Goal: Task Accomplishment & Management: Manage account settings

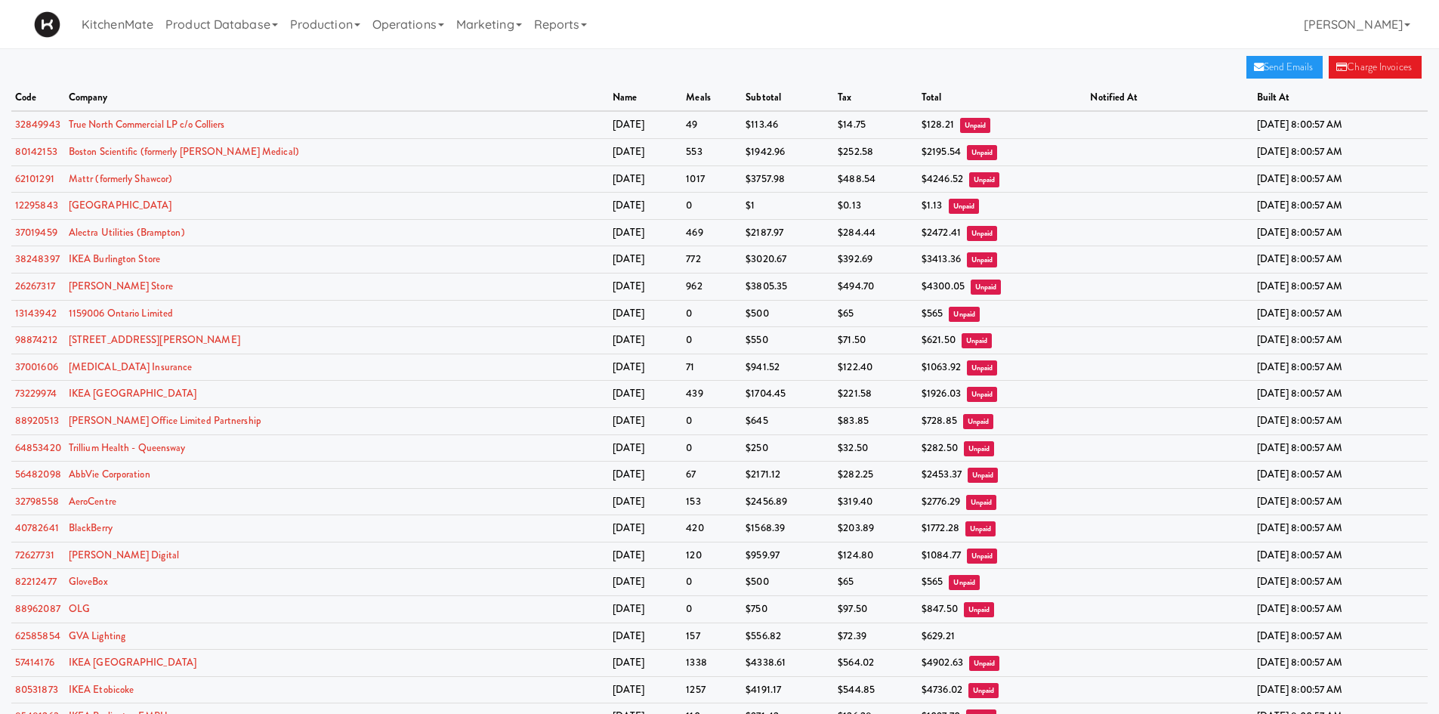
click at [736, 32] on div "KitchenMate Product Database Ingredients Ingredient Types Suppliers Recipes Rec…" at bounding box center [719, 24] width 1371 height 48
click at [91, 527] on link "BlackBerry" at bounding box center [91, 527] width 44 height 14
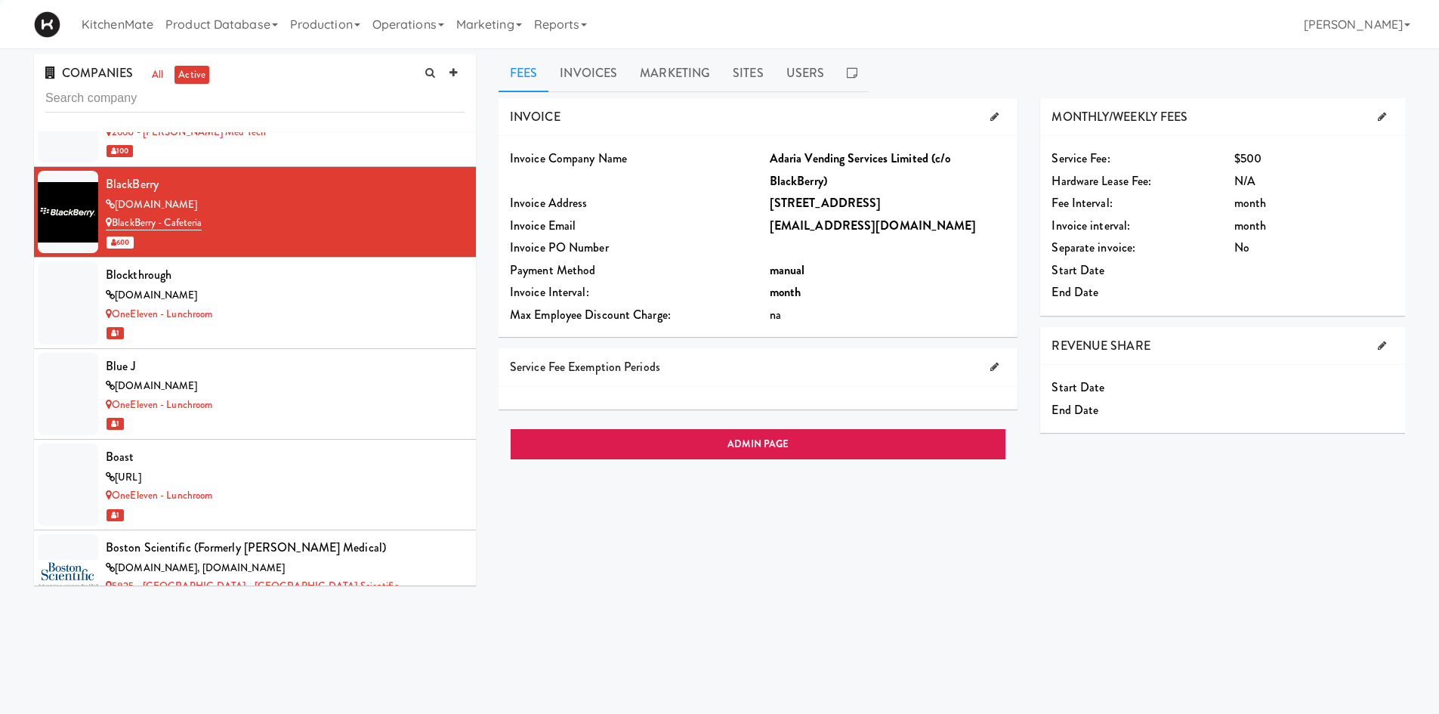
scroll to position [1682, 0]
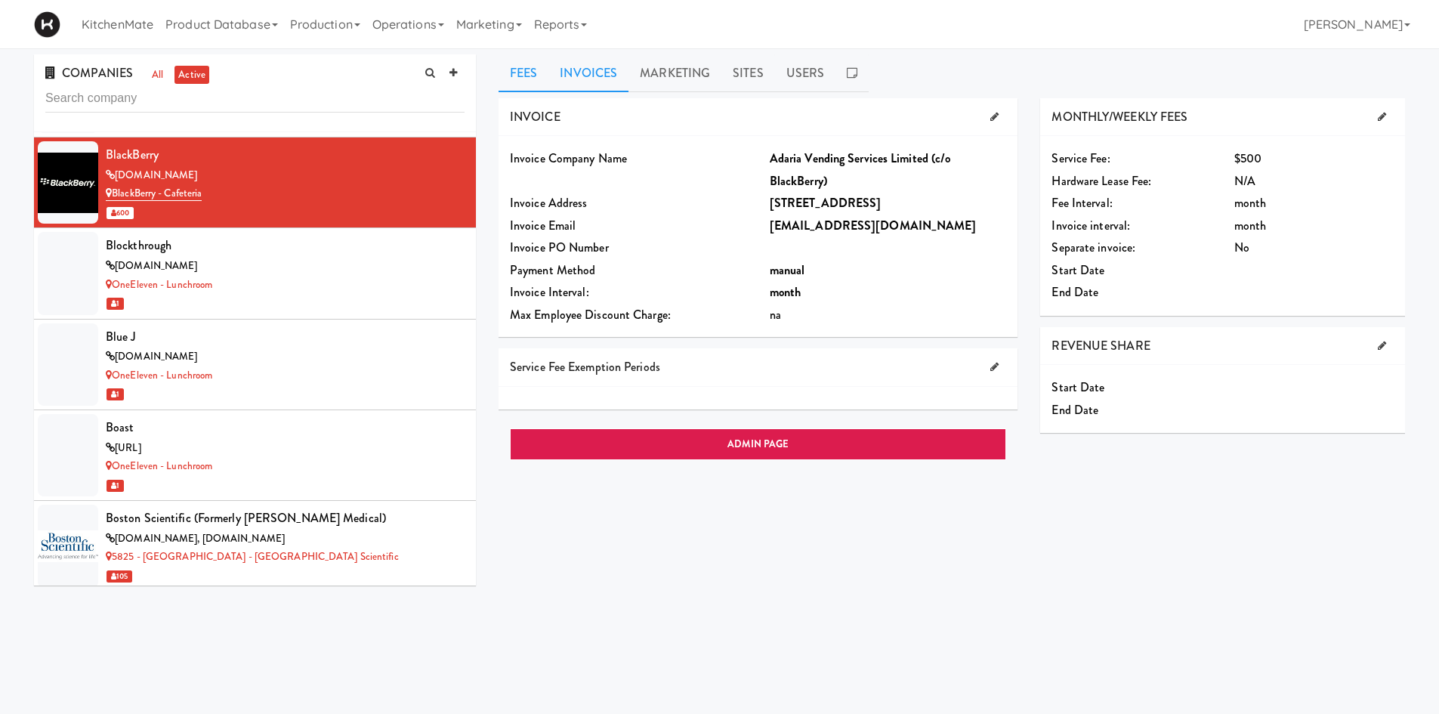
click at [591, 73] on link "Invoices" at bounding box center [588, 73] width 80 height 38
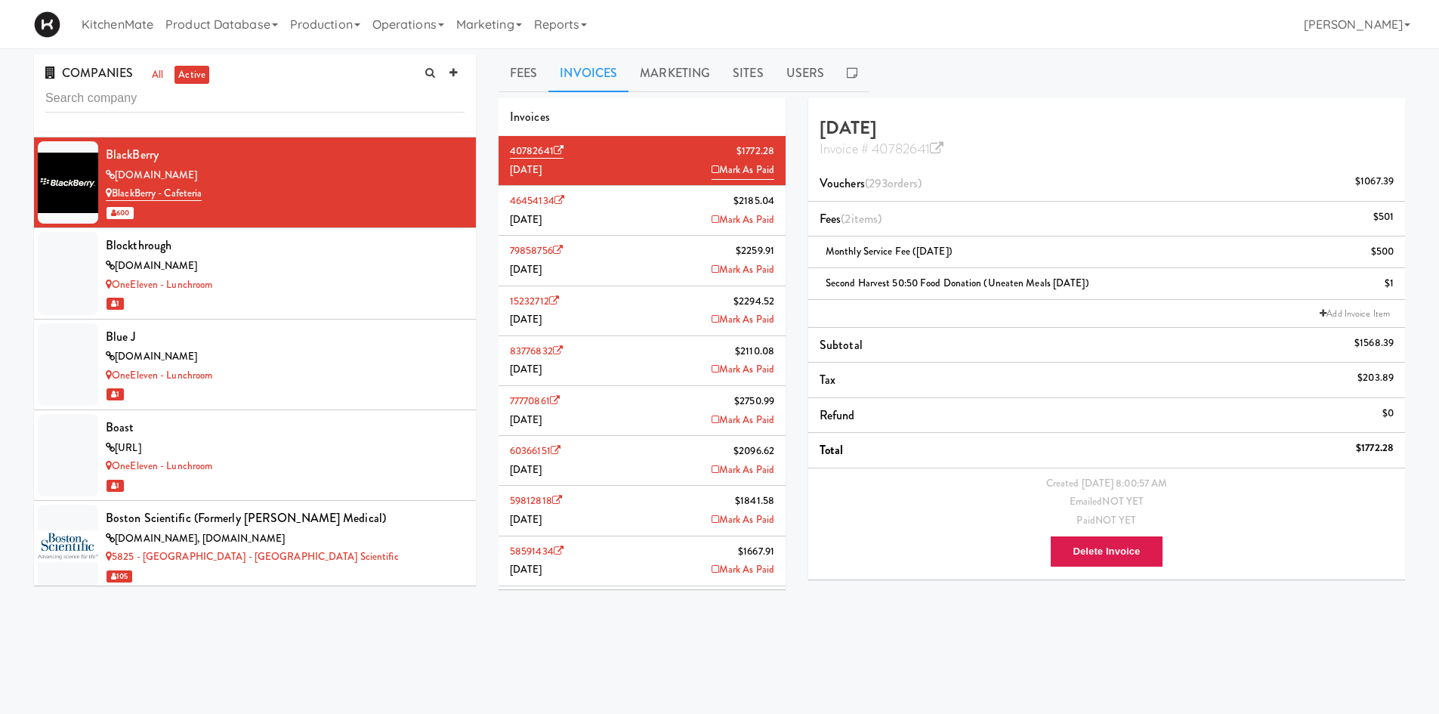
click at [594, 201] on li "46454134 $2185.04 July 2025 Mark As Paid" at bounding box center [642, 211] width 287 height 50
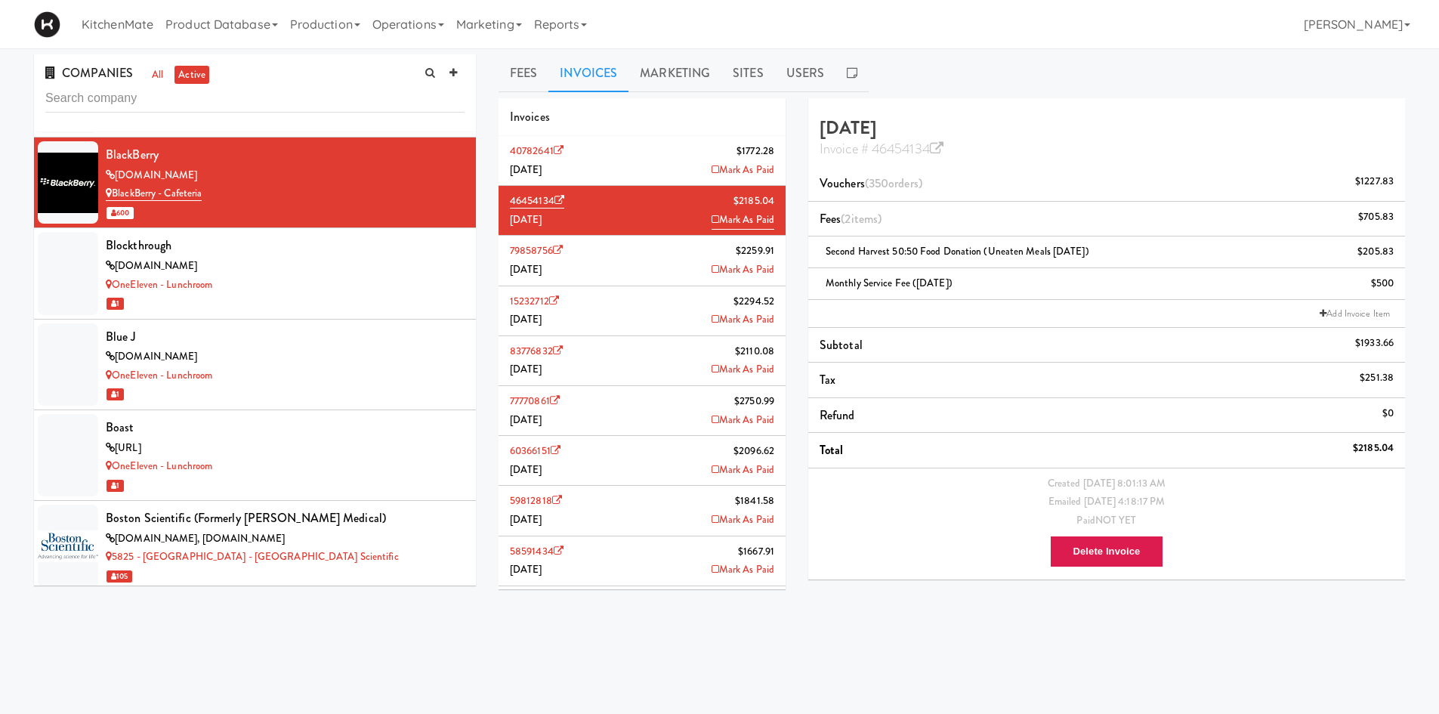
click at [612, 267] on li "79858756 $2259.91 June 2025 Mark As Paid" at bounding box center [642, 261] width 287 height 50
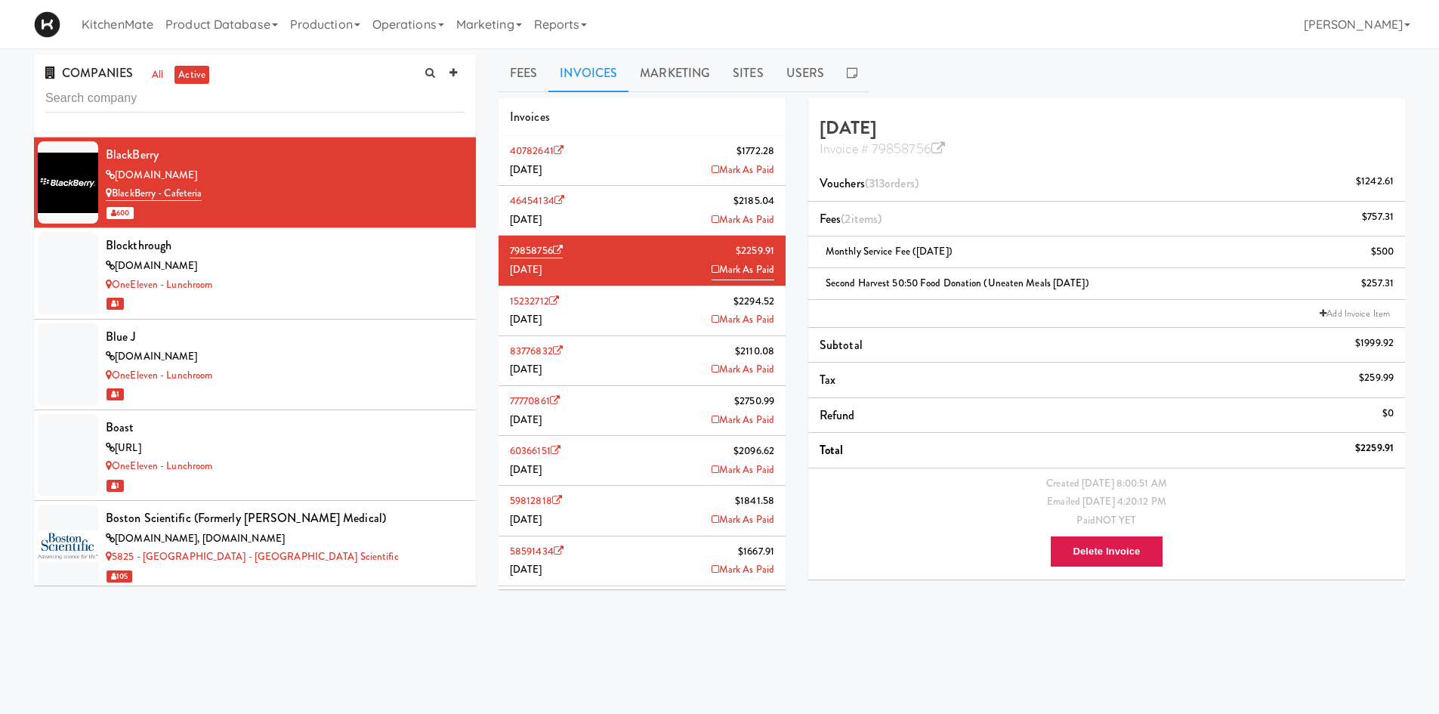
click at [622, 220] on li "46454134 $2185.04 July 2025 Mark As Paid" at bounding box center [642, 211] width 287 height 50
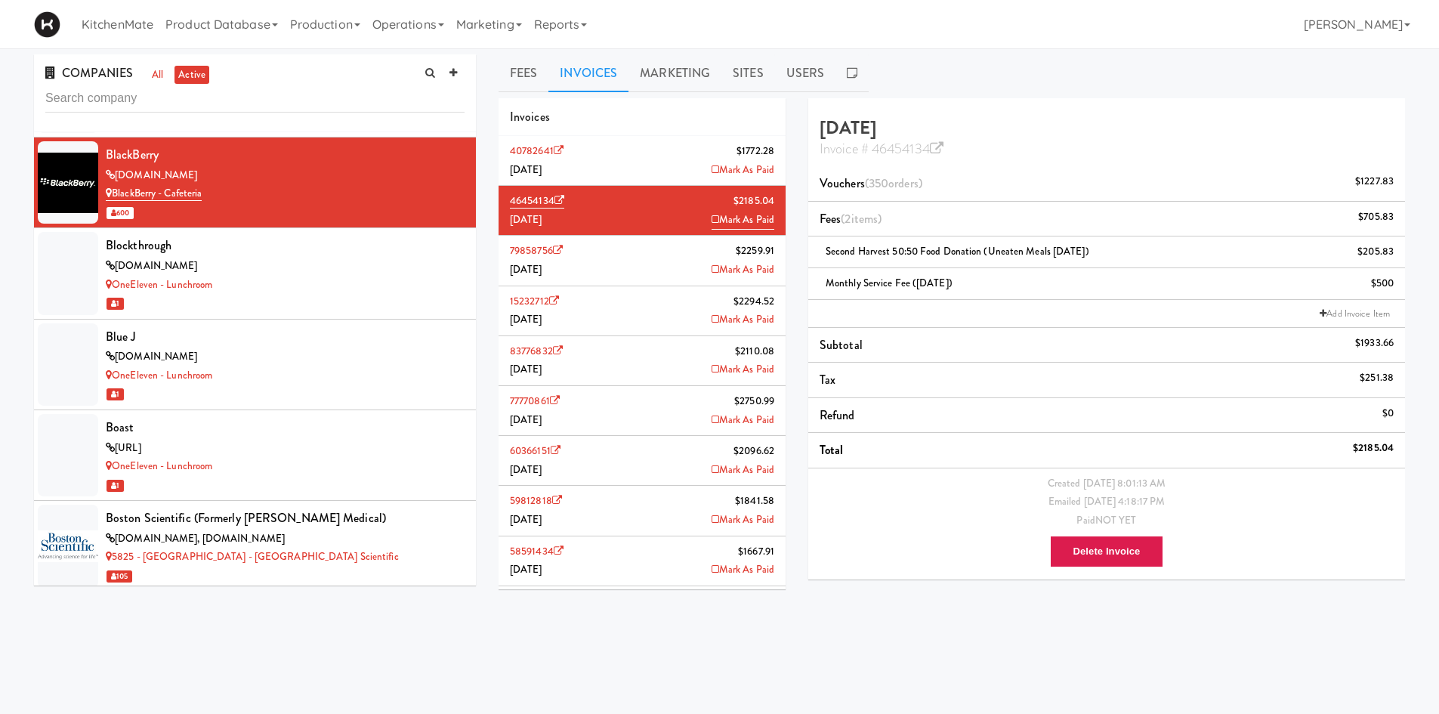
click at [628, 233] on li "46454134 $2185.04 July 2025 Mark As Paid" at bounding box center [642, 211] width 287 height 50
click at [638, 240] on li "79858756 $2259.91 June 2025 Mark As Paid" at bounding box center [642, 261] width 287 height 50
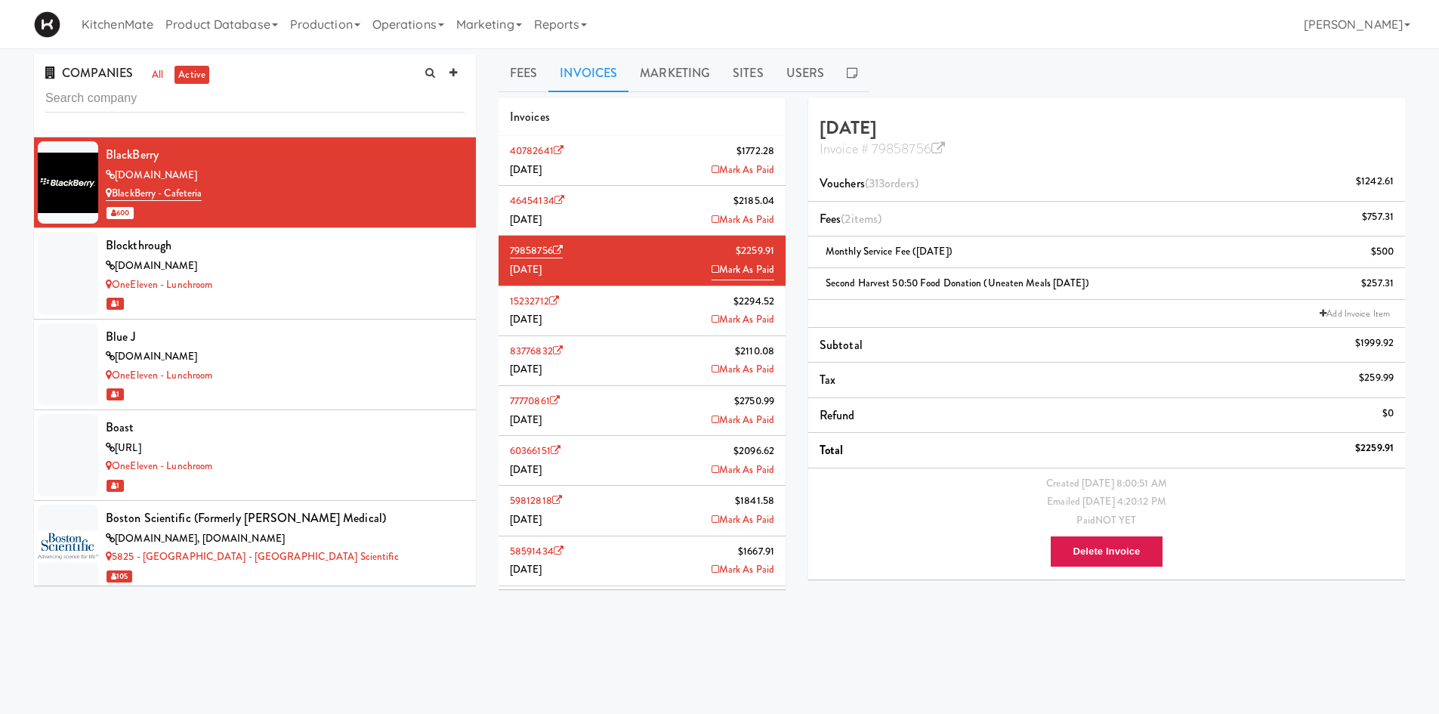
click at [638, 217] on li "46454134 $2185.04 July 2025 Mark As Paid" at bounding box center [642, 211] width 287 height 50
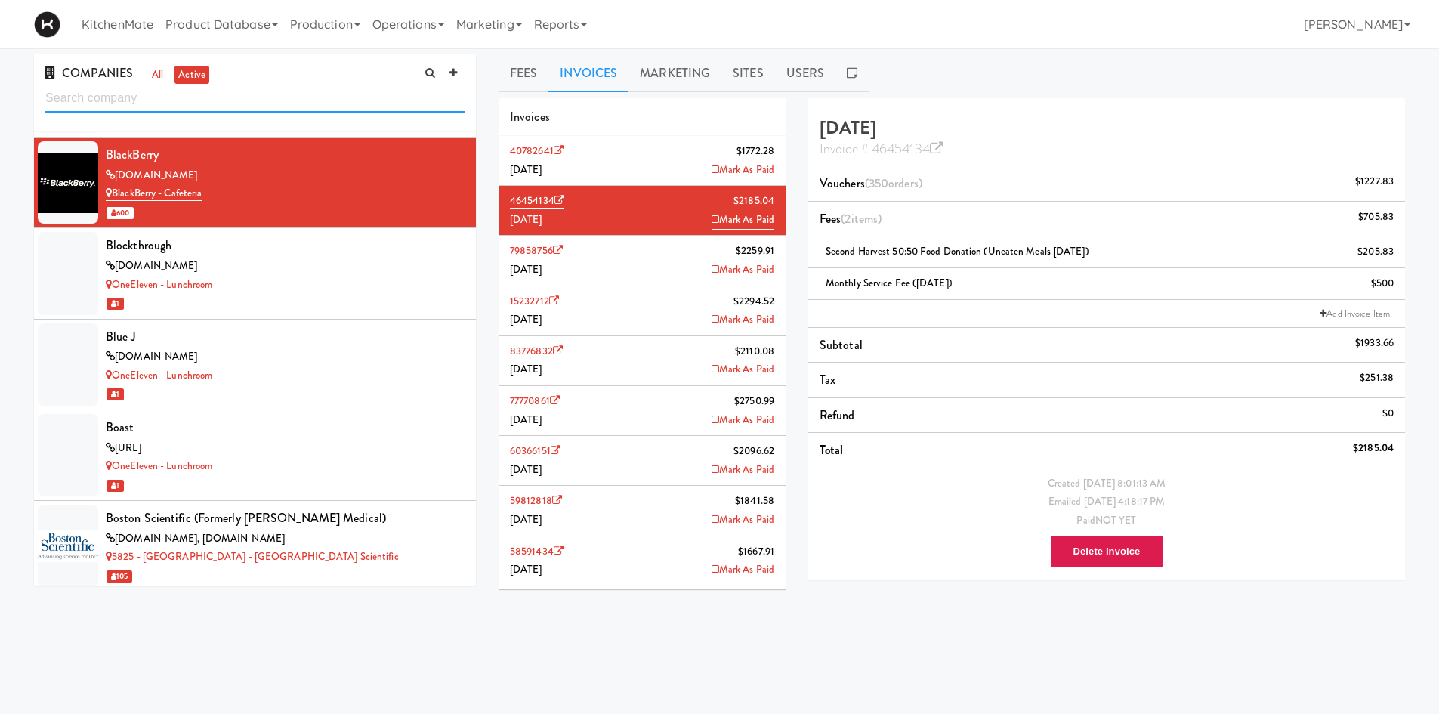
click at [257, 86] on input "text" at bounding box center [254, 99] width 419 height 28
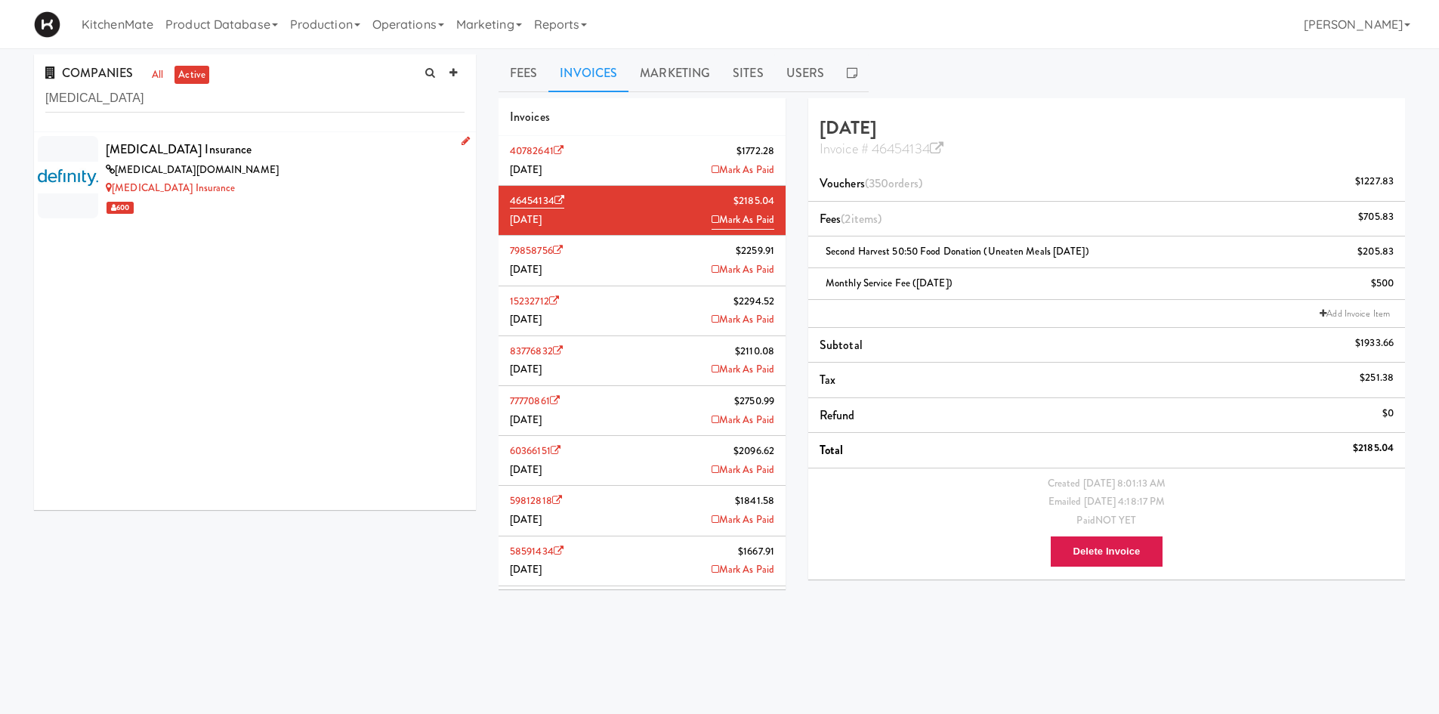
click at [261, 132] on li "[MEDICAL_DATA] Insurance [MEDICAL_DATA][DOMAIN_NAME] [MEDICAL_DATA] Insurance 6…" at bounding box center [255, 177] width 442 height 90
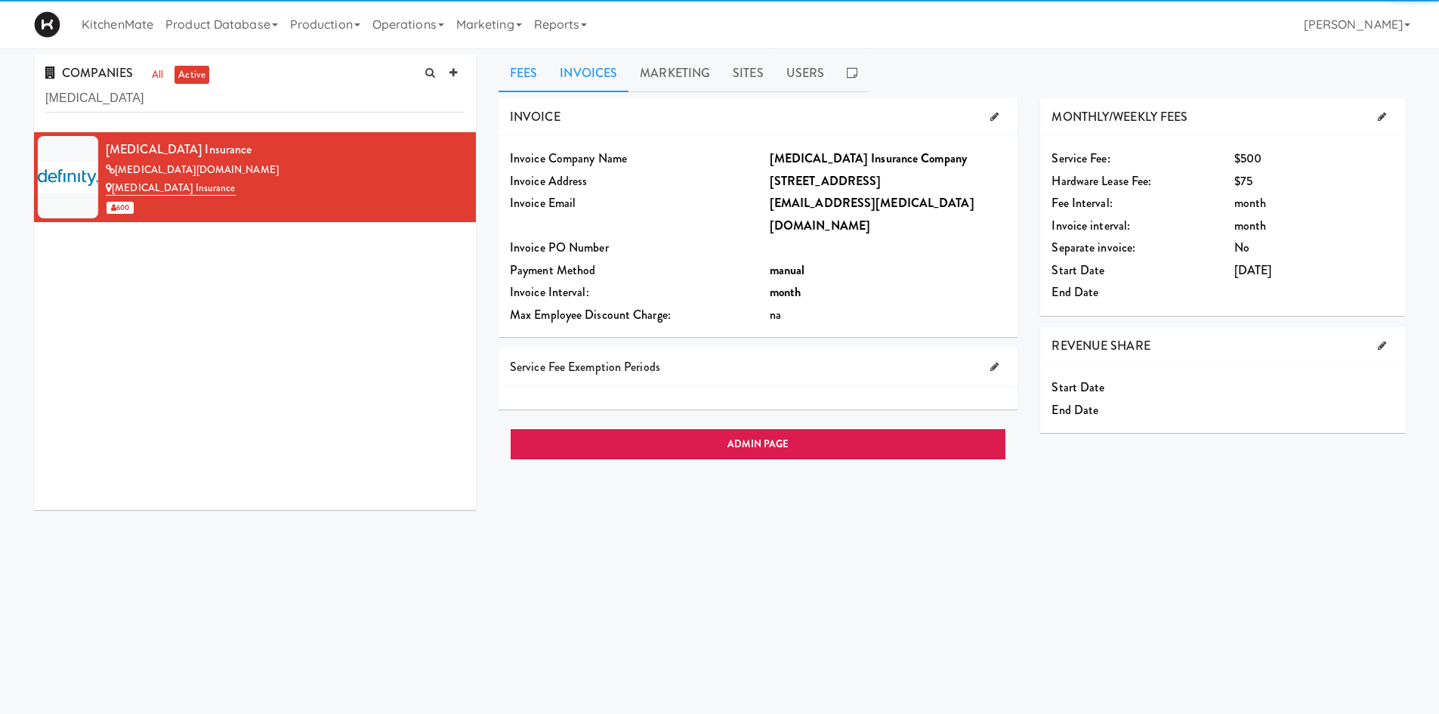
click at [617, 76] on link "Invoices" at bounding box center [588, 73] width 80 height 38
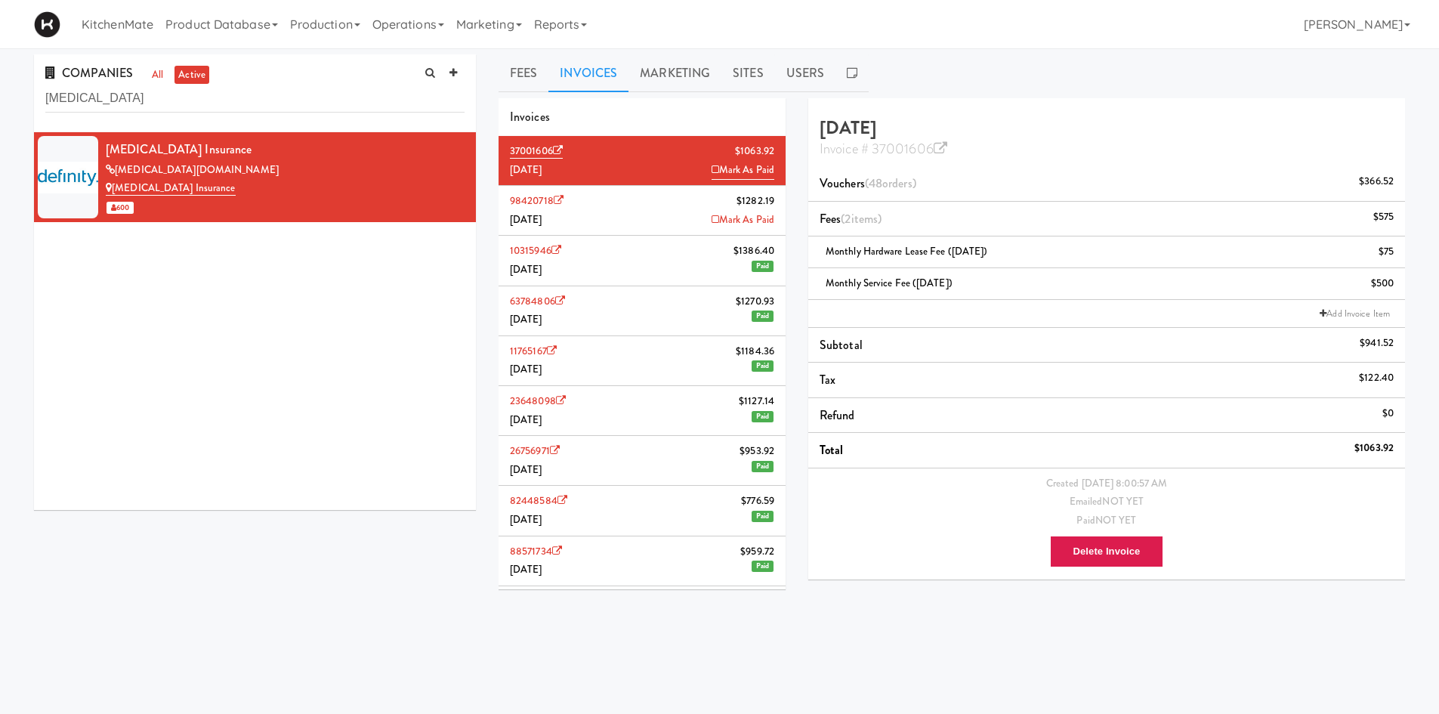
click at [635, 199] on li "98420718 $1282.[DATE] [PERSON_NAME]" at bounding box center [642, 211] width 287 height 50
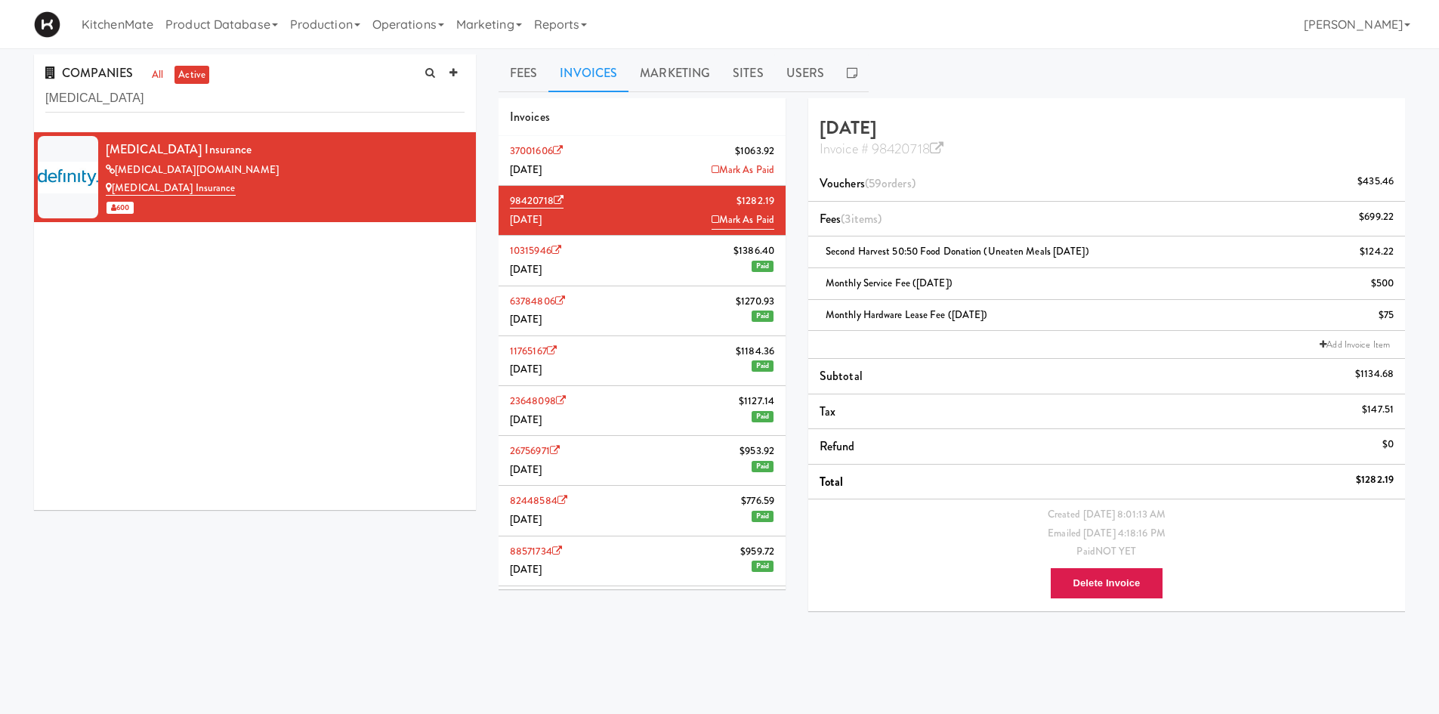
click at [581, 255] on li "10315946 $1386.40 [DATE] Paid" at bounding box center [642, 261] width 287 height 50
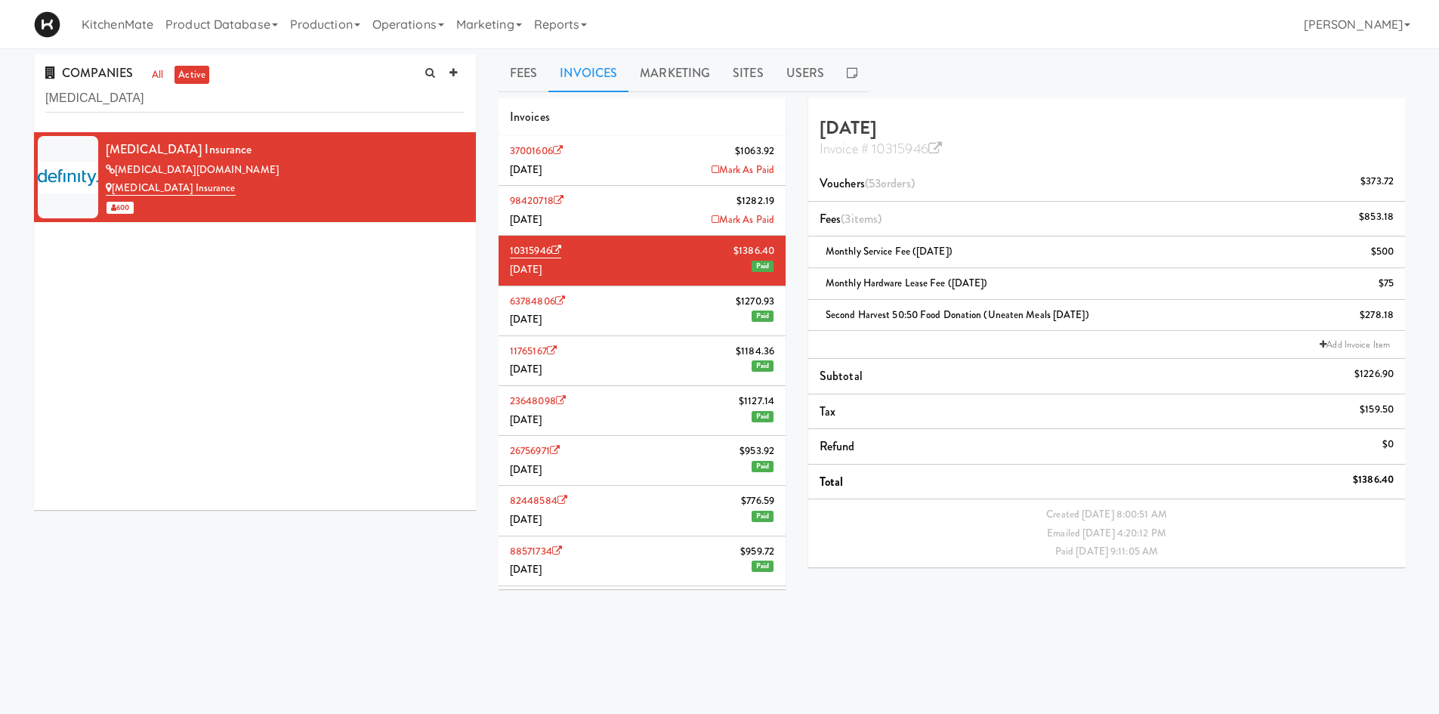
click at [594, 216] on li "98420718 $1282.[DATE] [PERSON_NAME]" at bounding box center [642, 211] width 287 height 50
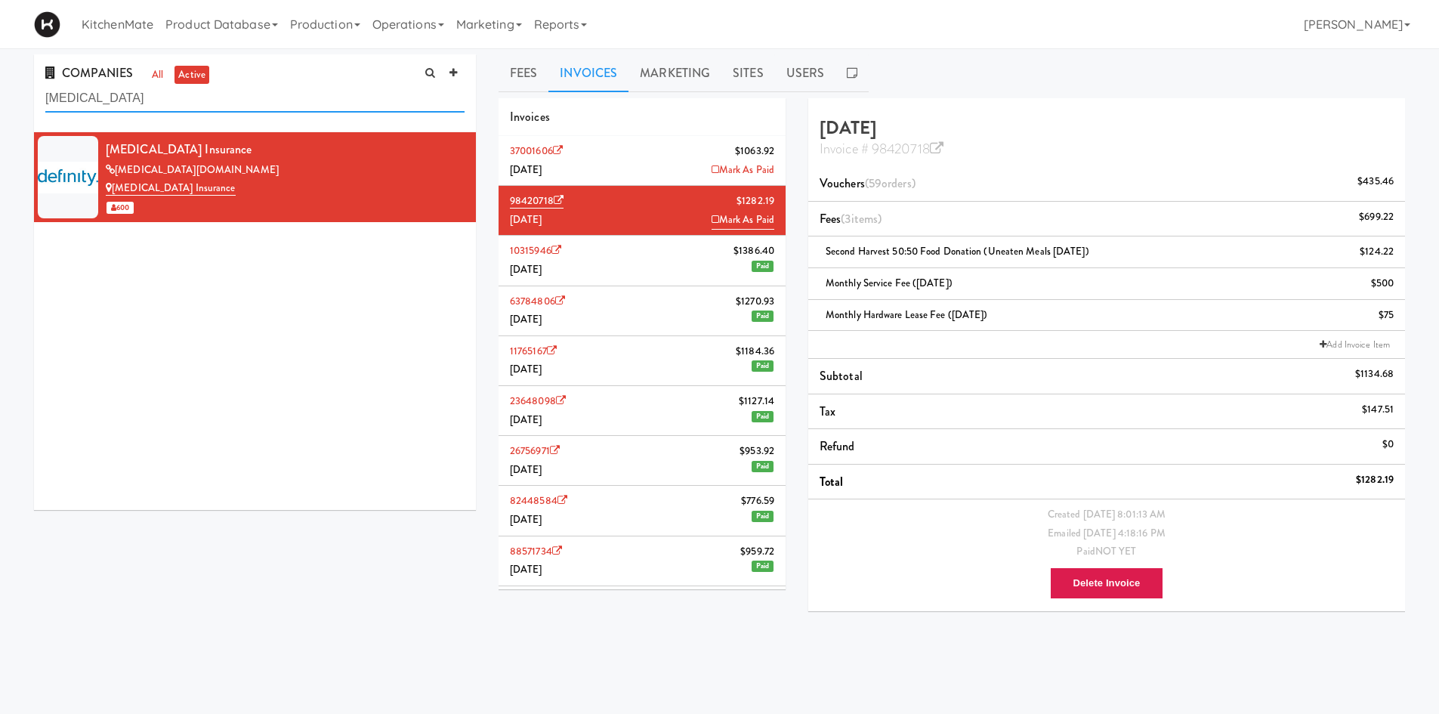
click at [331, 85] on input "definity" at bounding box center [254, 99] width 419 height 28
click at [326, 90] on input "definity" at bounding box center [254, 99] width 419 height 28
click at [325, 90] on input "definity" at bounding box center [254, 99] width 419 height 28
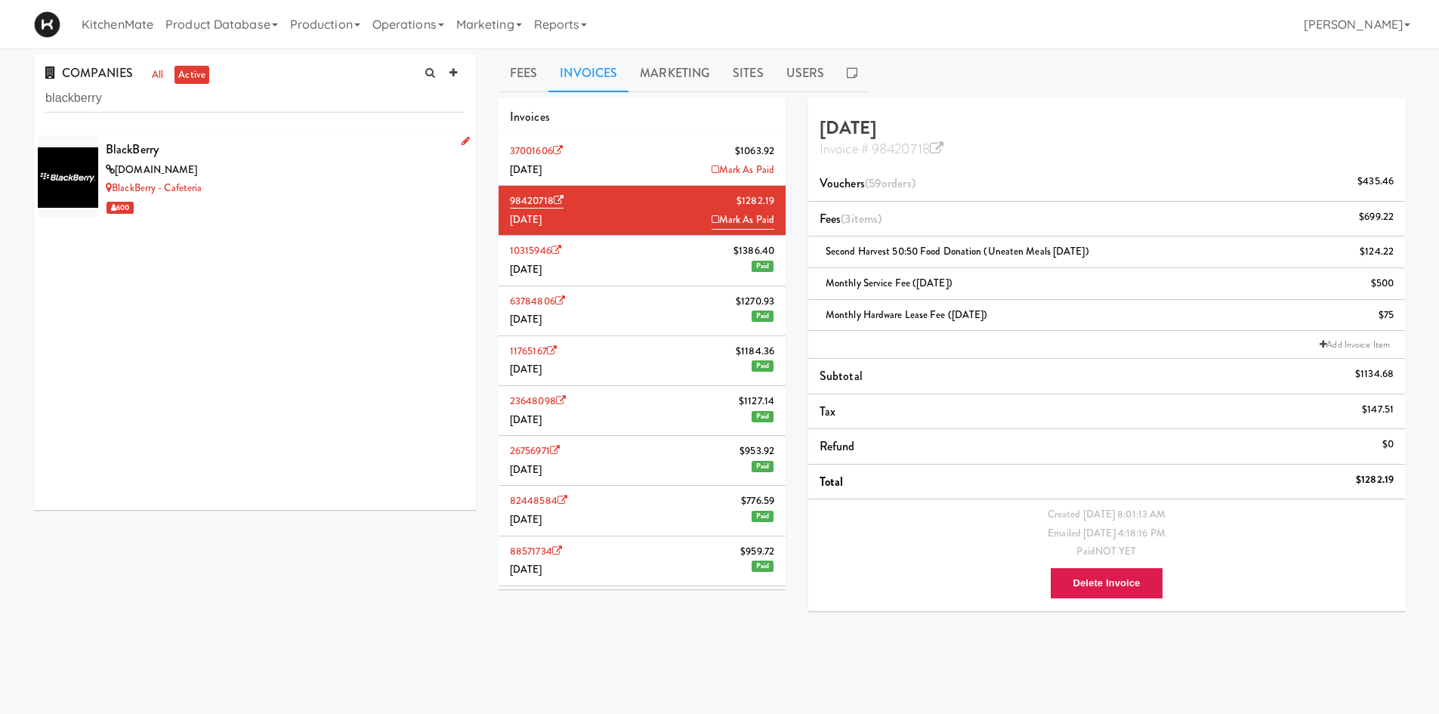
click at [324, 202] on div "600" at bounding box center [285, 207] width 359 height 19
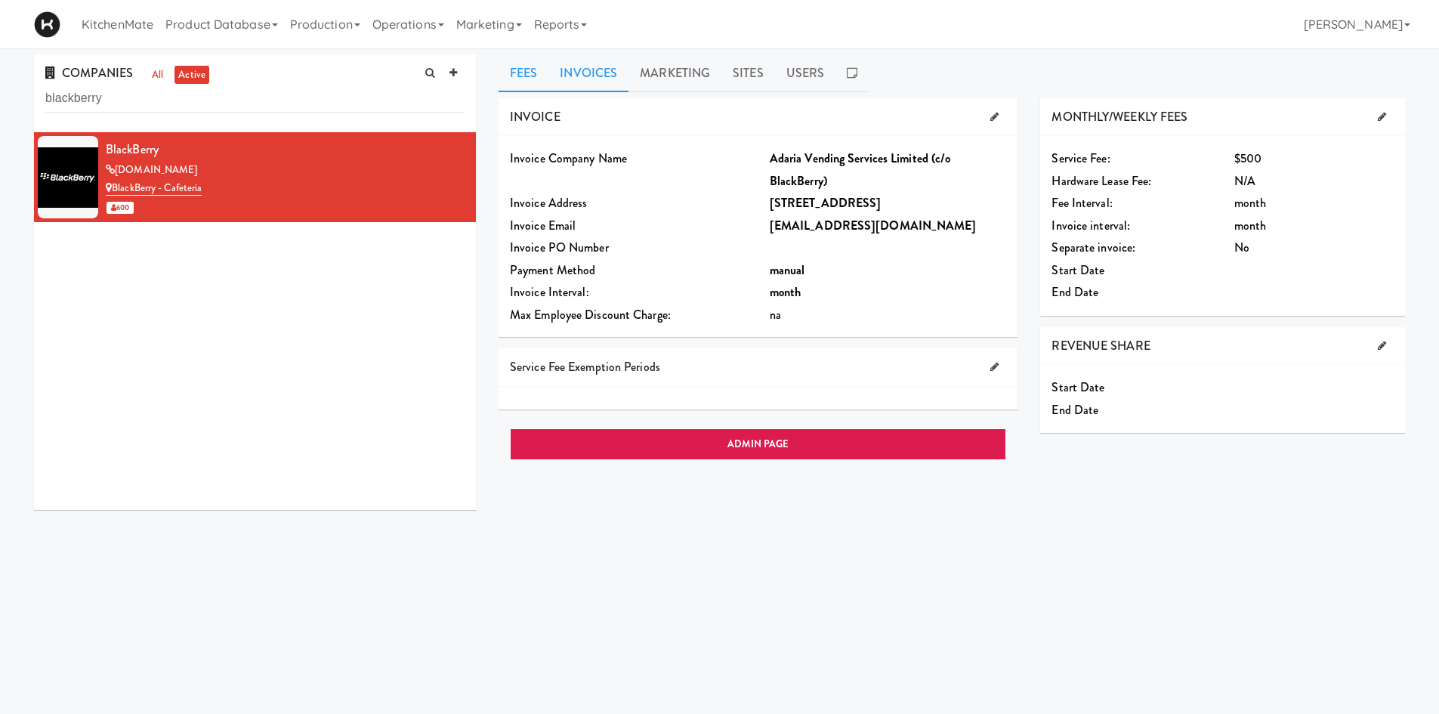
click at [598, 64] on link "Invoices" at bounding box center [588, 73] width 80 height 38
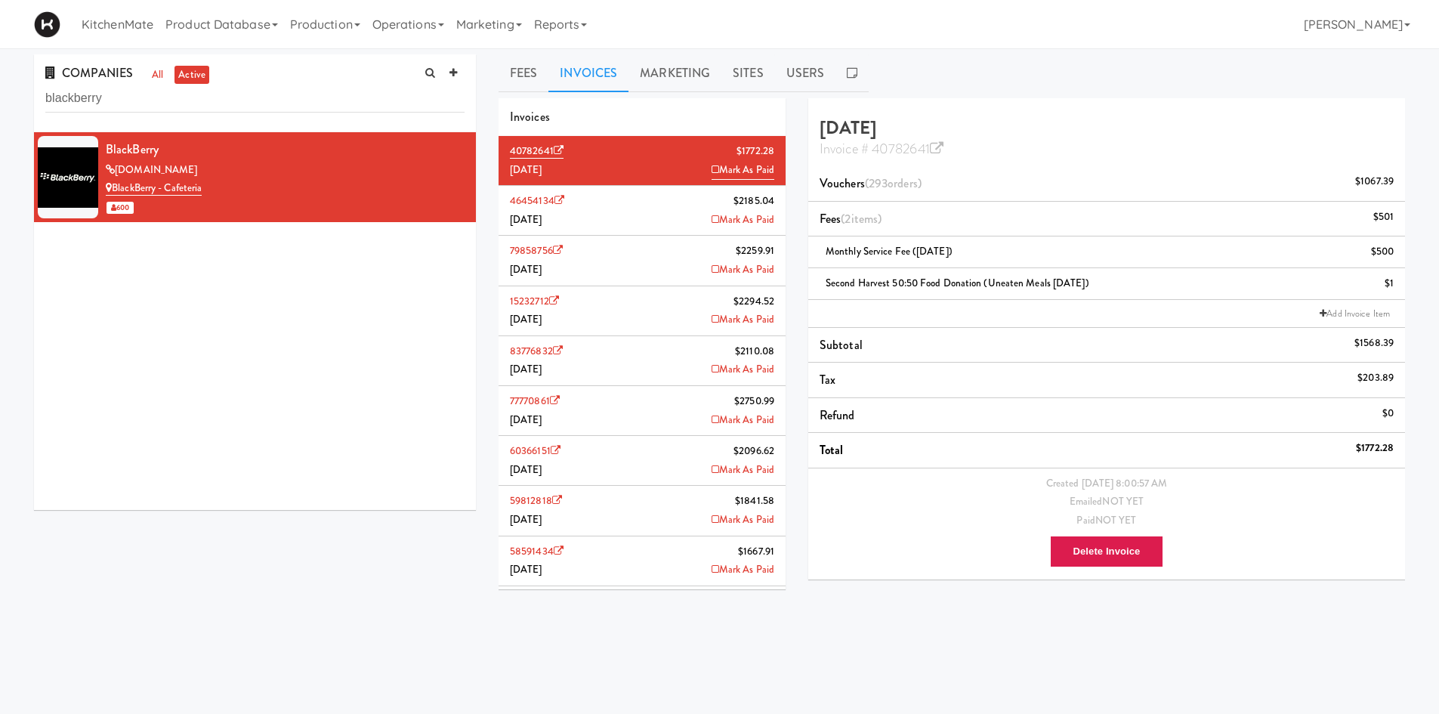
click at [644, 212] on li "46454134 $2185.04 July 2025 Mark As Paid" at bounding box center [642, 211] width 287 height 50
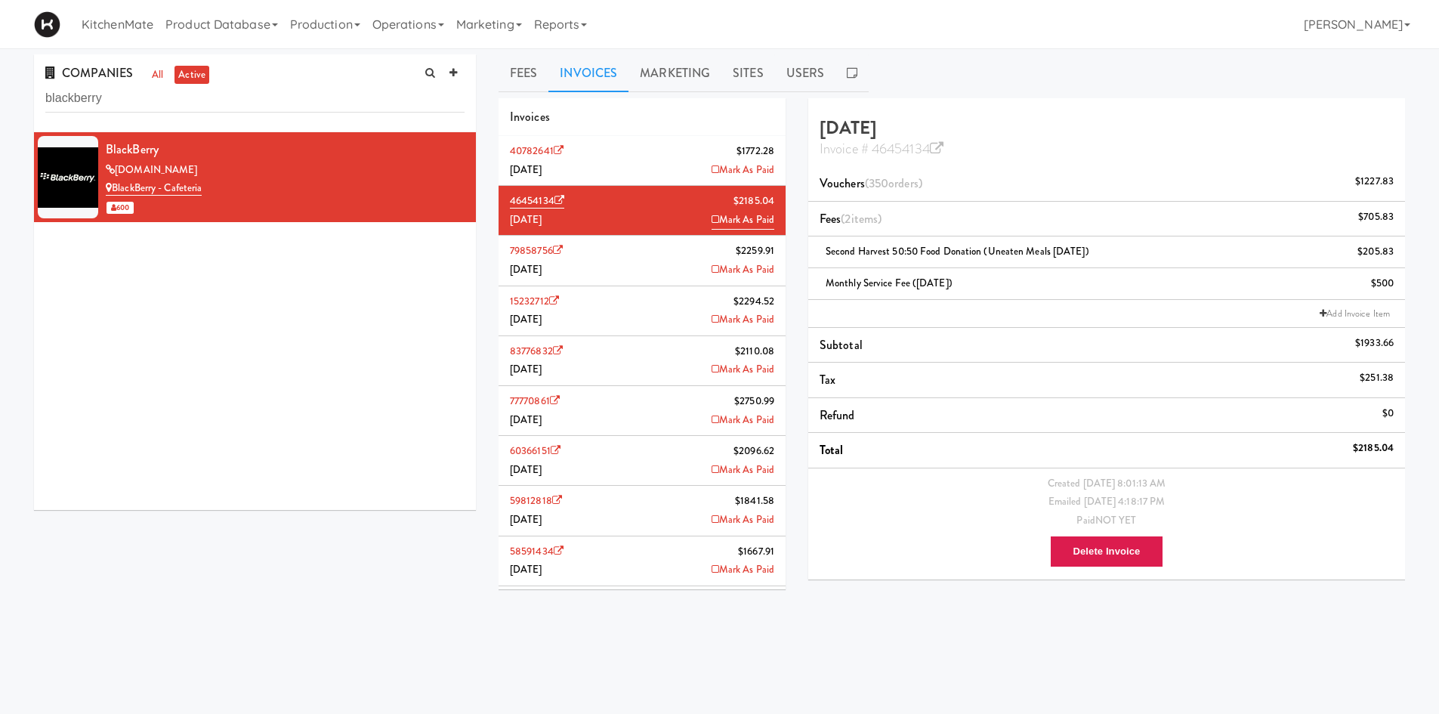
click at [987, 65] on ul "Fees Invoices Marketing Sites Users" at bounding box center [952, 73] width 906 height 38
click at [249, 101] on input "blackberry" at bounding box center [254, 99] width 419 height 28
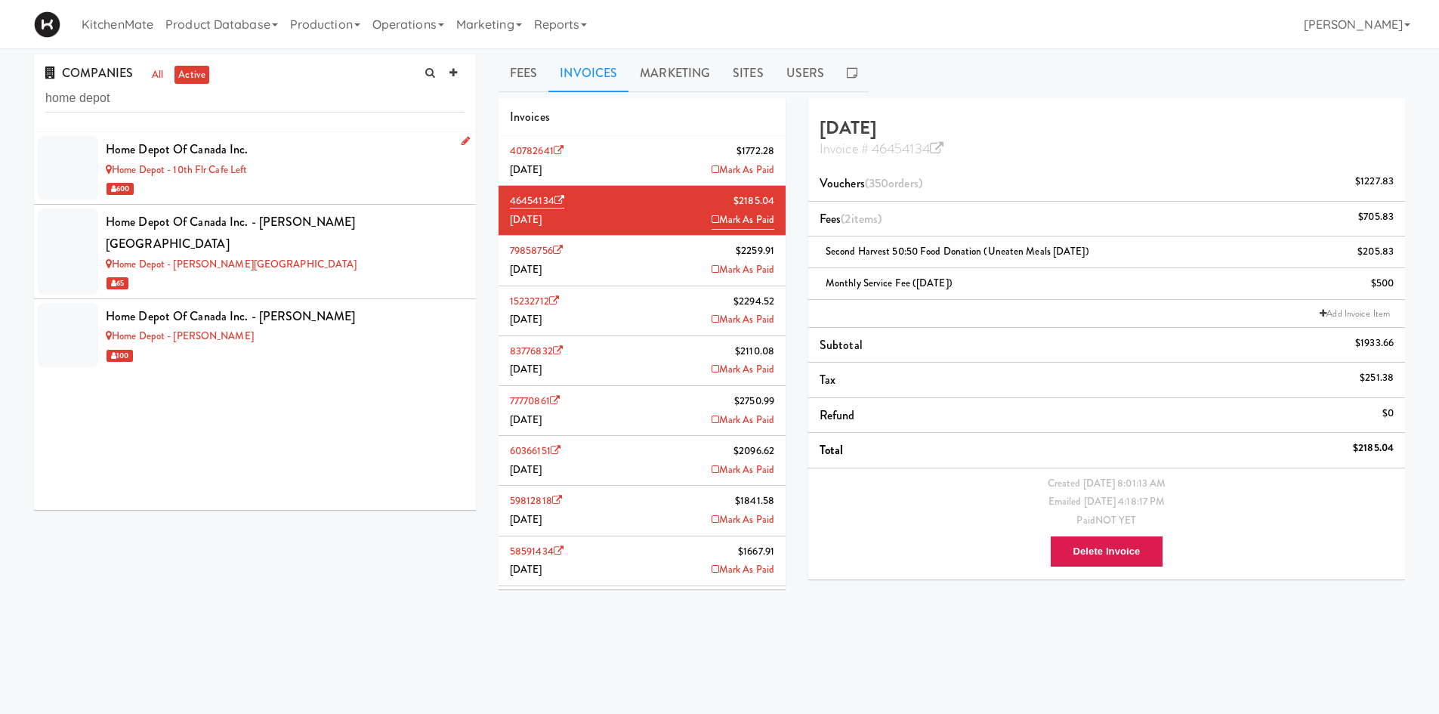
click at [270, 161] on div "Home Depot - 10th Flr Cafe Left" at bounding box center [285, 170] width 359 height 19
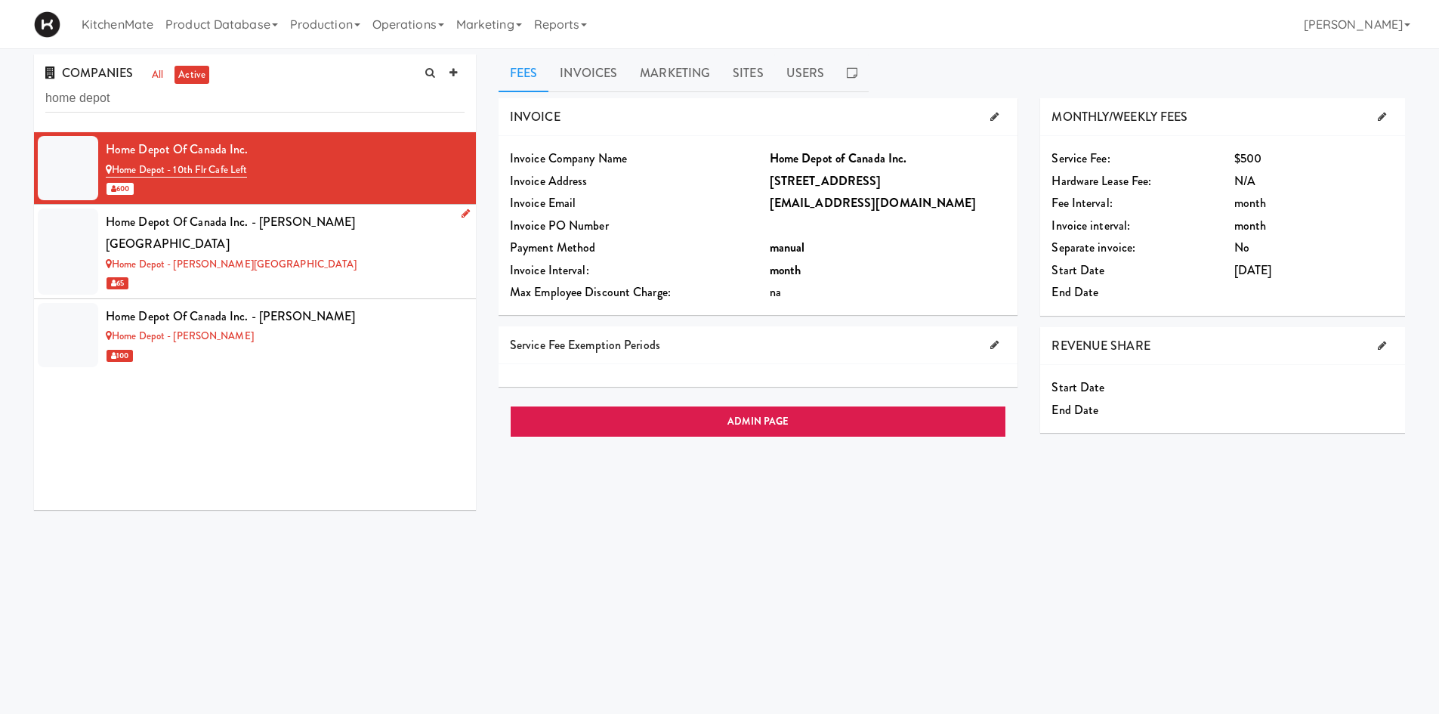
click at [356, 255] on div "Home Depot - [PERSON_NAME][GEOGRAPHIC_DATA]" at bounding box center [285, 264] width 359 height 19
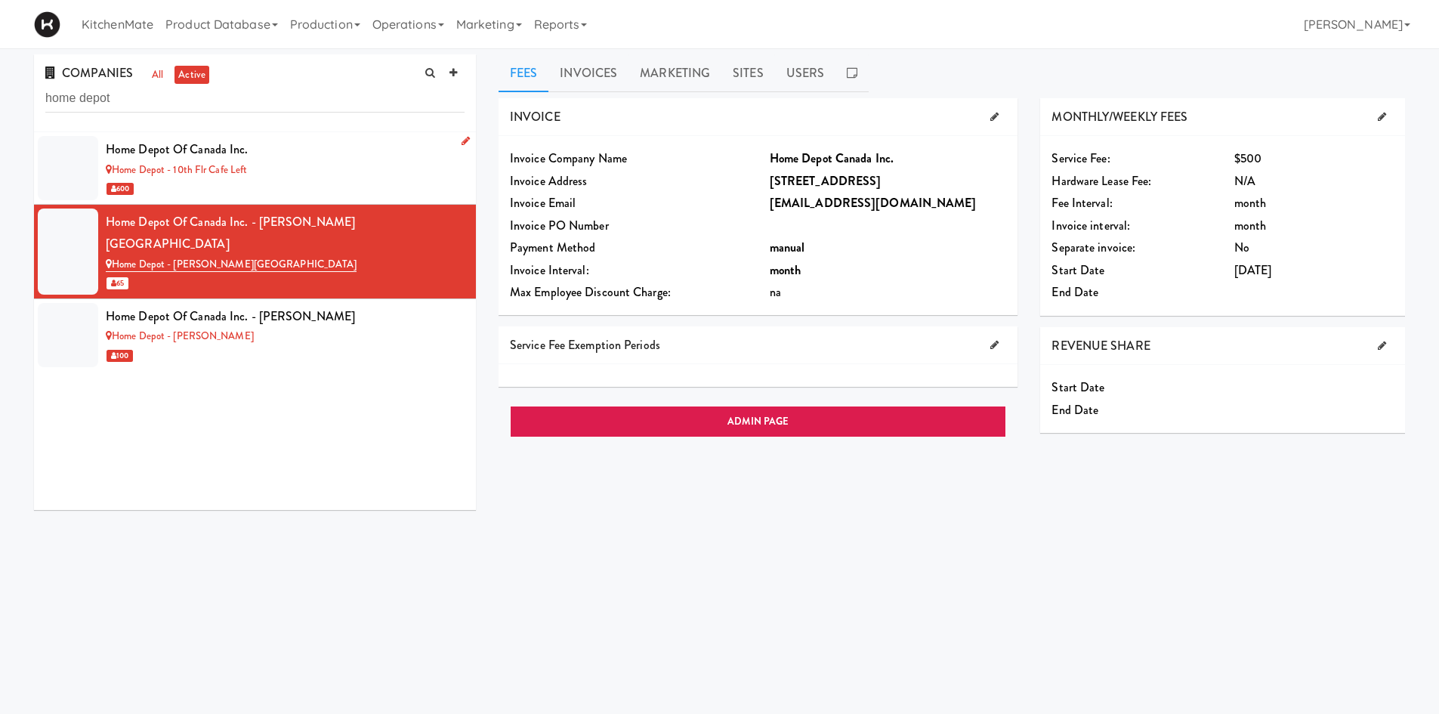
click at [327, 162] on div "Home Depot - 10th Flr Cafe Left" at bounding box center [285, 170] width 359 height 19
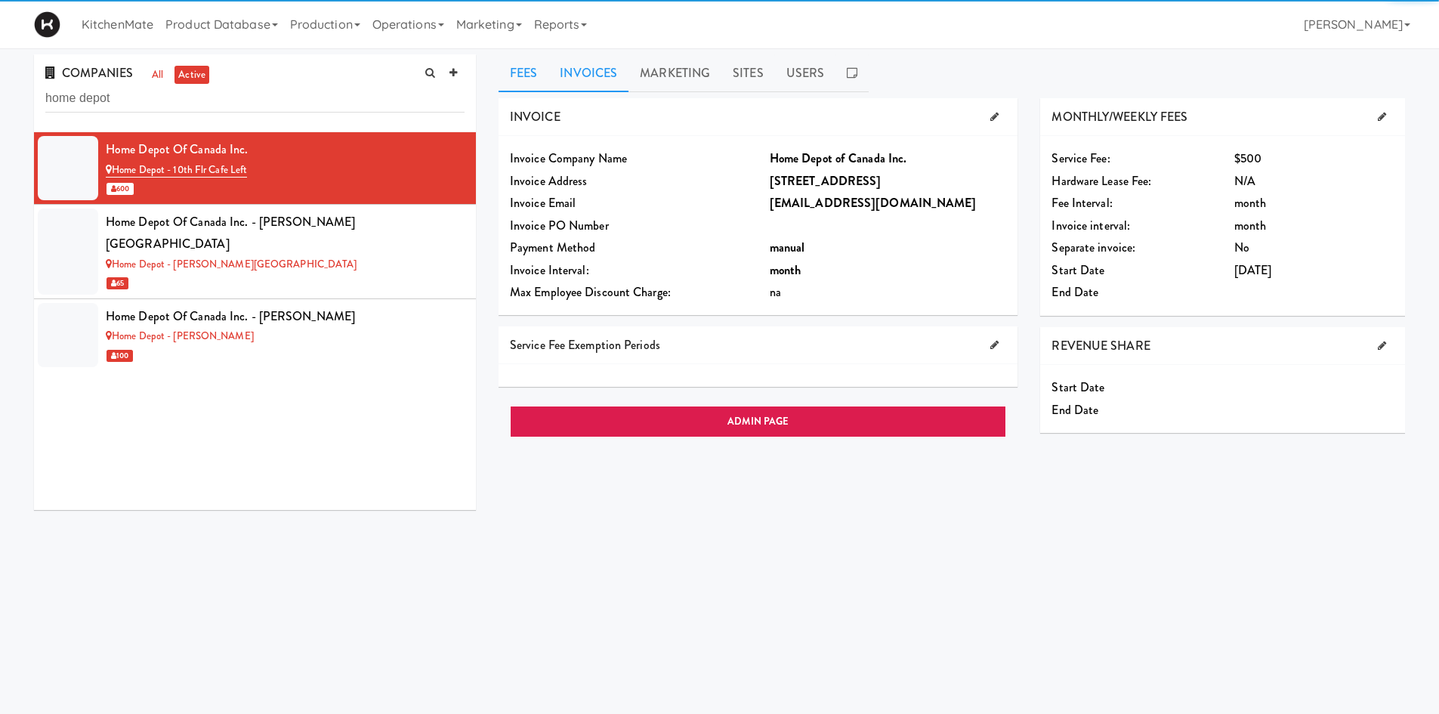
click at [607, 82] on link "Invoices" at bounding box center [588, 73] width 80 height 38
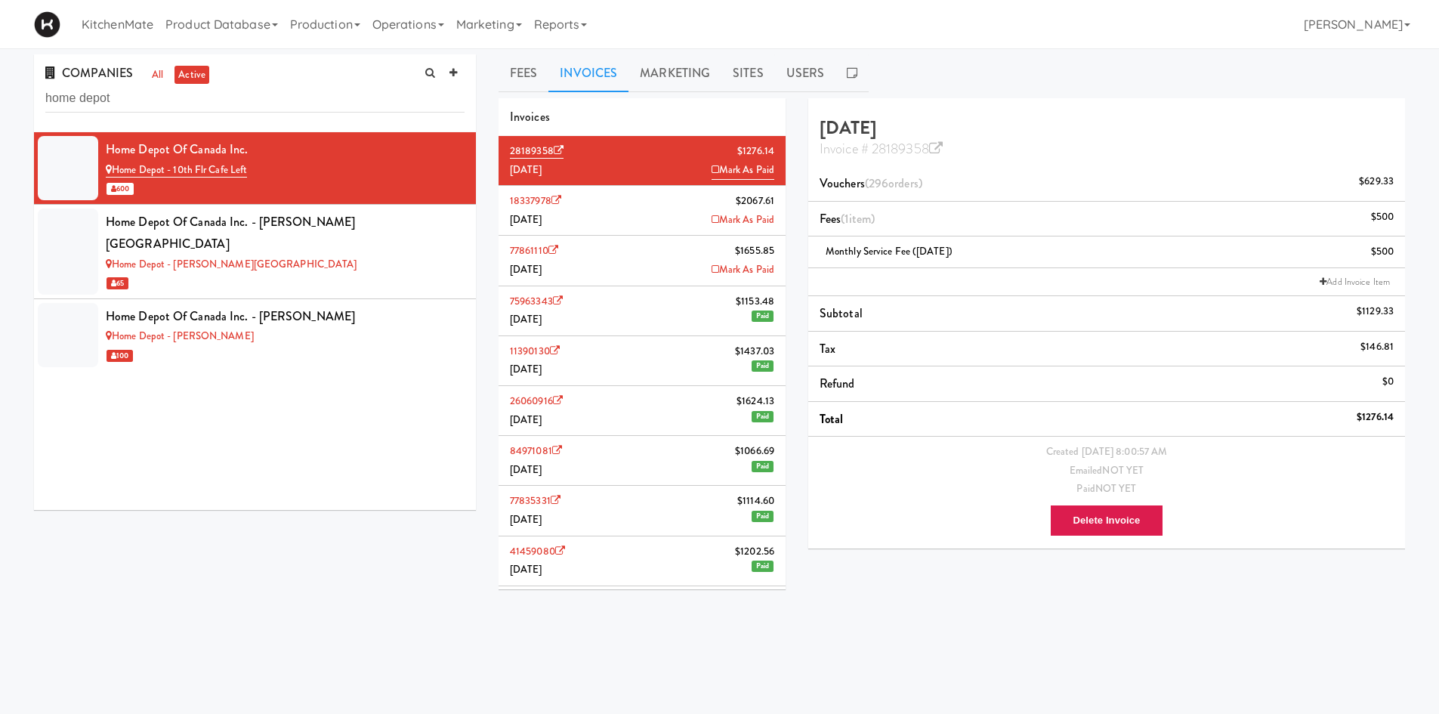
click at [644, 210] on li "18337978 $2067.61 July 2025 Mark As Paid" at bounding box center [642, 211] width 287 height 50
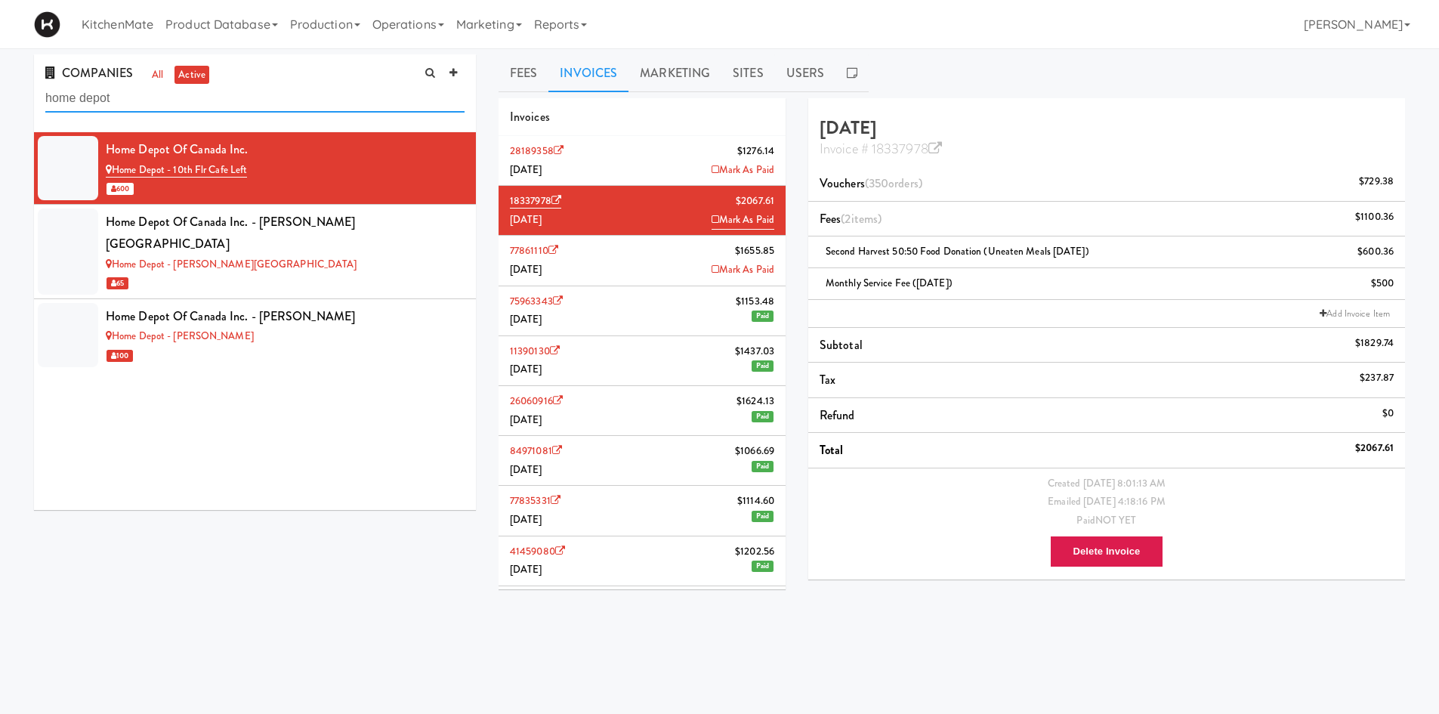
click at [338, 87] on input "home depot" at bounding box center [254, 99] width 419 height 28
click at [335, 90] on input "home depot" at bounding box center [254, 99] width 419 height 28
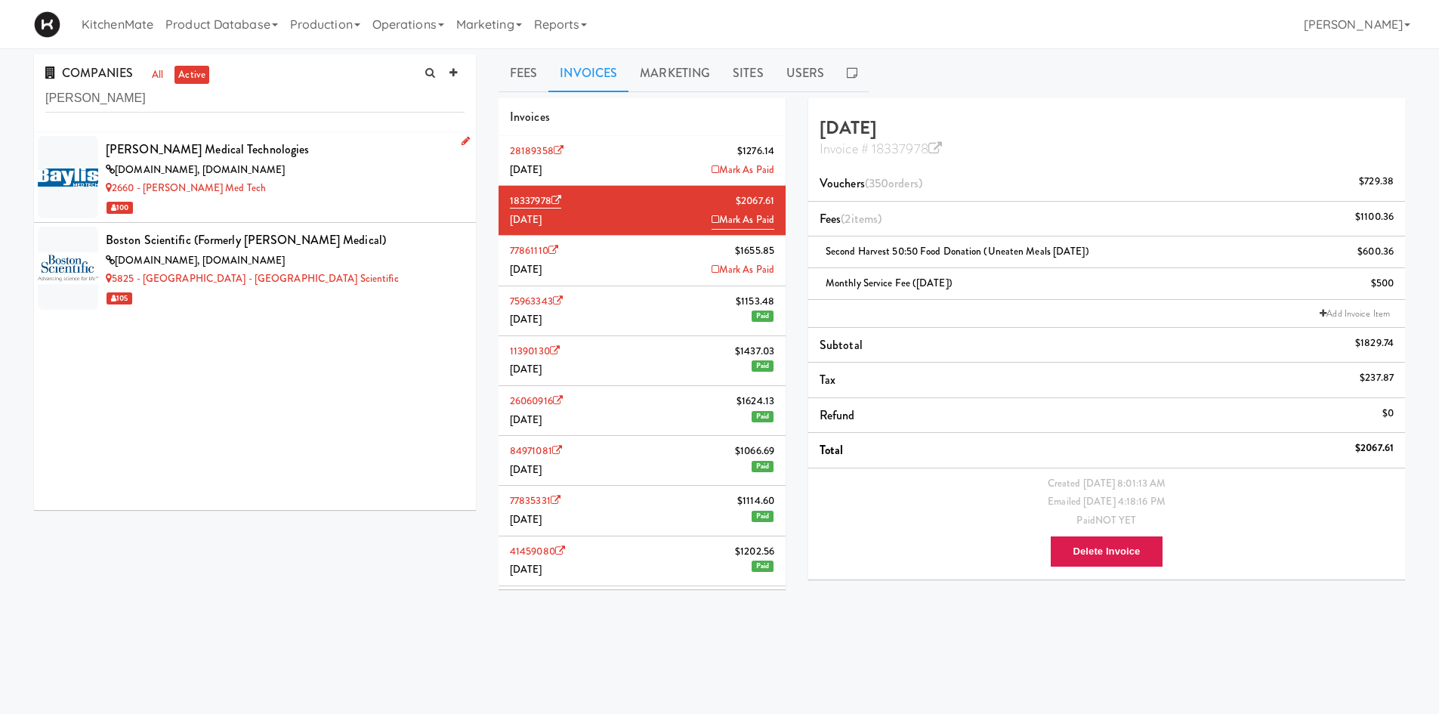
click at [323, 164] on div "[DOMAIN_NAME], [DOMAIN_NAME]" at bounding box center [285, 170] width 359 height 19
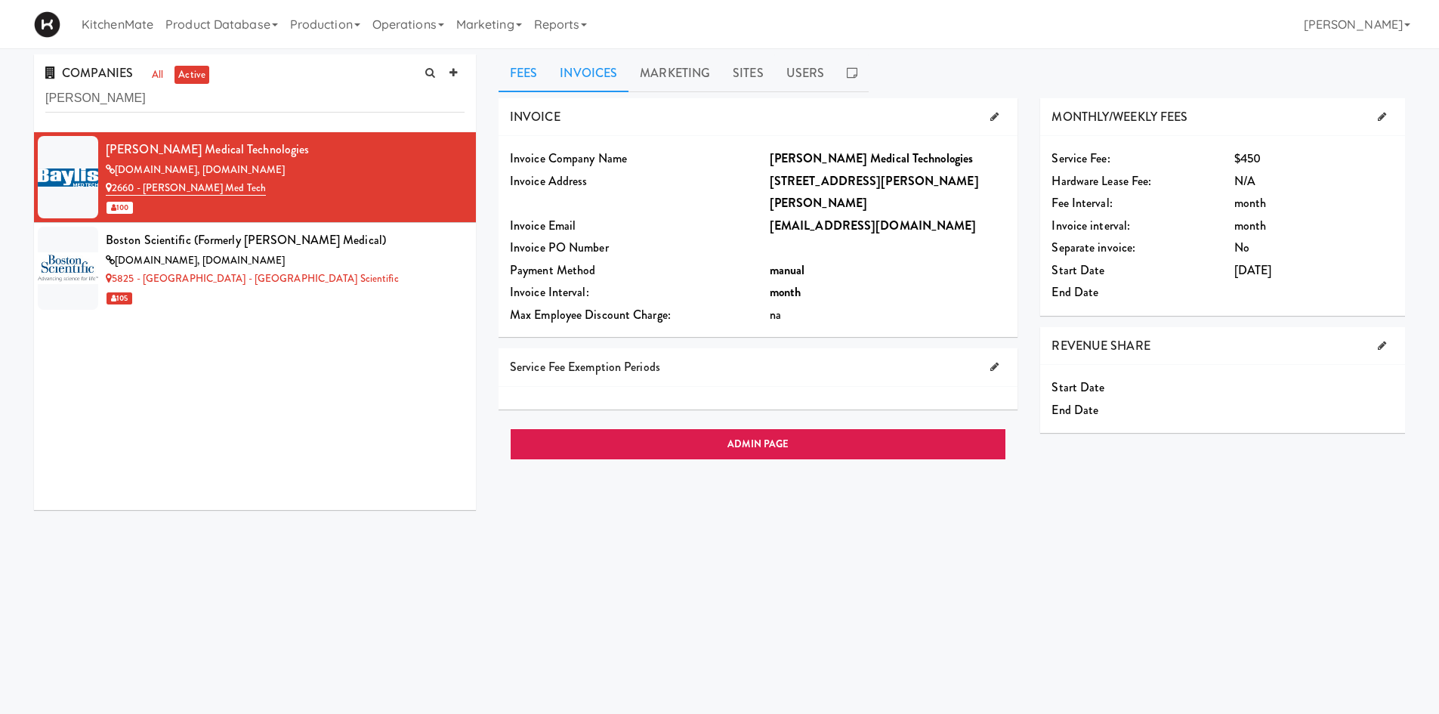
click at [587, 76] on link "Invoices" at bounding box center [588, 73] width 80 height 38
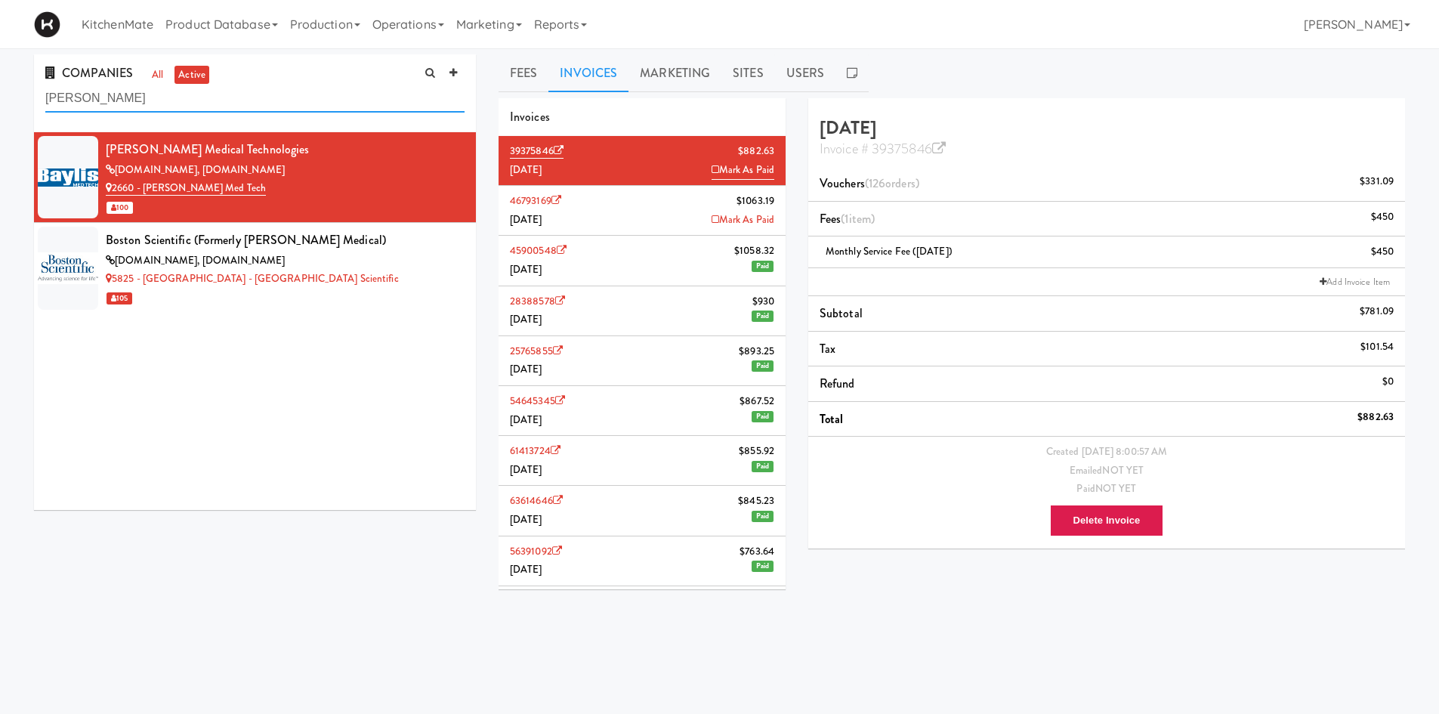
click at [215, 101] on input "baylis" at bounding box center [254, 99] width 419 height 28
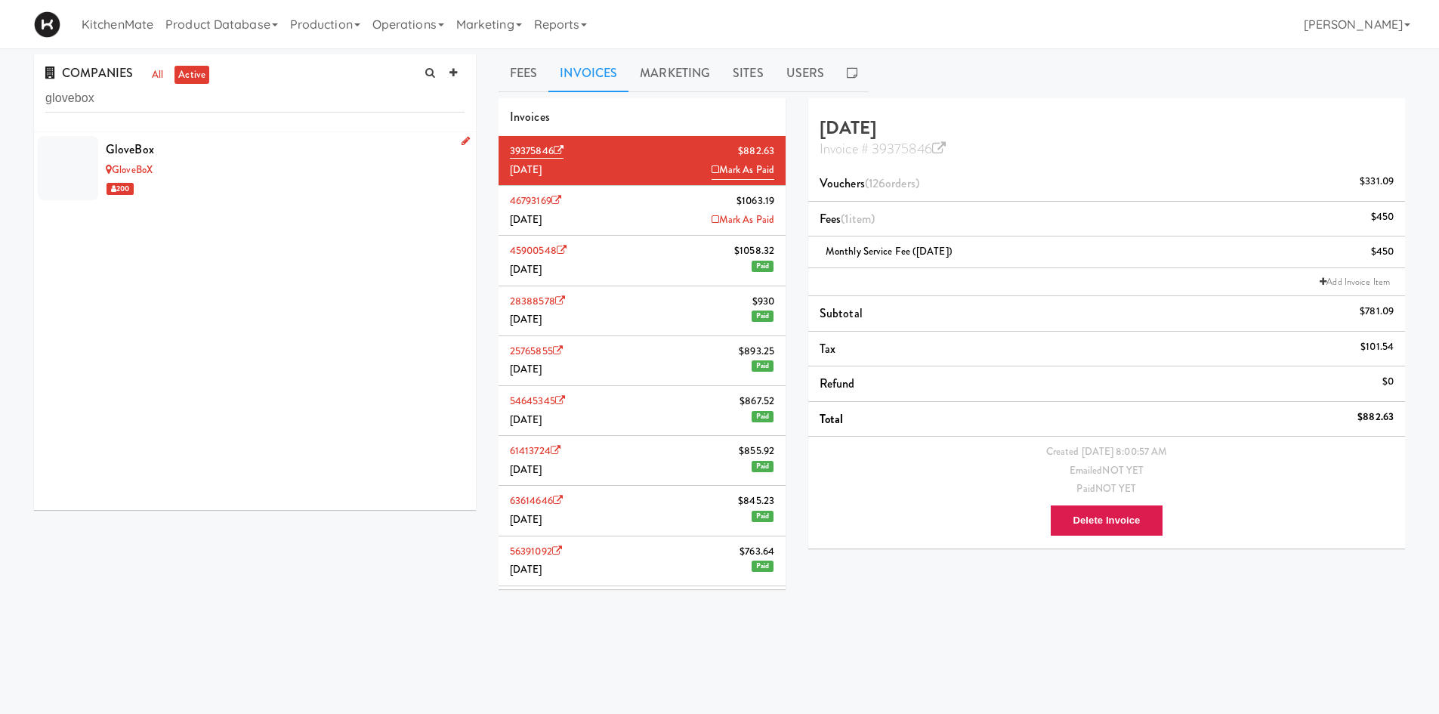
click at [185, 165] on div "GloveBoX" at bounding box center [285, 170] width 359 height 19
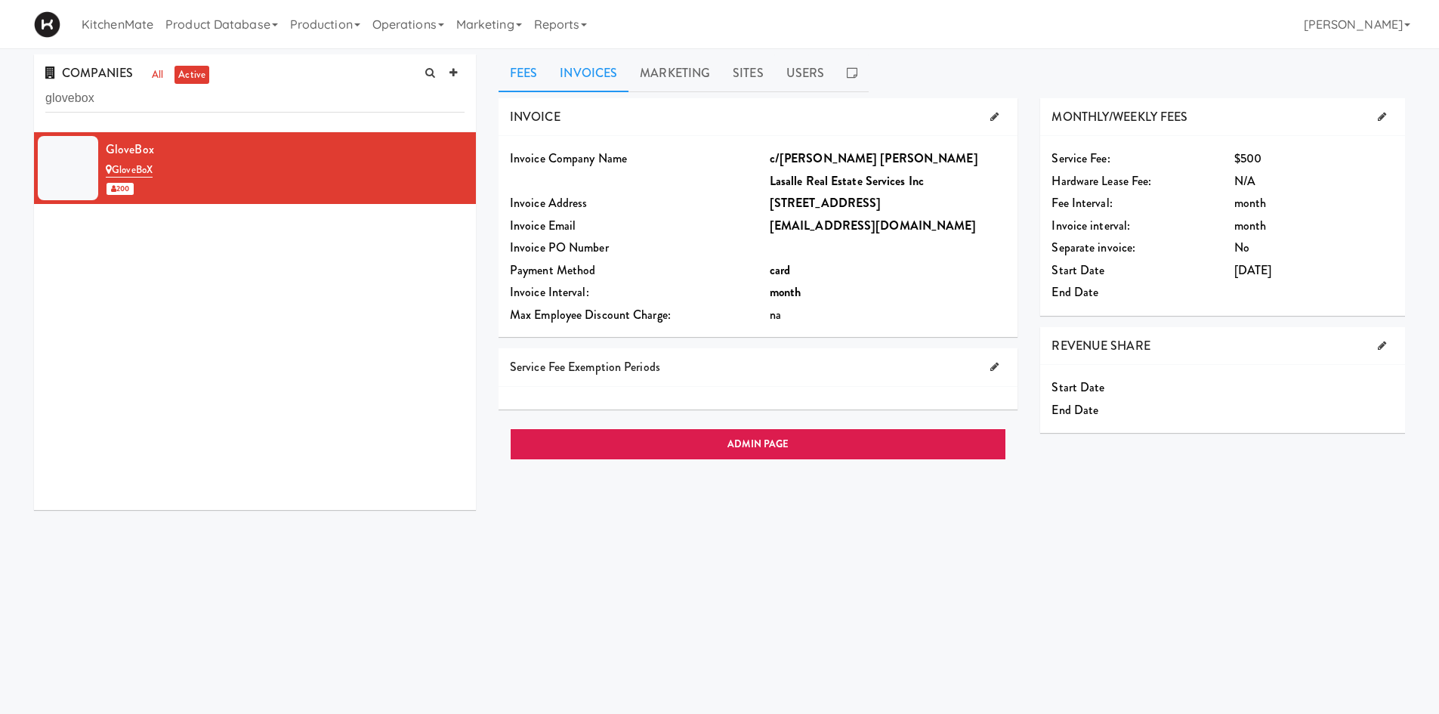
click at [610, 81] on link "Invoices" at bounding box center [588, 73] width 80 height 38
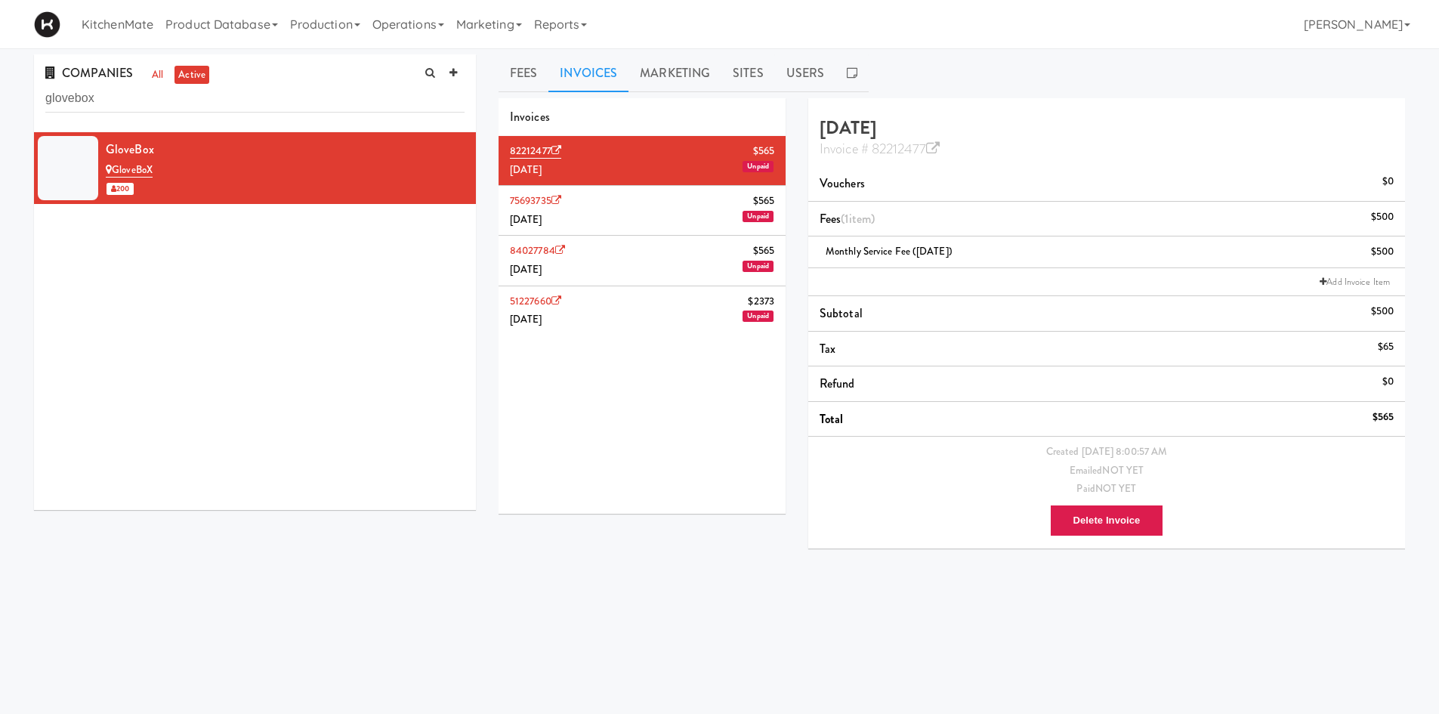
click at [616, 216] on li "75693735 $565 July 2025 Unpaid" at bounding box center [642, 211] width 287 height 50
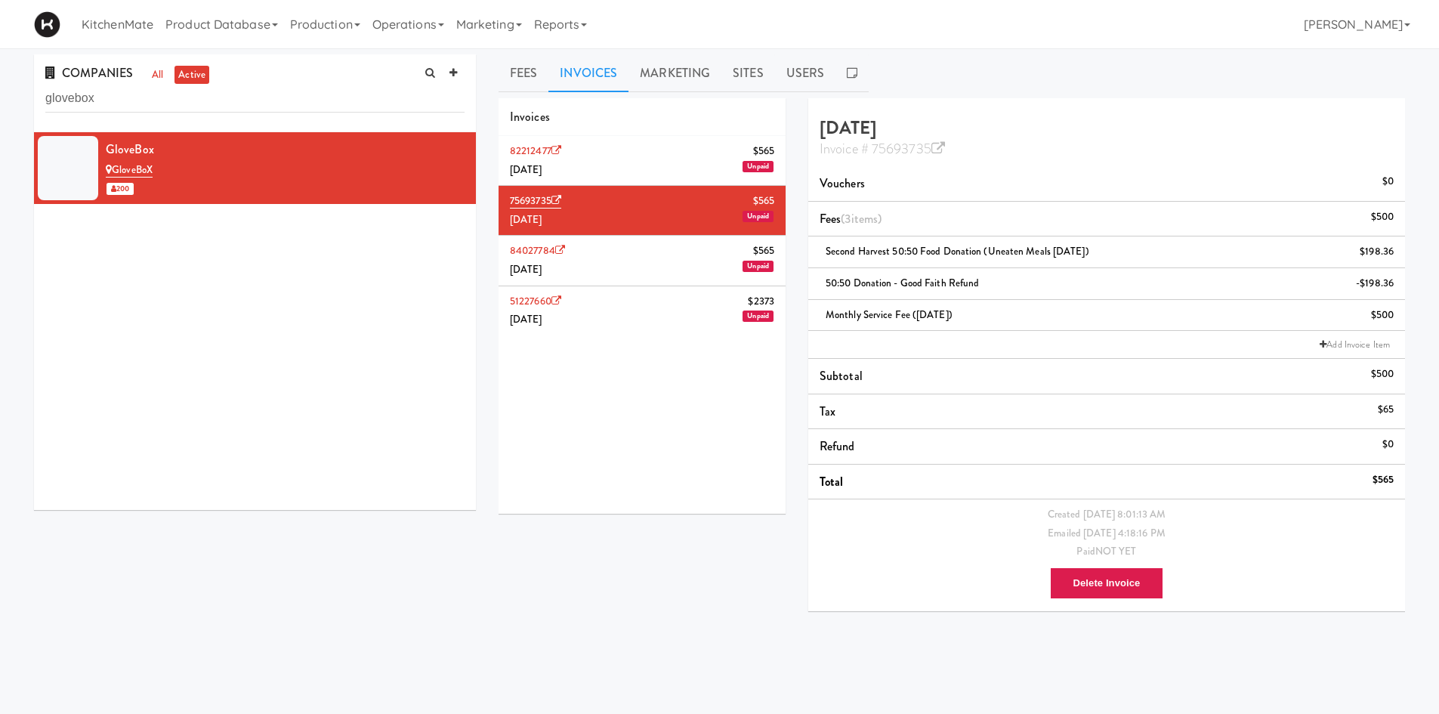
click at [602, 255] on li "84027784 $565 June 2025 Unpaid" at bounding box center [642, 261] width 287 height 50
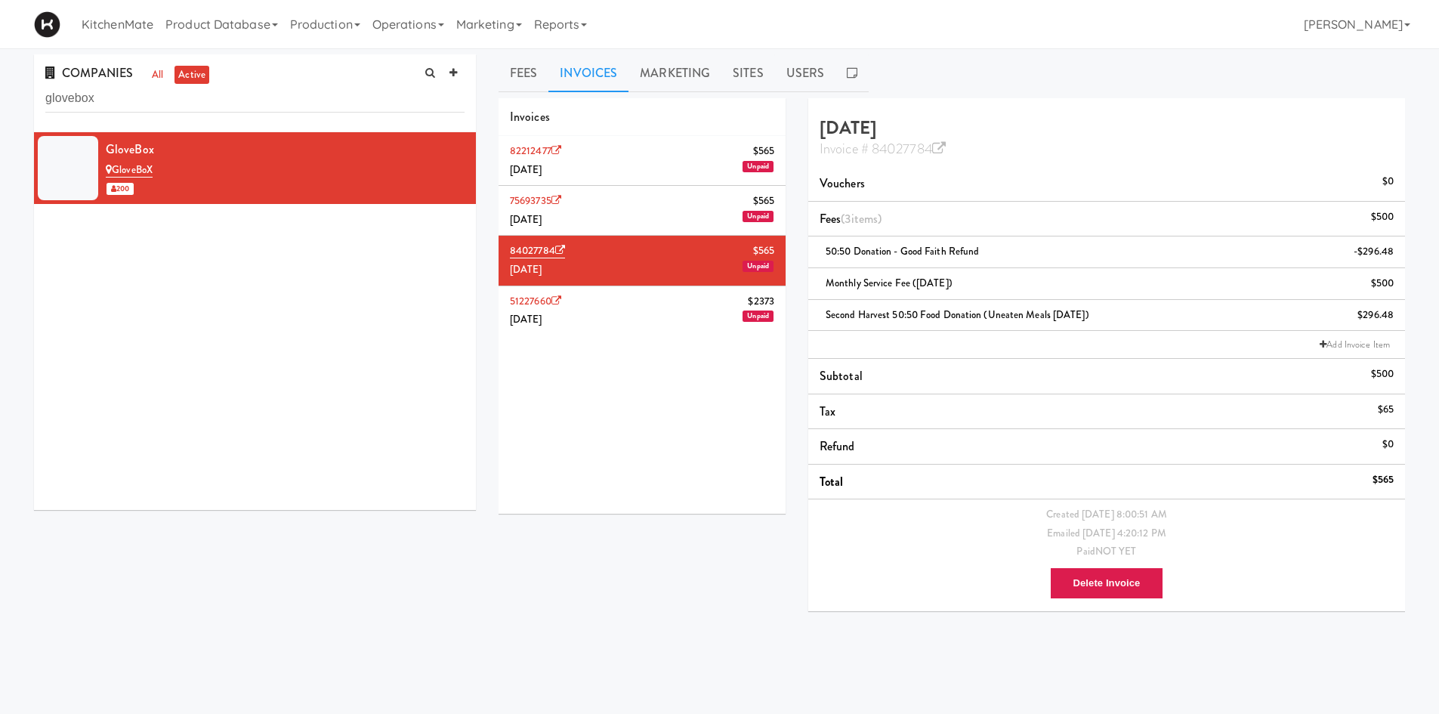
click at [619, 175] on li "82212477 $565 August 2025 Unpaid" at bounding box center [642, 161] width 287 height 50
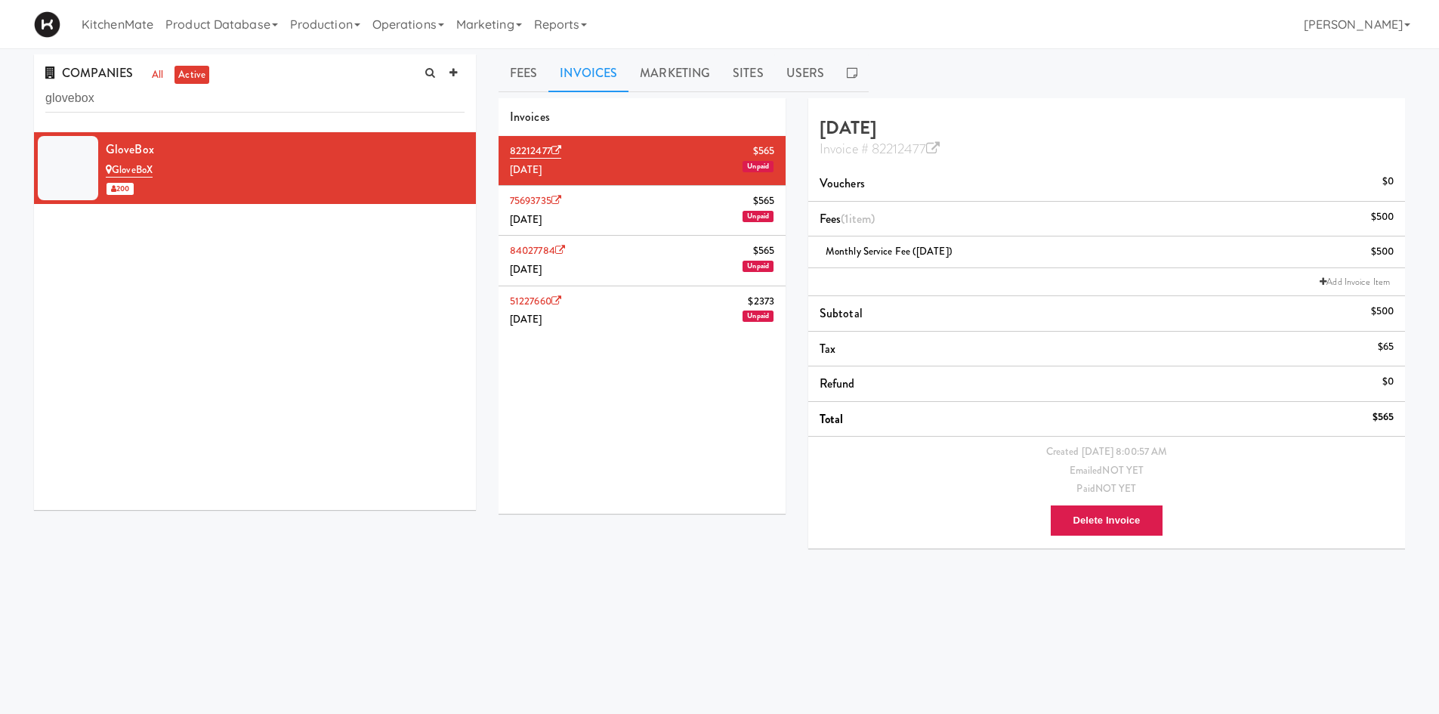
click at [236, 113] on div "COMPANIES all active glovebox" at bounding box center [255, 93] width 442 height 78
click at [243, 94] on input "glovebox" at bounding box center [254, 99] width 419 height 28
type input "b"
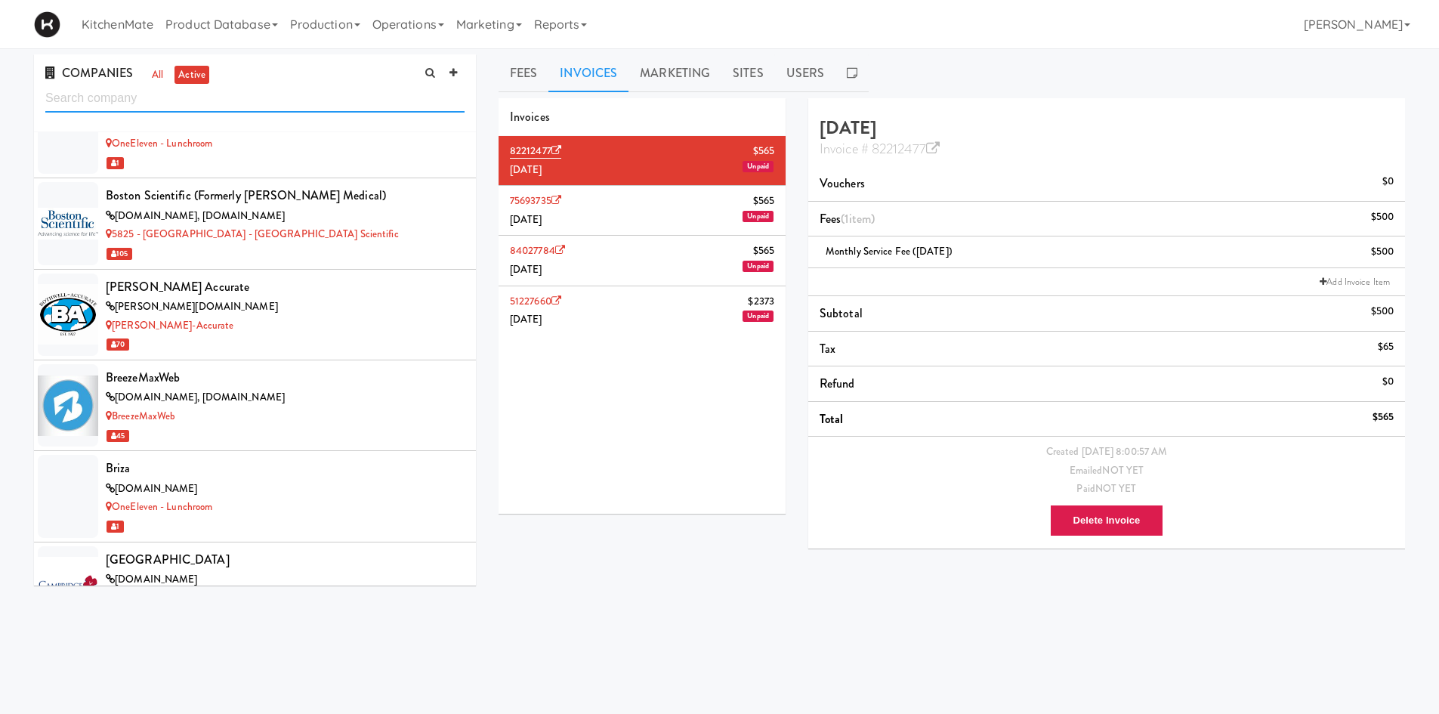
scroll to position [1868, 0]
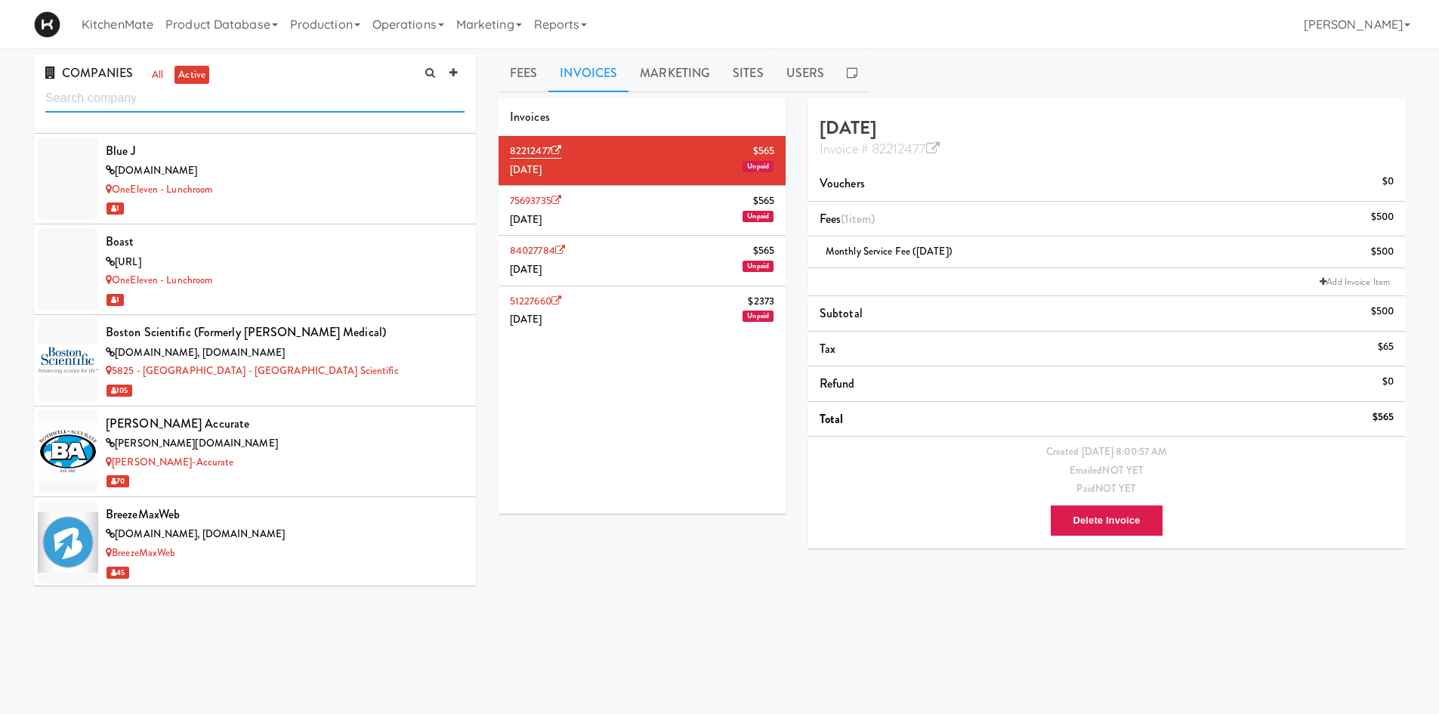
click at [312, 91] on input "text" at bounding box center [254, 99] width 419 height 28
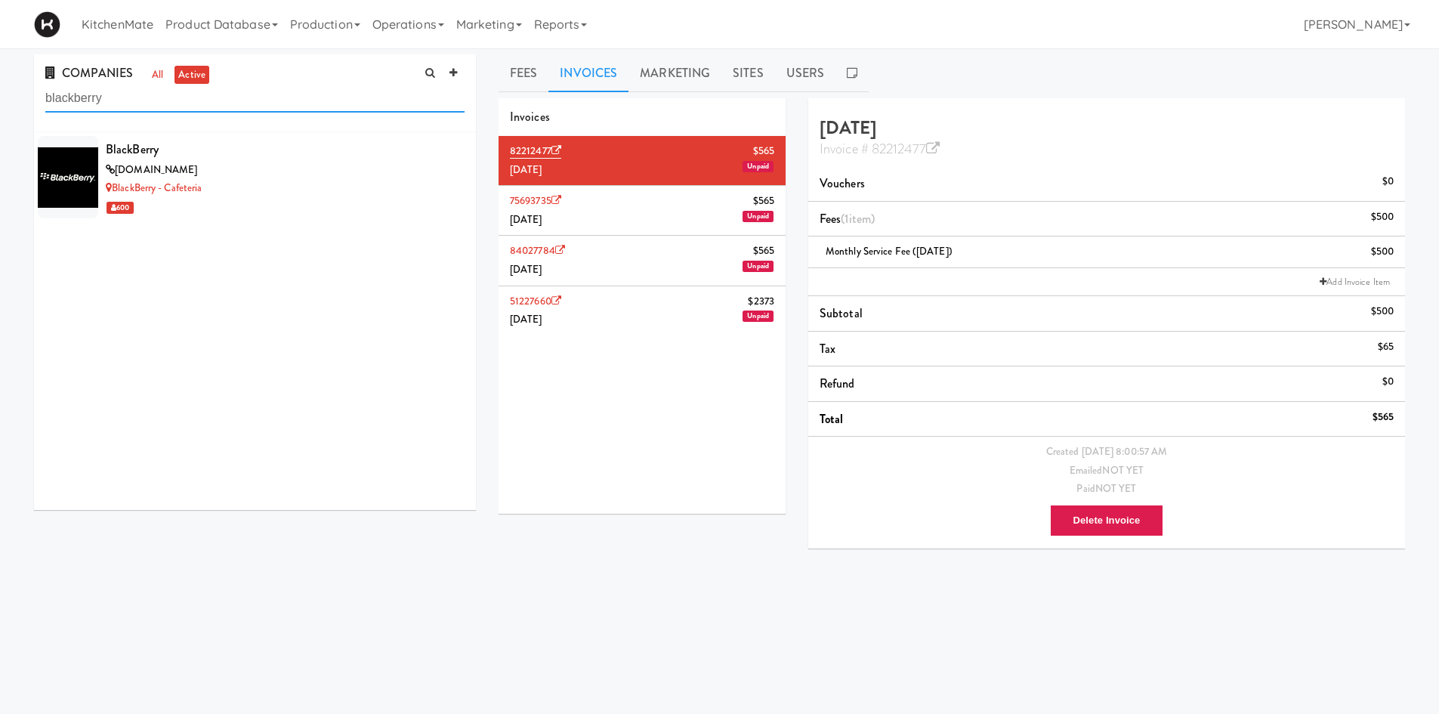
scroll to position [0, 0]
click at [134, 144] on div "BlackBerry" at bounding box center [285, 149] width 359 height 23
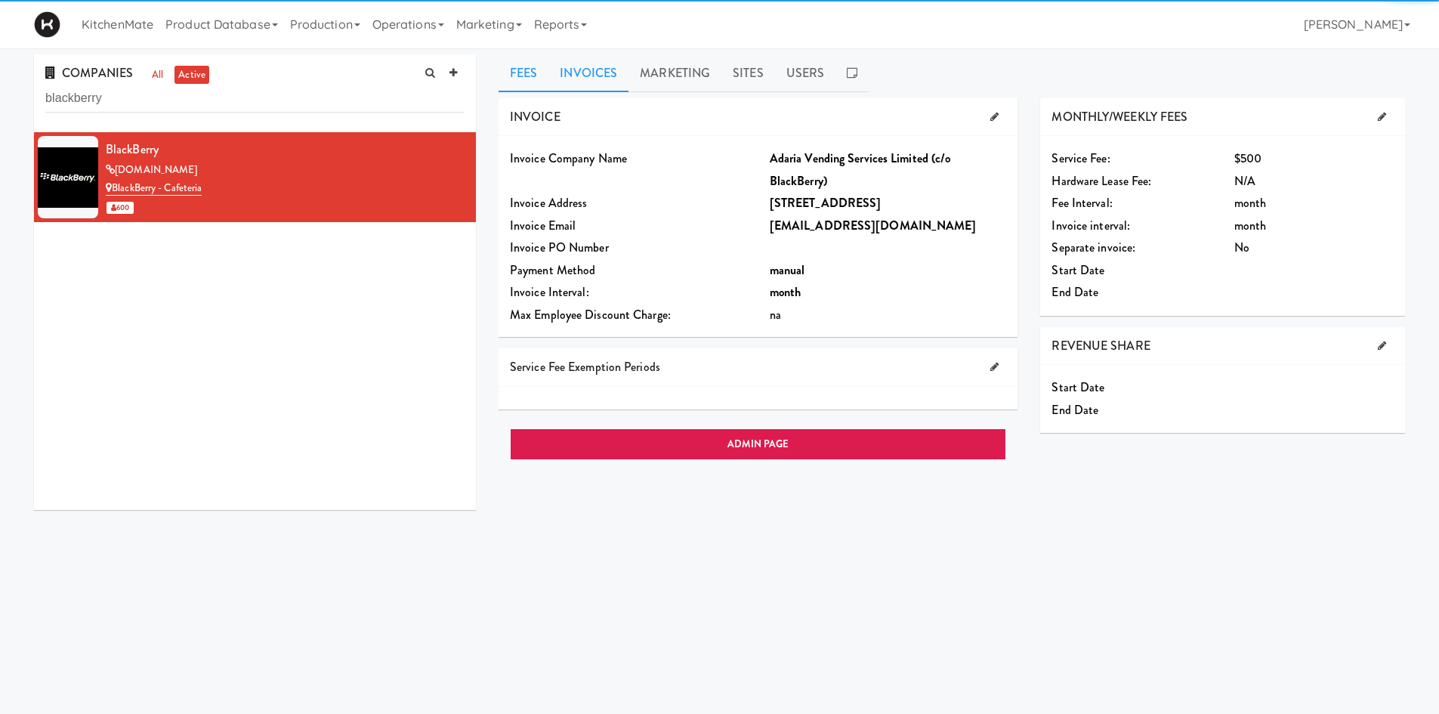
click at [600, 84] on link "Invoices" at bounding box center [588, 73] width 80 height 38
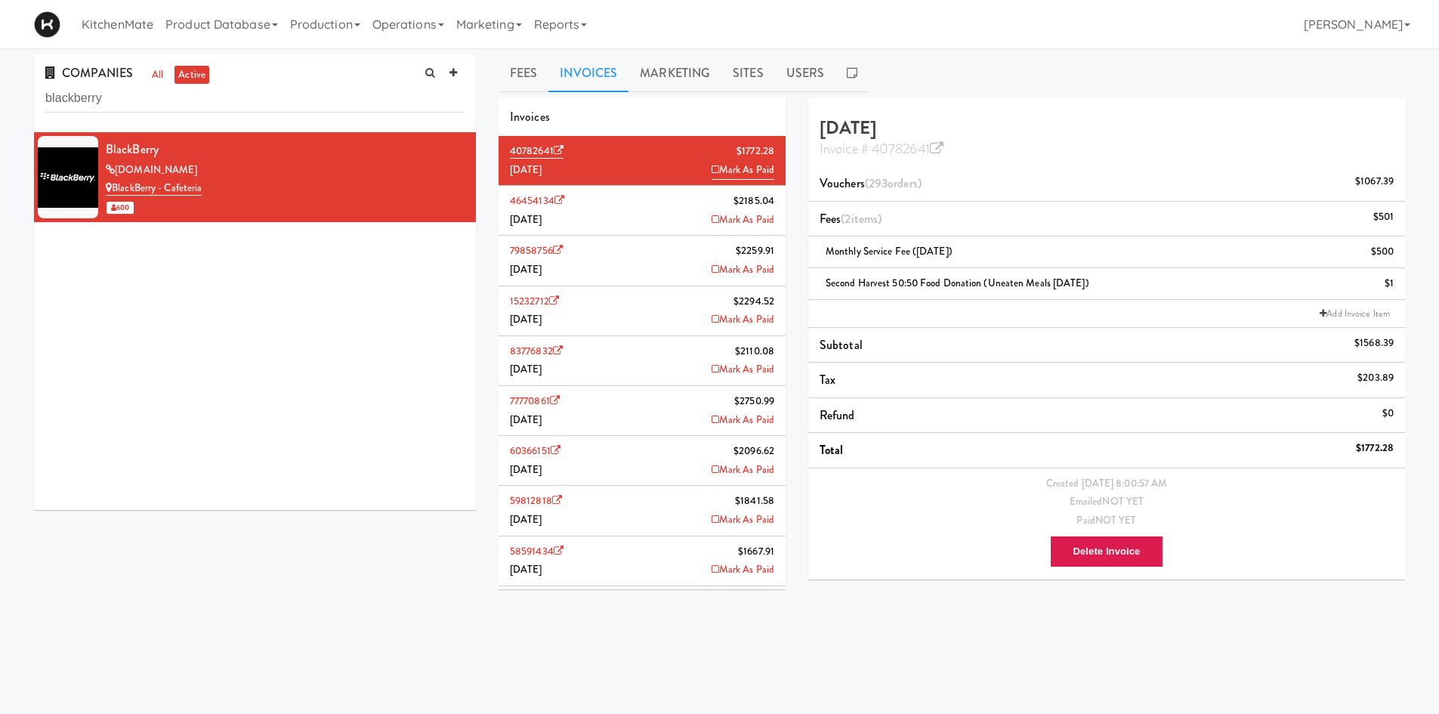
click at [667, 217] on li "46454134 $2185.04 July 2025 Mark As Paid" at bounding box center [642, 211] width 287 height 50
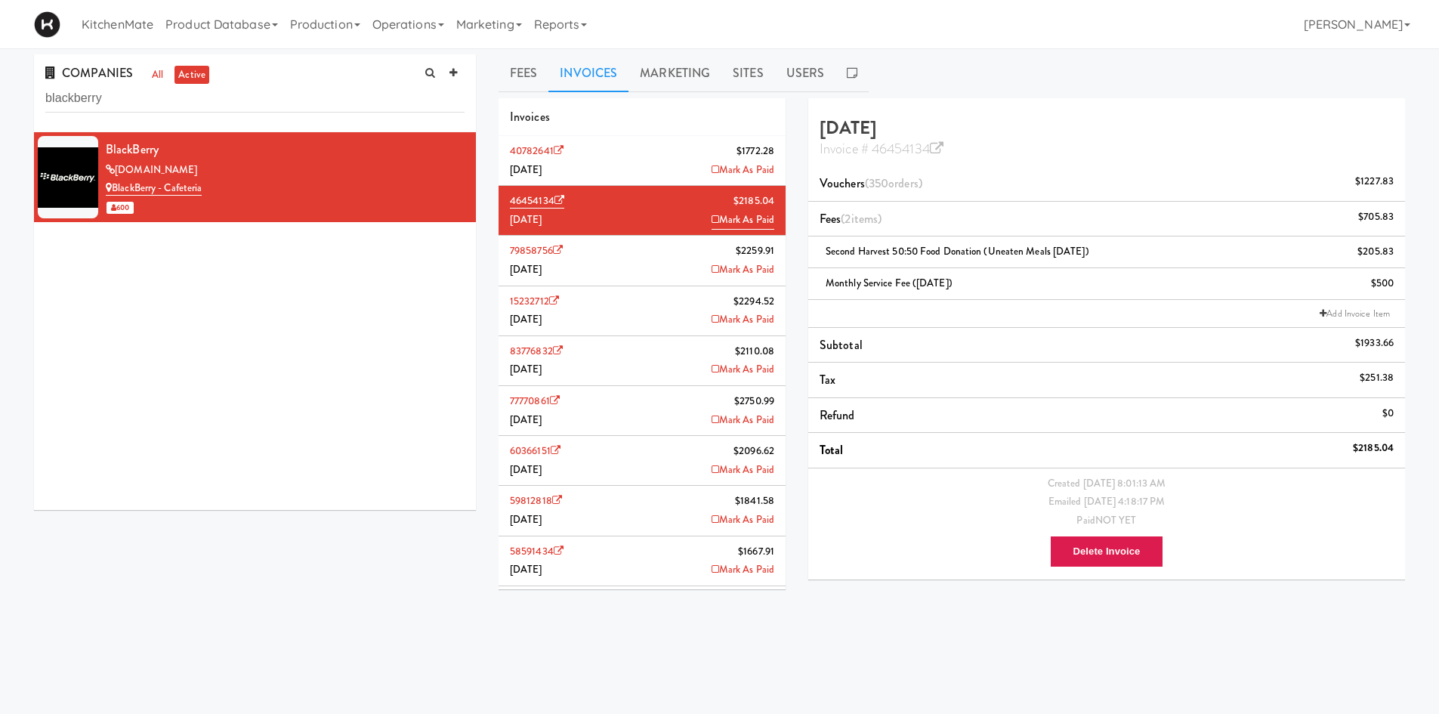
click at [644, 264] on li "79858756 $2259.91 June 2025 Mark As Paid" at bounding box center [642, 261] width 287 height 50
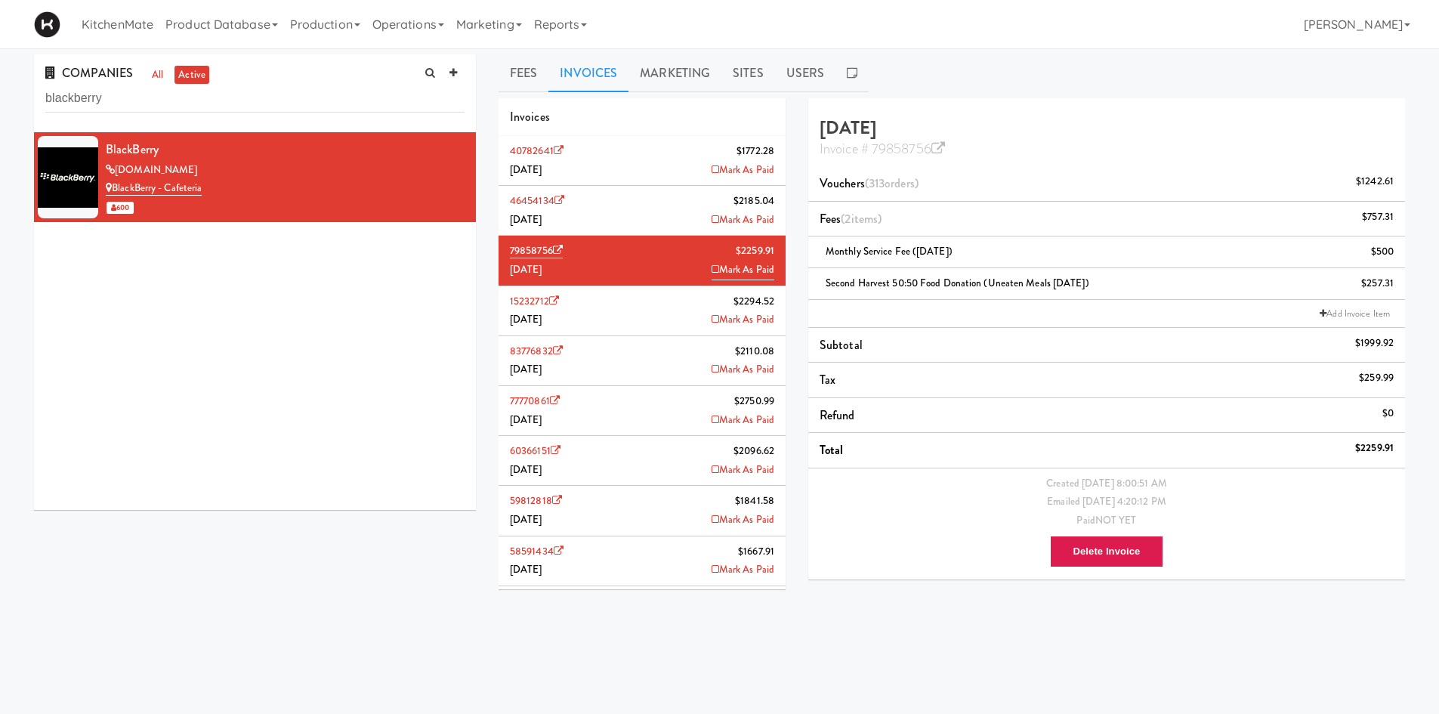
click at [663, 210] on li "46454134 $2185.04 July 2025 Mark As Paid" at bounding box center [642, 211] width 287 height 50
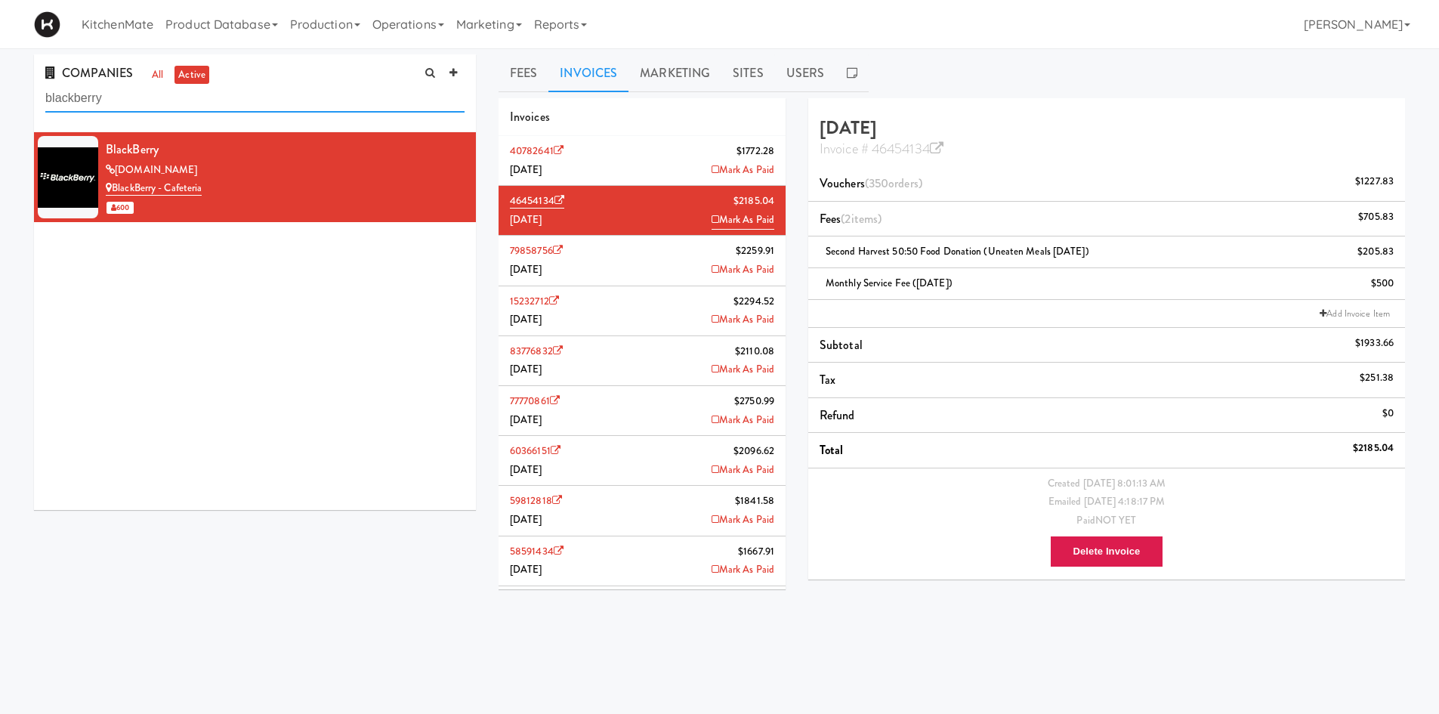
click at [309, 94] on input "blackberry" at bounding box center [254, 99] width 419 height 28
type input "Blackberry"
click at [299, 153] on div "BlackBerry" at bounding box center [285, 149] width 359 height 23
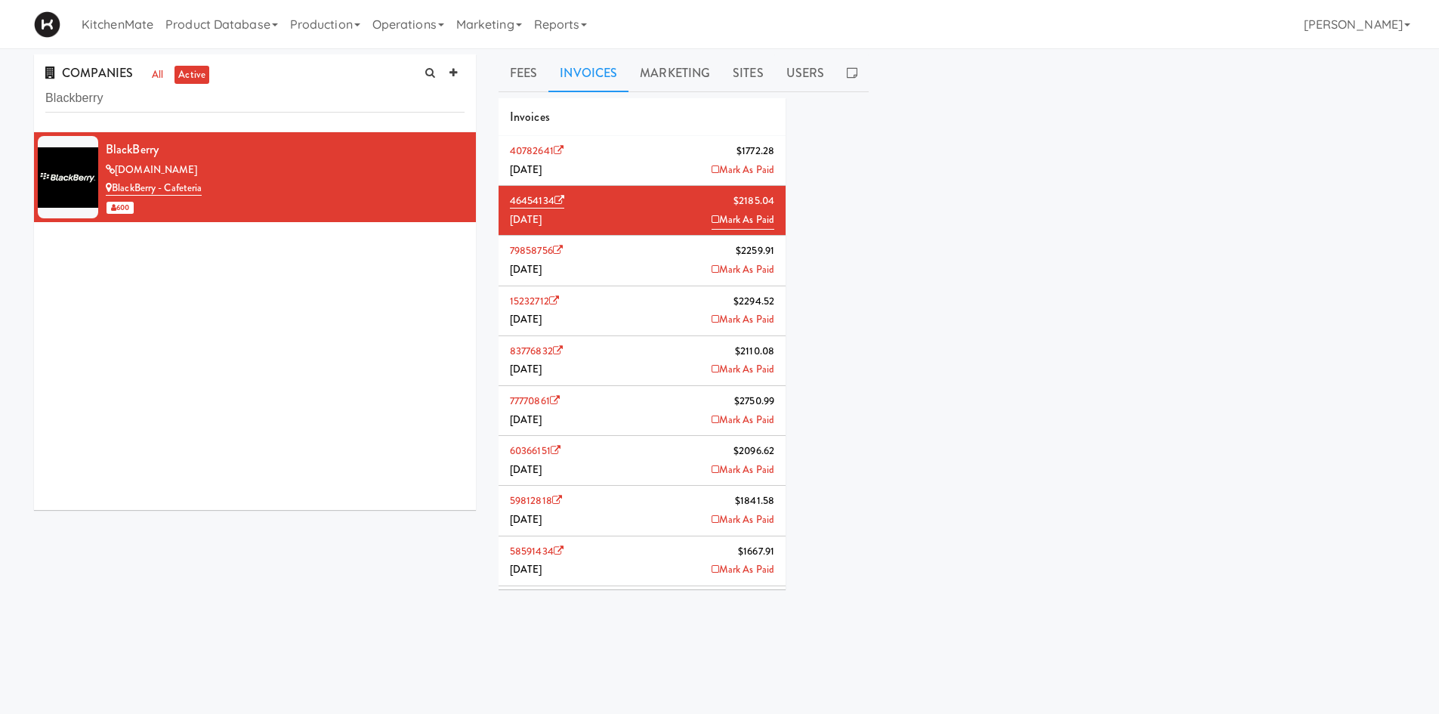
click at [641, 216] on li "46454134 $2185.04 July 2025 Mark As Paid" at bounding box center [642, 211] width 287 height 50
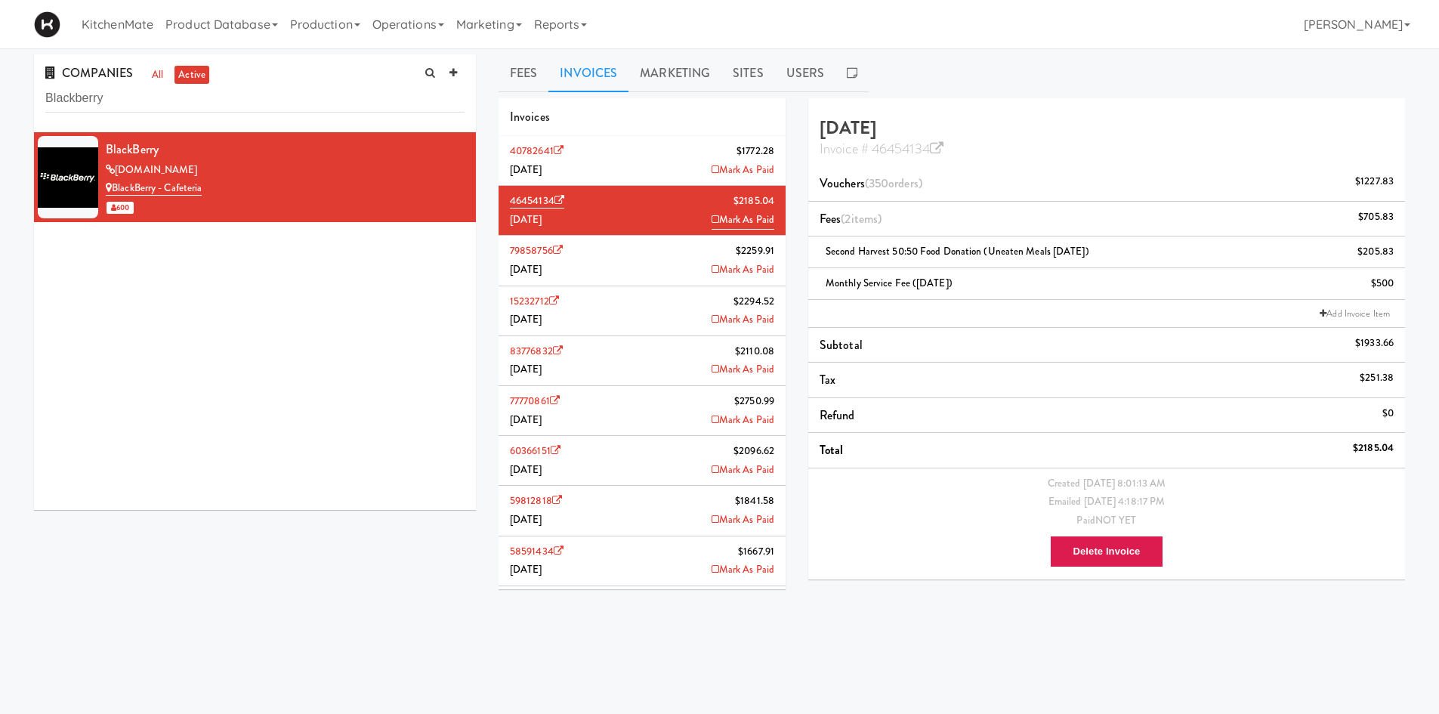
click at [646, 159] on li "40782641 $1772.28 August 2025 Mark As Paid" at bounding box center [642, 161] width 287 height 50
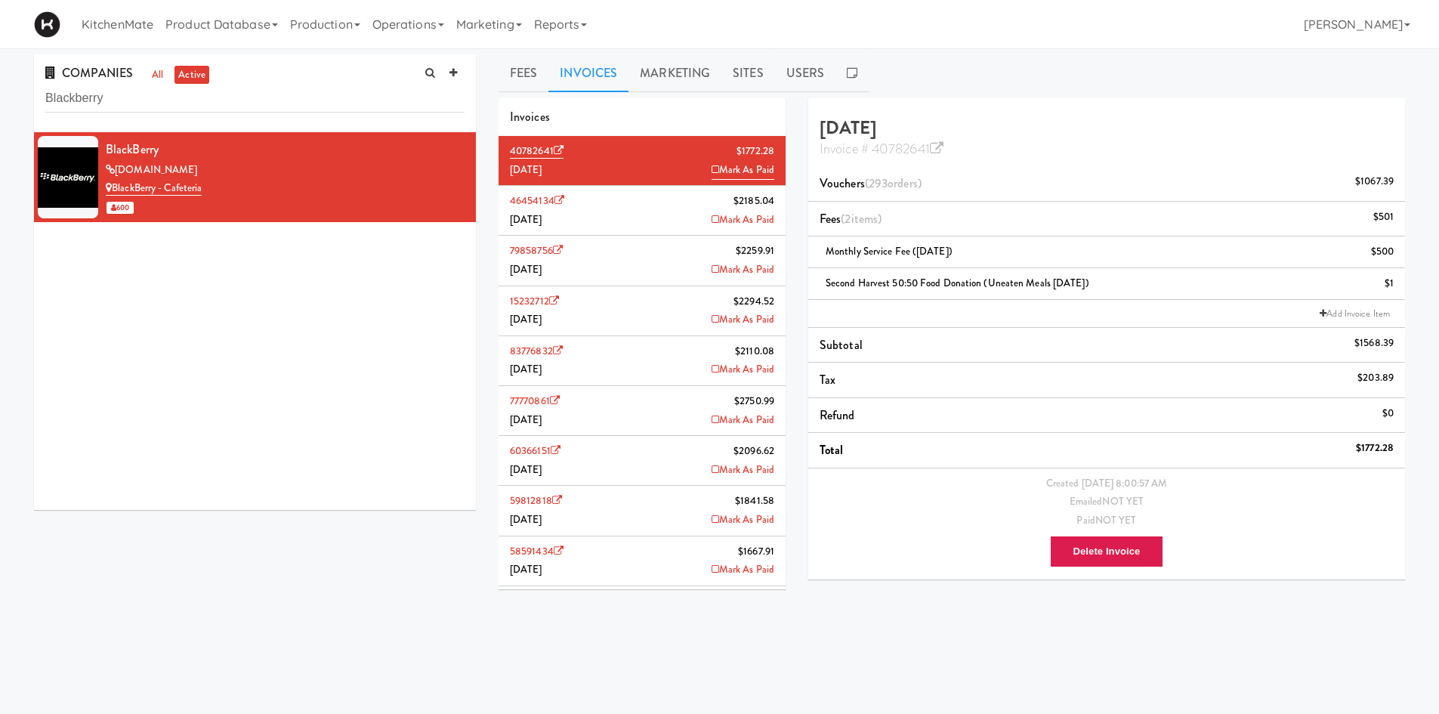
click at [644, 198] on li "46454134 $2185.04 July 2025 Mark As Paid" at bounding box center [642, 211] width 287 height 50
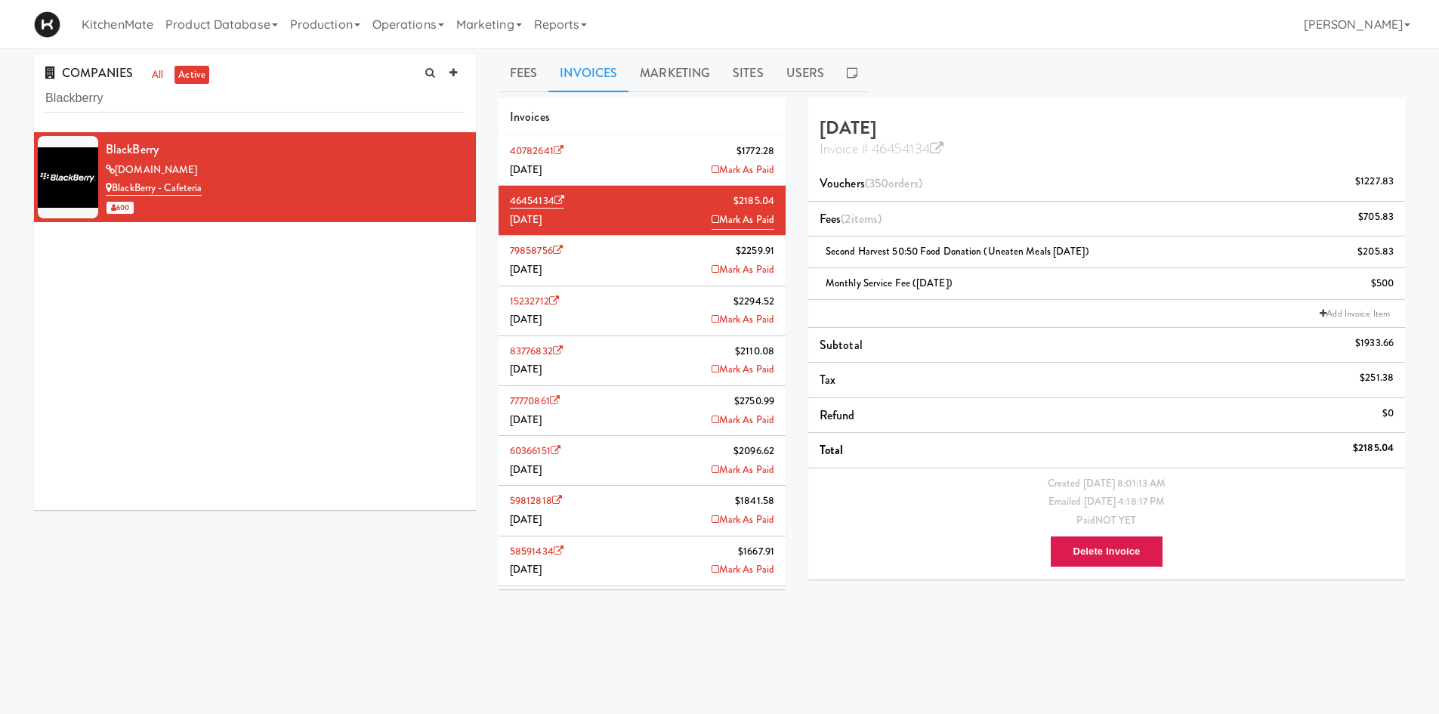
click at [648, 260] on li "79858756 $2259.91 June 2025 Mark As Paid" at bounding box center [642, 261] width 287 height 50
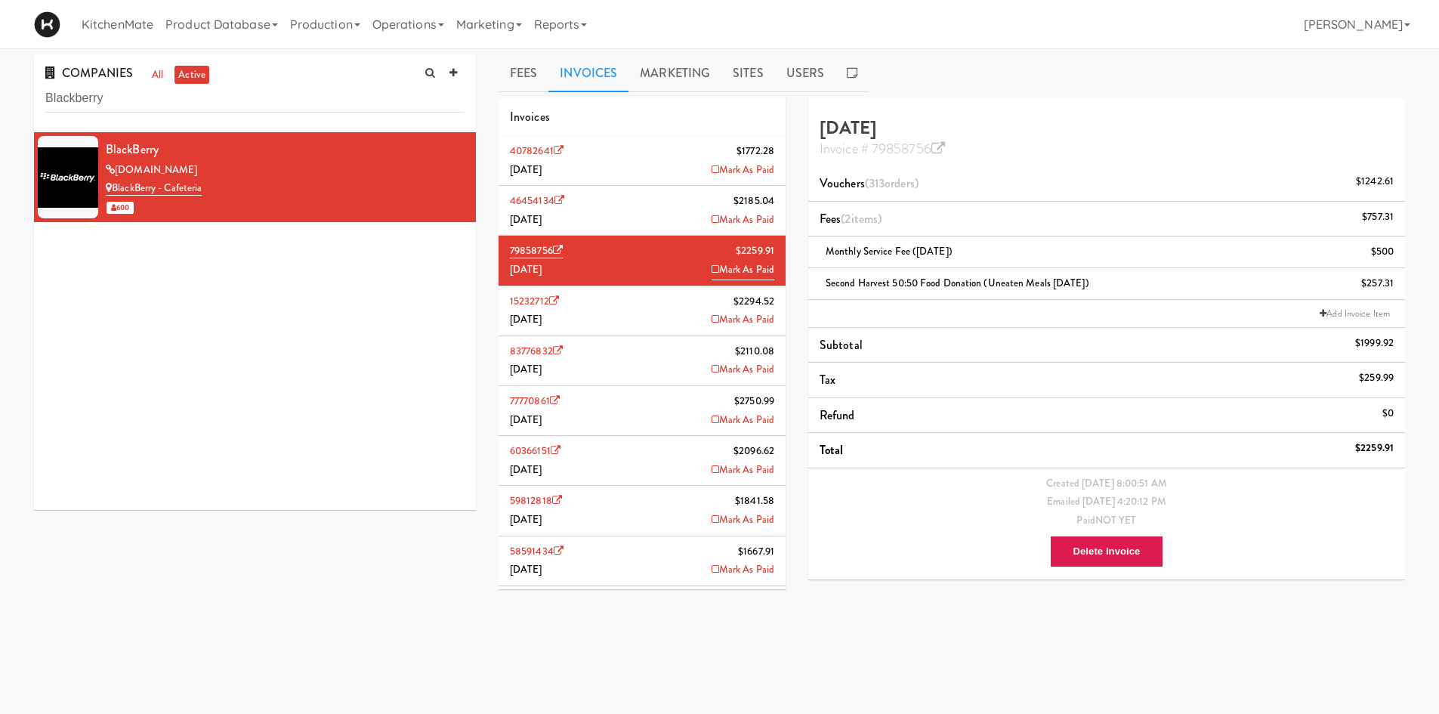
click at [644, 301] on li "15232712 $2294.52 May 2025 Mark As Paid" at bounding box center [642, 311] width 287 height 50
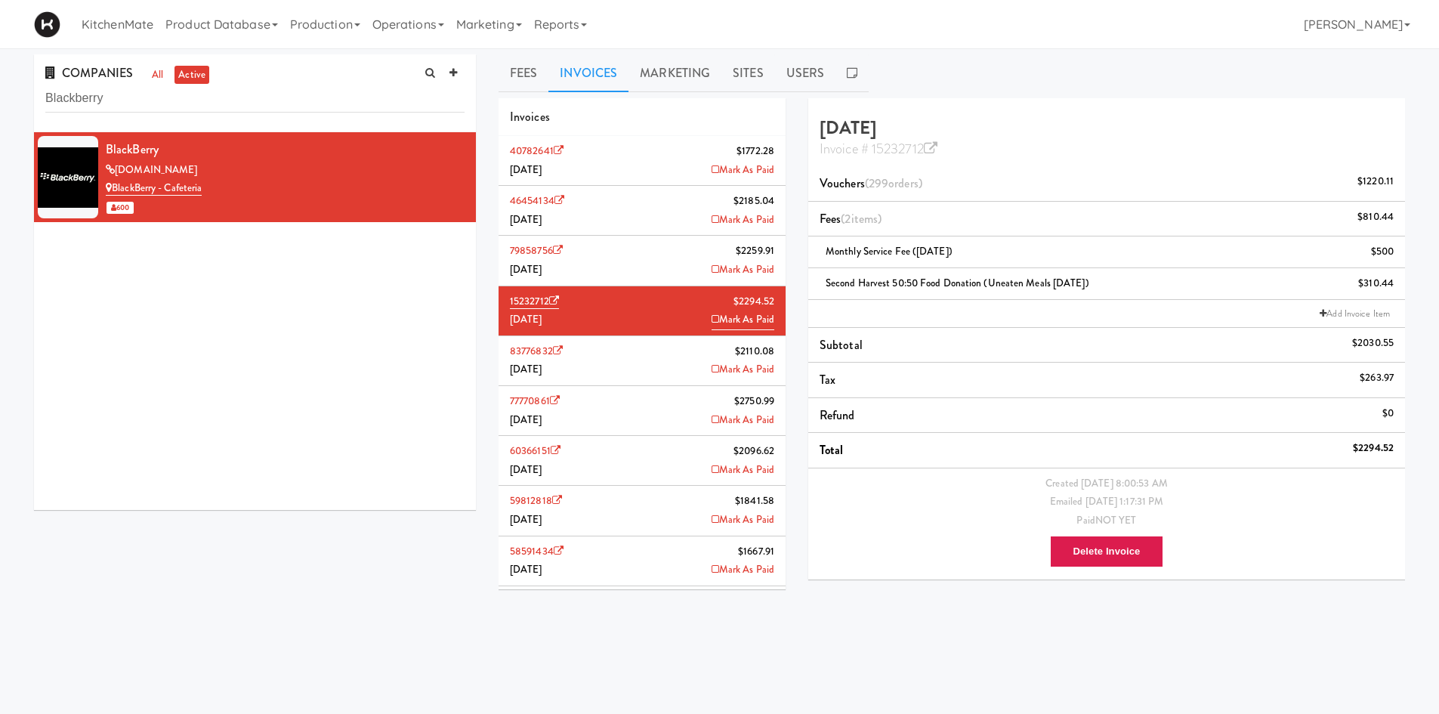
click at [615, 194] on li "46454134 $2185.04 July 2025 Mark As Paid" at bounding box center [642, 211] width 287 height 50
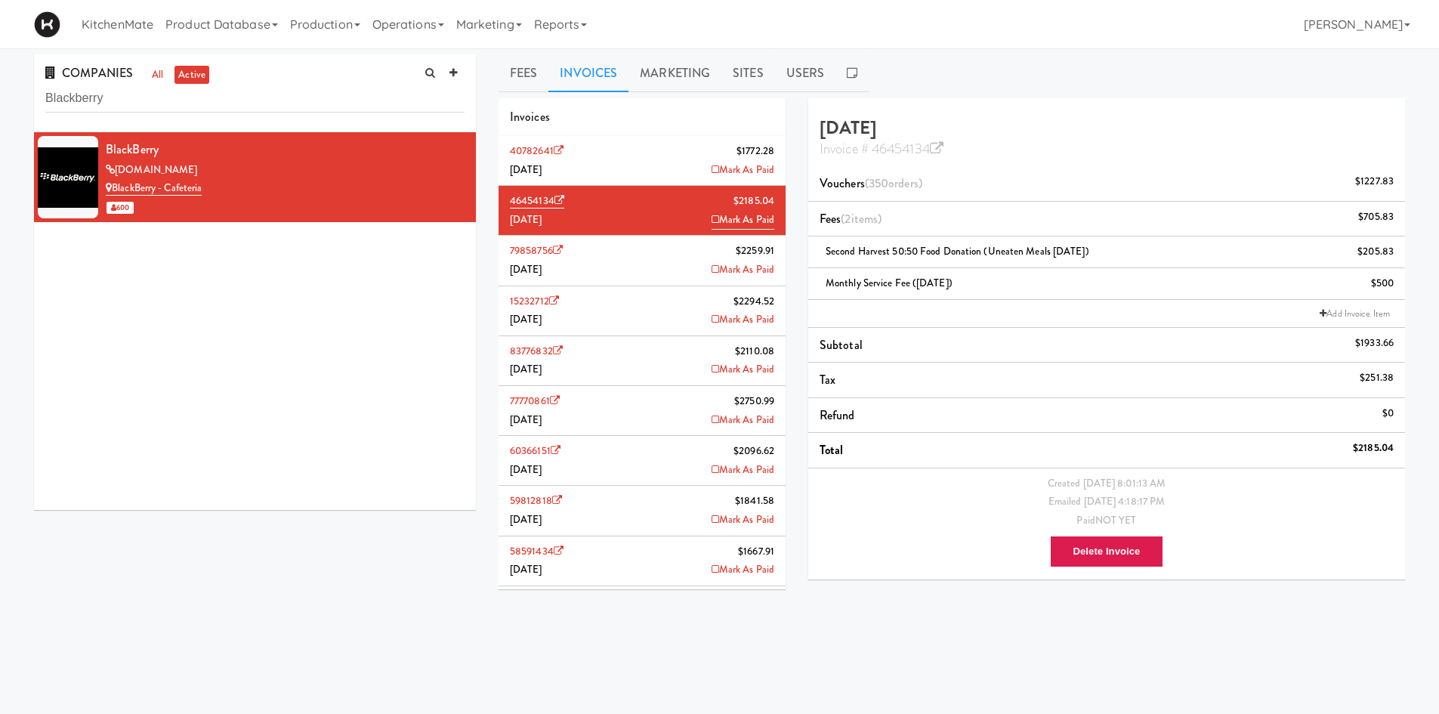
click at [641, 164] on li "40782641 $1772.28 August 2025 Mark As Paid" at bounding box center [642, 161] width 287 height 50
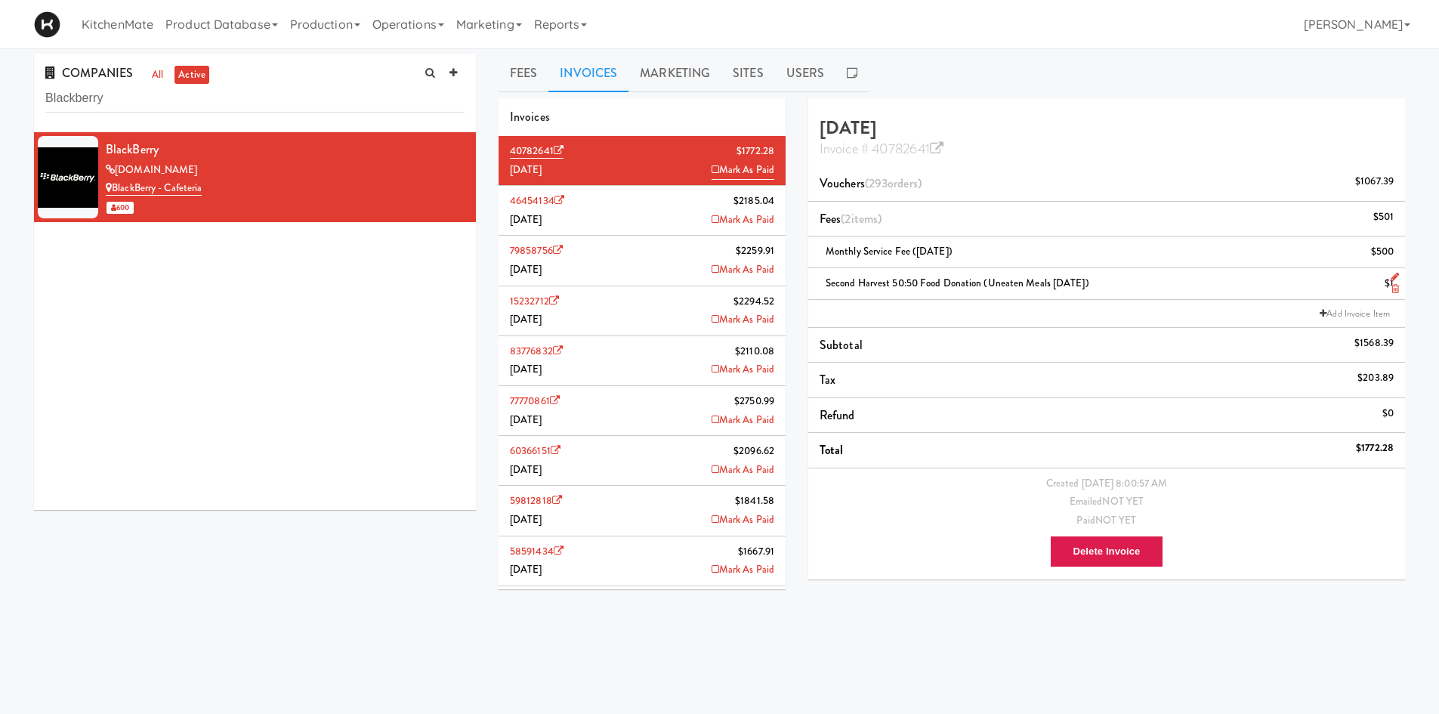
click at [1395, 272] on icon at bounding box center [1395, 277] width 8 height 10
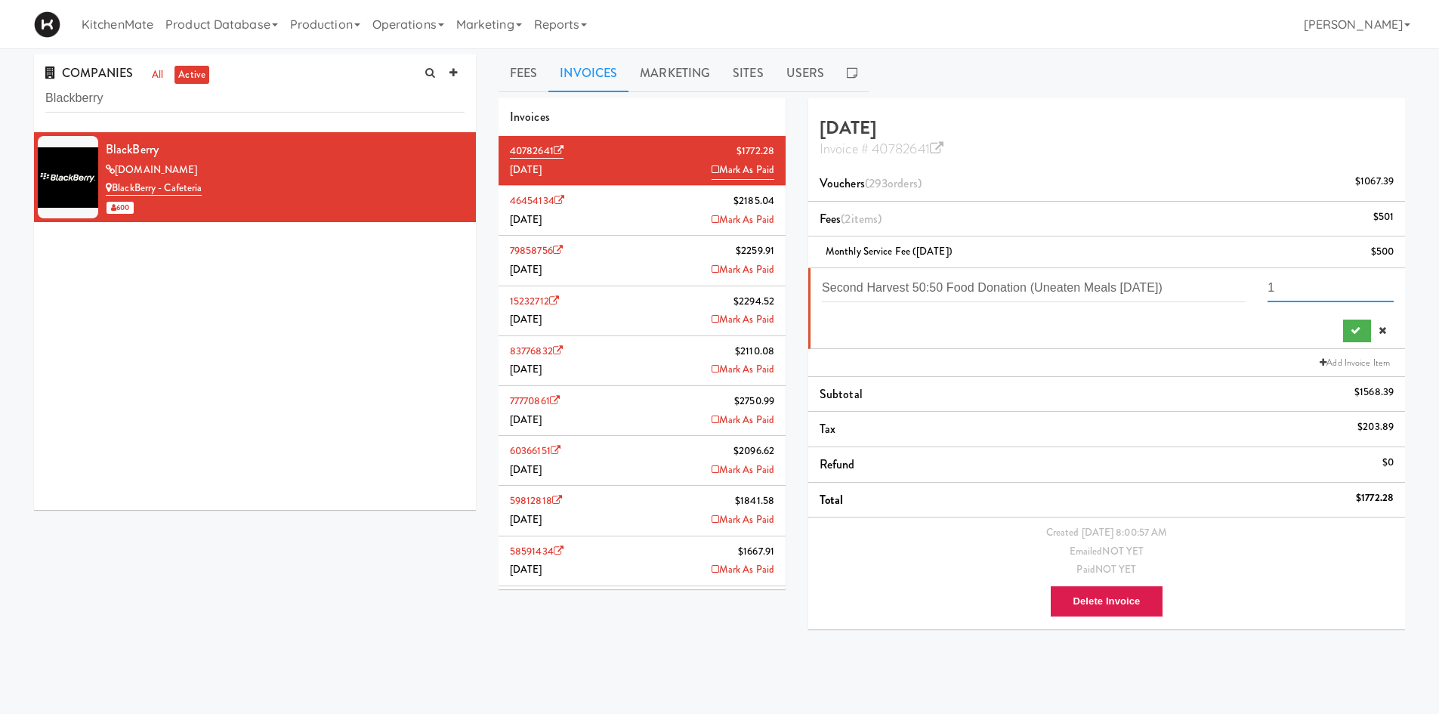
click at [1342, 295] on input "1" at bounding box center [1331, 288] width 126 height 28
drag, startPoint x: 1318, startPoint y: 271, endPoint x: 1320, endPoint y: 289, distance: 18.3
click at [1318, 271] on li "Second Harvest 50:50 Food Donation (Uneaten Meals [DATE])" at bounding box center [1106, 308] width 597 height 81
click at [1320, 289] on input "number" at bounding box center [1331, 288] width 126 height 28
click at [1317, 289] on input "number" at bounding box center [1331, 288] width 126 height 28
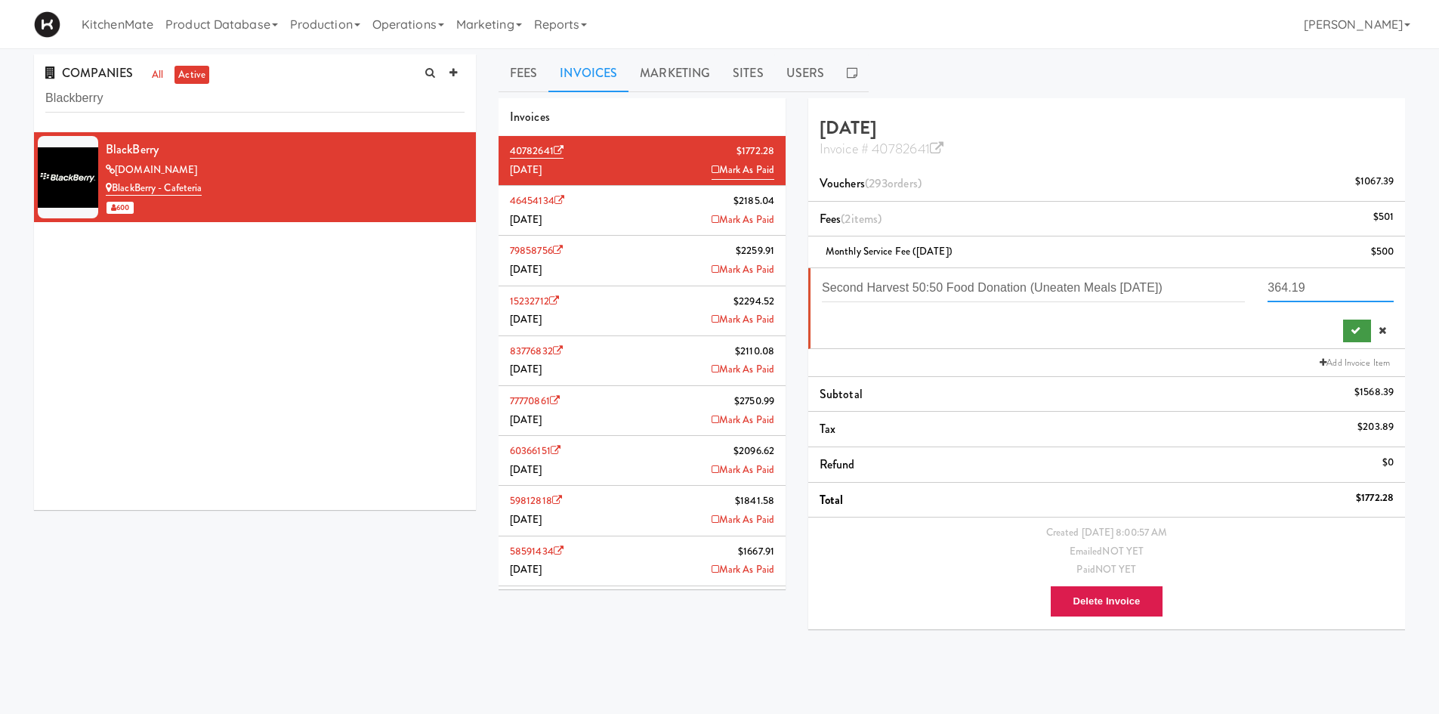
type input "364.19"
click at [1354, 323] on button "submit" at bounding box center [1357, 331] width 28 height 23
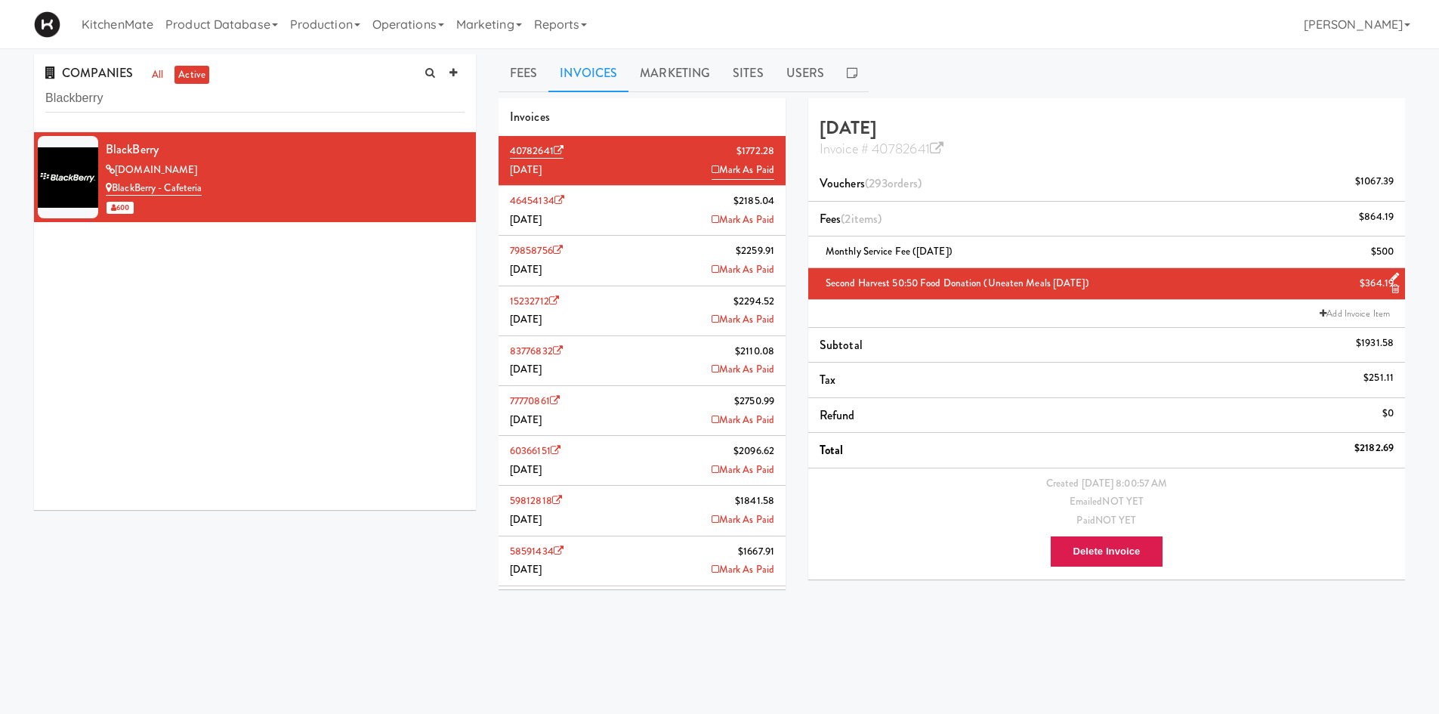
click at [914, 505] on div "Emailed NOT YET" at bounding box center [1107, 501] width 574 height 19
click at [314, 157] on div "BlackBerry" at bounding box center [285, 149] width 359 height 23
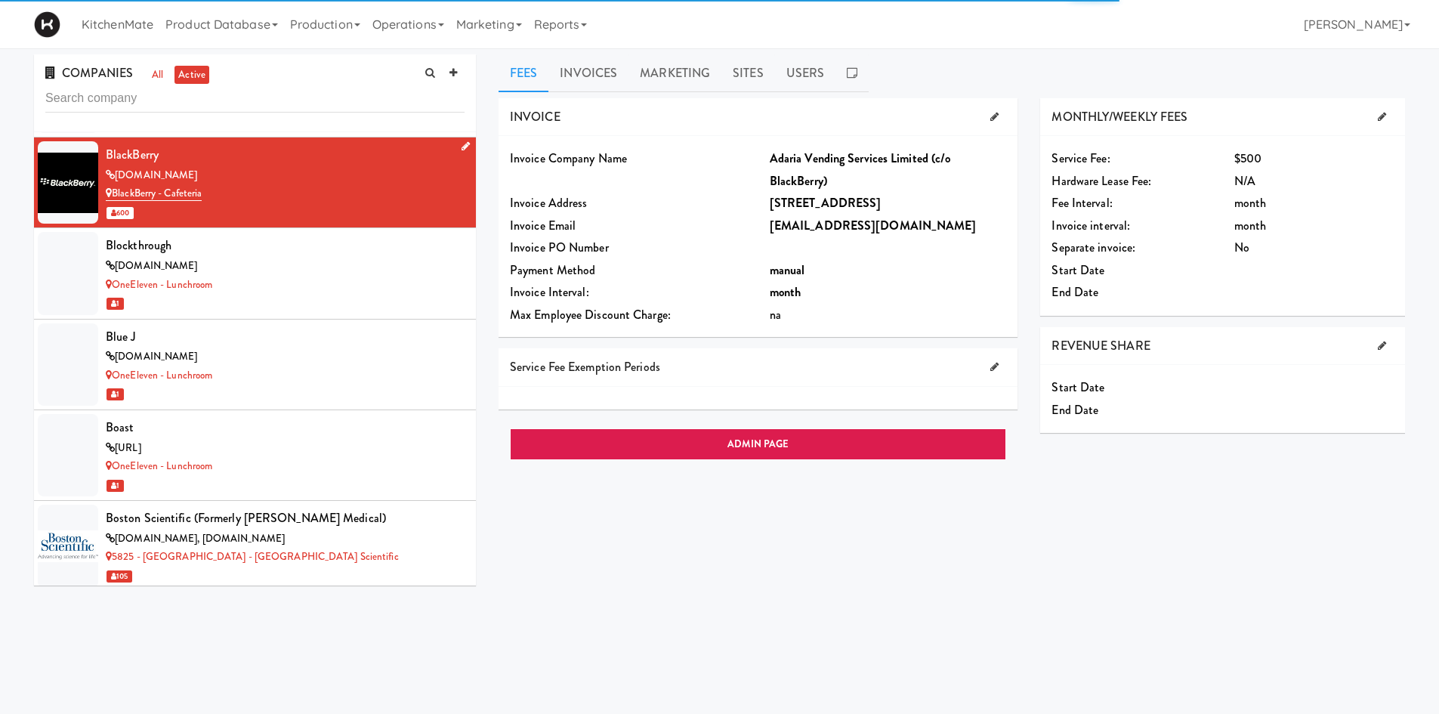
scroll to position [1682, 0]
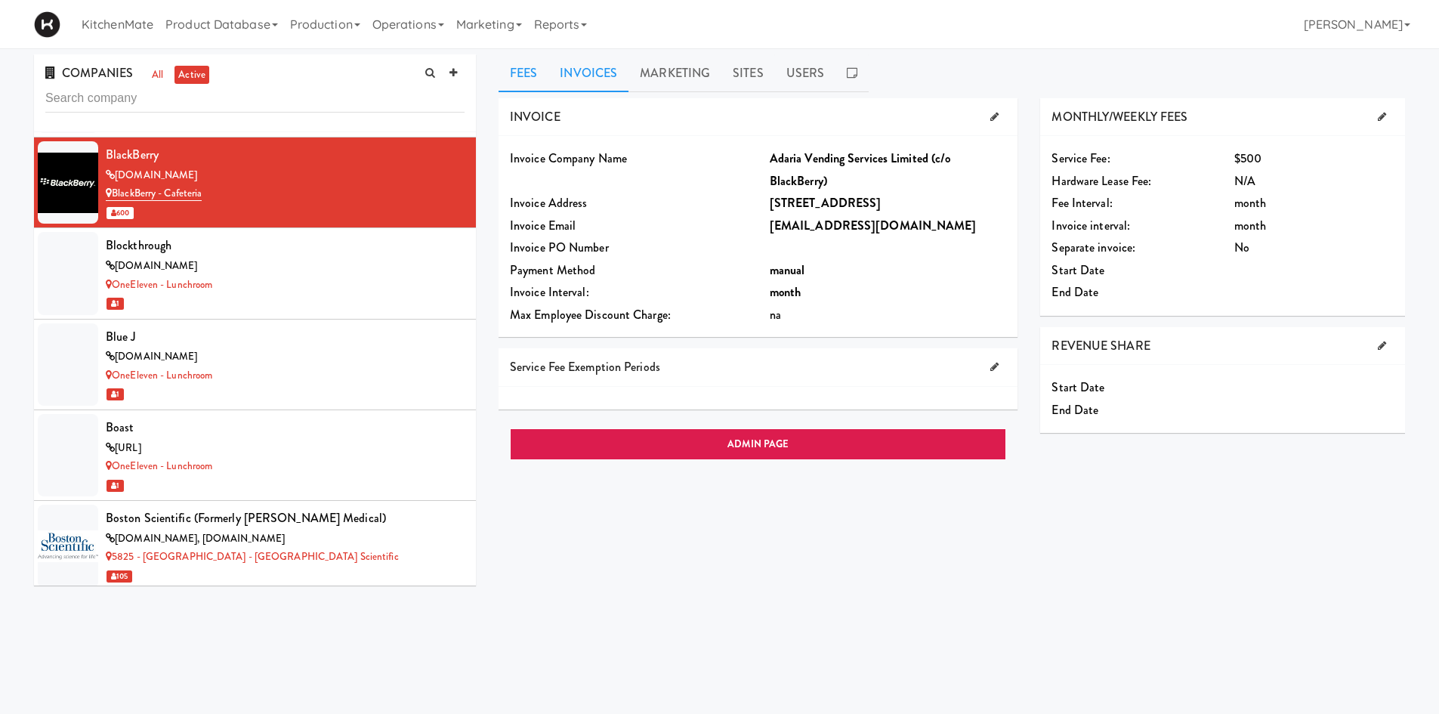
click at [585, 63] on link "Invoices" at bounding box center [588, 73] width 80 height 38
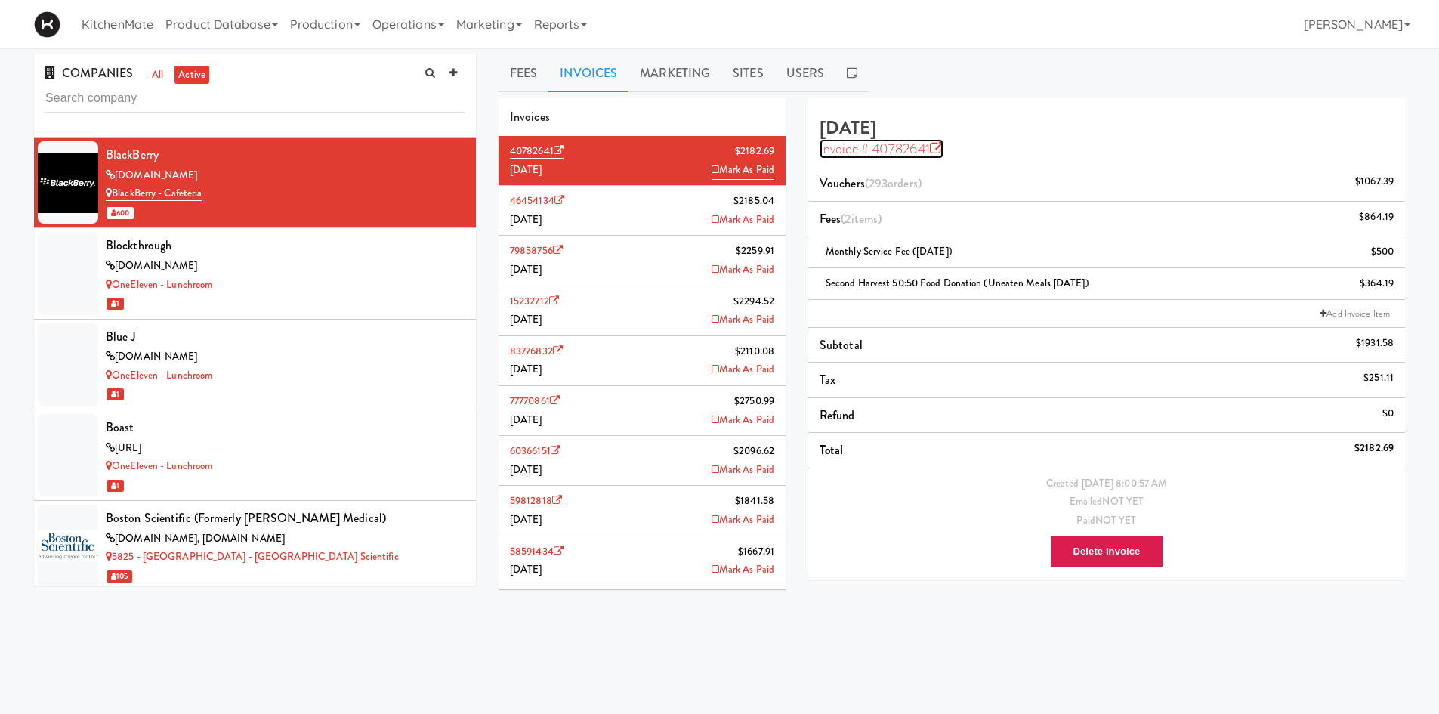
click at [936, 151] on icon at bounding box center [937, 149] width 14 height 14
click at [221, 103] on input "text" at bounding box center [254, 99] width 419 height 28
paste input "Boston Scientific (formerly [PERSON_NAME] Medical)"
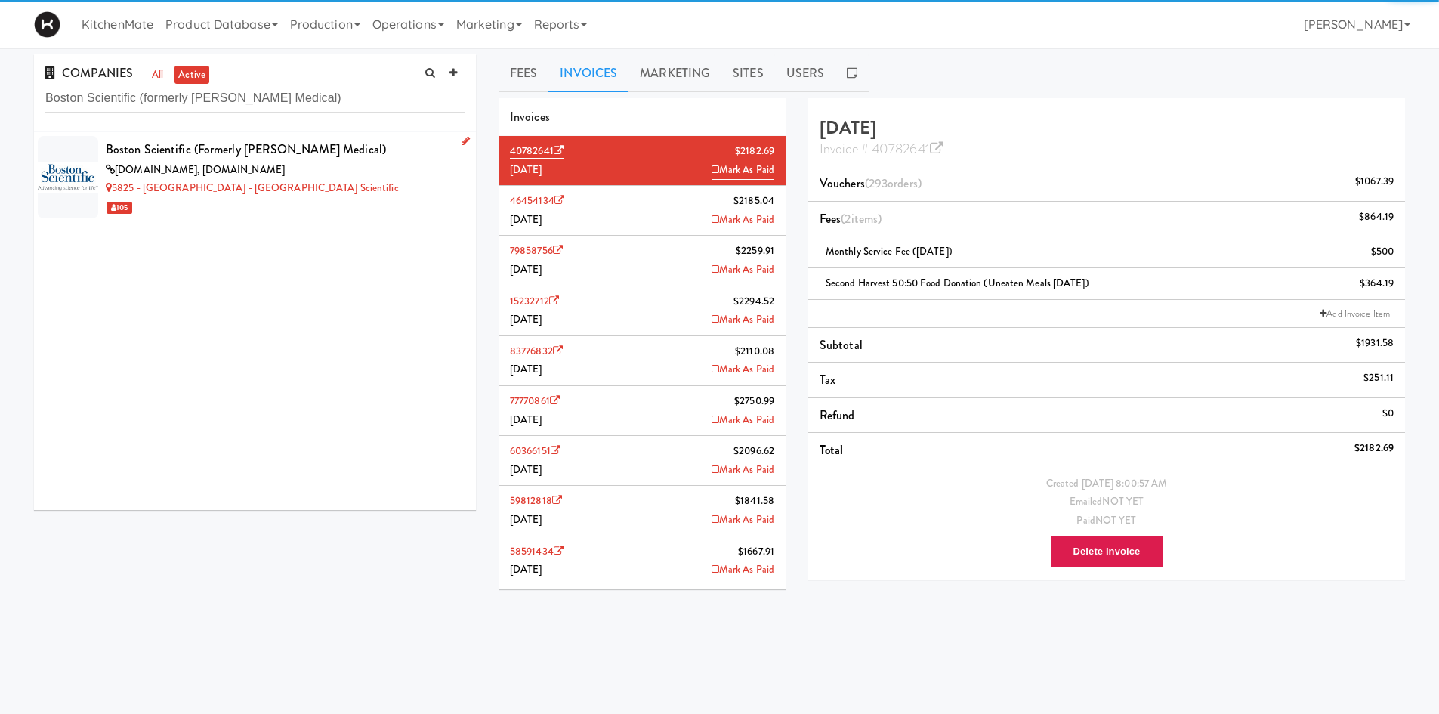
click at [236, 167] on div "[DOMAIN_NAME], [DOMAIN_NAME]" at bounding box center [285, 170] width 359 height 19
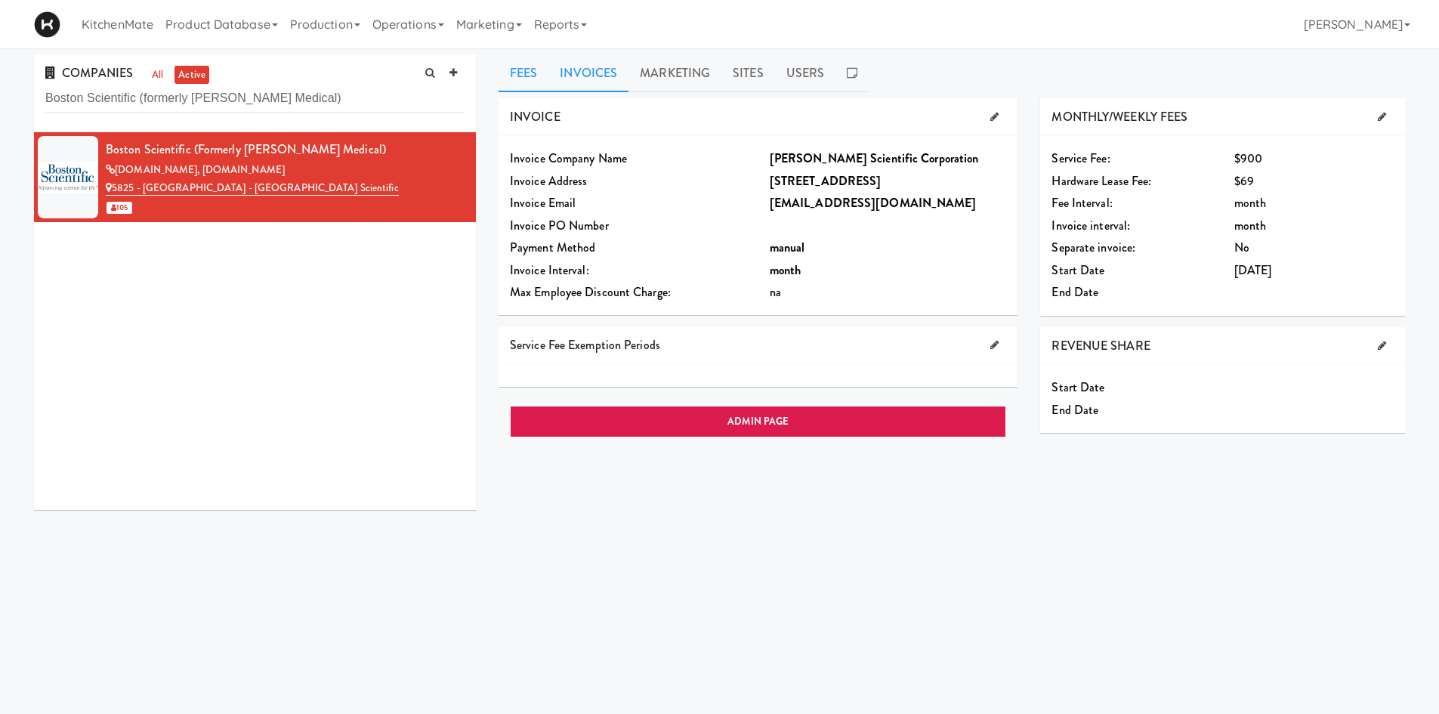
click at [614, 69] on link "Invoices" at bounding box center [588, 73] width 80 height 38
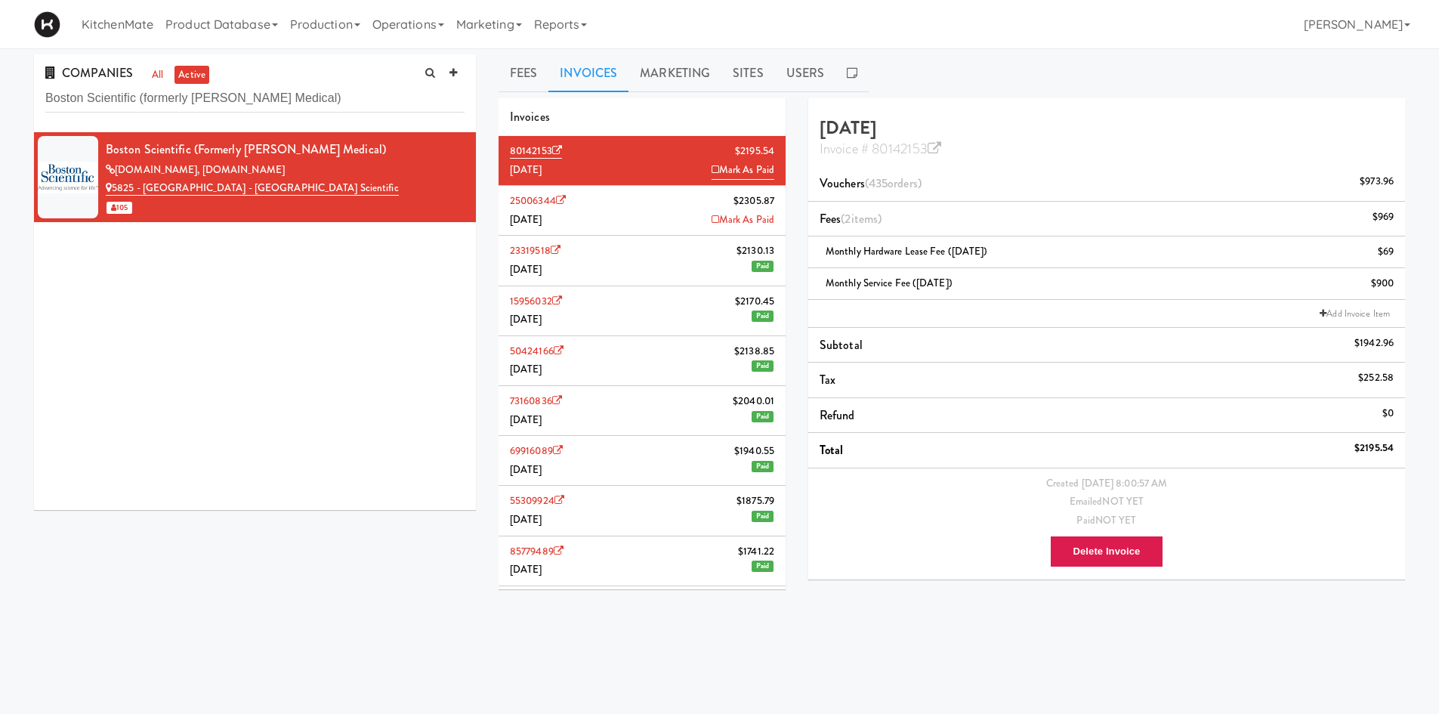
click at [649, 205] on li "25006344 $2305.87 July 2025 Mark As Paid" at bounding box center [642, 211] width 287 height 50
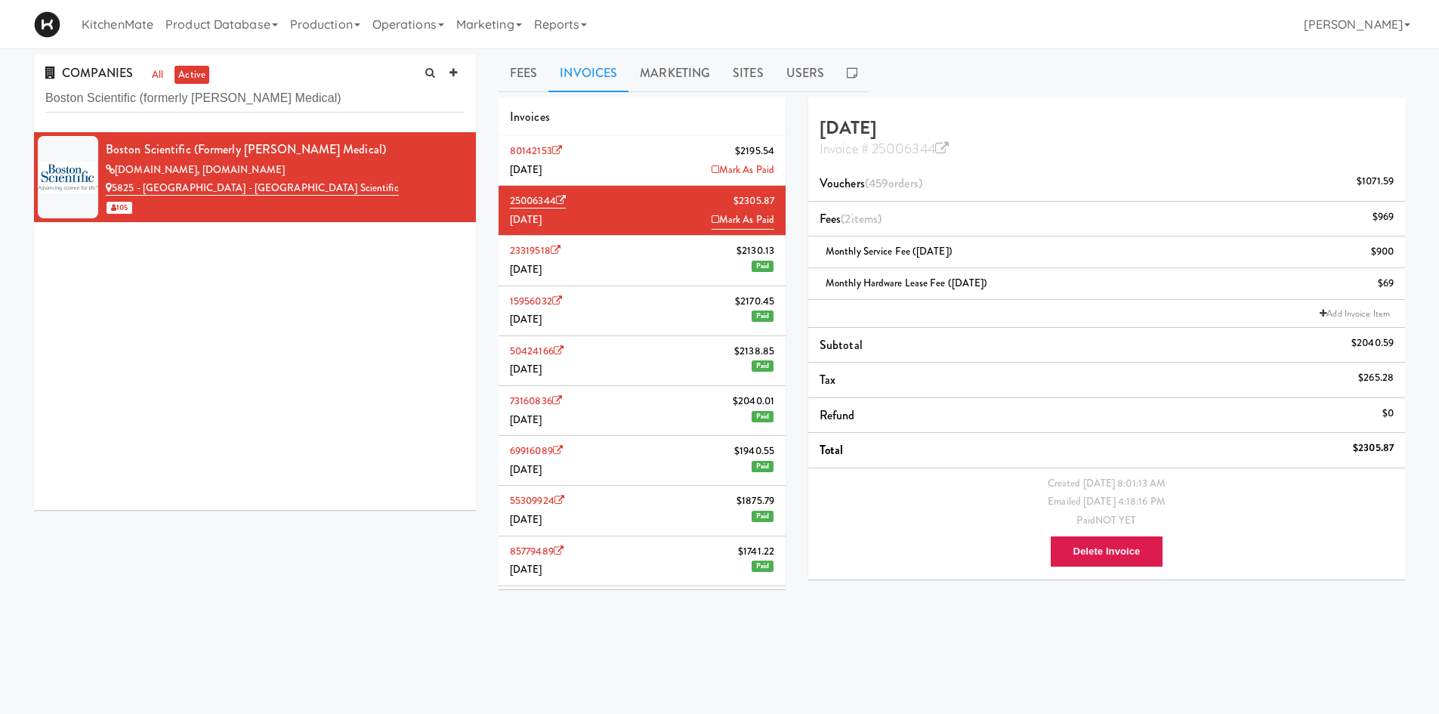
click at [670, 164] on li "80142153 $2195.54 August 2025 Mark As Paid" at bounding box center [642, 161] width 287 height 50
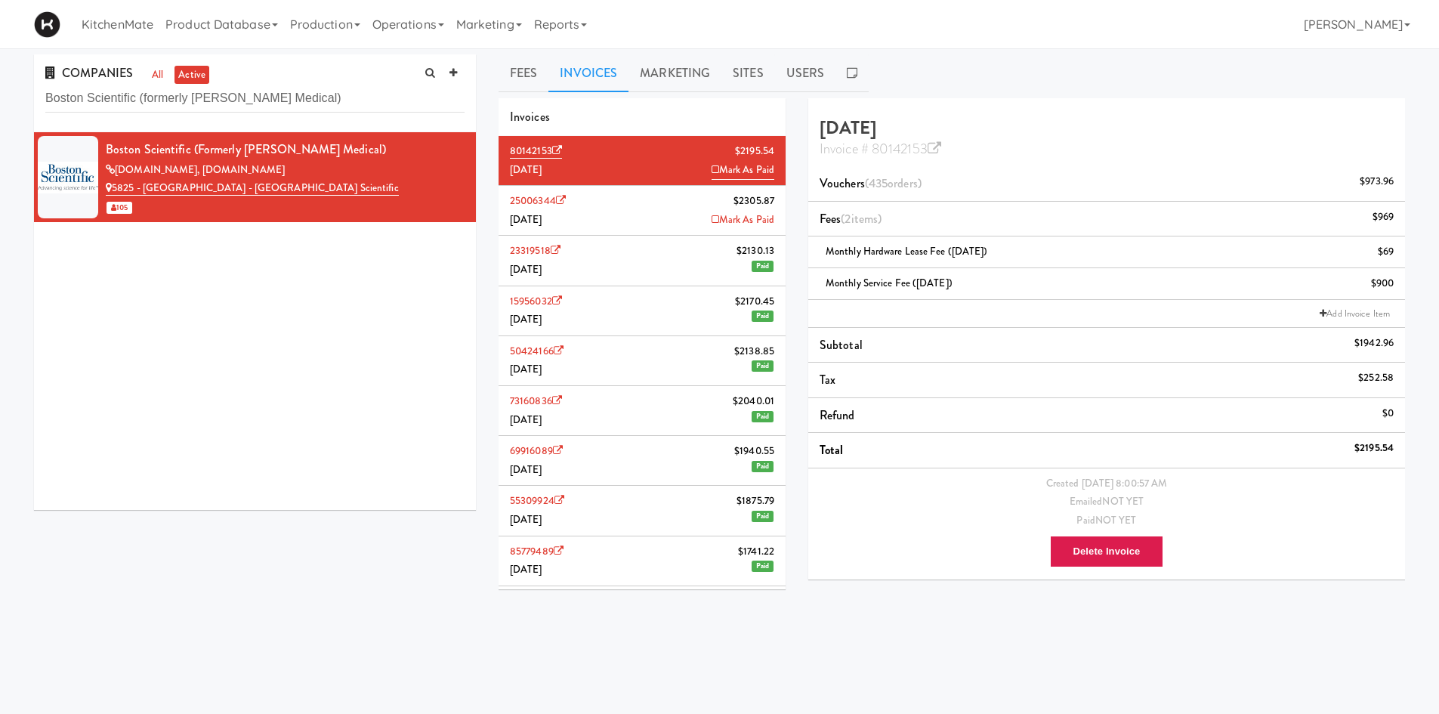
click at [675, 225] on li "25006344 $2305.87 July 2025 Mark As Paid" at bounding box center [642, 211] width 287 height 50
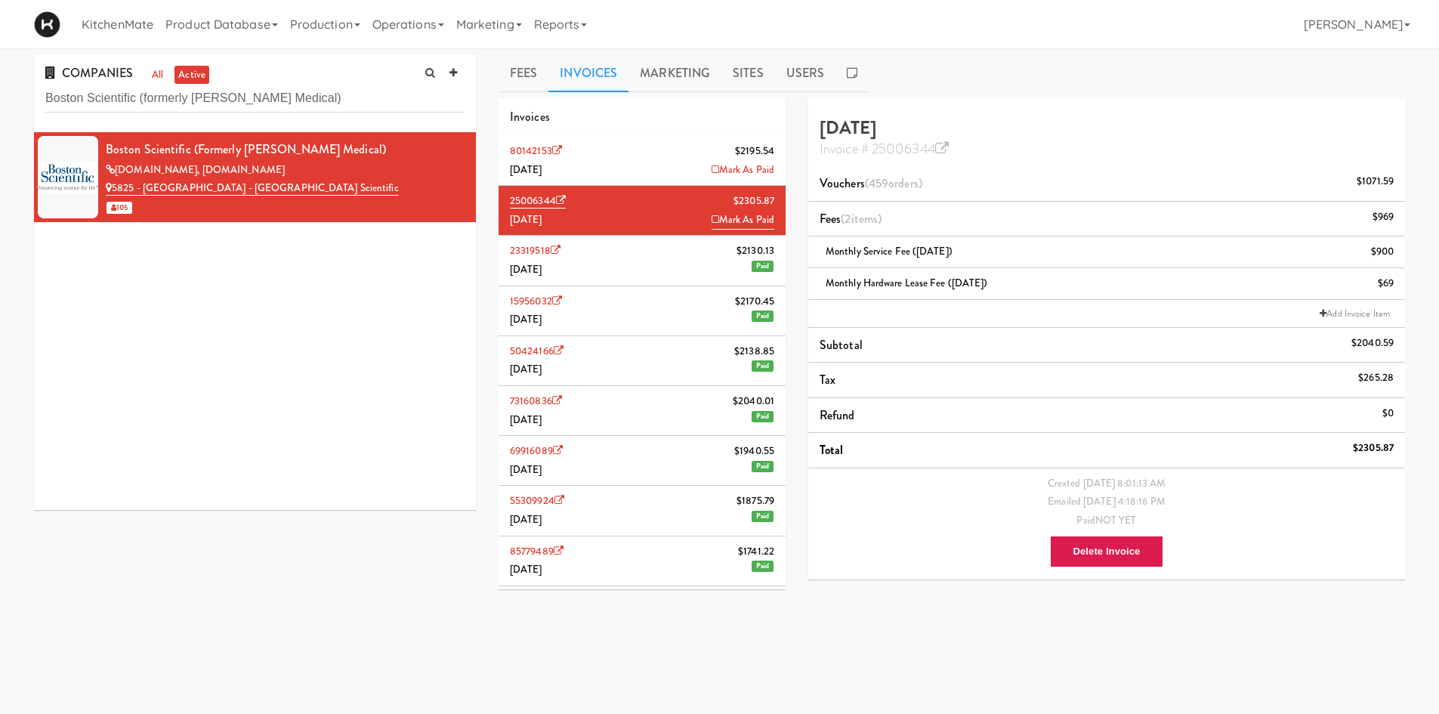
click at [654, 152] on li "80142153 $2195.54 August 2025 Mark As Paid" at bounding box center [642, 161] width 287 height 50
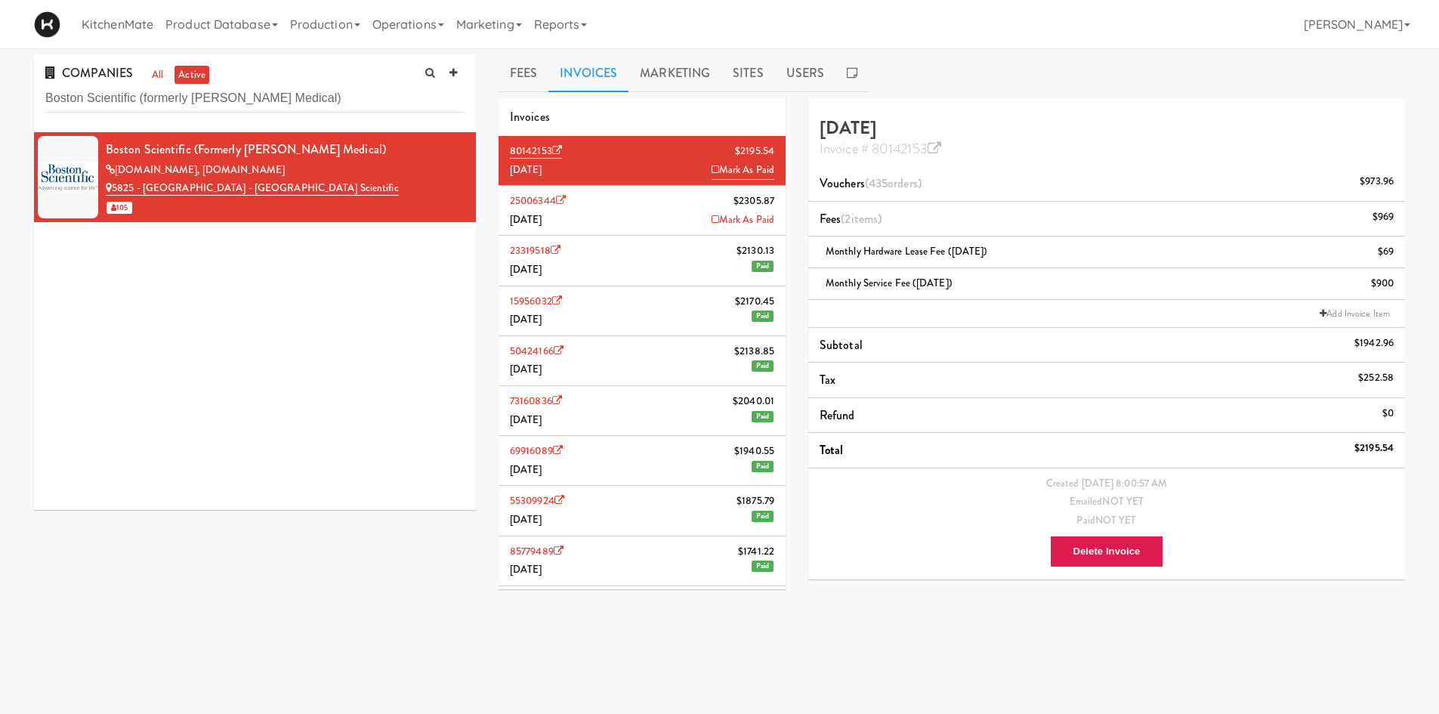
click at [638, 206] on li "25006344 $2305.87 July 2025 Mark As Paid" at bounding box center [642, 211] width 287 height 50
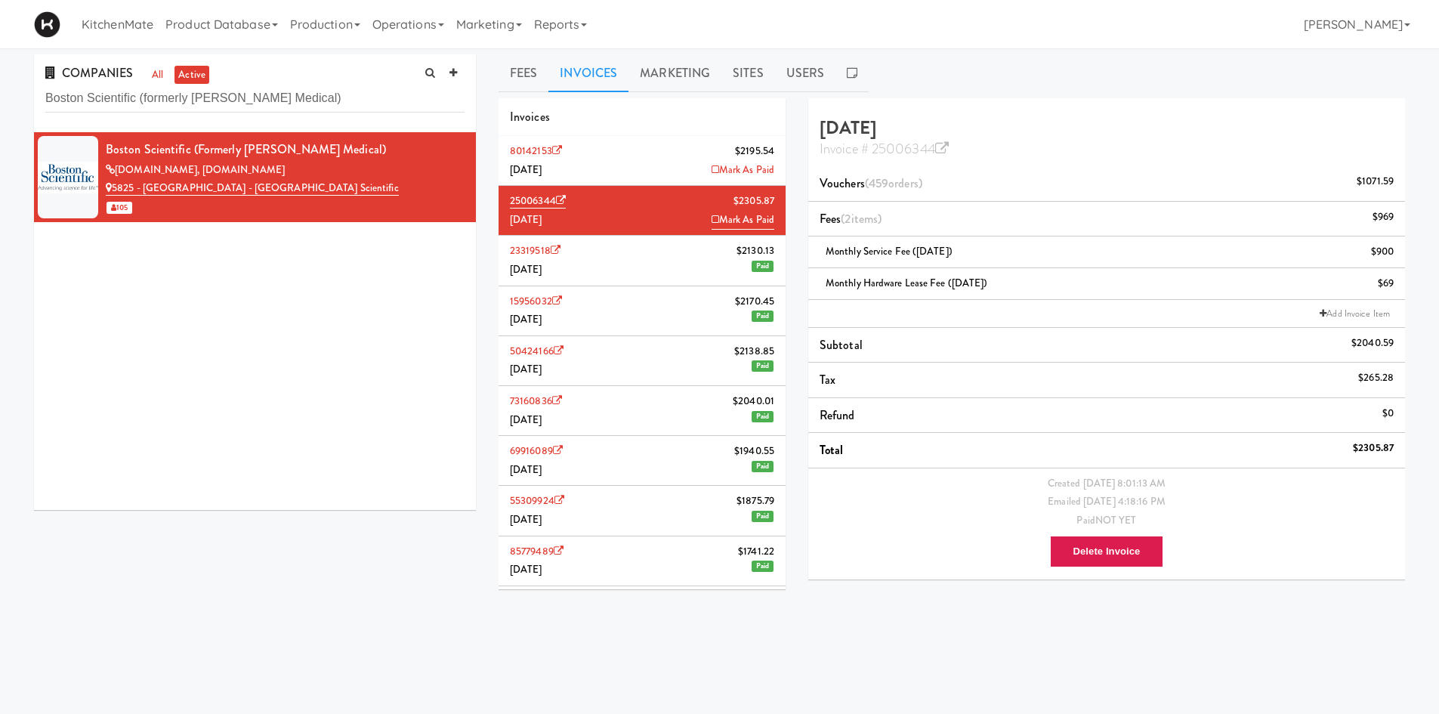
click at [666, 162] on li "80142153 $2195.54 August 2025 Mark As Paid" at bounding box center [642, 161] width 287 height 50
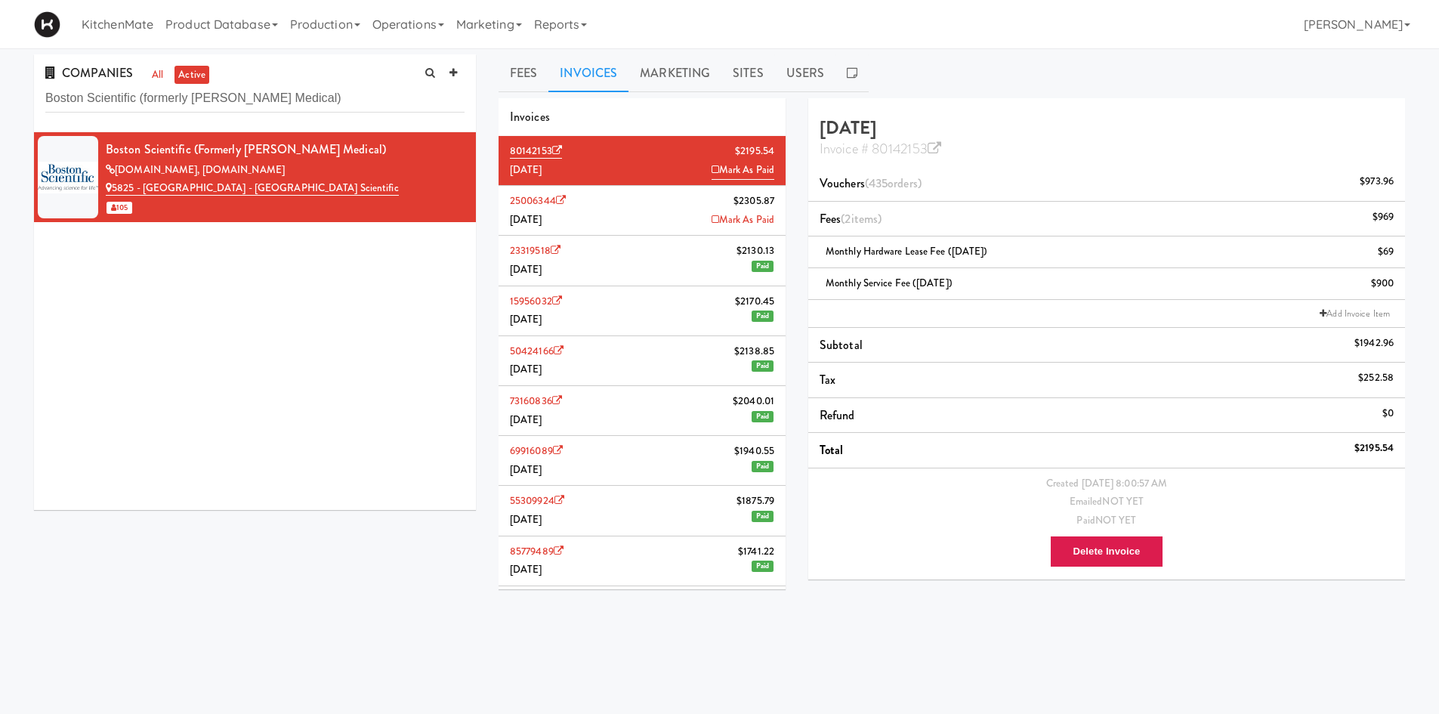
click at [653, 204] on li "25006344 $2305.87 July 2025 Mark As Paid" at bounding box center [642, 211] width 287 height 50
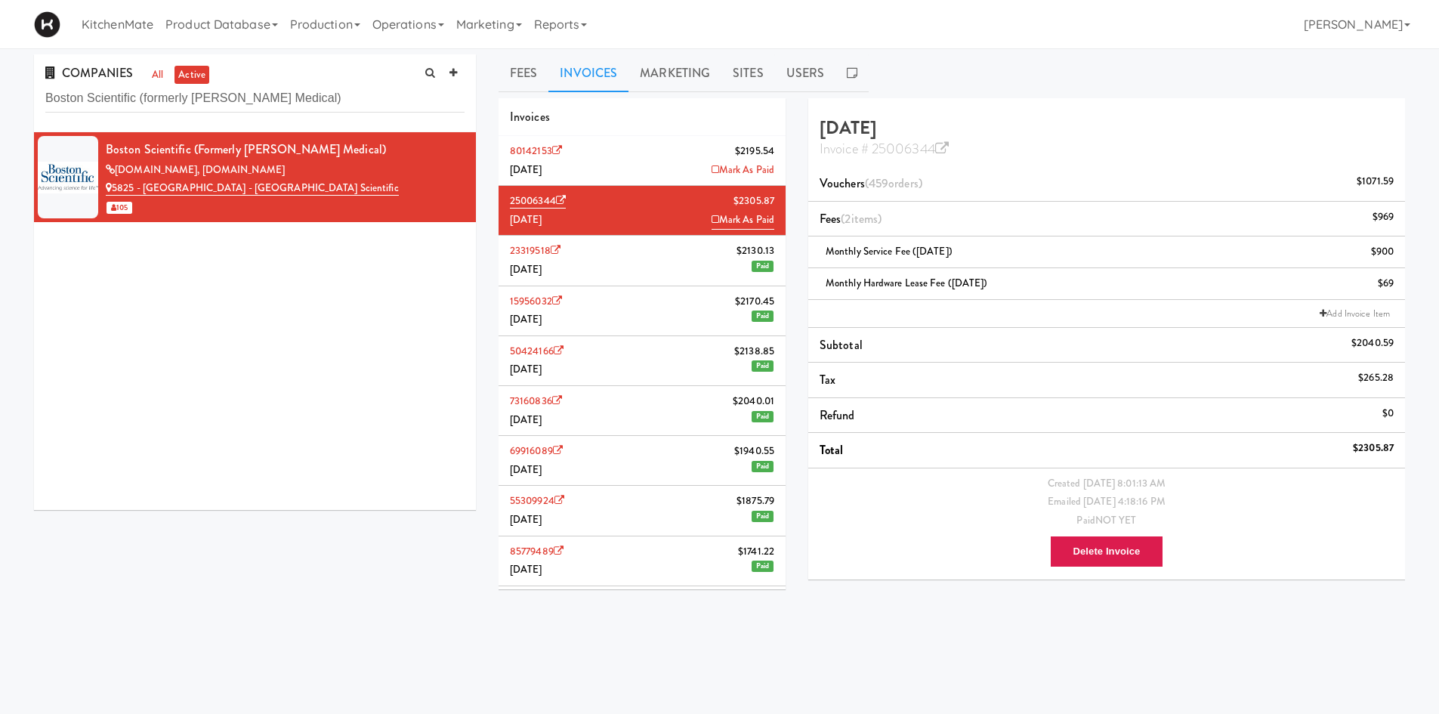
click at [646, 165] on li "80142153 $2195.54 August 2025 Mark As Paid" at bounding box center [642, 161] width 287 height 50
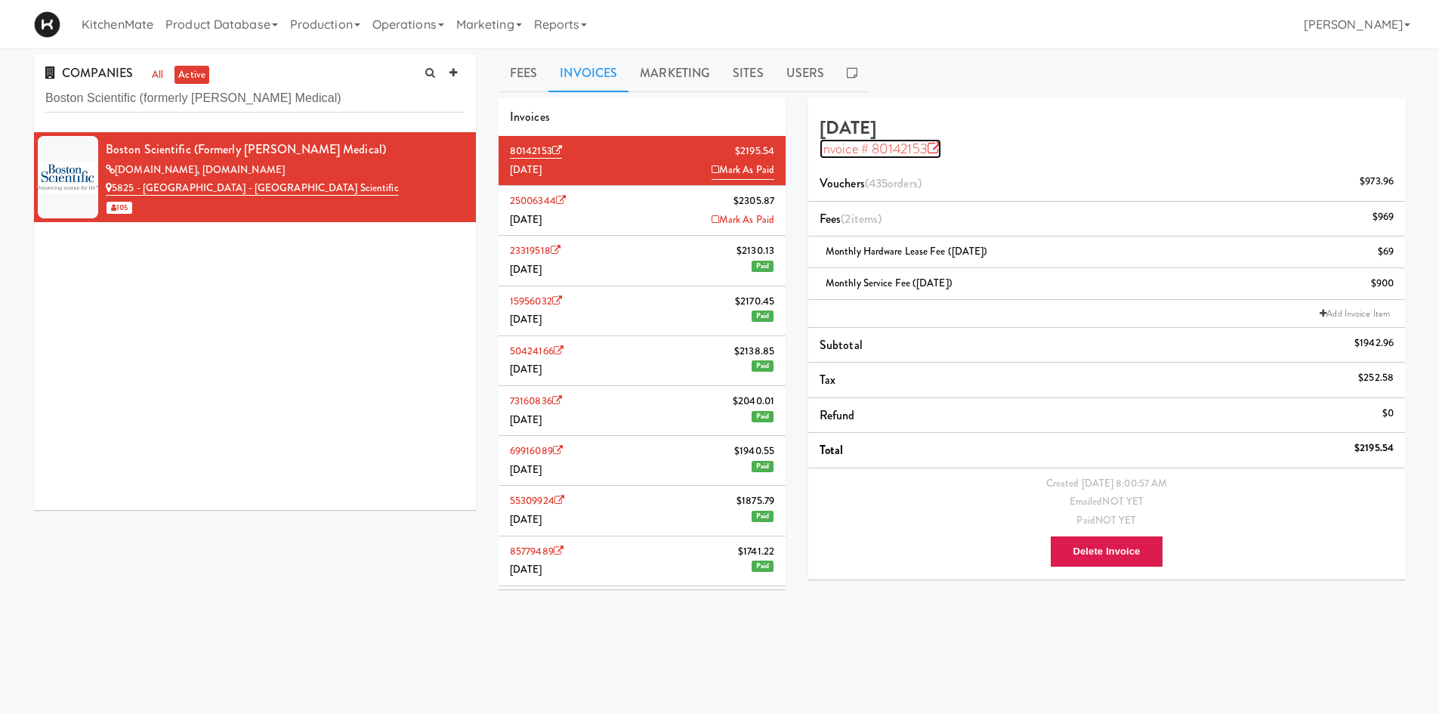
click at [935, 147] on icon at bounding box center [935, 149] width 14 height 14
click at [337, 103] on input "Boston Scientific (formerly Baylis Medical)" at bounding box center [254, 99] width 419 height 28
paste input "thwell Accurate"
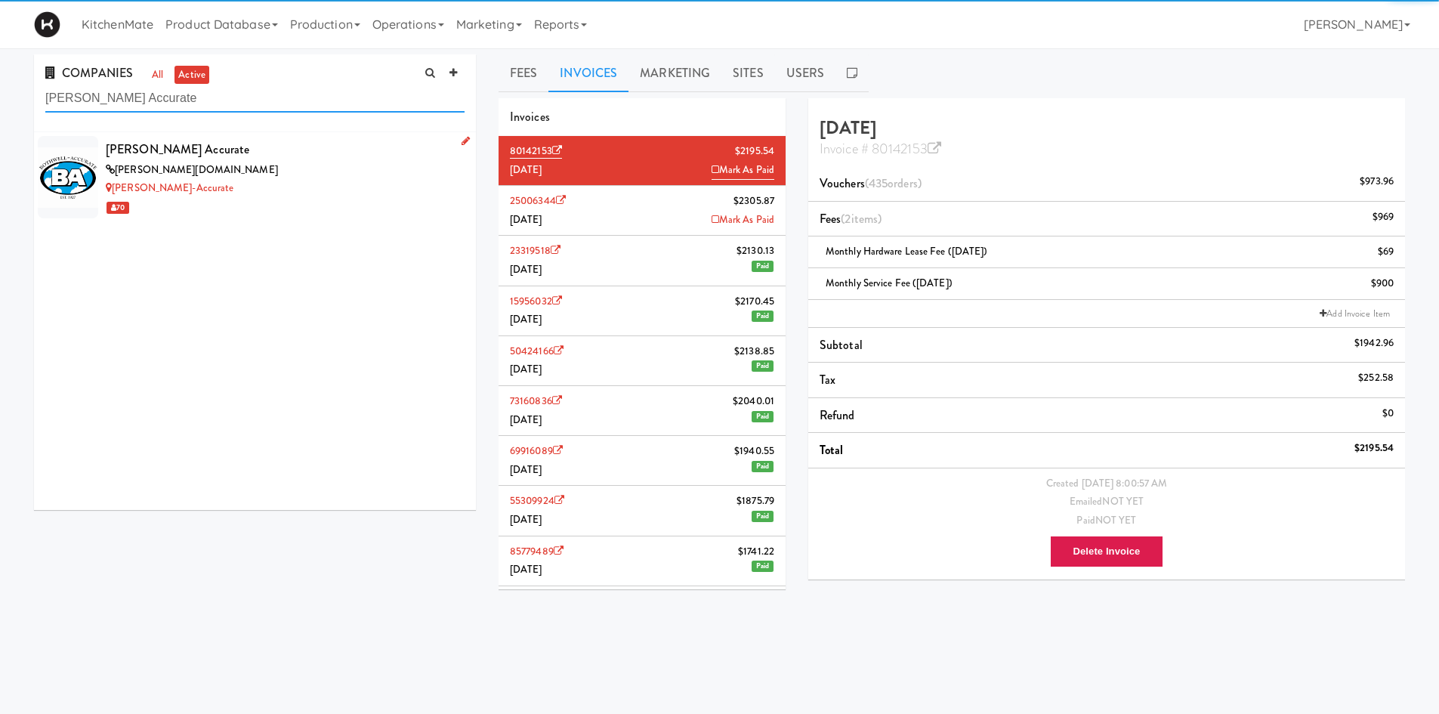
type input "Bothwell Accurate"
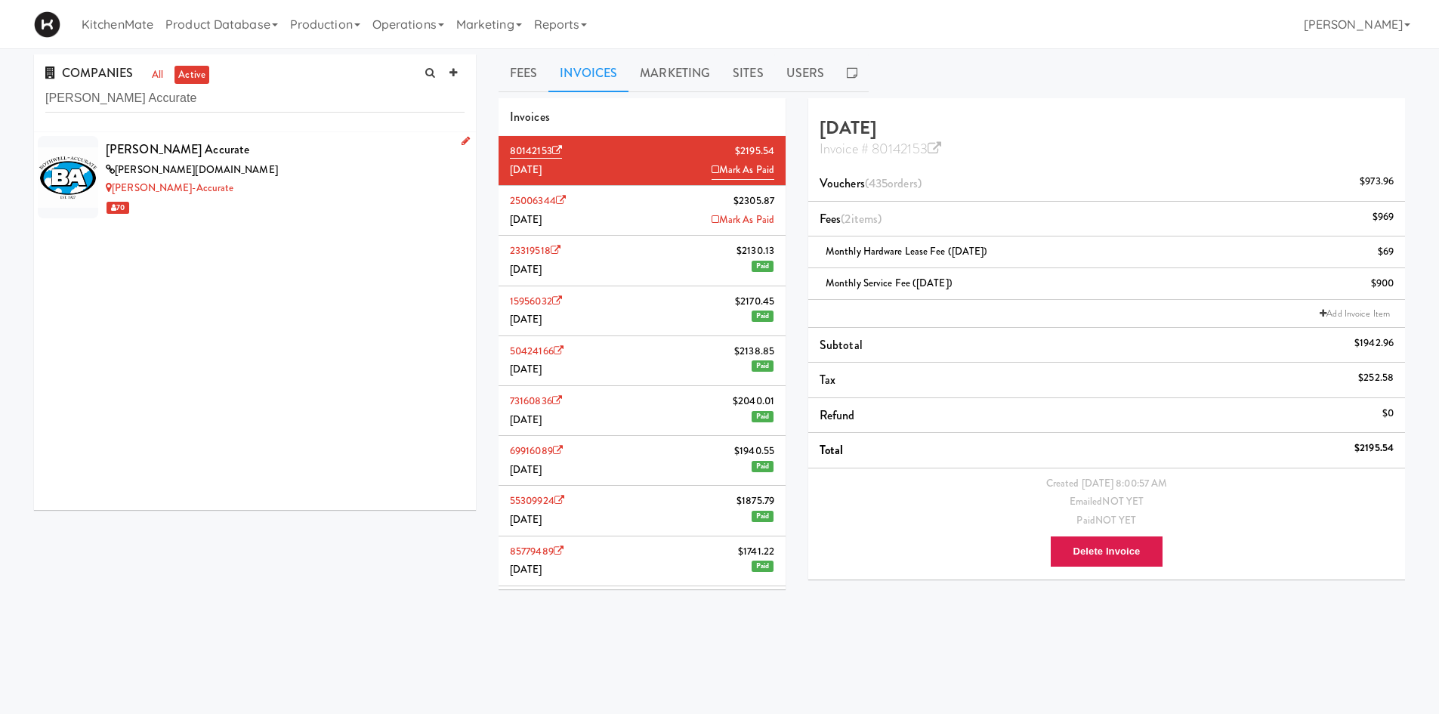
click at [205, 166] on div "bothwell-accurate.com" at bounding box center [285, 170] width 359 height 19
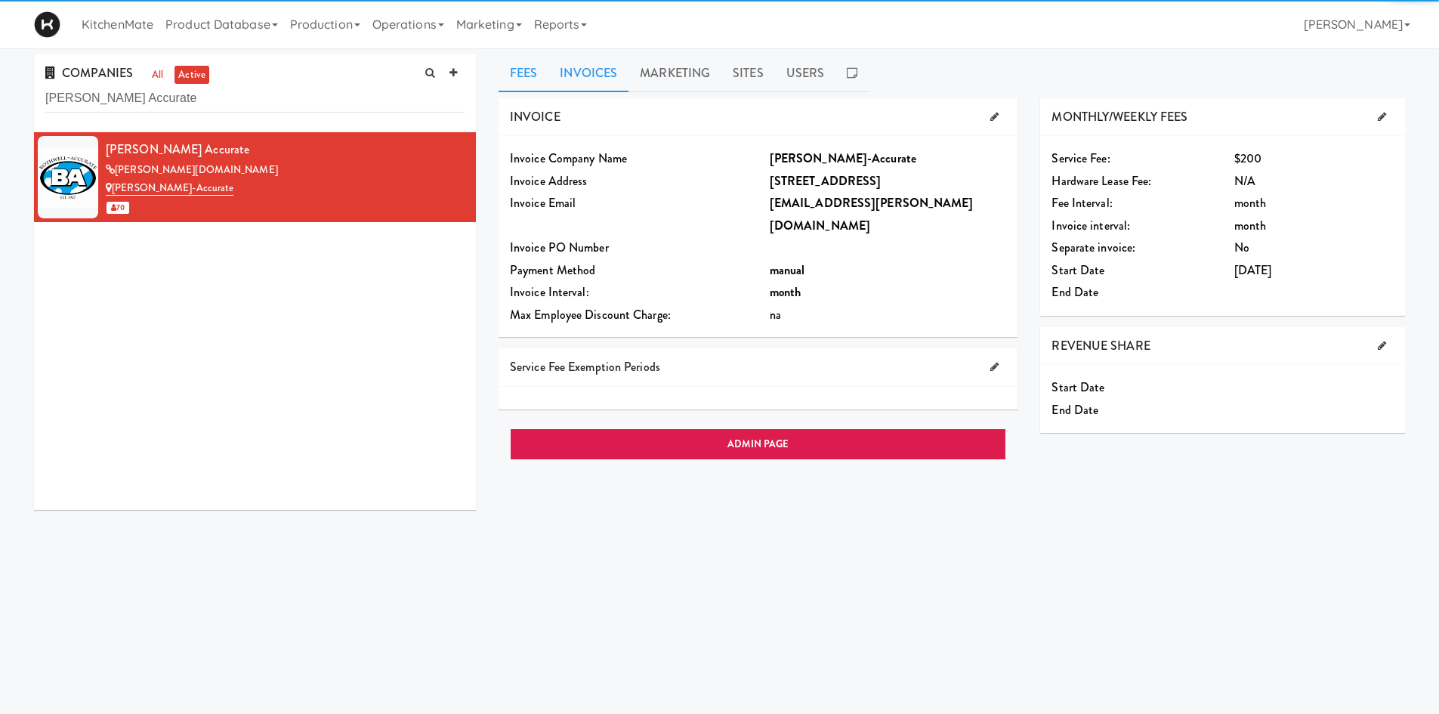
click at [588, 66] on link "Invoices" at bounding box center [588, 73] width 80 height 38
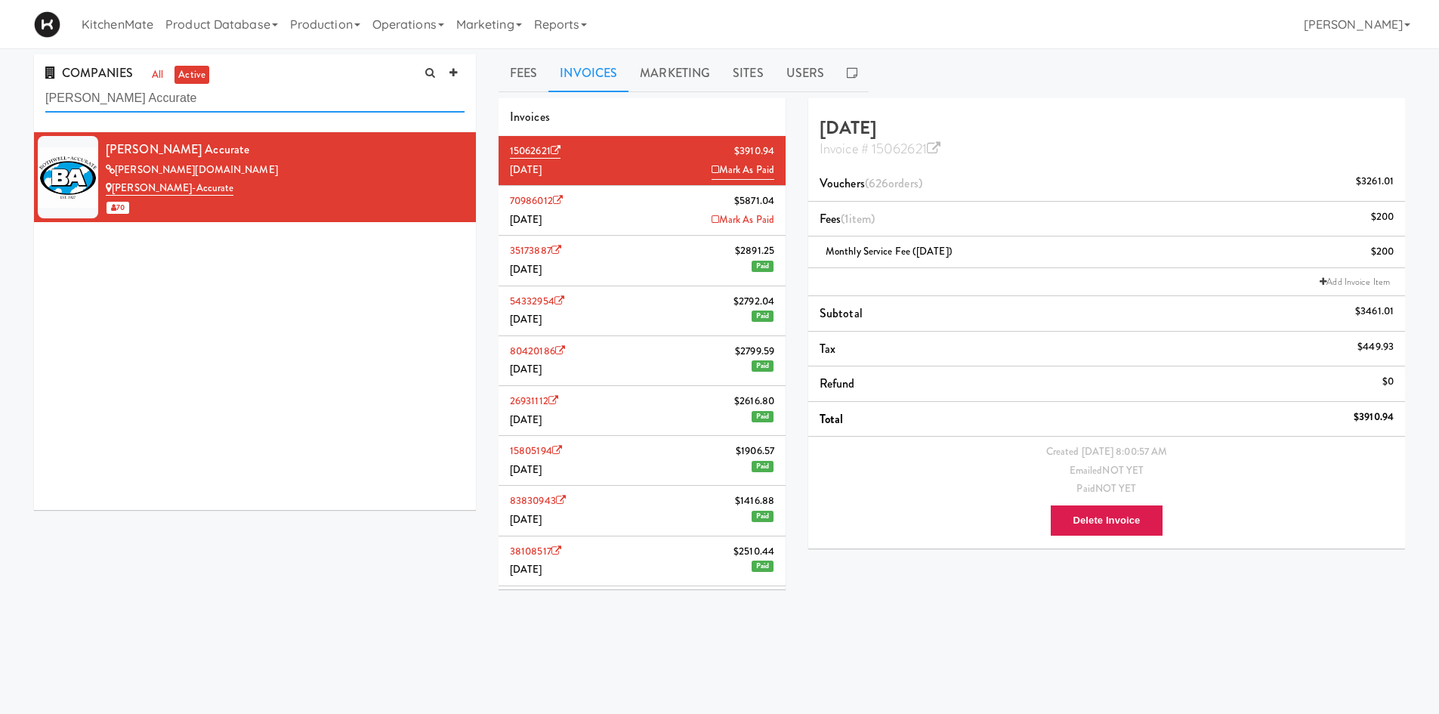
click at [250, 97] on input "Bothwell Accurate" at bounding box center [254, 99] width 419 height 28
click at [613, 211] on li "70986012 $5871.04 July 2025 Mark As Paid" at bounding box center [642, 211] width 287 height 50
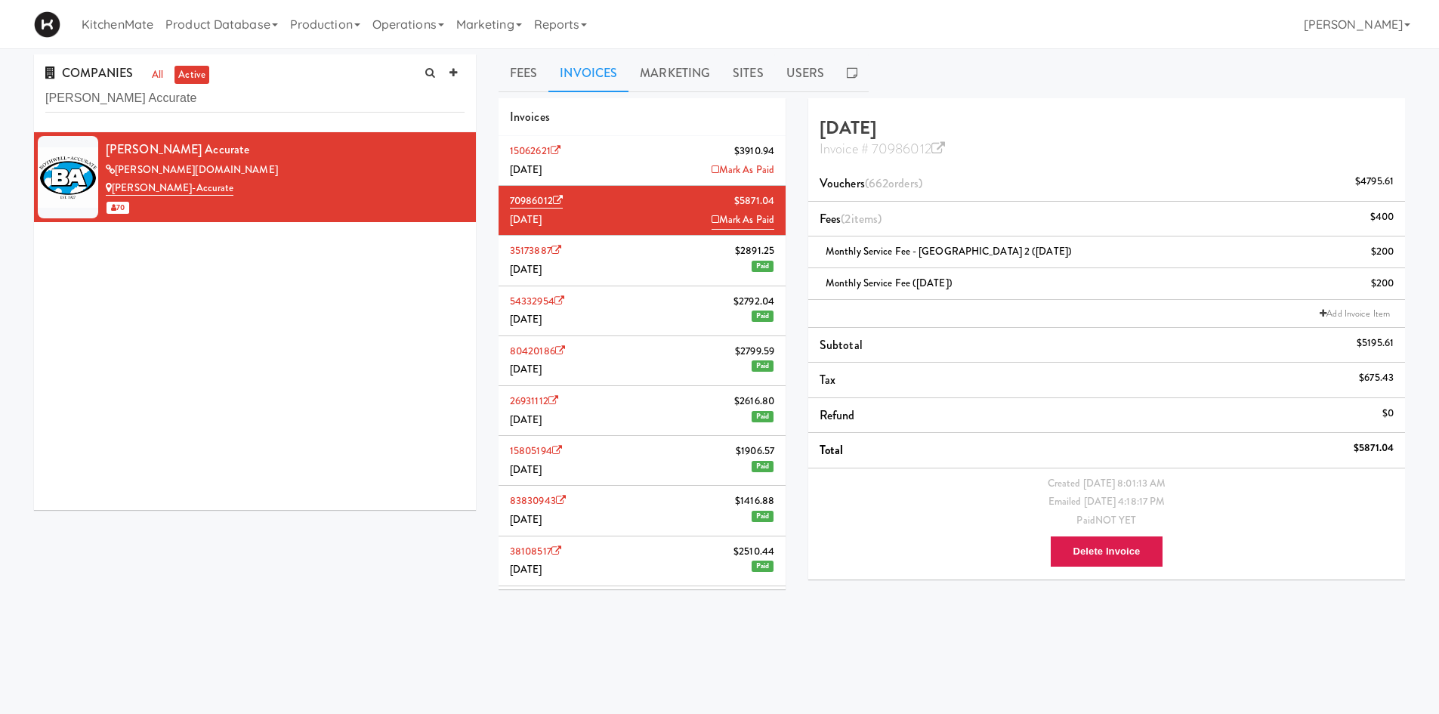
click at [637, 157] on li "15062621 $3910.94 August 2025 Mark As Paid" at bounding box center [642, 161] width 287 height 50
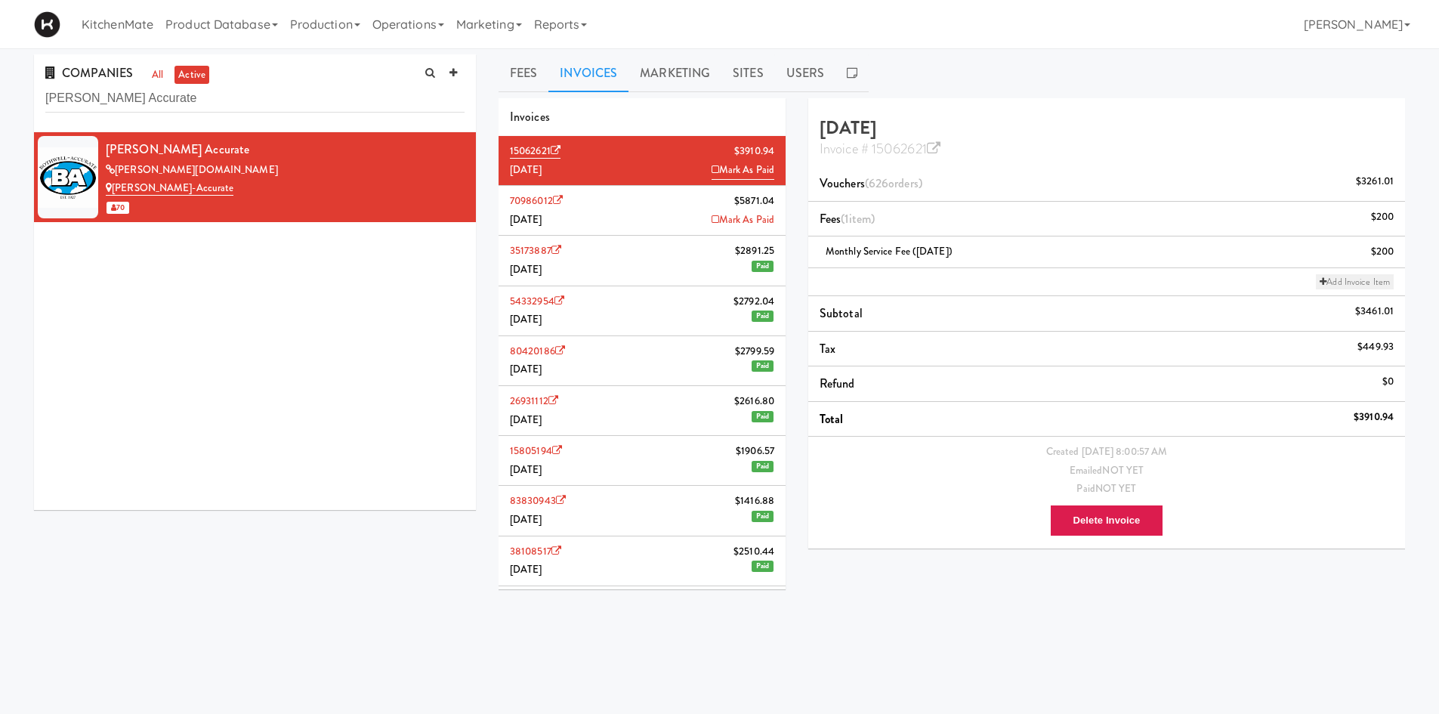
click at [1352, 284] on link "Add Invoice Item" at bounding box center [1355, 281] width 78 height 15
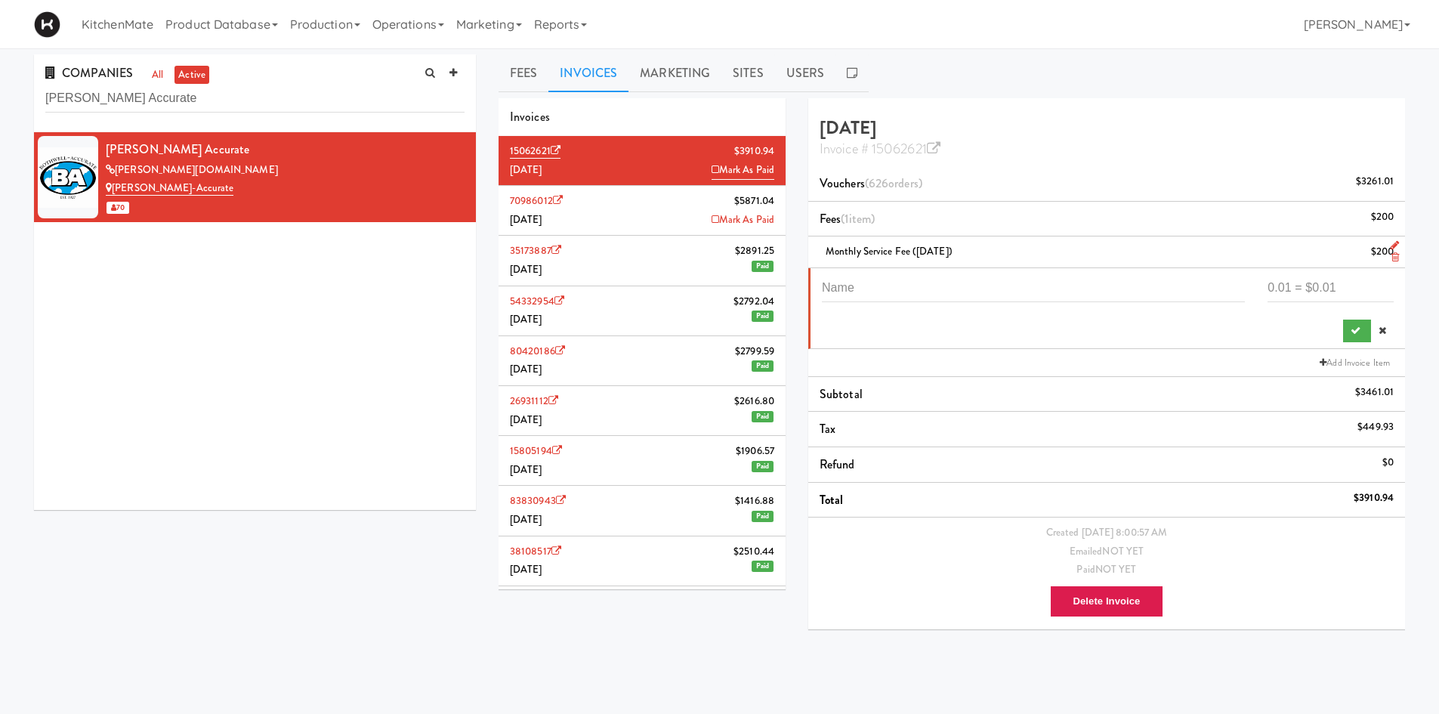
click at [996, 242] on li "Monthly Service Fee (August 2025) $200" at bounding box center [1106, 252] width 597 height 32
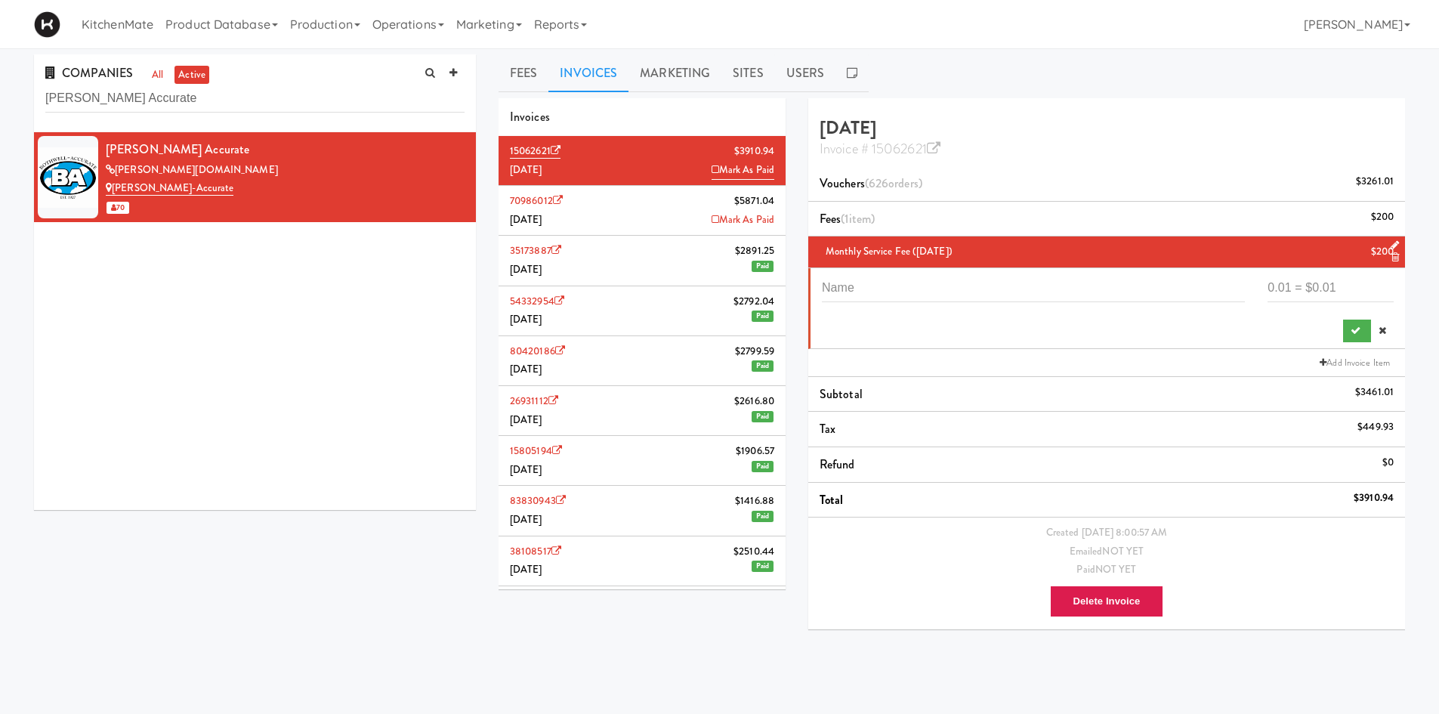
drag, startPoint x: 996, startPoint y: 242, endPoint x: 950, endPoint y: 244, distance: 45.4
click at [950, 244] on li "Monthly Service Fee (August 2025) $200" at bounding box center [1106, 252] width 597 height 32
click at [606, 212] on li "70986012 $5871.04 July 2025 Mark As Paid" at bounding box center [642, 211] width 287 height 50
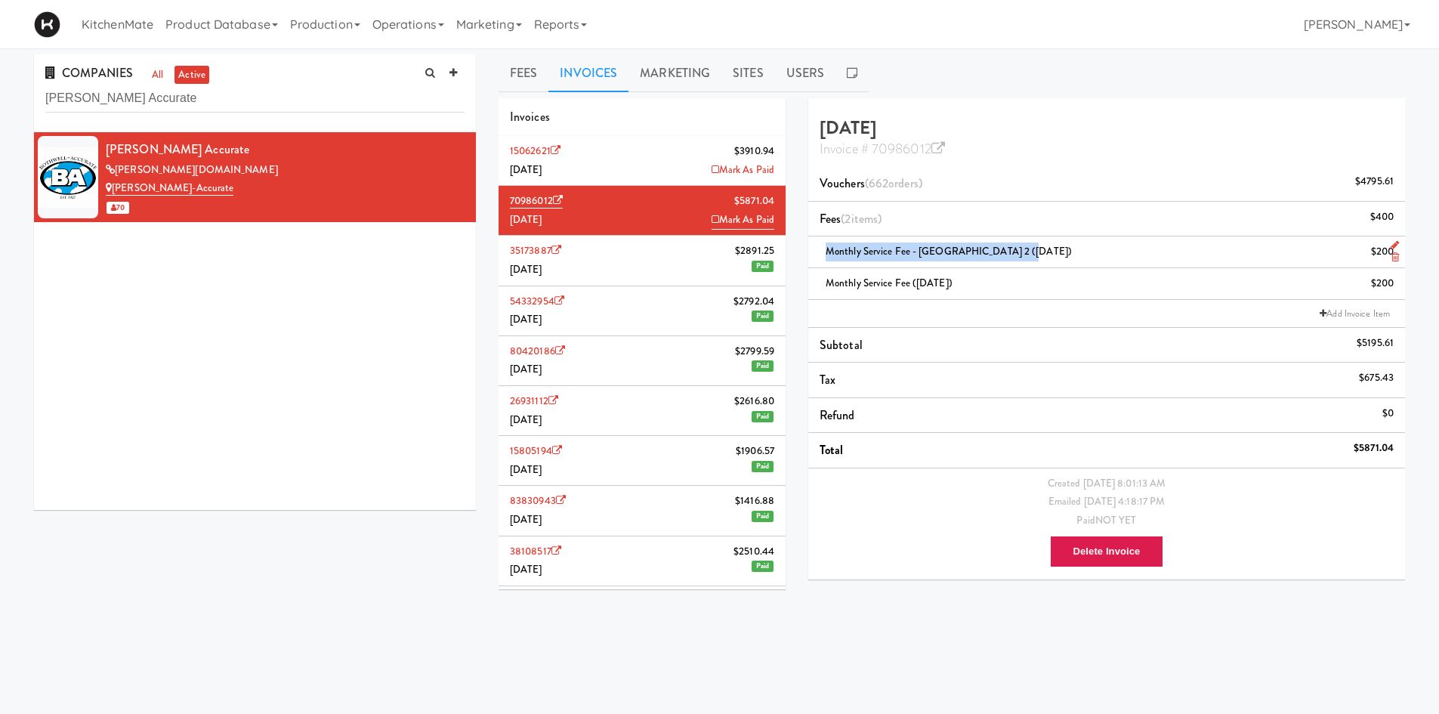
drag, startPoint x: 1013, startPoint y: 249, endPoint x: 824, endPoint y: 249, distance: 188.8
click at [824, 249] on div "Monthly Service Fee - Bothwell 2 (July 2025) $200" at bounding box center [1107, 251] width 574 height 19
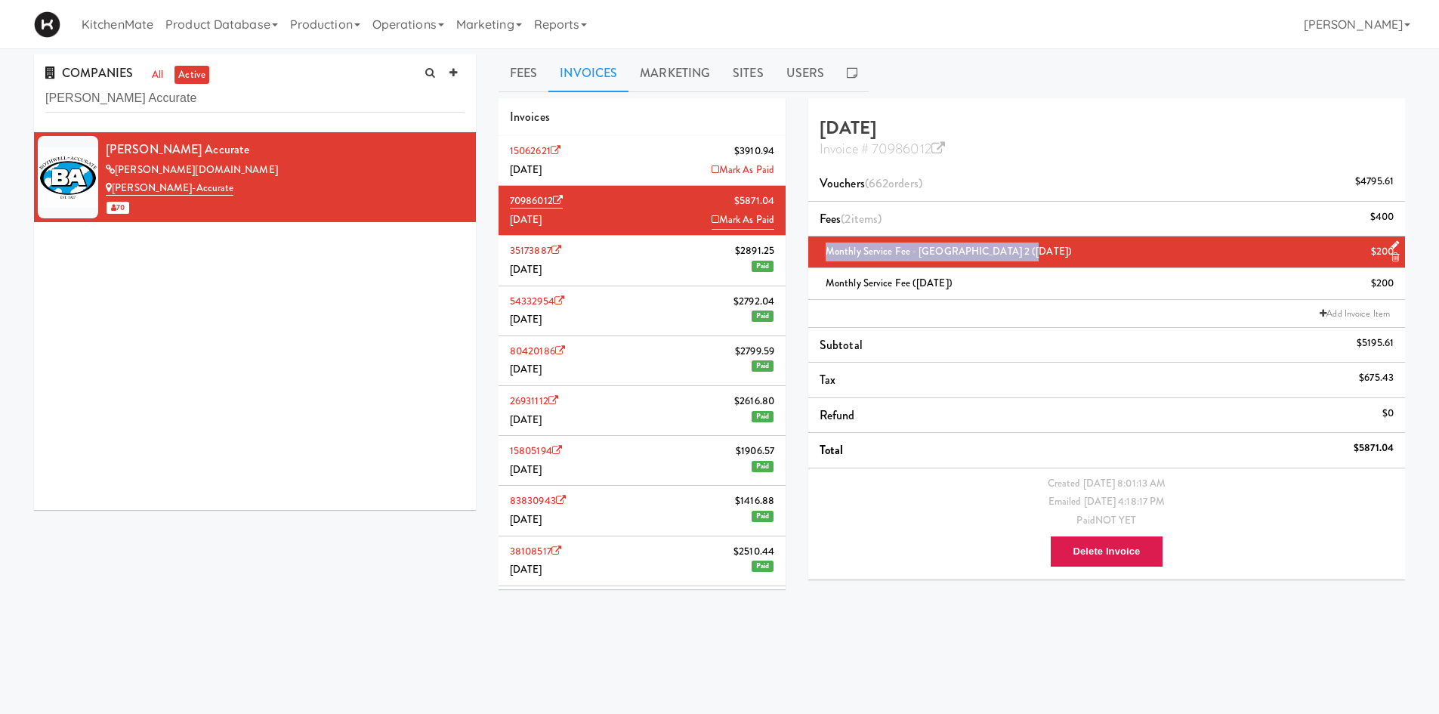
copy span "Monthly Service Fee - Bothwell 2 (July 2025)"
click at [674, 176] on li "15062621 $3910.94 August 2025 Mark As Paid" at bounding box center [642, 161] width 287 height 50
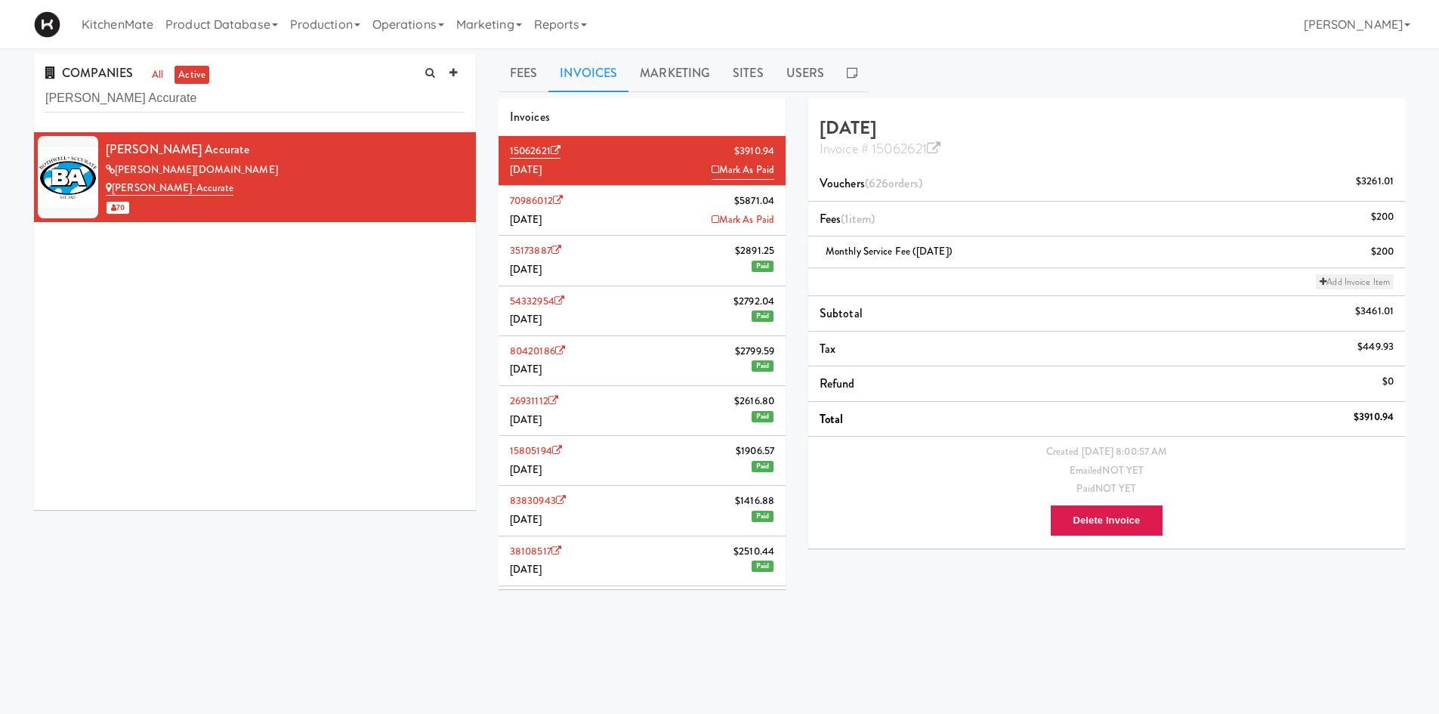
click at [1332, 283] on link "Add Invoice Item" at bounding box center [1355, 281] width 78 height 15
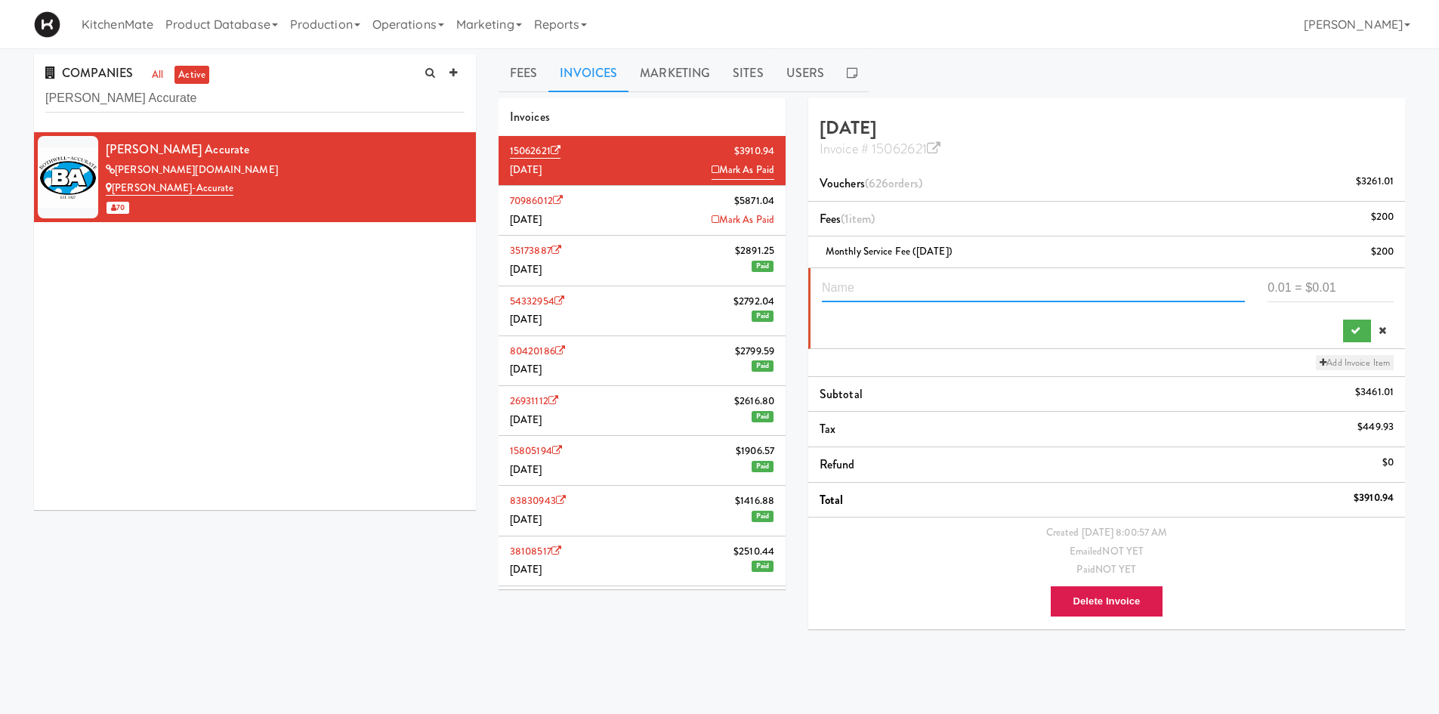
click at [1069, 287] on input "text" at bounding box center [1033, 288] width 423 height 28
paste input "Monthly Service Fee - Bothwell 2 (July 2025)"
click at [1023, 286] on input "Monthly Service Fee - Bothwell 2 (July 2025)" at bounding box center [1033, 288] width 423 height 28
type input "Monthly Service Fee - Bothwell 2 (August 2025)"
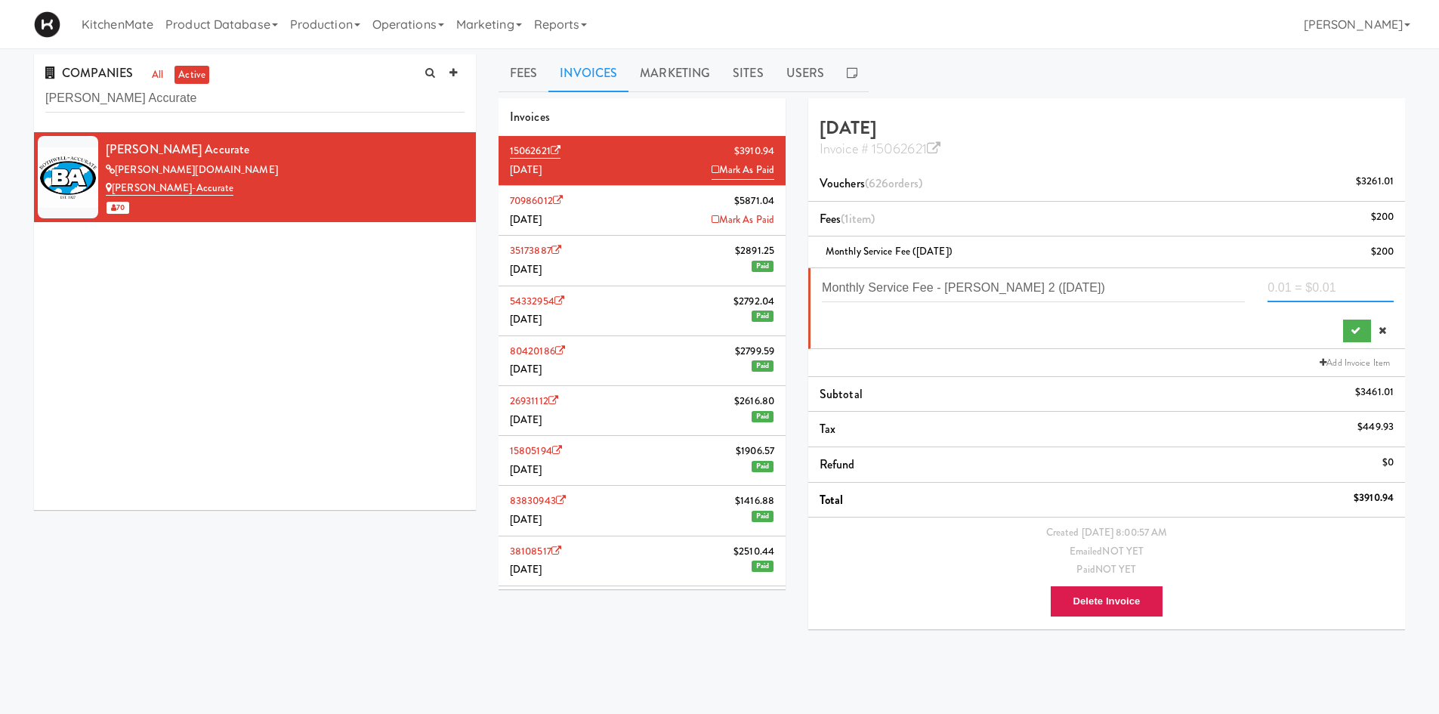
click at [1331, 278] on input "number" at bounding box center [1331, 288] width 126 height 28
type input "200"
click at [1359, 320] on button "submit" at bounding box center [1357, 331] width 28 height 23
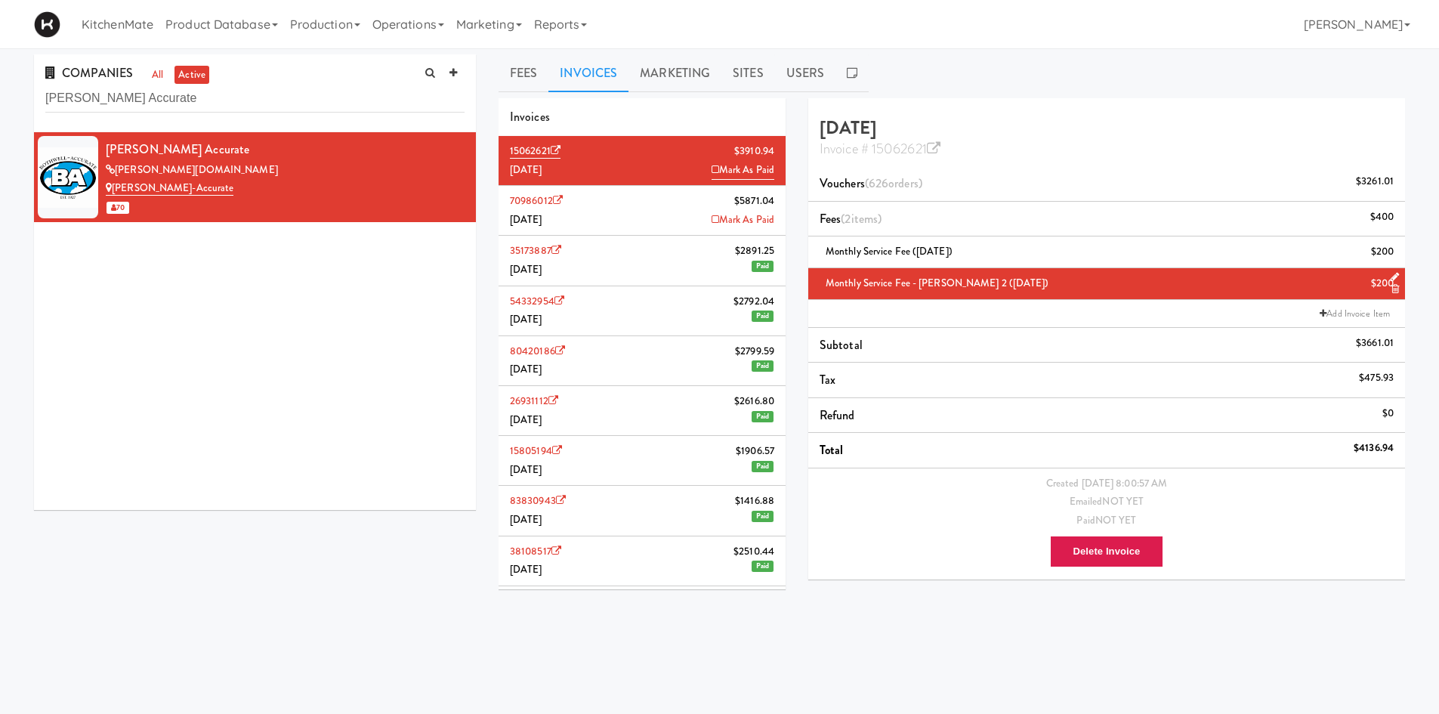
click at [625, 210] on li "70986012 $5871.04 July 2025 Mark As Paid" at bounding box center [642, 211] width 287 height 50
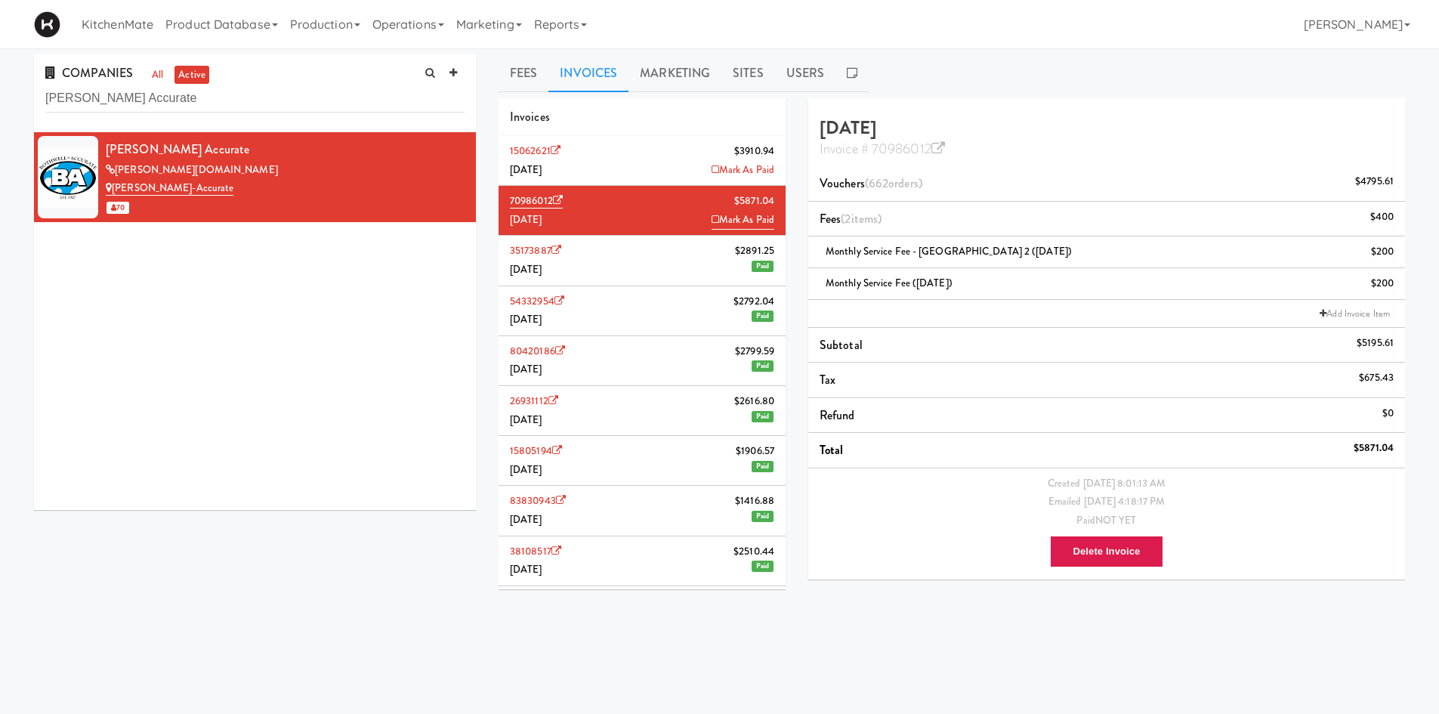
click at [641, 154] on li "15062621 $3910.94 August 2025 Mark As Paid" at bounding box center [642, 161] width 287 height 50
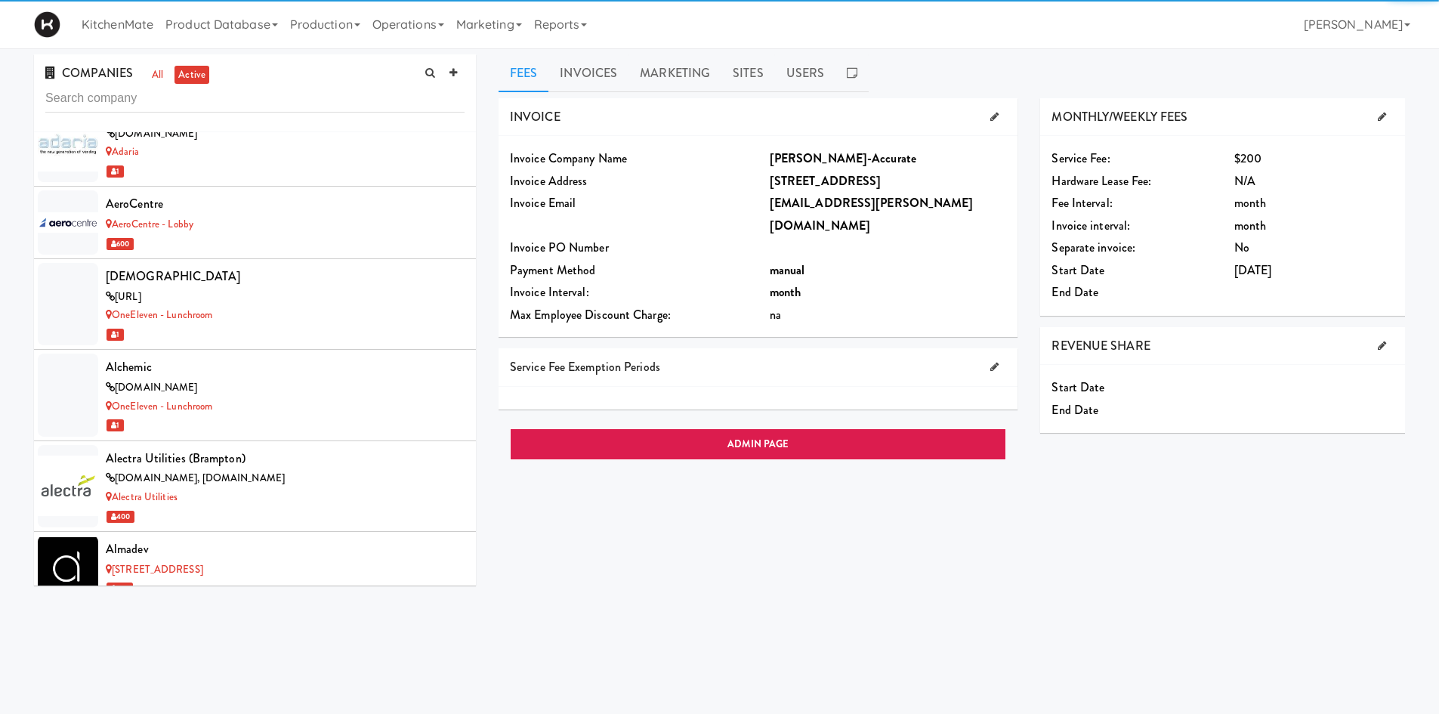
scroll to position [2137, 0]
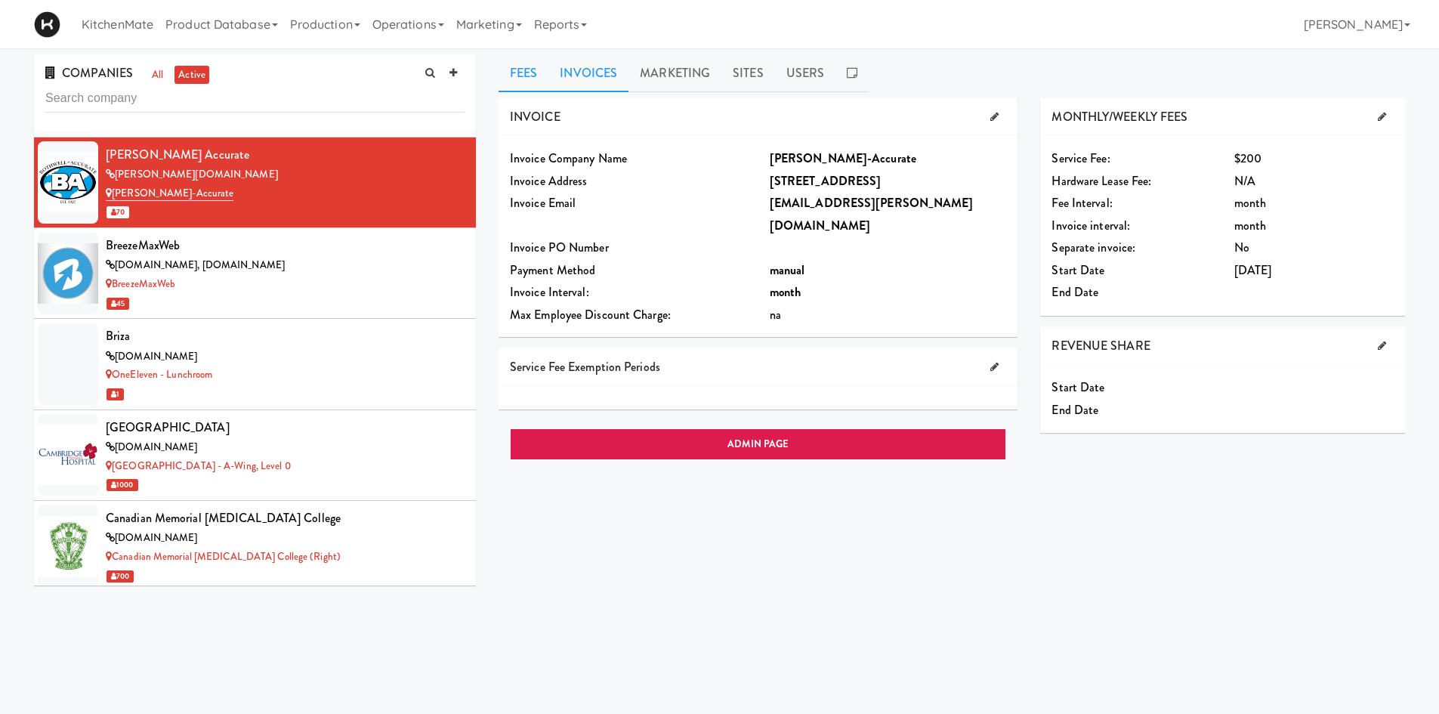
click at [597, 79] on link "Invoices" at bounding box center [588, 73] width 80 height 38
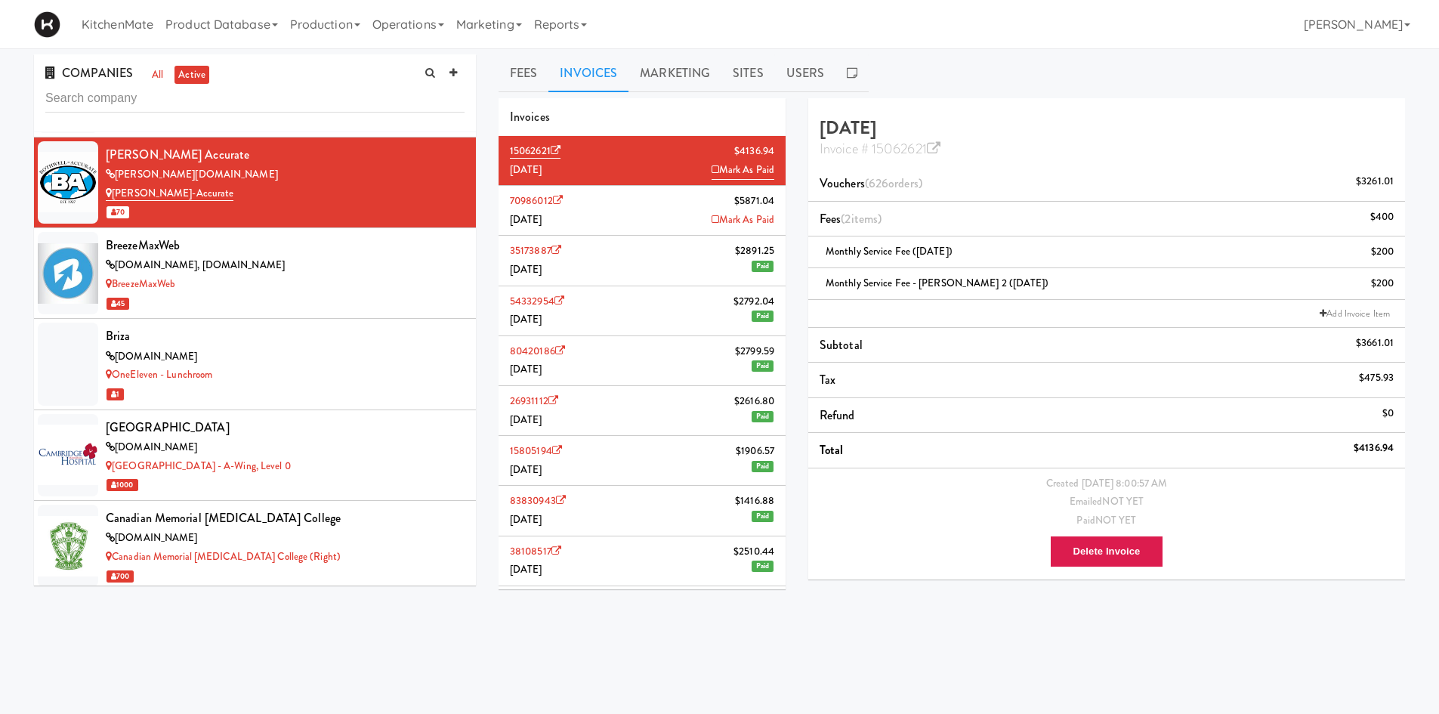
click at [641, 218] on li "70986012 $5871.04 July 2025 Mark As Paid" at bounding box center [642, 211] width 287 height 50
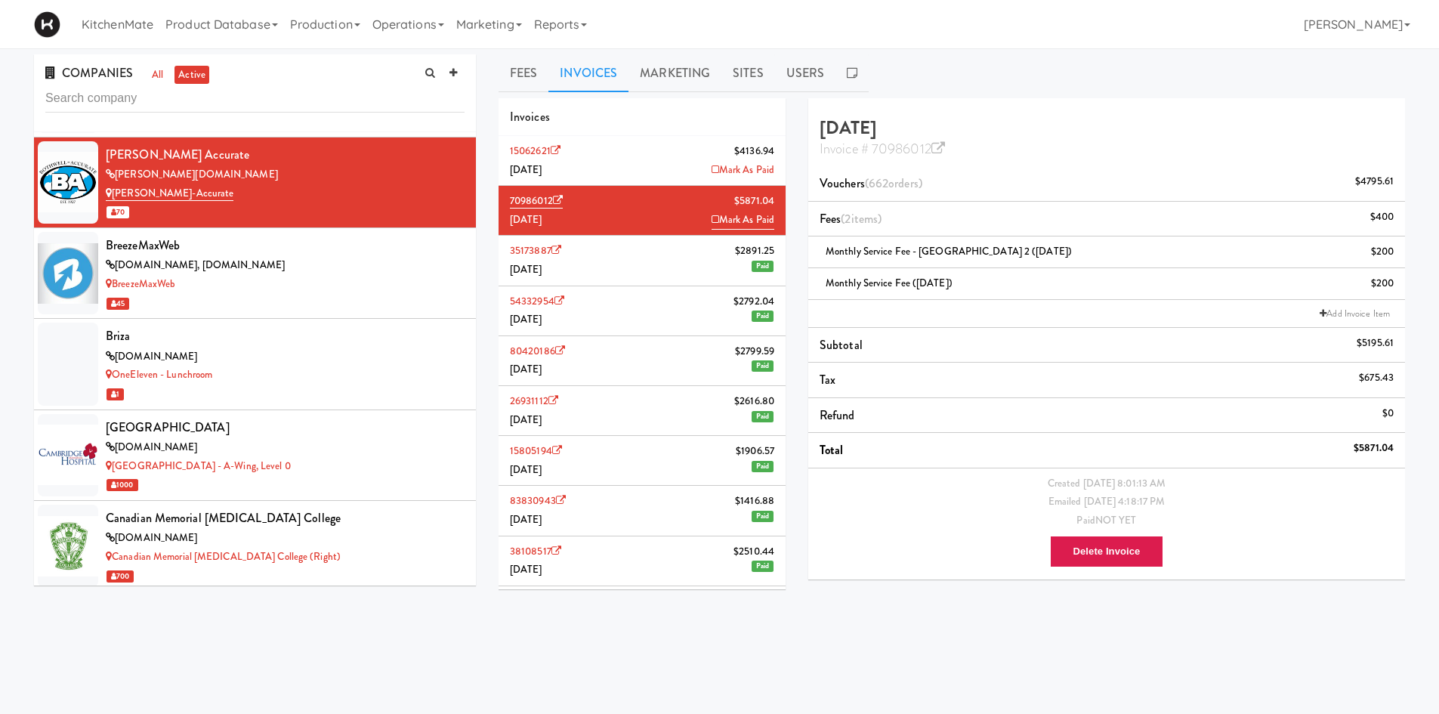
click at [678, 159] on li "15062621 $4136.94 August 2025 Mark As Paid" at bounding box center [642, 161] width 287 height 50
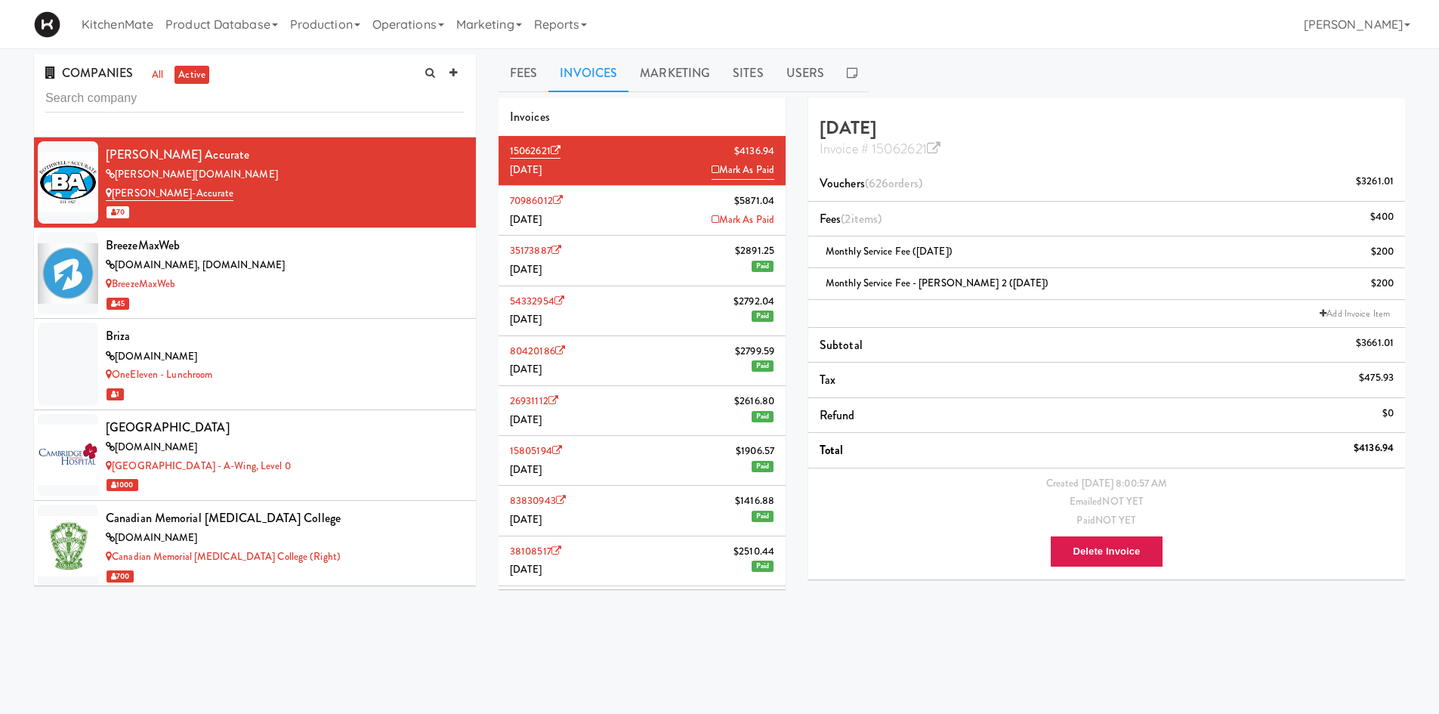
click at [653, 190] on li "70986012 $5871.04 July 2025 Mark As Paid" at bounding box center [642, 211] width 287 height 50
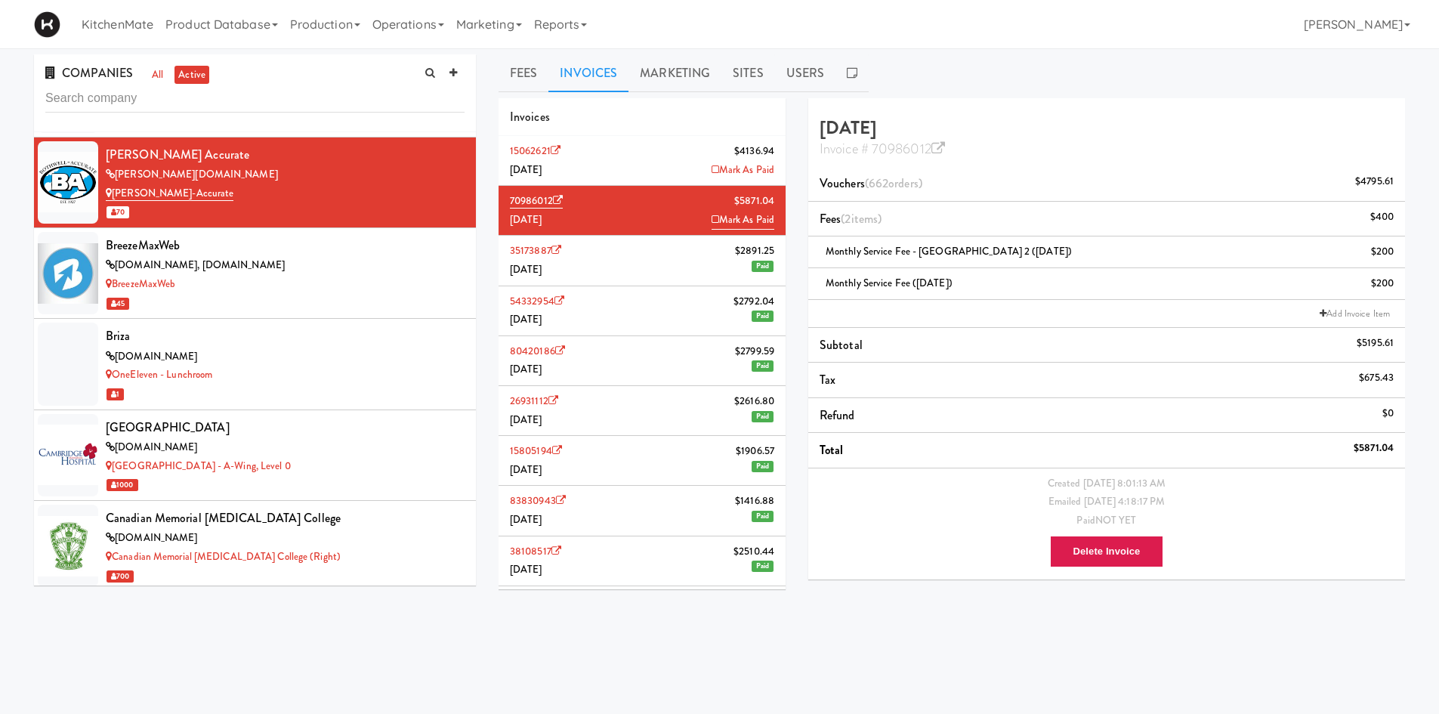
click at [646, 166] on li "15062621 $4136.94 August 2025 Mark As Paid" at bounding box center [642, 161] width 287 height 50
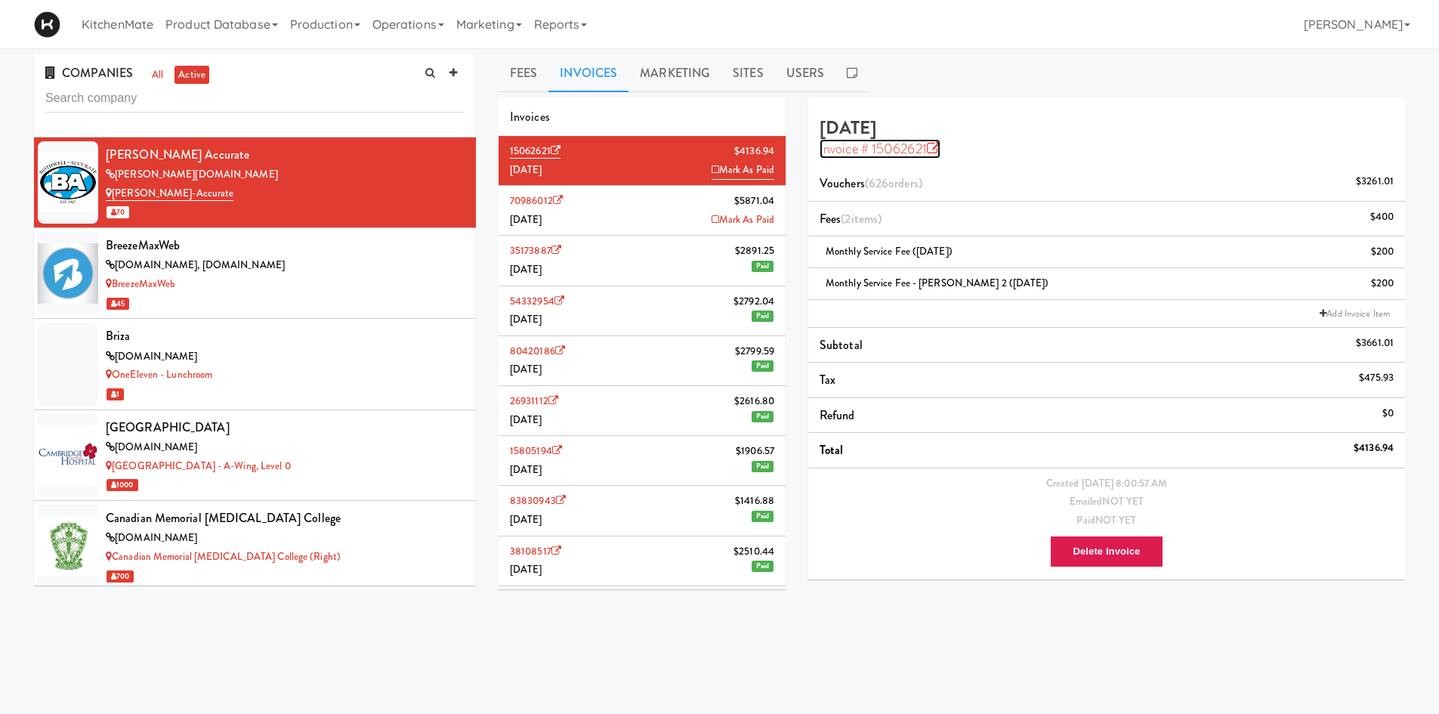
click at [934, 147] on icon at bounding box center [934, 149] width 14 height 14
click at [330, 102] on input "text" at bounding box center [254, 99] width 419 height 28
paste input "[GEOGRAPHIC_DATA]"
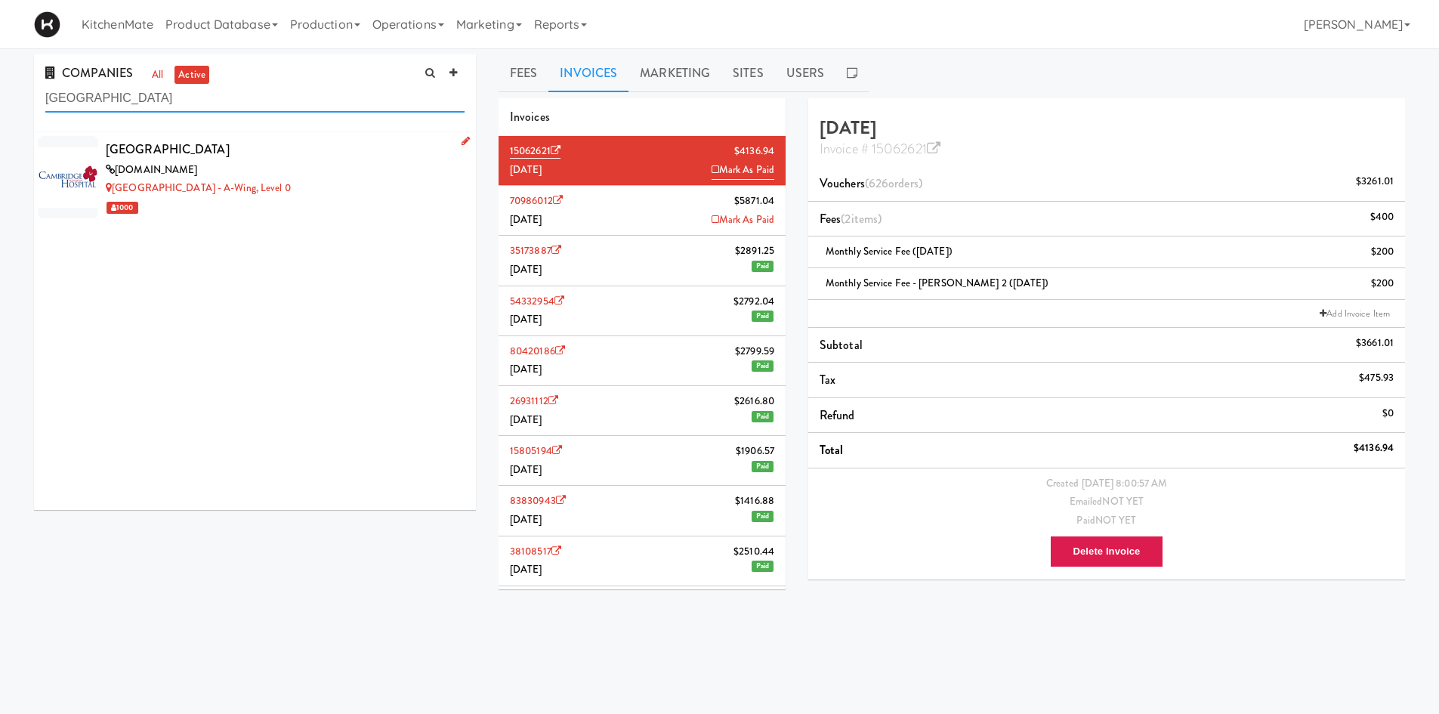
type input "[GEOGRAPHIC_DATA]"
click at [289, 190] on link "[GEOGRAPHIC_DATA] - A-Wing, Level 0" at bounding box center [198, 188] width 185 height 14
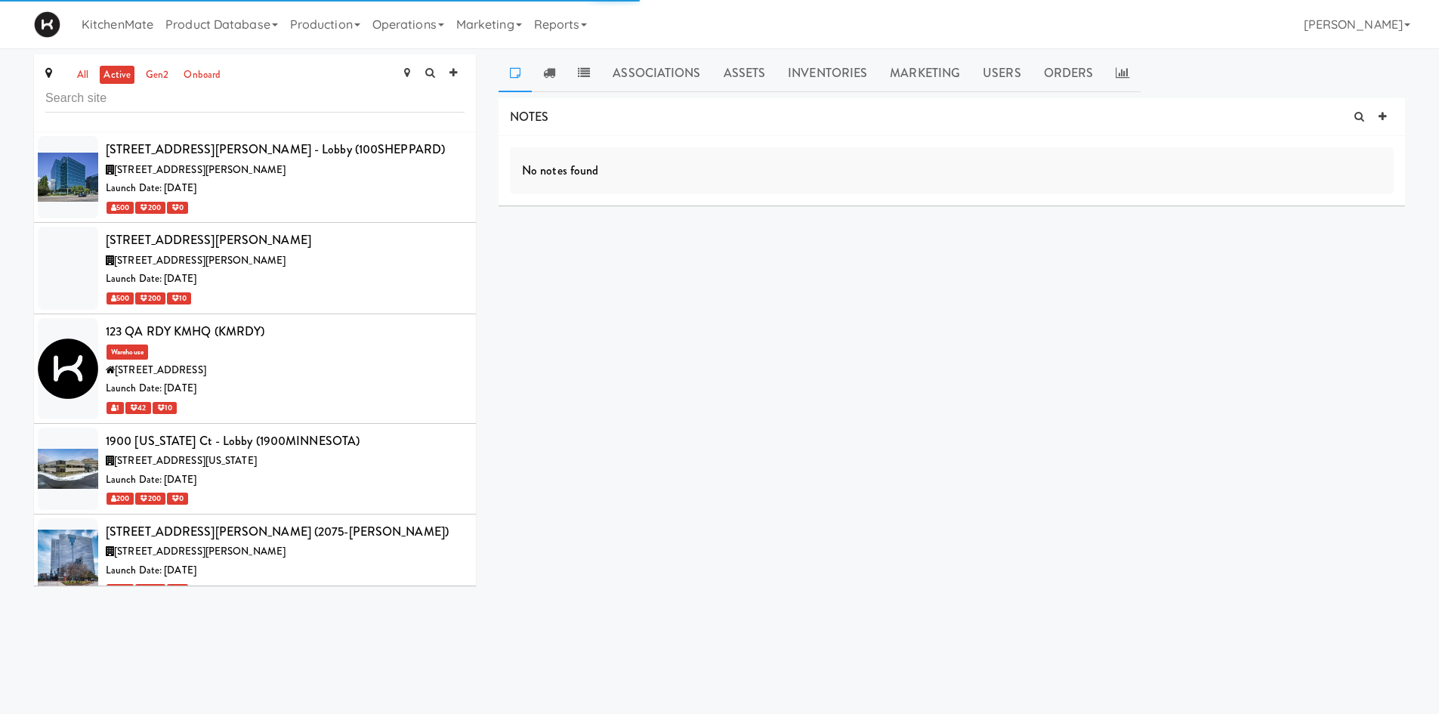
scroll to position [1141, 0]
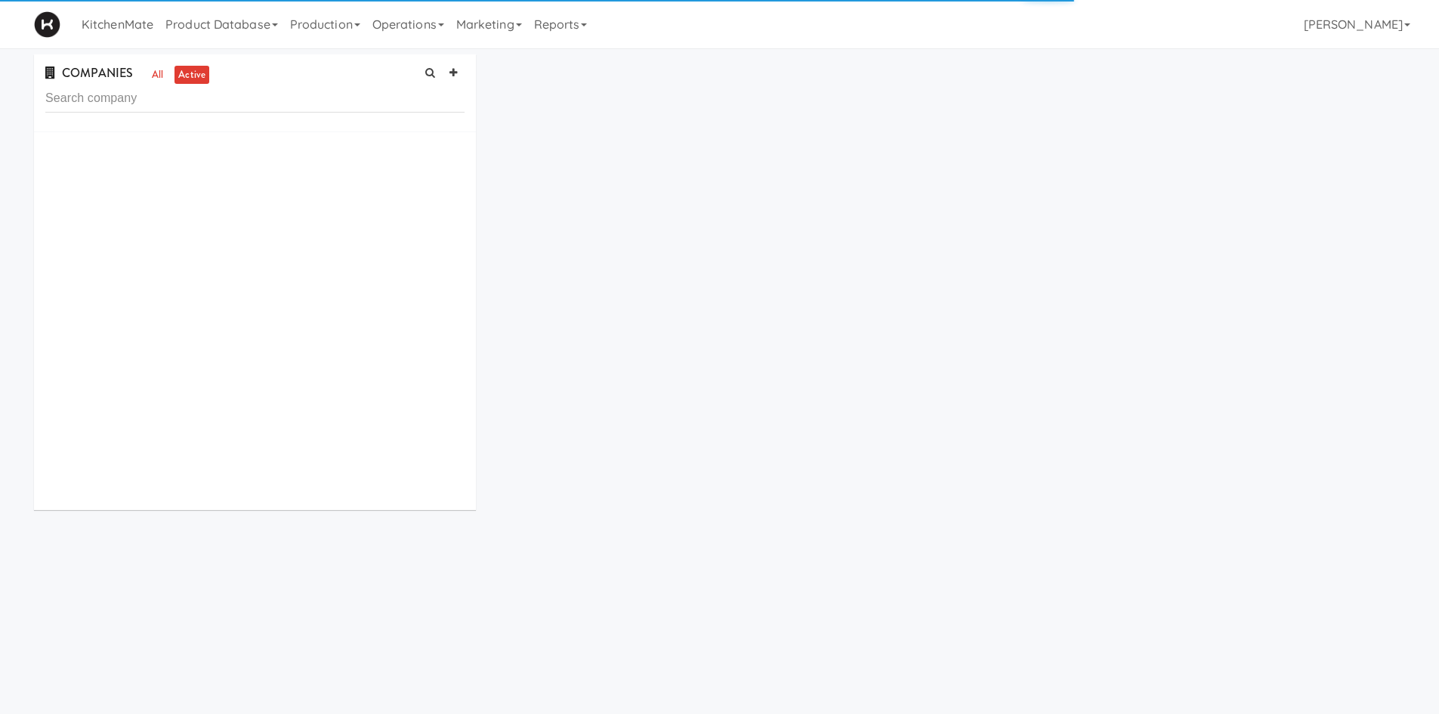
click at [268, 102] on input "text" at bounding box center [254, 99] width 419 height 28
click at [158, 80] on link "all" at bounding box center [157, 75] width 19 height 19
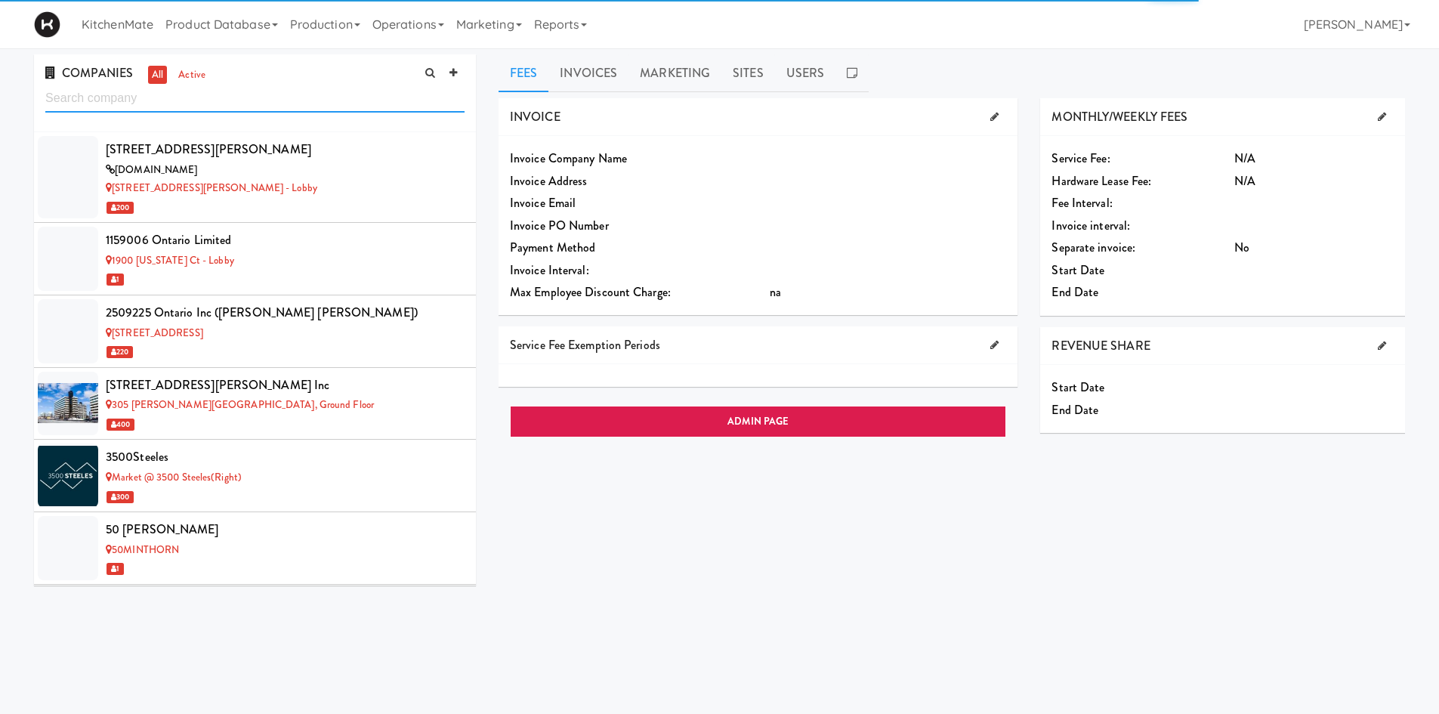
click at [160, 100] on input "text" at bounding box center [254, 99] width 419 height 28
paste input "[GEOGRAPHIC_DATA]"
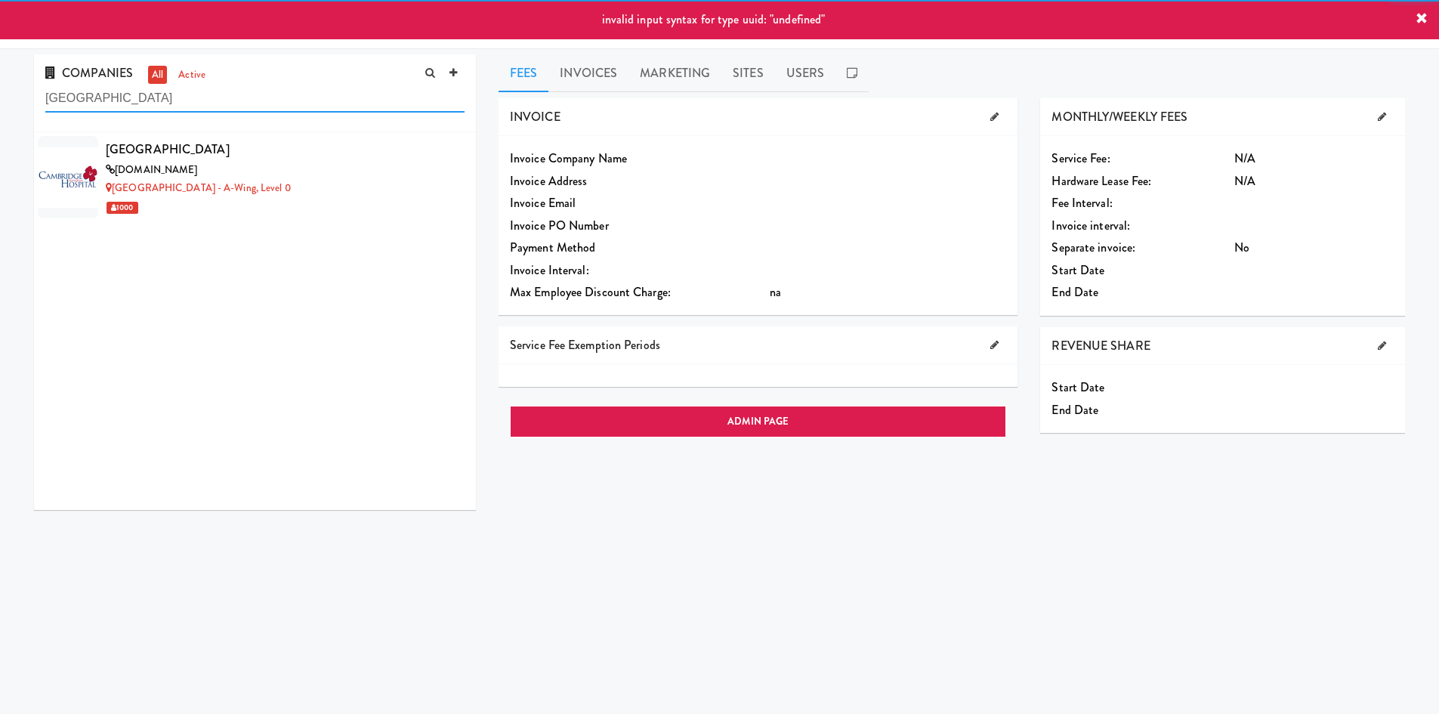
click at [288, 88] on input "[GEOGRAPHIC_DATA]" at bounding box center [254, 99] width 419 height 28
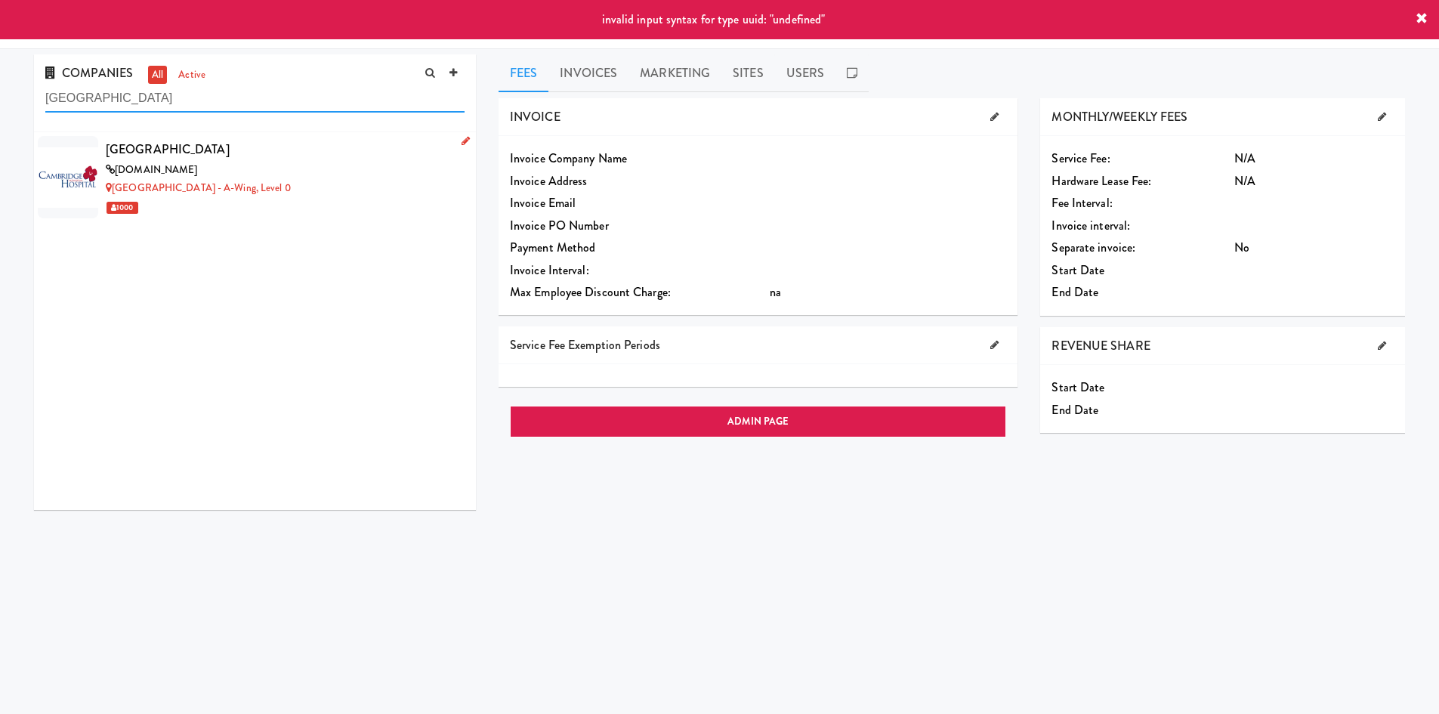
type input "[GEOGRAPHIC_DATA]"
click at [219, 169] on div "[DOMAIN_NAME]" at bounding box center [285, 170] width 359 height 19
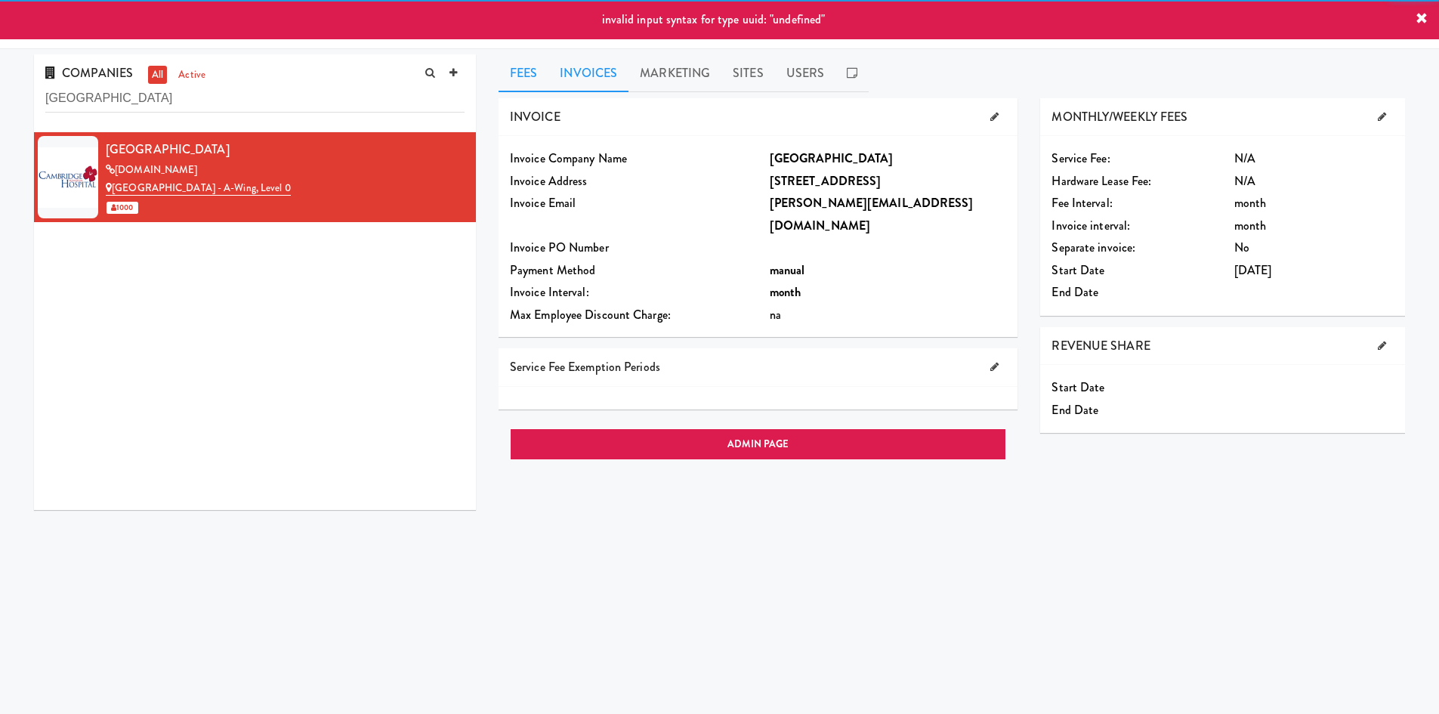
click at [591, 73] on link "Invoices" at bounding box center [588, 73] width 80 height 38
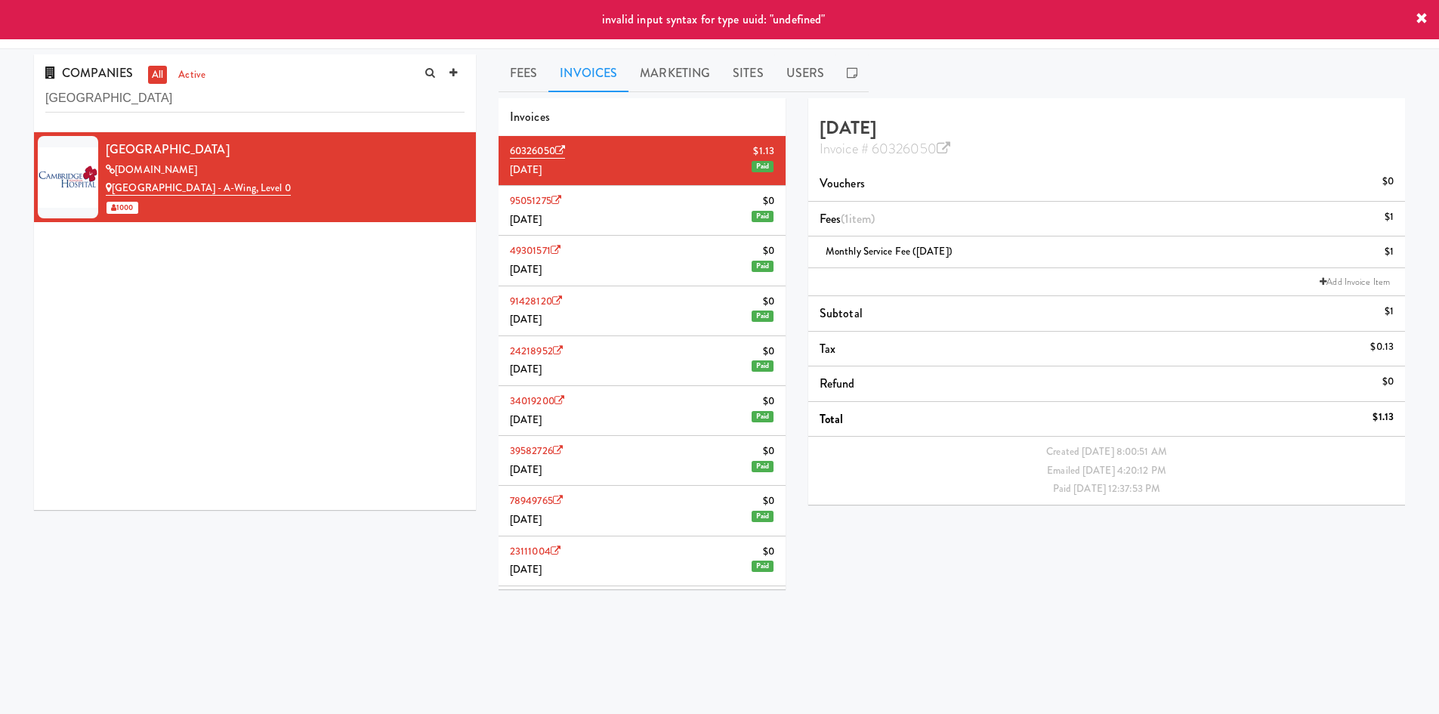
click at [644, 214] on li "95051275 $0 [DATE] Paid" at bounding box center [642, 211] width 287 height 50
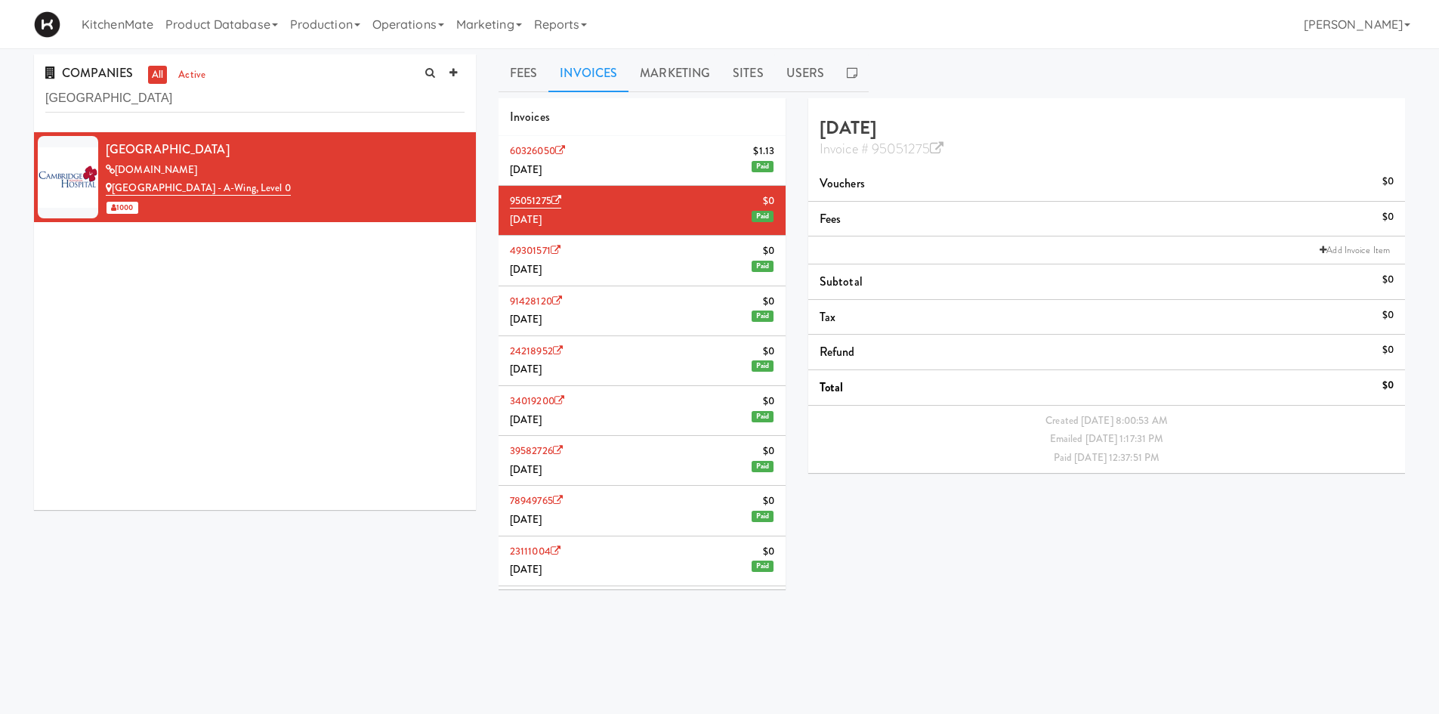
click at [653, 163] on li "60326050 $1.[DATE] Paid" at bounding box center [642, 161] width 287 height 50
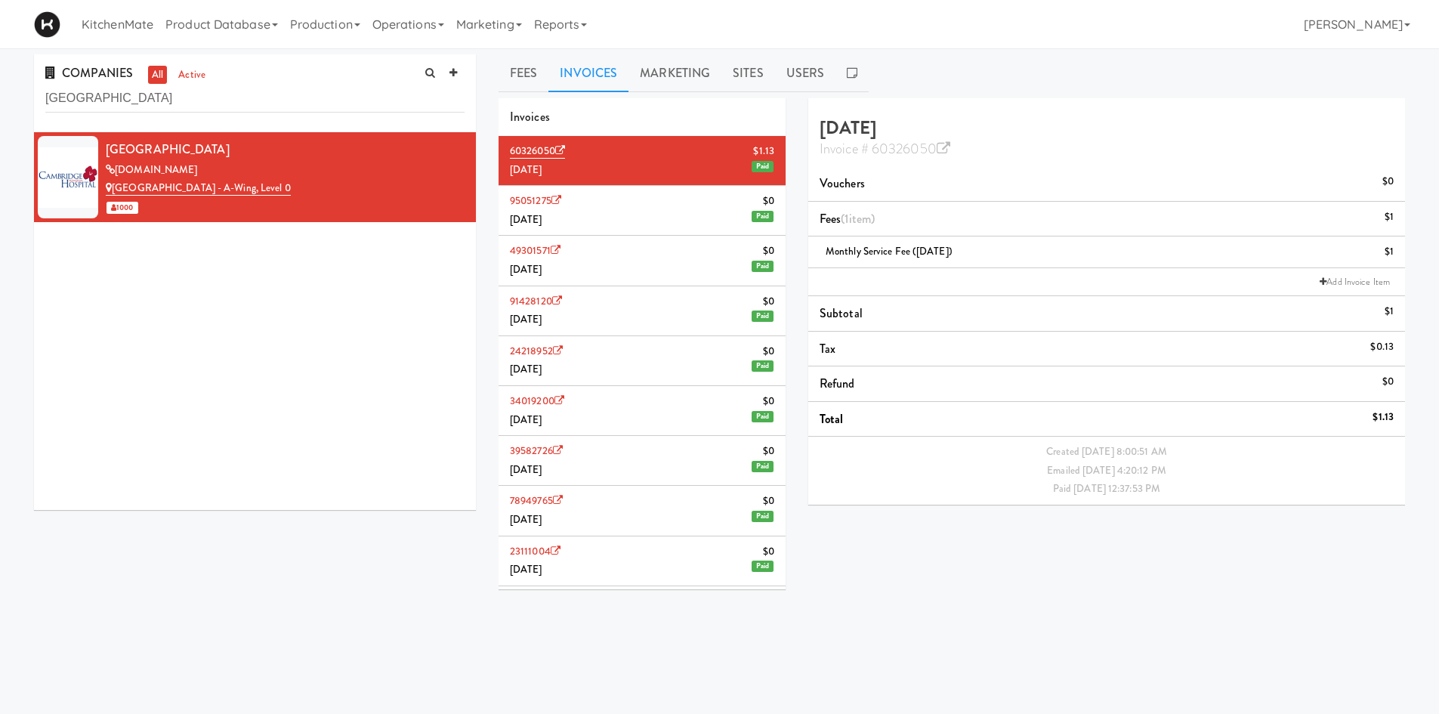
click at [645, 209] on li "95051275 $0 [DATE] Paid" at bounding box center [642, 211] width 287 height 50
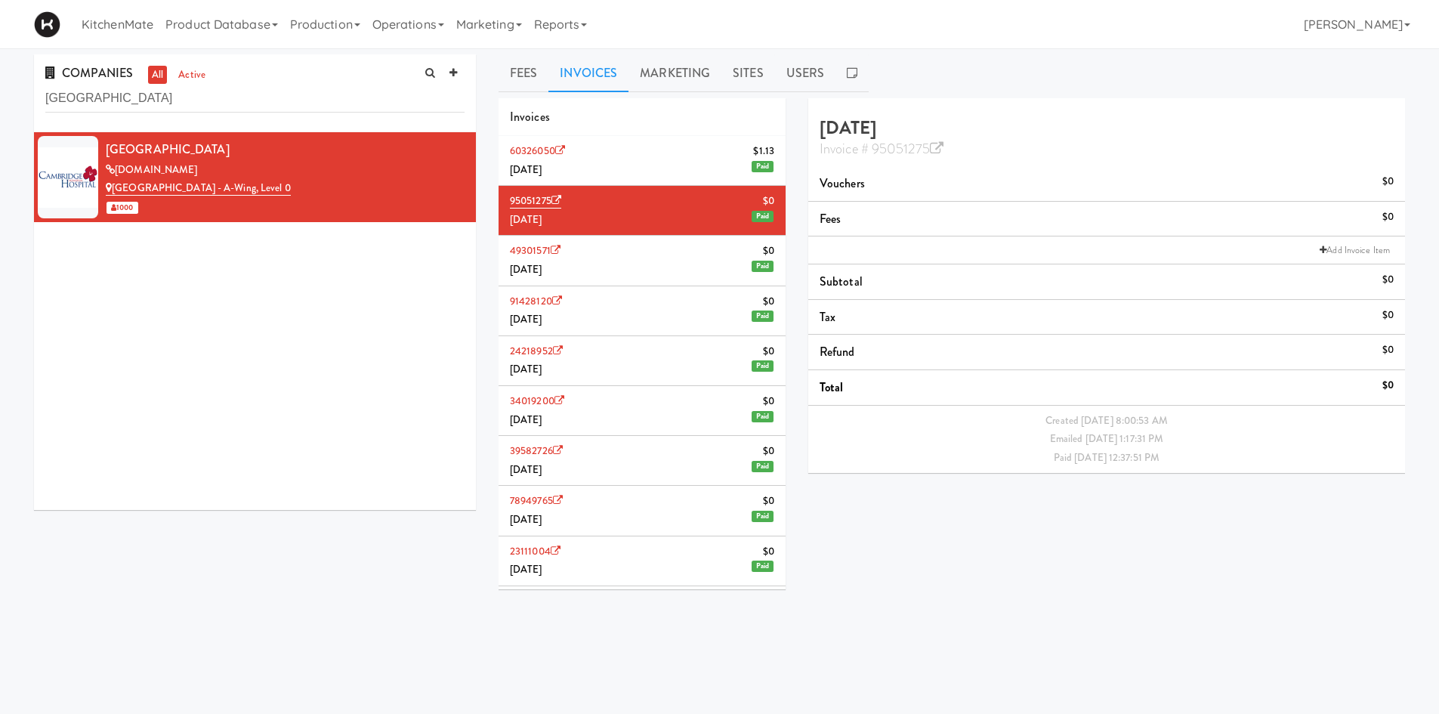
click at [647, 169] on li "60326050 $1.[DATE] Paid" at bounding box center [642, 161] width 287 height 50
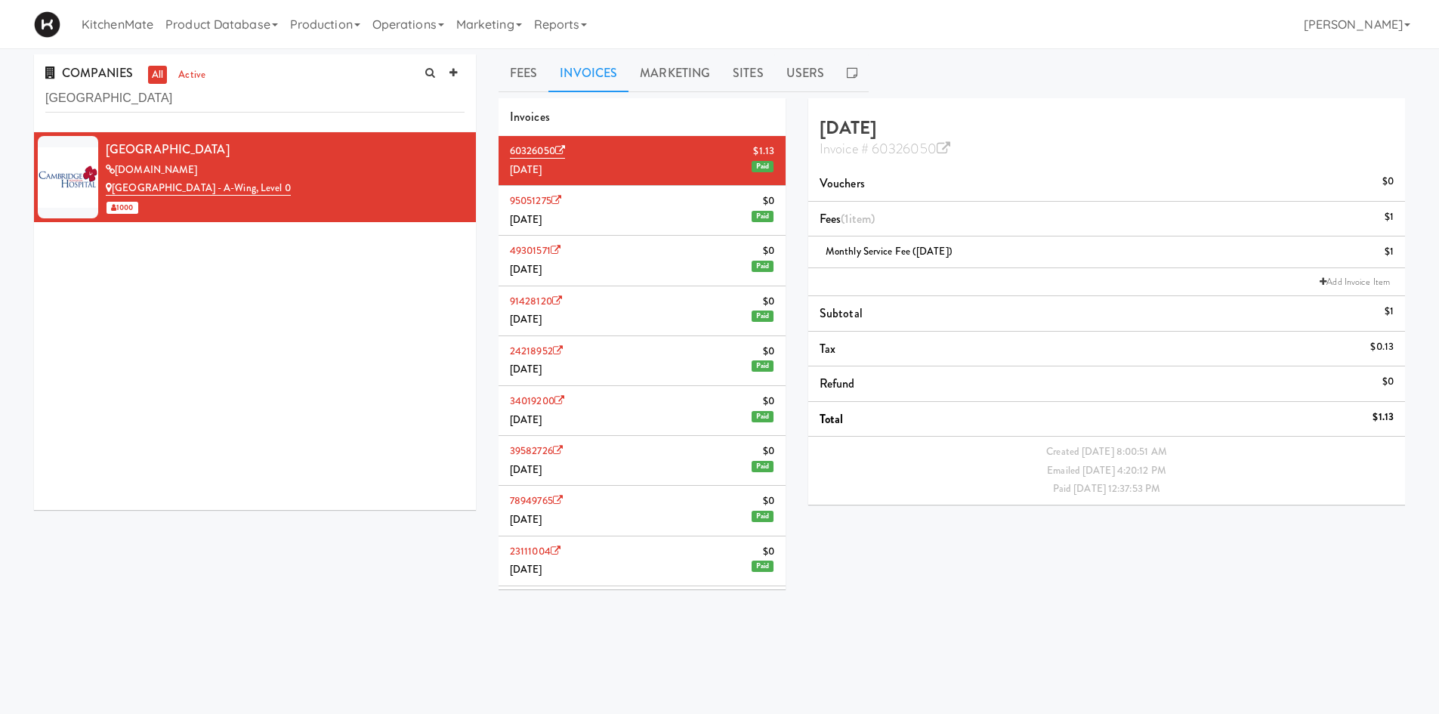
click at [675, 189] on li "95051275 $0 [DATE] Paid" at bounding box center [642, 211] width 287 height 50
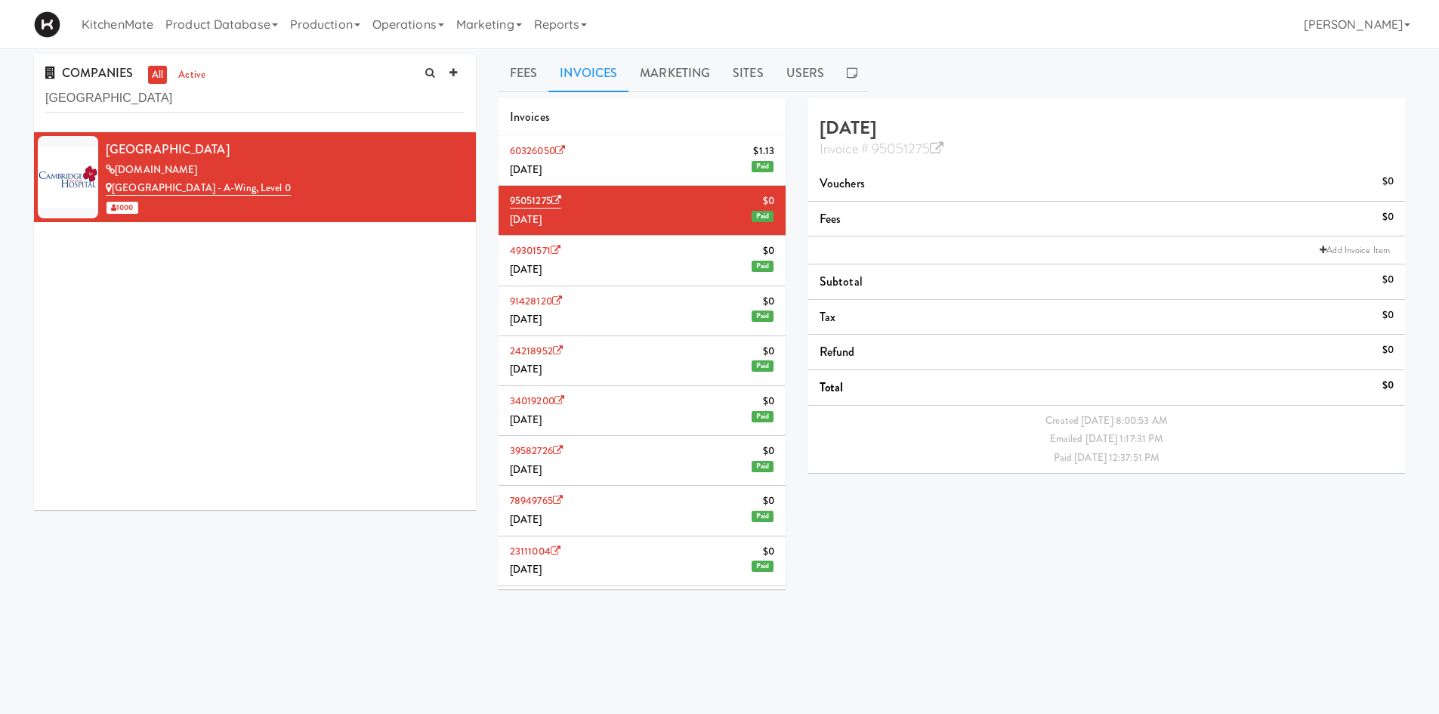
click at [693, 157] on li "60326050 $1.[DATE] Paid" at bounding box center [642, 161] width 287 height 50
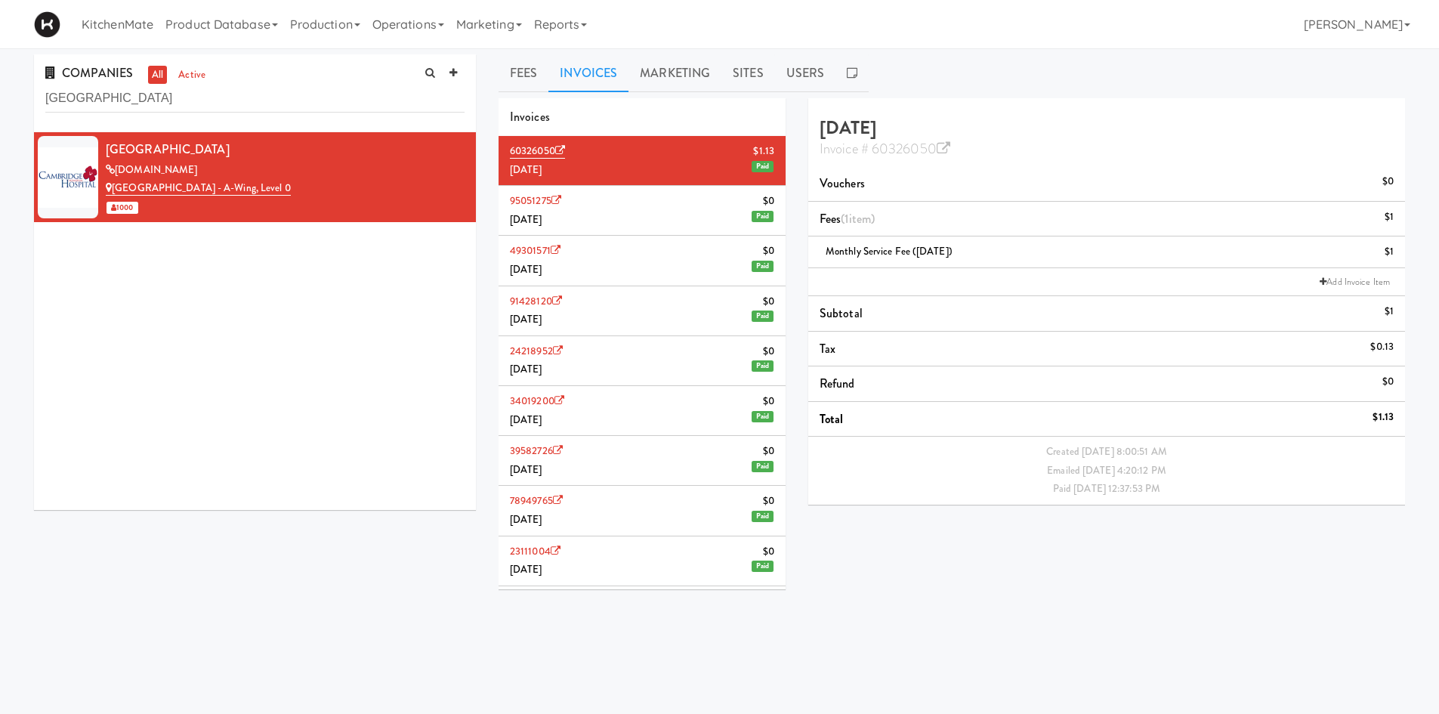
click at [1387, 216] on div "$1" at bounding box center [1389, 217] width 9 height 19
click at [1398, 243] on icon at bounding box center [1395, 245] width 8 height 10
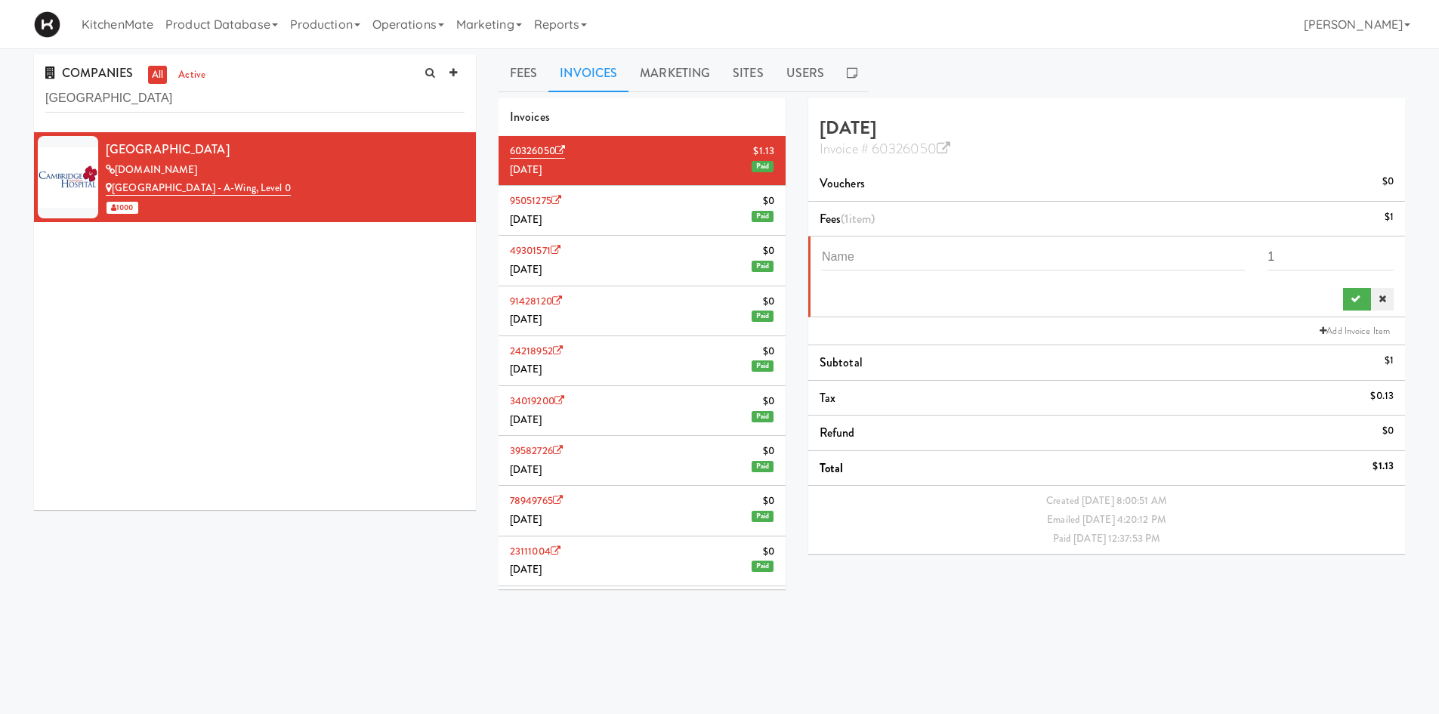
click at [1385, 296] on icon at bounding box center [1383, 299] width 8 height 10
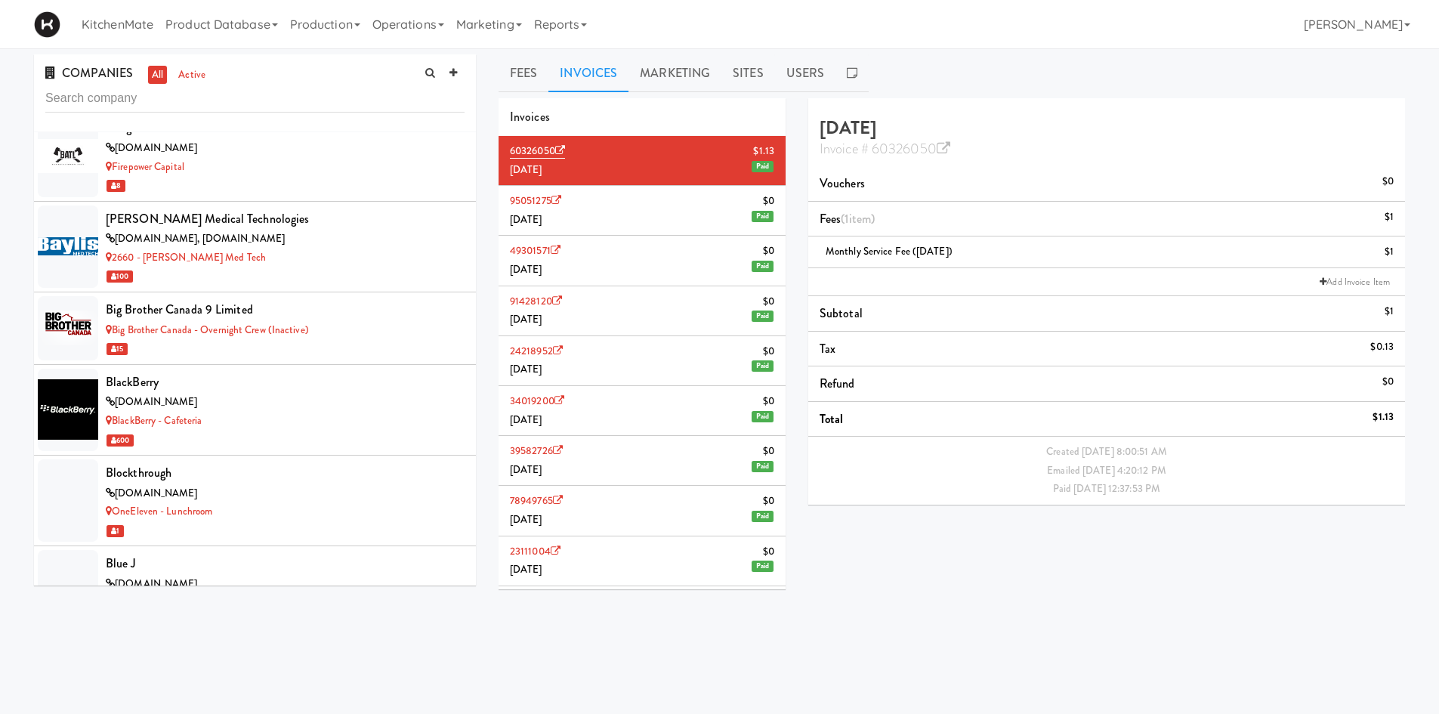
scroll to position [4188, 0]
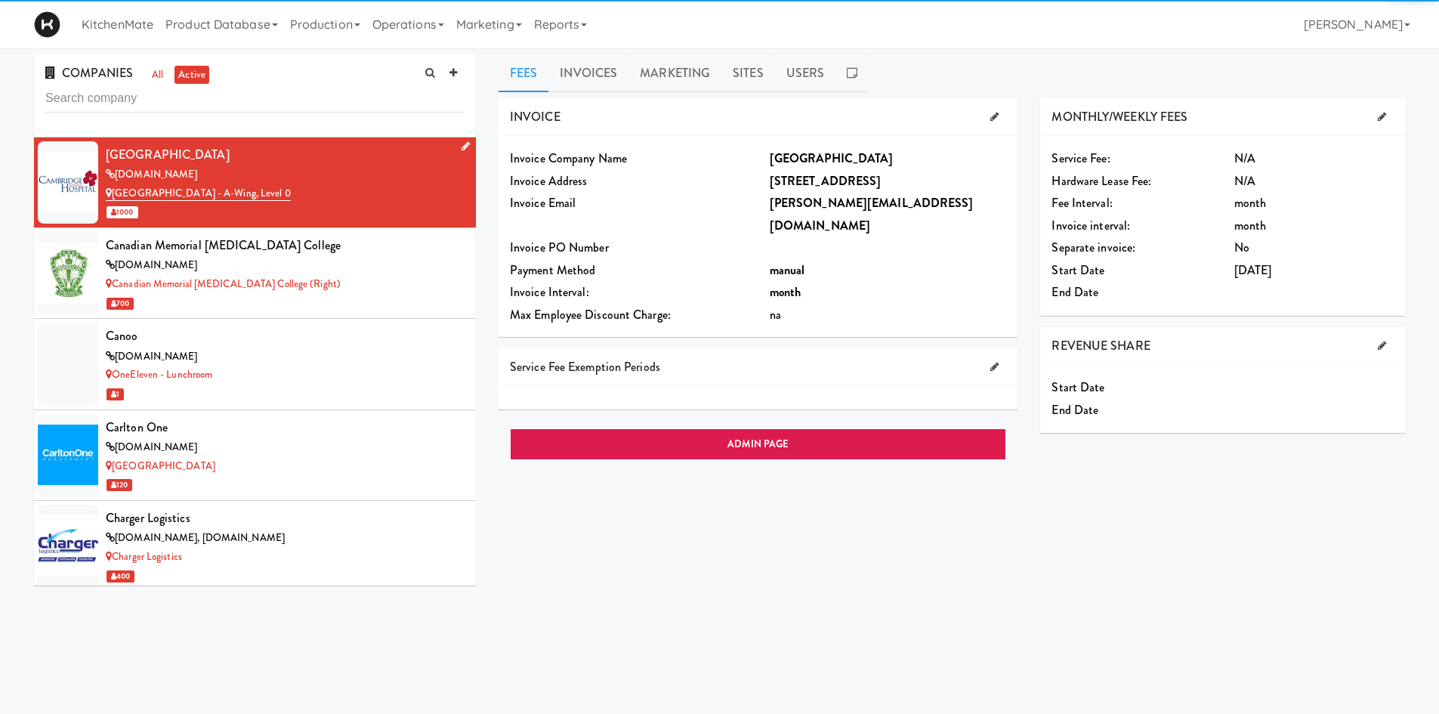
scroll to position [2410, 0]
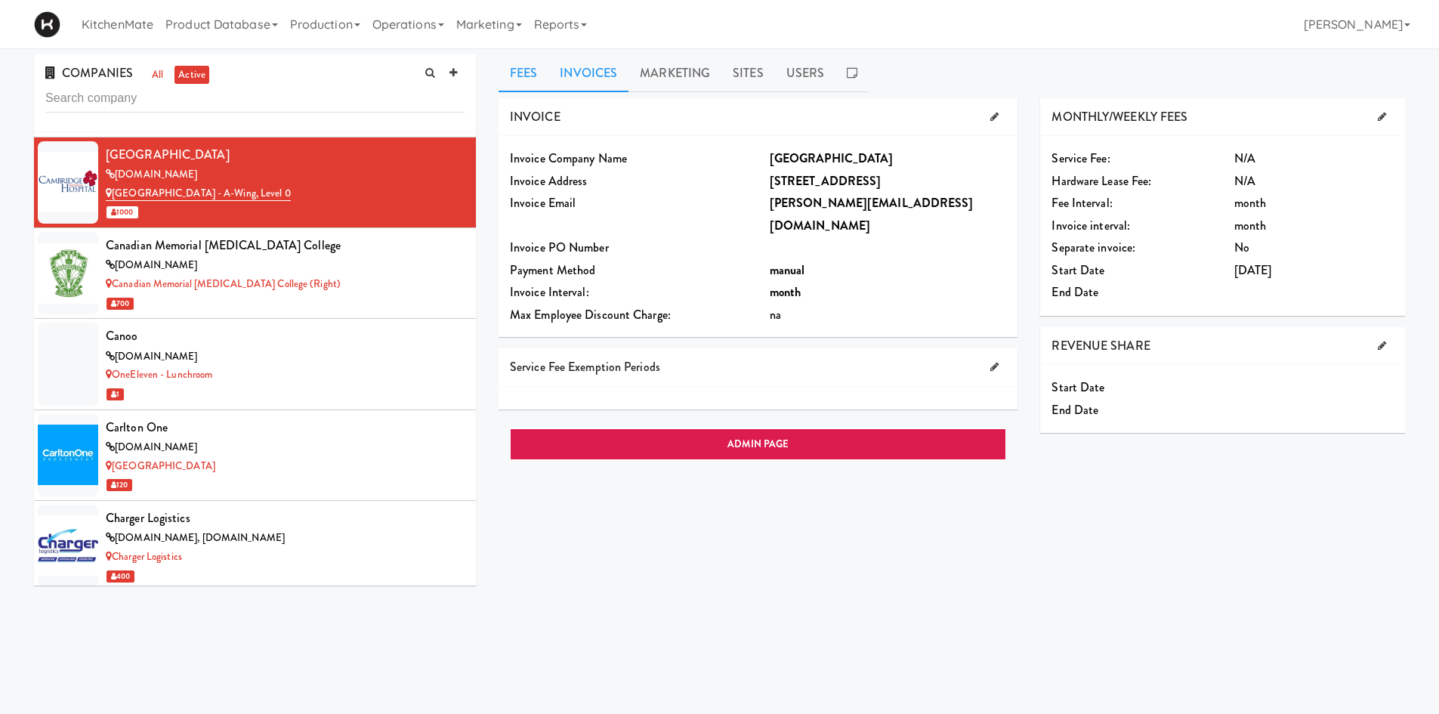
click at [607, 73] on link "Invoices" at bounding box center [588, 73] width 80 height 38
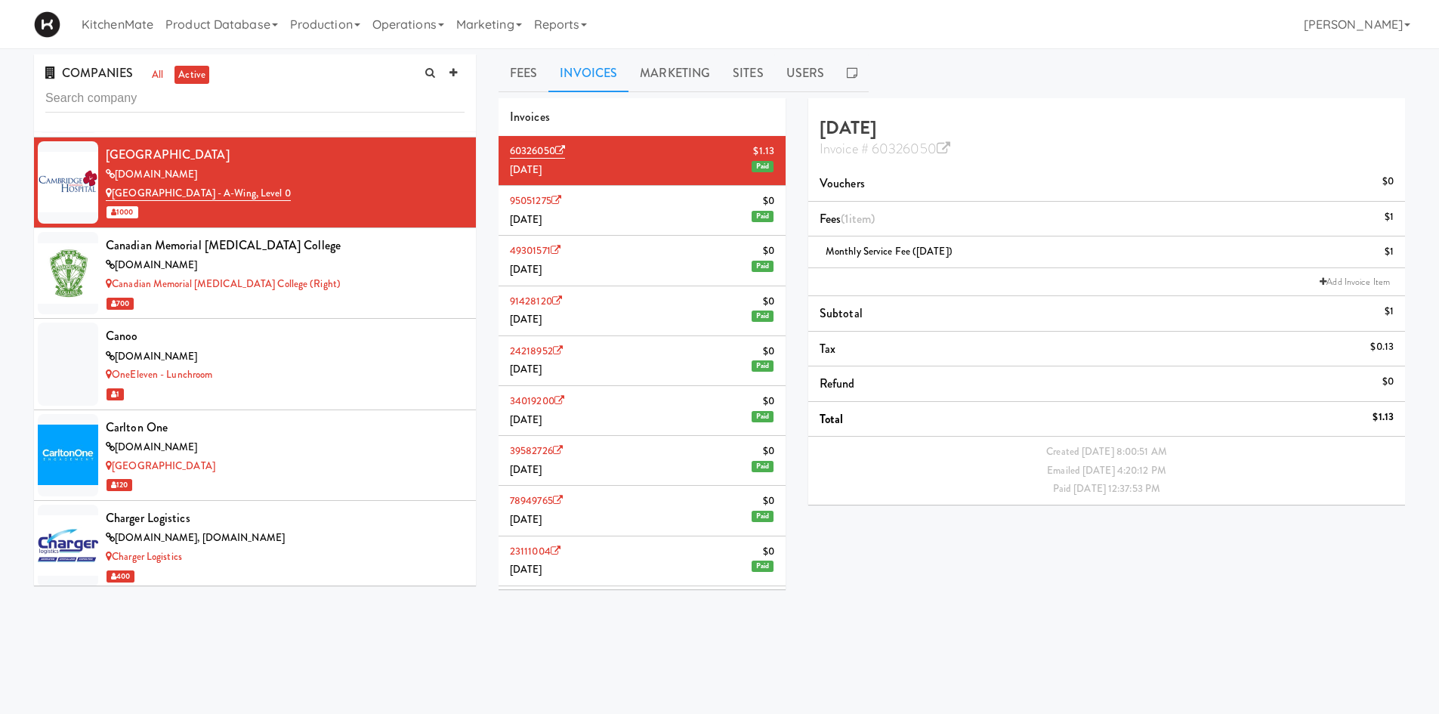
click at [621, 213] on li "95051275 $0 [DATE] Paid" at bounding box center [642, 211] width 287 height 50
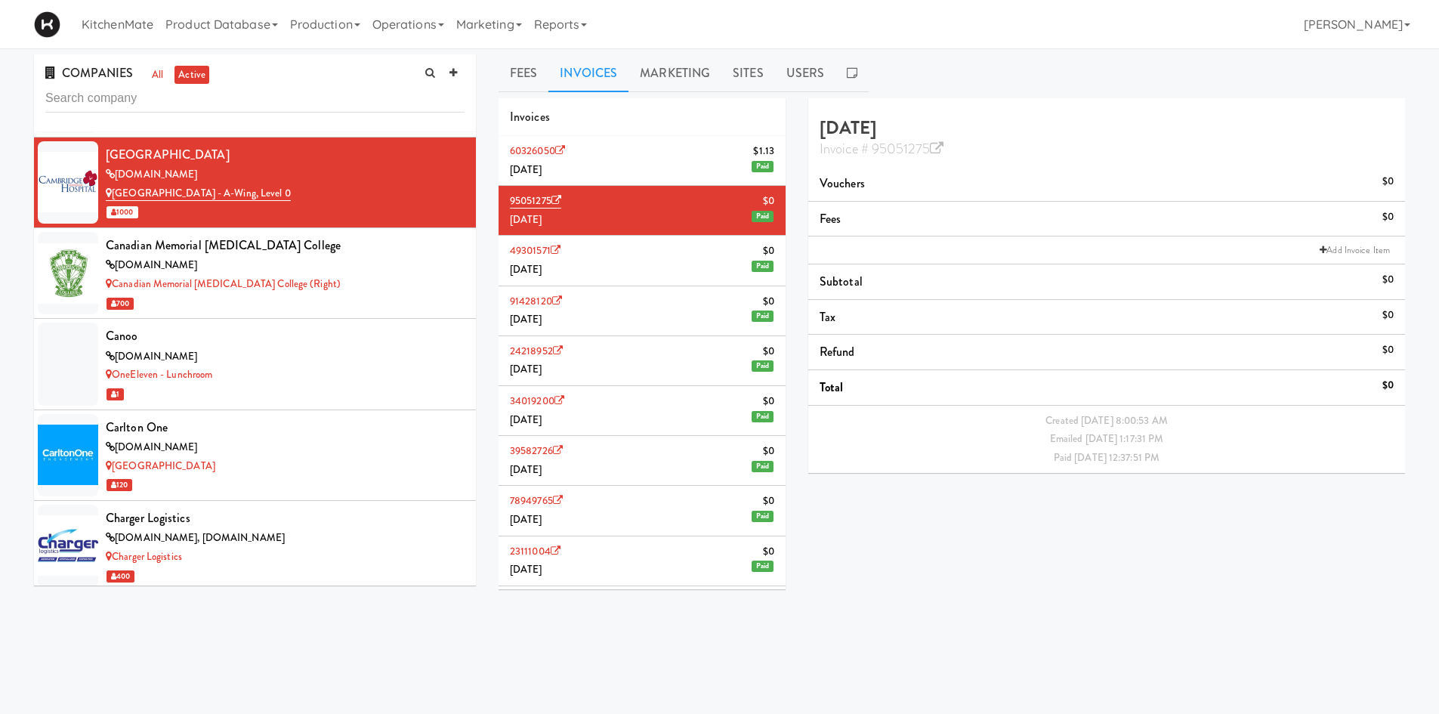
click at [641, 159] on li "60326050 $1.[DATE] Paid" at bounding box center [642, 161] width 287 height 50
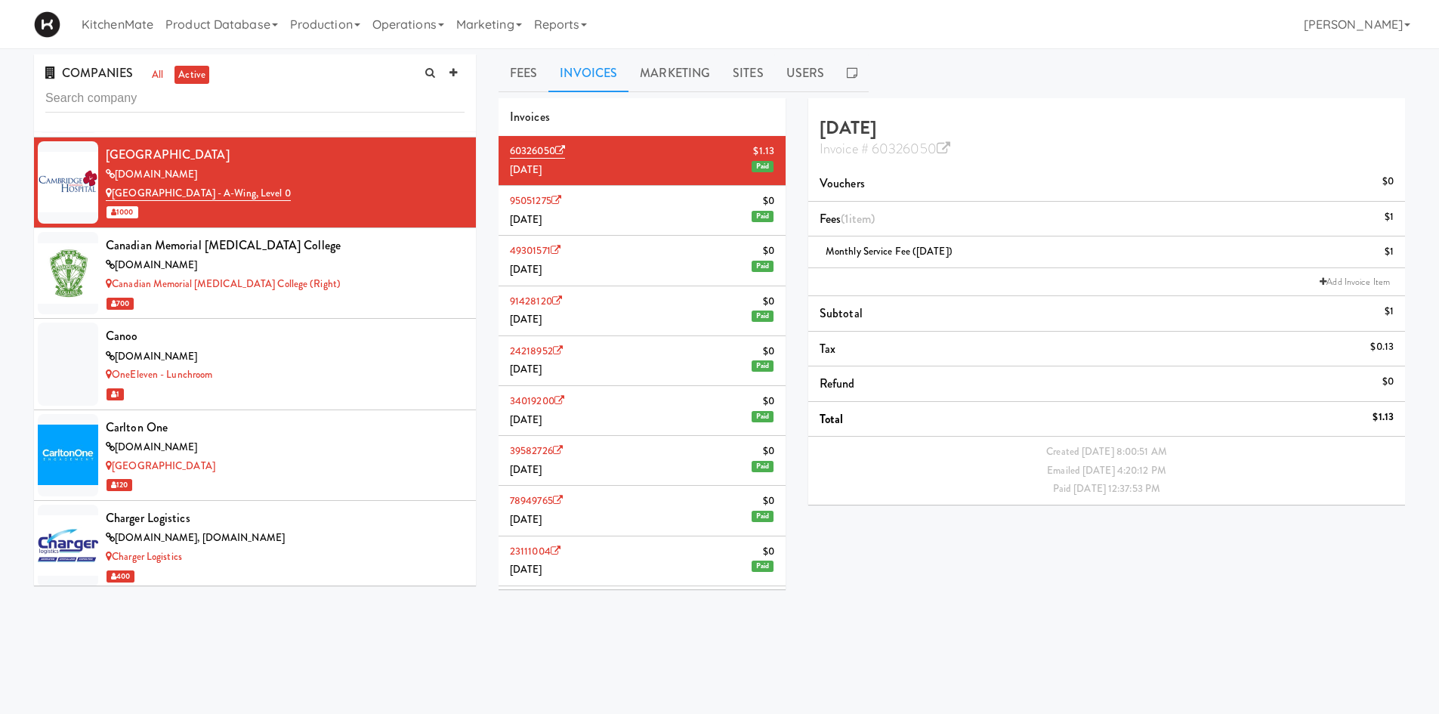
click at [641, 219] on li "95051275 $0 [DATE] Paid" at bounding box center [642, 211] width 287 height 50
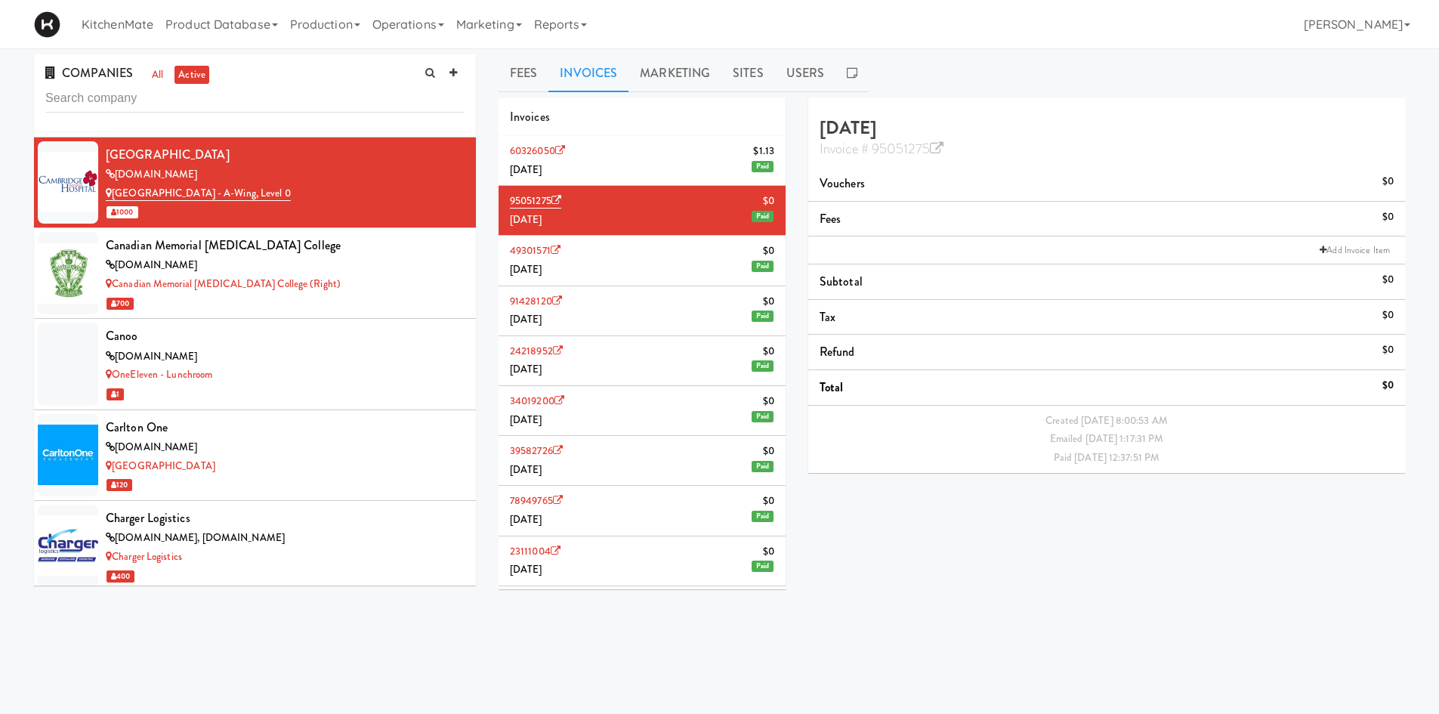
click at [670, 157] on li "60326050 $1.[DATE] Paid" at bounding box center [642, 161] width 287 height 50
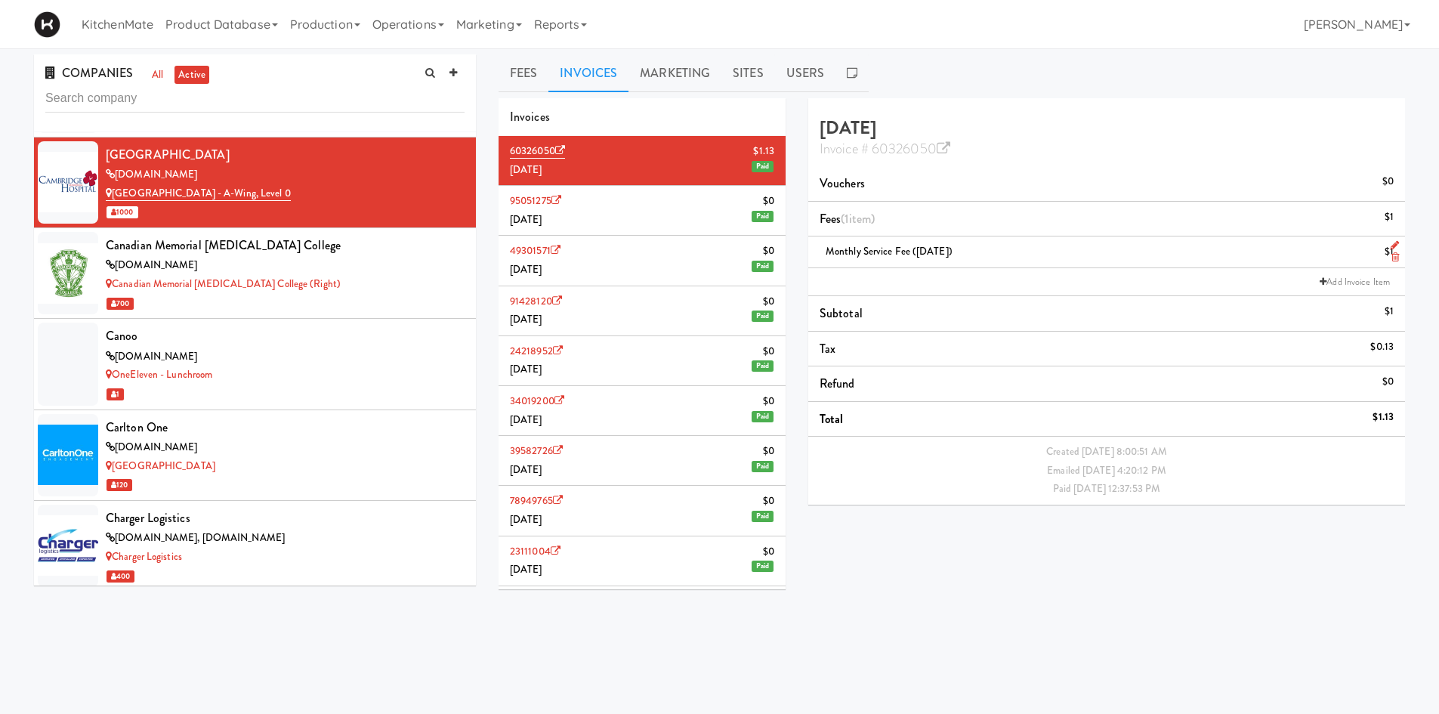
click at [1396, 255] on icon at bounding box center [1395, 257] width 8 height 10
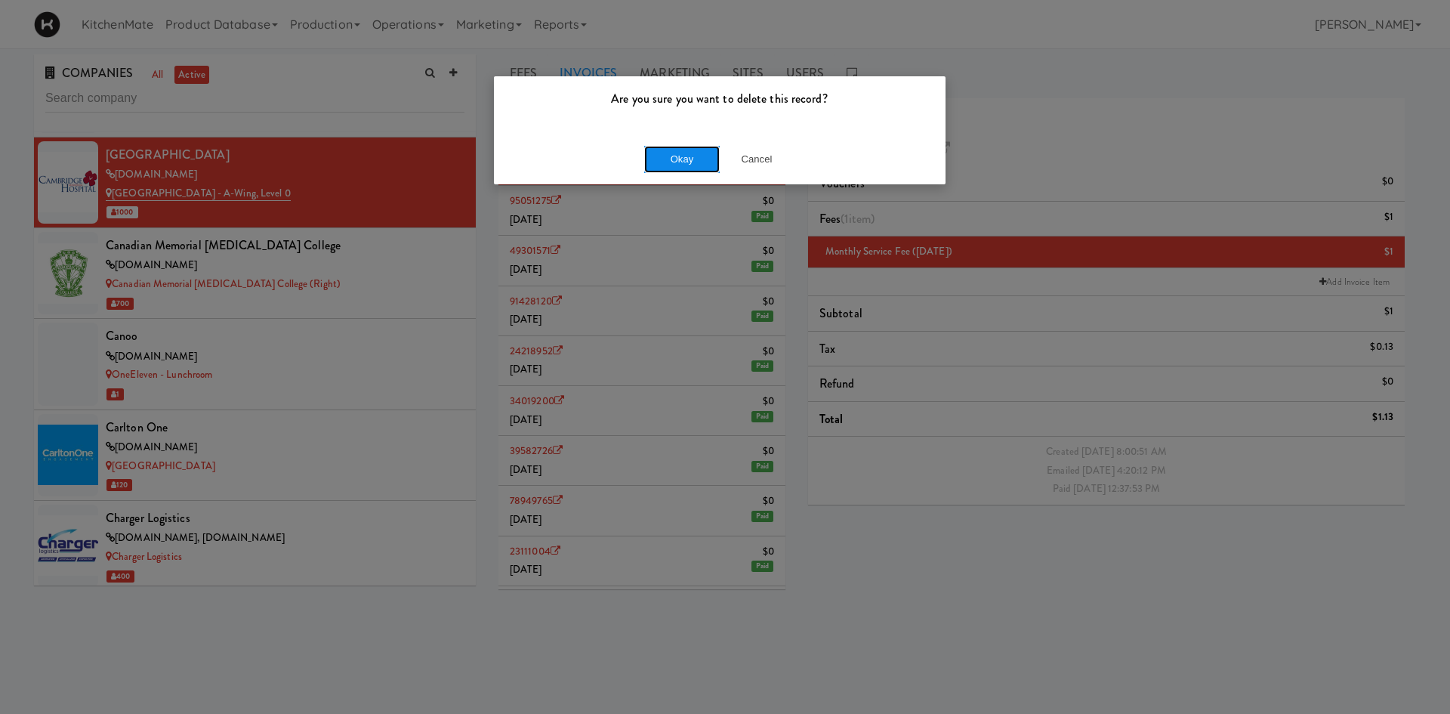
click at [682, 153] on button "Okay" at bounding box center [682, 159] width 76 height 27
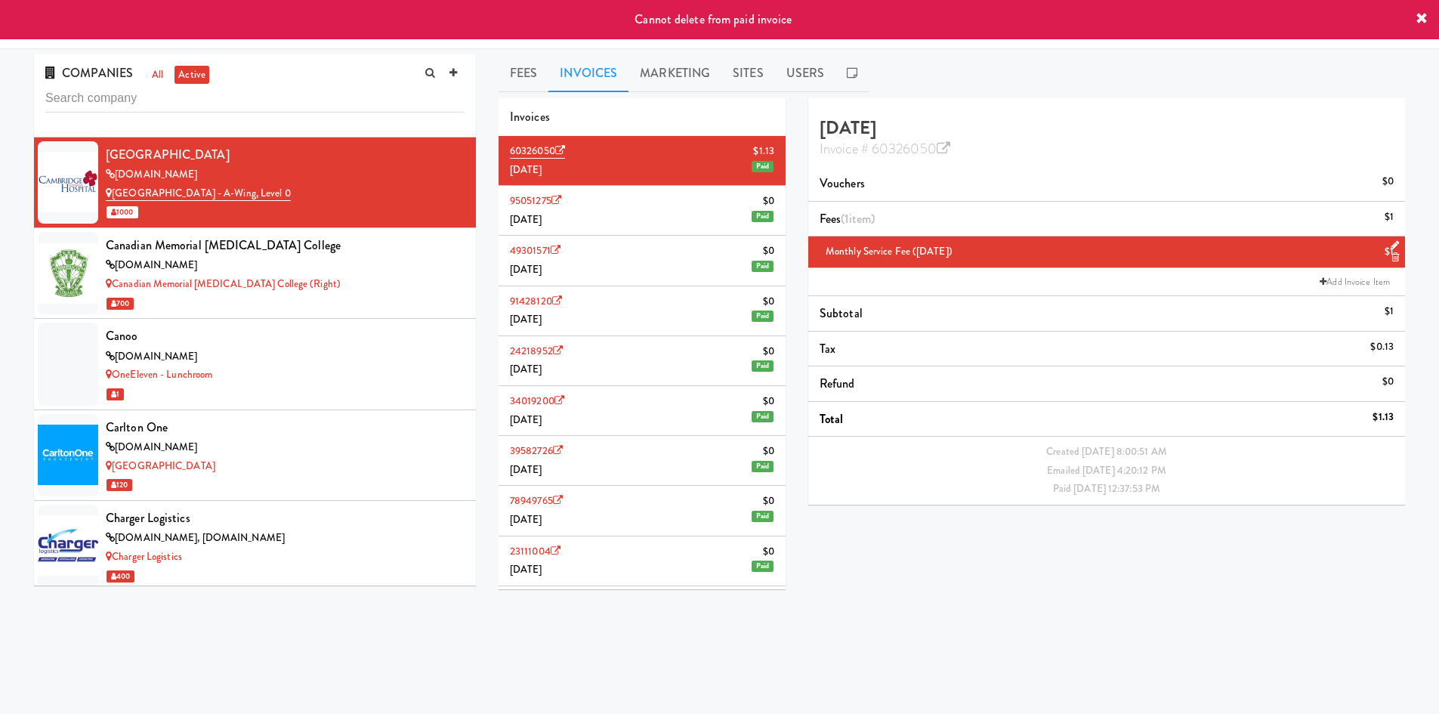
click at [1395, 245] on icon at bounding box center [1395, 245] width 8 height 10
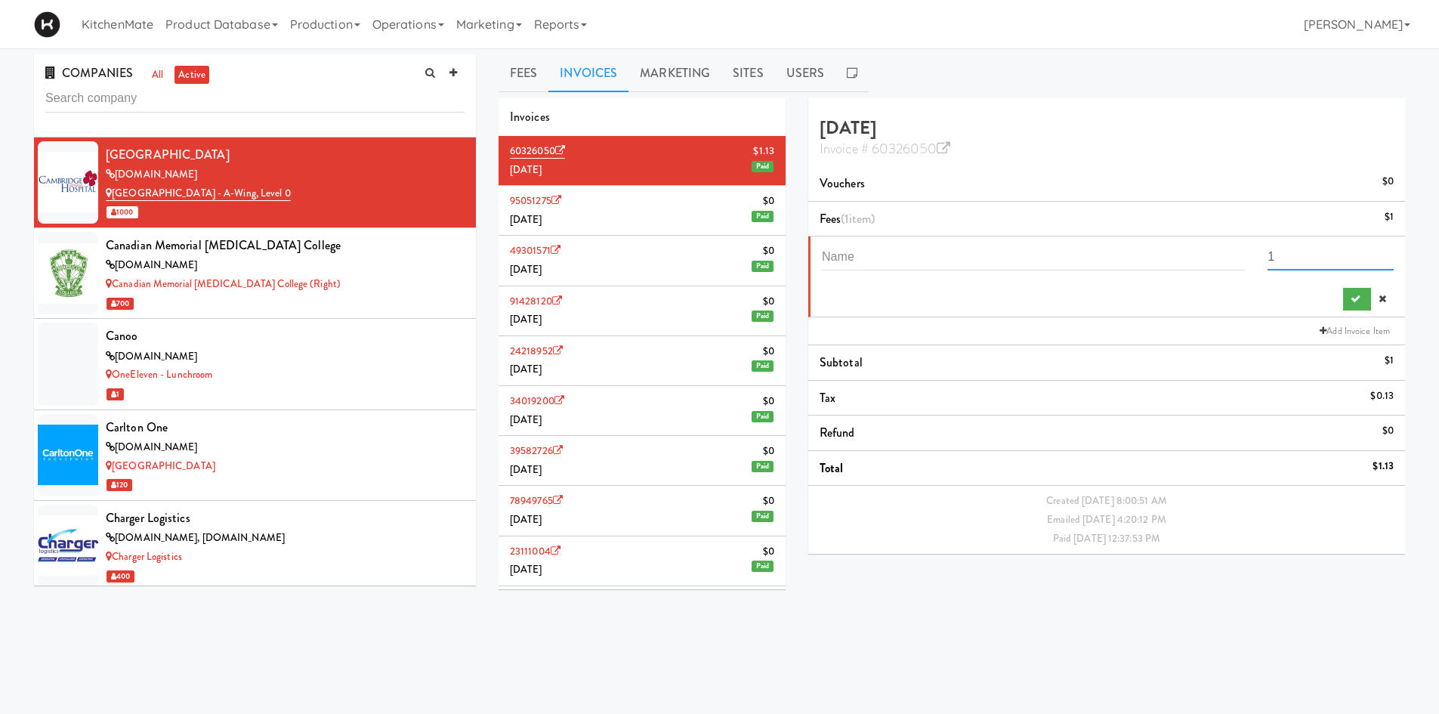
click at [1337, 261] on input "1" at bounding box center [1331, 256] width 126 height 28
type input "0"
click at [1339, 295] on div "0" at bounding box center [1108, 276] width 572 height 68
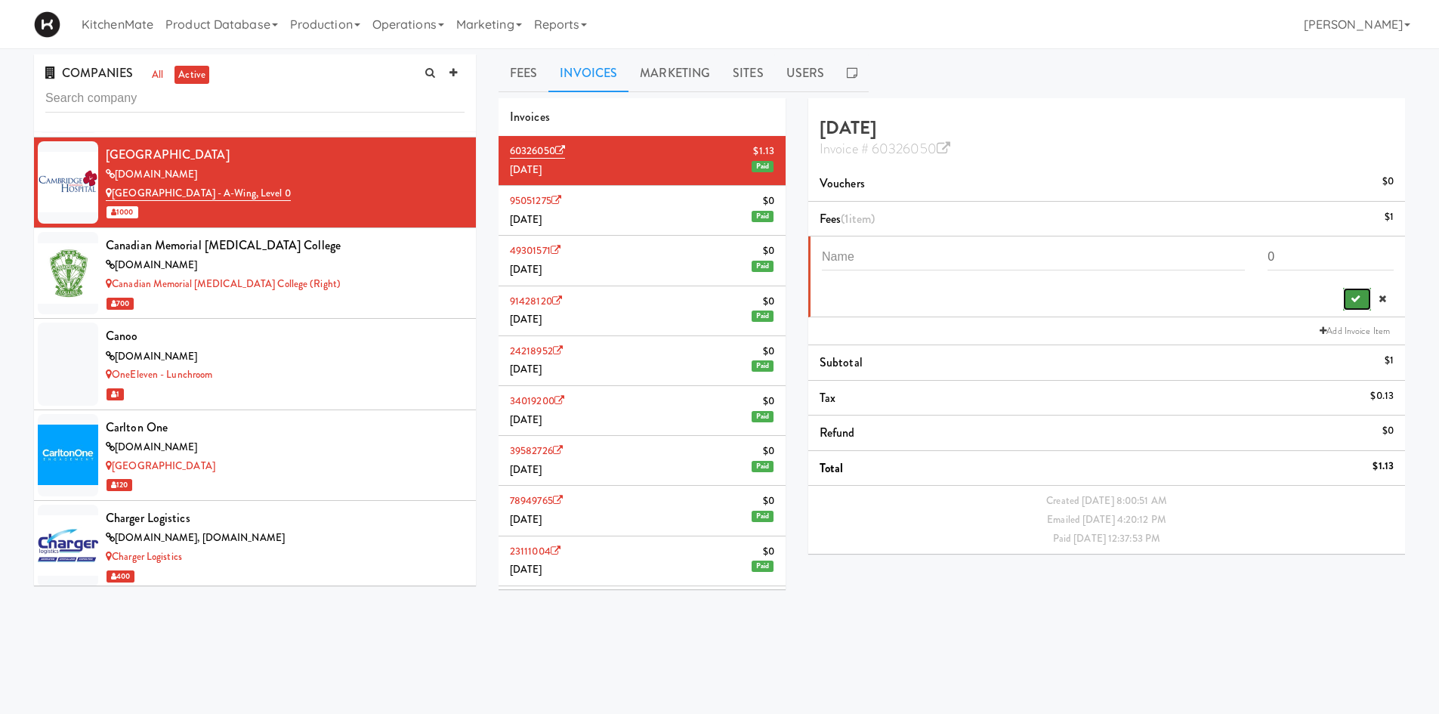
click at [1354, 297] on icon "submit" at bounding box center [1356, 299] width 10 height 10
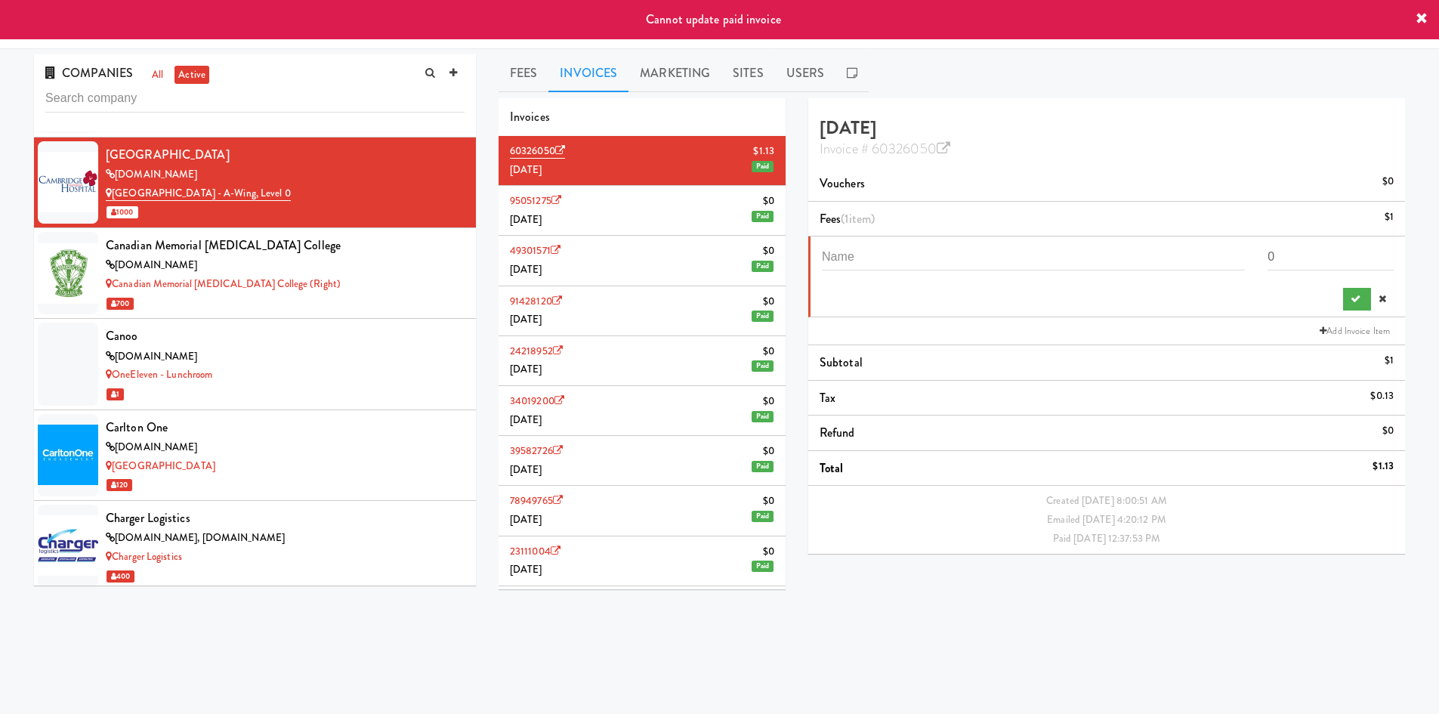
click at [1363, 276] on div "0" at bounding box center [1330, 261] width 149 height 39
click at [1360, 290] on button "submit" at bounding box center [1357, 299] width 28 height 23
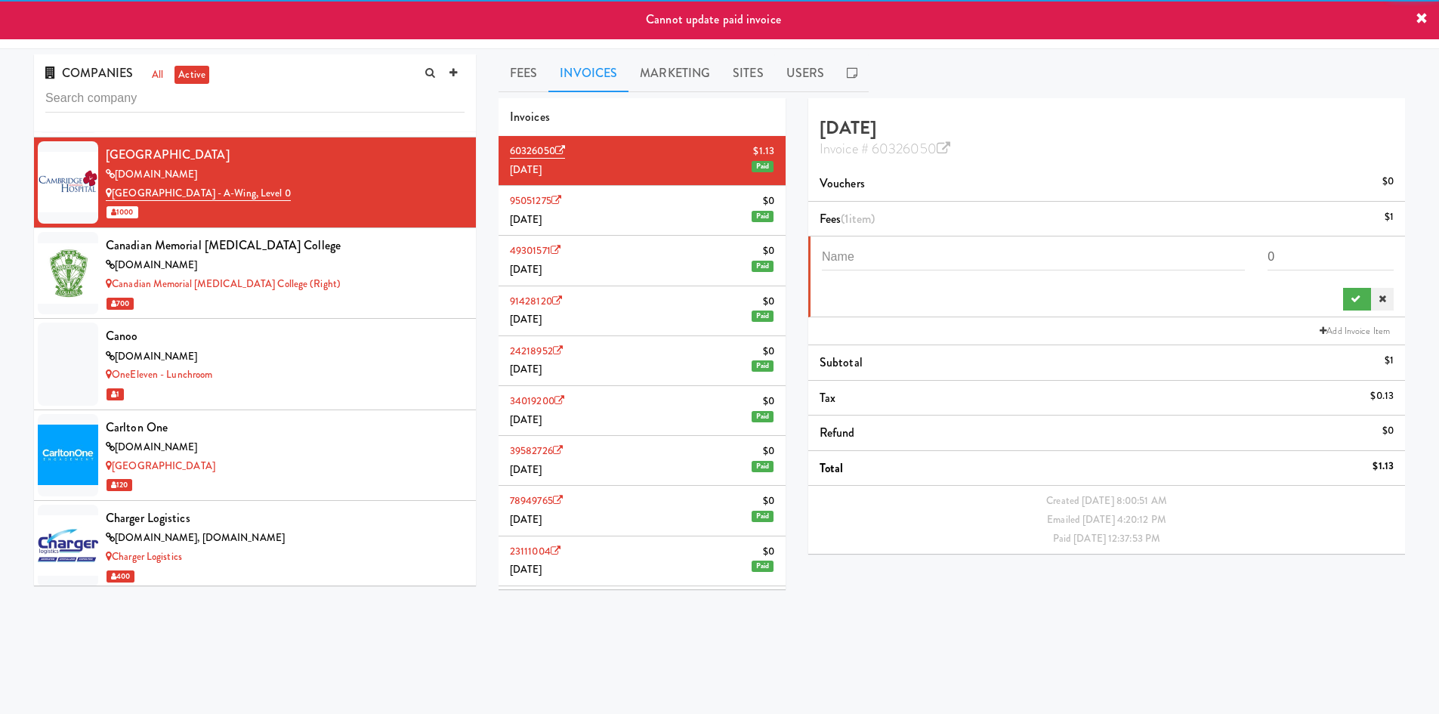
click at [1381, 298] on icon at bounding box center [1383, 299] width 8 height 10
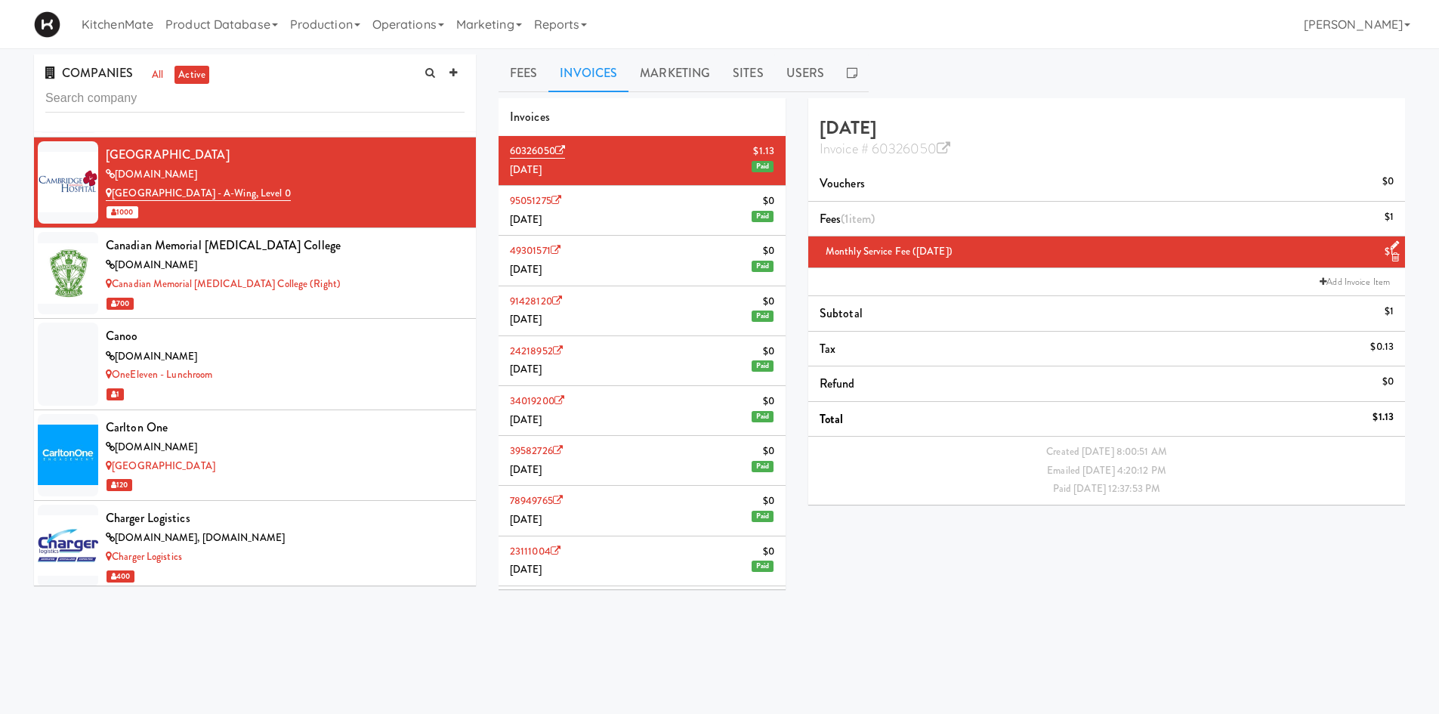
click at [717, 214] on li "95051275 $0 [DATE] Paid" at bounding box center [642, 211] width 287 height 50
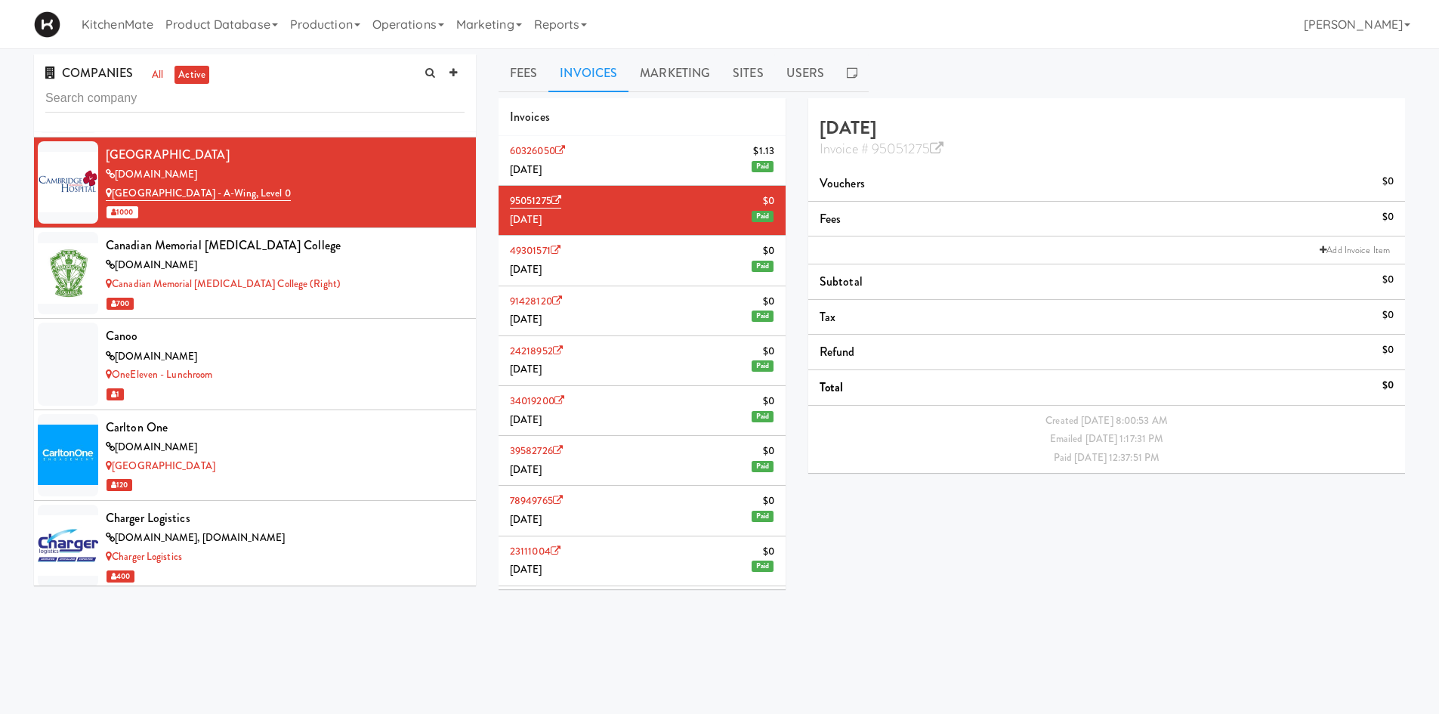
click at [709, 147] on li "60326050 $1.[DATE] Paid" at bounding box center [642, 161] width 287 height 50
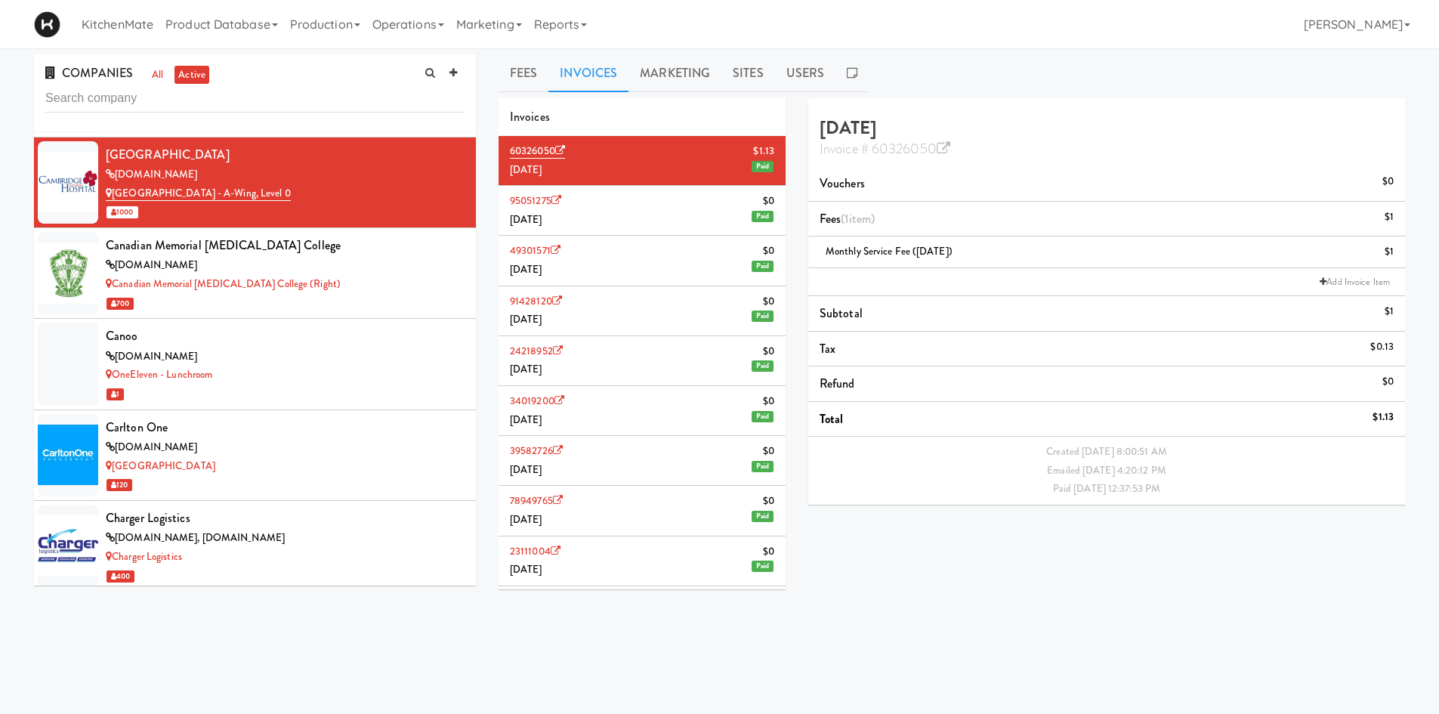
click at [665, 209] on li "95051275 $0 [DATE] Paid" at bounding box center [642, 211] width 287 height 50
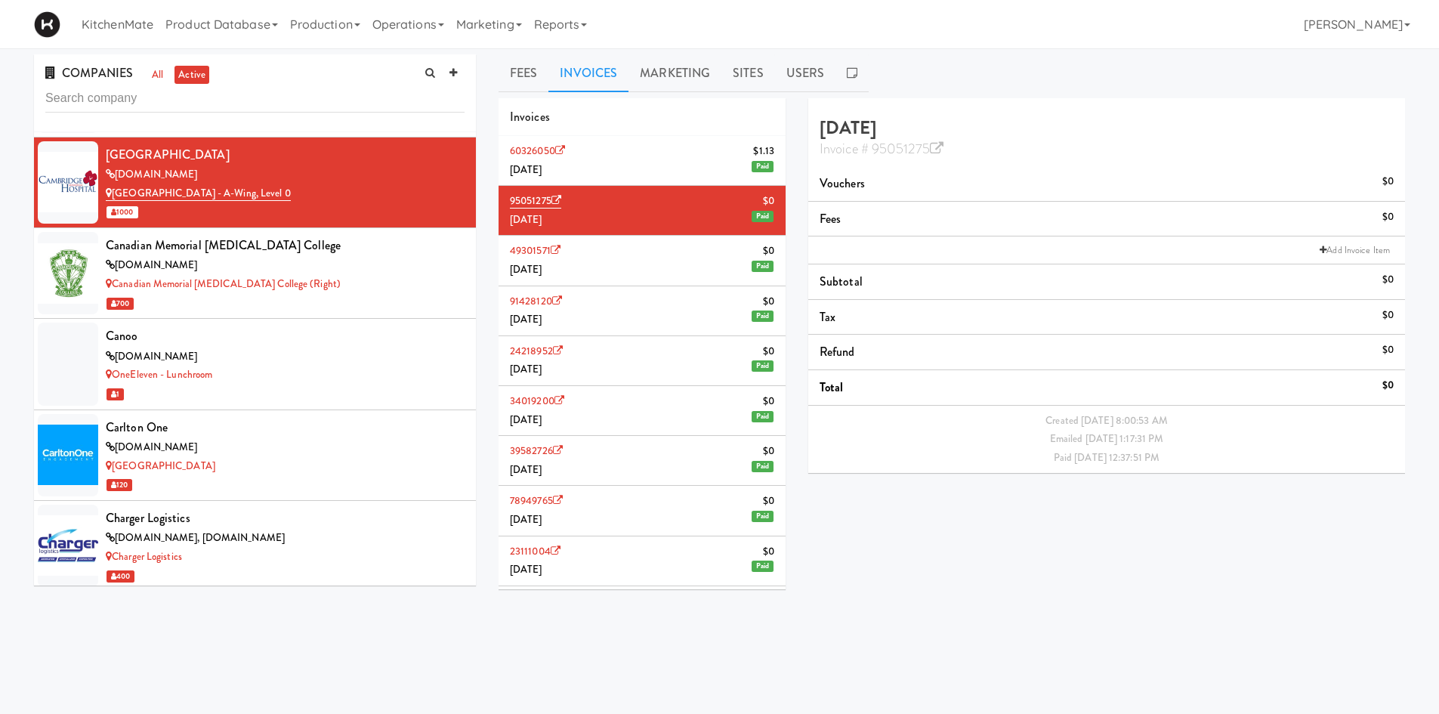
click at [661, 243] on li "49301571 $0 [DATE] Paid" at bounding box center [642, 261] width 287 height 50
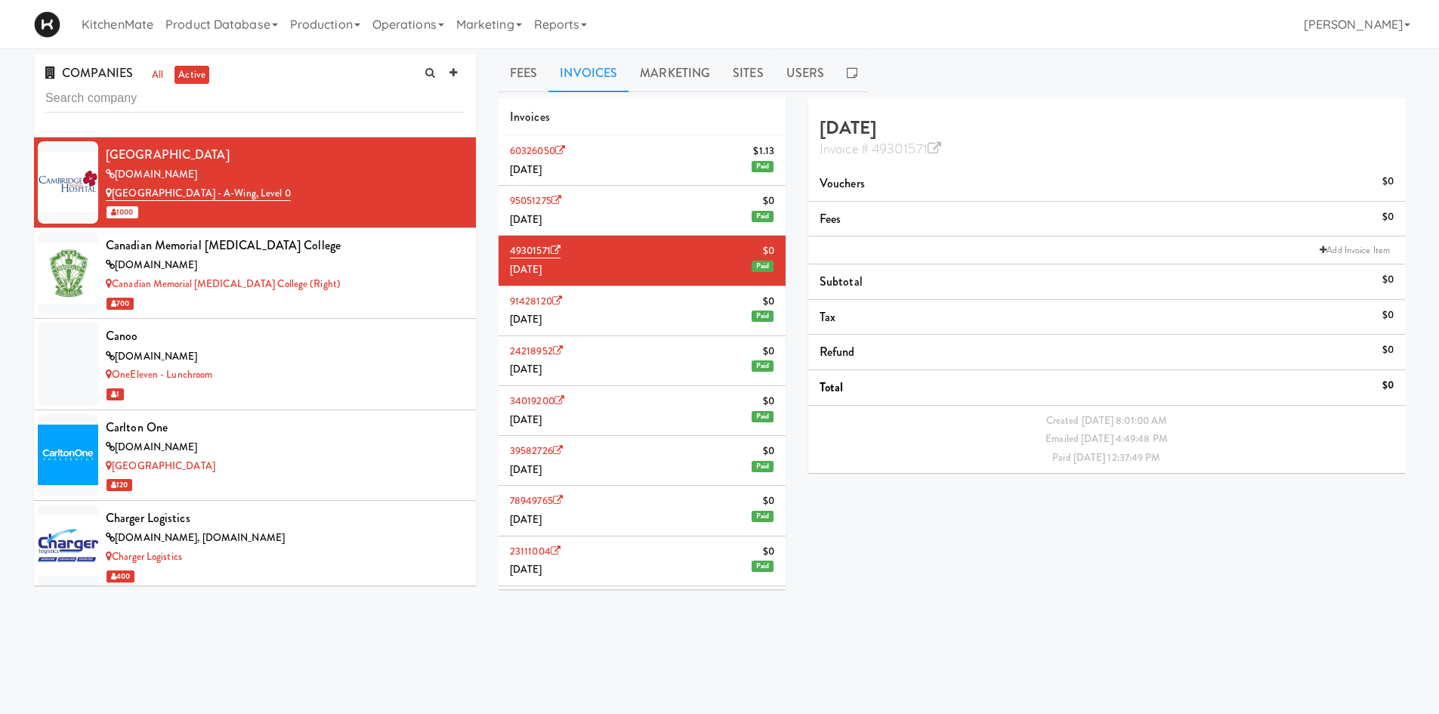
click at [661, 283] on li "49301571 $0 [DATE] Paid" at bounding box center [642, 261] width 287 height 50
click at [659, 299] on li "91428120 $0 [DATE] Paid" at bounding box center [642, 311] width 287 height 50
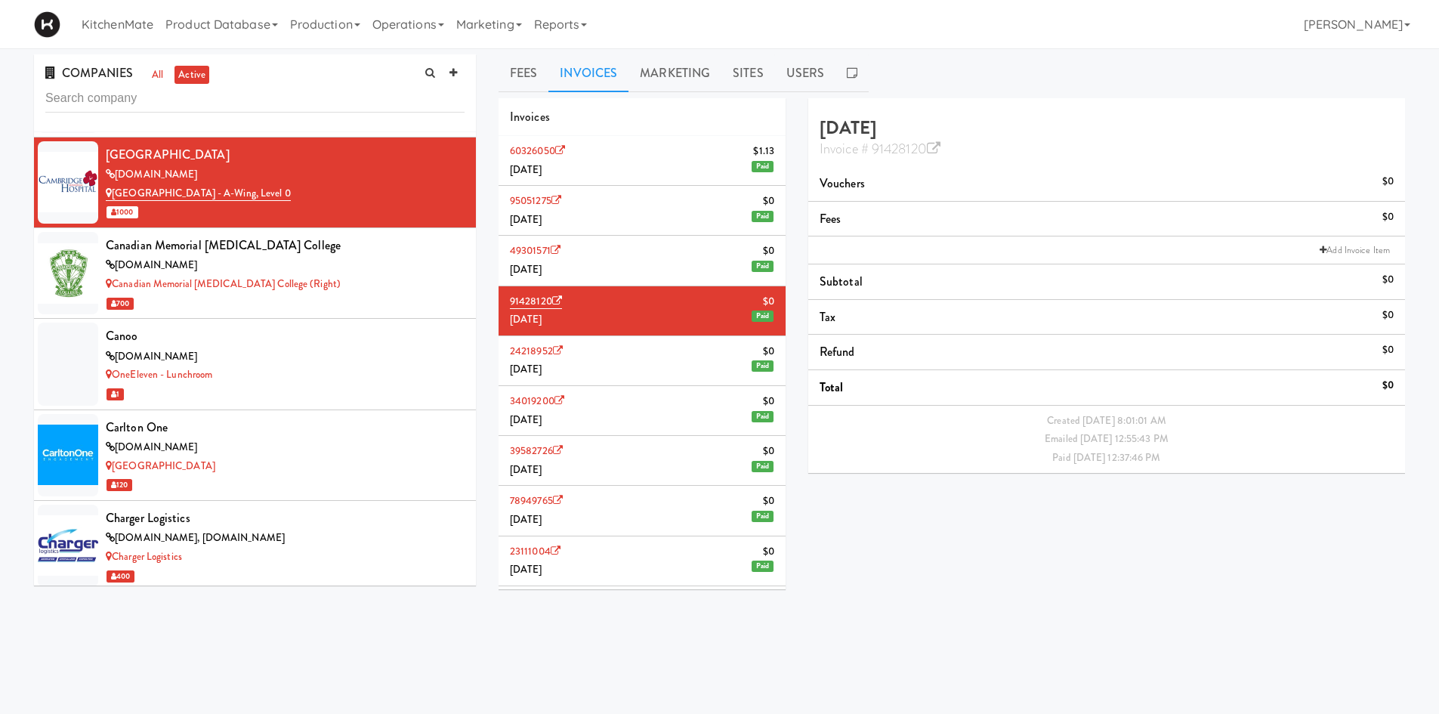
click at [658, 165] on li "60326050 $1.[DATE] Paid" at bounding box center [642, 161] width 287 height 50
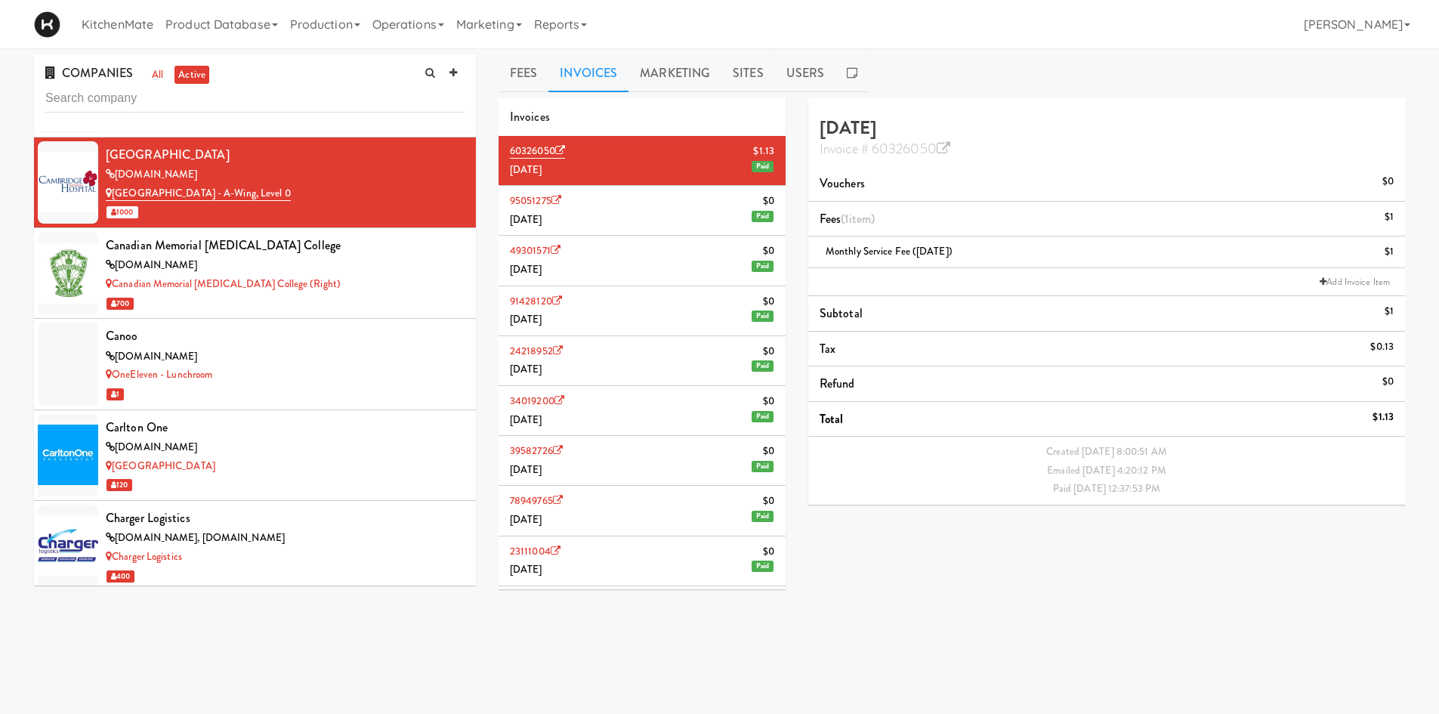
click at [696, 224] on li "95051275 $0 [DATE] Paid" at bounding box center [642, 211] width 287 height 50
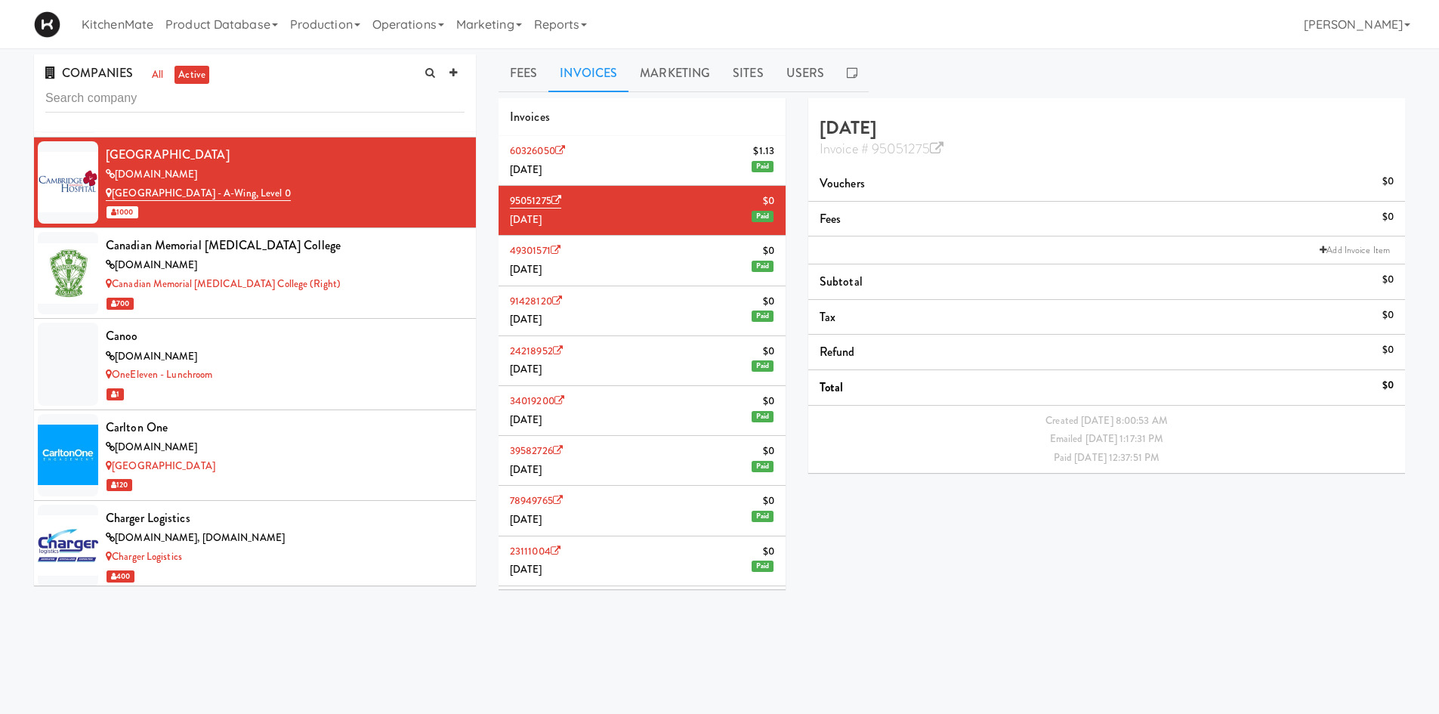
click at [713, 260] on li "49301571 $0 [DATE] Paid" at bounding box center [642, 261] width 287 height 50
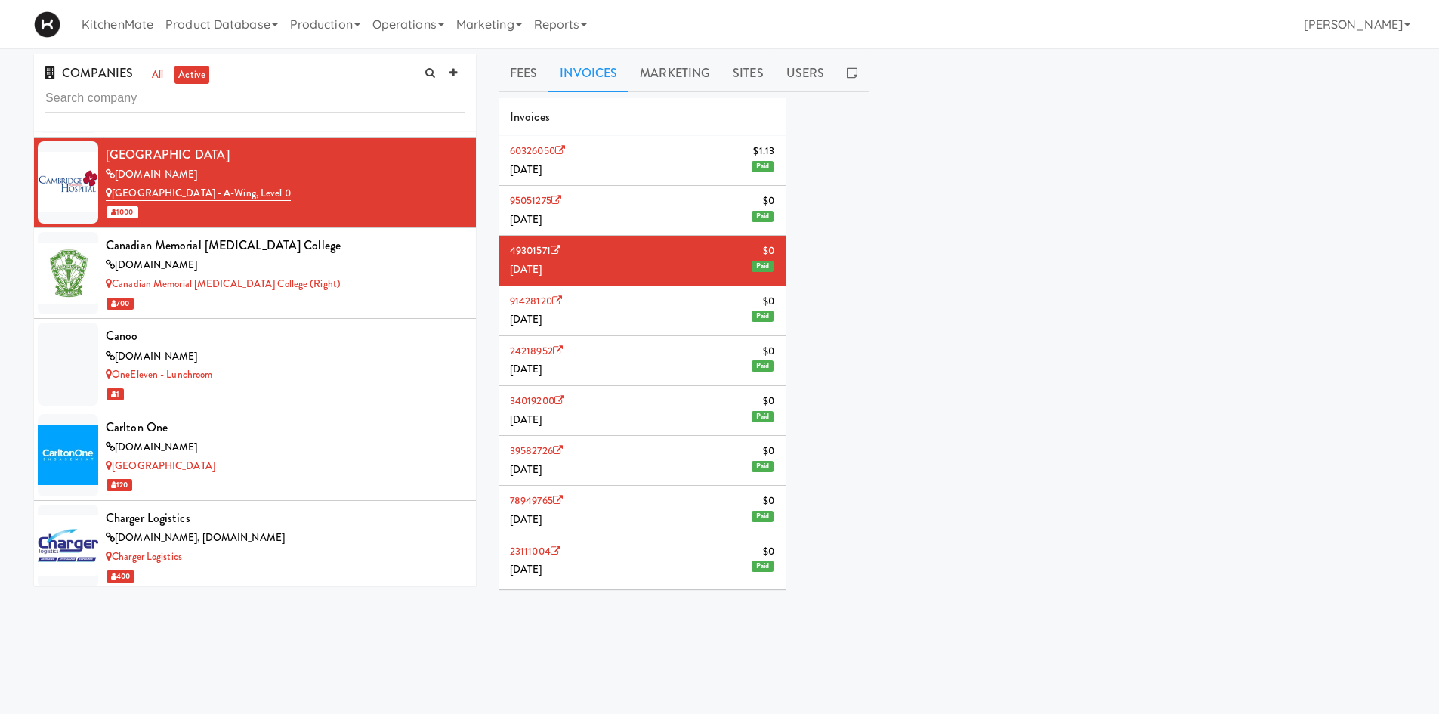
click at [709, 192] on li "95051275 $0 [DATE] Paid" at bounding box center [642, 211] width 287 height 50
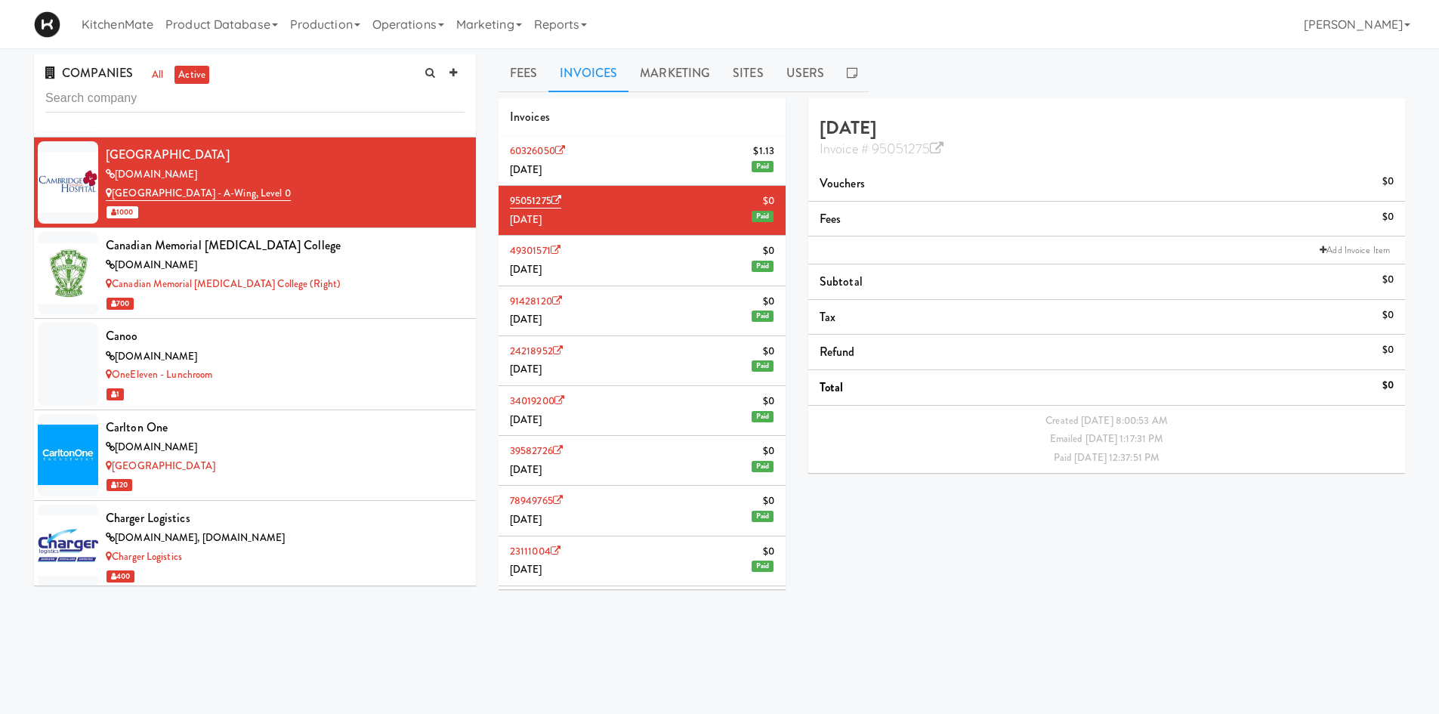
click at [709, 159] on li "60326050 $1.[DATE] Paid" at bounding box center [642, 161] width 287 height 50
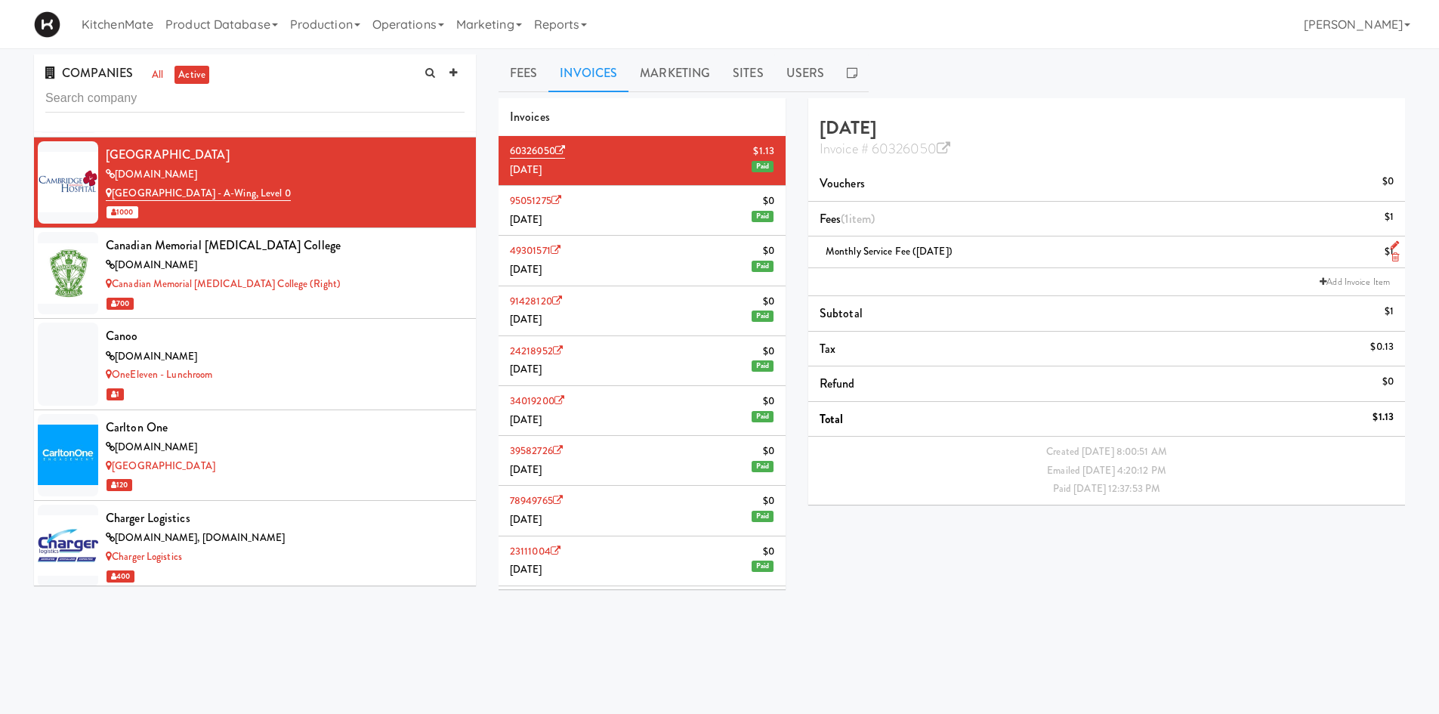
click at [1397, 245] on icon at bounding box center [1395, 245] width 8 height 10
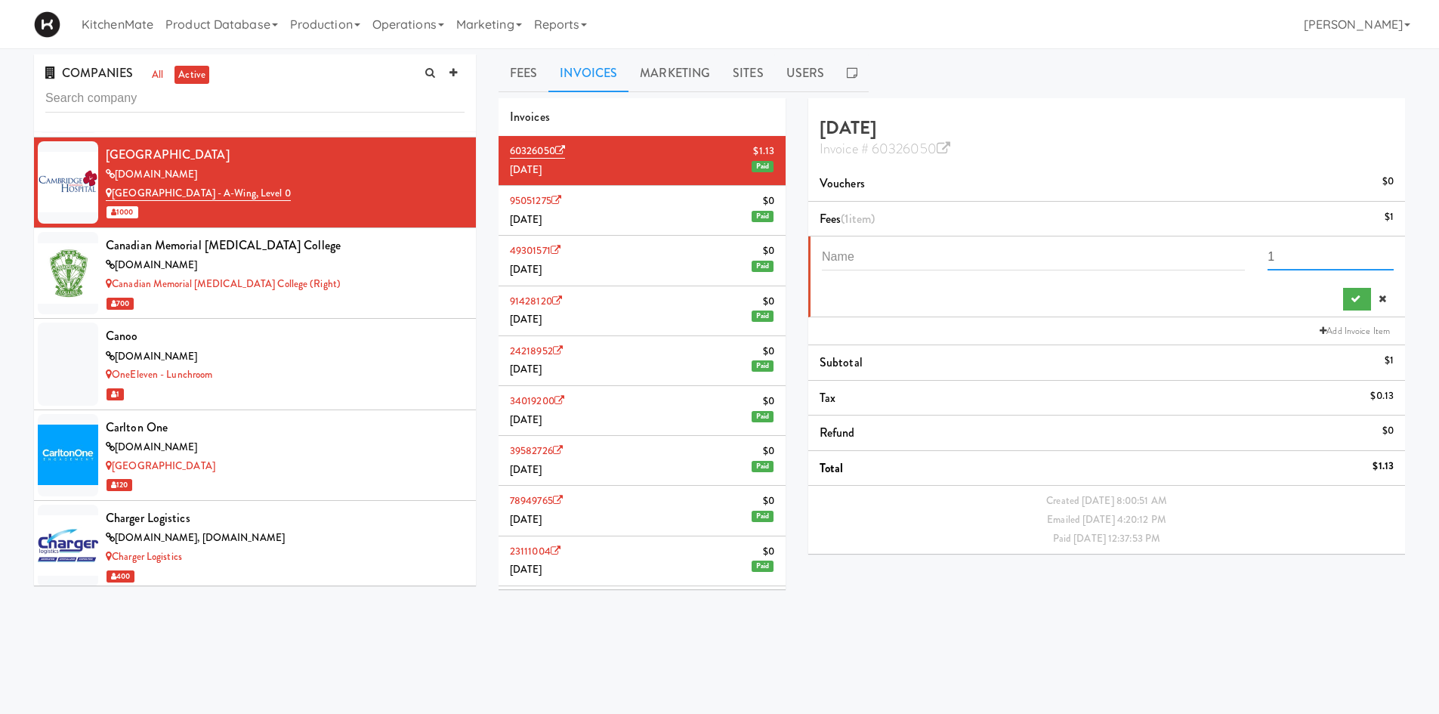
click at [1333, 260] on input "1" at bounding box center [1331, 256] width 126 height 28
click at [1333, 253] on input "1" at bounding box center [1331, 256] width 126 height 28
click at [1333, 252] on input "1" at bounding box center [1331, 256] width 126 height 28
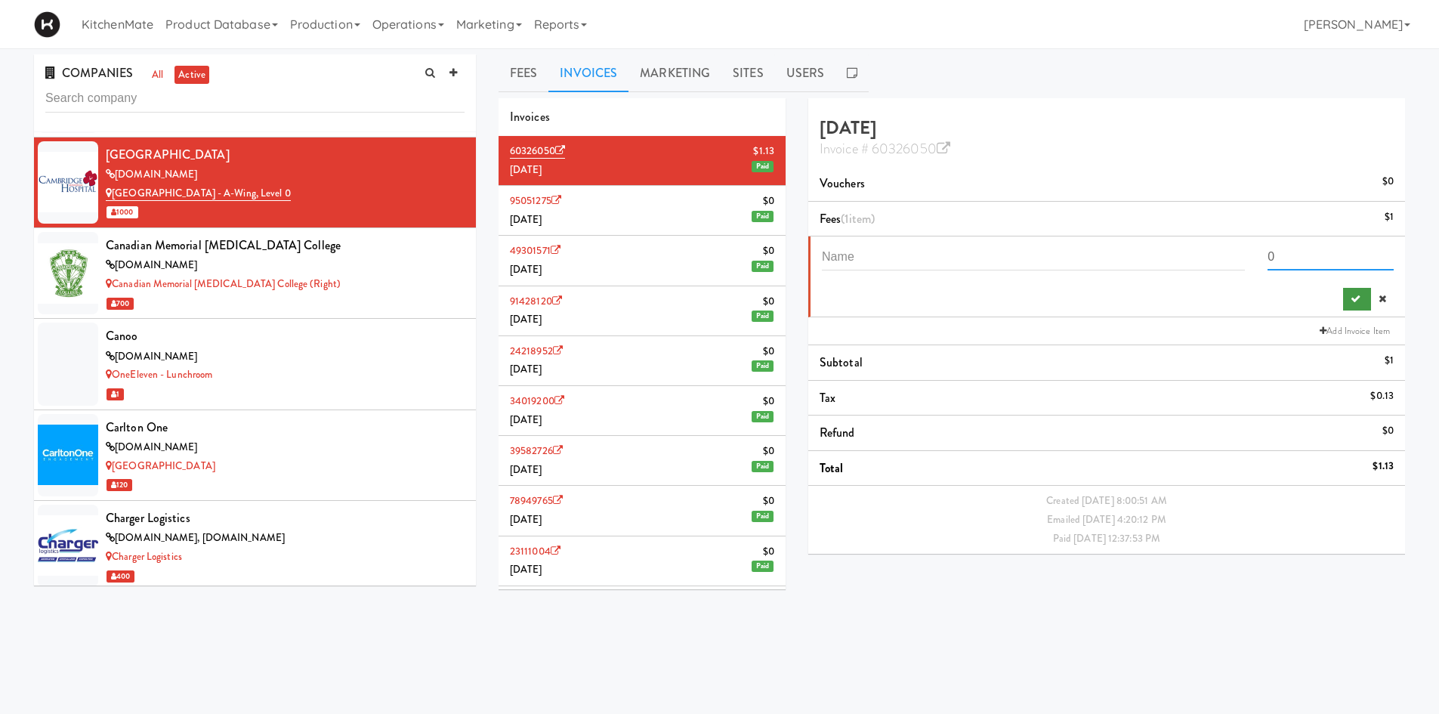
type input "0"
click at [1357, 297] on icon "submit" at bounding box center [1356, 299] width 10 height 10
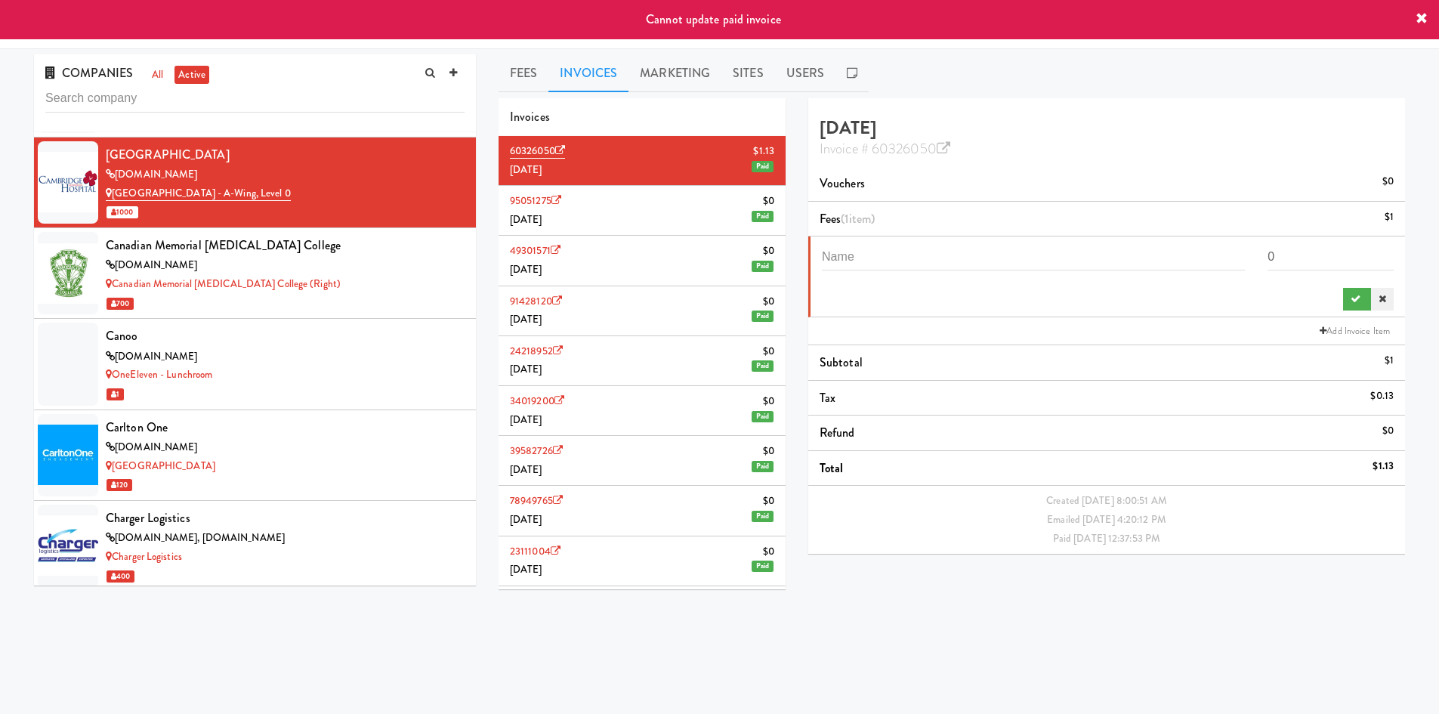
click at [1376, 297] on link at bounding box center [1382, 299] width 23 height 23
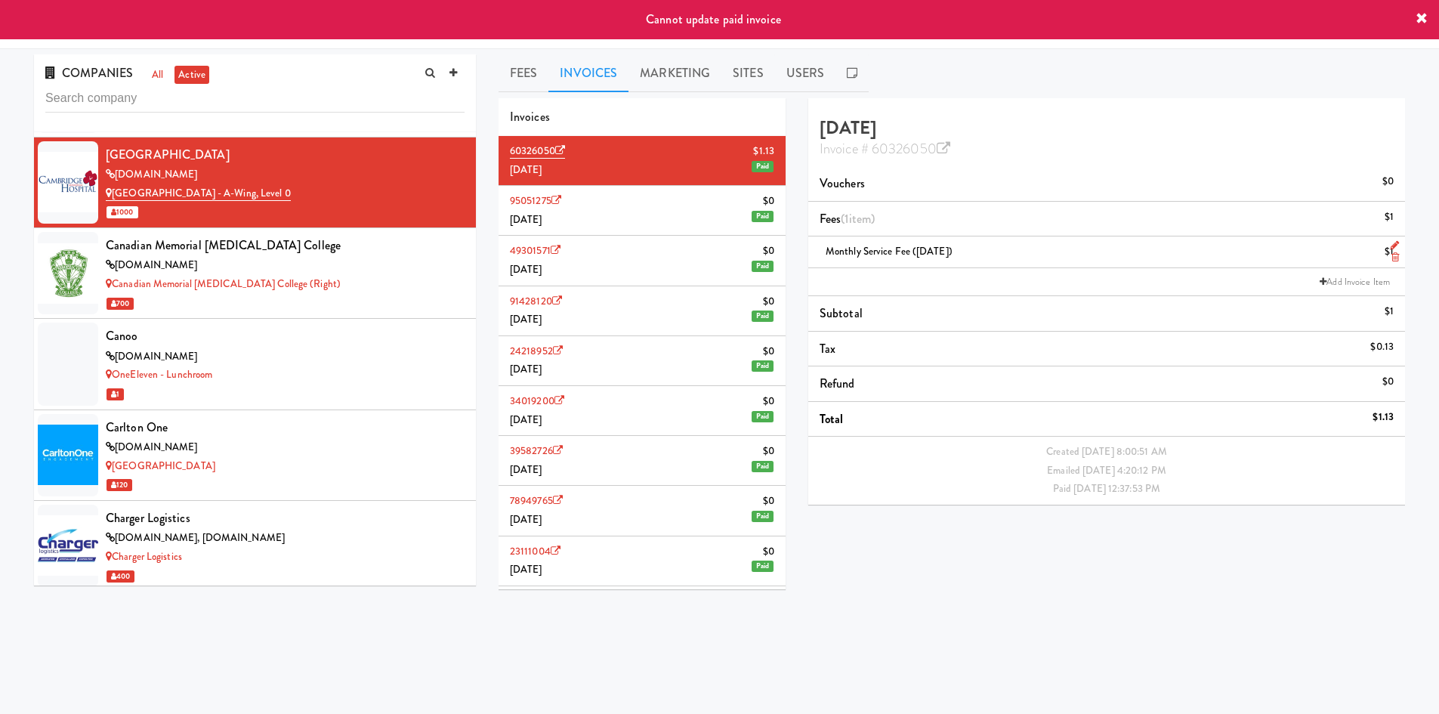
click at [1369, 252] on div "Monthly Service Fee ([DATE]) $1" at bounding box center [1107, 251] width 574 height 19
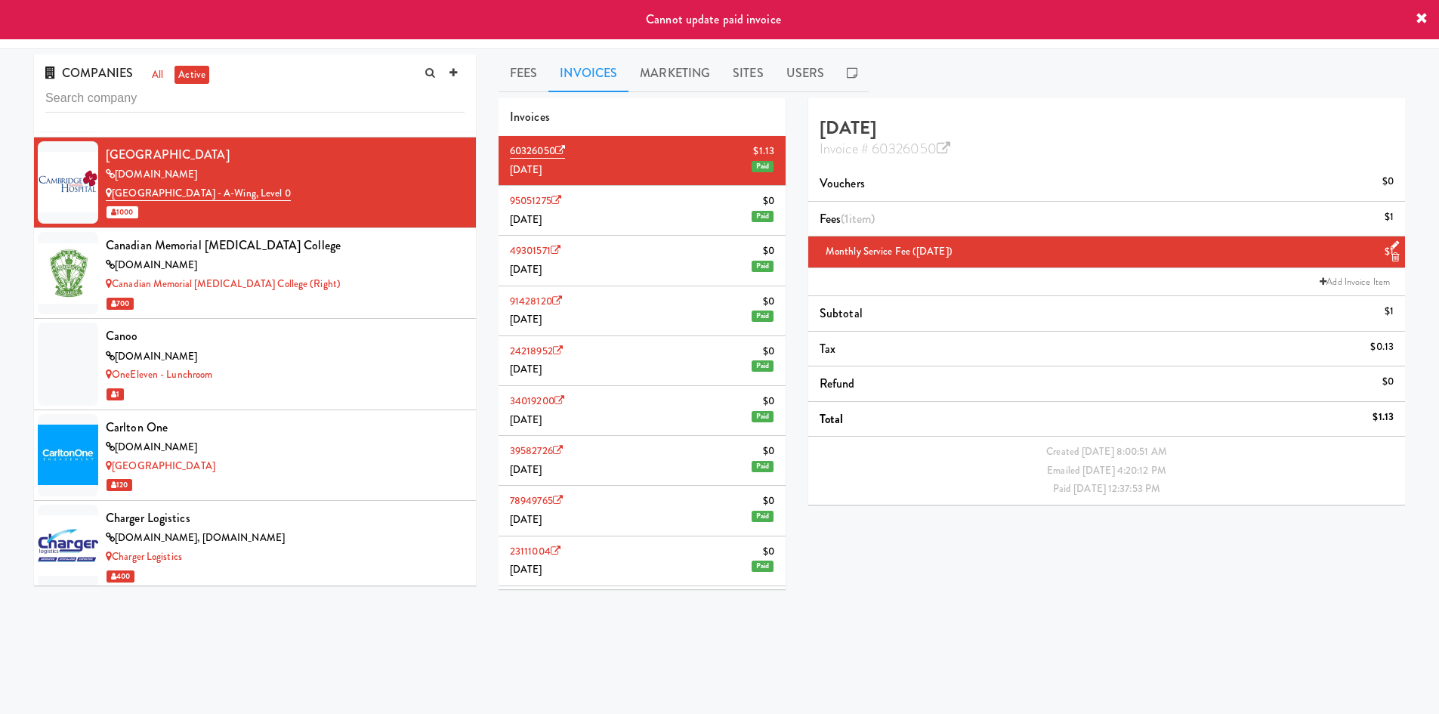
click at [1400, 242] on li "Monthly Service Fee ([DATE]) $1" at bounding box center [1106, 252] width 597 height 32
click at [1391, 243] on icon at bounding box center [1395, 245] width 8 height 10
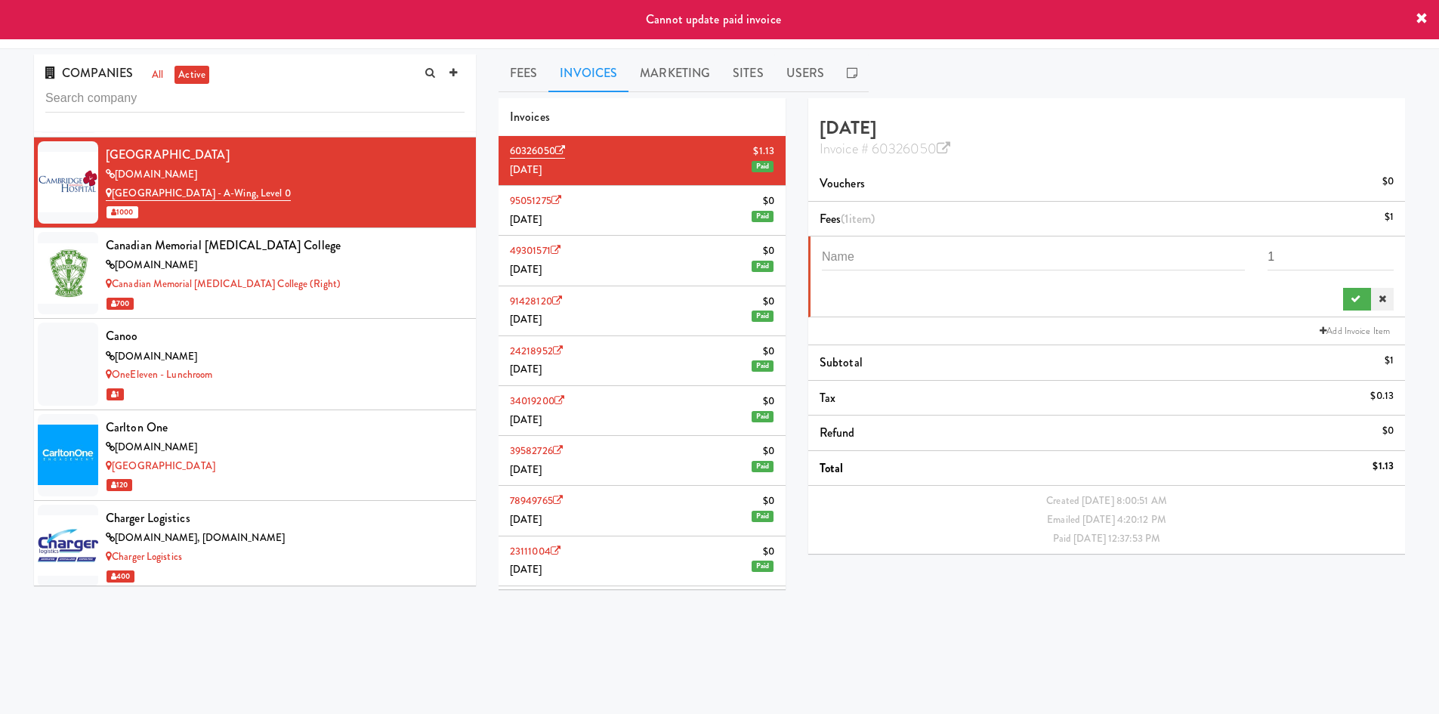
click at [1379, 301] on icon at bounding box center [1383, 299] width 8 height 10
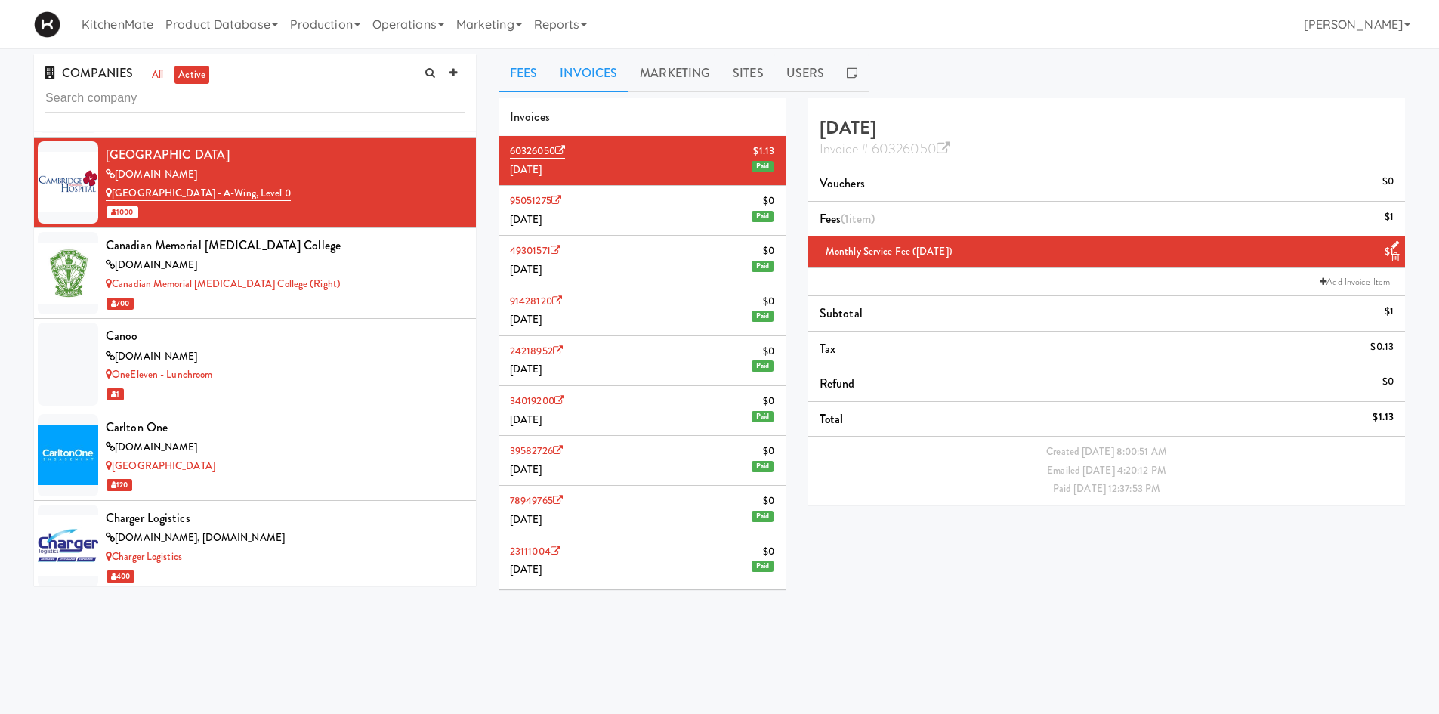
click at [538, 72] on link "Fees" at bounding box center [524, 73] width 50 height 38
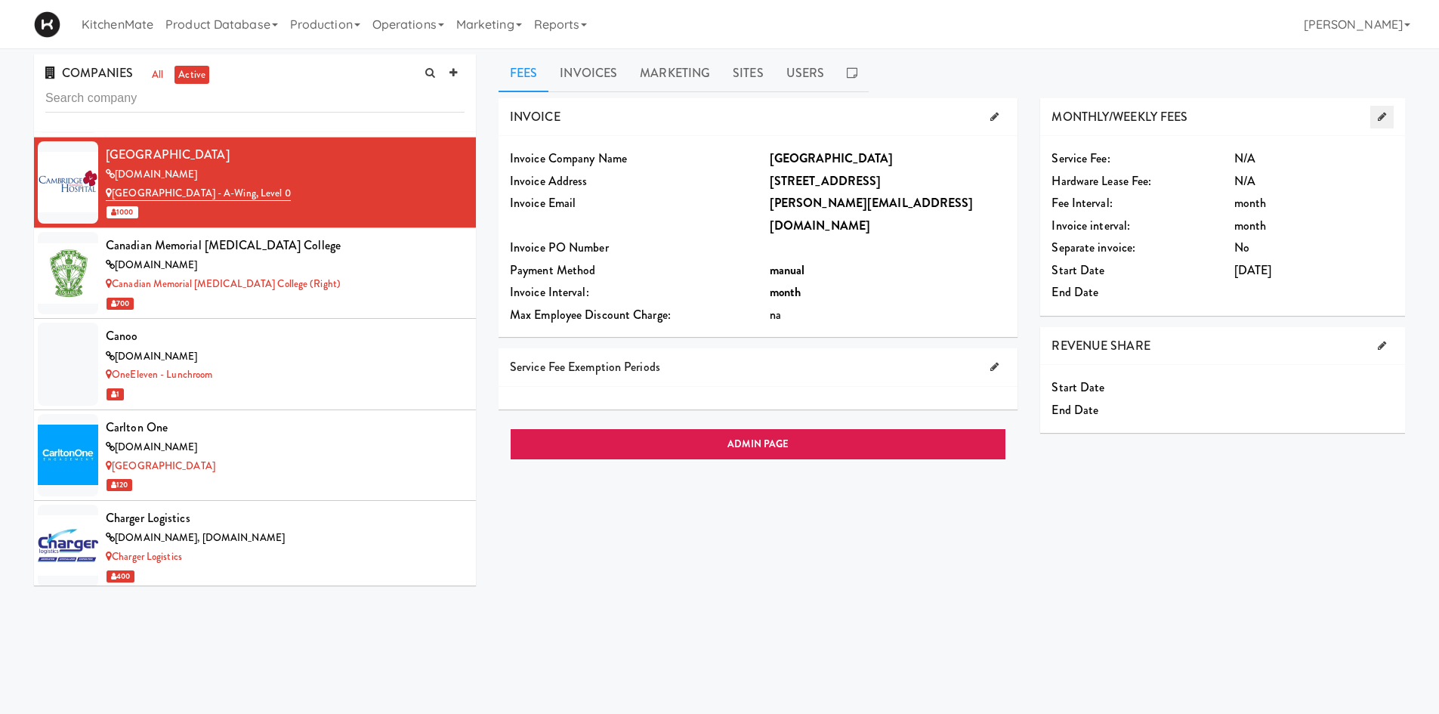
click at [1386, 108] on link at bounding box center [1381, 117] width 23 height 23
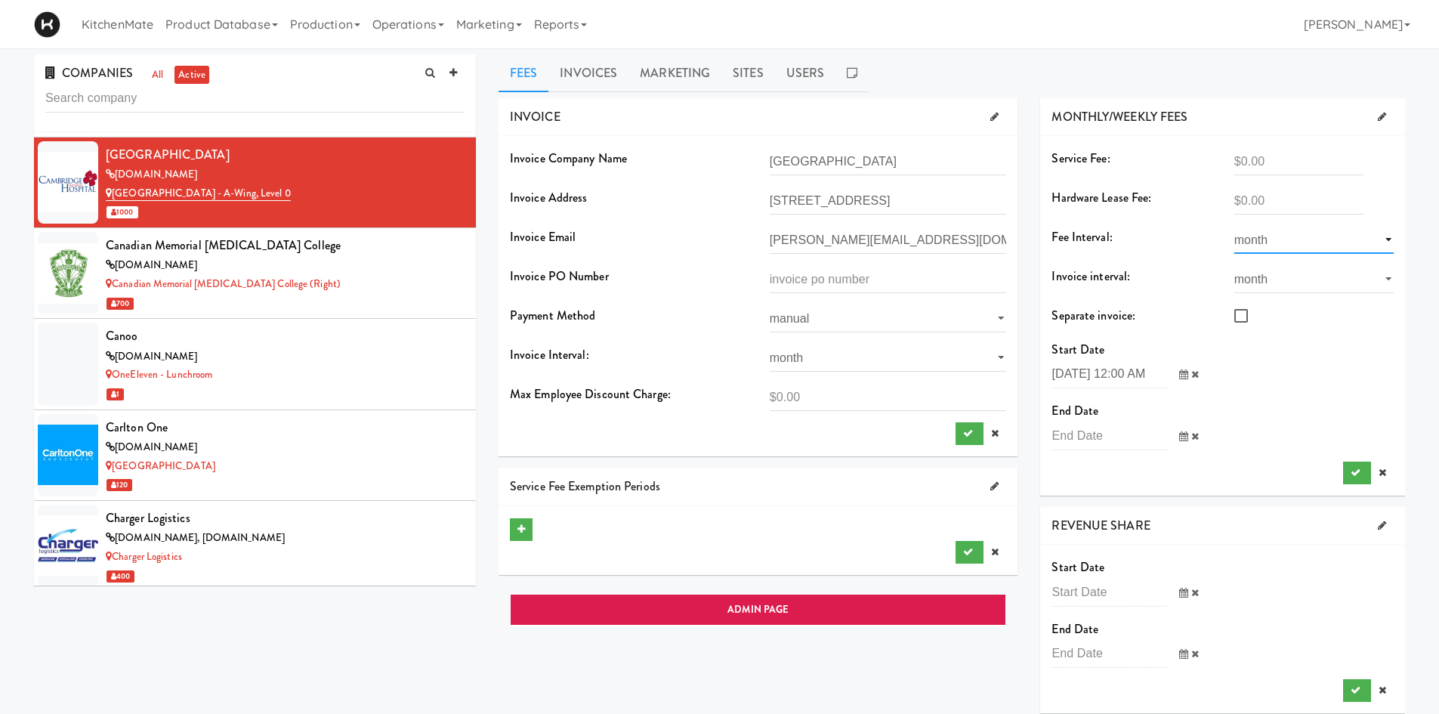
click at [1351, 236] on select "week month" at bounding box center [1313, 240] width 159 height 28
click at [1352, 236] on select "week month" at bounding box center [1313, 240] width 159 height 28
click at [1384, 471] on icon at bounding box center [1383, 473] width 8 height 10
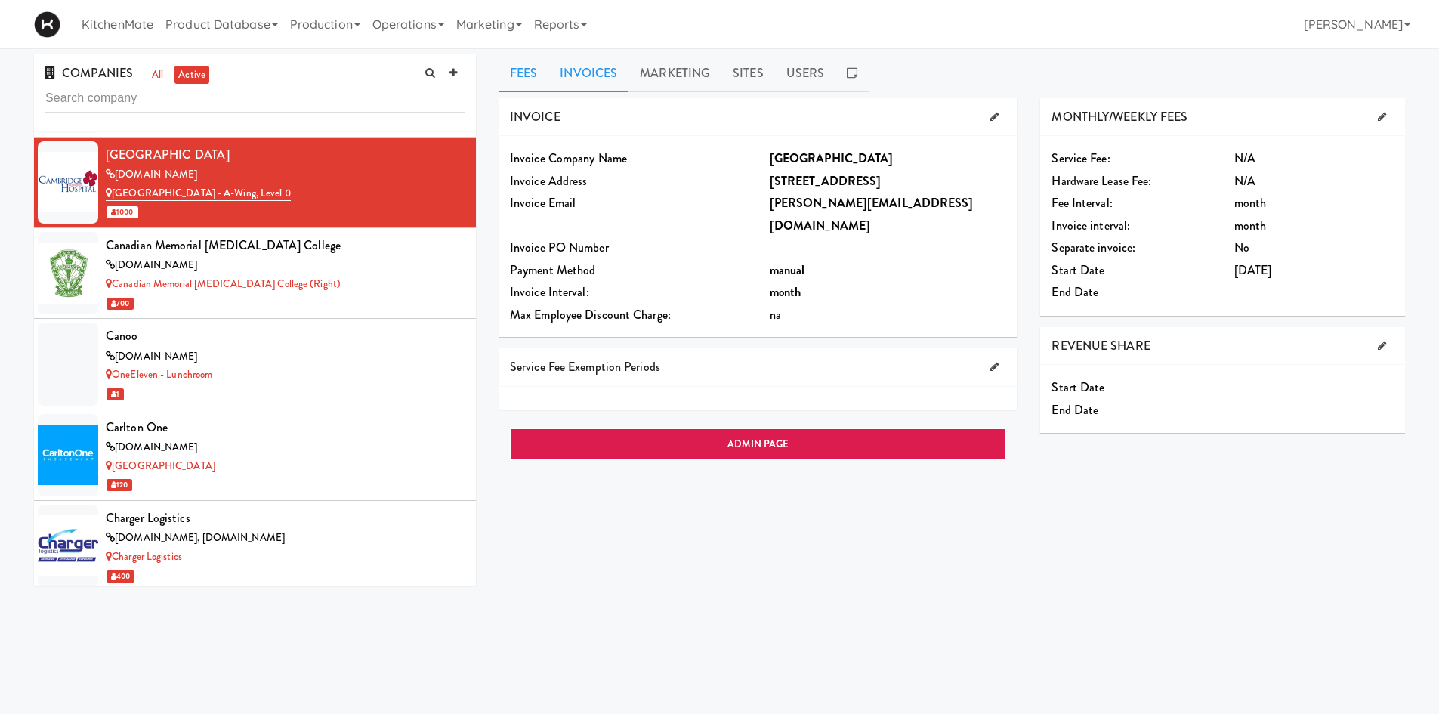
click at [599, 70] on link "Invoices" at bounding box center [588, 73] width 80 height 38
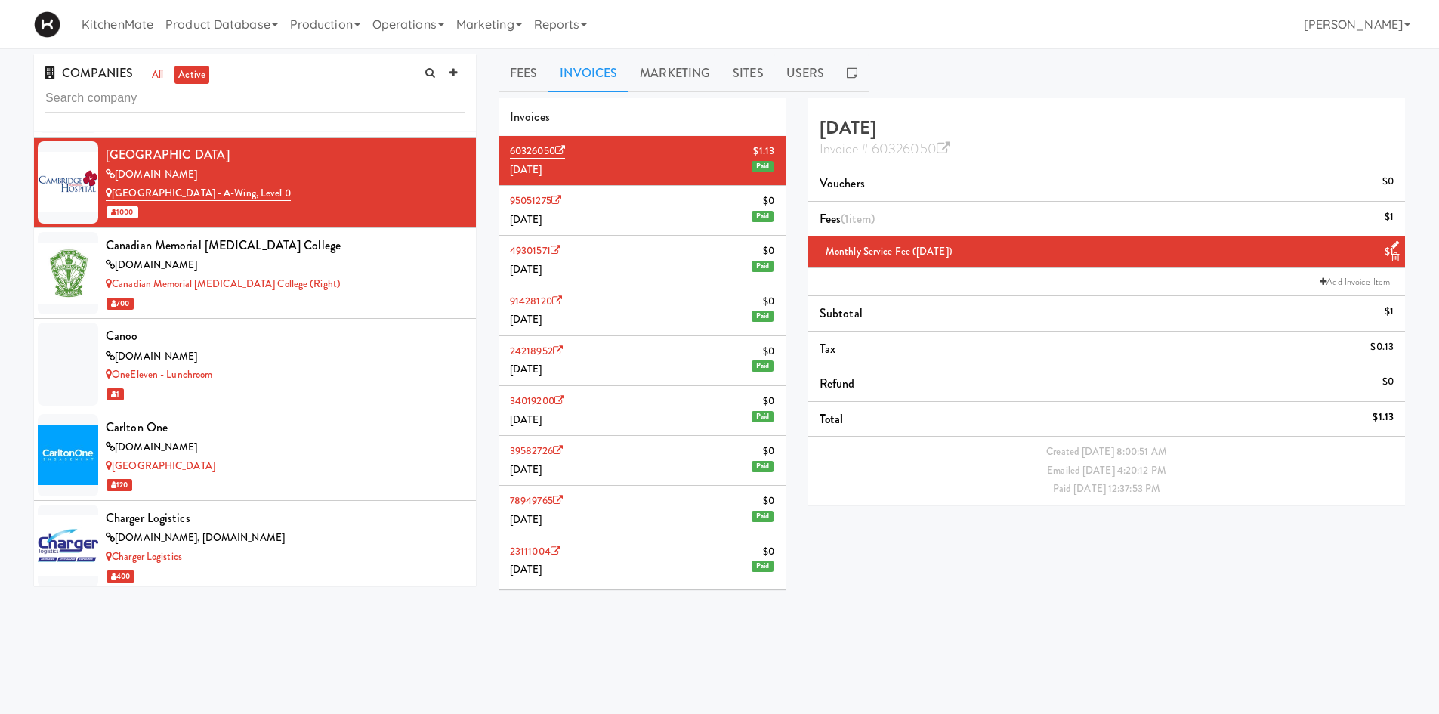
click at [1388, 219] on div "$1" at bounding box center [1389, 217] width 9 height 19
click at [369, 254] on div "Canadian Memorial Chiropractic College" at bounding box center [285, 245] width 359 height 23
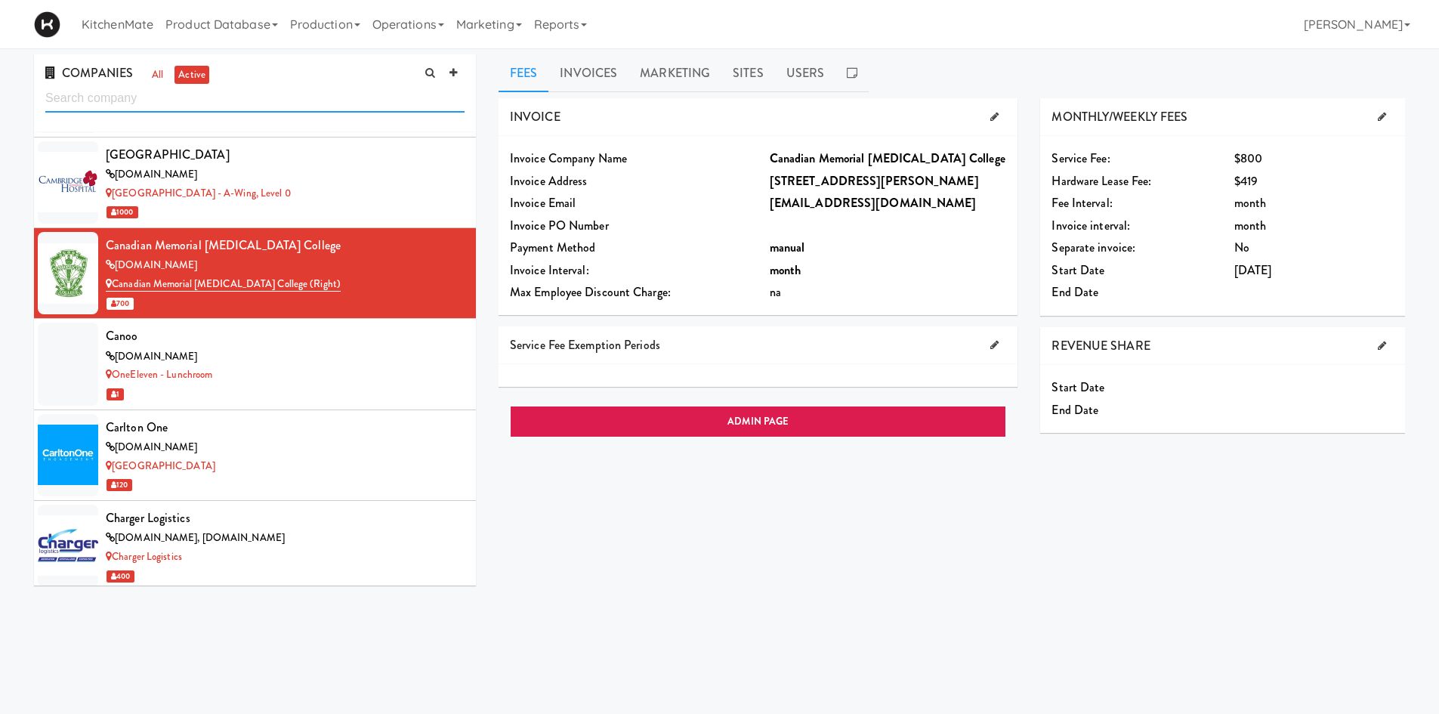
click at [268, 100] on input "text" at bounding box center [254, 99] width 419 height 28
paste input "Canada Pension Plan Investment Board"
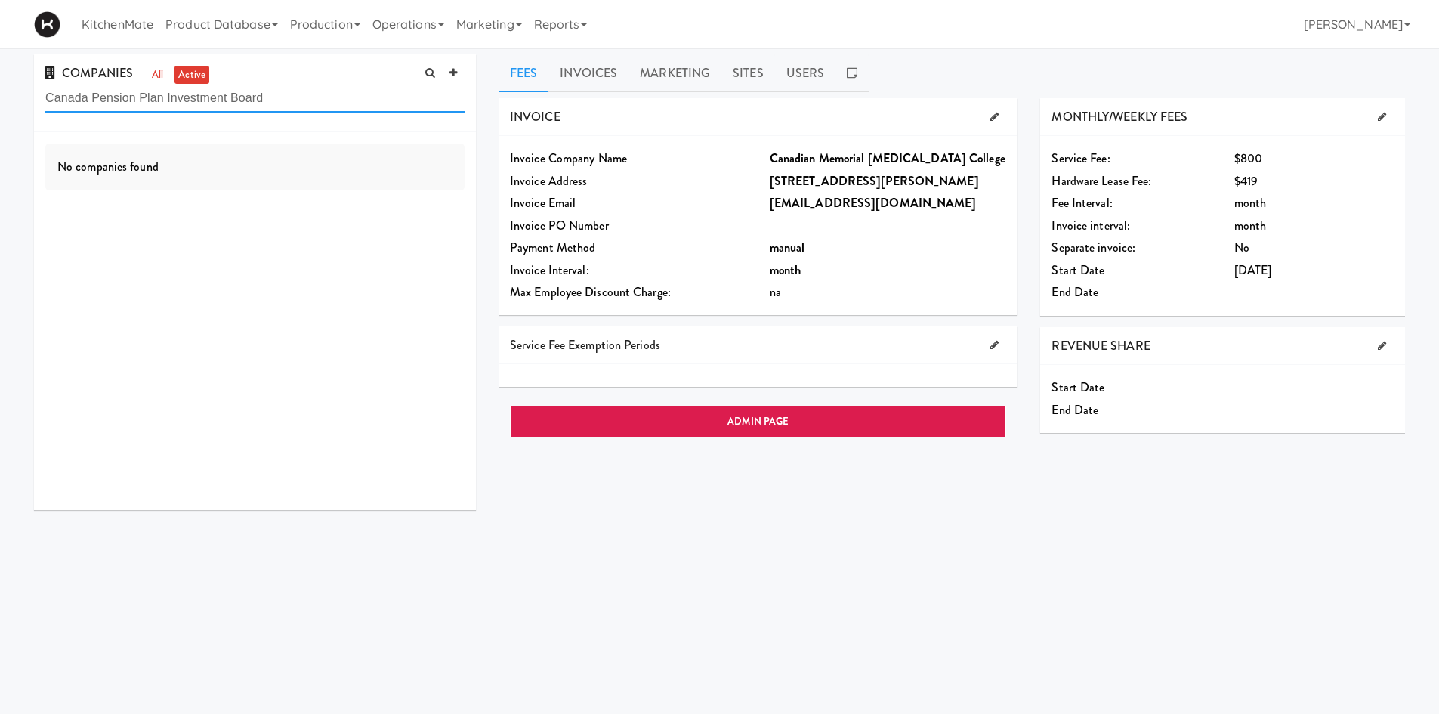
click at [305, 101] on input "Canada Pension Plan Investment Board" at bounding box center [254, 99] width 419 height 28
paste input "ian Memorial Chiropractic College"
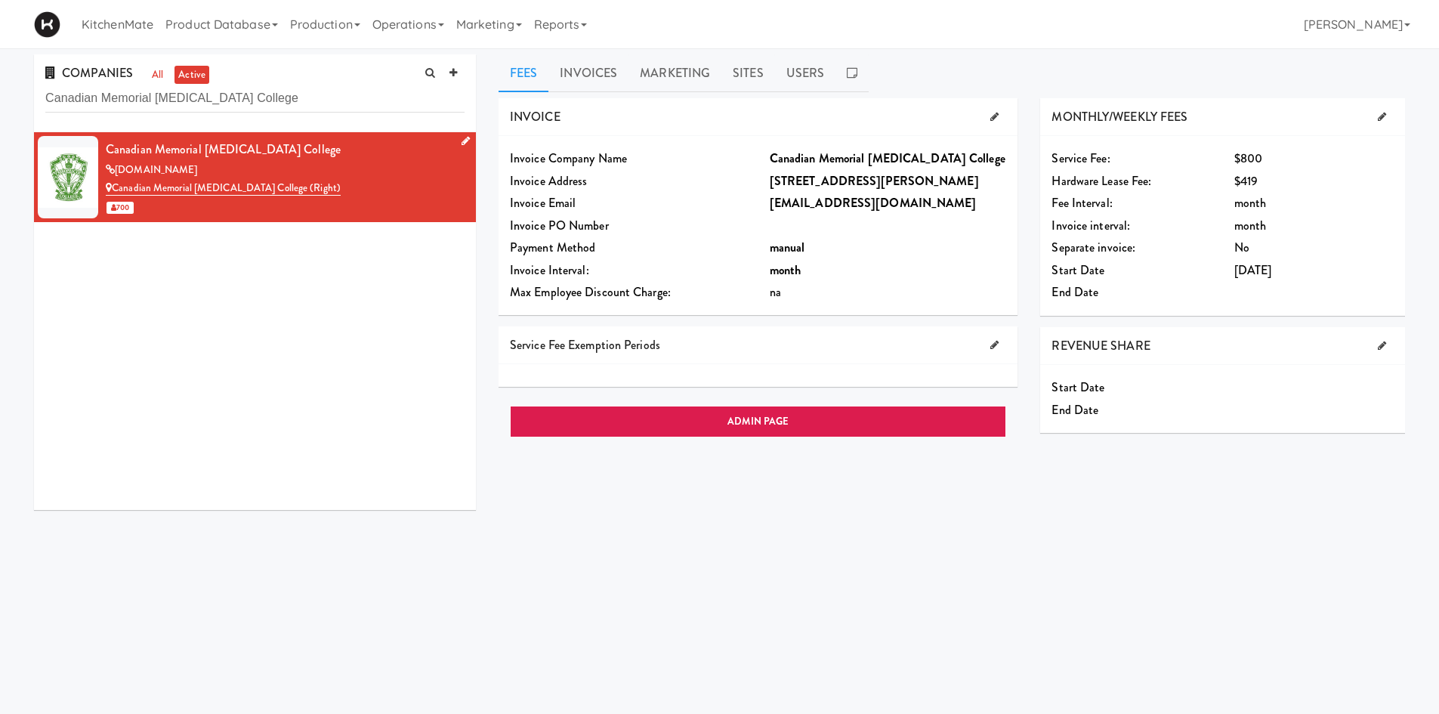
click at [320, 150] on div "Canadian Memorial Chiropractic College" at bounding box center [285, 149] width 359 height 23
click at [585, 71] on link "Invoices" at bounding box center [588, 73] width 80 height 38
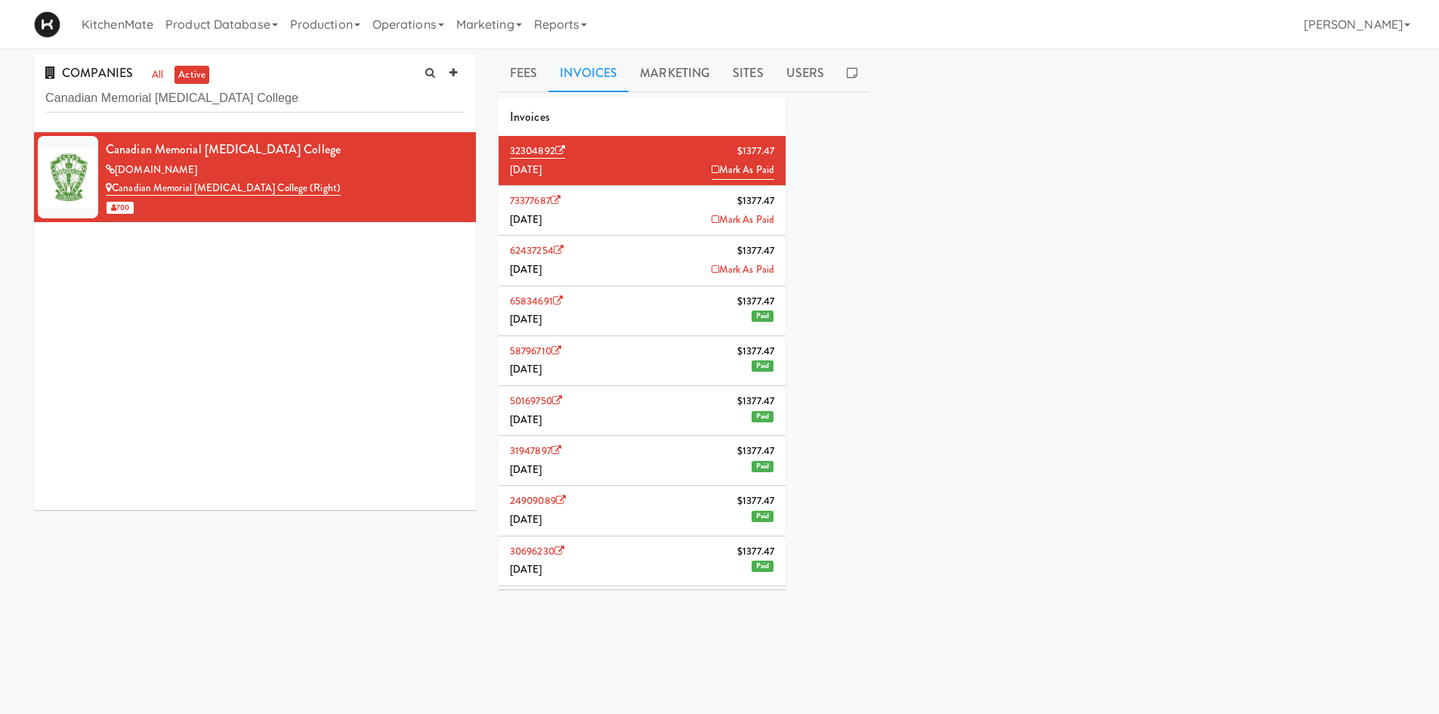
click at [641, 227] on li "73377687 $1377.47 July 2025 Mark As Paid" at bounding box center [642, 211] width 287 height 50
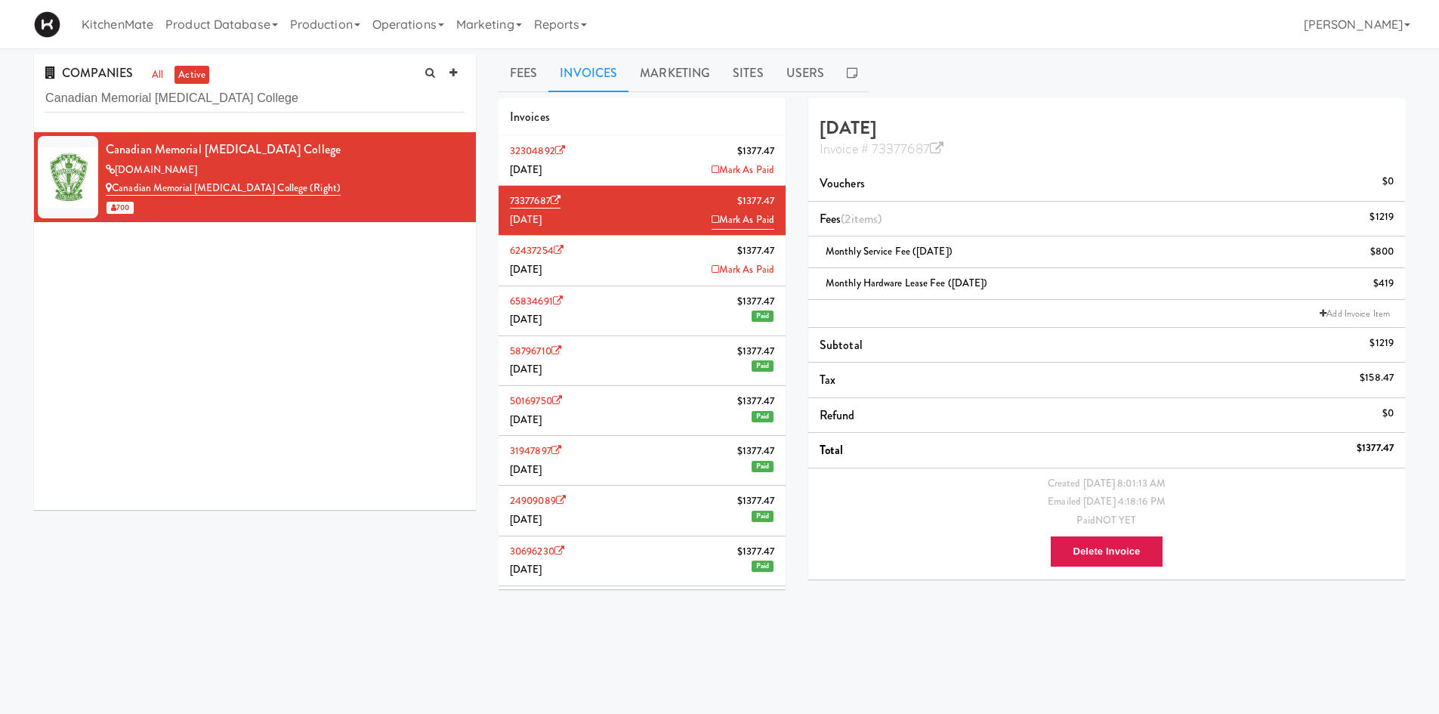
click at [656, 152] on li "32304892 $1377.47 August 2025 Mark As Paid" at bounding box center [642, 161] width 287 height 50
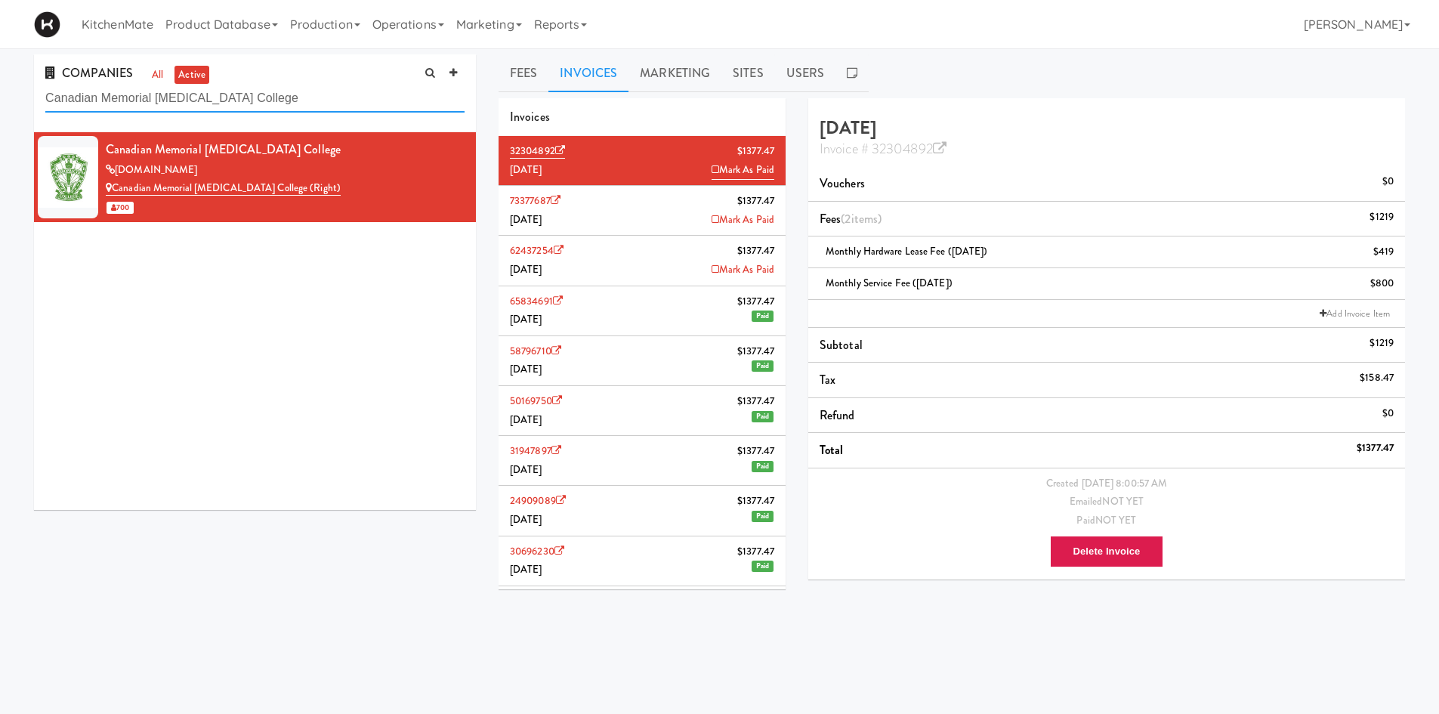
click at [290, 94] on input "Canadian Memorial Chiropractic College" at bounding box center [254, 99] width 419 height 28
click at [288, 93] on input "Canadian Memorial Chiropractic College" at bounding box center [254, 99] width 419 height 28
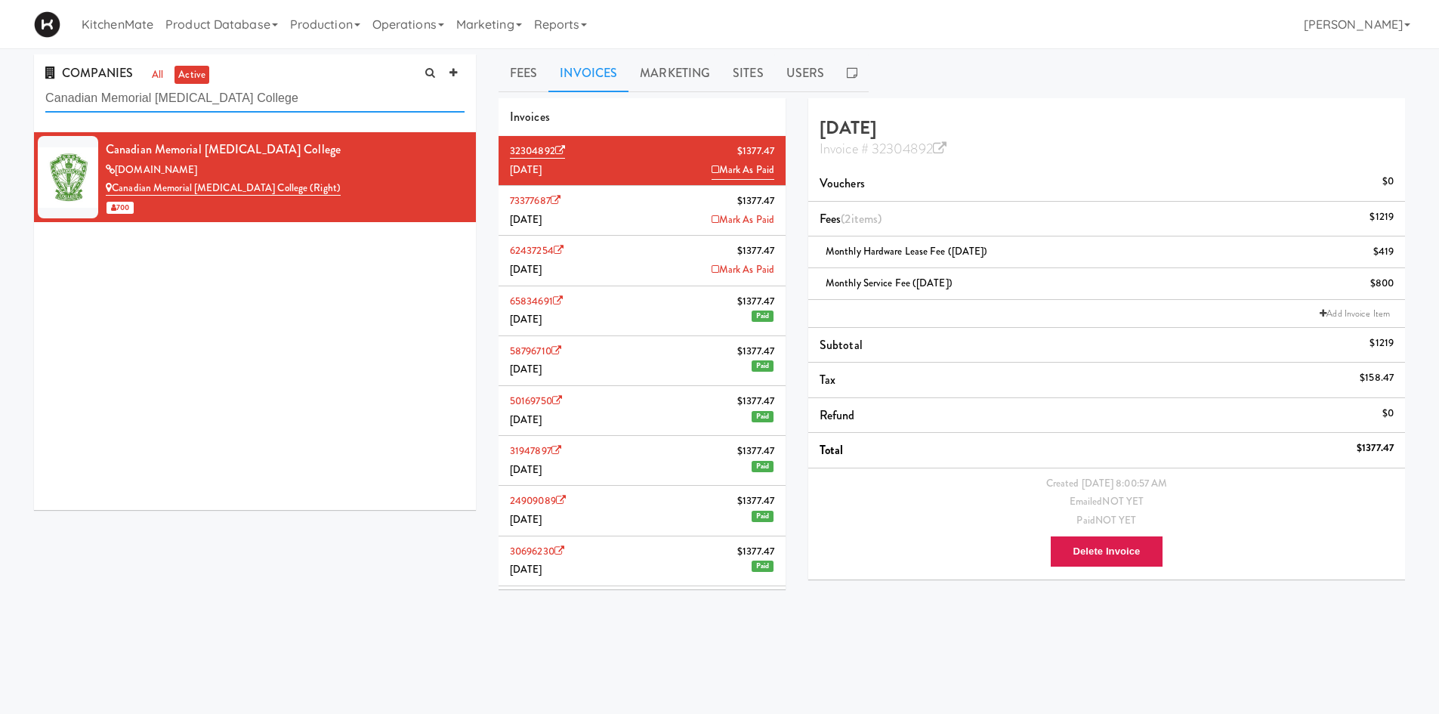
click at [288, 93] on input "Canadian Memorial Chiropractic College" at bounding box center [254, 99] width 419 height 28
paste input "a Pension Plan Investment Board"
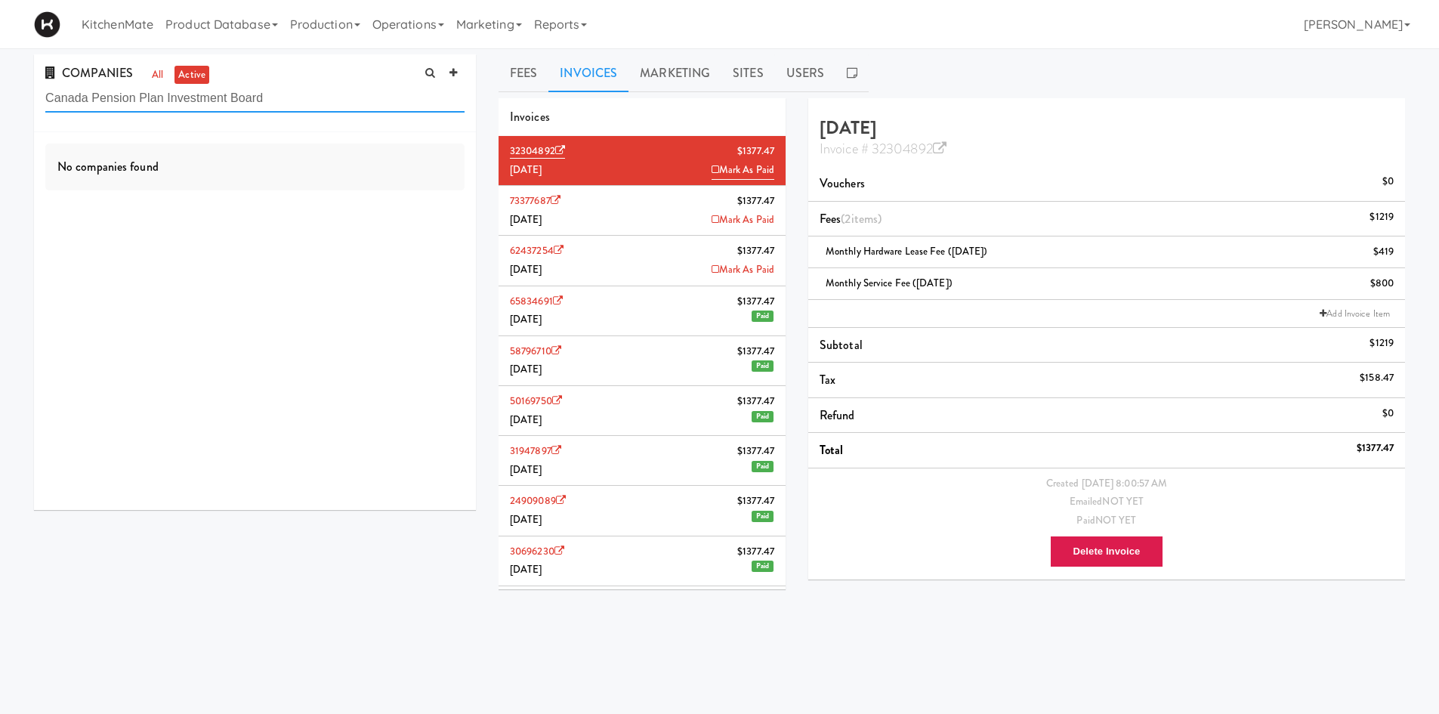
click at [341, 95] on input "Canada Pension Plan Investment Board" at bounding box center [254, 99] width 419 height 28
click at [341, 103] on input "Canada Pension Plan Investment Board" at bounding box center [254, 99] width 419 height 28
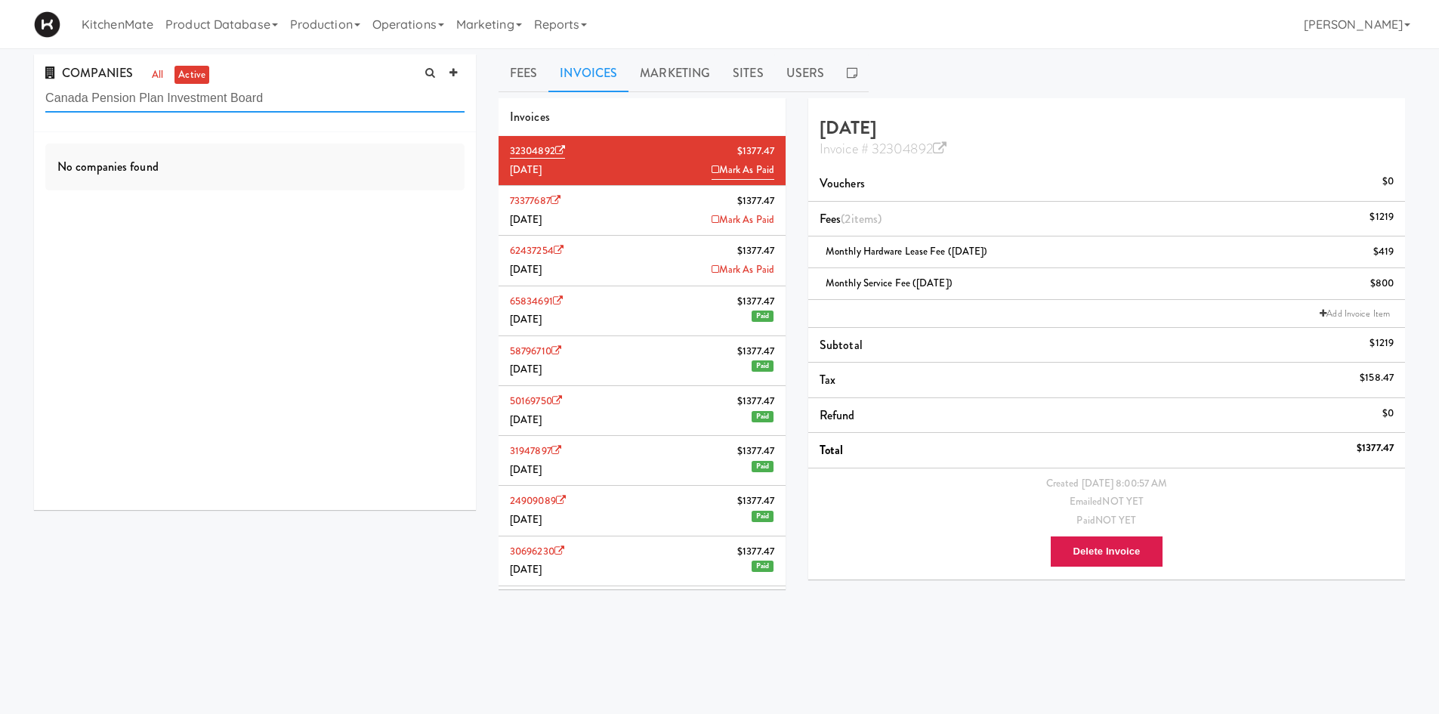
click at [341, 103] on input "Canada Pension Plan Investment Board" at bounding box center [254, 99] width 419 height 28
paste input "olliers Macaulay Nicolls Inc."
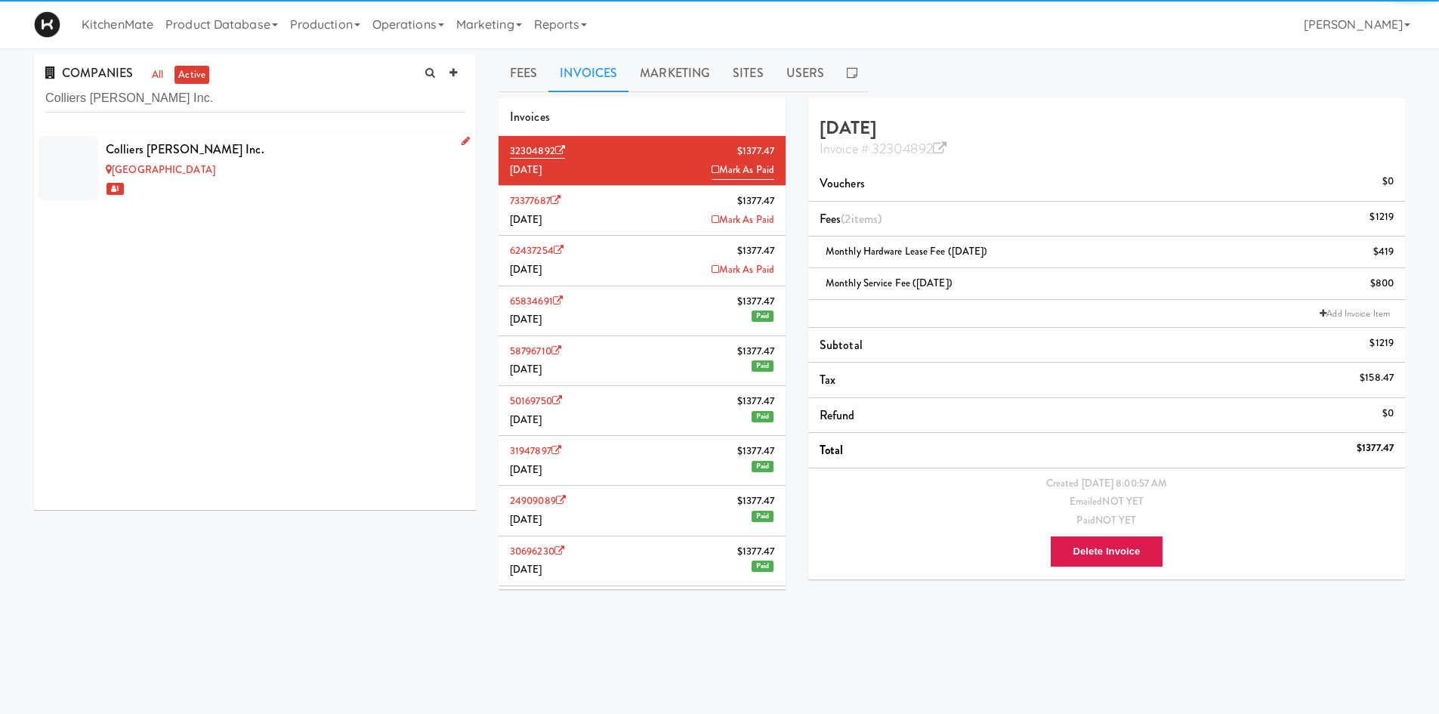
click at [303, 171] on div "Mississauga Executive Centre" at bounding box center [285, 170] width 359 height 19
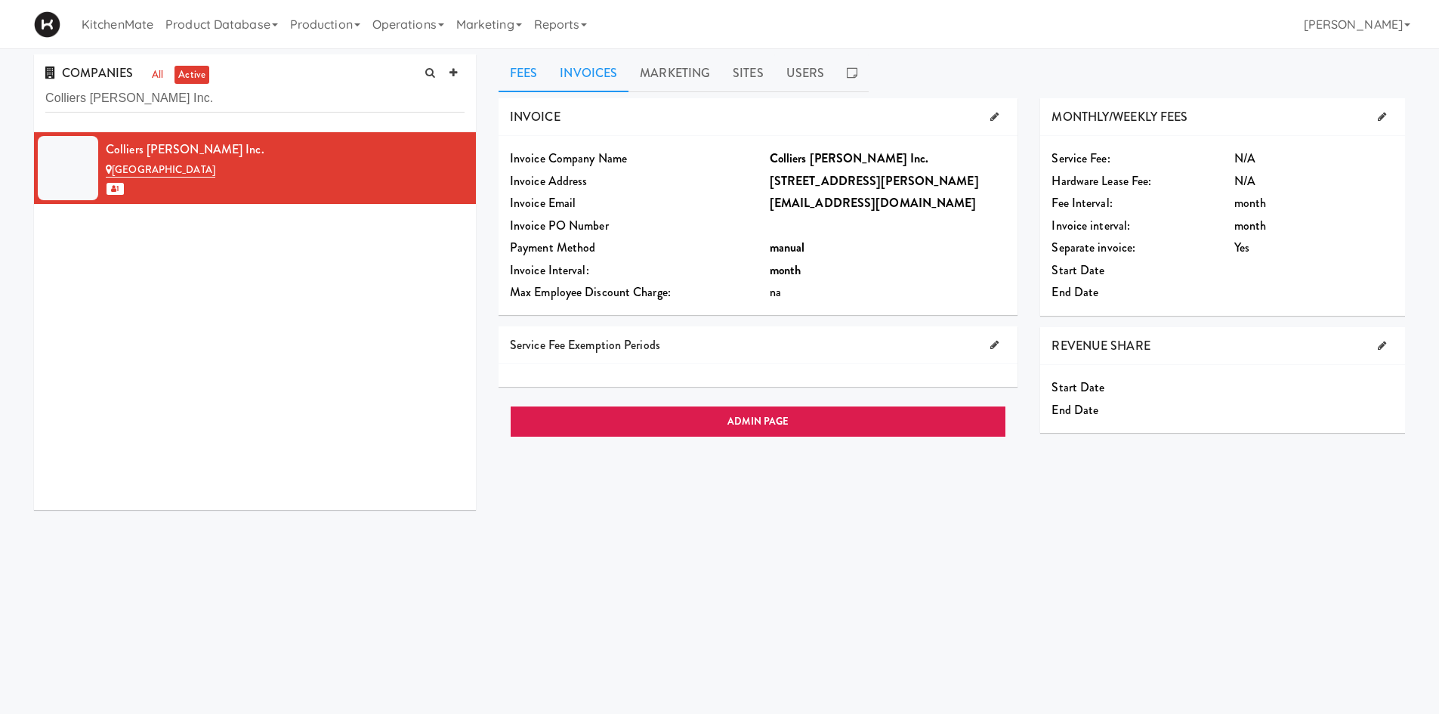
click at [594, 73] on link "Invoices" at bounding box center [588, 73] width 80 height 38
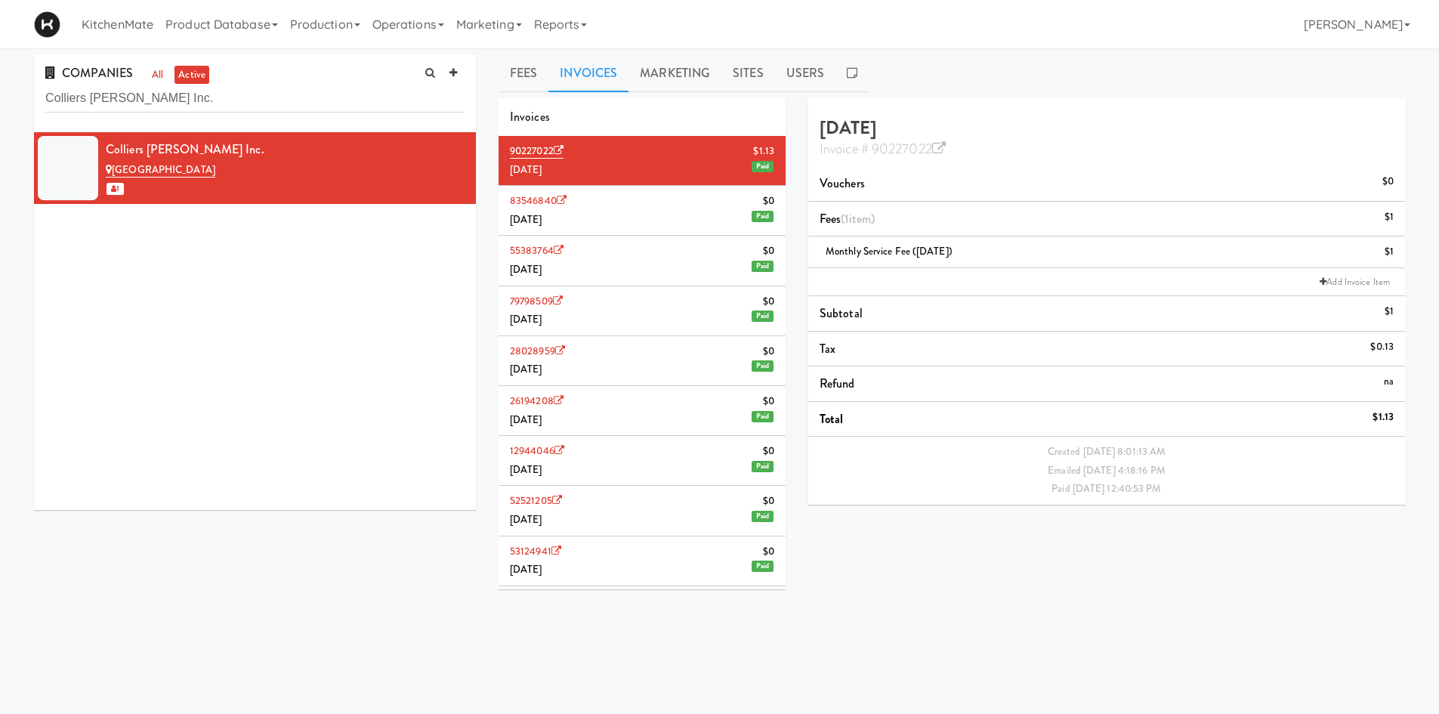
click at [706, 210] on li "83546840 $0 June 2025 Paid" at bounding box center [642, 211] width 287 height 50
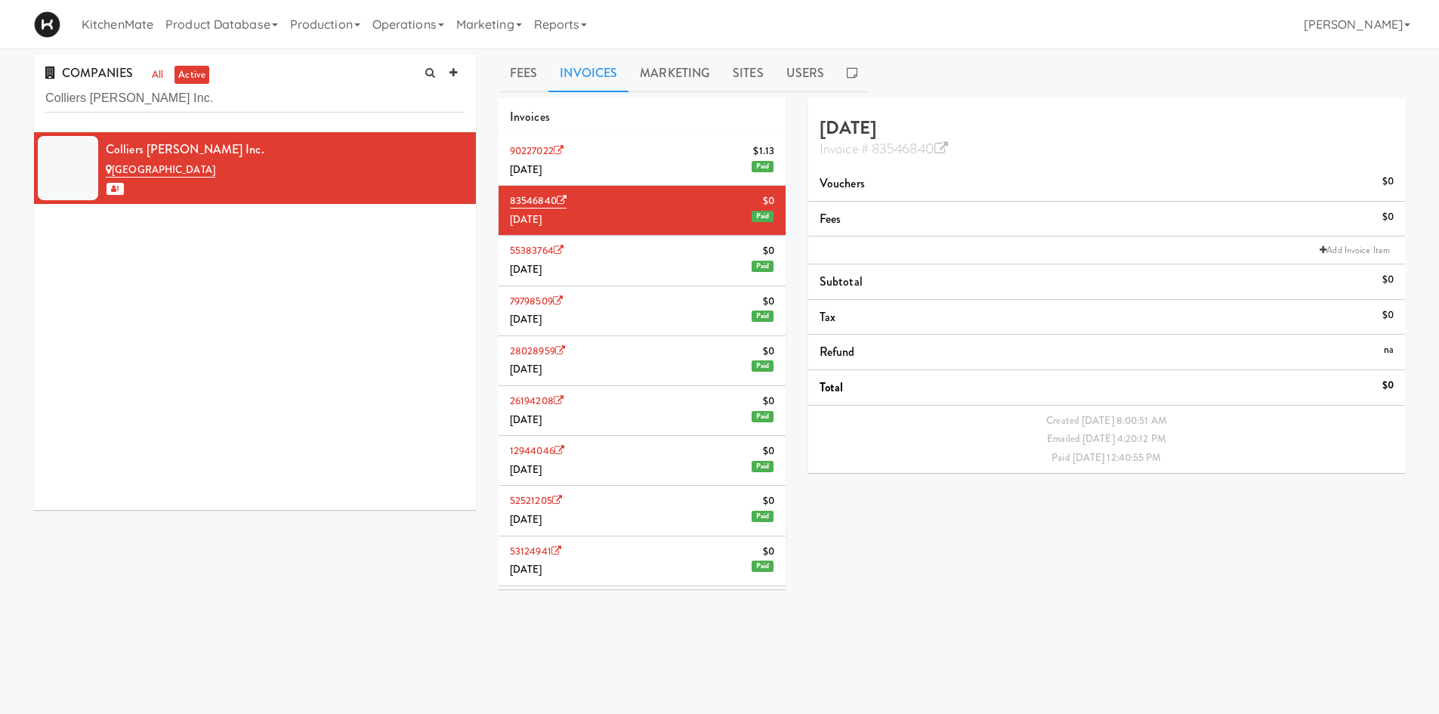
click at [699, 156] on li "90227022 $1.13 July 2025 Paid" at bounding box center [642, 161] width 287 height 50
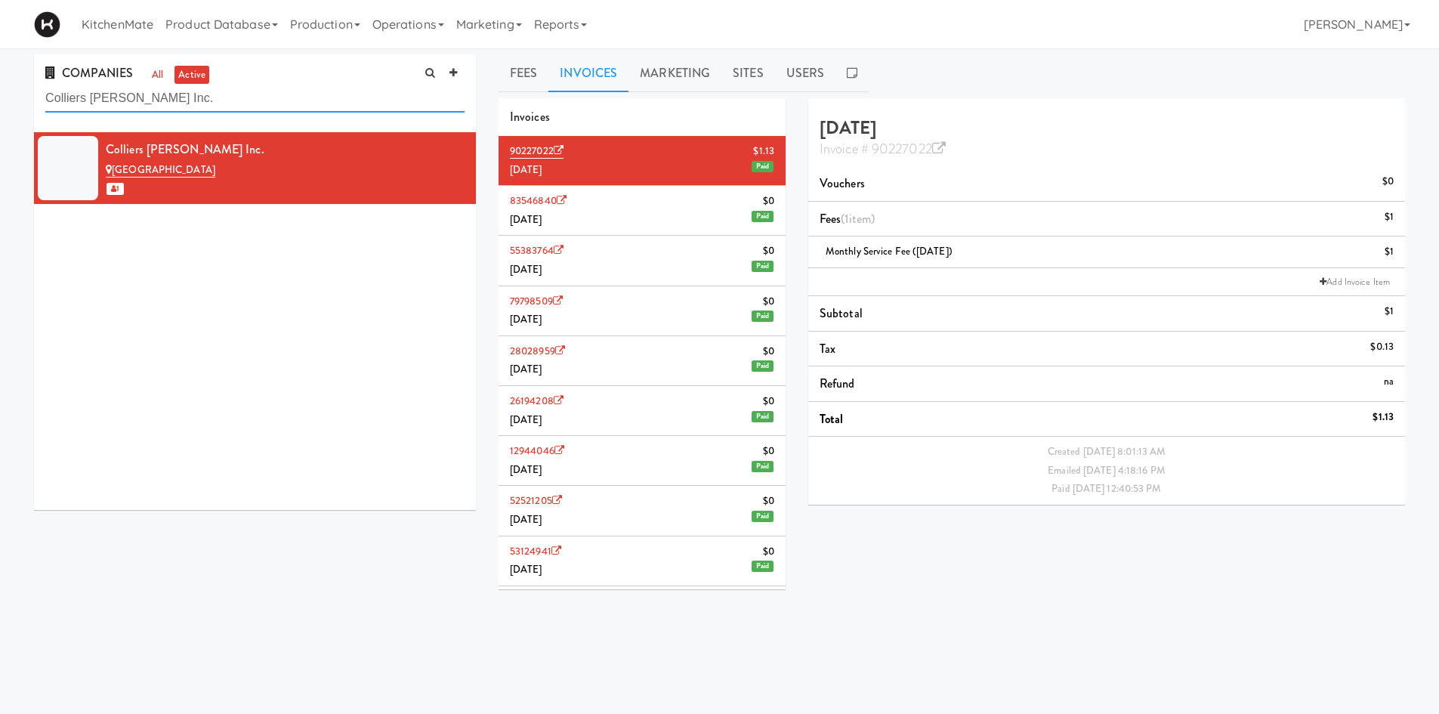
click at [283, 102] on input "Colliers Macaulay Nicolls Inc." at bounding box center [254, 99] width 419 height 28
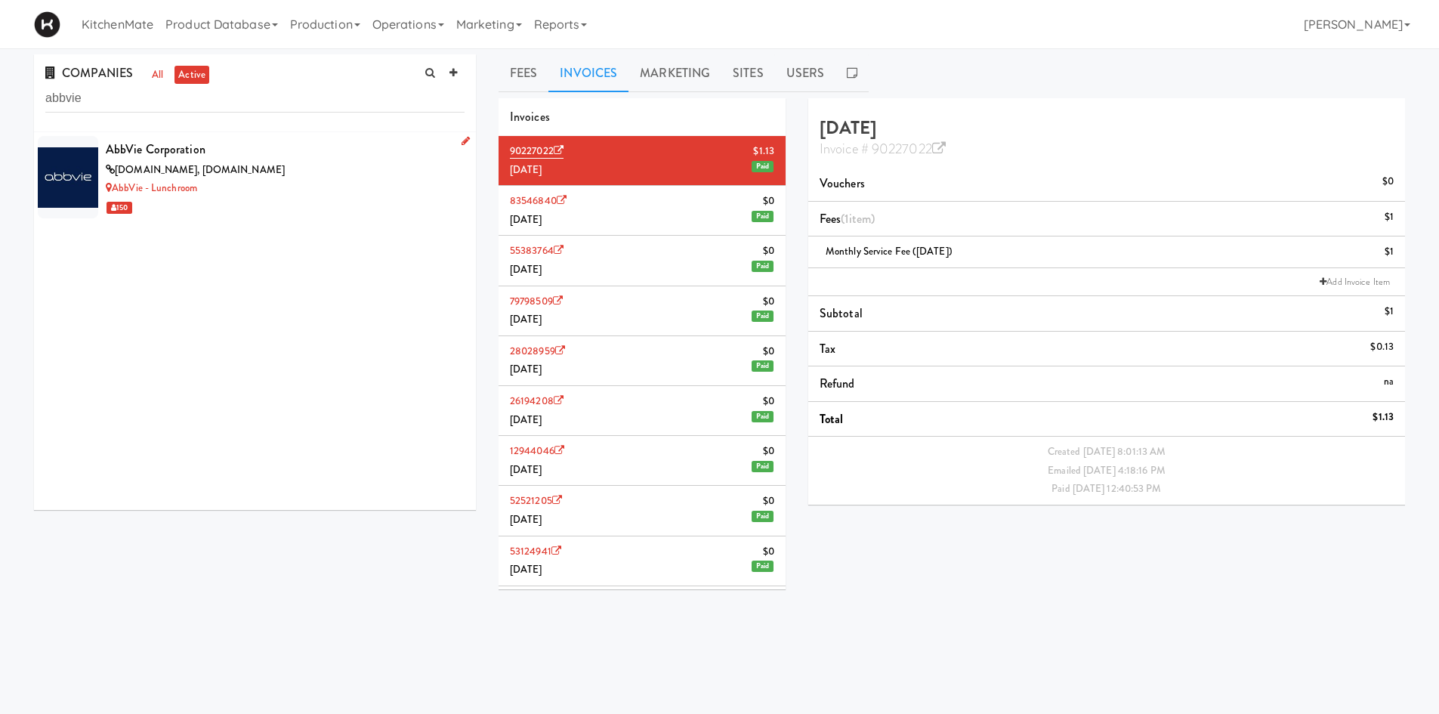
click at [258, 172] on div "[DOMAIN_NAME], [DOMAIN_NAME]" at bounding box center [285, 170] width 359 height 19
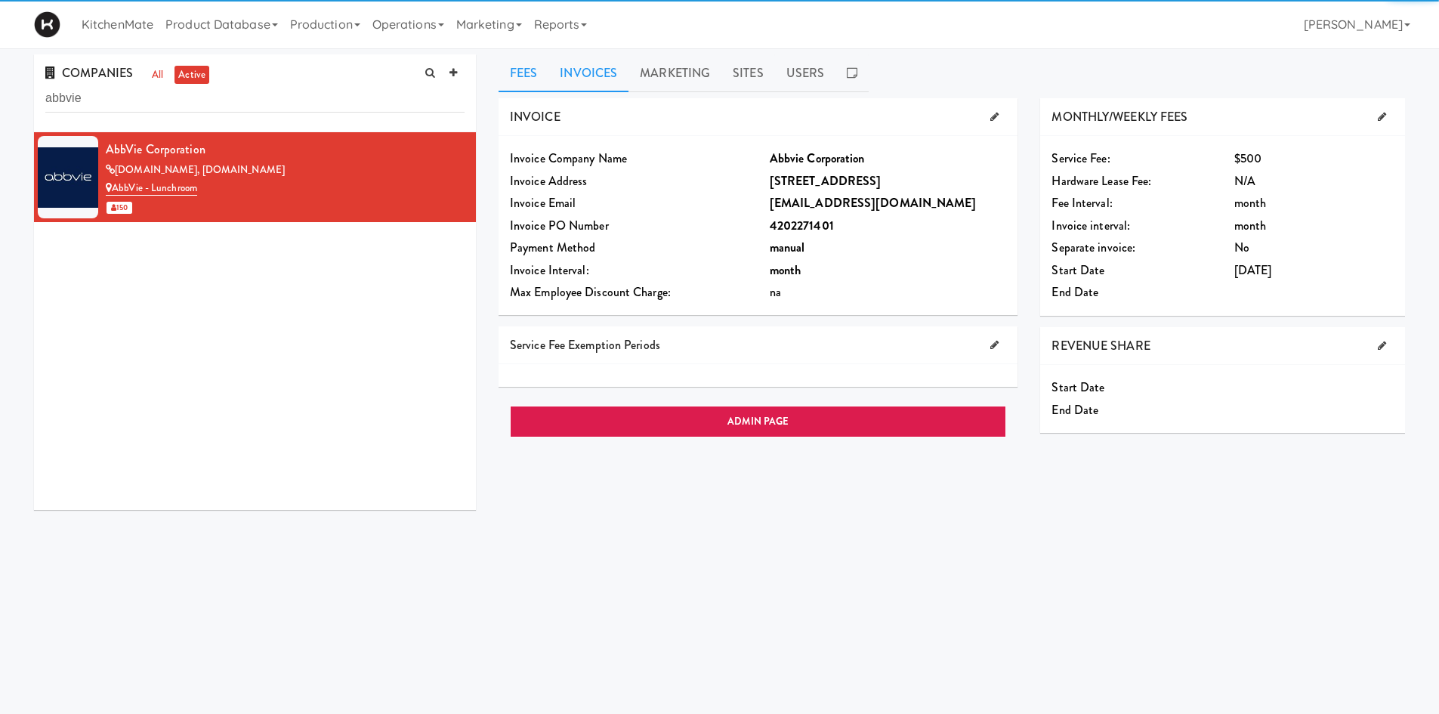
click at [606, 75] on link "Invoices" at bounding box center [588, 73] width 80 height 38
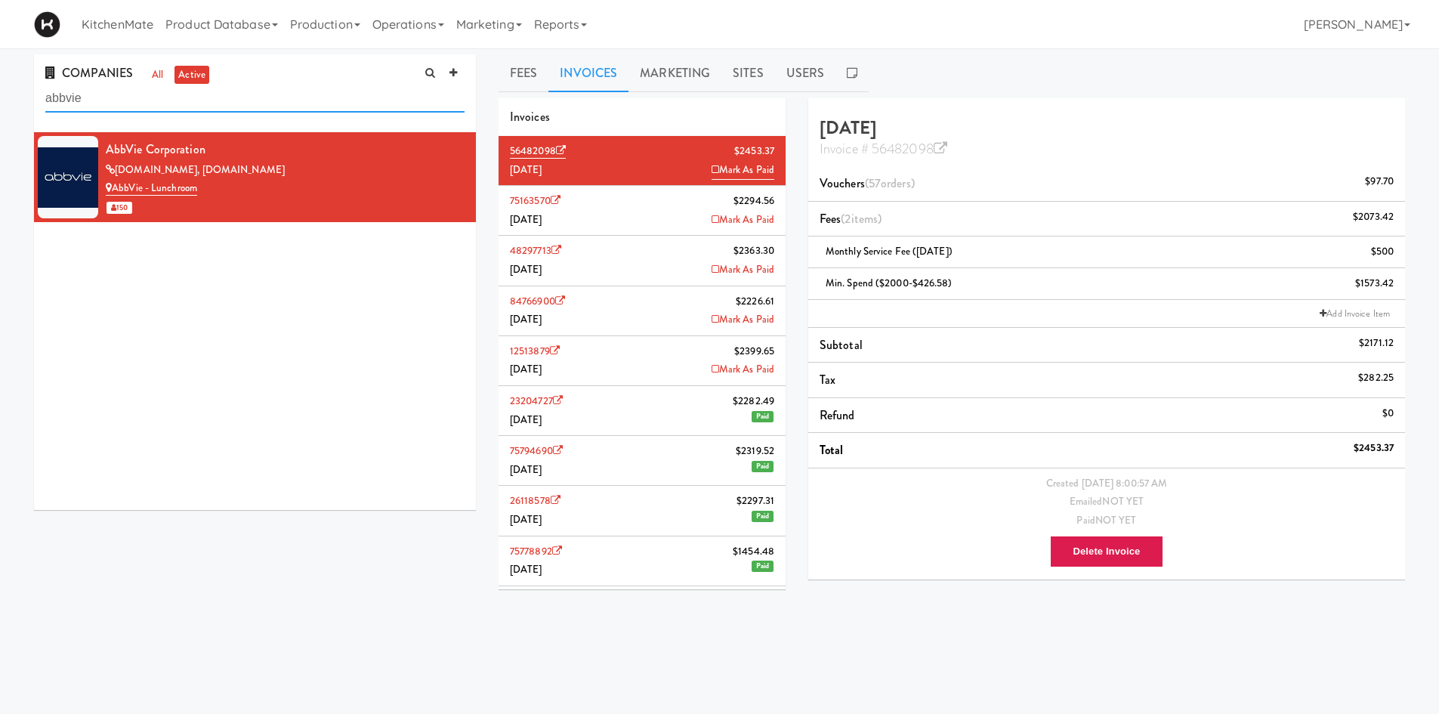
click at [355, 95] on input "abbvie" at bounding box center [254, 99] width 419 height 28
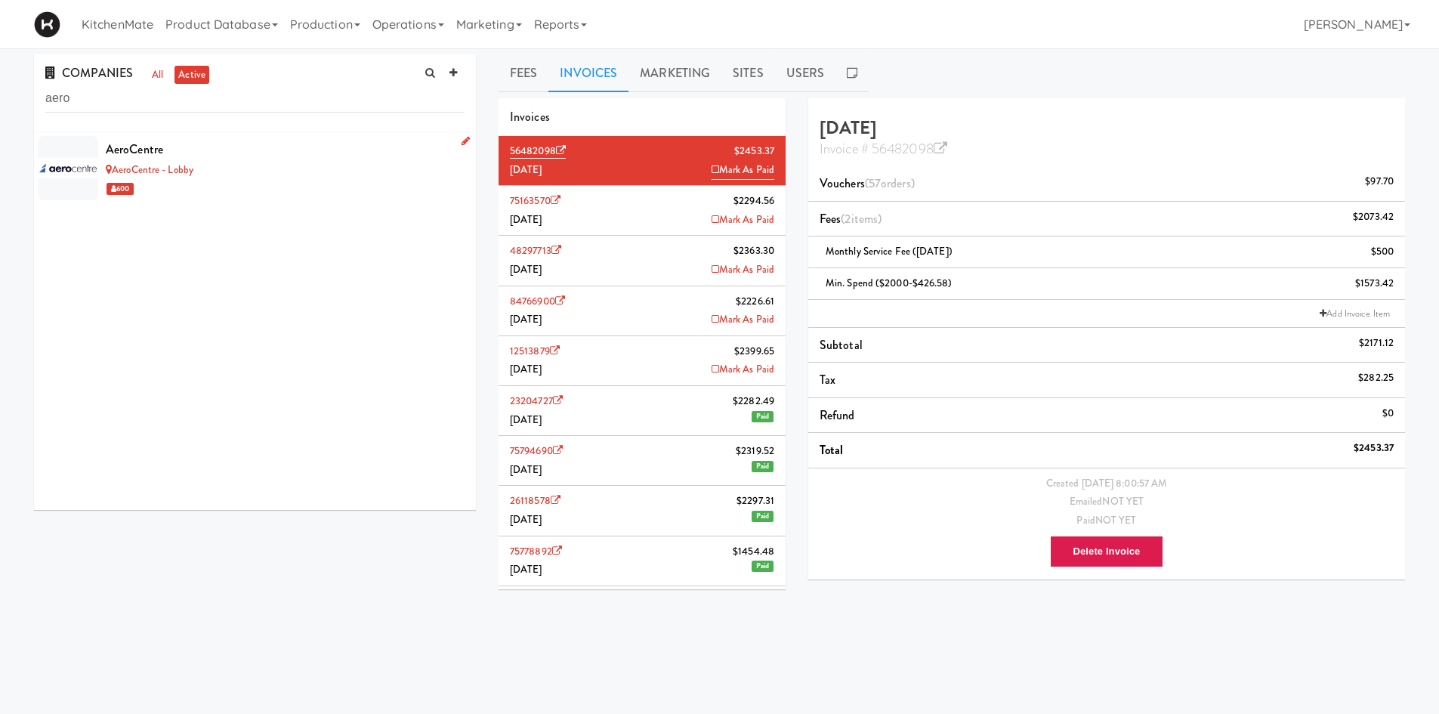
click at [279, 143] on div "AeroCentre" at bounding box center [285, 149] width 359 height 23
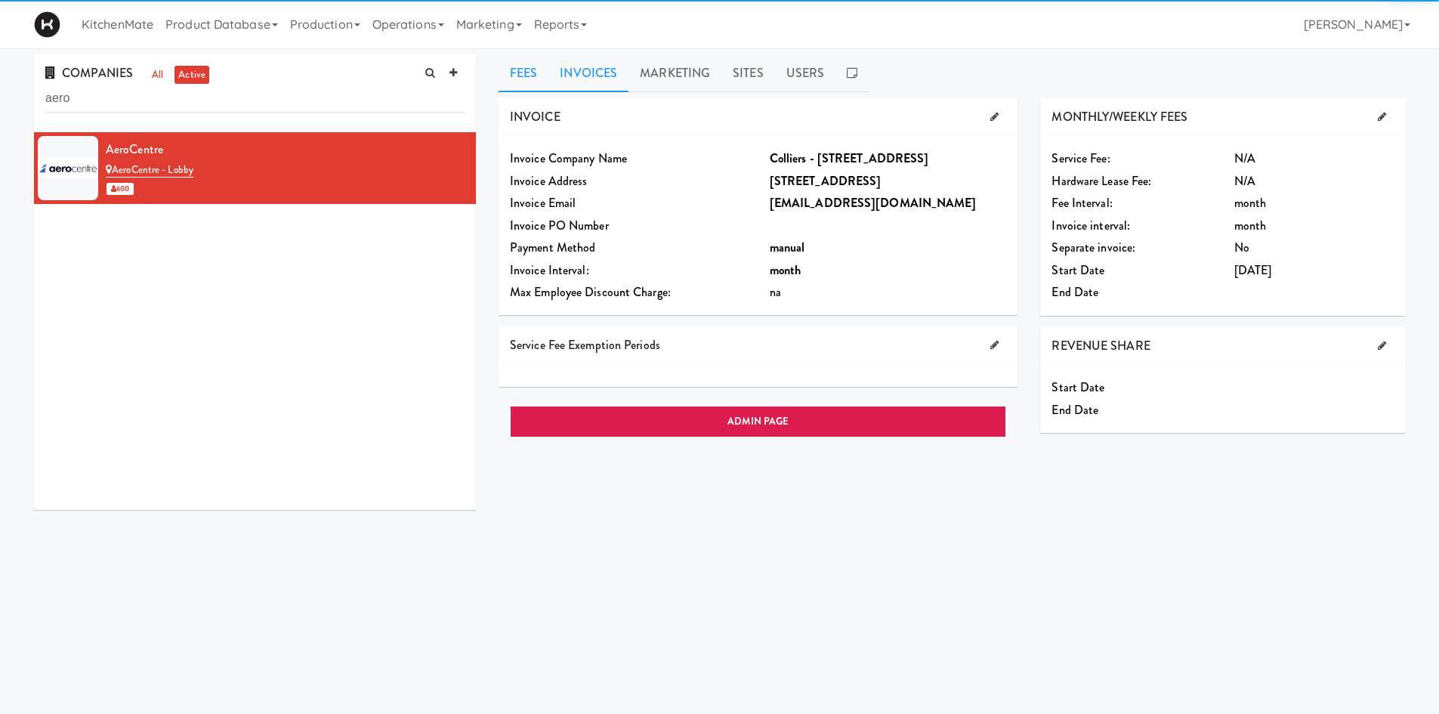
click at [572, 67] on link "Invoices" at bounding box center [588, 73] width 80 height 38
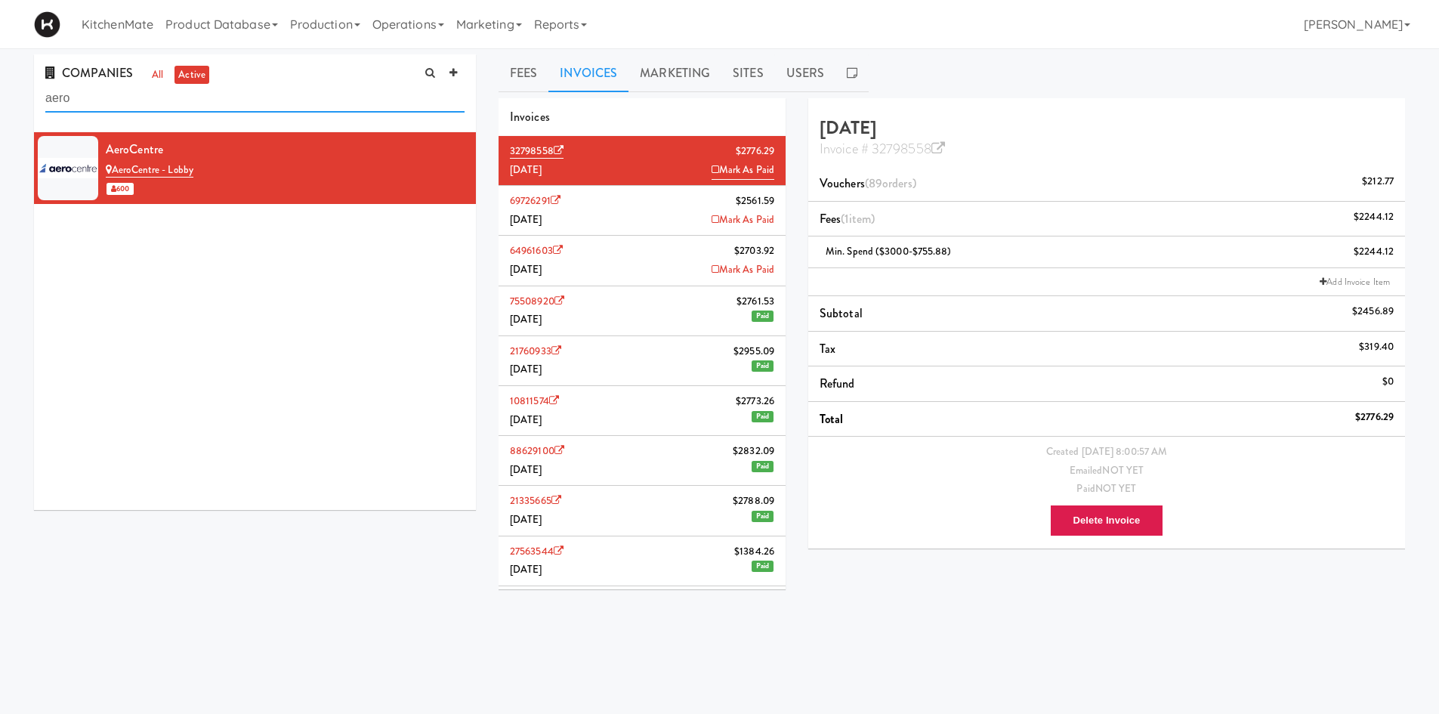
click at [211, 96] on input "aero" at bounding box center [254, 99] width 419 height 28
click at [215, 95] on input "aero" at bounding box center [254, 99] width 419 height 28
paste input "Alectra Utilities (Brampton)"
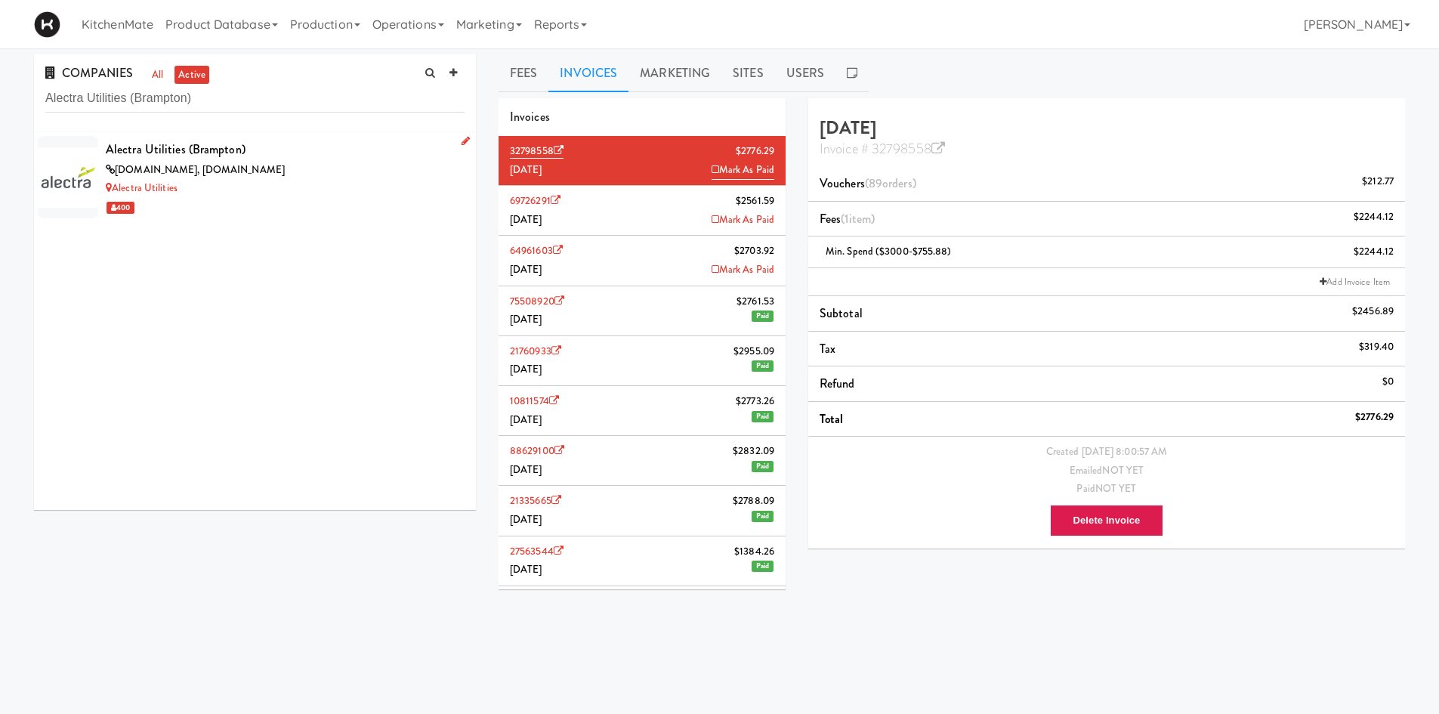
click at [233, 150] on div "Alectra Utilities (Brampton)" at bounding box center [285, 149] width 359 height 23
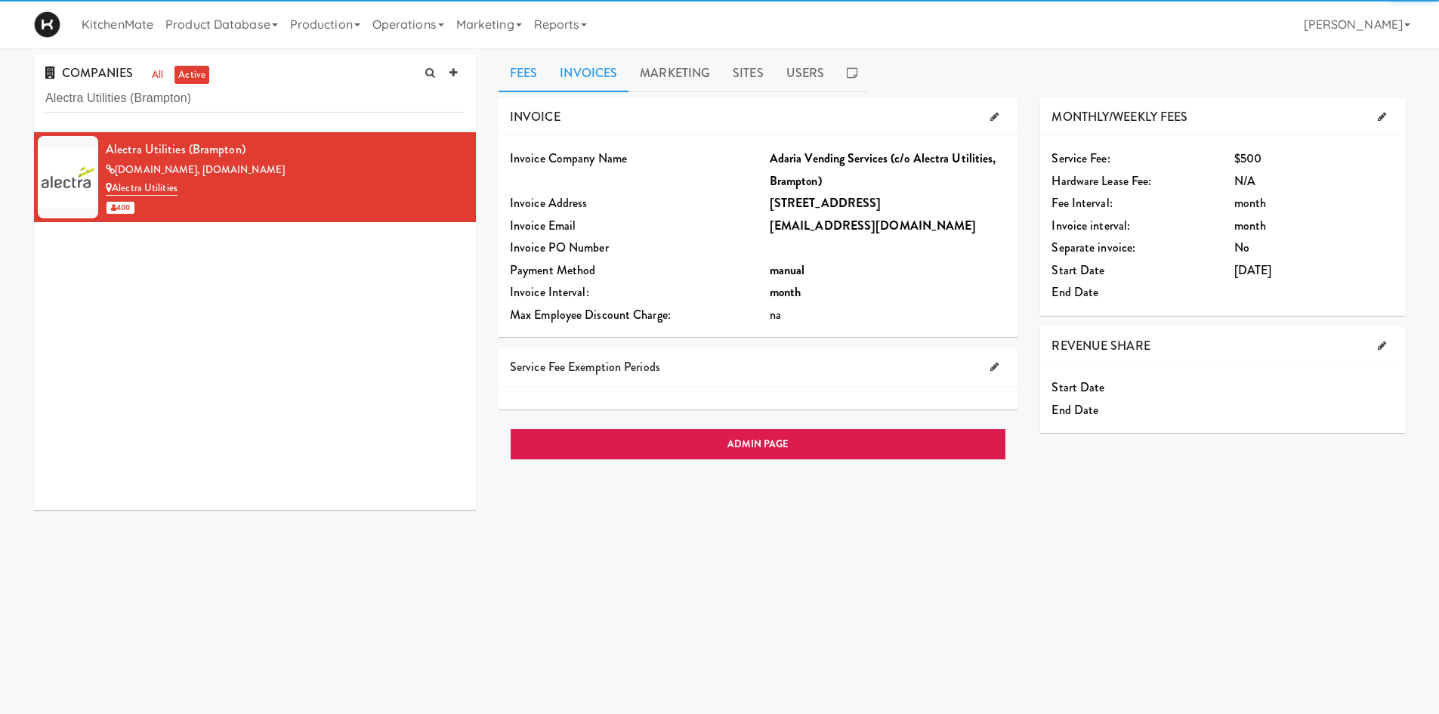
click at [597, 79] on link "Invoices" at bounding box center [588, 73] width 80 height 38
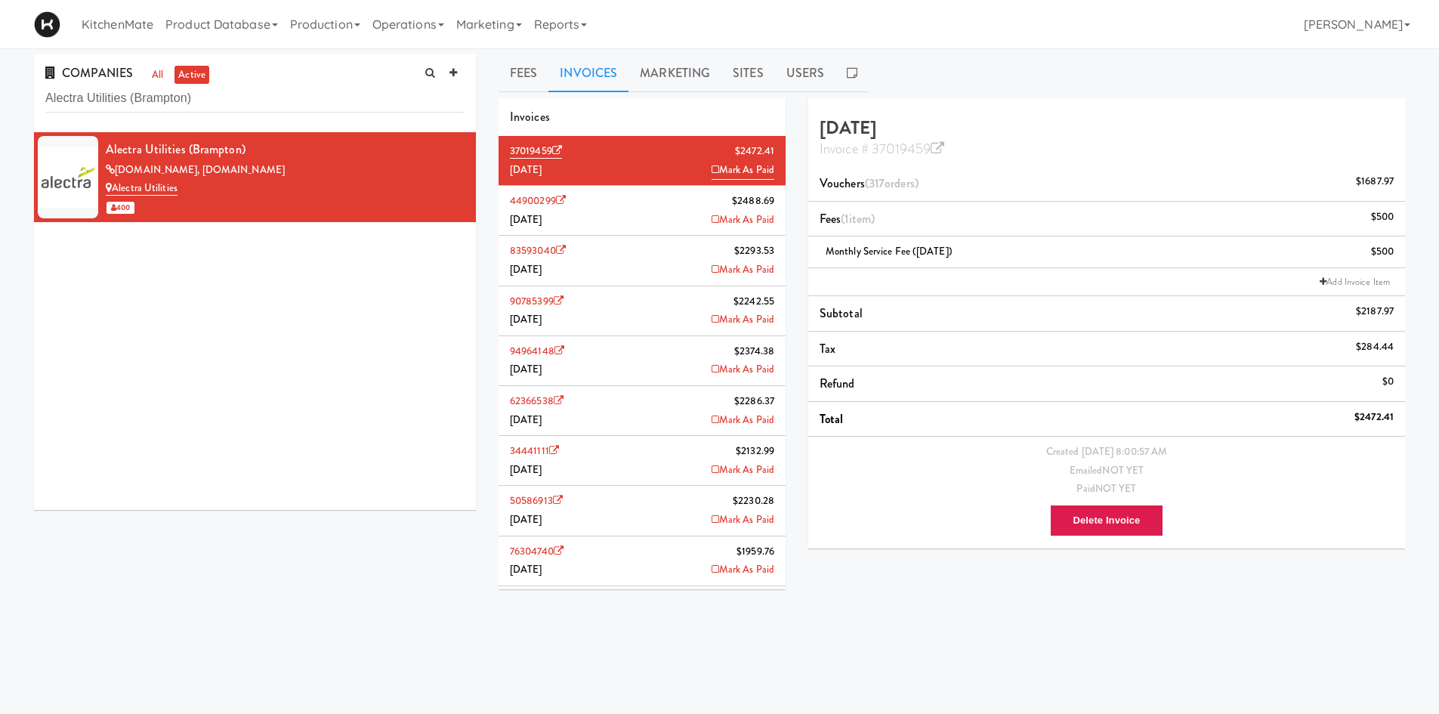
click at [286, 82] on div "COMPANIES all active Alectra Utilities (Brampton)" at bounding box center [255, 93] width 442 height 78
click at [286, 89] on input "Alectra Utilities (Brampton)" at bounding box center [254, 99] width 419 height 28
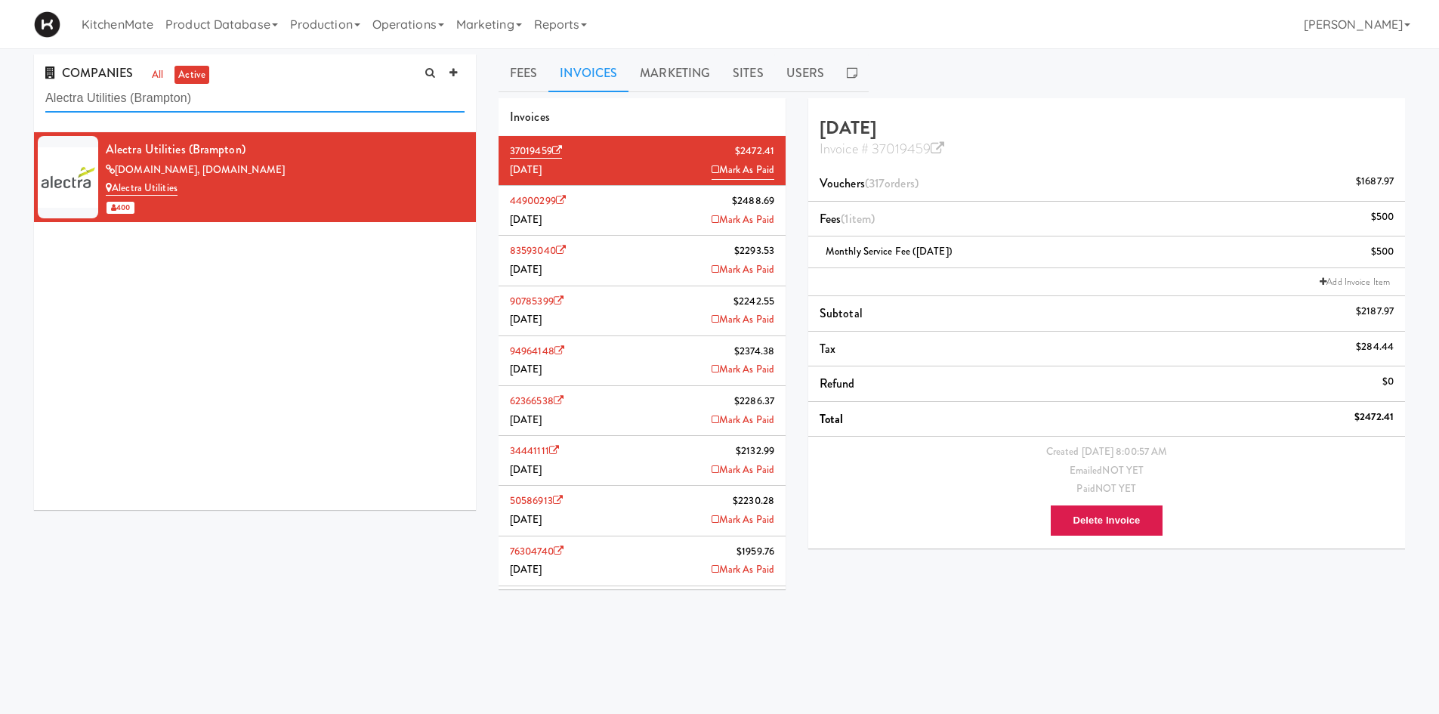
paste input "[PERSON_NAME] Medical Technologies"
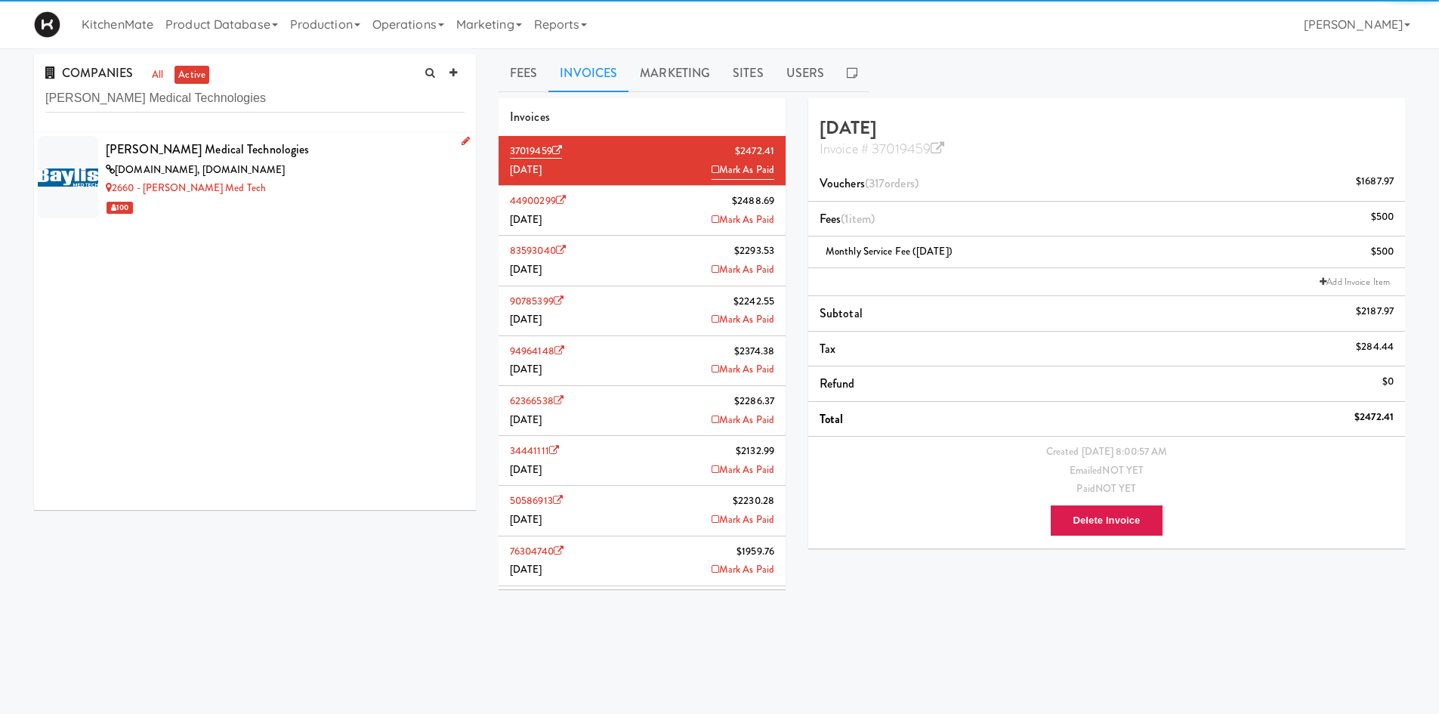
click at [297, 156] on div "[PERSON_NAME] Medical Technologies" at bounding box center [285, 149] width 359 height 23
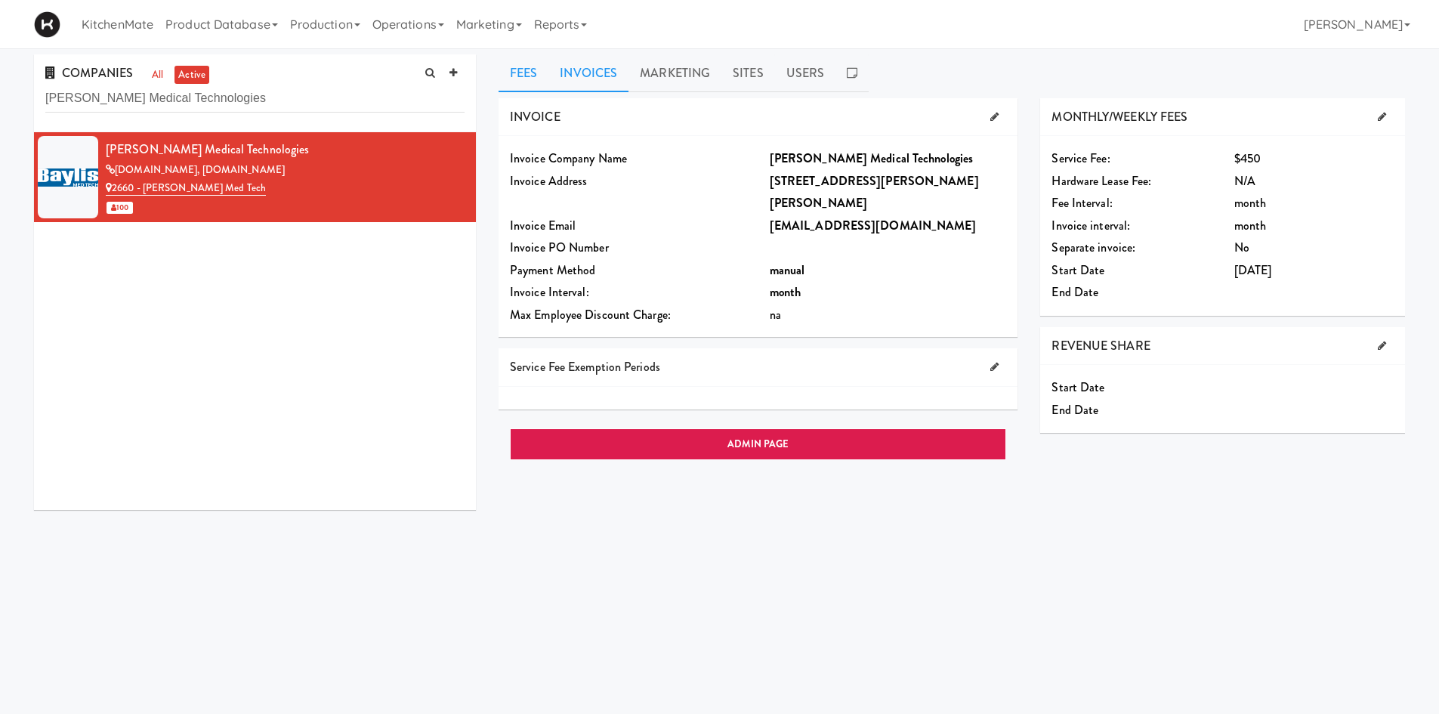
click at [569, 85] on link "Invoices" at bounding box center [588, 73] width 80 height 38
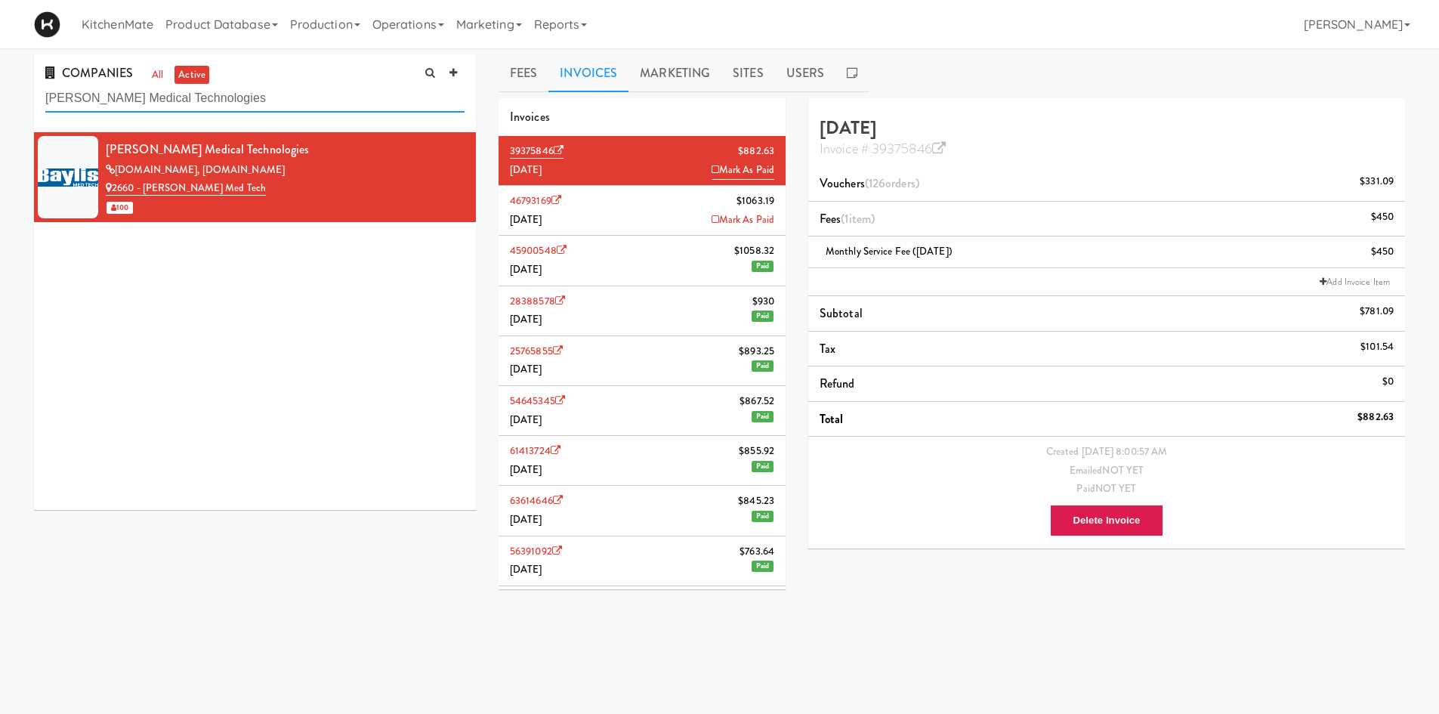
click at [290, 100] on input "[PERSON_NAME] Medical Technologies" at bounding box center [254, 99] width 419 height 28
paste input "lackBerry"
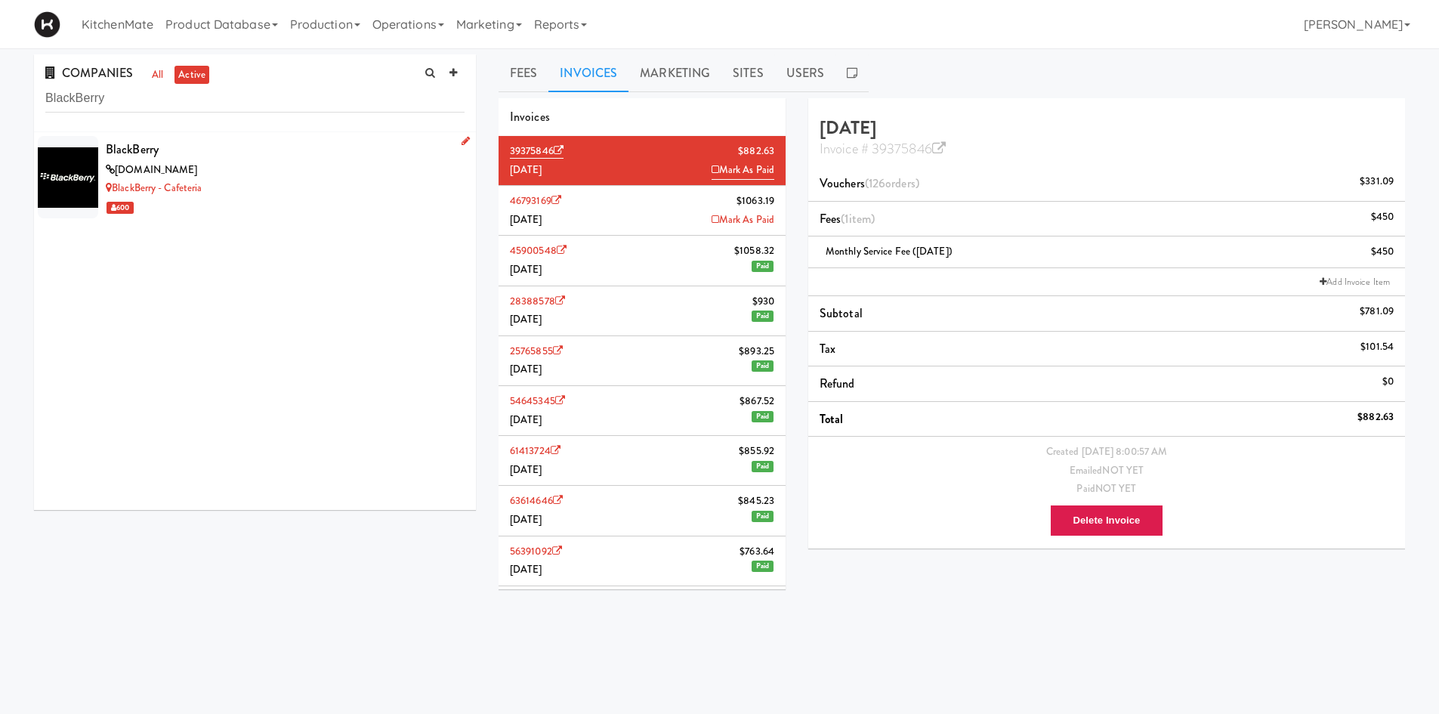
click at [266, 151] on div "BlackBerry" at bounding box center [285, 149] width 359 height 23
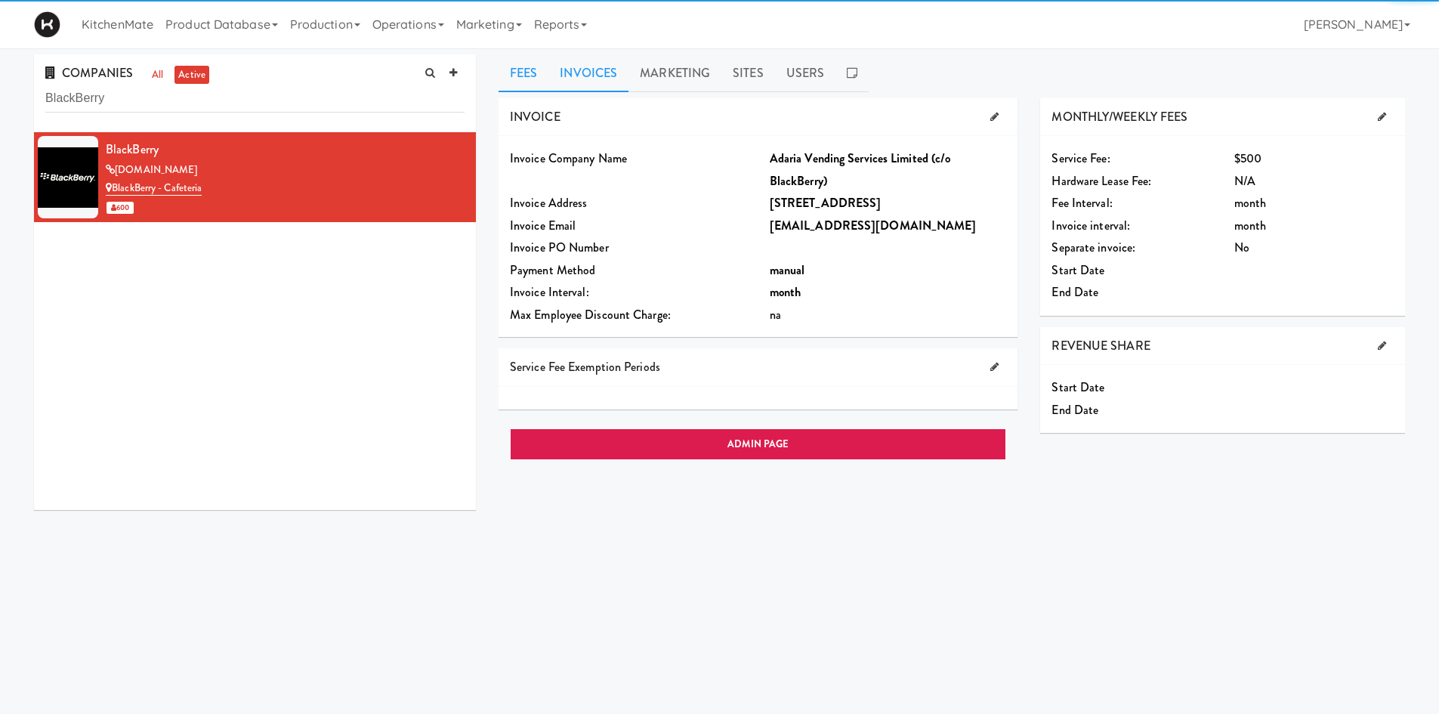
click at [603, 69] on link "Invoices" at bounding box center [588, 73] width 80 height 38
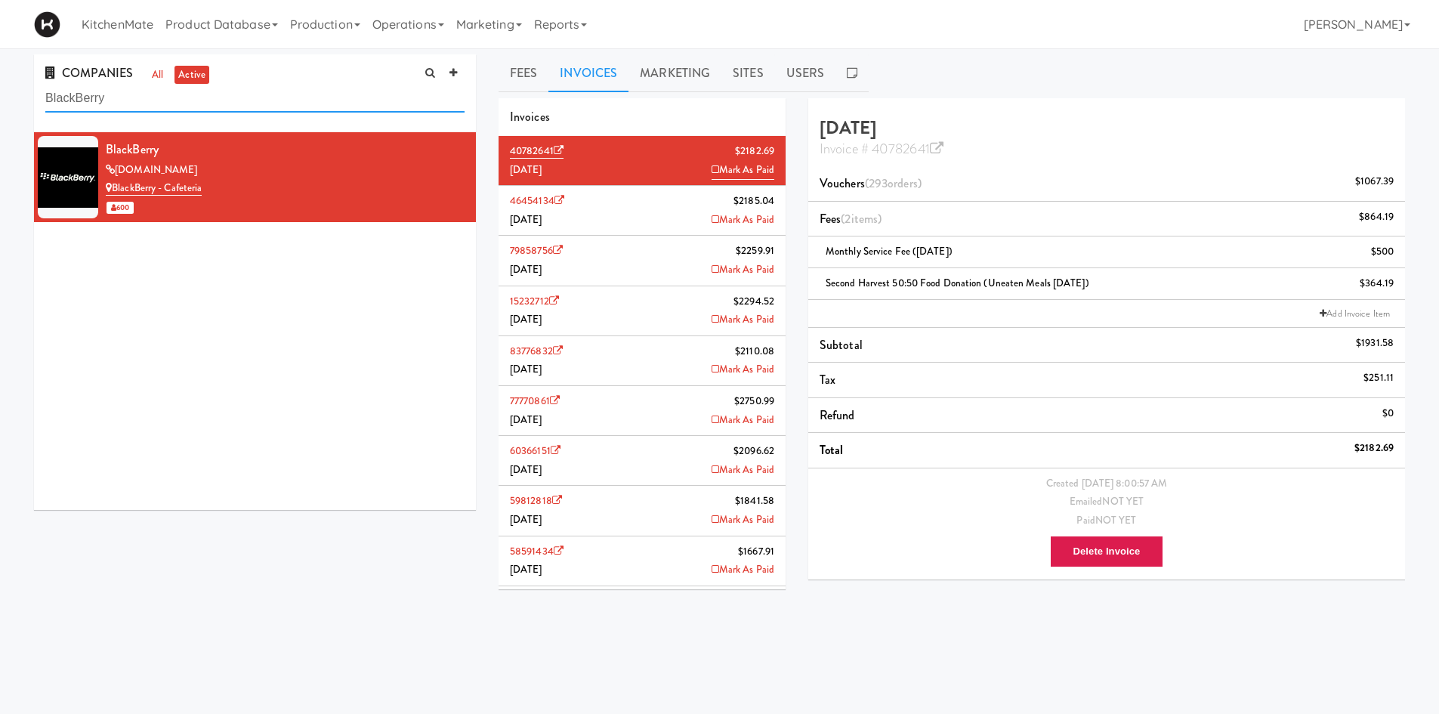
click at [147, 97] on input "BlackBerry" at bounding box center [254, 99] width 419 height 28
paste input "oston Scientific (formerly Baylis Medical)"
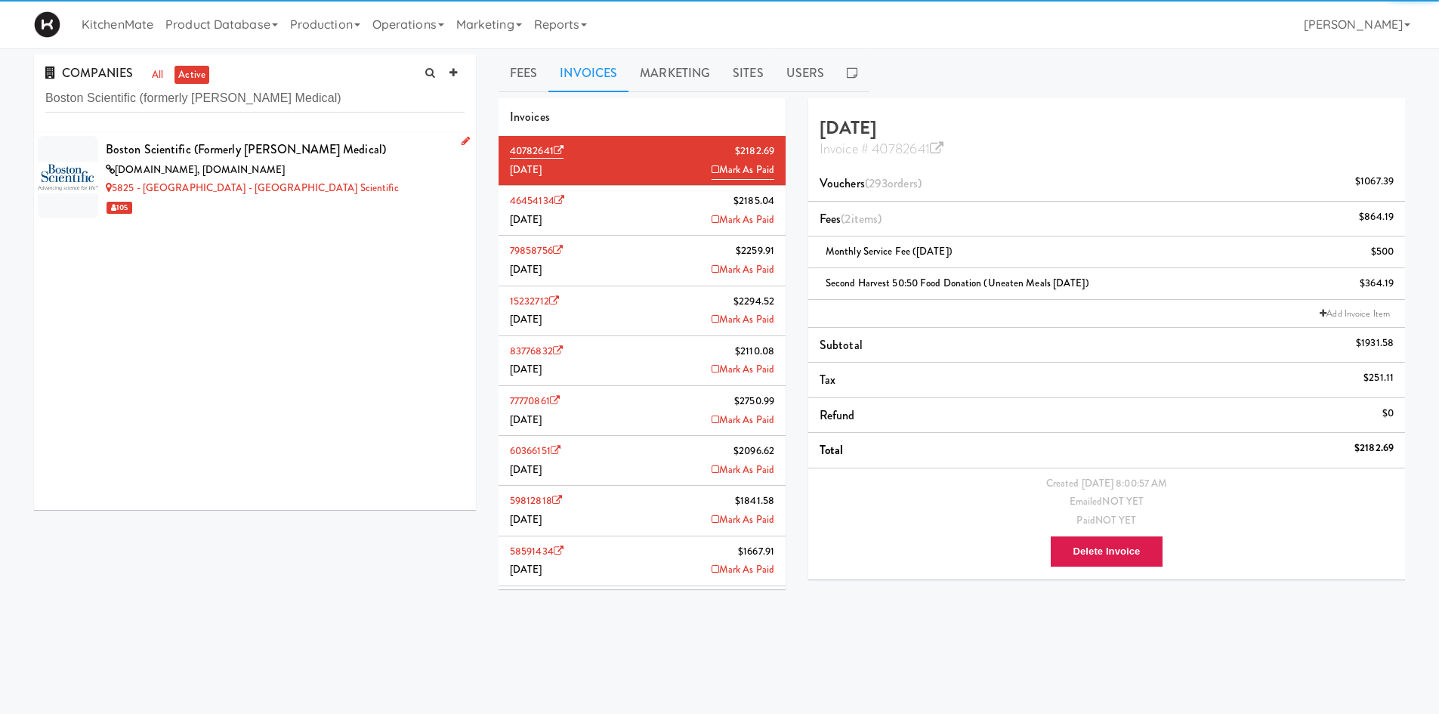
click at [238, 150] on div "Boston Scientific (formerly [PERSON_NAME] Medical)" at bounding box center [285, 149] width 359 height 23
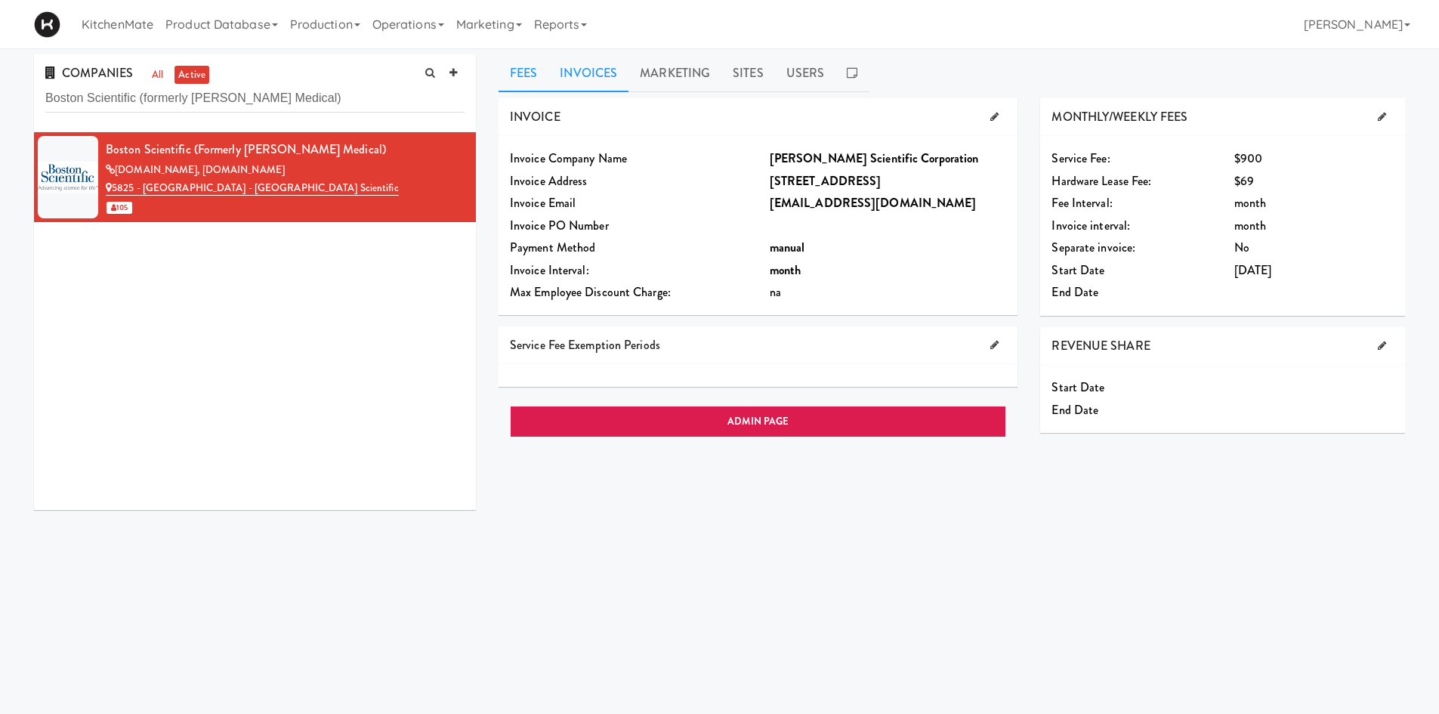
click at [592, 69] on link "Invoices" at bounding box center [588, 73] width 80 height 38
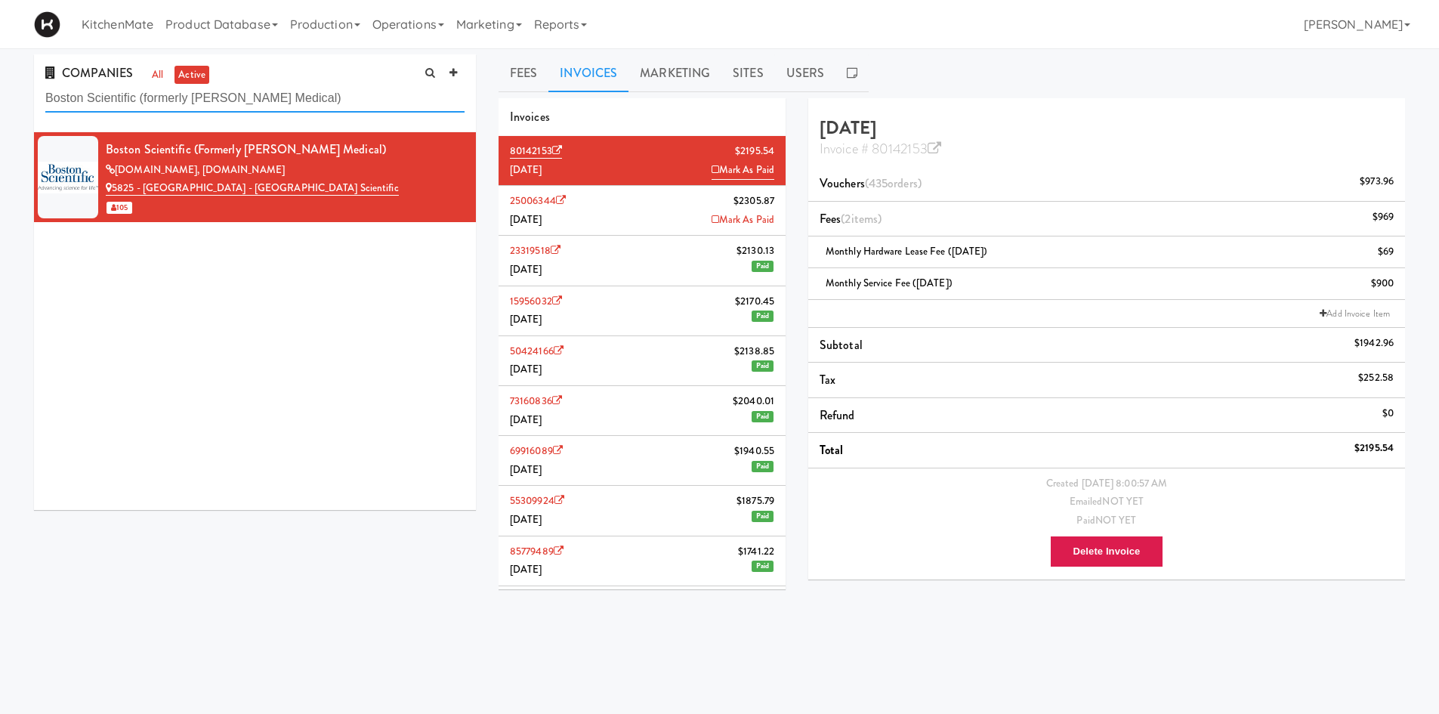
click at [313, 86] on input "Boston Scientific (formerly [PERSON_NAME] Medical)" at bounding box center [254, 99] width 419 height 28
click at [314, 86] on input "Boston Scientific (formerly [PERSON_NAME] Medical)" at bounding box center [254, 99] width 419 height 28
click at [310, 86] on input "Boston Scientific (formerly Baylis Medical)" at bounding box center [254, 99] width 419 height 28
paste input "Bothwell Accurate"
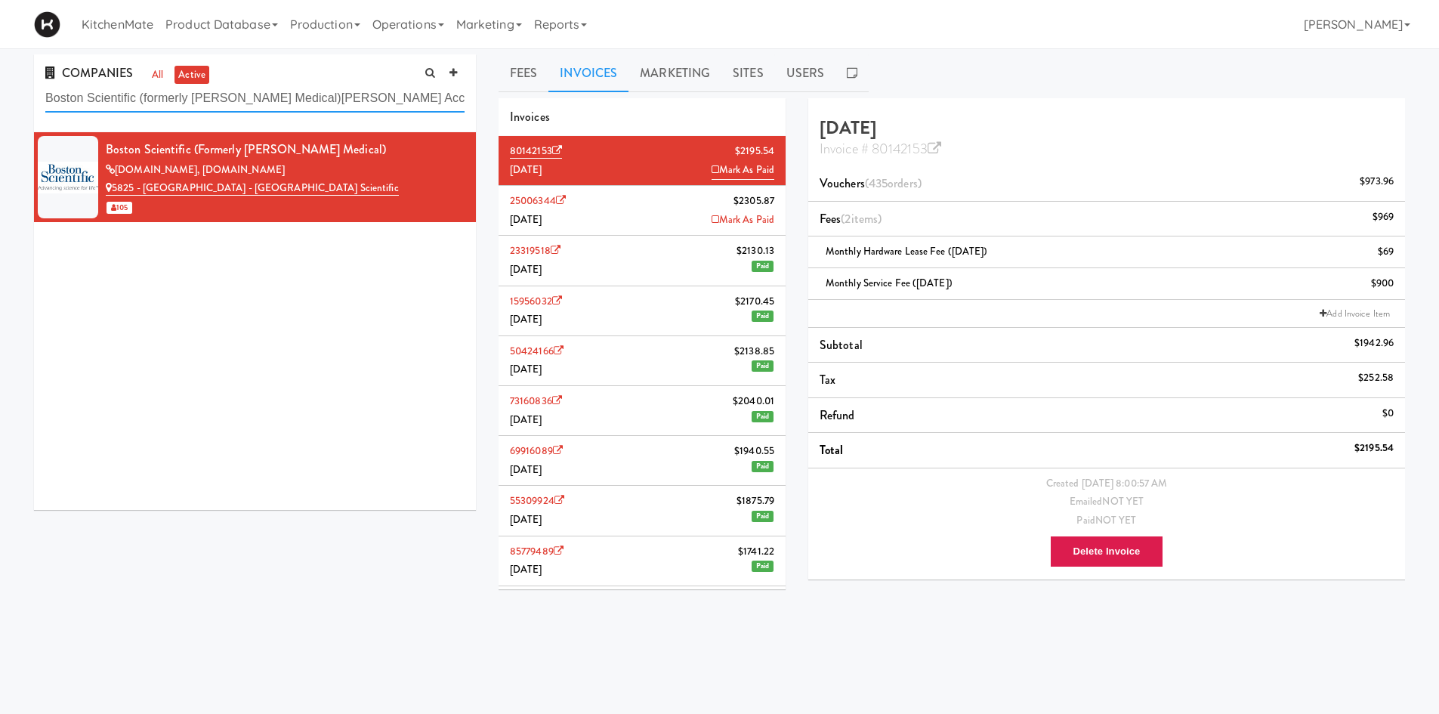
click at [310, 86] on input "Boston Scientific (formerly Baylis Medical)Bothwell Accurate" at bounding box center [254, 99] width 419 height 28
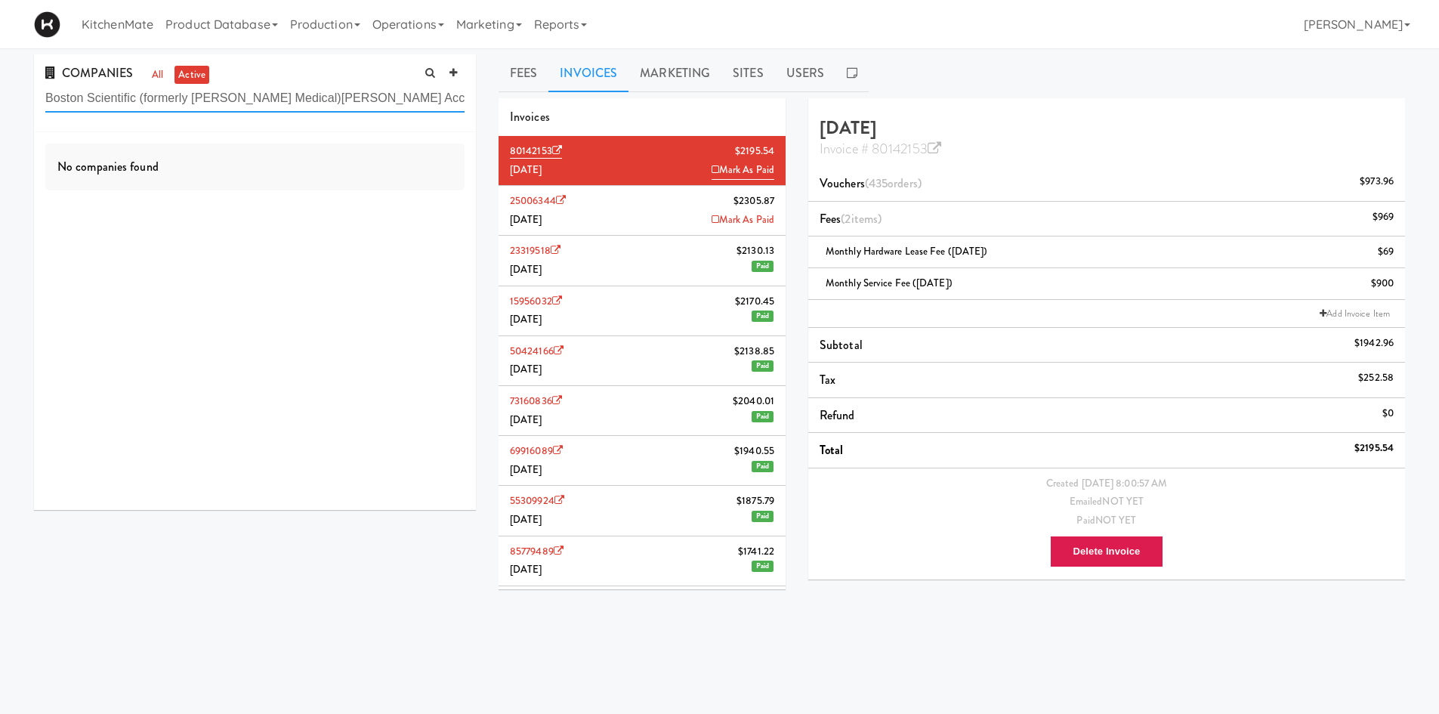
paste input "text"
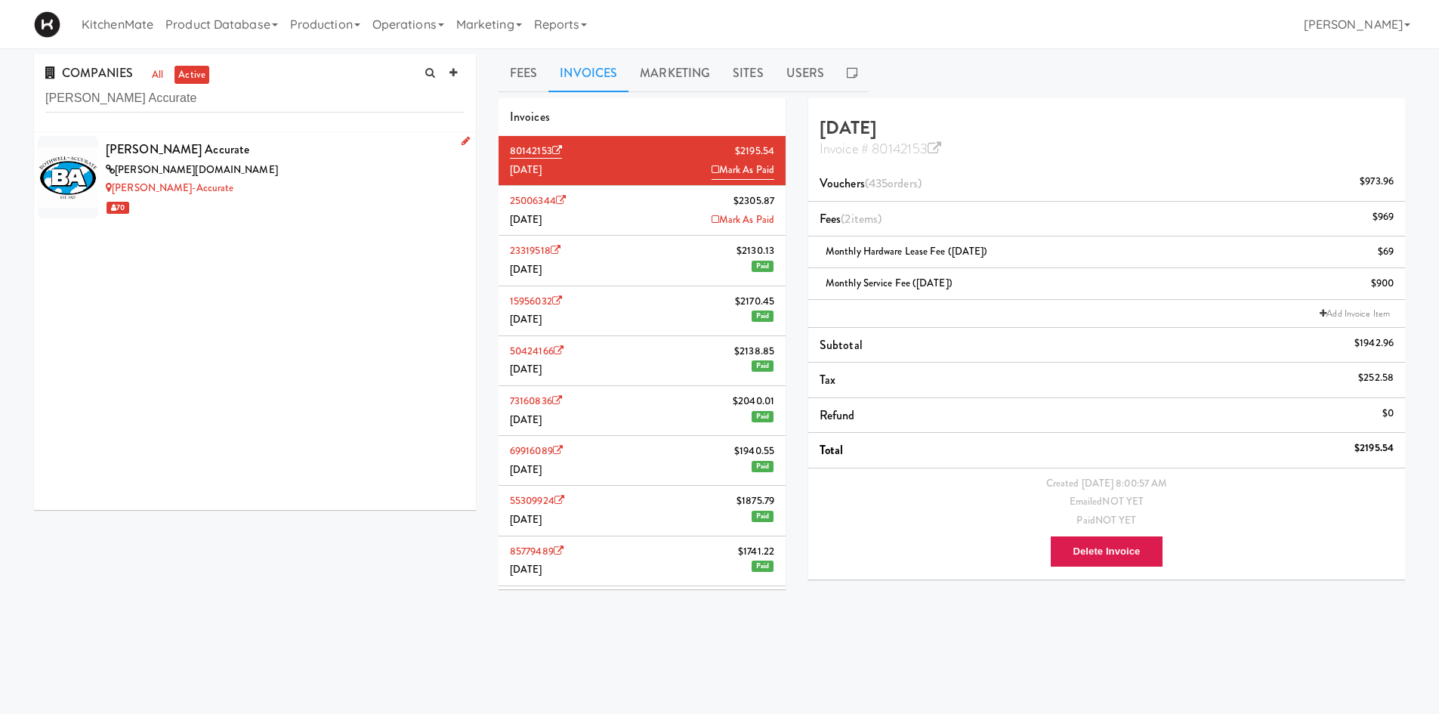
click at [265, 169] on div "bothwell-accurate.com" at bounding box center [285, 170] width 359 height 19
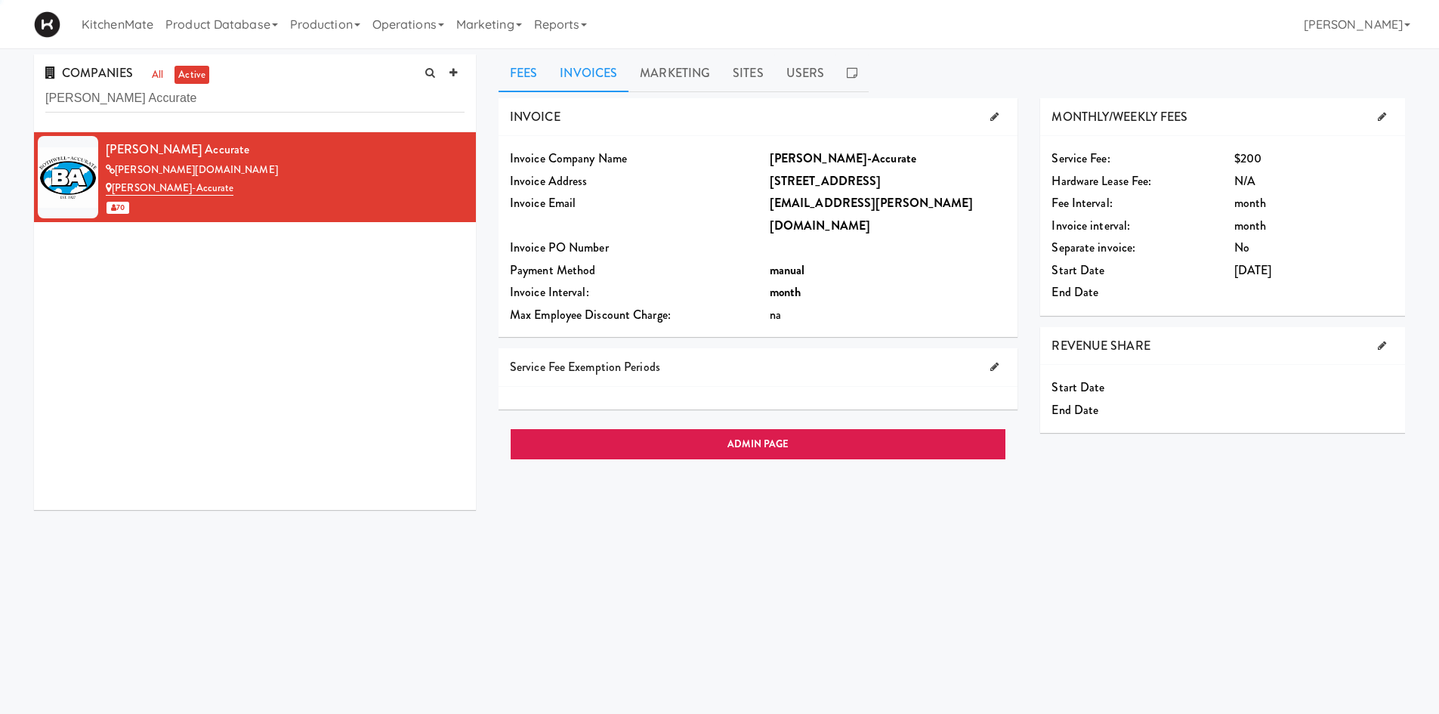
click at [596, 73] on link "Invoices" at bounding box center [588, 73] width 80 height 38
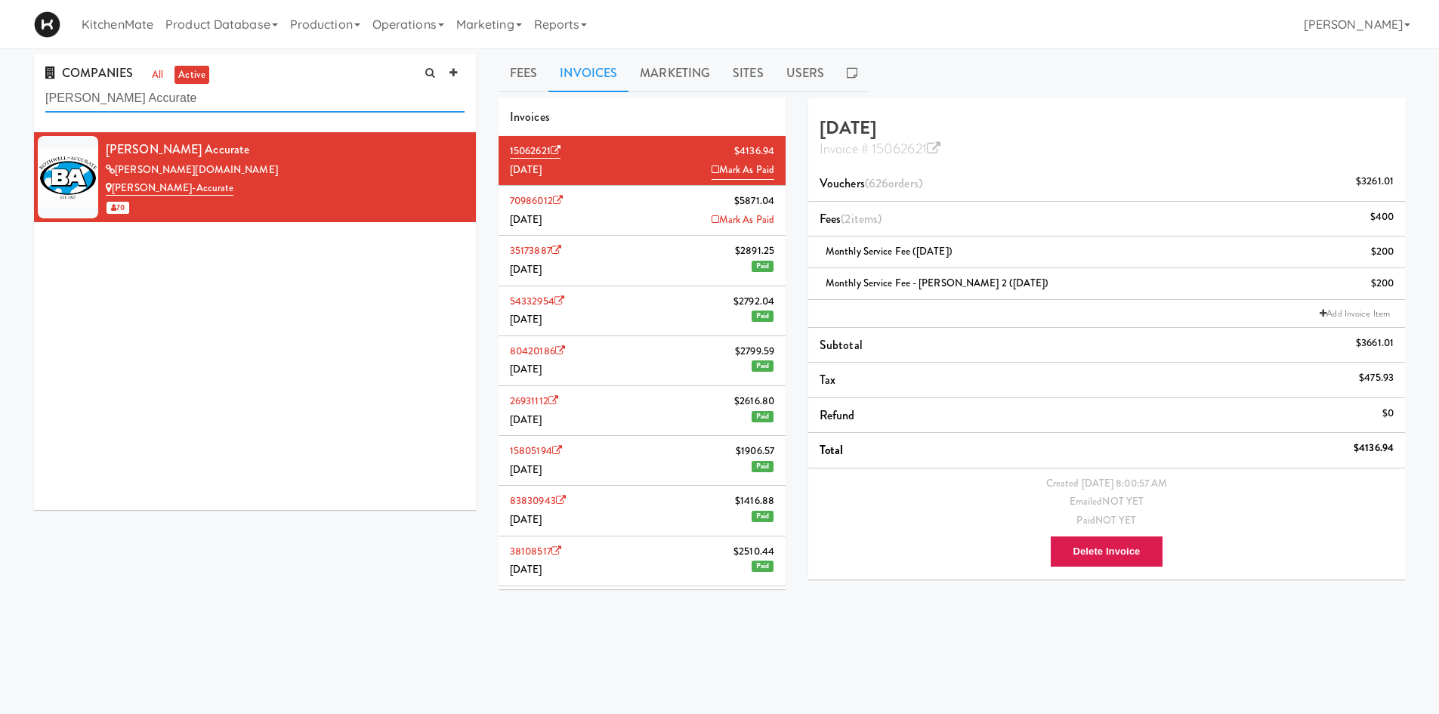
click at [270, 100] on input "Bothwell Accurate" at bounding box center [254, 99] width 419 height 28
click at [275, 100] on input "Bothwell Accurate" at bounding box center [254, 99] width 419 height 28
click at [274, 99] on input "Bothwell Accurate" at bounding box center [254, 99] width 419 height 28
paste input "Definity Insuranc"
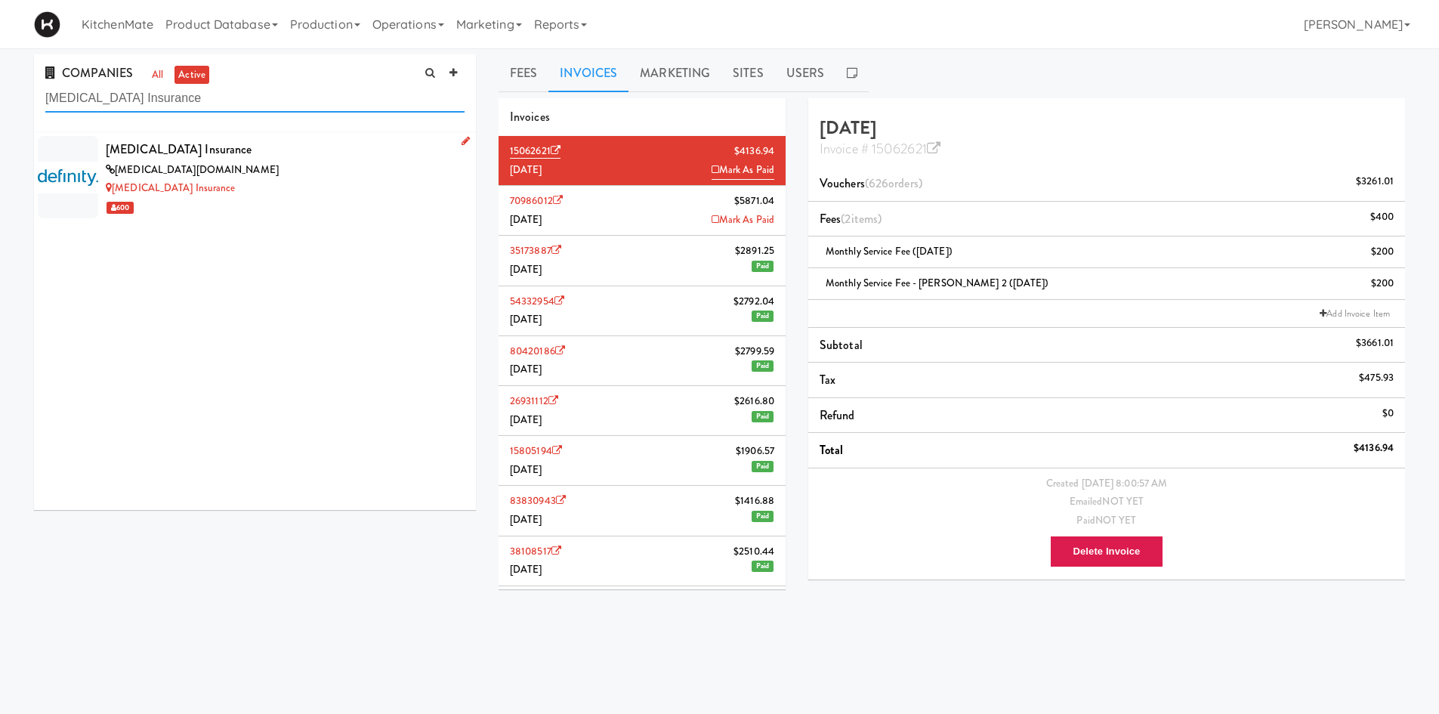
type input "Definity Insurance"
click at [236, 145] on div "Definity Insurance" at bounding box center [285, 149] width 359 height 23
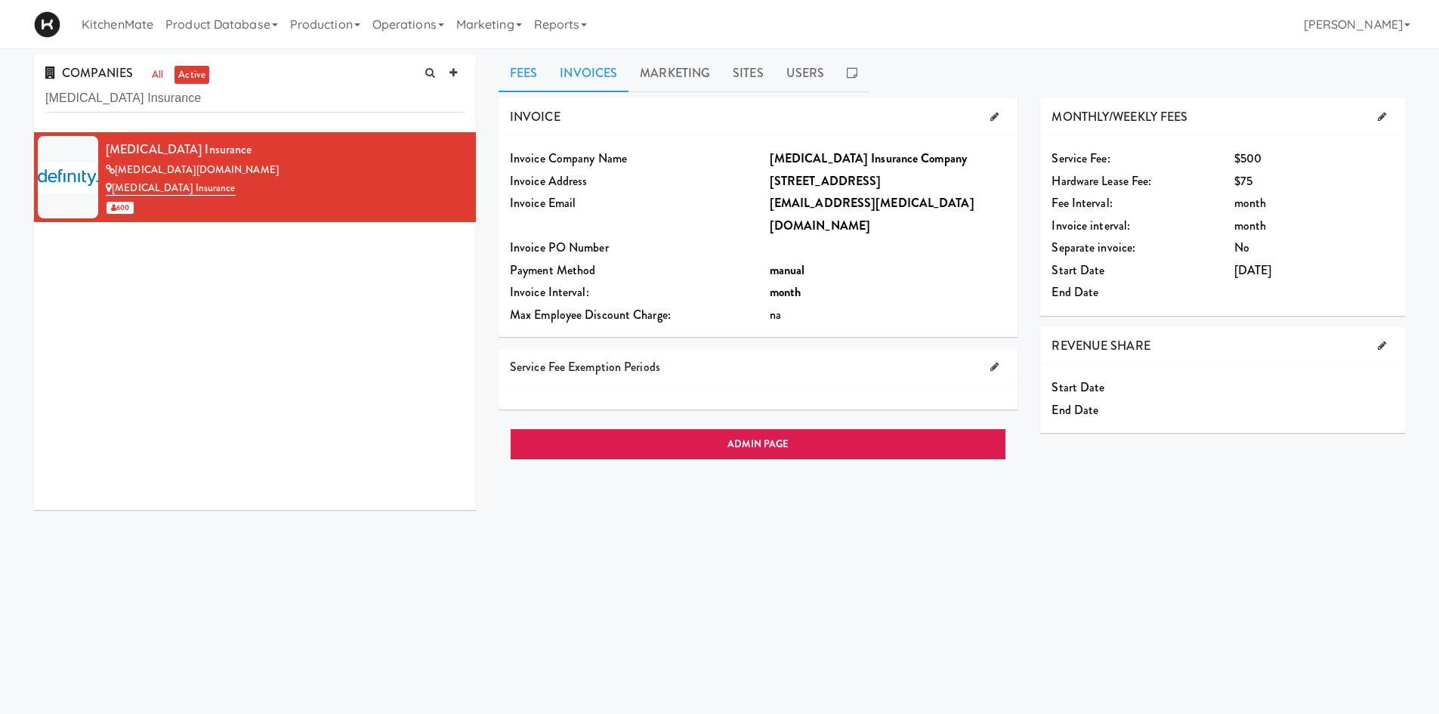
click at [589, 74] on link "Invoices" at bounding box center [588, 73] width 80 height 38
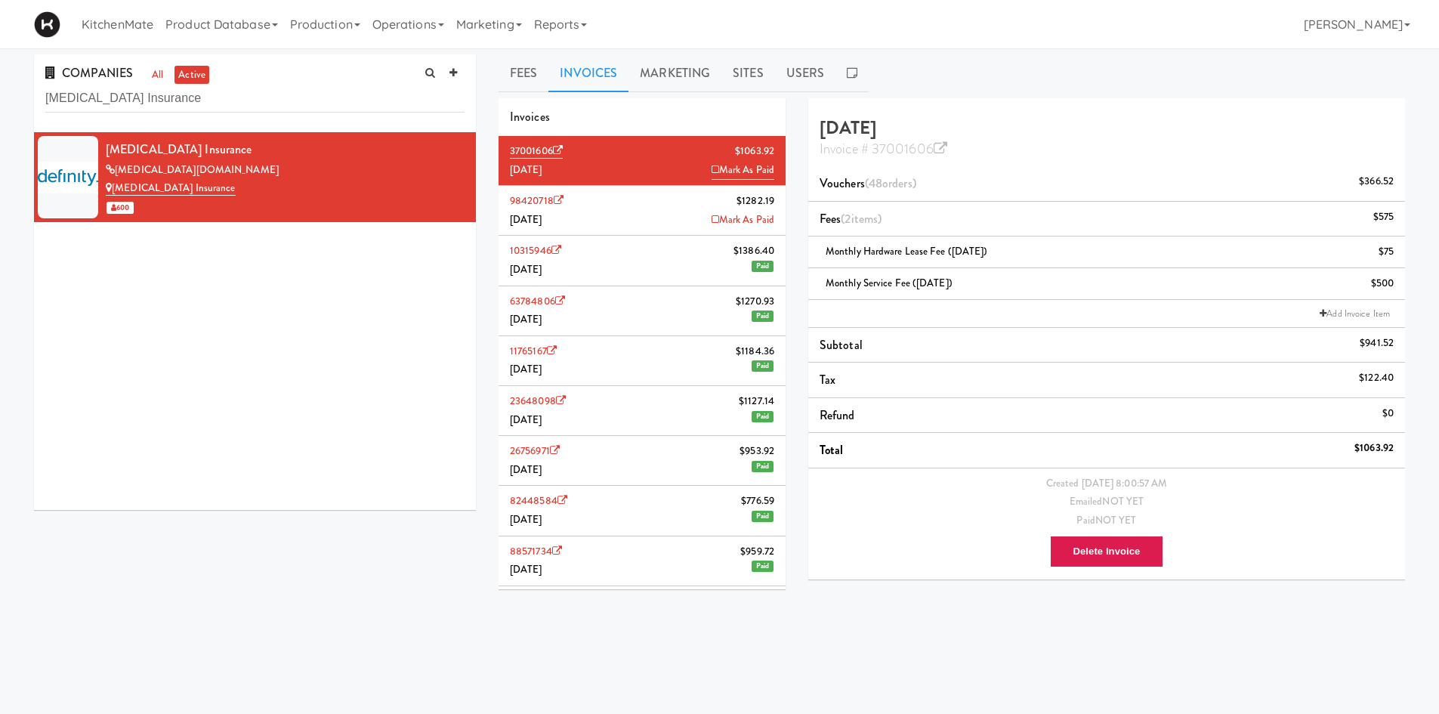
click at [639, 218] on li "98420718 $1282.19 July 2025 Mark As Paid" at bounding box center [642, 211] width 287 height 50
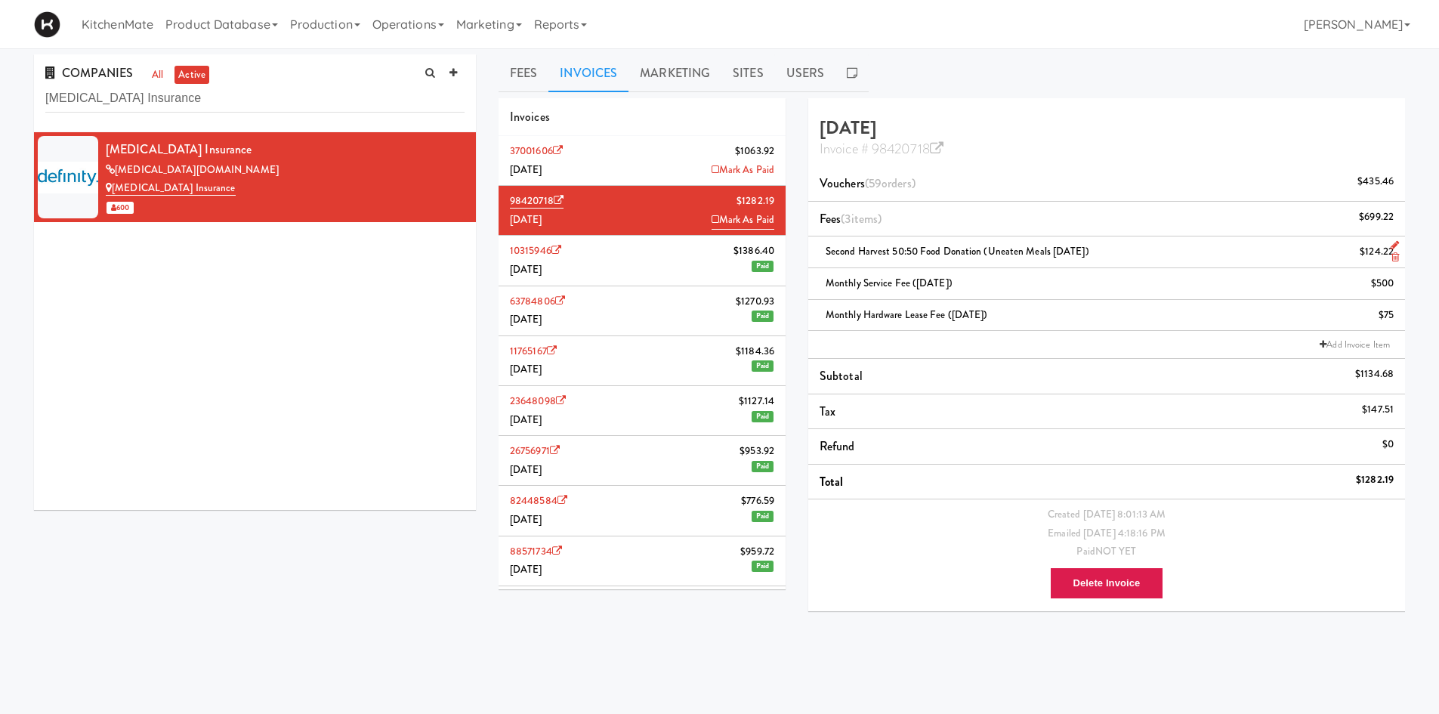
drag, startPoint x: 1113, startPoint y: 258, endPoint x: 826, endPoint y: 255, distance: 287.1
click at [826, 255] on div "Second Harvest 50:50 Food Donation (Uneaten Meals July 2025) $124.22" at bounding box center [1107, 251] width 574 height 19
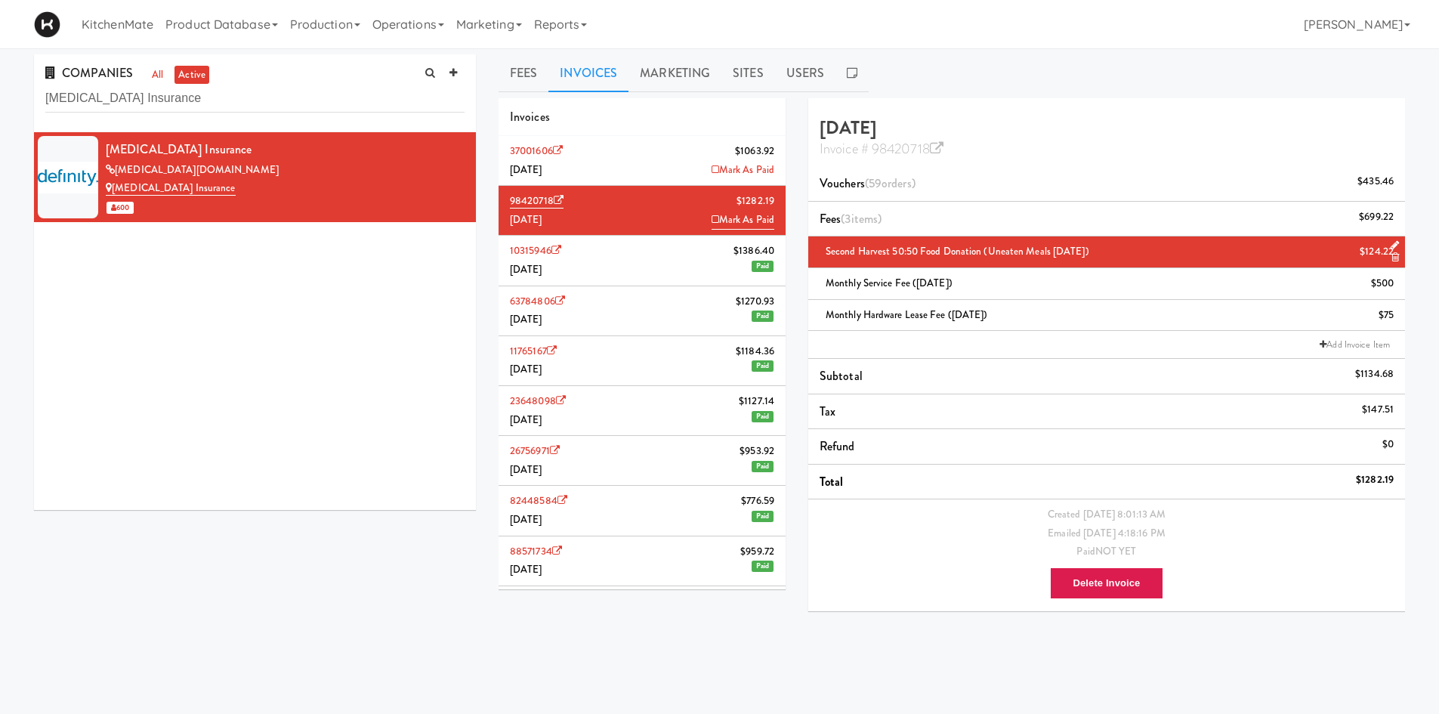
copy span "Second Harvest 50:50 Food Donation (Uneaten Meals July 2025)"
click at [629, 162] on li "37001606 $1063.92 August 2025 Mark As Paid" at bounding box center [642, 161] width 287 height 50
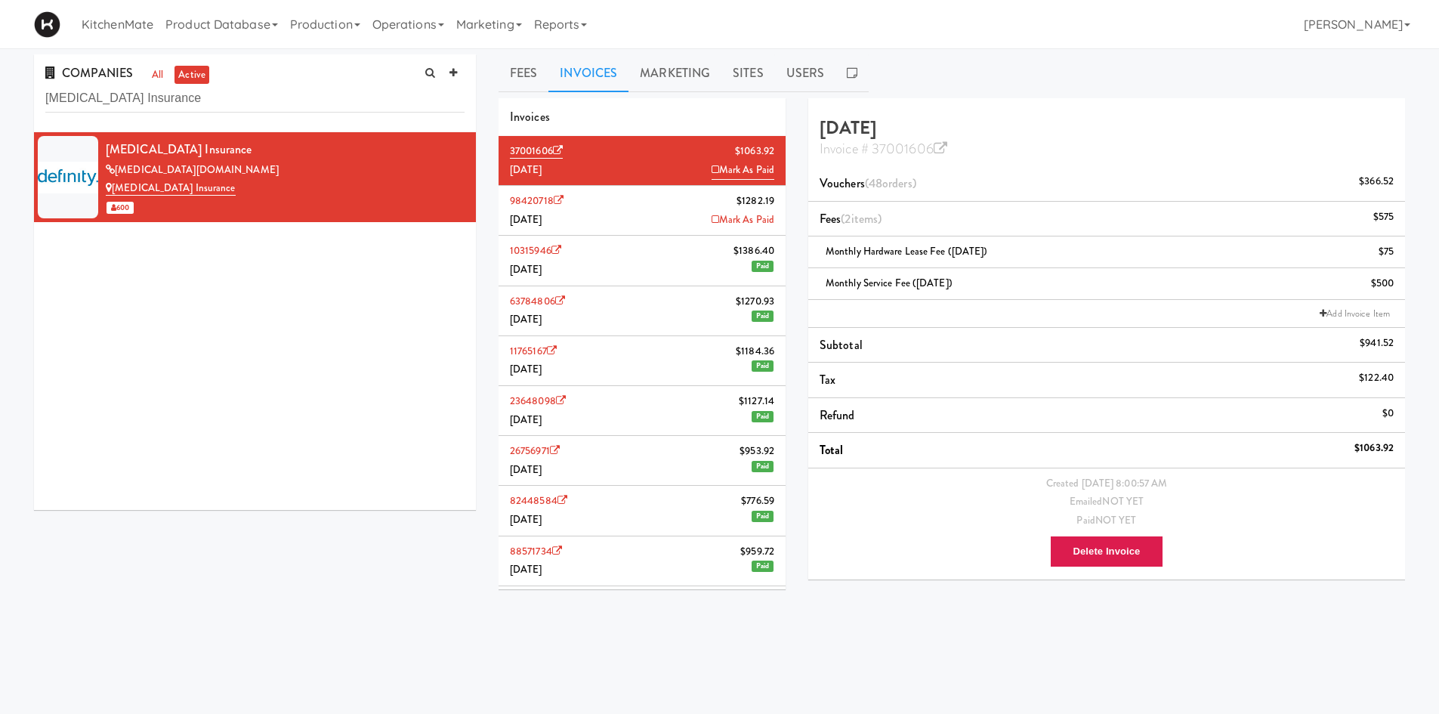
click at [903, 312] on li "Add Invoice Item" at bounding box center [1106, 314] width 597 height 28
click at [1335, 309] on link "Add Invoice Item" at bounding box center [1355, 313] width 78 height 15
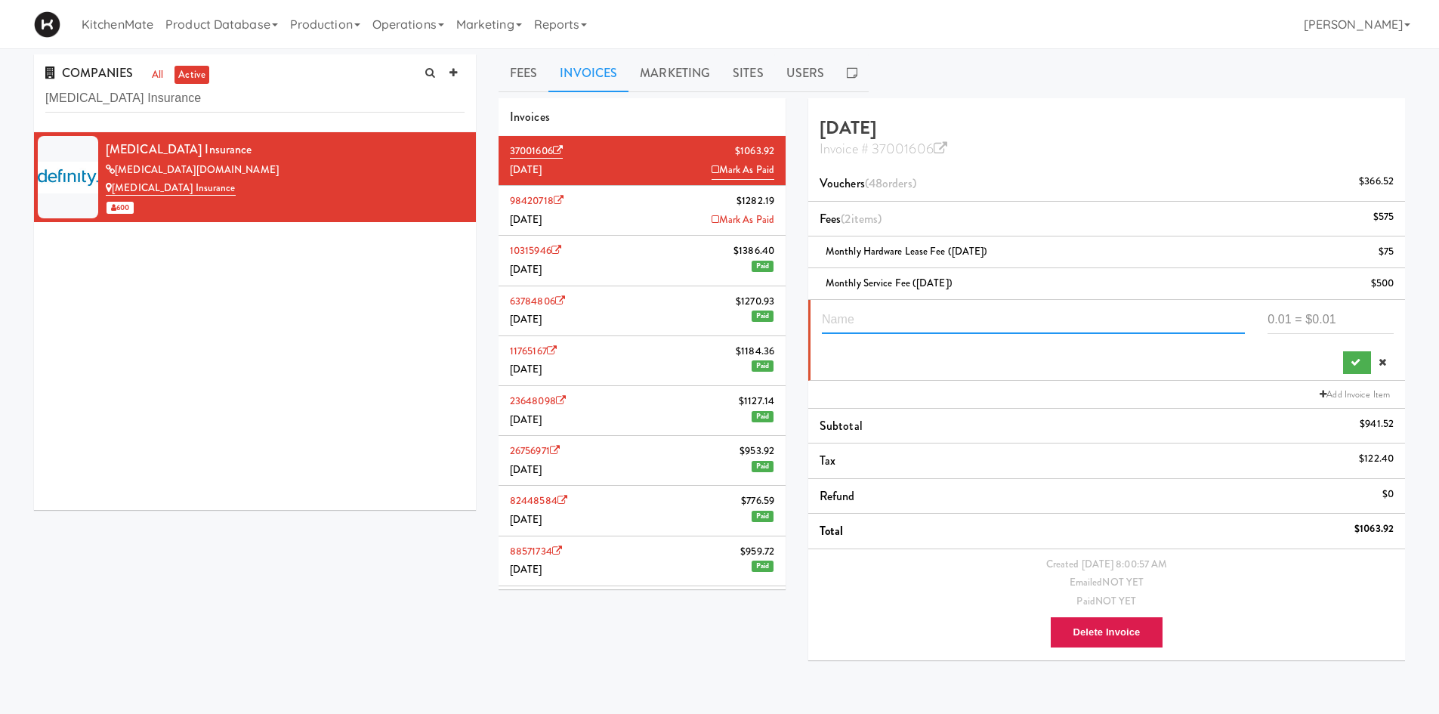
click at [1040, 313] on input "text" at bounding box center [1033, 320] width 423 height 28
paste input "Second Harvest 50:50 Food Donation (Uneaten Meals July 2025)"
click at [1125, 317] on input "Second Harvest 50:50 Food Donation (Uneaten Meals July 2025)" at bounding box center [1033, 320] width 423 height 28
type input "Second Harvest 50:50 Food Donation (Uneaten Meals August 2025)"
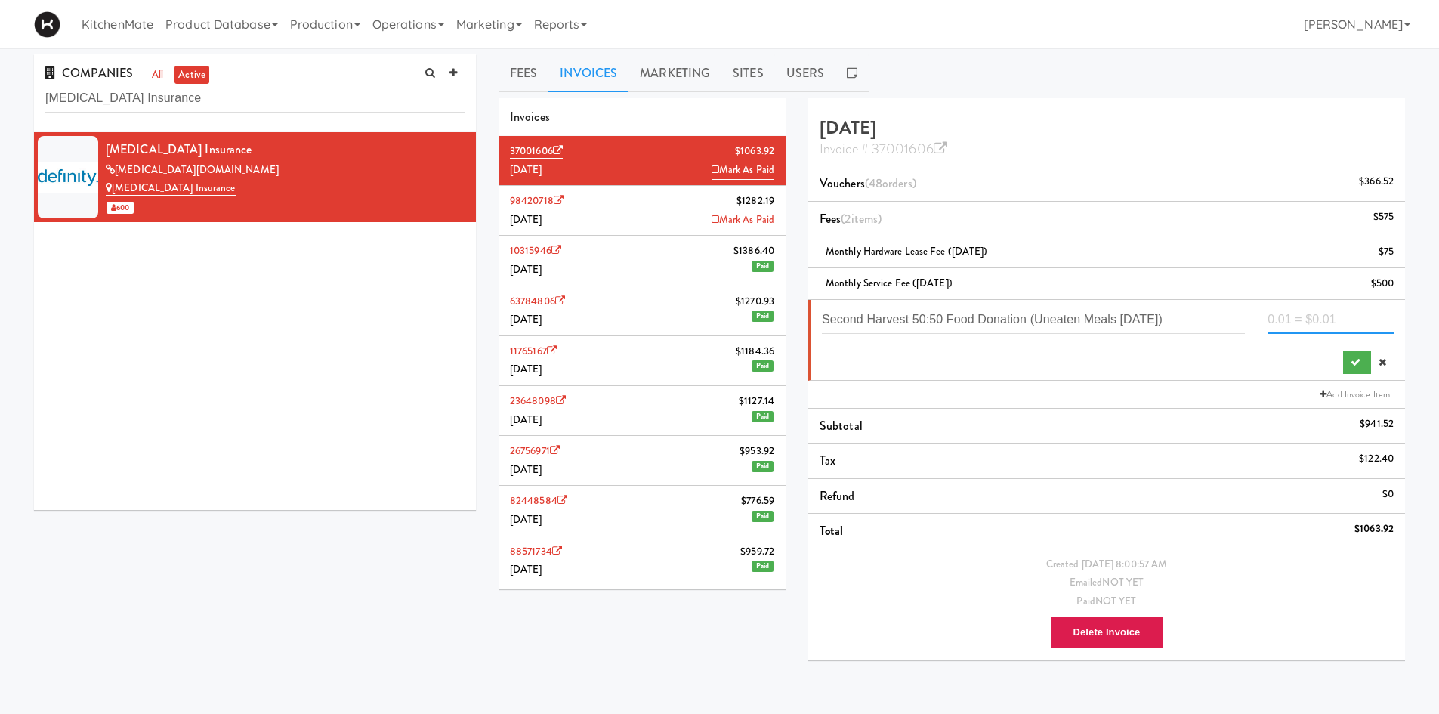
click at [1348, 325] on input "number" at bounding box center [1331, 320] width 126 height 28
click at [1342, 313] on input "number" at bounding box center [1331, 320] width 126 height 28
type input "275.185"
click at [1357, 366] on icon "submit" at bounding box center [1356, 362] width 10 height 10
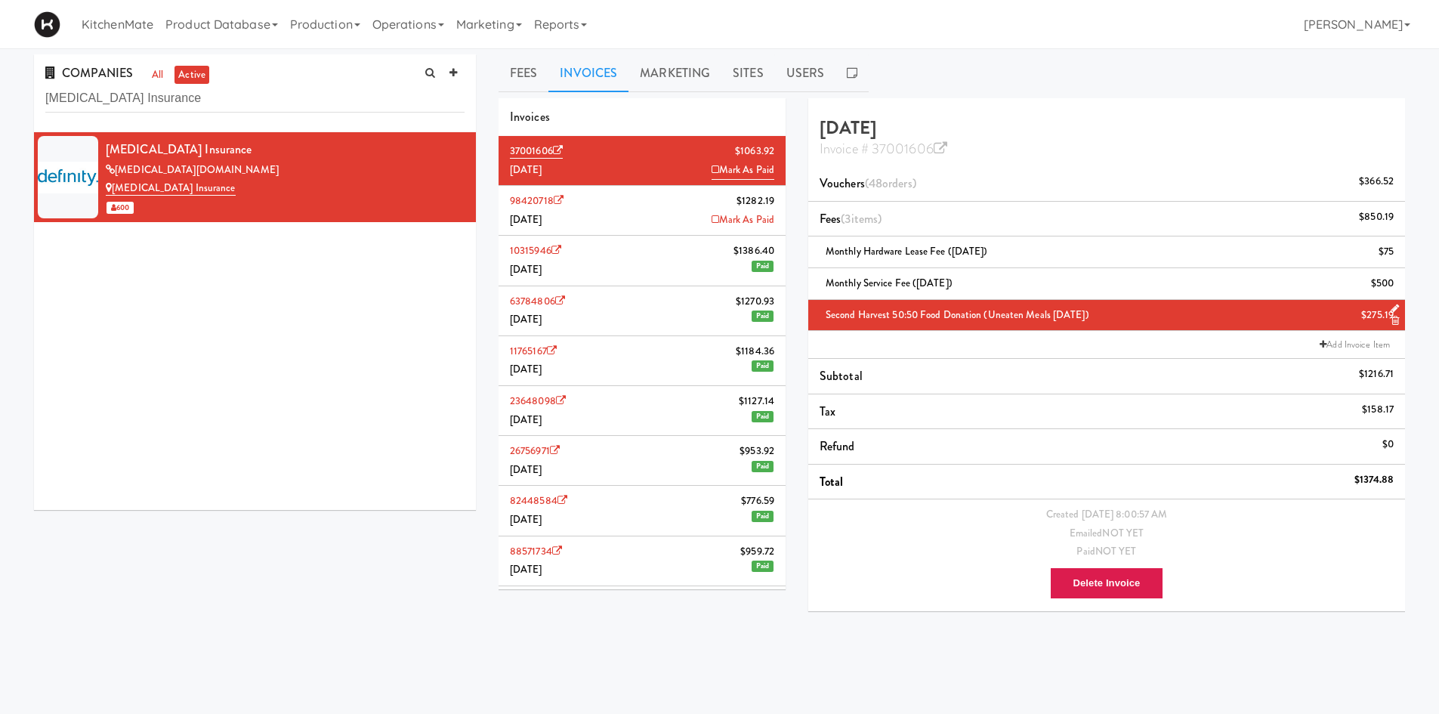
click at [956, 76] on ul "Fees Invoices Marketing Sites Users" at bounding box center [952, 73] width 906 height 38
click at [645, 207] on li "98420718 $1282.19 July 2025 Mark As Paid" at bounding box center [642, 211] width 287 height 50
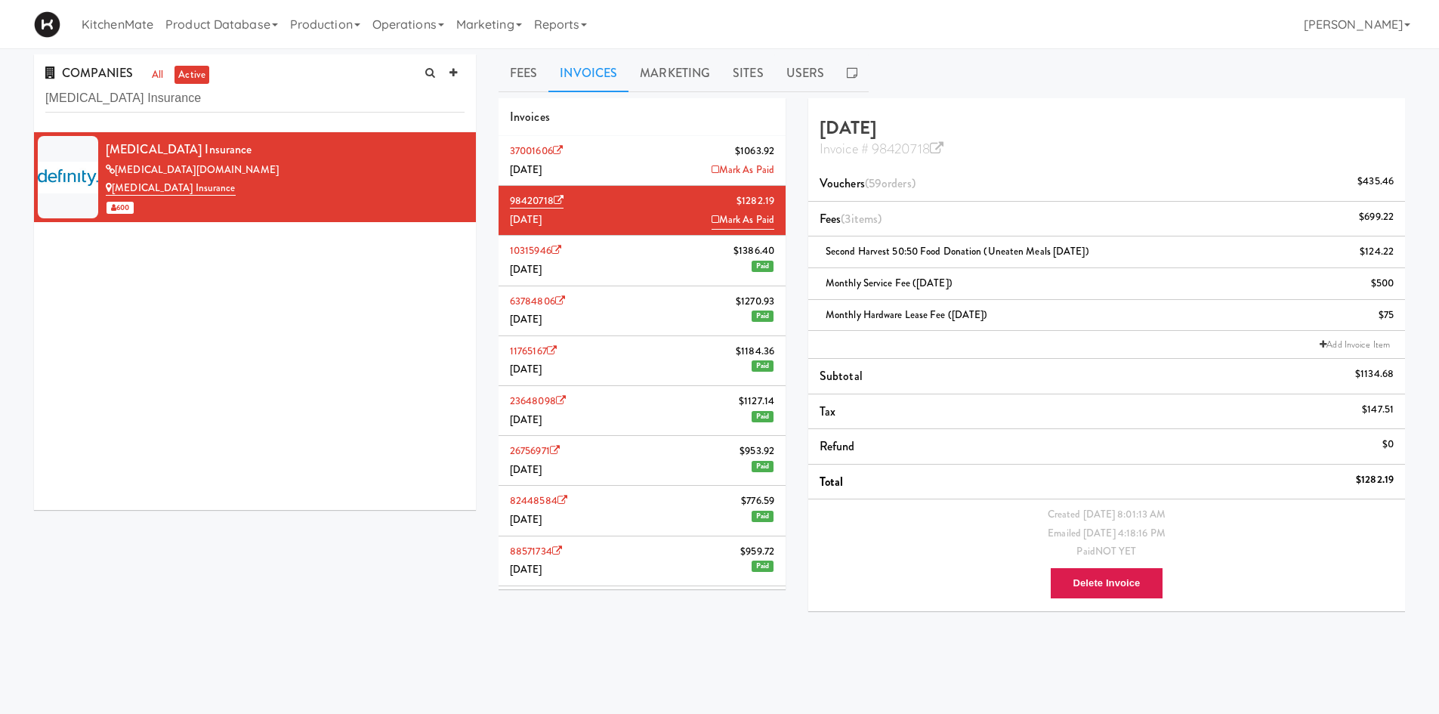
click at [646, 237] on li "10315946 $1386.40 June 2025 Paid" at bounding box center [642, 261] width 287 height 50
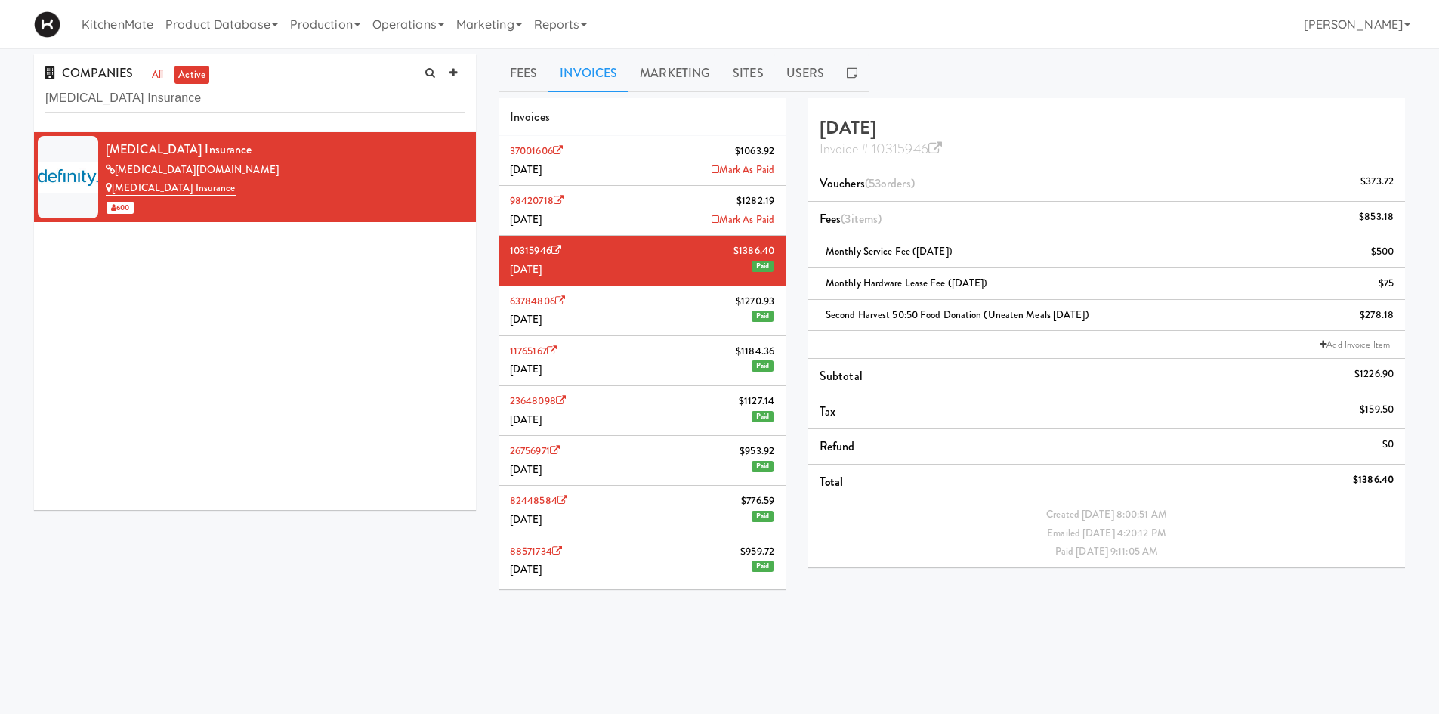
click at [651, 166] on li "37001606 $1063.92 August 2025 Mark As Paid" at bounding box center [642, 161] width 287 height 50
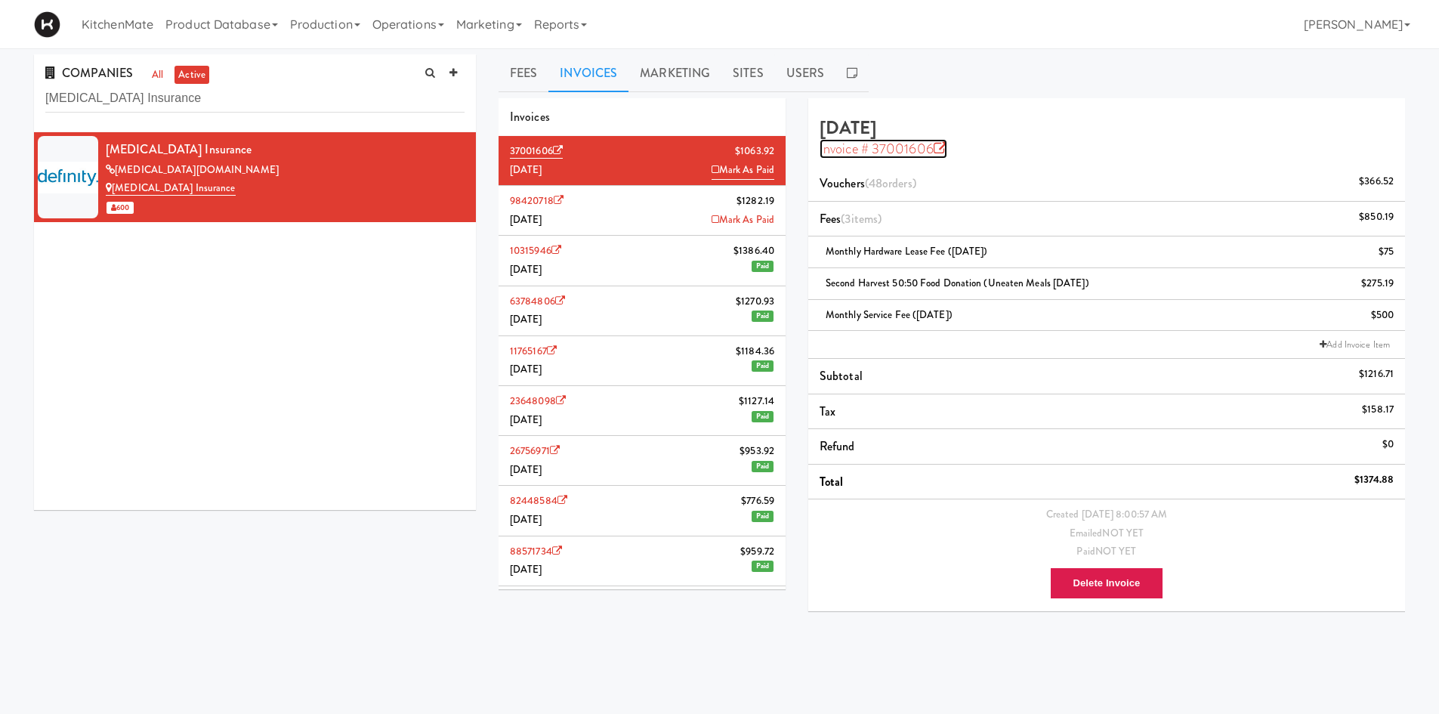
click at [942, 146] on icon at bounding box center [941, 149] width 14 height 14
click at [252, 106] on input "Definity Insurance" at bounding box center [254, 99] width 419 height 28
paste input "sjardins"
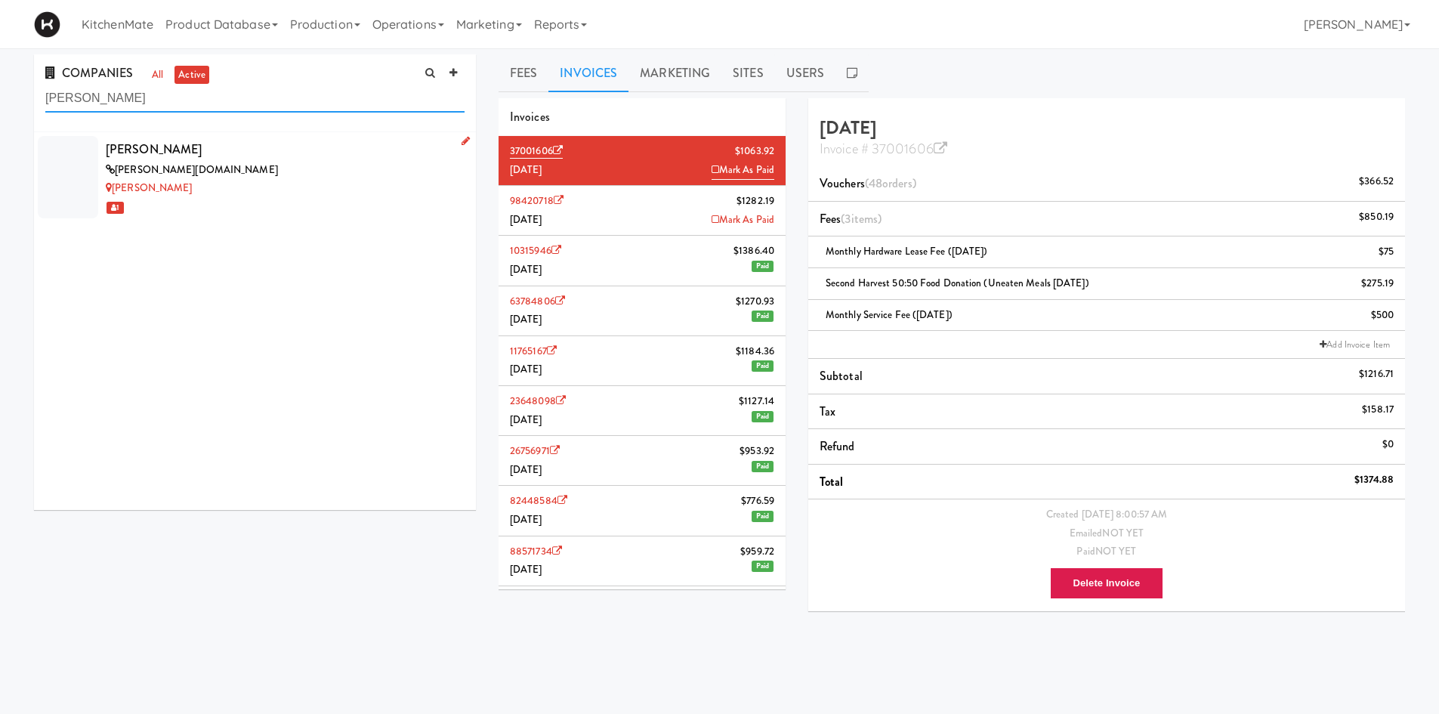
type input "Desjardins"
click at [238, 171] on div "desjardins.com" at bounding box center [285, 170] width 359 height 19
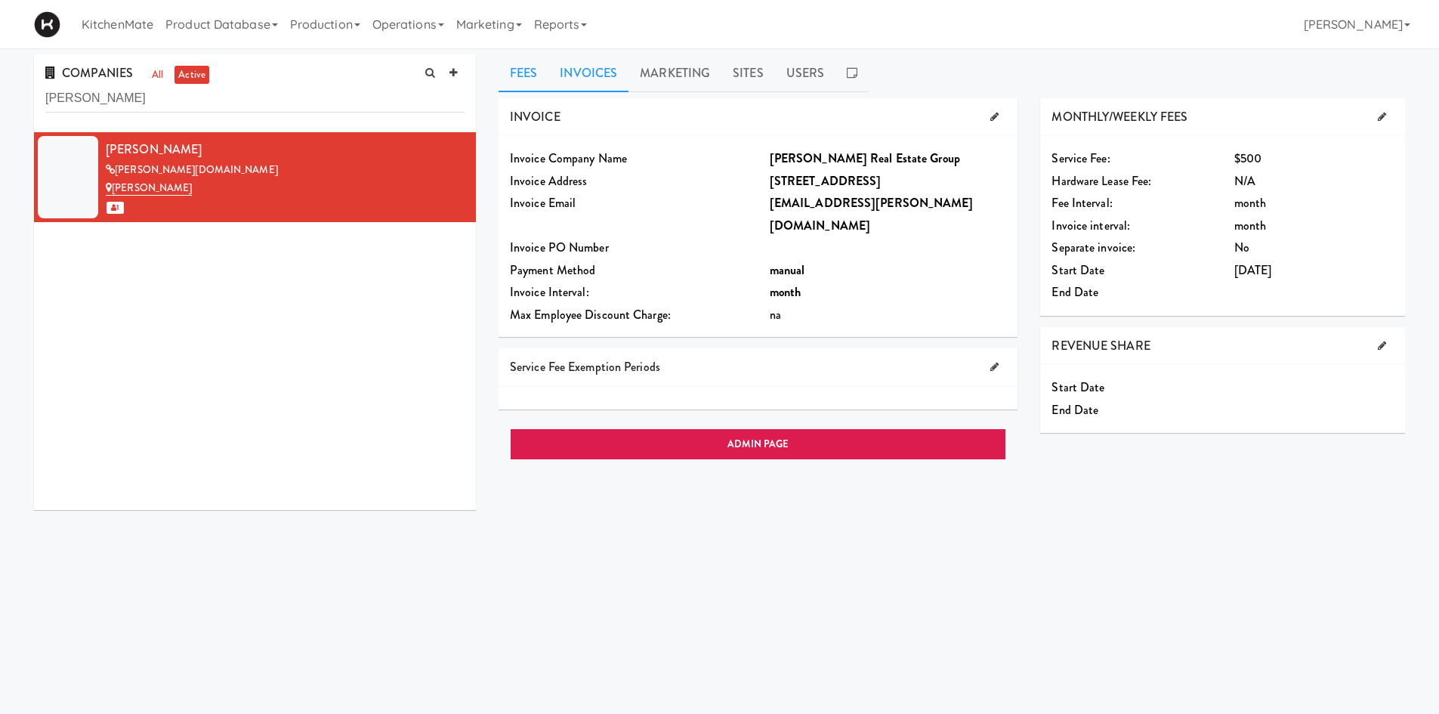
click at [575, 77] on link "Invoices" at bounding box center [588, 73] width 80 height 38
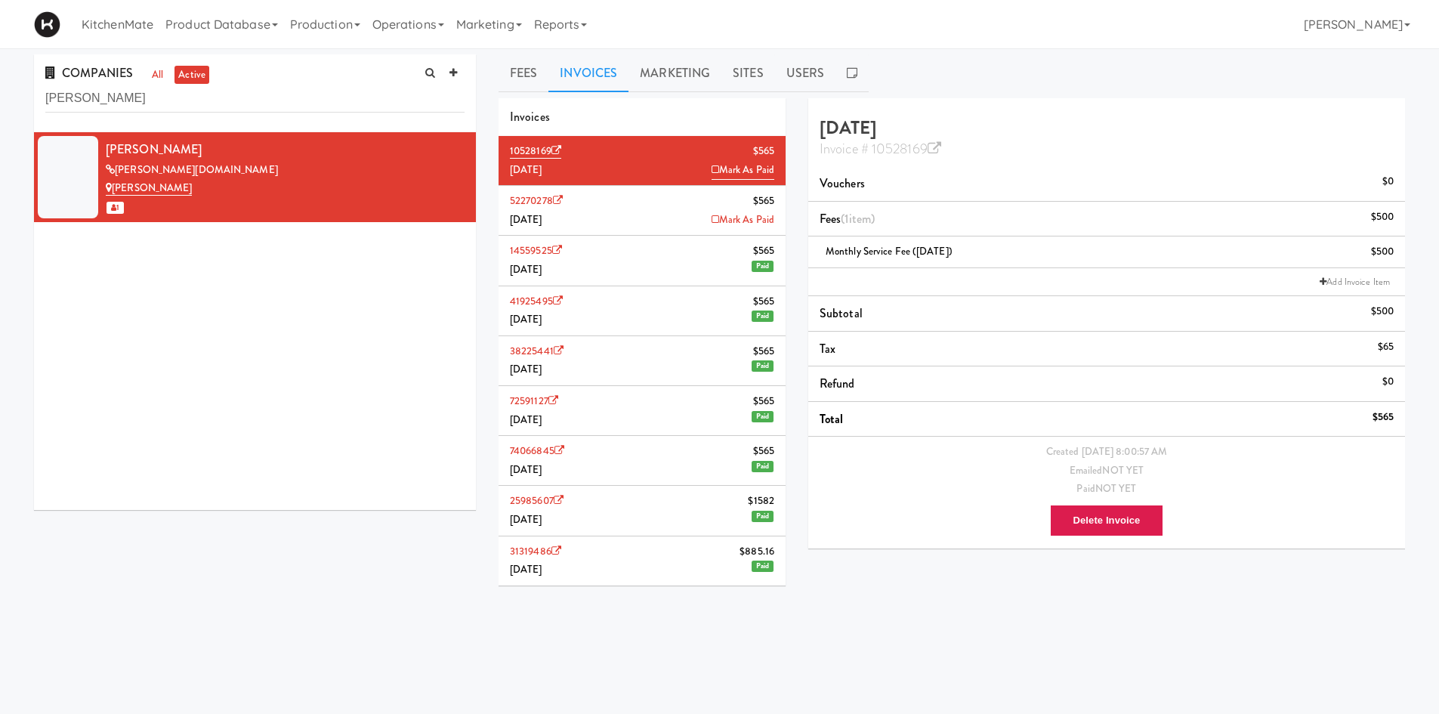
click at [594, 218] on li "52270278 $565 July 2025 Mark As Paid" at bounding box center [642, 211] width 287 height 50
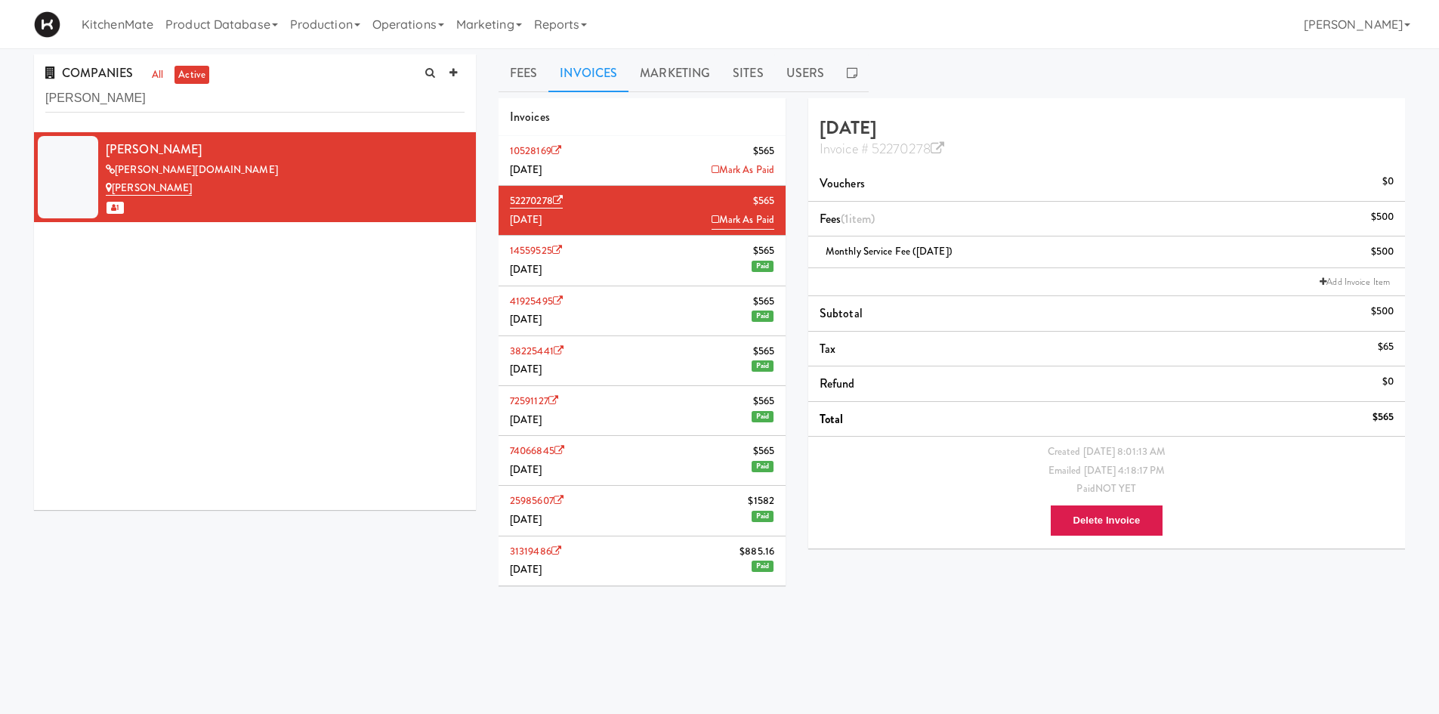
click at [647, 168] on li "10528169 $565 August 2025 Mark As Paid" at bounding box center [642, 161] width 287 height 50
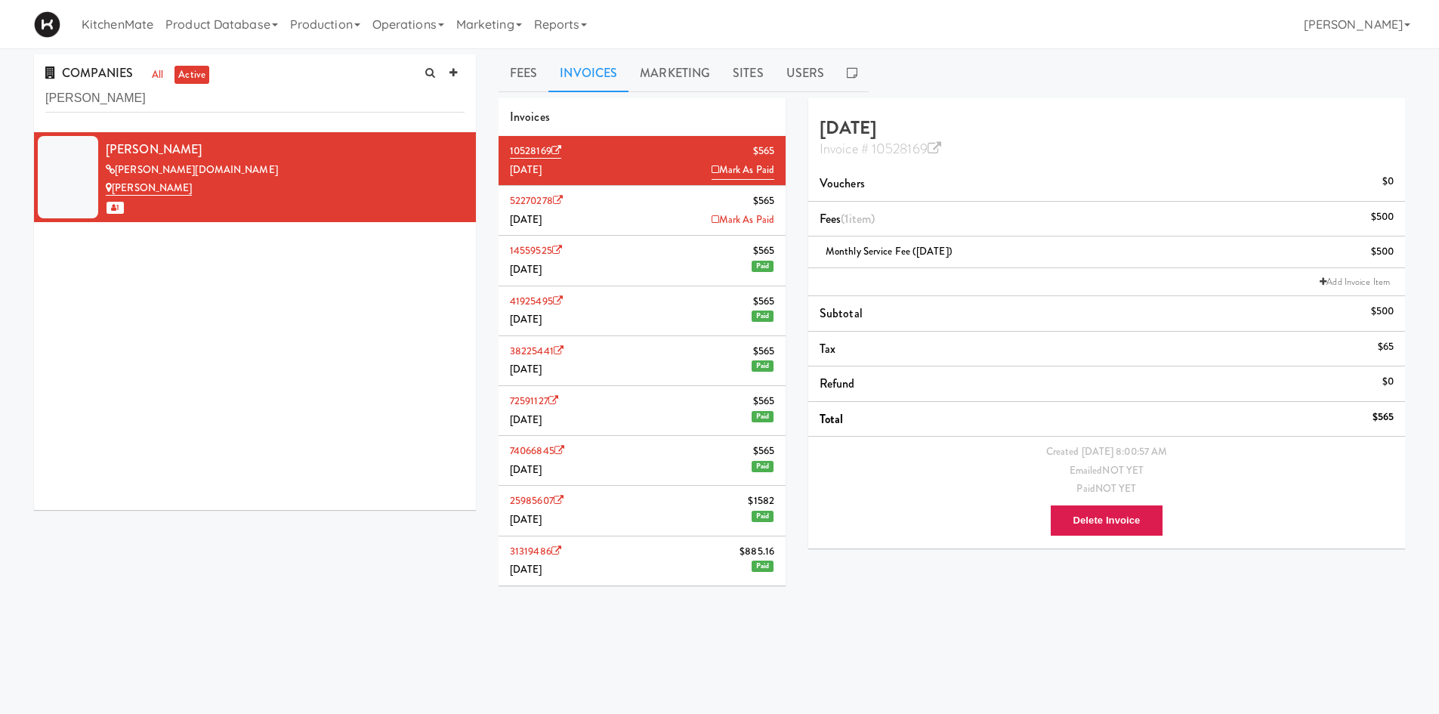
click at [627, 230] on li "52270278 $565 July 2025 Mark As Paid" at bounding box center [642, 211] width 287 height 50
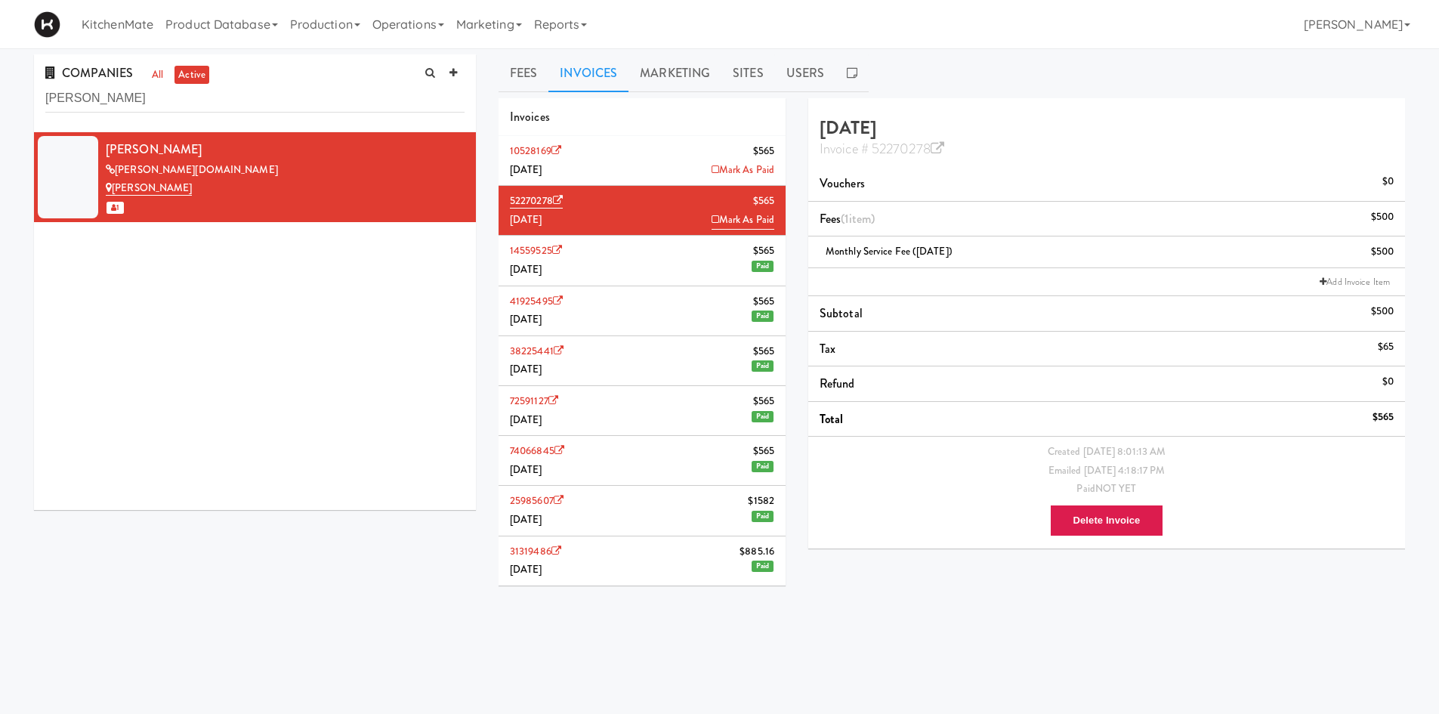
click at [636, 168] on li "10528169 $565 August 2025 Mark As Paid" at bounding box center [642, 161] width 287 height 50
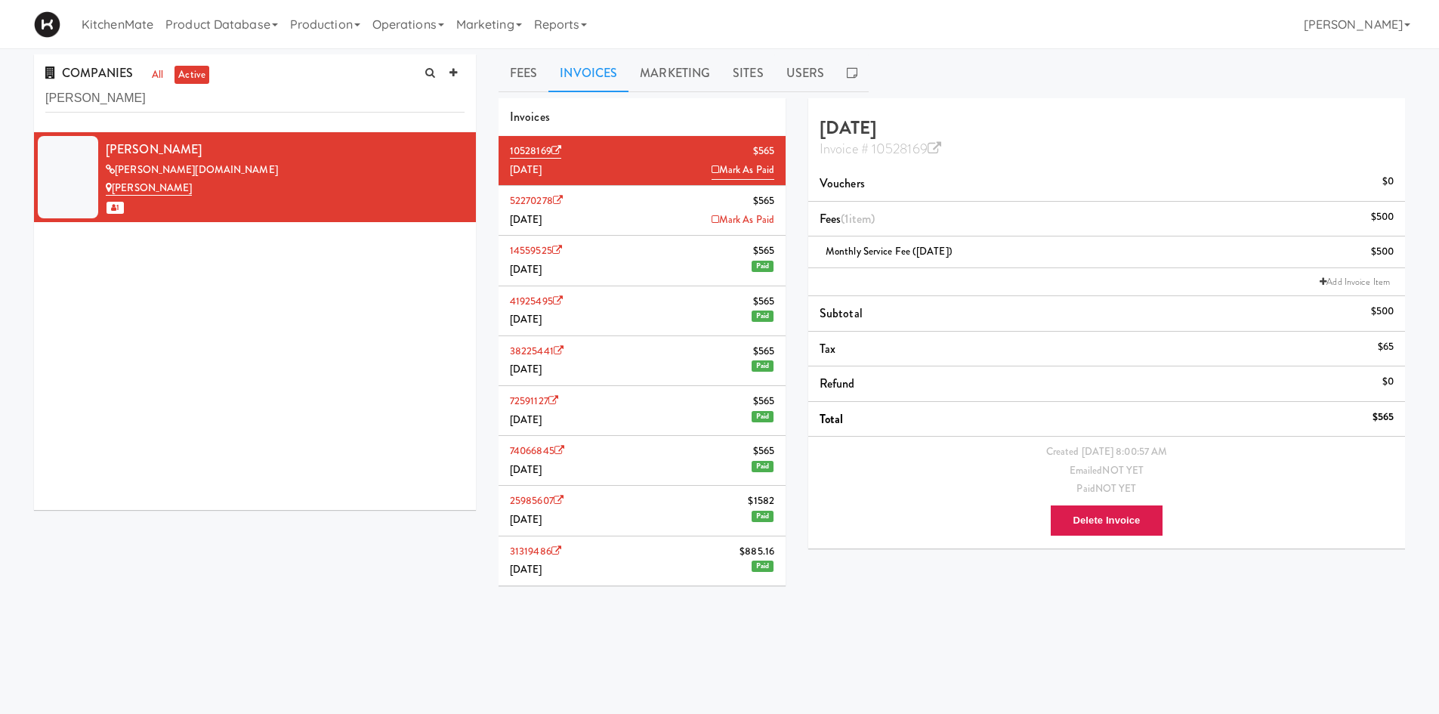
click at [662, 201] on li "52270278 $565 July 2025 Mark As Paid" at bounding box center [642, 211] width 287 height 50
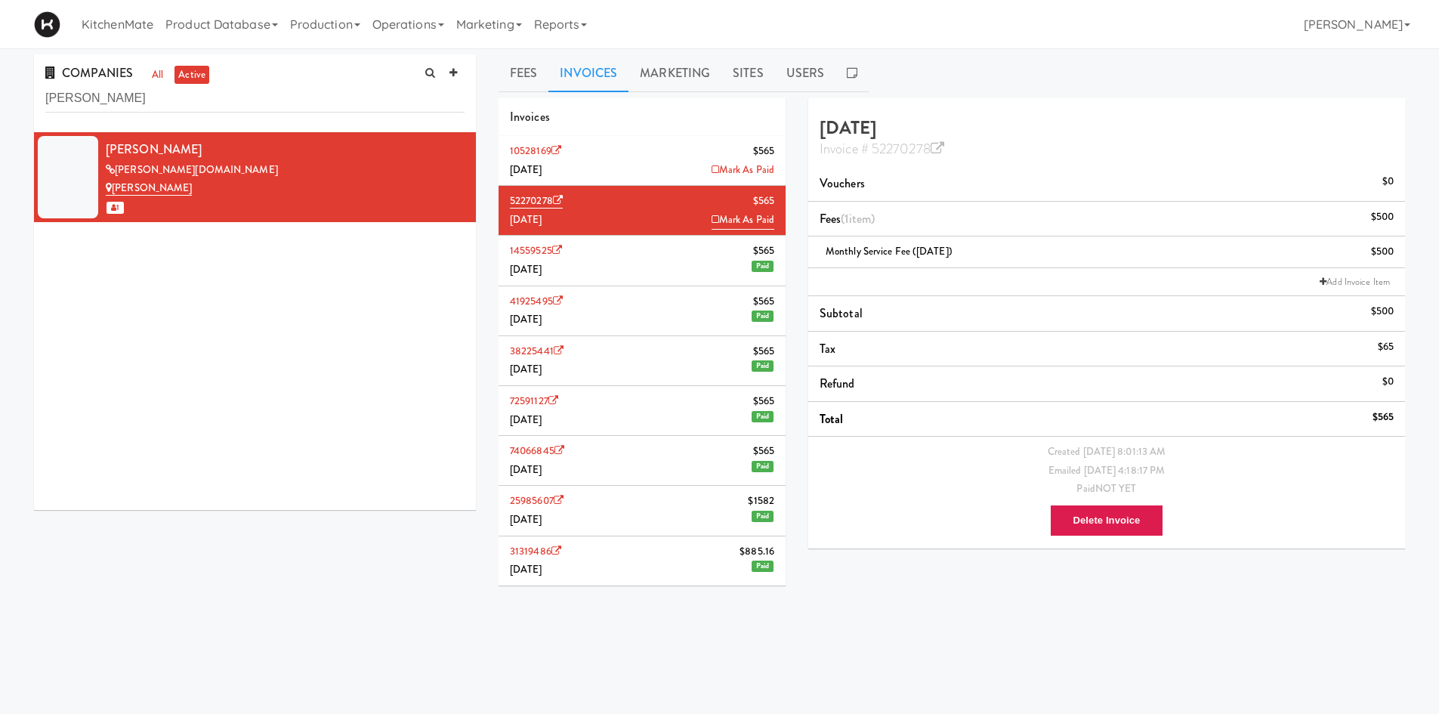
click at [682, 162] on li "10528169 $565 August 2025 Mark As Paid" at bounding box center [642, 161] width 287 height 50
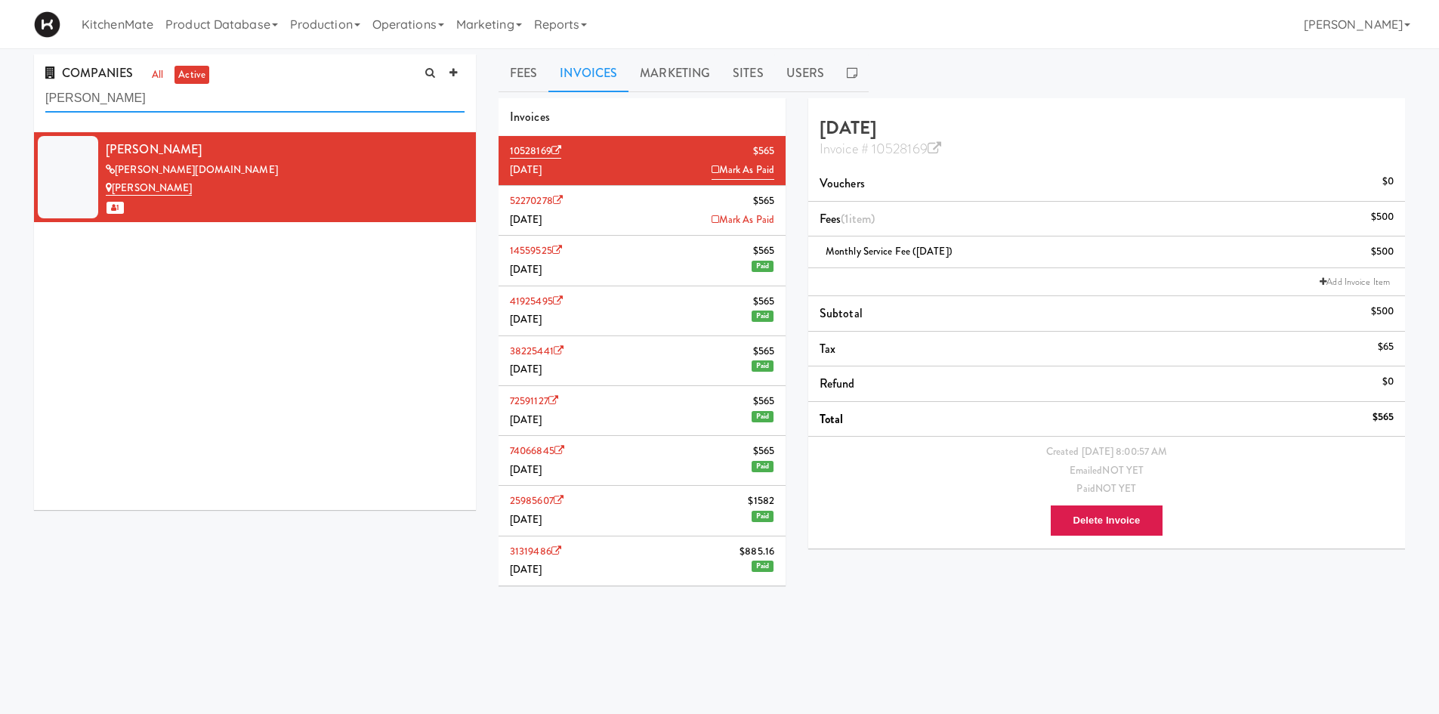
click at [238, 94] on input "Desjardins" at bounding box center [254, 99] width 419 height 28
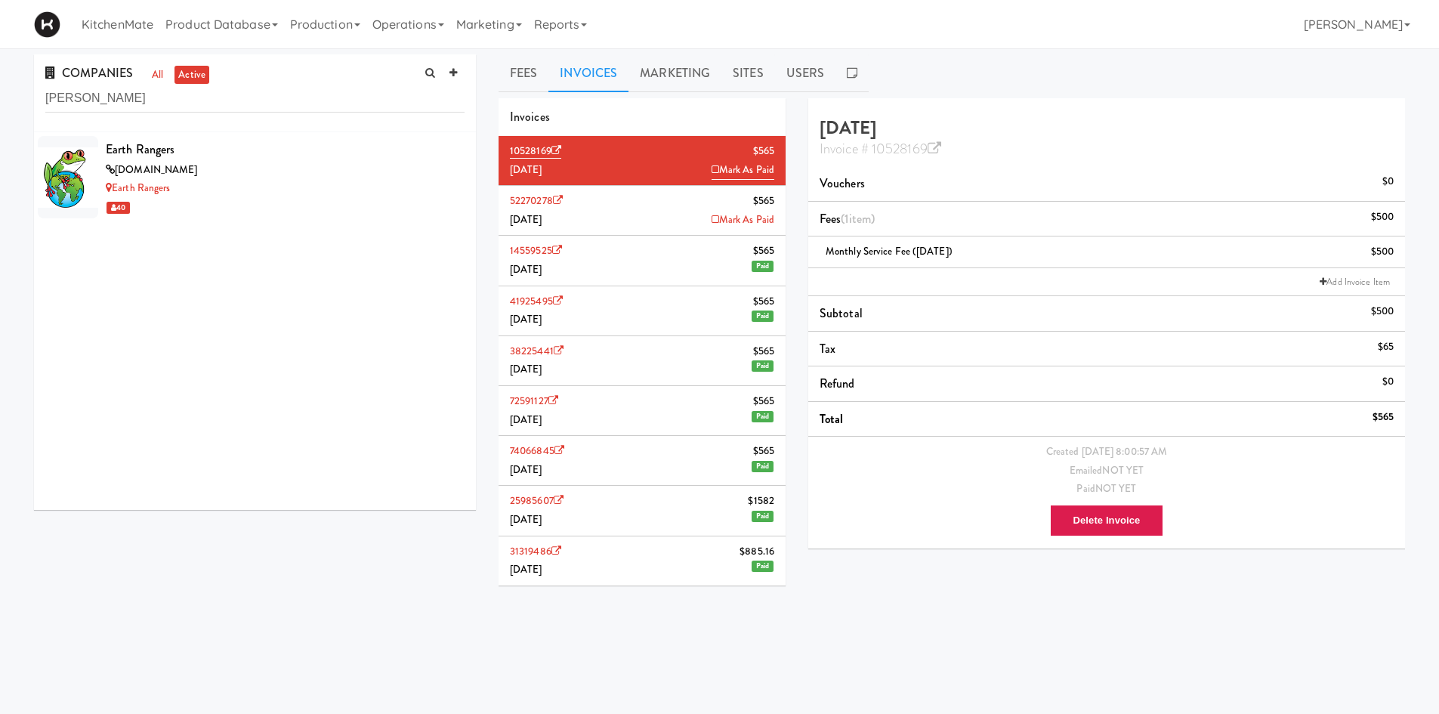
click at [221, 420] on div "Earth Rangers earthrangers.com Earth Rangers 40" at bounding box center [255, 321] width 442 height 378
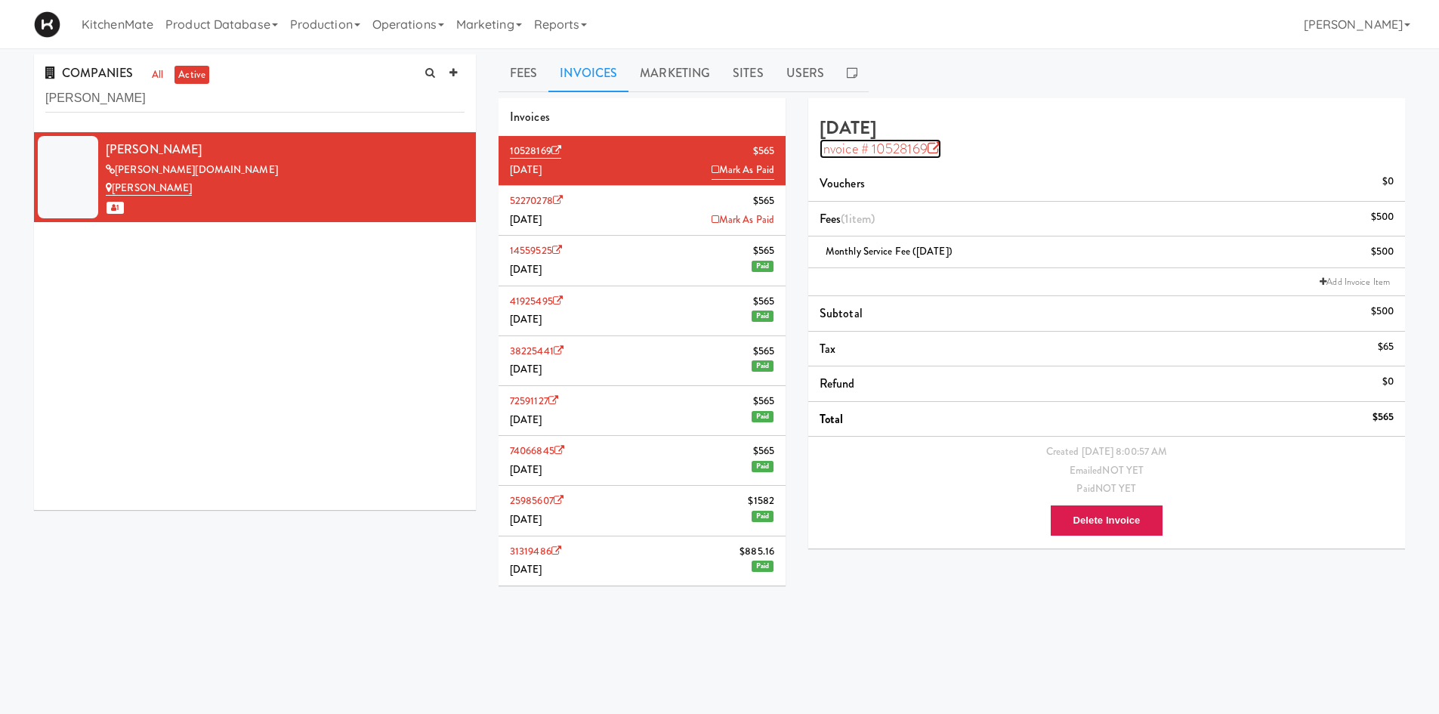
click at [940, 144] on icon at bounding box center [935, 149] width 14 height 14
click at [332, 96] on input "Desjardins" at bounding box center [254, 99] width 419 height 28
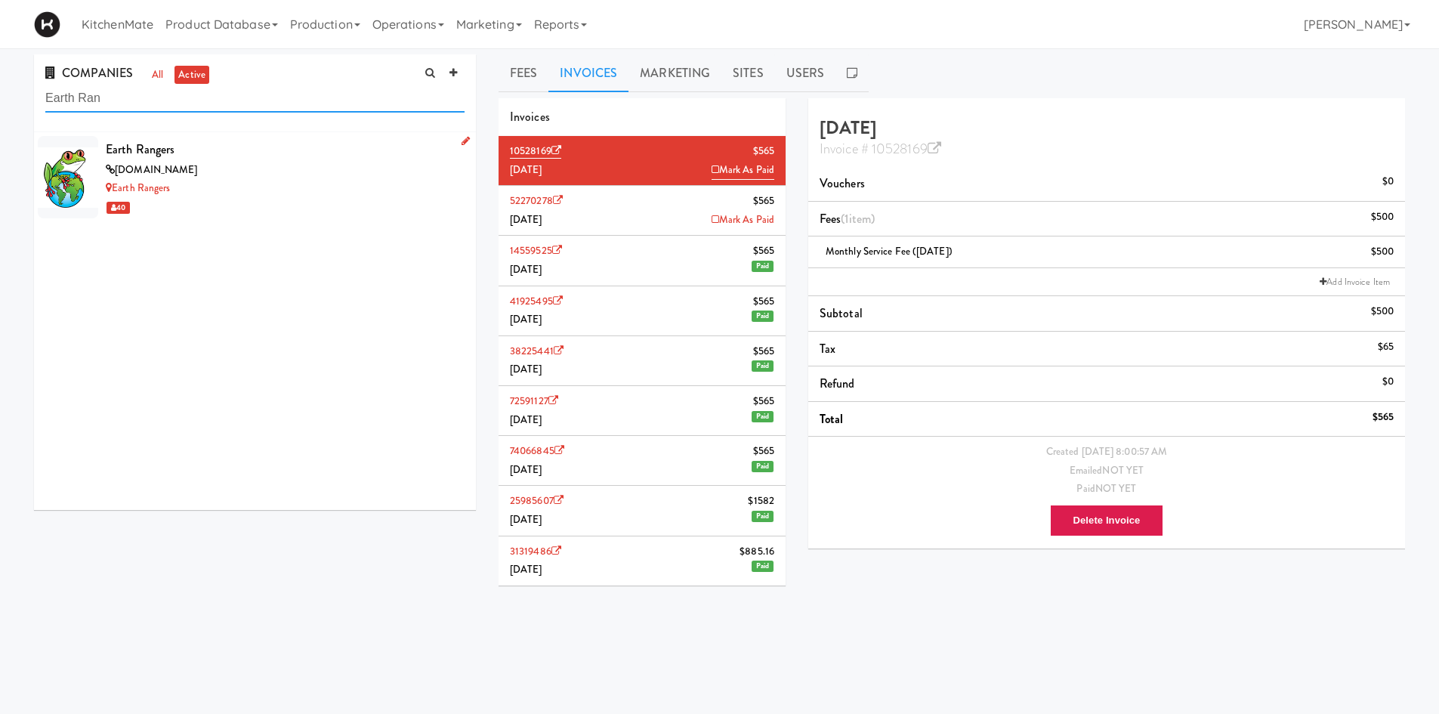
type input "Earth Ran"
click at [269, 206] on div "40" at bounding box center [285, 207] width 359 height 19
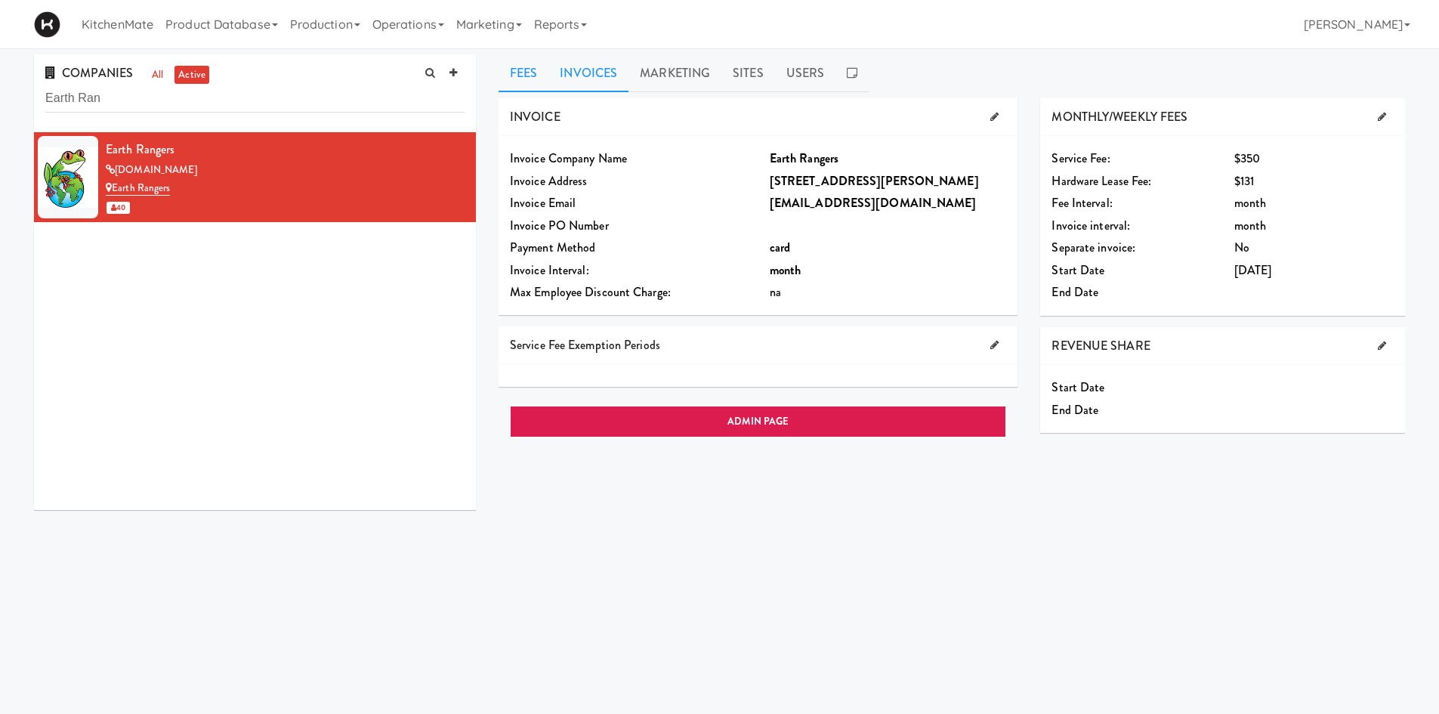
click at [585, 69] on link "Invoices" at bounding box center [588, 73] width 80 height 38
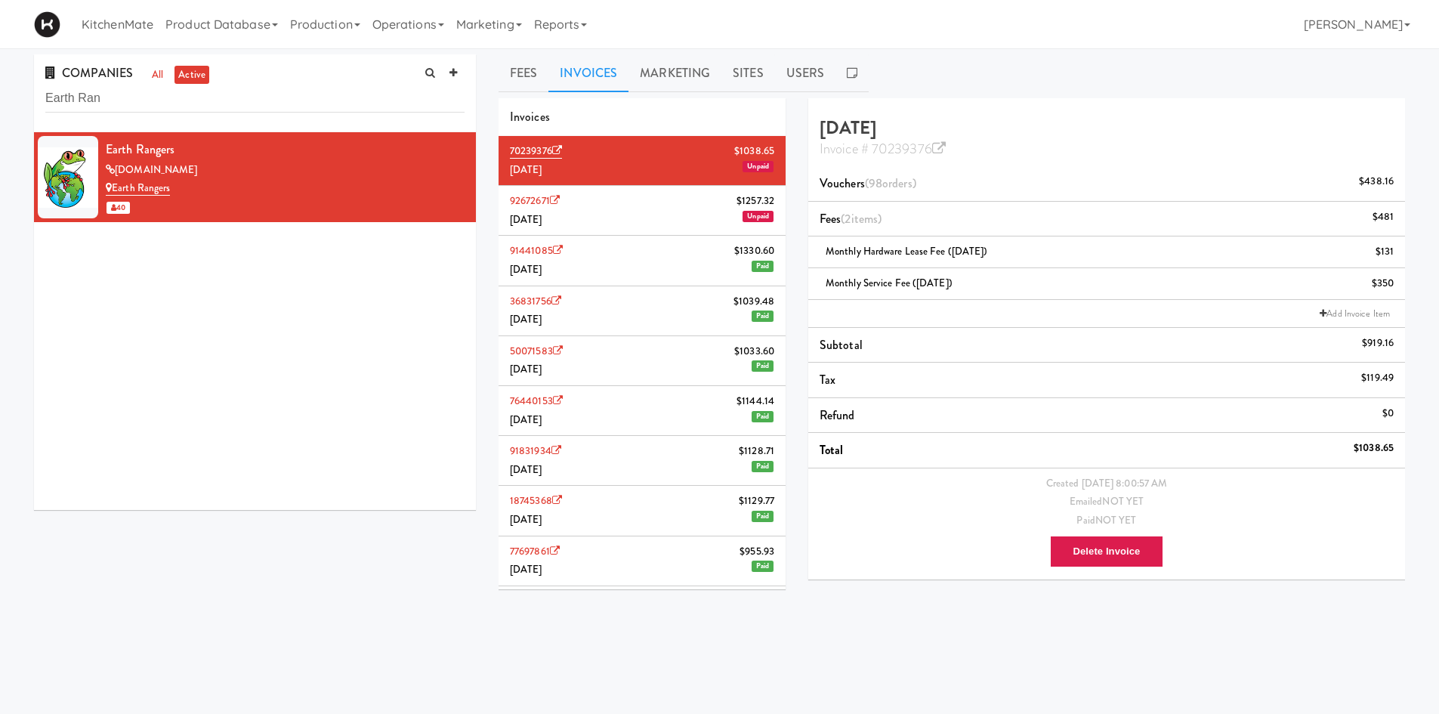
click at [678, 219] on li "92672671 $1257.32 July 2025 Unpaid" at bounding box center [642, 211] width 287 height 50
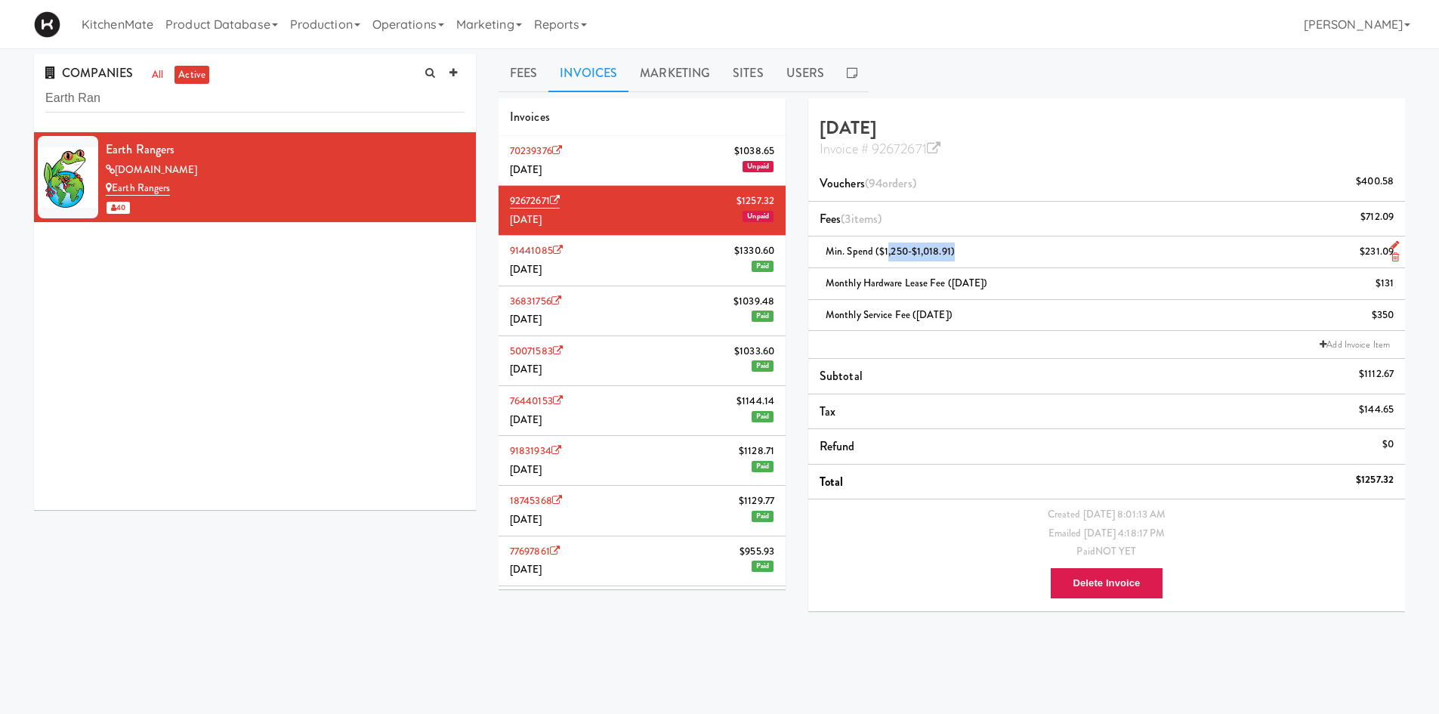
drag, startPoint x: 959, startPoint y: 248, endPoint x: 885, endPoint y: 249, distance: 73.3
click at [885, 249] on div "Min. Spend ($1,250-$1,018.91) $231.09" at bounding box center [1107, 251] width 574 height 19
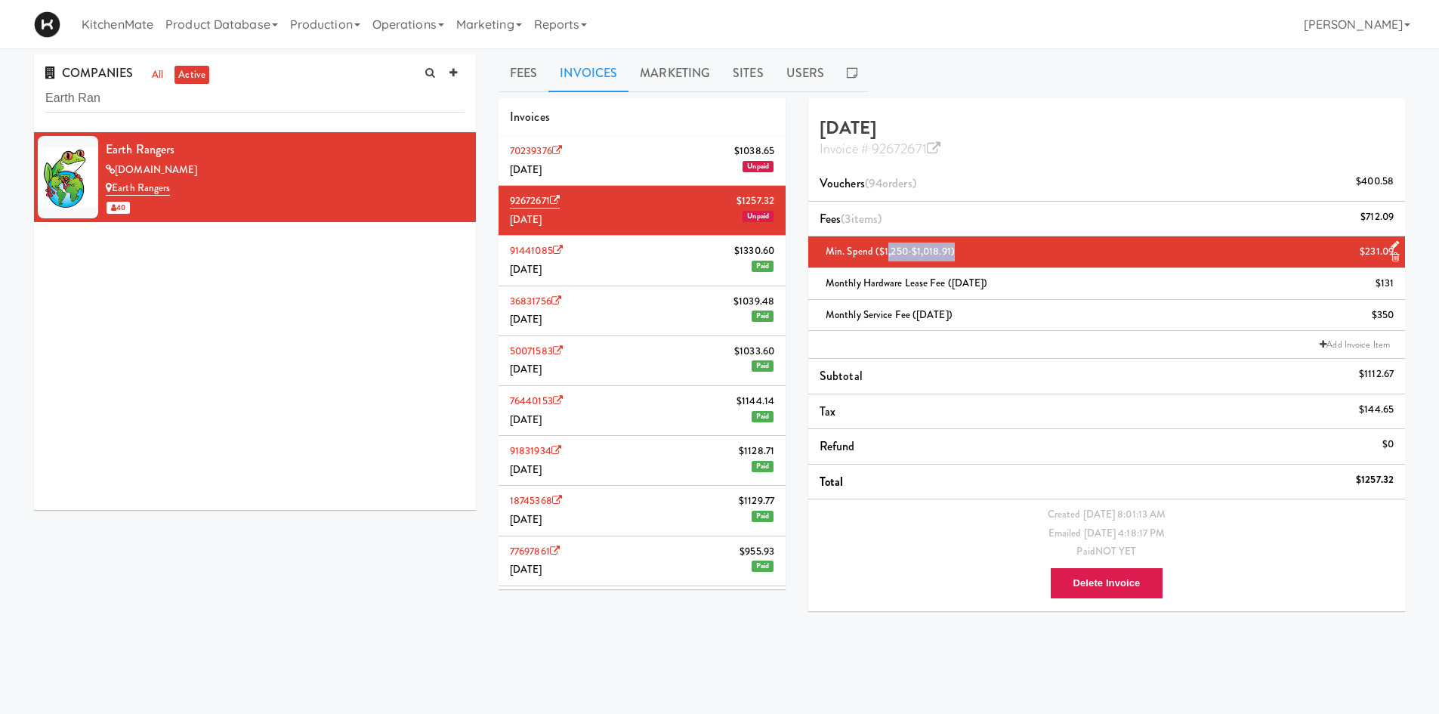
click at [1005, 254] on div "Min. Spend ($1,250-$1,018.91) $231.09" at bounding box center [1107, 251] width 574 height 19
drag, startPoint x: 955, startPoint y: 250, endPoint x: 815, endPoint y: 253, distance: 139.8
click at [815, 253] on li "Min. Spend ($1,250-$1,018.91) $231.09" at bounding box center [1106, 252] width 597 height 32
copy span "Min. Spend ($1,250-$1,018.91)"
click at [622, 161] on li "70239376 $1038.65 August 2025 Unpaid" at bounding box center [642, 161] width 287 height 50
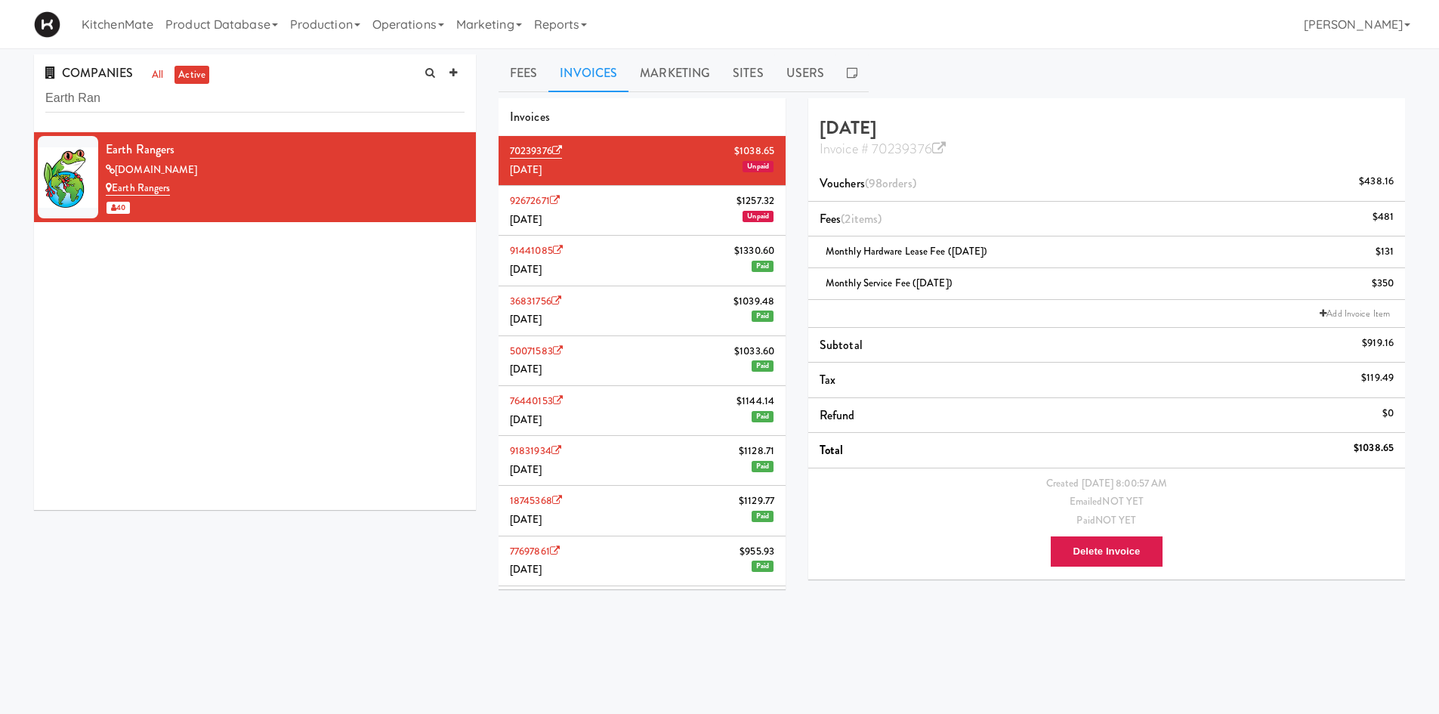
click at [619, 212] on li "92672671 $1257.32 July 2025 Unpaid" at bounding box center [642, 211] width 287 height 50
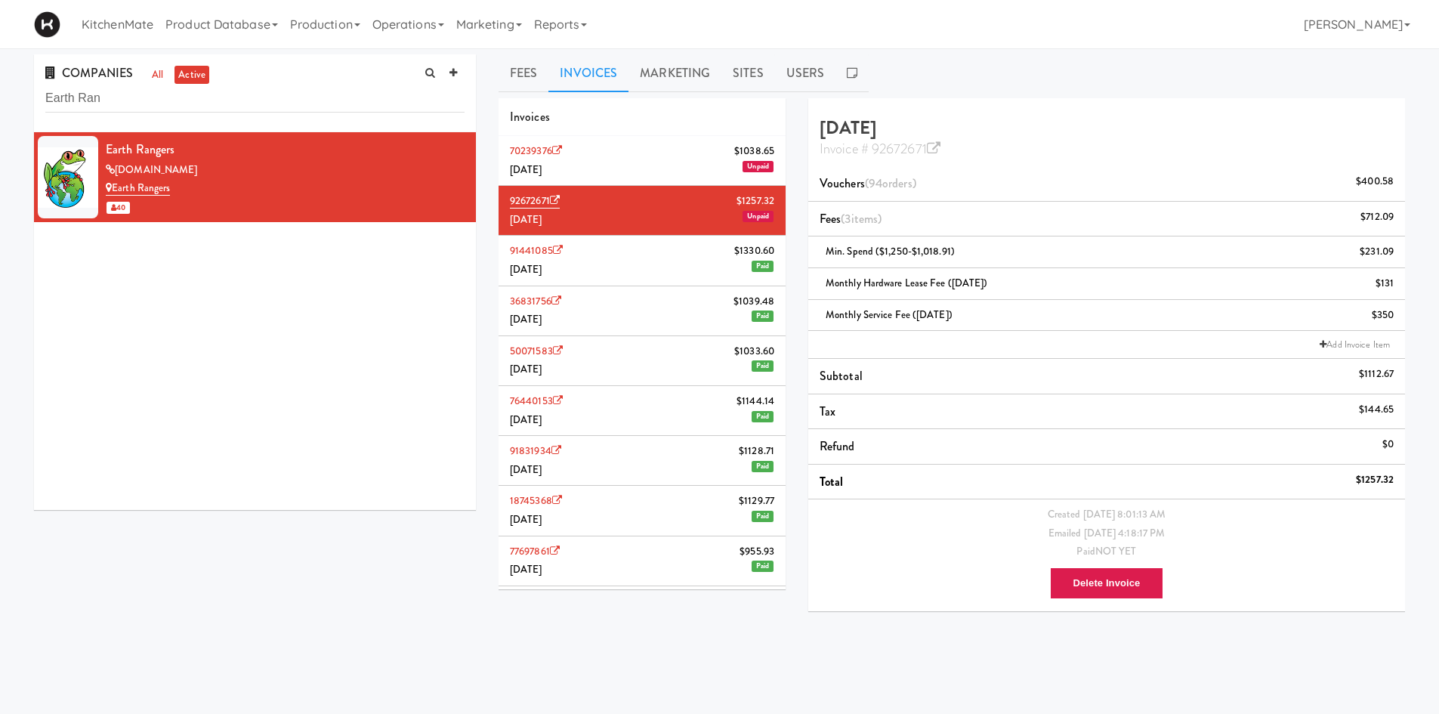
click at [622, 164] on li "70239376 $1038.65 August 2025 Unpaid" at bounding box center [642, 161] width 287 height 50
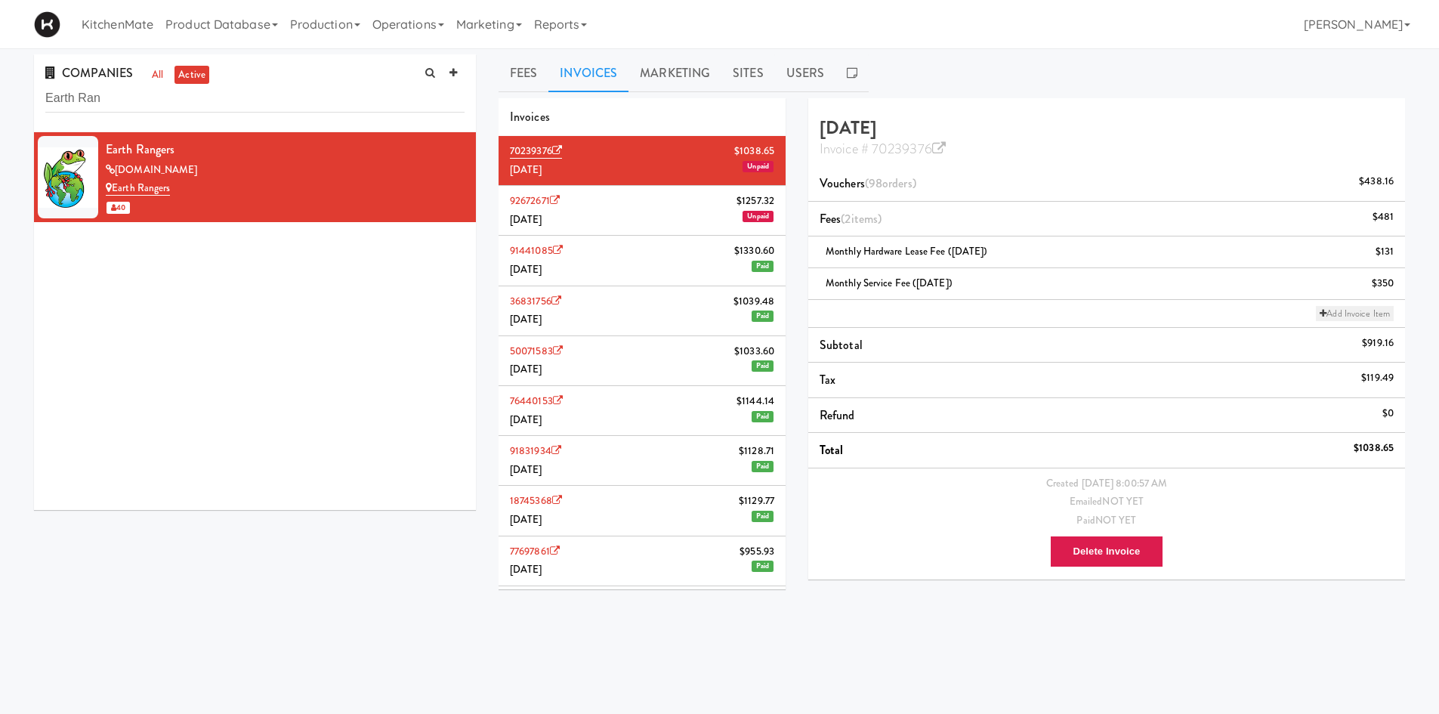
click at [1369, 313] on link "Add Invoice Item" at bounding box center [1355, 313] width 78 height 15
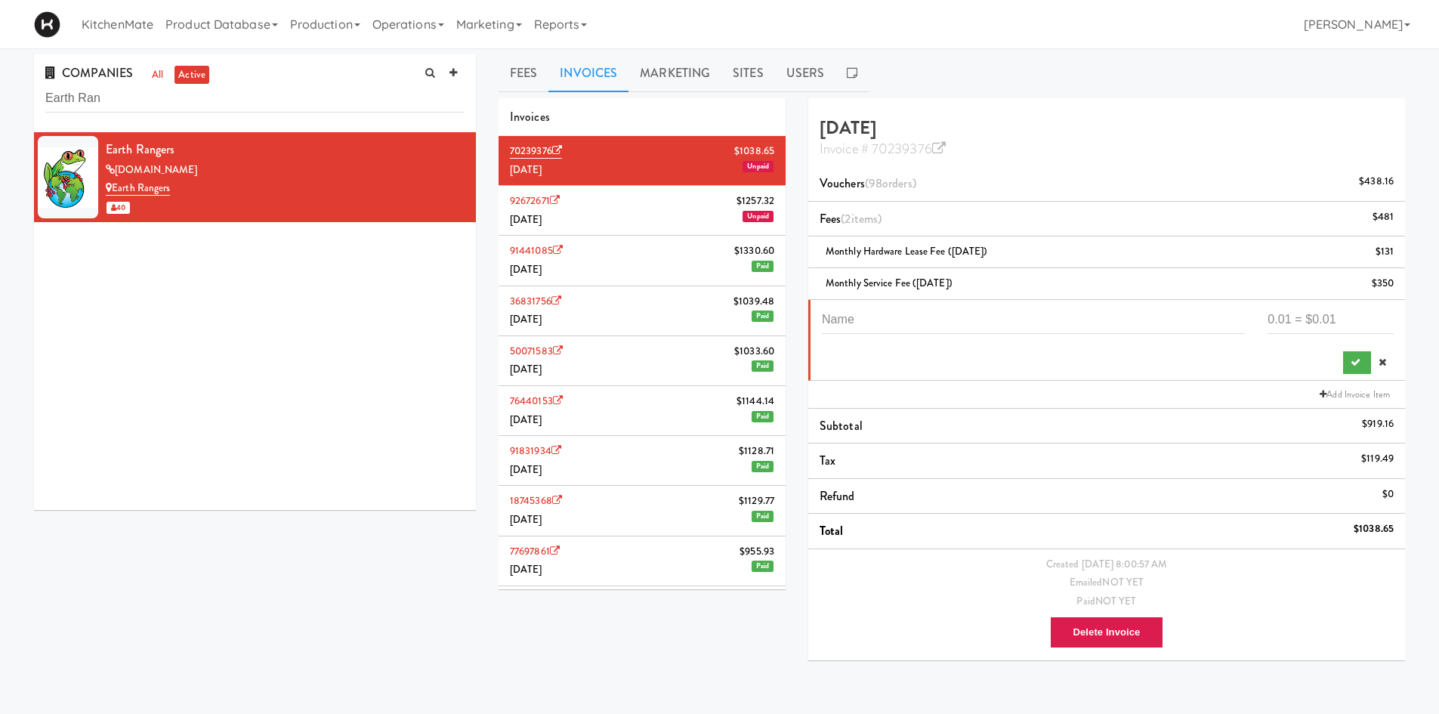
click at [983, 304] on li at bounding box center [1106, 340] width 597 height 81
click at [982, 313] on input "text" at bounding box center [1033, 320] width 423 height 28
paste input "Min. Spend ($1,250-$1,018.91)"
drag, startPoint x: 988, startPoint y: 318, endPoint x: 939, endPoint y: 329, distance: 50.4
click at [939, 329] on input "Min. Spend ($1,250-$1,018.91)" at bounding box center [1033, 320] width 423 height 28
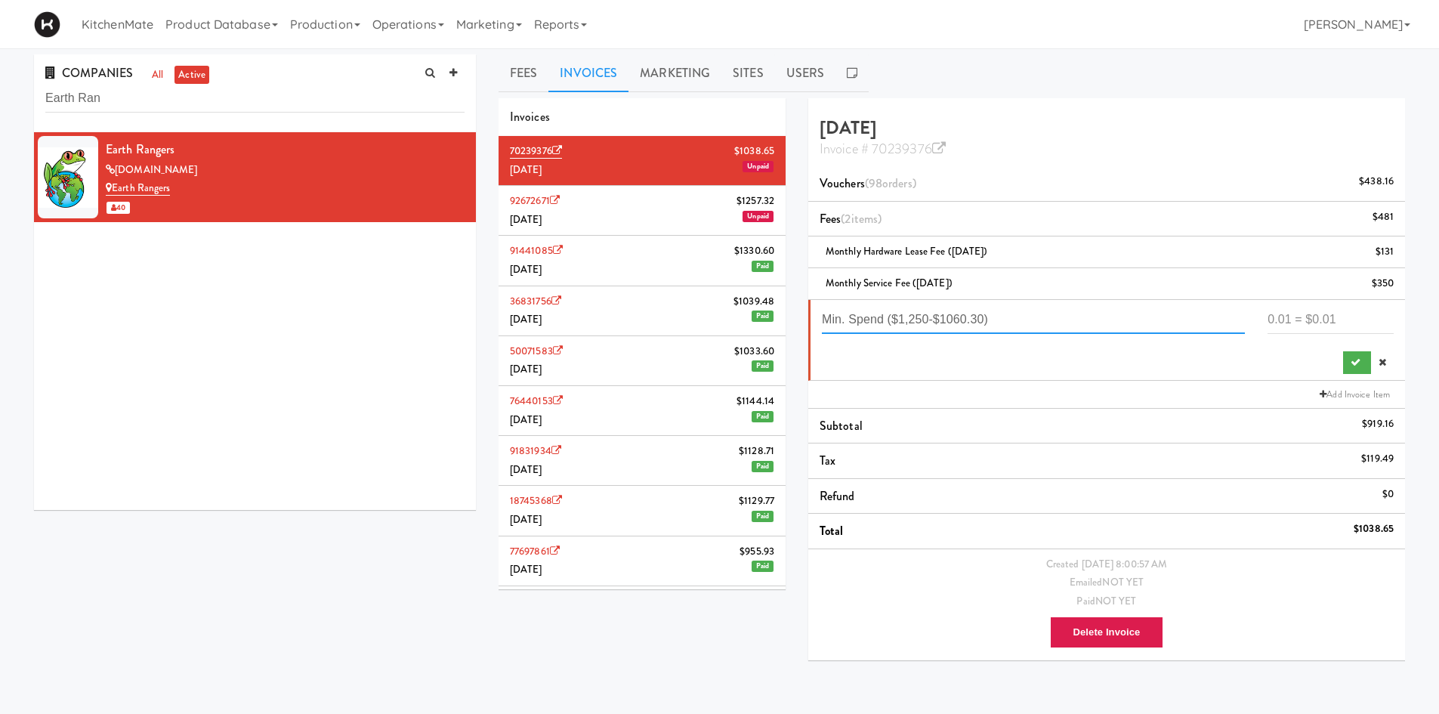
type input "Min. Spend ($1,250-$1060.30)"
click at [1289, 320] on input "number" at bounding box center [1331, 320] width 126 height 28
type input "189.69"
click at [1345, 367] on button "submit" at bounding box center [1357, 362] width 28 height 23
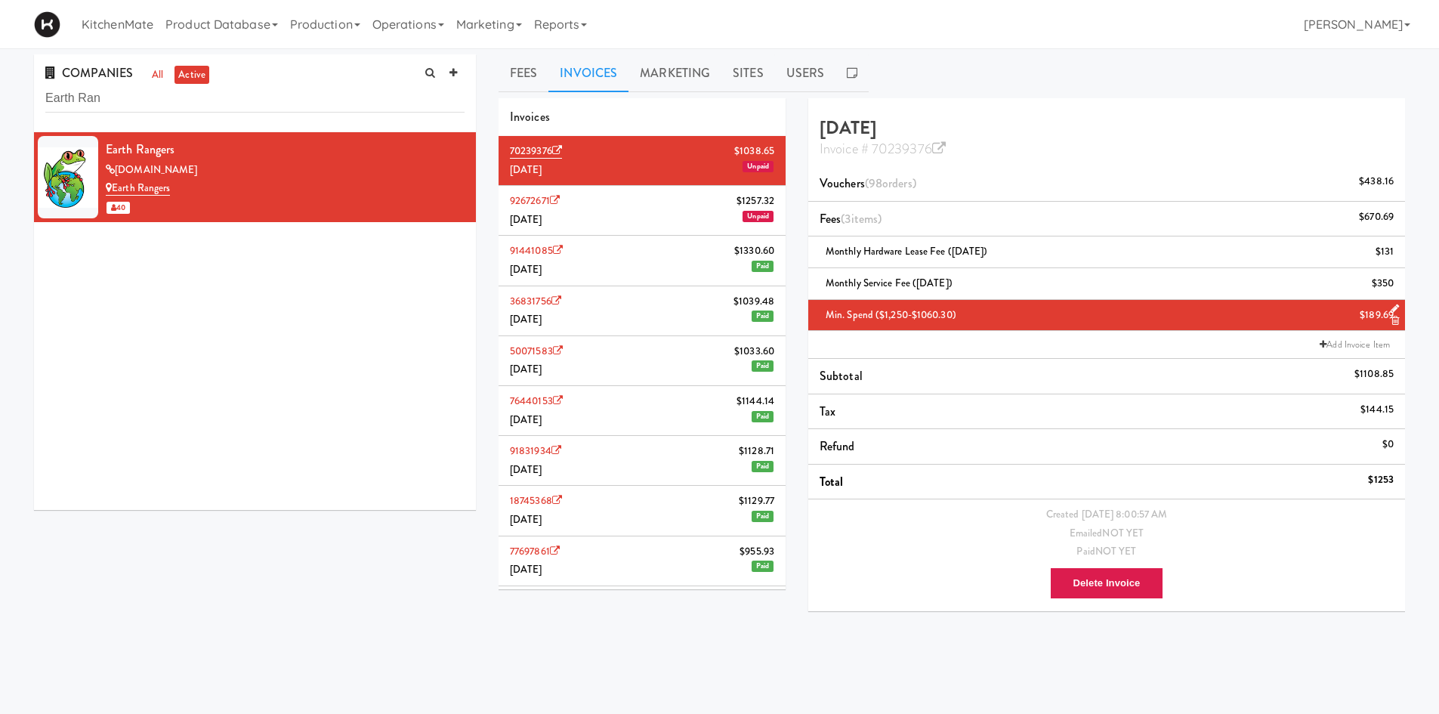
drag, startPoint x: 265, startPoint y: 107, endPoint x: 207, endPoint y: 475, distance: 372.4
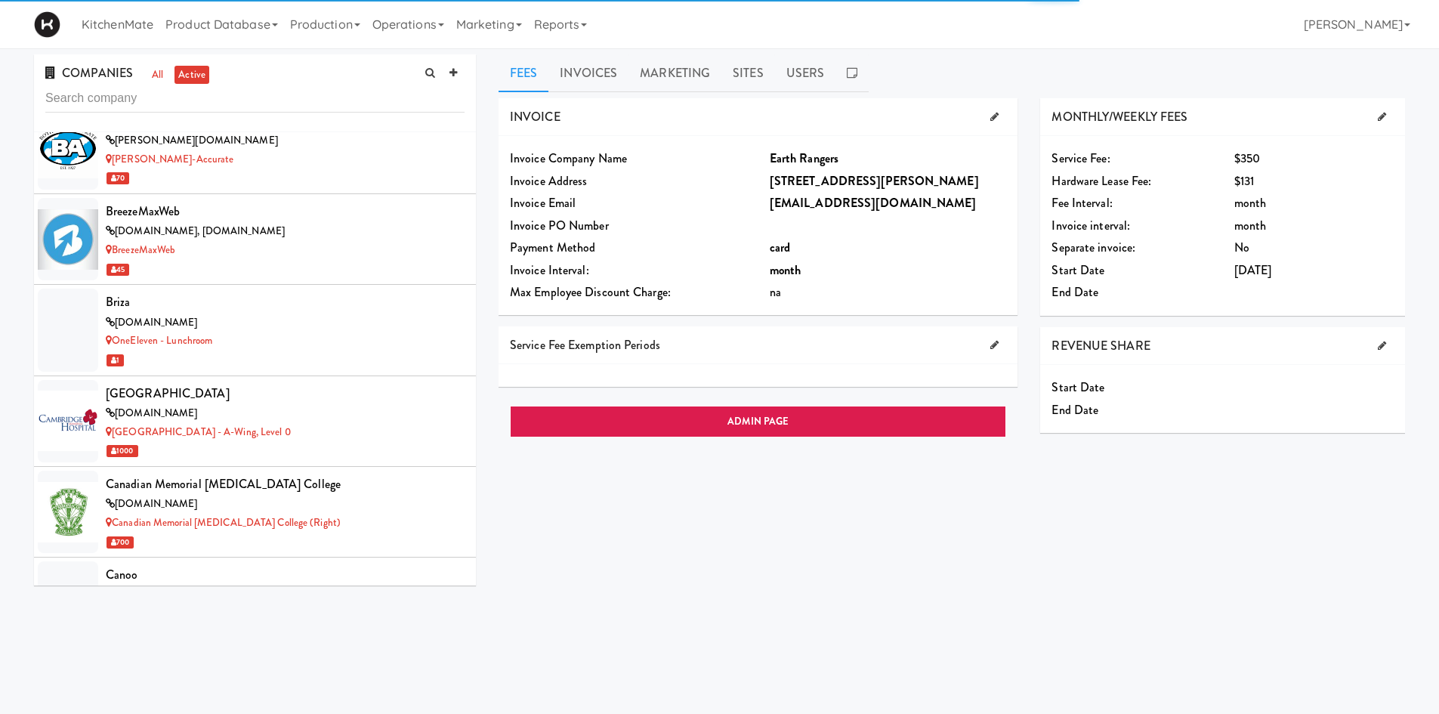
scroll to position [3754, 0]
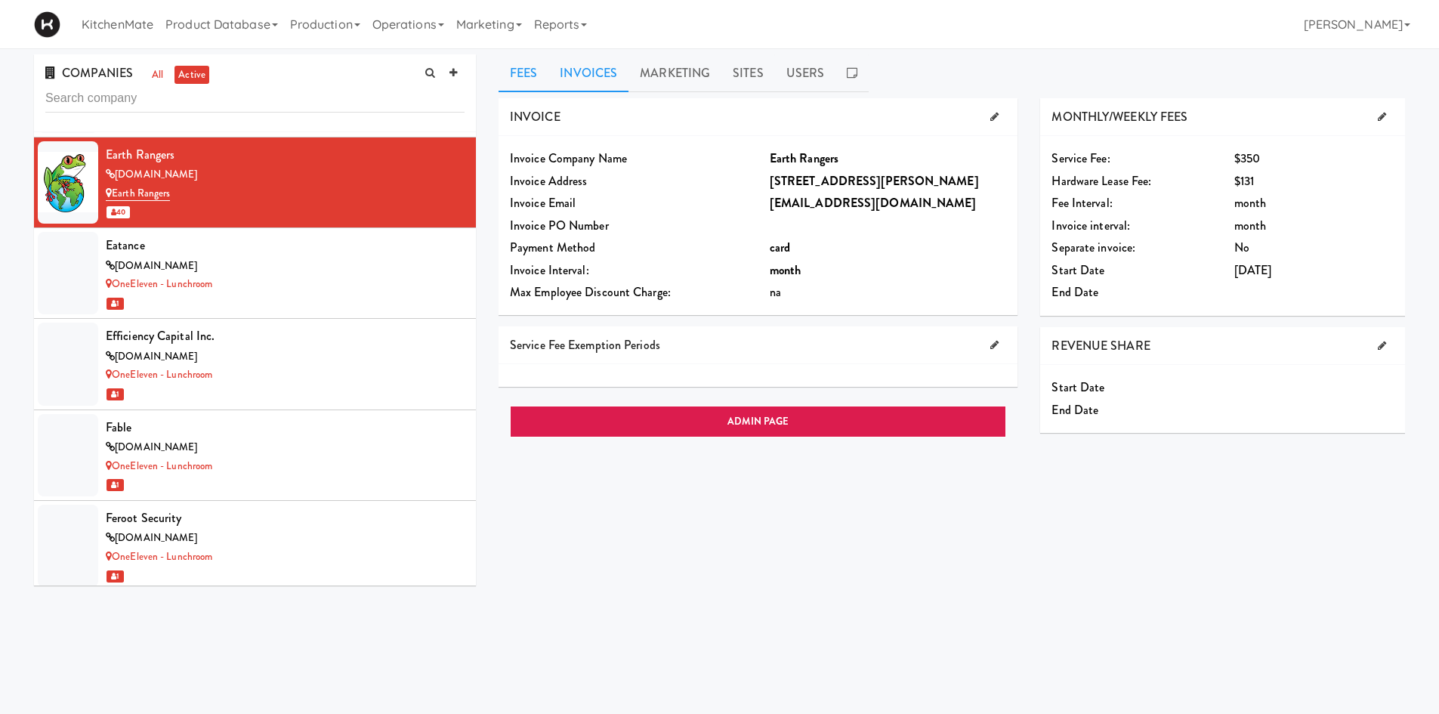
click at [585, 63] on link "Invoices" at bounding box center [588, 73] width 80 height 38
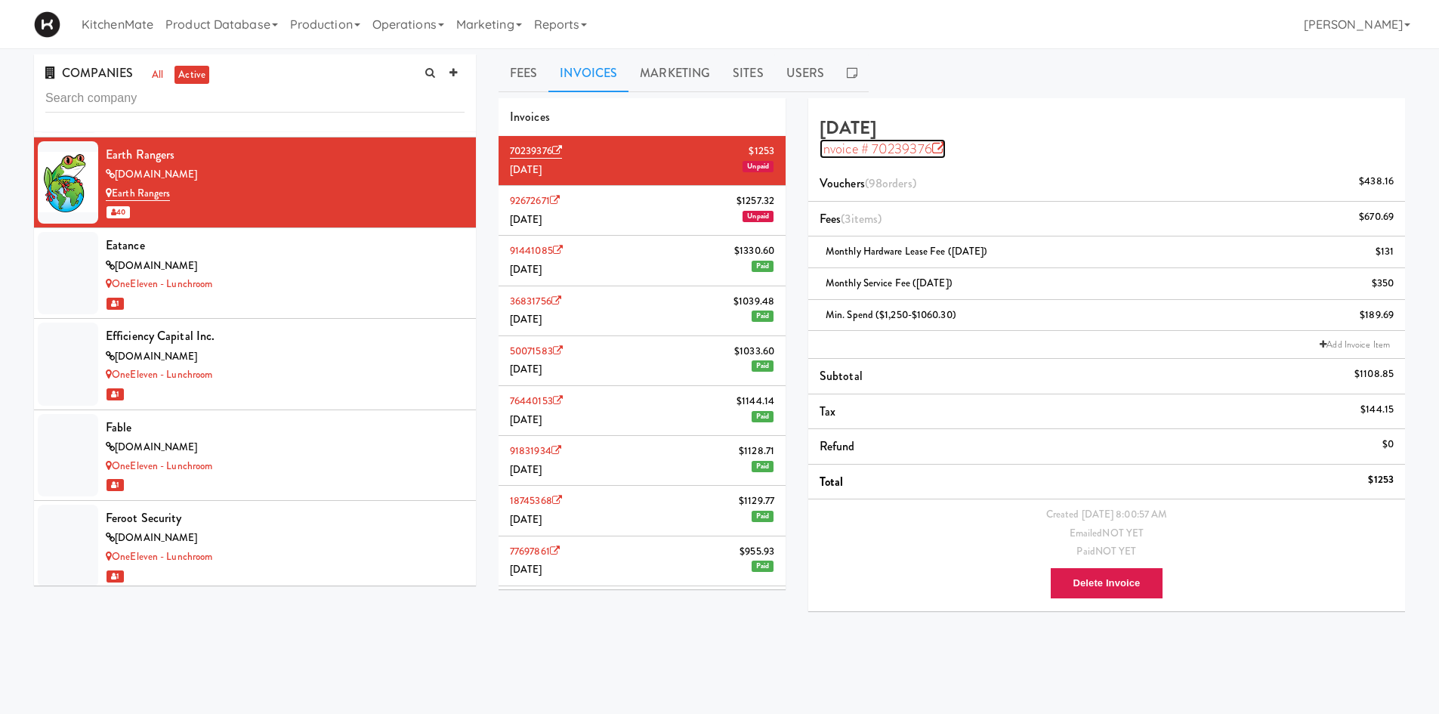
click at [934, 150] on icon at bounding box center [939, 149] width 14 height 14
click at [258, 89] on input "text" at bounding box center [254, 99] width 419 height 28
paste input "GloveBox"
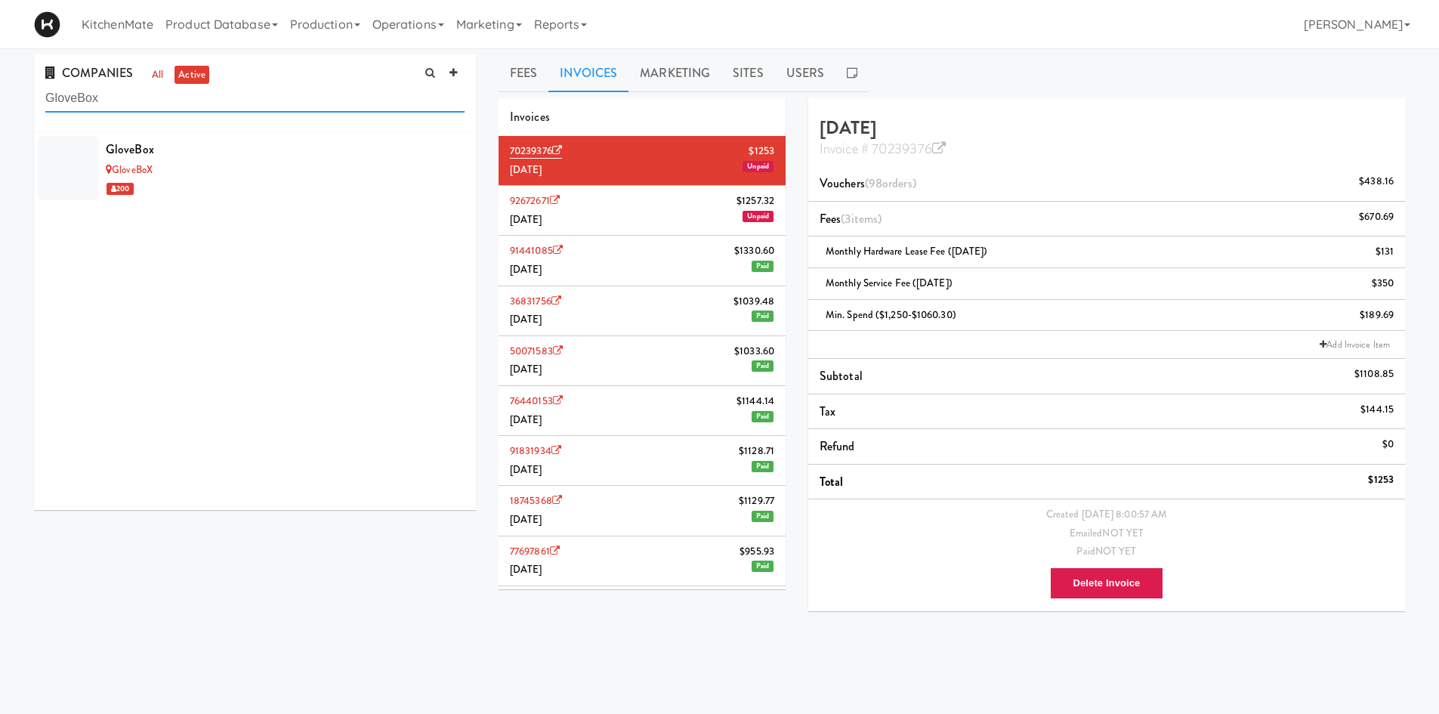
scroll to position [0, 0]
type input "GloveBox"
click at [221, 153] on div "GloveBox" at bounding box center [285, 149] width 359 height 23
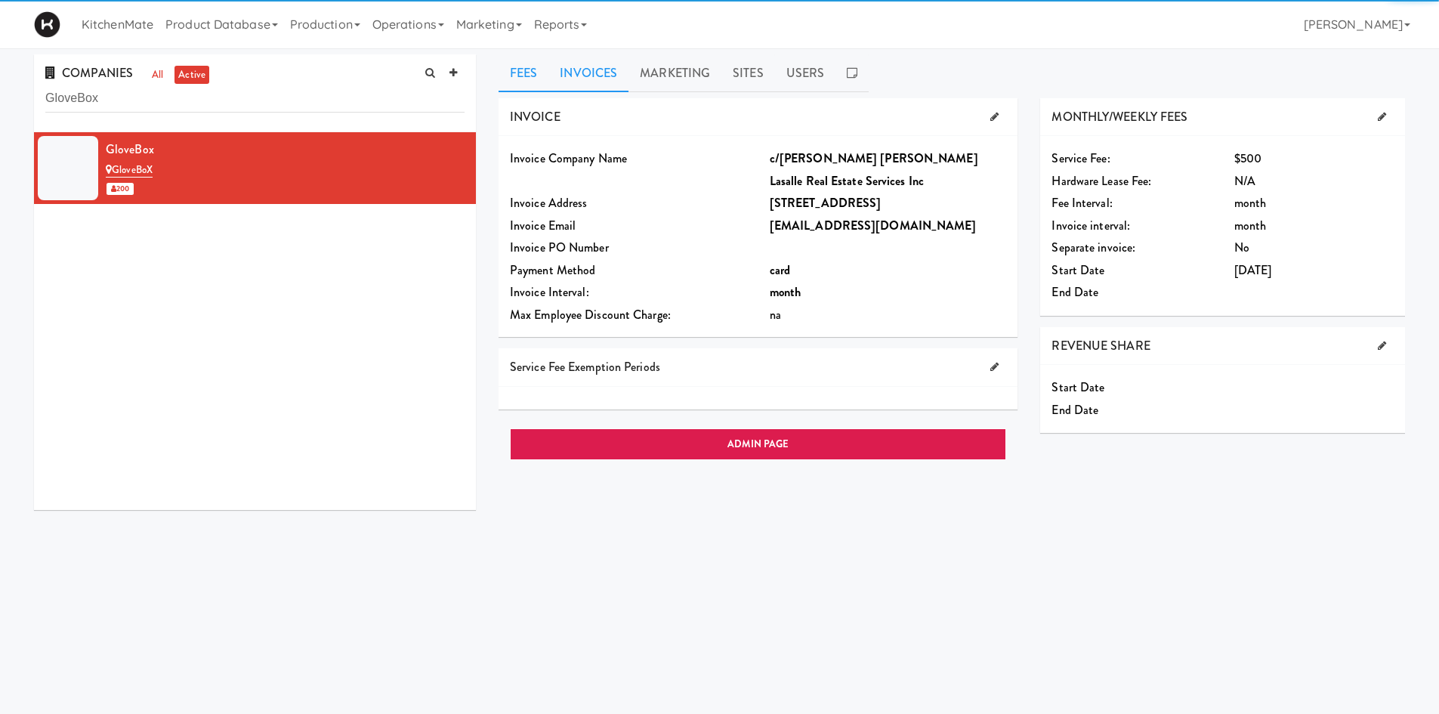
click at [578, 87] on link "Invoices" at bounding box center [588, 73] width 80 height 38
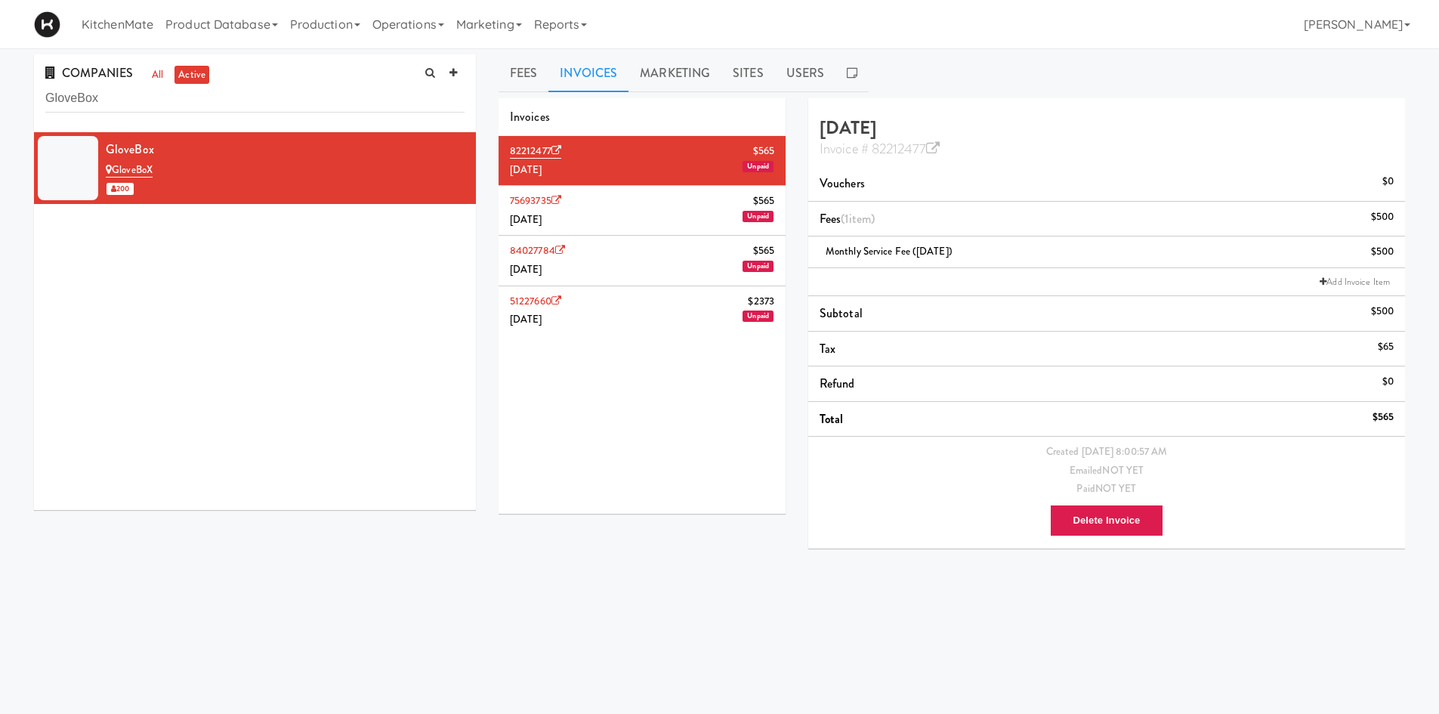
click at [688, 205] on li "75693735 $565 July 2025 Unpaid" at bounding box center [642, 211] width 287 height 50
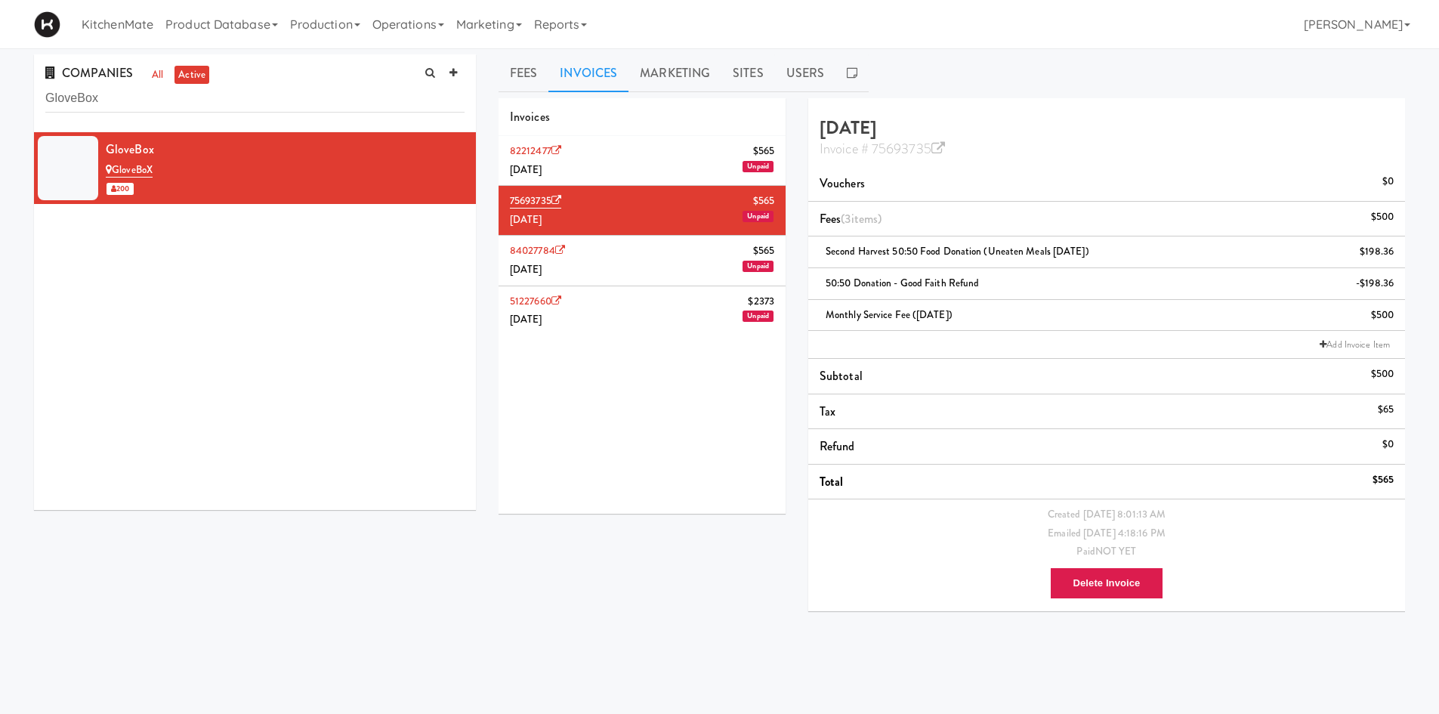
click at [674, 168] on li "82212477 $565 August 2025 Unpaid" at bounding box center [642, 161] width 287 height 50
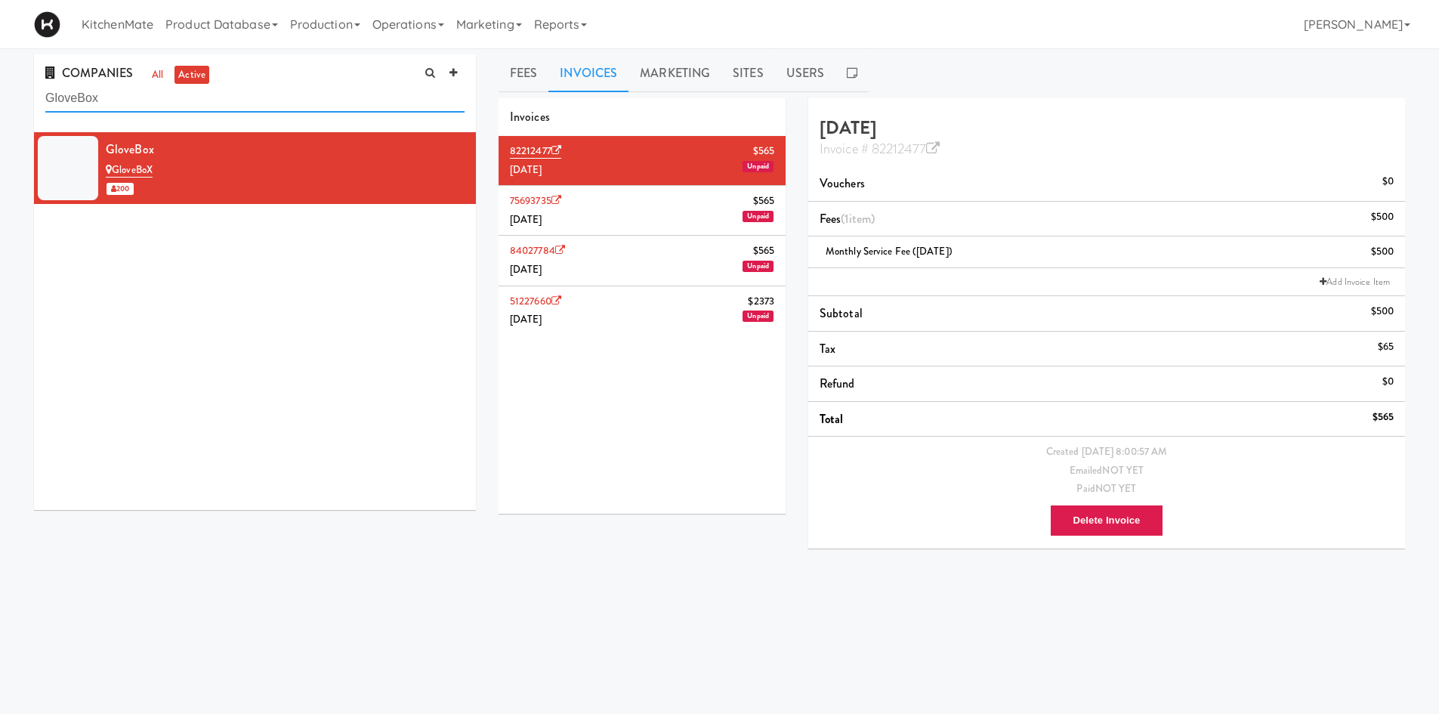
click at [232, 96] on input "GloveBox" at bounding box center [254, 99] width 419 height 28
click at [233, 96] on input "GloveBox" at bounding box center [254, 99] width 419 height 28
paste input "VA Lighting"
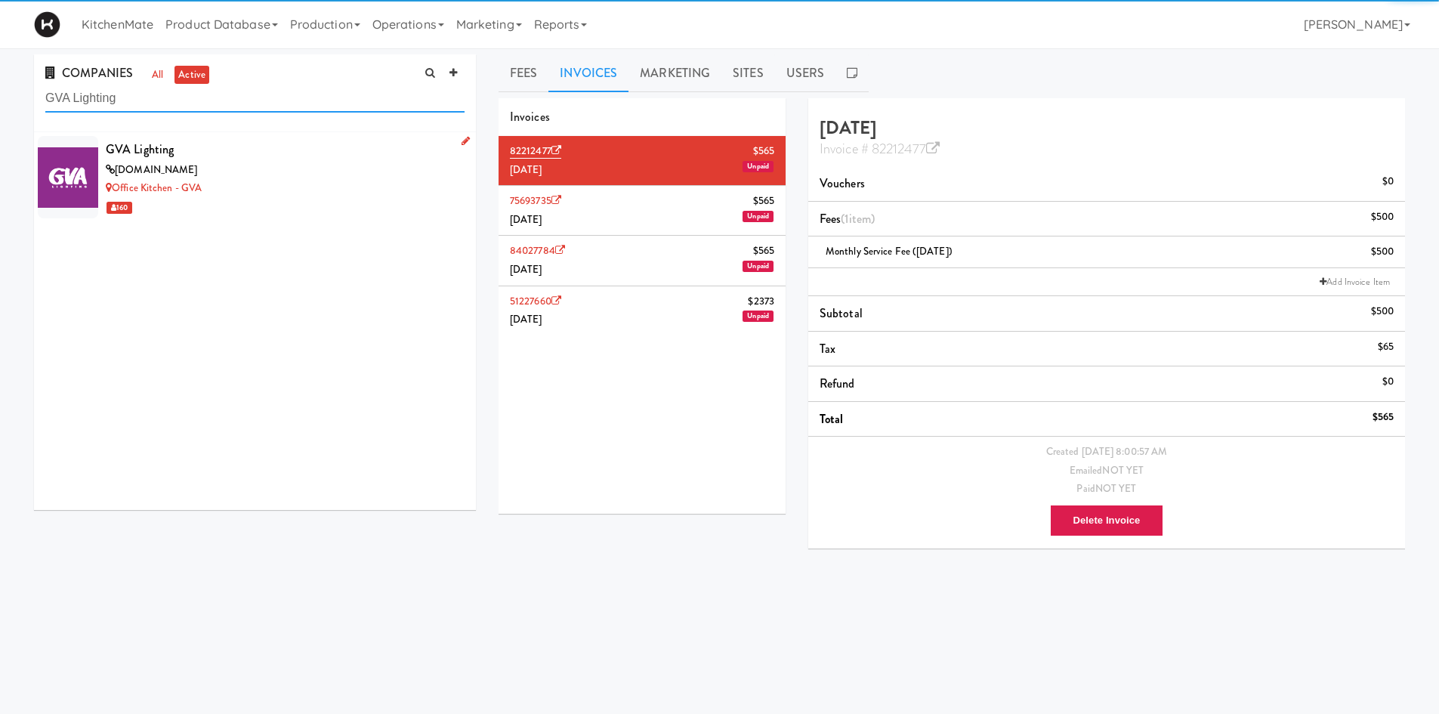
type input "GVA Lighting"
click at [196, 161] on div "gvalighting.com" at bounding box center [285, 170] width 359 height 19
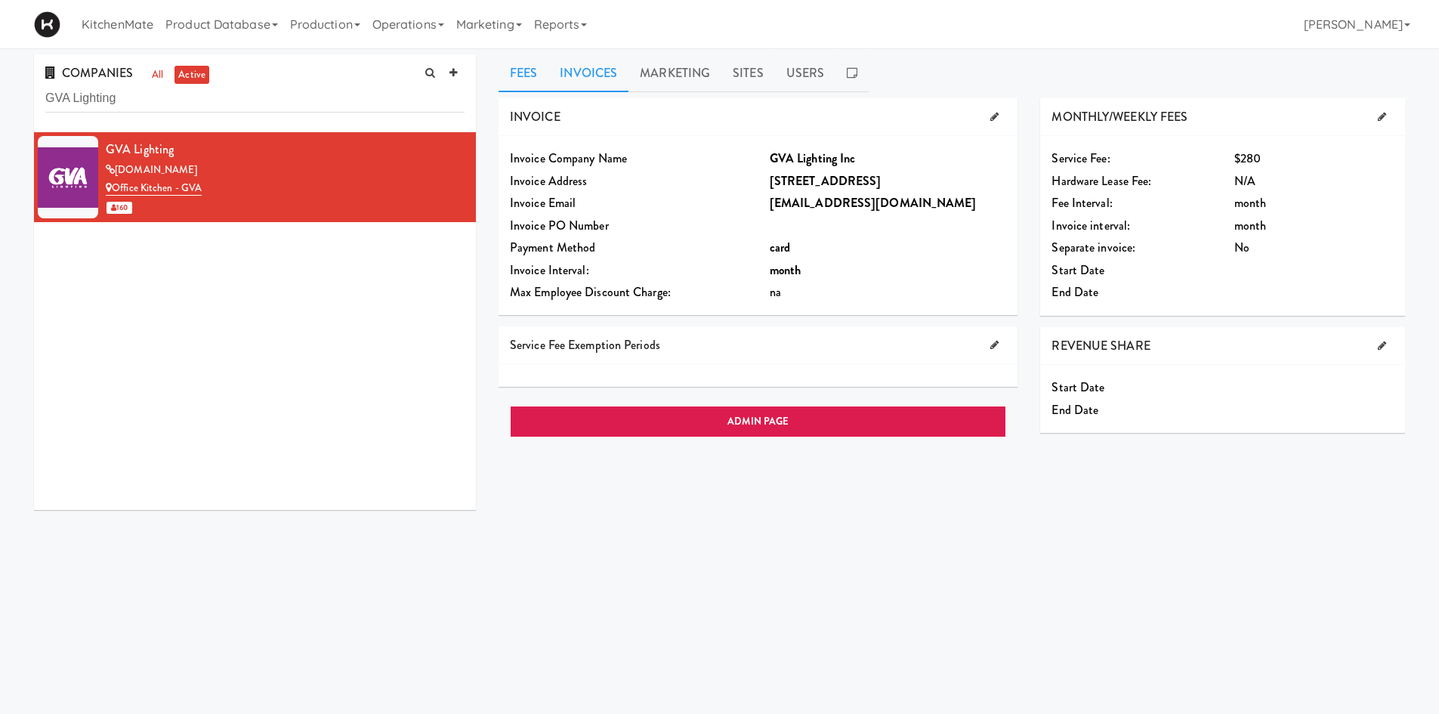
click at [585, 57] on link "Invoices" at bounding box center [588, 73] width 80 height 38
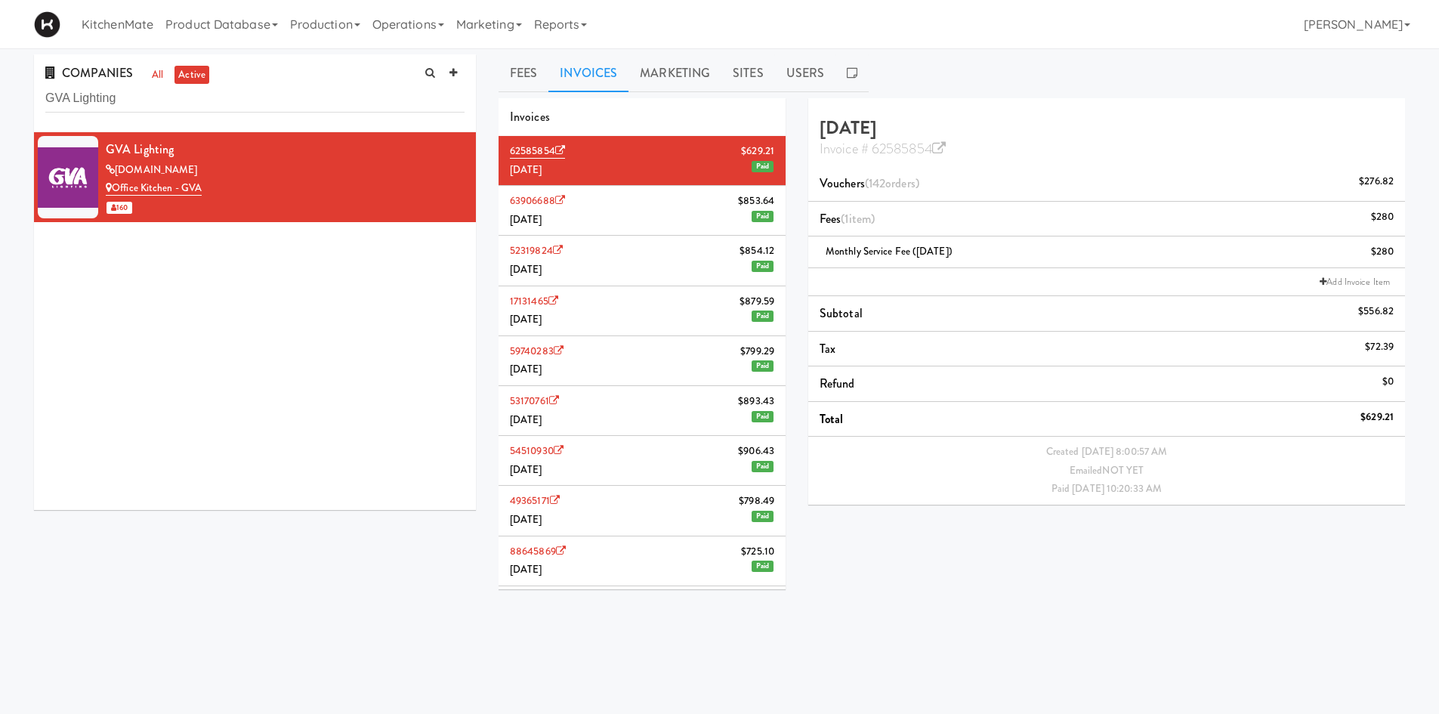
click at [615, 206] on li "63906688 $853.64 July 2025 Paid" at bounding box center [642, 211] width 287 height 50
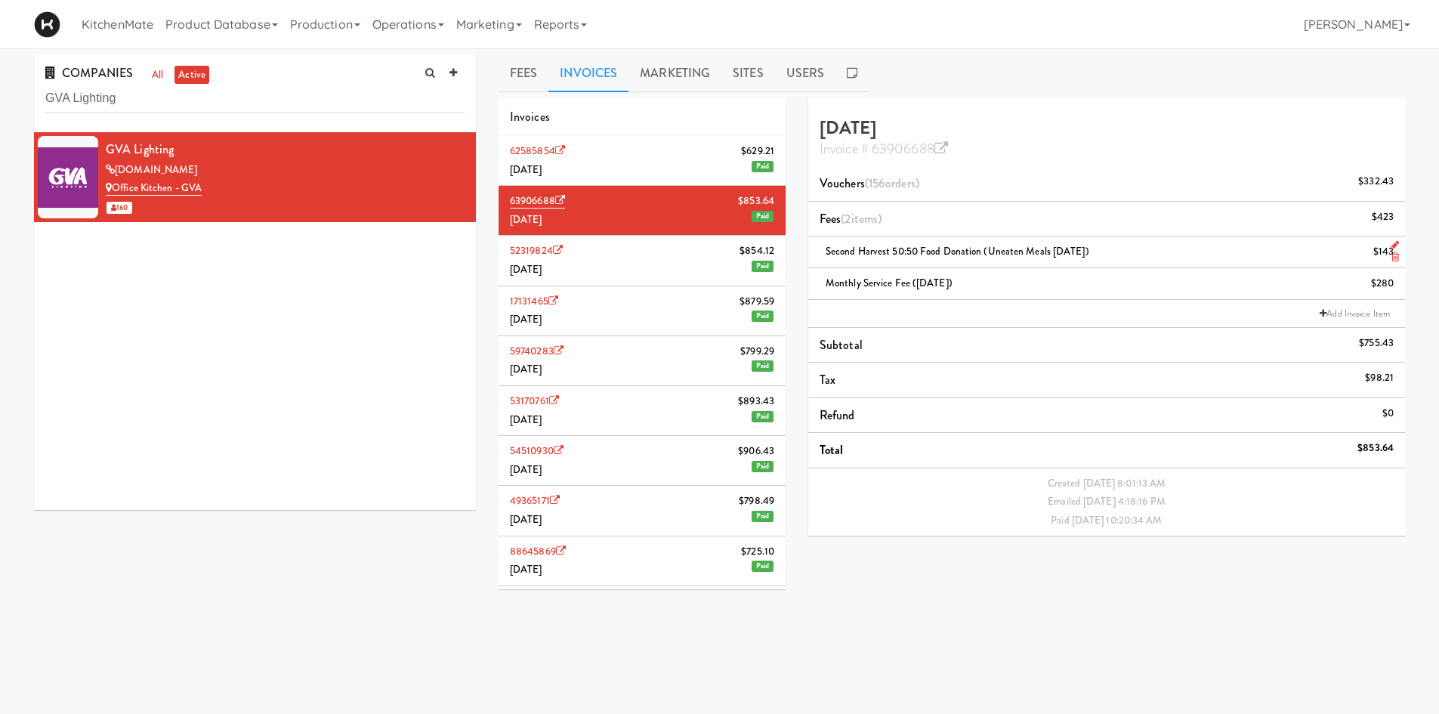
drag, startPoint x: 1100, startPoint y: 248, endPoint x: 811, endPoint y: 257, distance: 289.4
click at [811, 257] on li "Second Harvest 50:50 Food Donation (Uneaten Meals July 2025) $143" at bounding box center [1106, 252] width 597 height 32
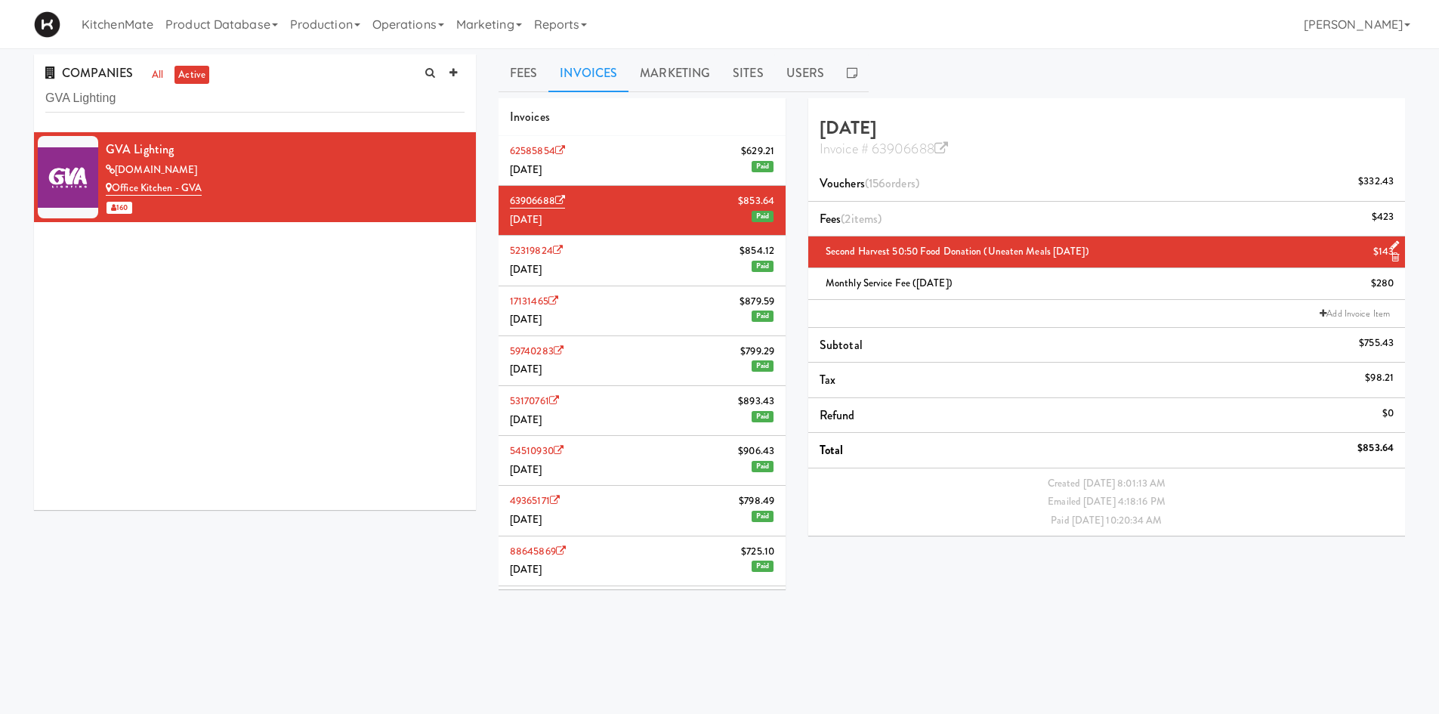
copy span "Second Harvest 50:50 Food Donation (Uneaten Meals July 2025)"
click at [588, 146] on li "62585854 $629.21 August 2025 Paid" at bounding box center [642, 161] width 287 height 50
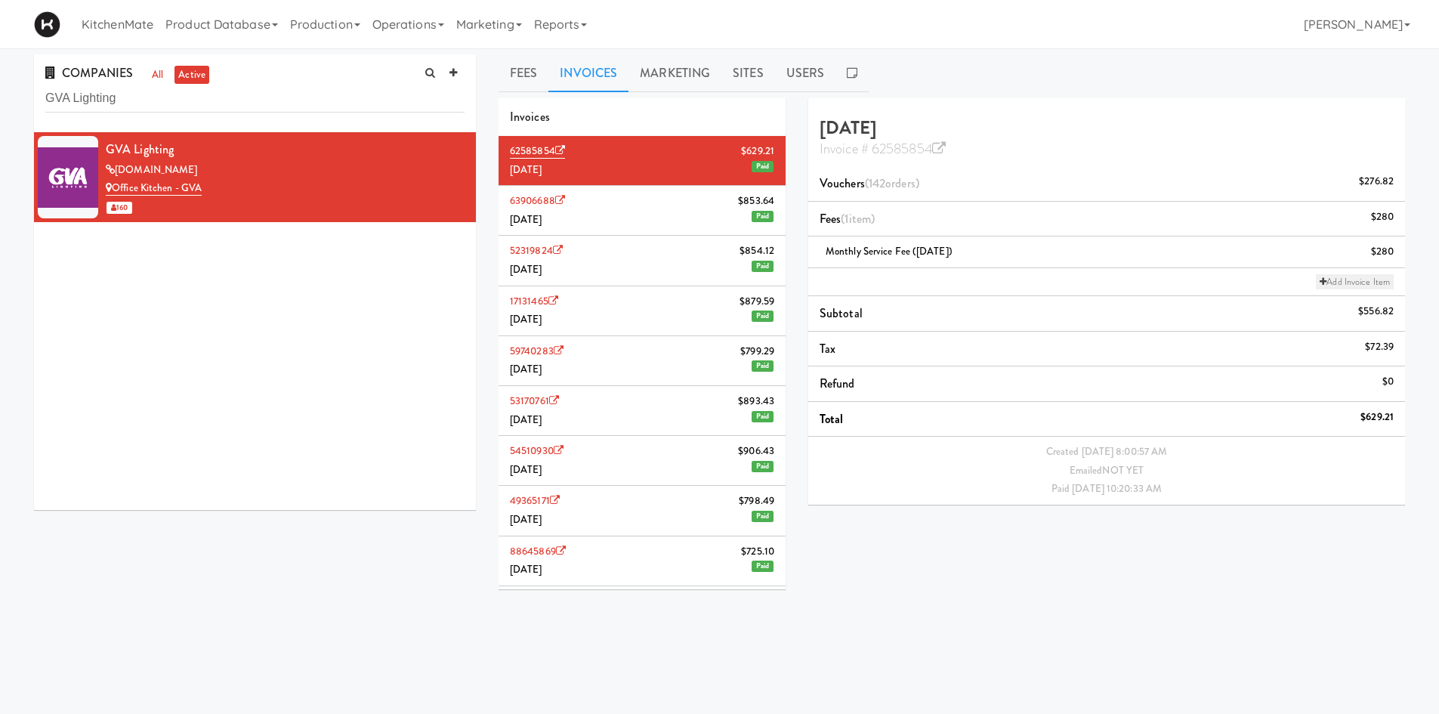
click at [1347, 282] on link "Add Invoice Item" at bounding box center [1355, 281] width 78 height 15
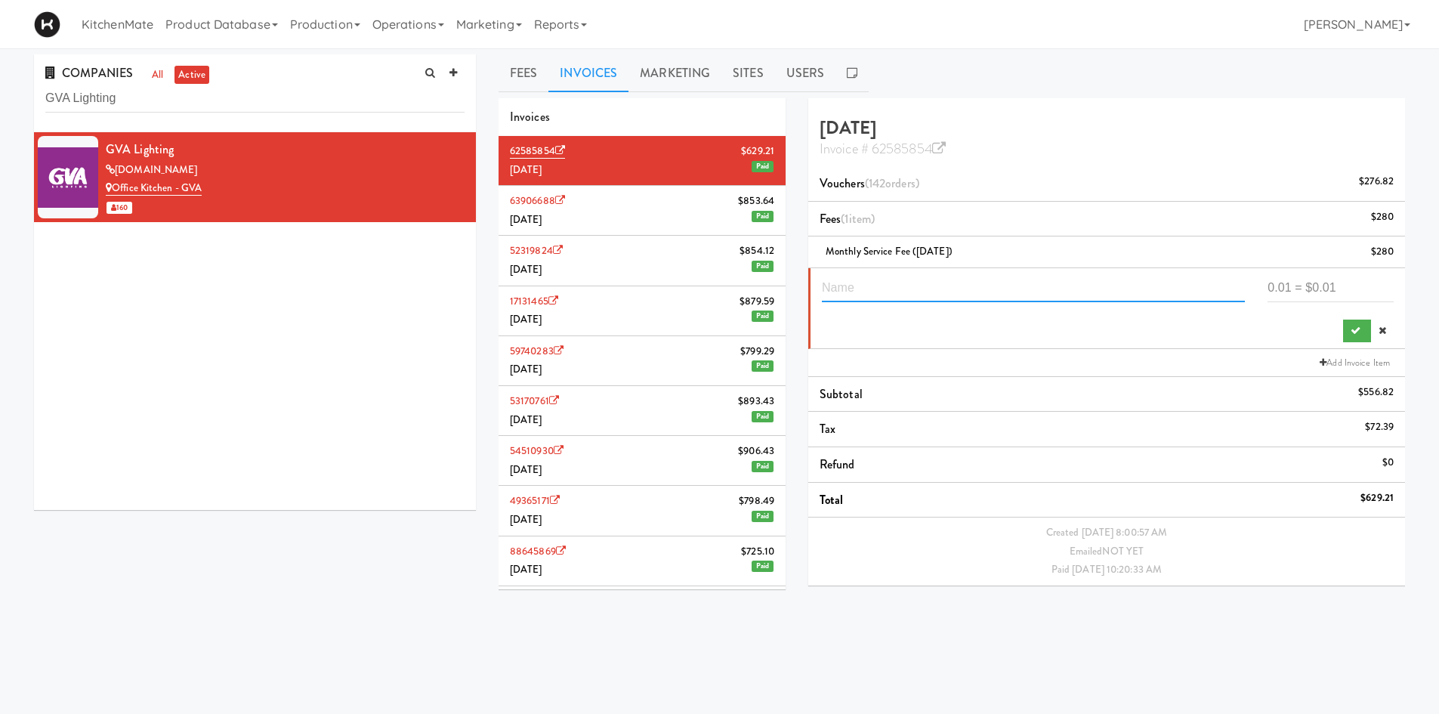
click at [1062, 285] on input "text" at bounding box center [1033, 288] width 423 height 28
paste input "Second Harvest 50:50 Food Donation (Uneaten Meals July 2025)"
click at [1135, 286] on input "Second Harvest 50:50 Food Donation (Uneaten Meals July 2025)" at bounding box center [1033, 288] width 423 height 28
type input "Second Harvest 50:50 Food Donation (Uneaten Meals August 2025)"
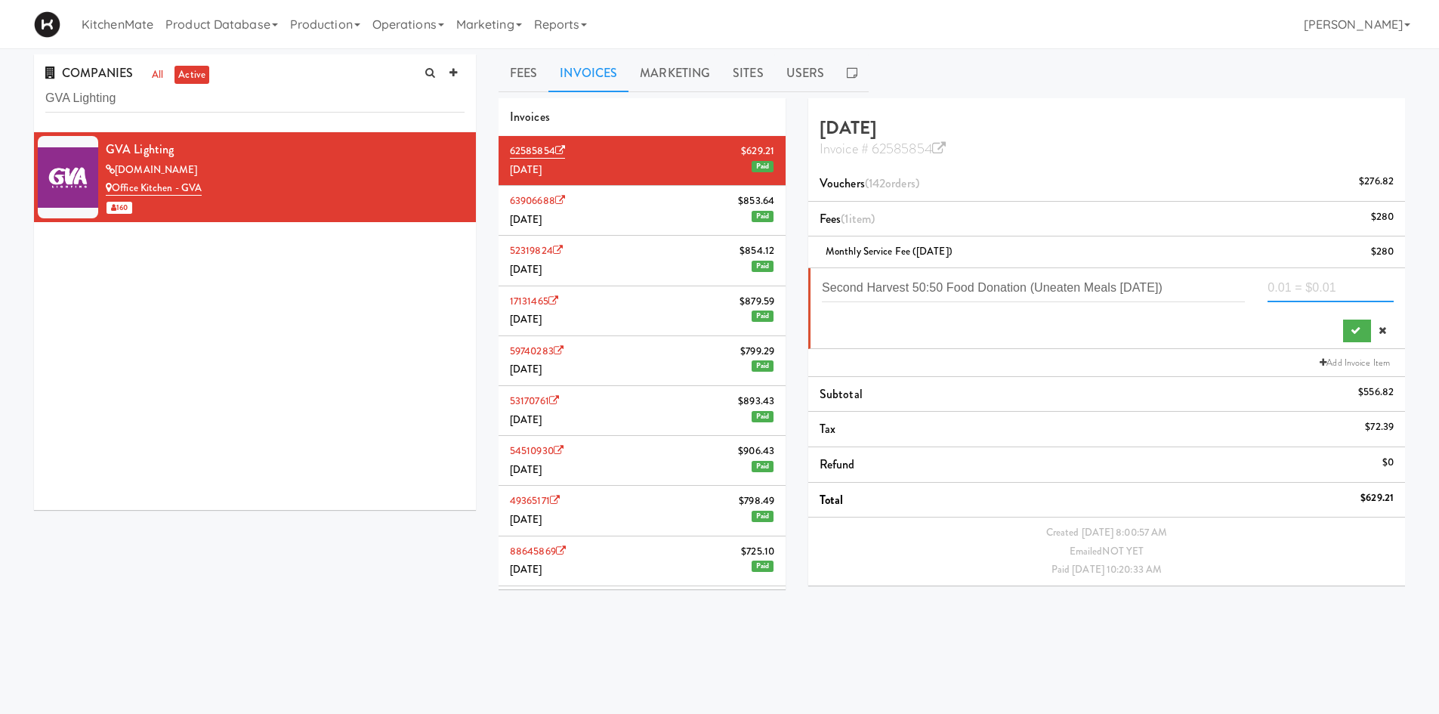
click at [1317, 280] on input "number" at bounding box center [1331, 288] width 126 height 28
click at [1312, 287] on input "number" at bounding box center [1331, 288] width 126 height 28
type input "131.855"
click at [1366, 324] on button "submit" at bounding box center [1357, 331] width 28 height 23
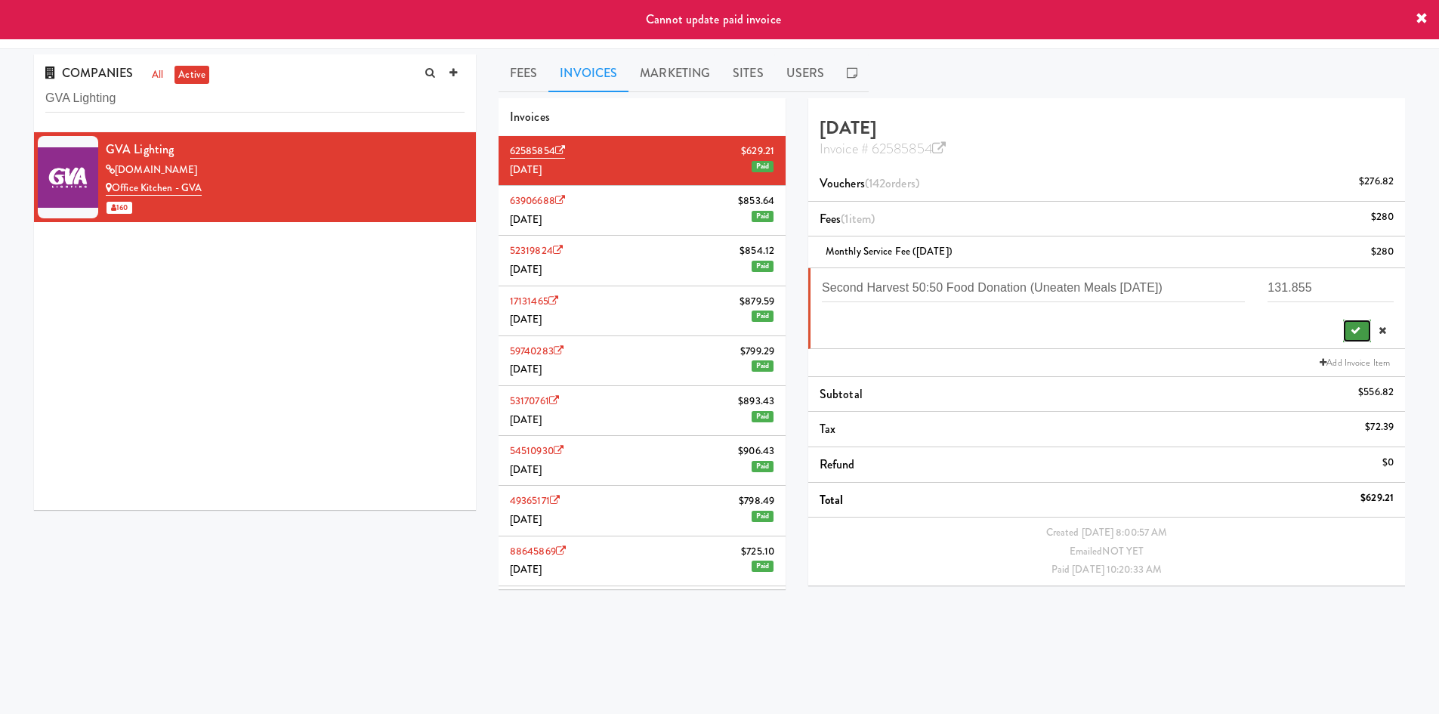
click at [1352, 329] on icon "submit" at bounding box center [1356, 331] width 10 height 10
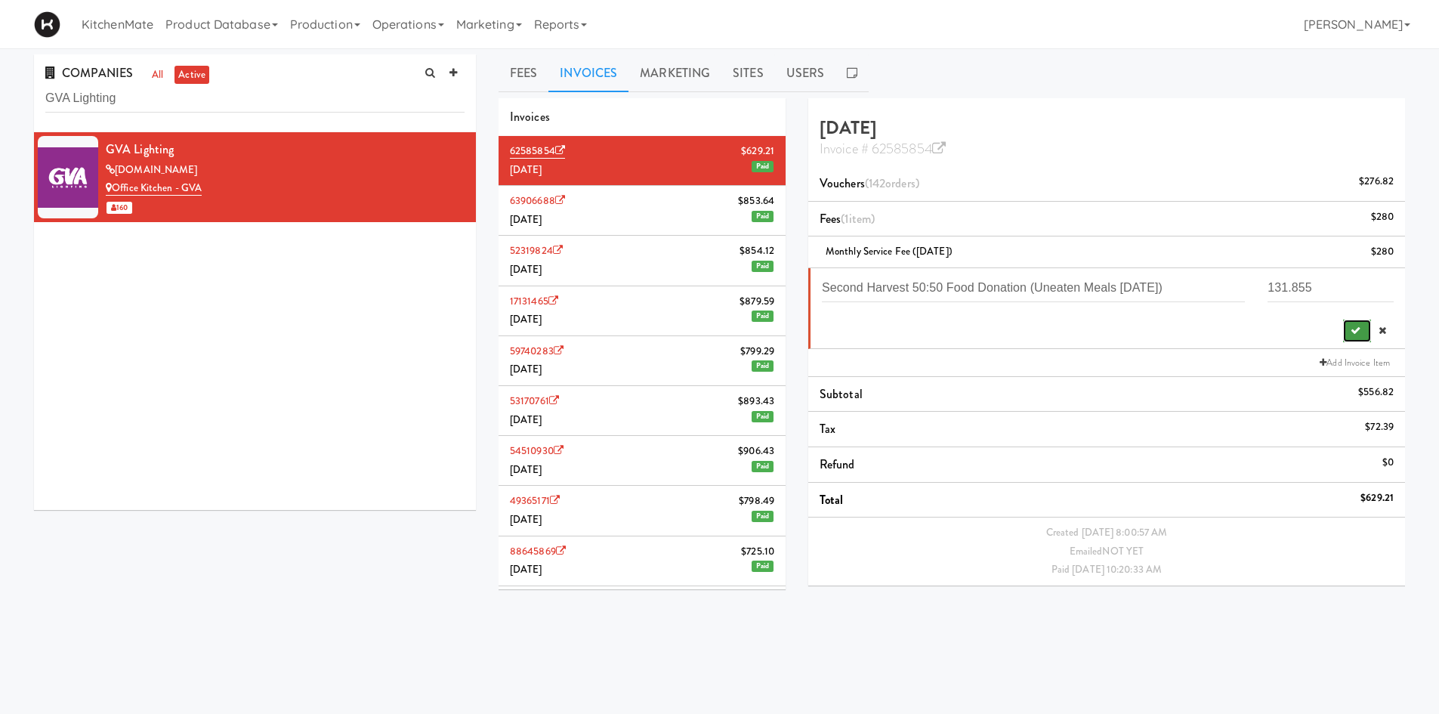
click at [1344, 330] on button "submit" at bounding box center [1357, 331] width 28 height 23
click at [670, 171] on li "62585854 $629.21 August 2025 Paid" at bounding box center [642, 161] width 287 height 50
click at [756, 164] on span "Paid" at bounding box center [763, 166] width 22 height 11
click at [1363, 327] on button "submit" at bounding box center [1357, 331] width 28 height 23
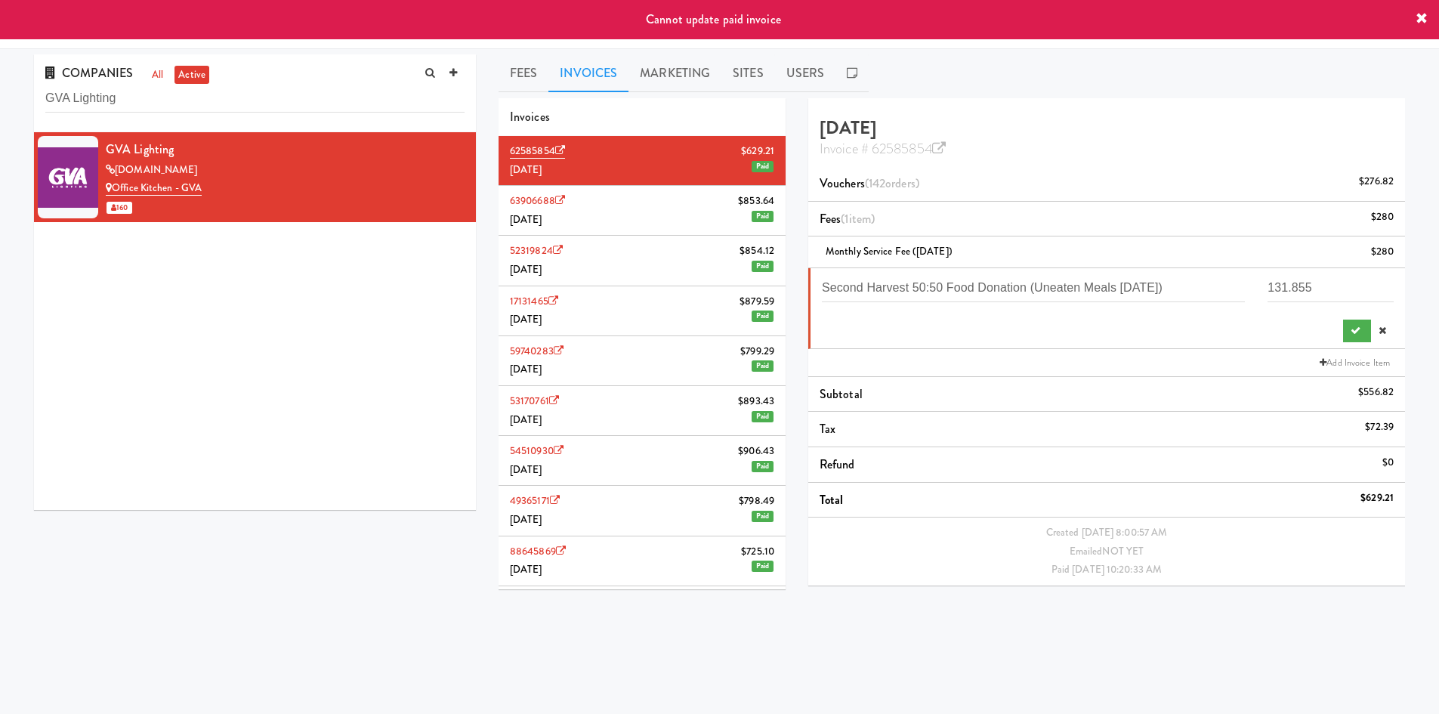
click at [687, 224] on li "63906688 $853.64 July 2025 Paid" at bounding box center [642, 211] width 287 height 50
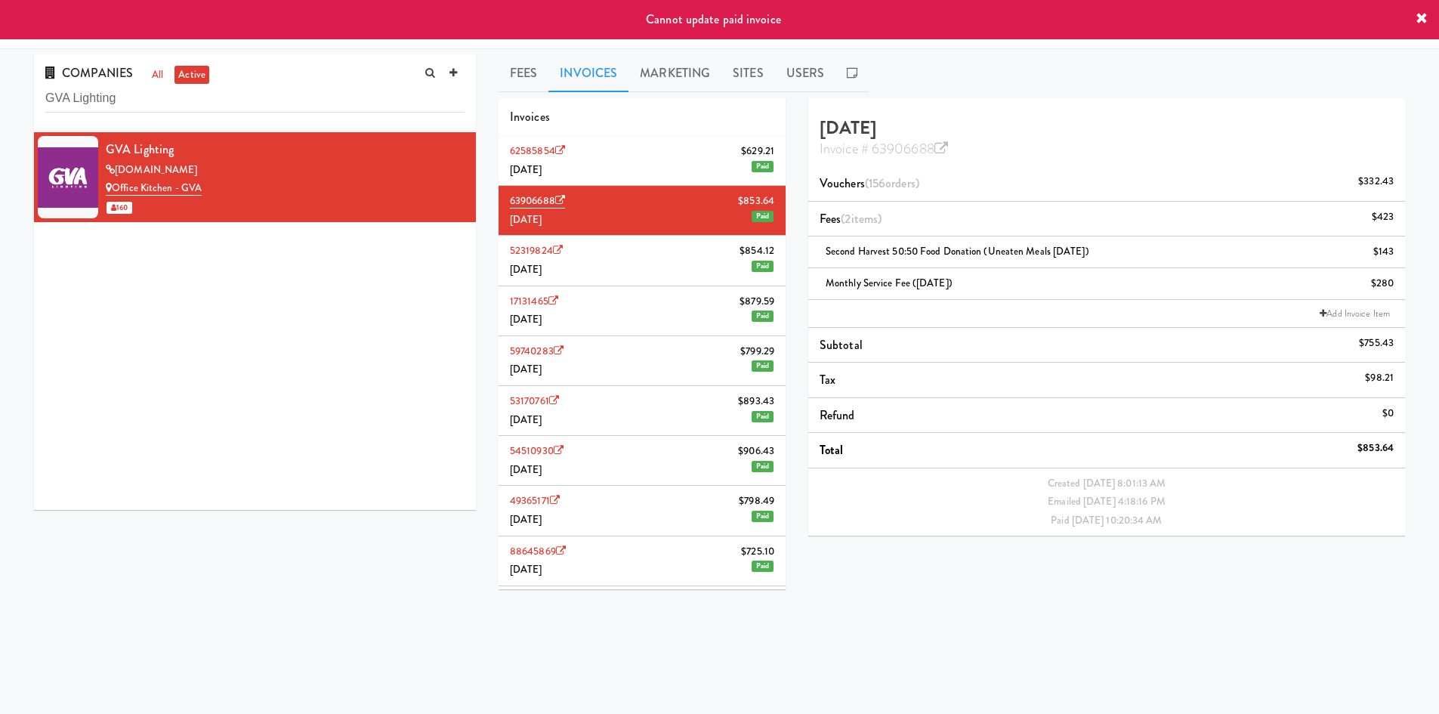
click at [678, 162] on li "62585854 $629.21 August 2025 Paid" at bounding box center [642, 161] width 287 height 50
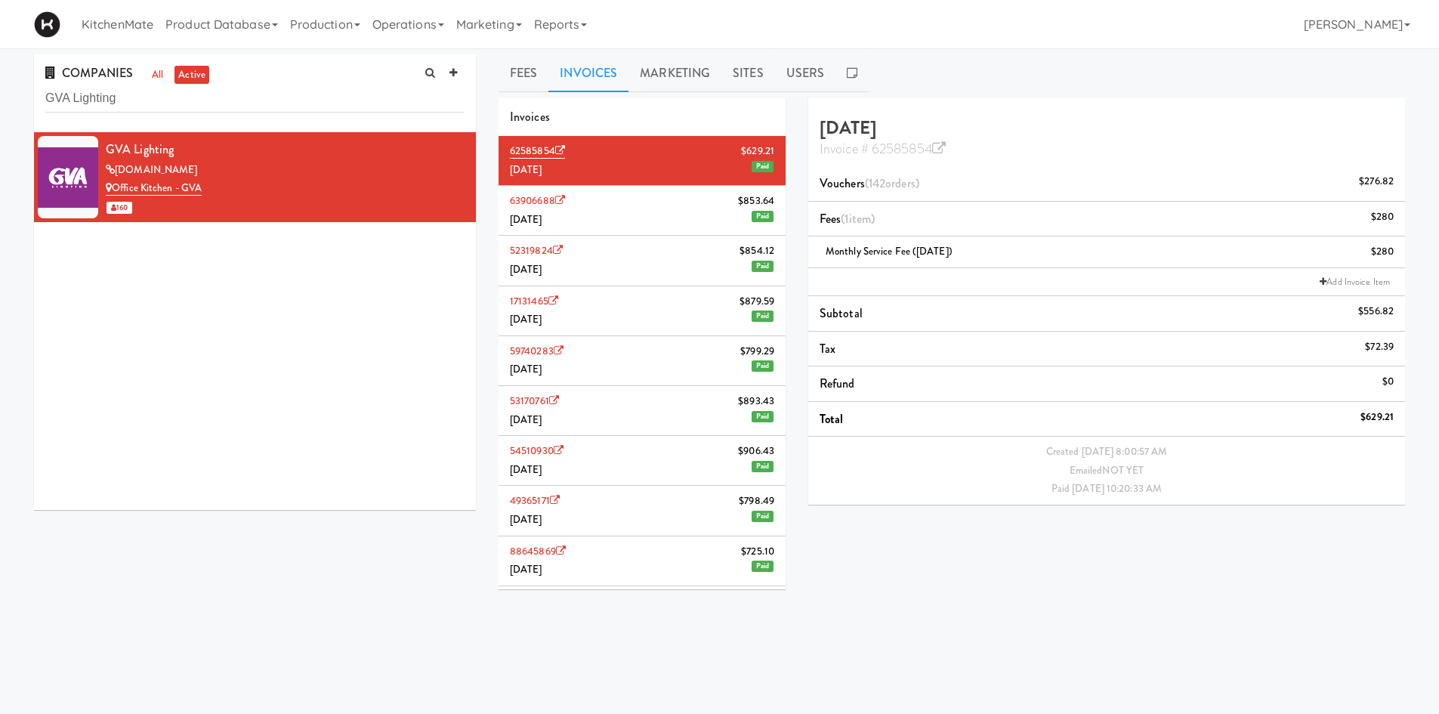
click at [757, 166] on span "Paid" at bounding box center [763, 166] width 22 height 11
click at [415, 20] on link "Operations" at bounding box center [408, 24] width 84 height 48
click at [583, 29] on link "Reports" at bounding box center [561, 24] width 66 height 48
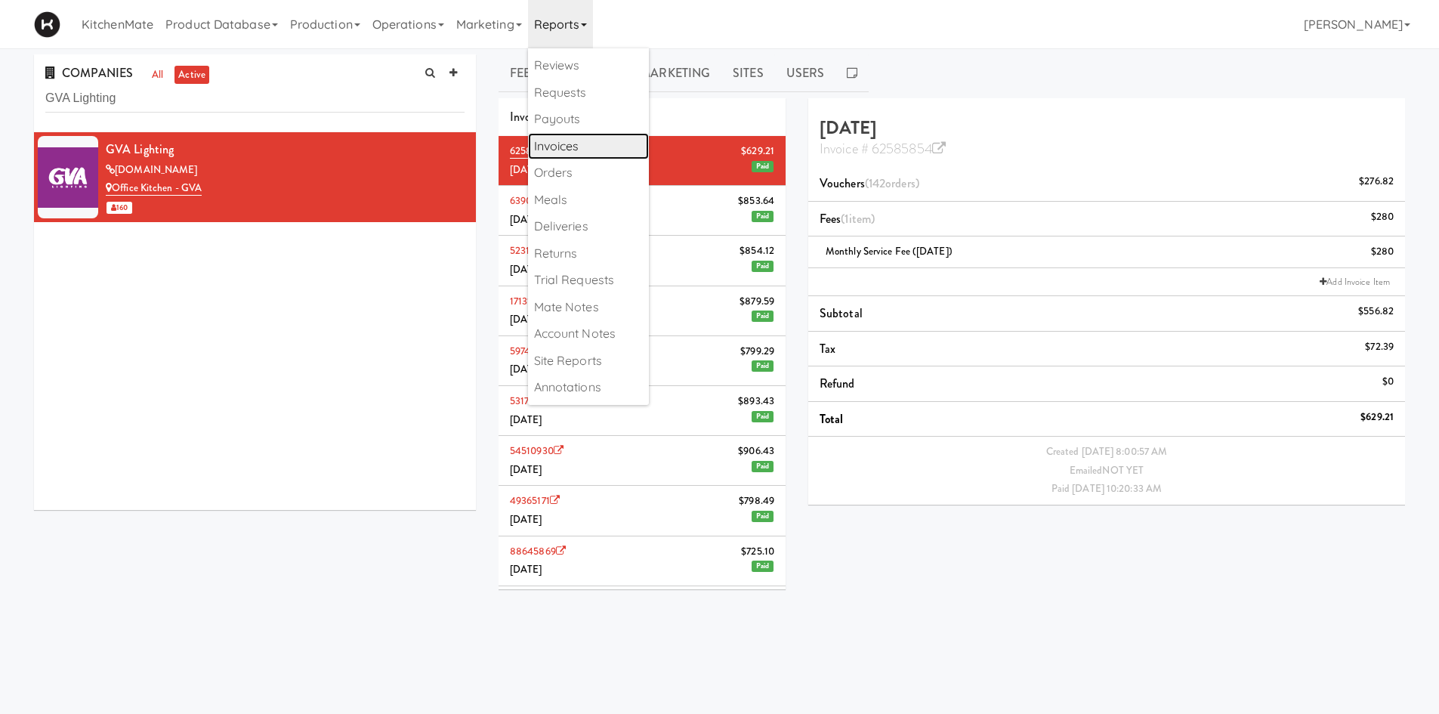
click at [599, 147] on link "Invoices" at bounding box center [588, 146] width 121 height 27
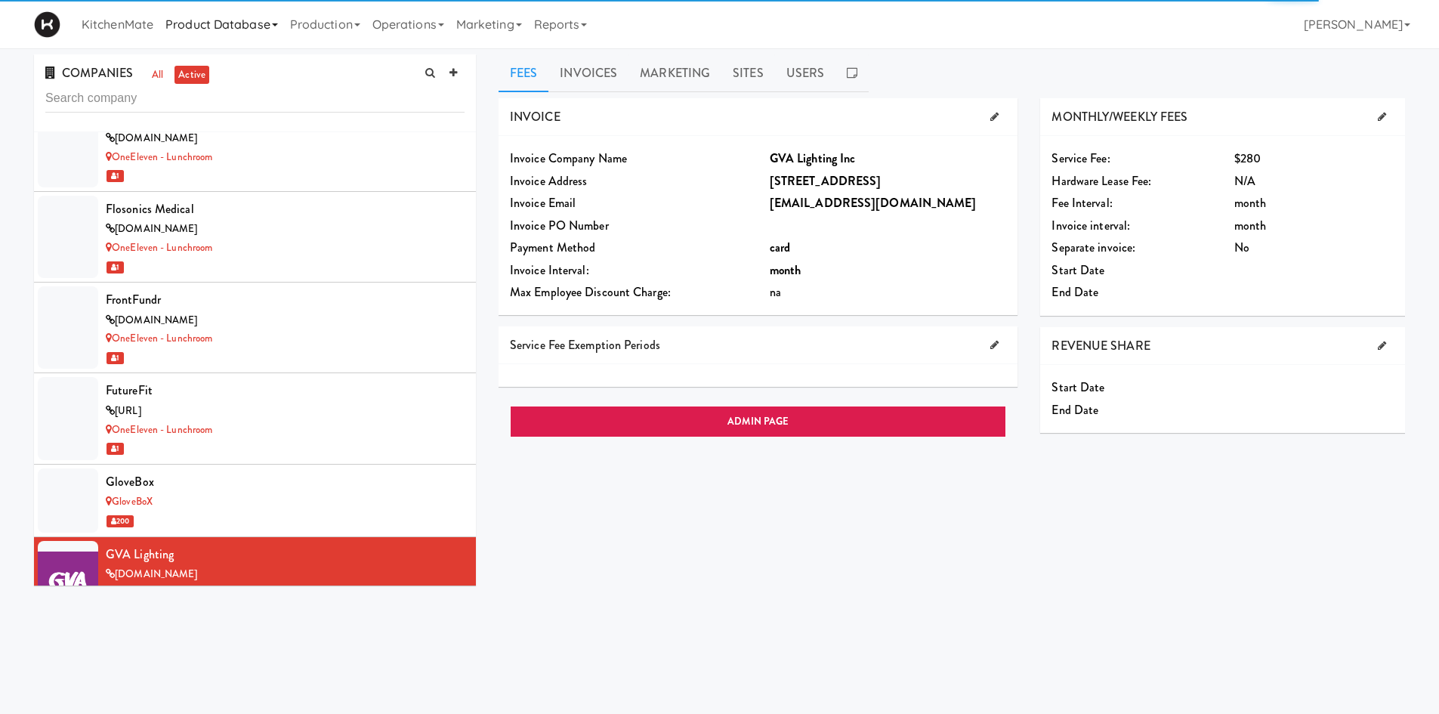
scroll to position [4735, 0]
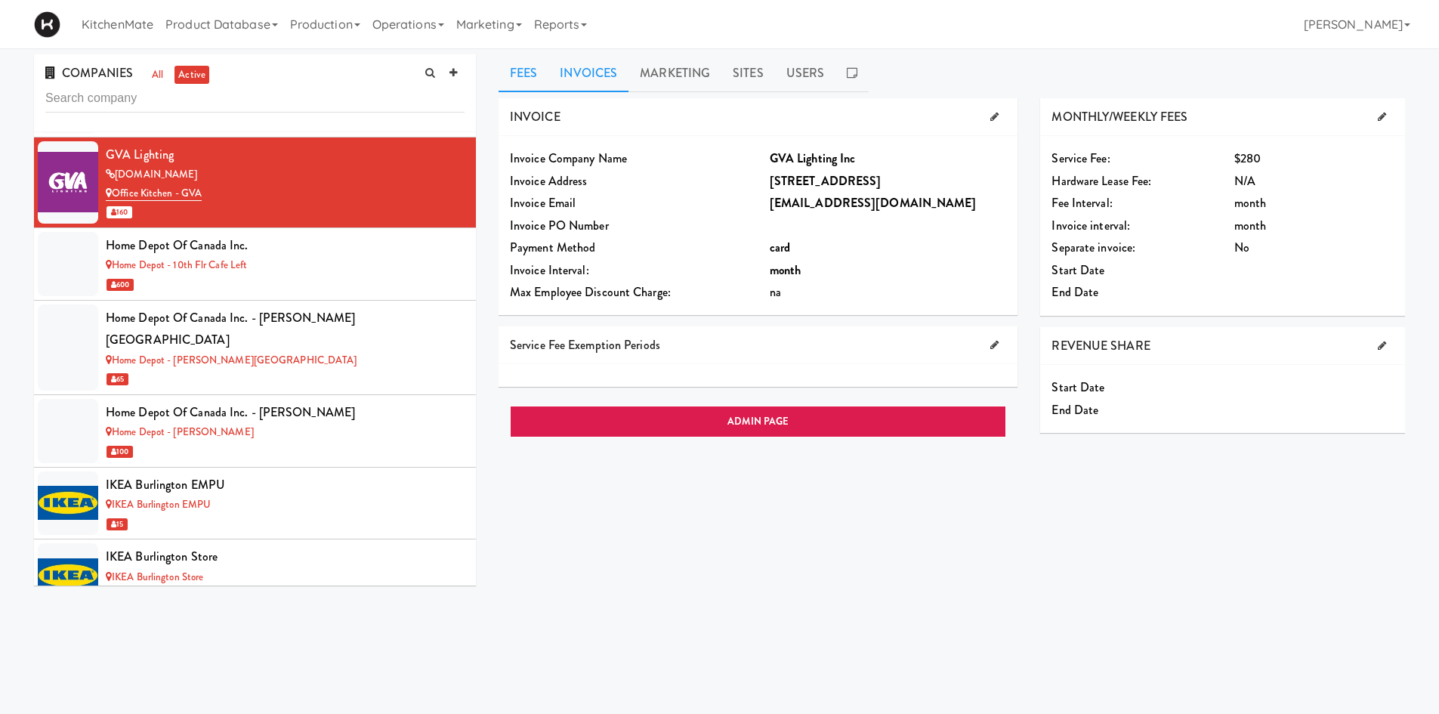
click at [603, 85] on link "Invoices" at bounding box center [588, 73] width 80 height 38
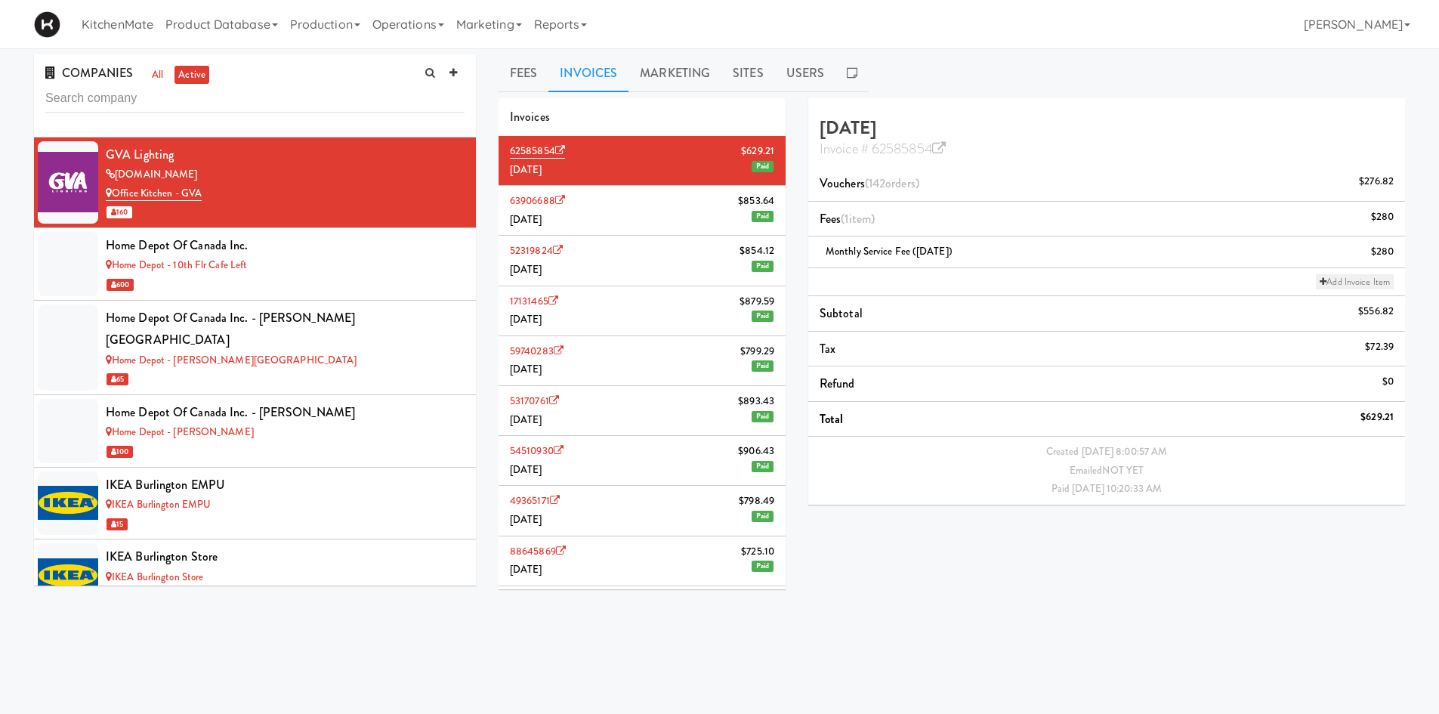
click at [1347, 282] on link "Add Invoice Item" at bounding box center [1355, 281] width 78 height 15
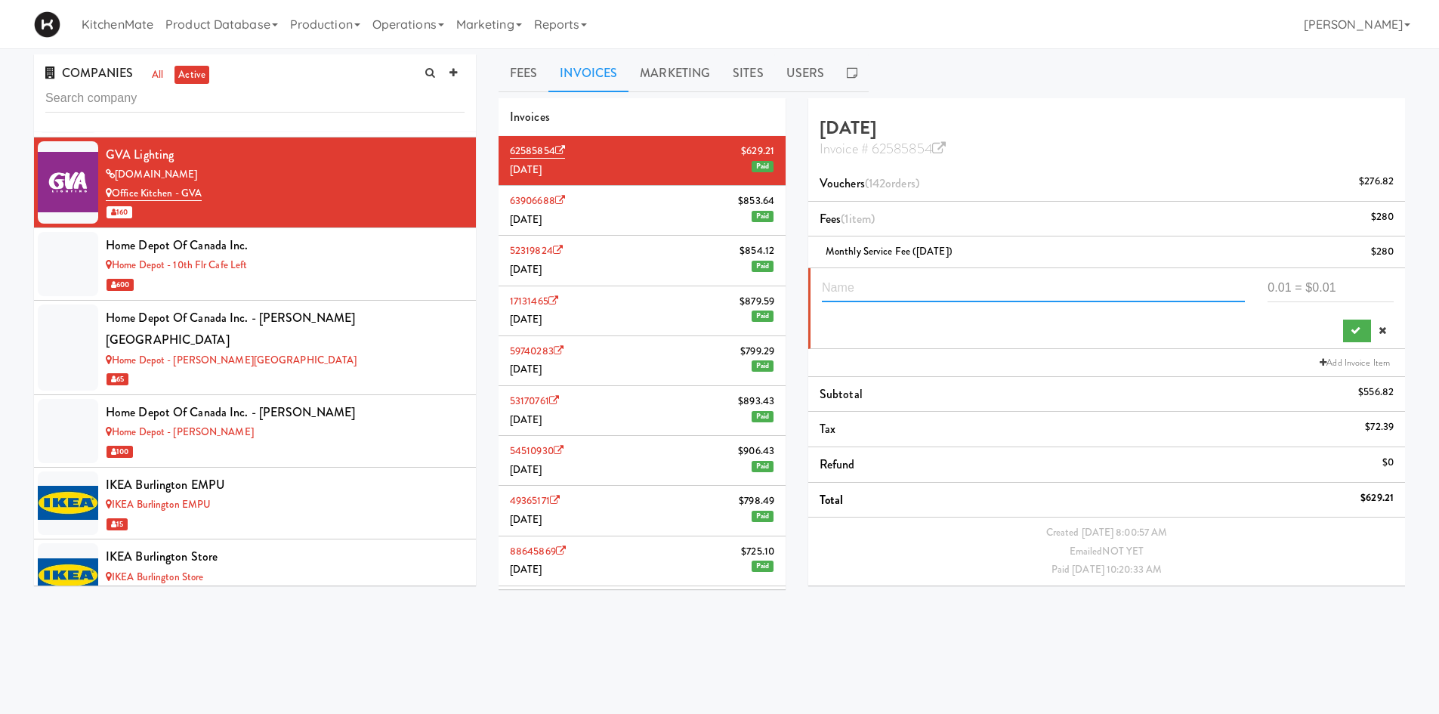
click at [928, 283] on input "text" at bounding box center [1033, 288] width 423 height 28
click at [1349, 323] on button "submit" at bounding box center [1357, 331] width 28 height 23
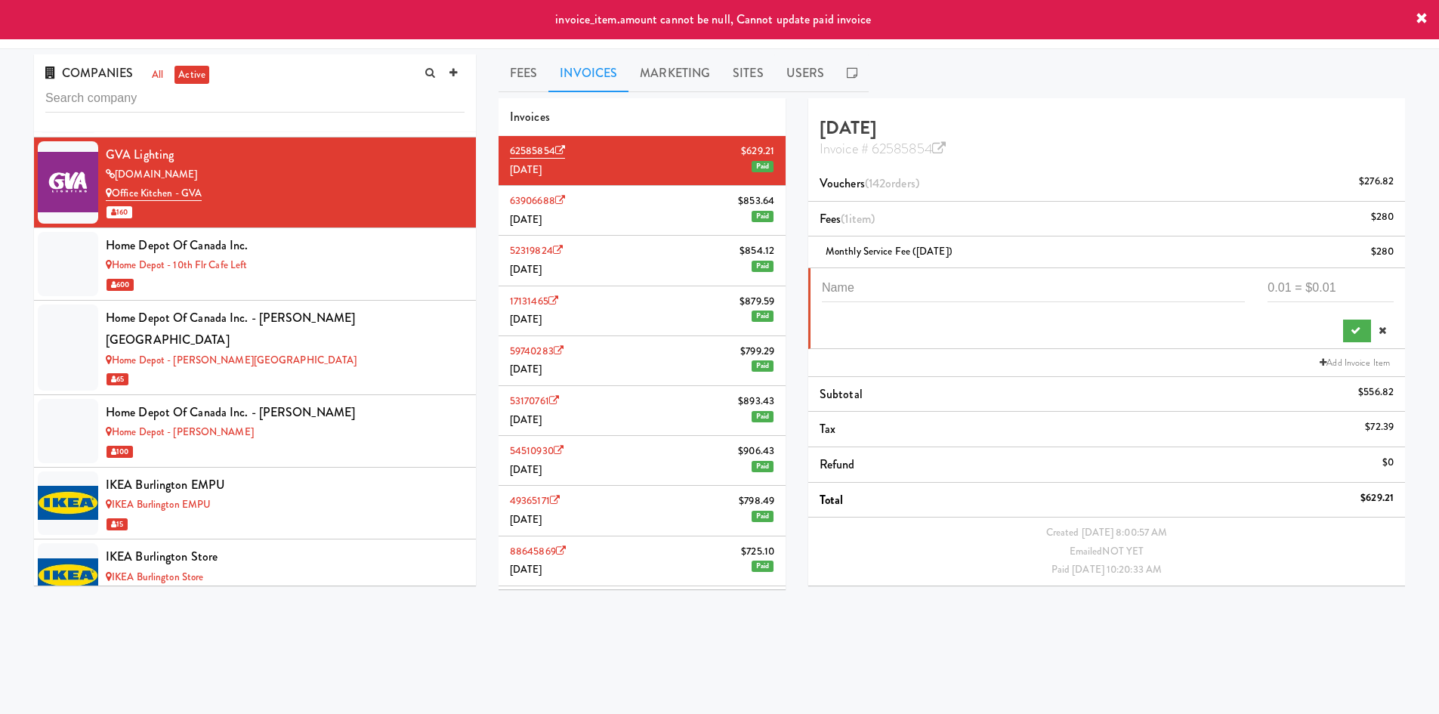
click at [1419, 20] on icon at bounding box center [1422, 19] width 12 height 12
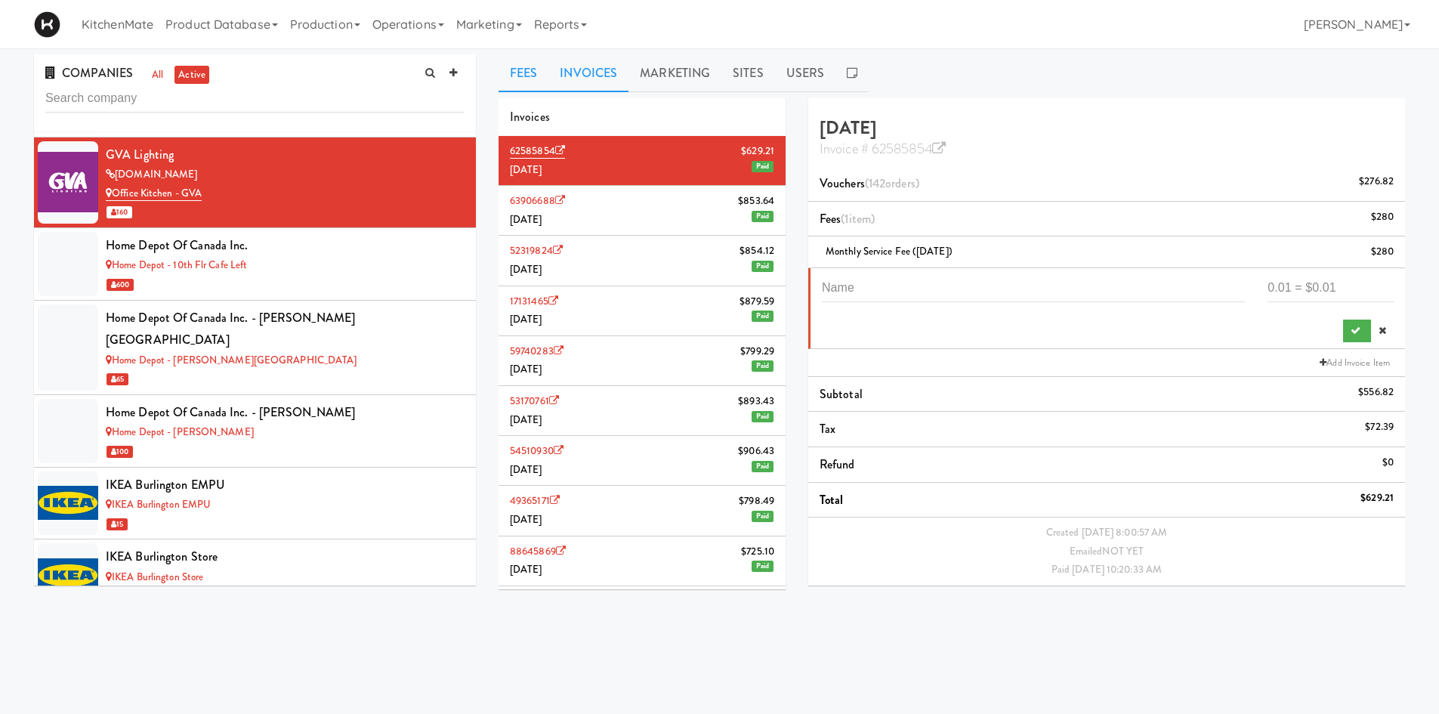
click at [532, 76] on link "Fees" at bounding box center [524, 73] width 50 height 38
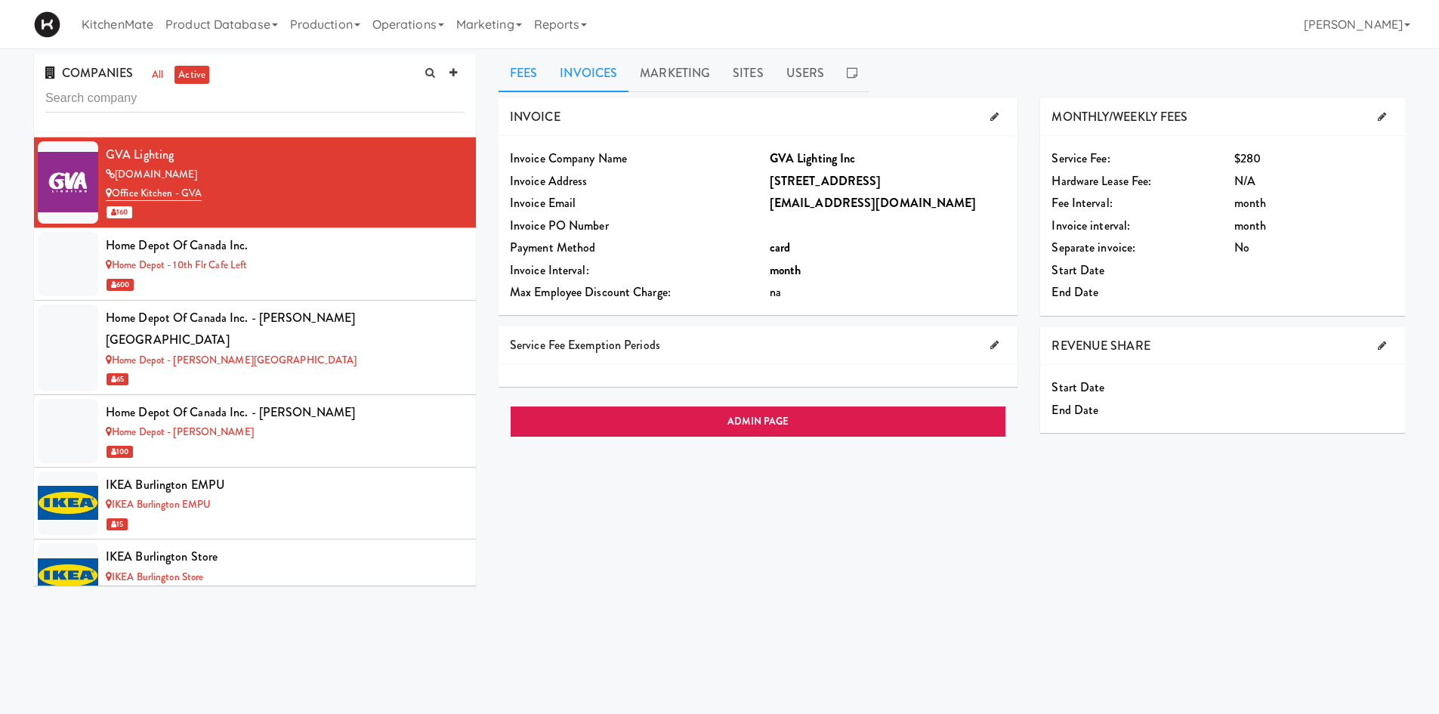
click at [579, 77] on link "Invoices" at bounding box center [588, 73] width 80 height 38
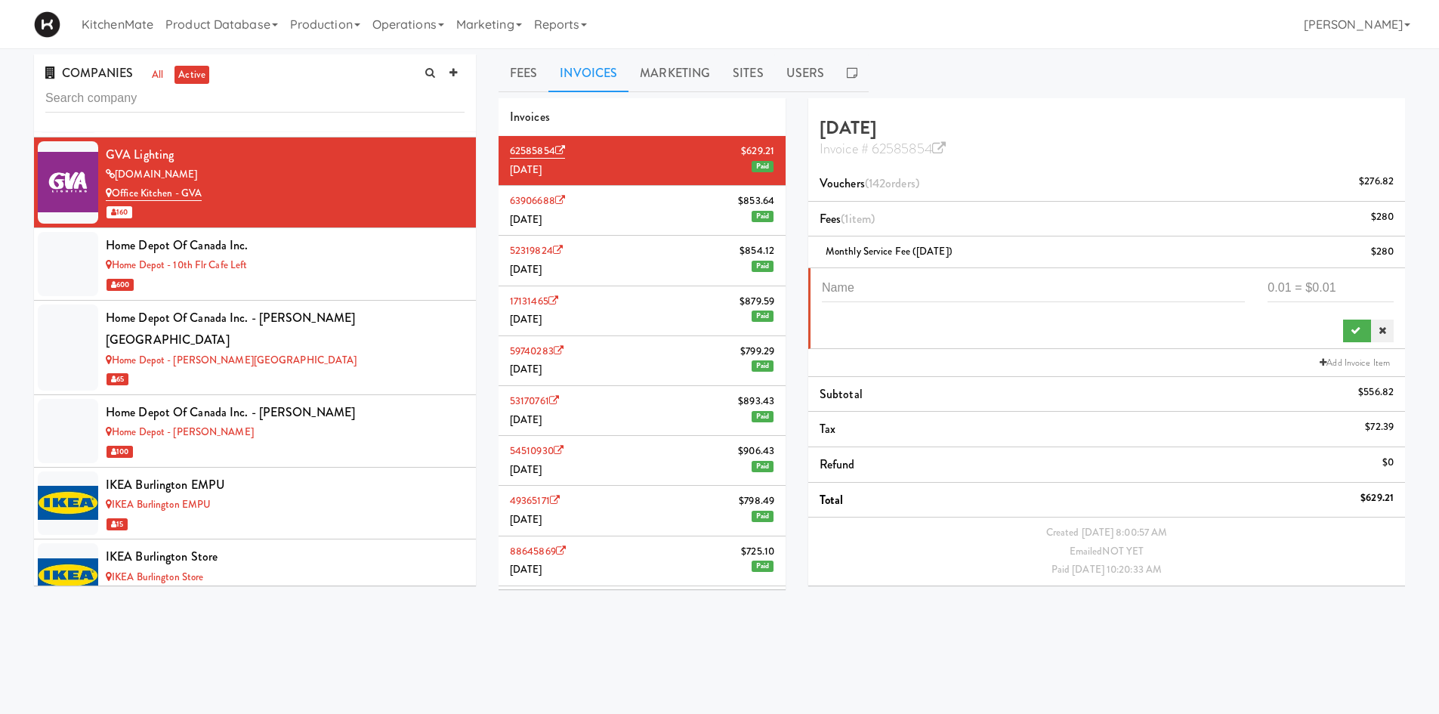
click at [1382, 334] on icon at bounding box center [1383, 331] width 8 height 10
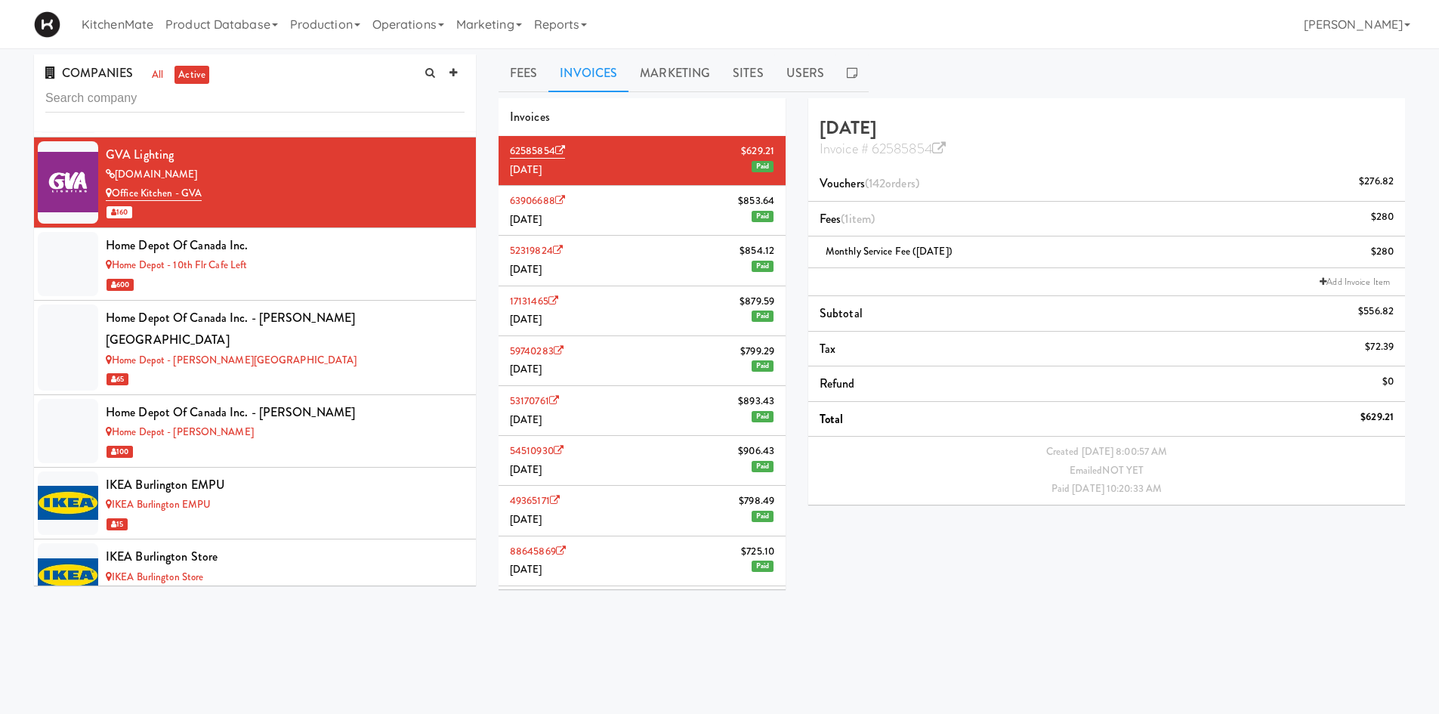
click at [636, 221] on li "63906688 $853.64 July 2025 Paid" at bounding box center [642, 211] width 287 height 50
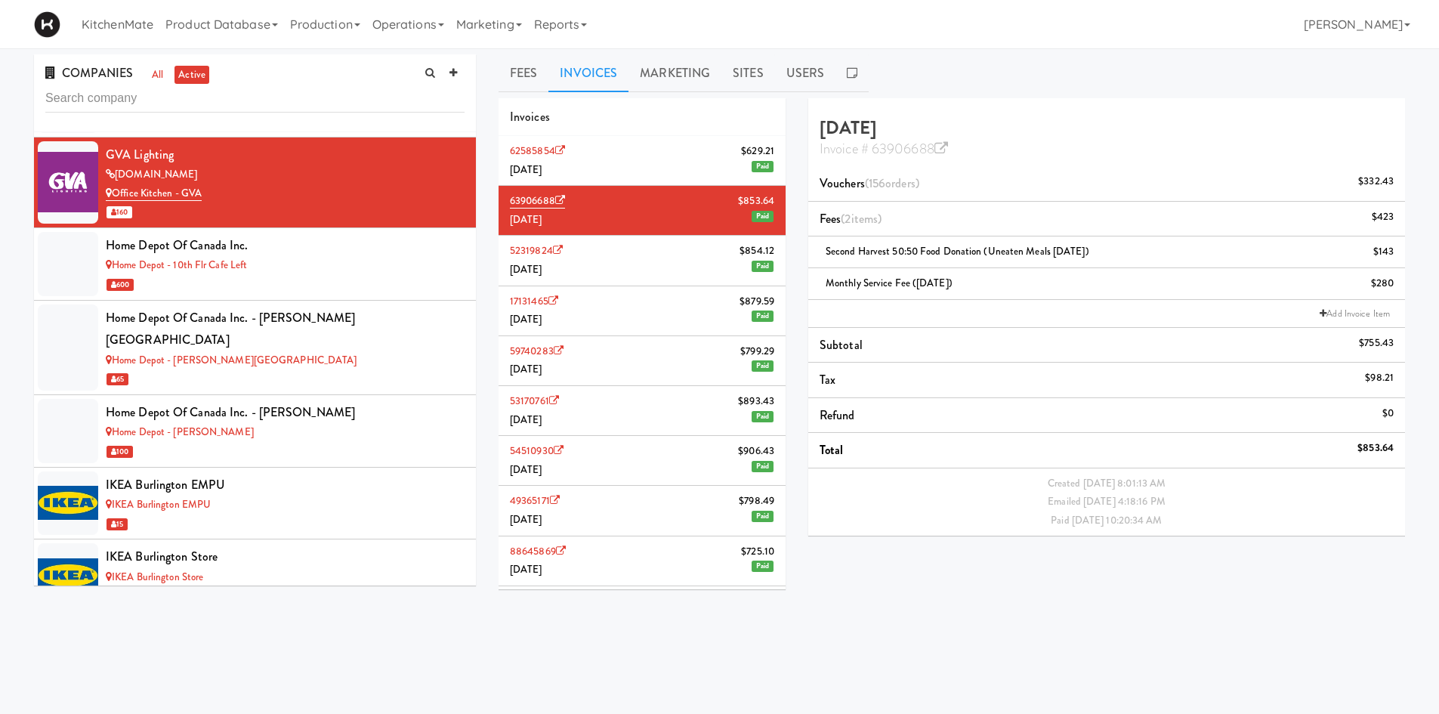
click at [665, 184] on li "62585854 $629.21 August 2025 Paid" at bounding box center [642, 161] width 287 height 50
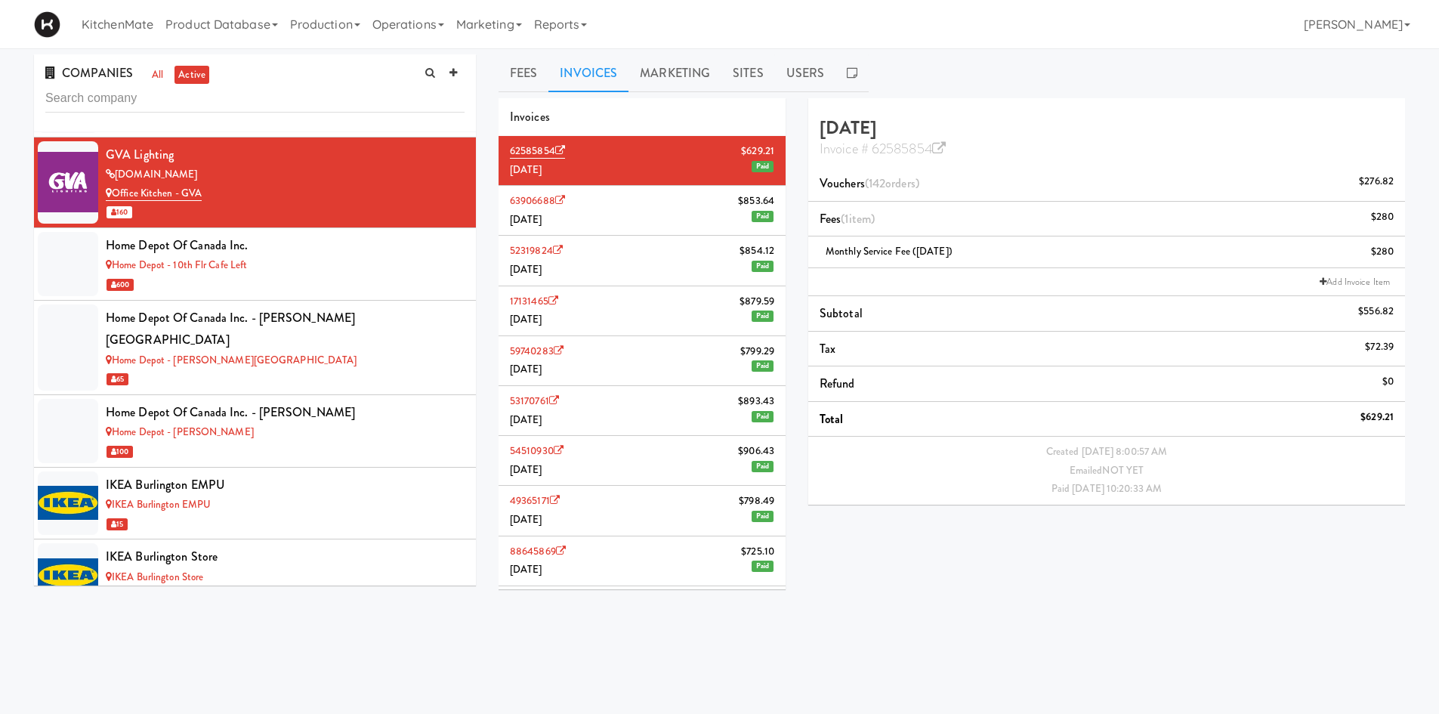
click at [752, 168] on span "Paid" at bounding box center [763, 166] width 22 height 11
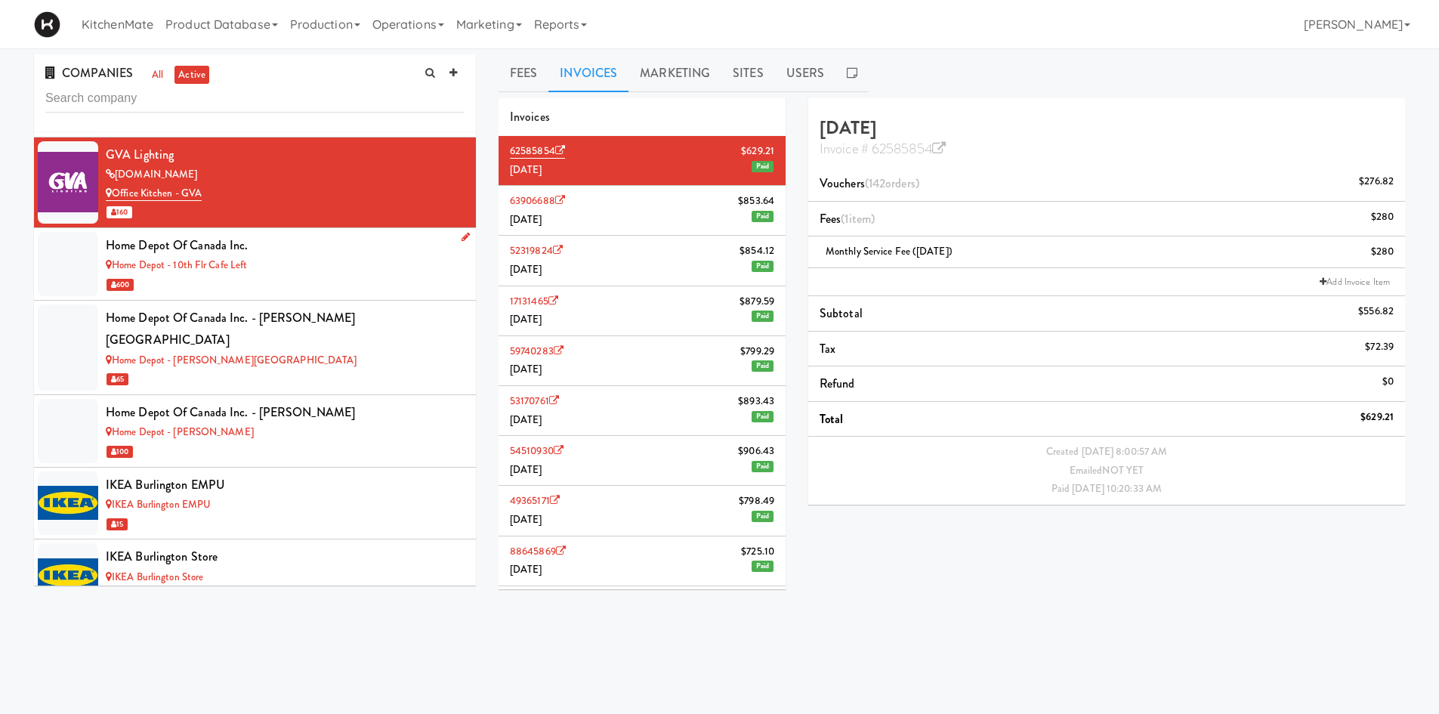
click at [328, 262] on div "Home Depot - 10th Flr Cafe Left" at bounding box center [285, 265] width 359 height 19
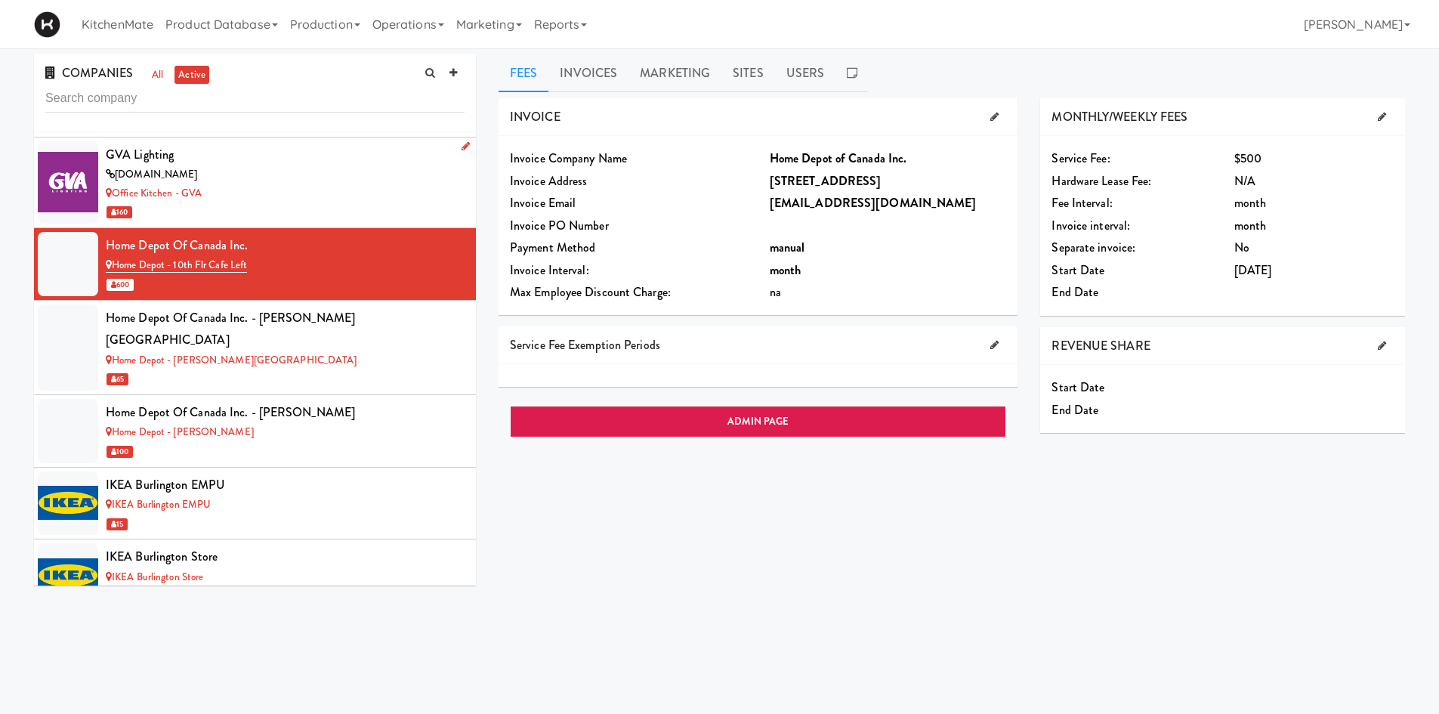
click at [352, 177] on div "gvalighting.com" at bounding box center [285, 174] width 359 height 19
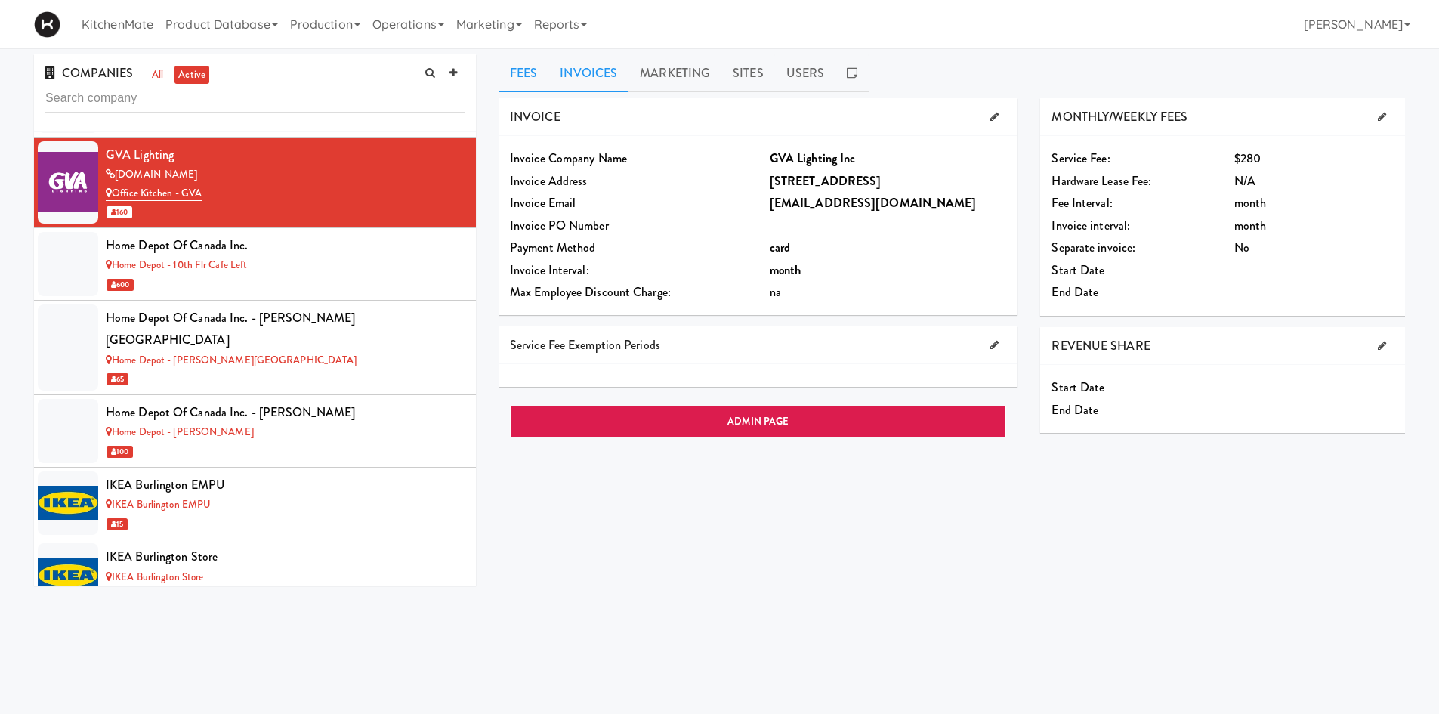
click at [596, 82] on link "Invoices" at bounding box center [588, 73] width 80 height 38
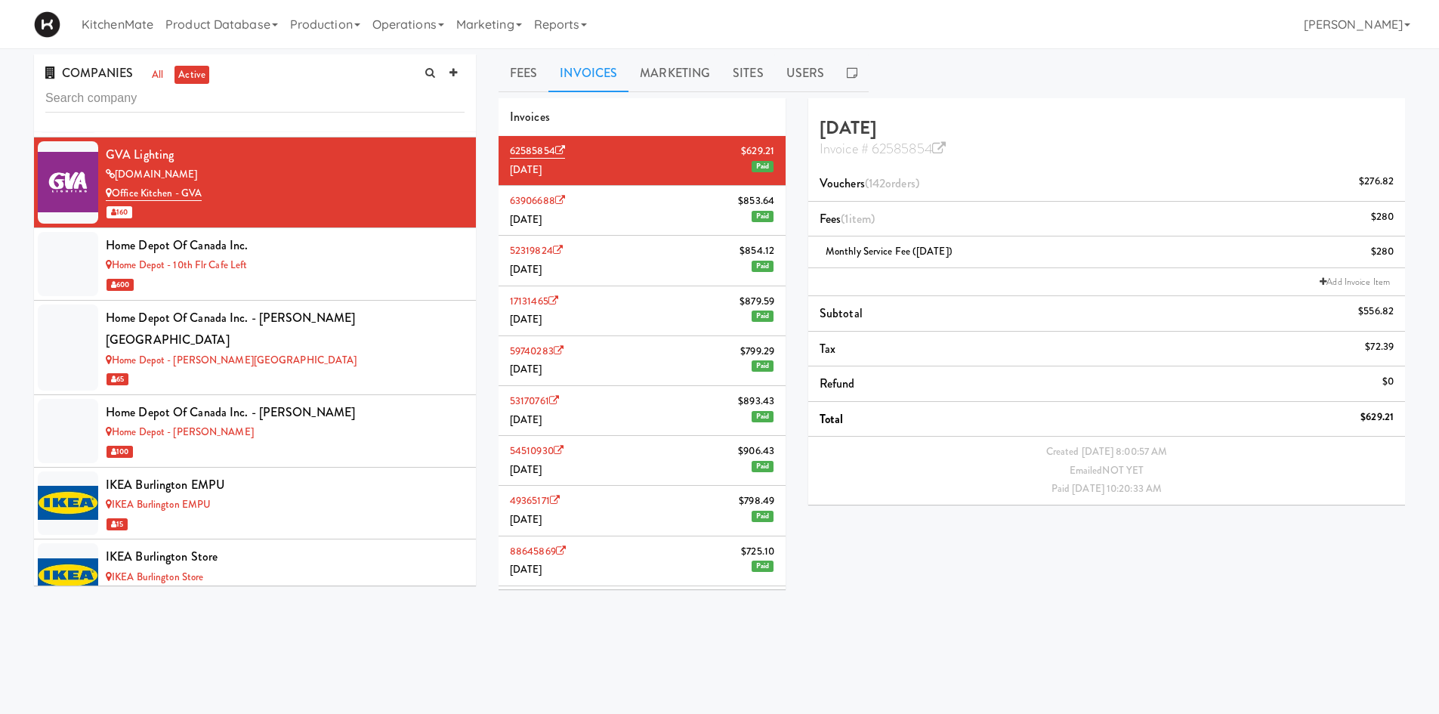
click at [600, 226] on li "63906688 $853.64 July 2025 Paid" at bounding box center [642, 211] width 287 height 50
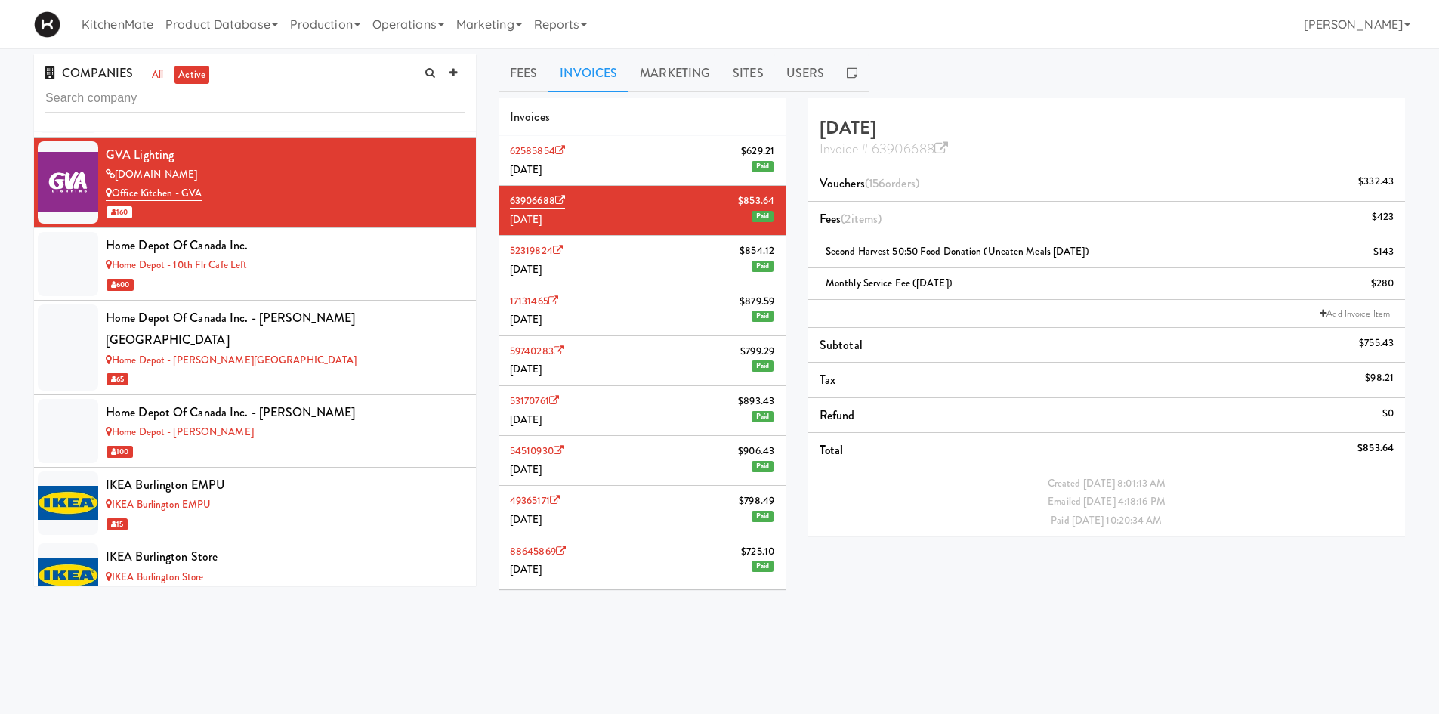
click at [610, 249] on li "52319824 $854.12 June 2025 Paid" at bounding box center [642, 261] width 287 height 50
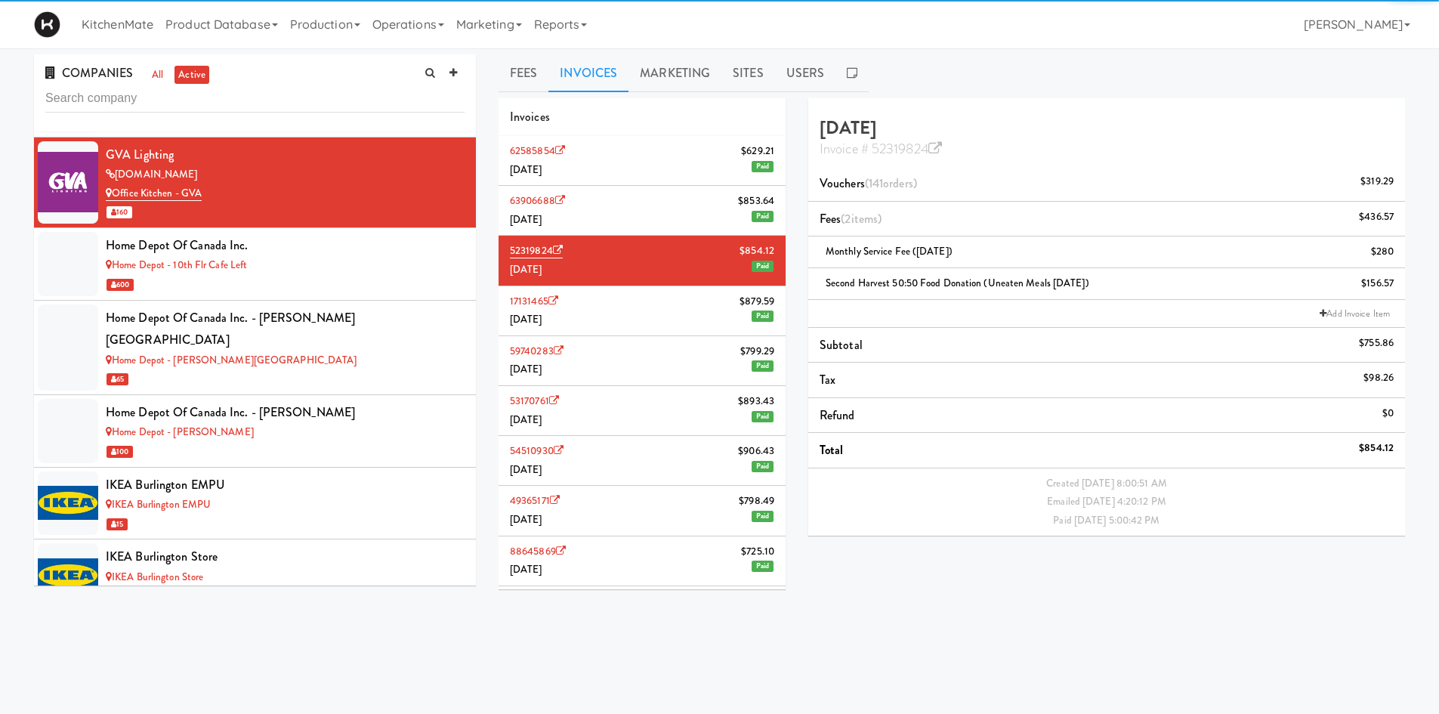
click at [620, 157] on li "62585854 $629.21 August 2025 Paid" at bounding box center [642, 161] width 287 height 50
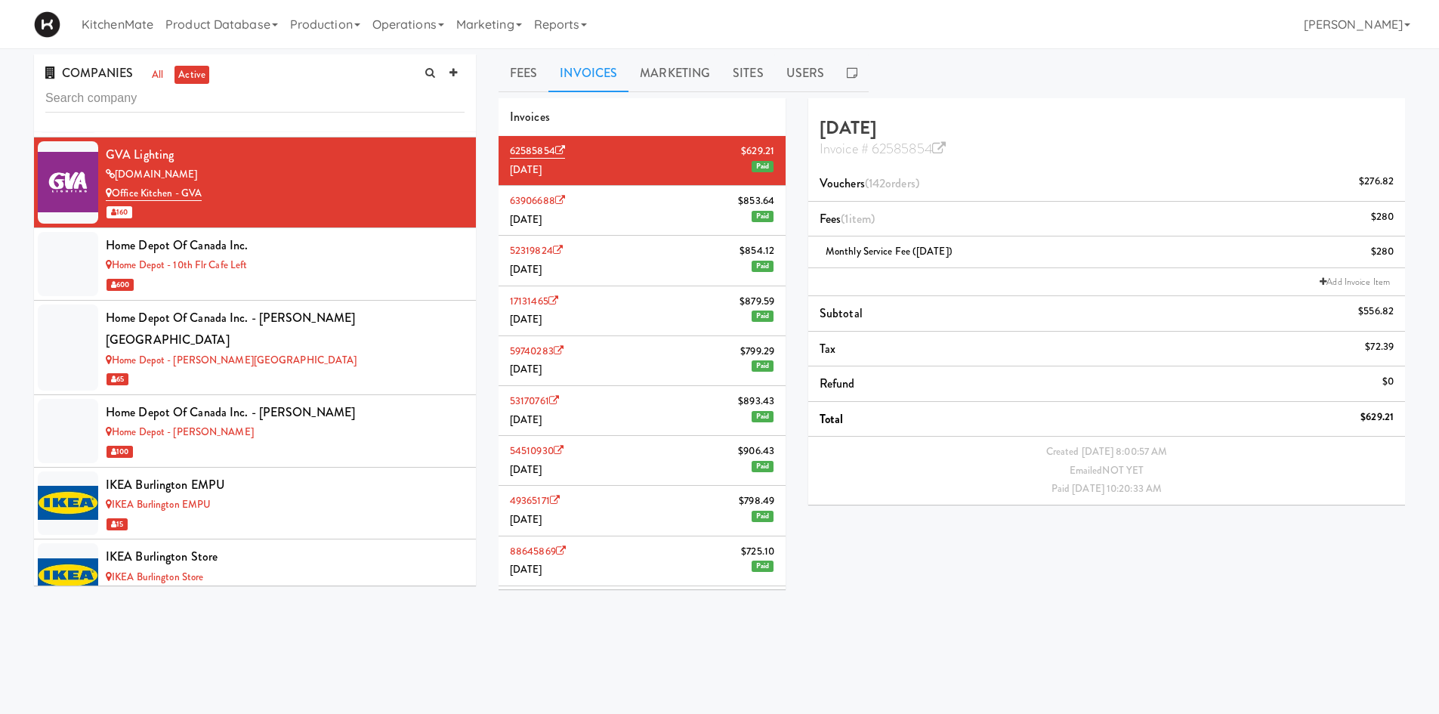
click at [597, 206] on li "63906688 $853.64 July 2025 Paid" at bounding box center [642, 211] width 287 height 50
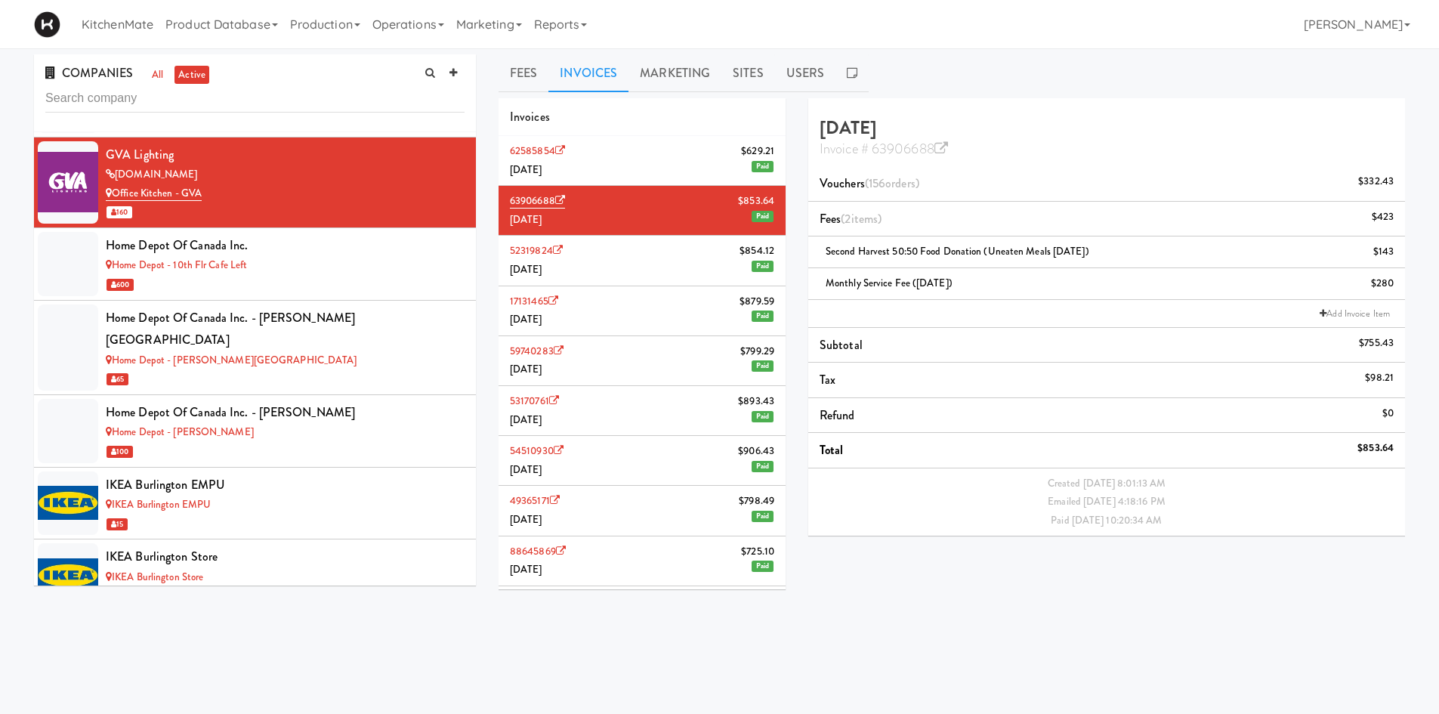
click at [613, 157] on li "62585854 $629.21 August 2025 Paid" at bounding box center [642, 161] width 287 height 50
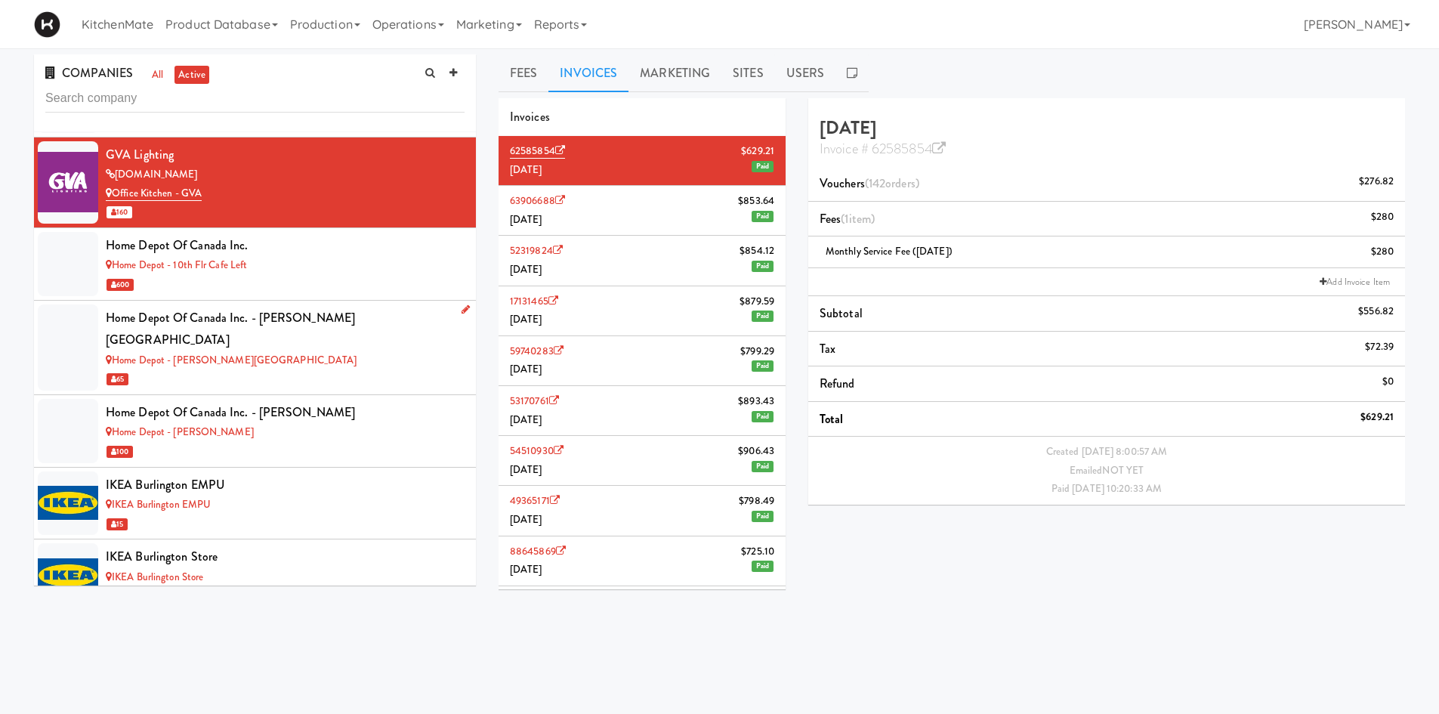
click at [358, 313] on div "Home Depot of Canada Inc. - Bolton IC" at bounding box center [285, 329] width 359 height 45
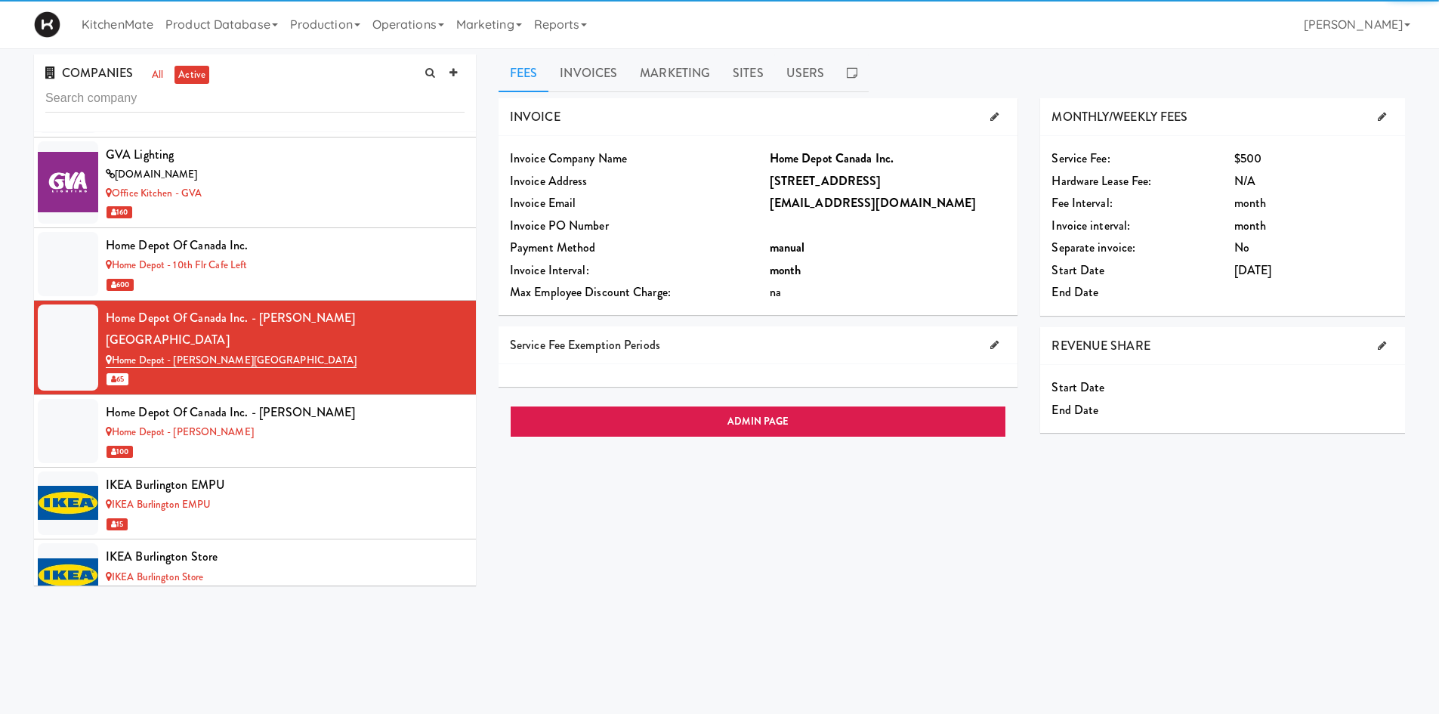
click at [577, 52] on div "COMPANIES all active 100 Sheppard Ave jll.com 100 Sheppard Ave - Lobby 200 1159…" at bounding box center [719, 356] width 1439 height 616
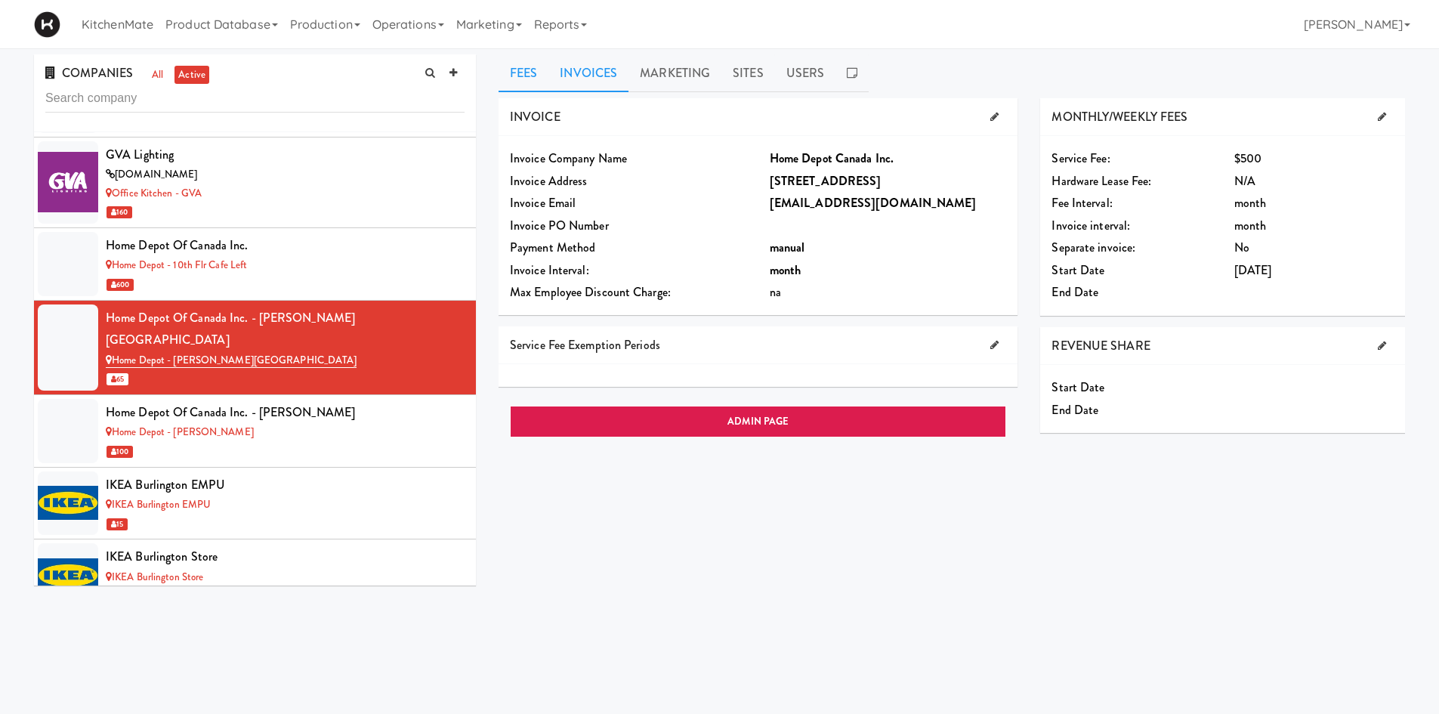
click at [579, 55] on link "Invoices" at bounding box center [588, 73] width 80 height 38
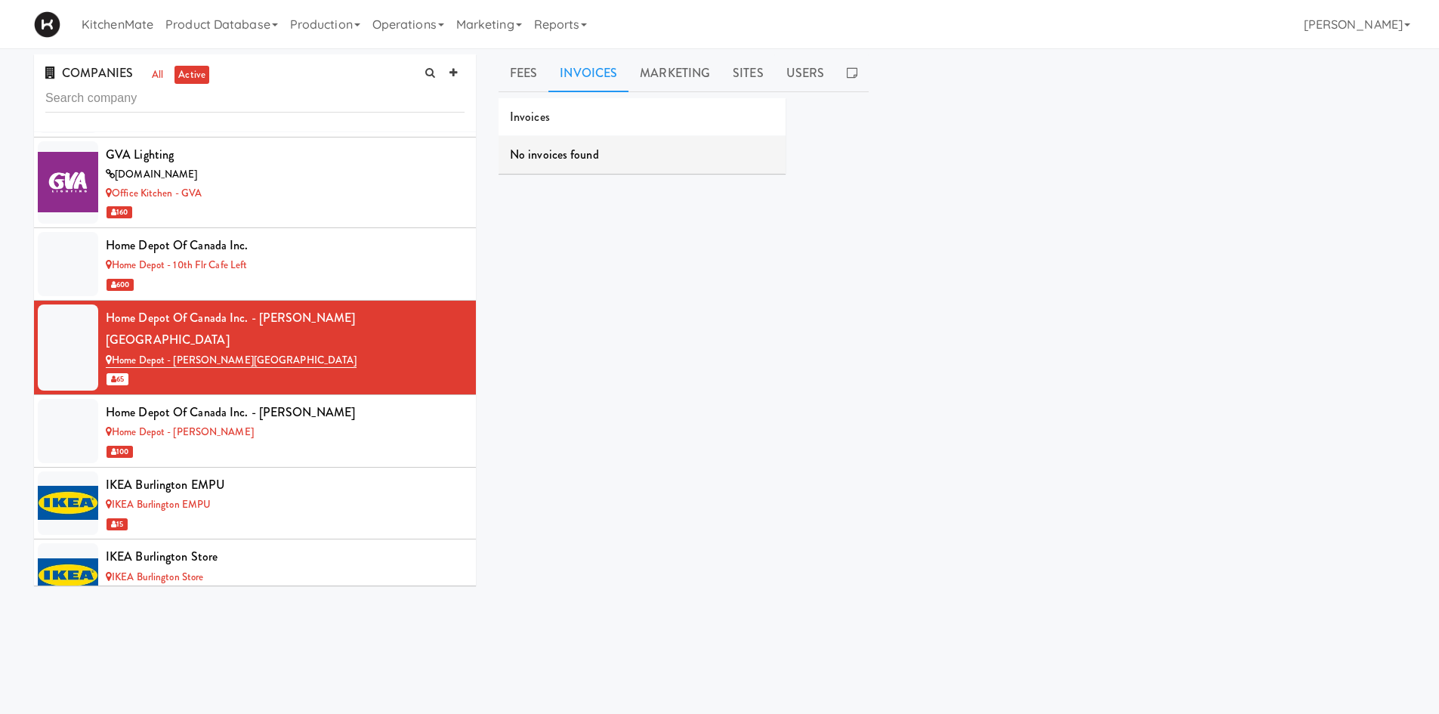
click at [594, 67] on link "Invoices" at bounding box center [588, 73] width 80 height 38
click at [534, 67] on link "Fees" at bounding box center [524, 73] width 50 height 38
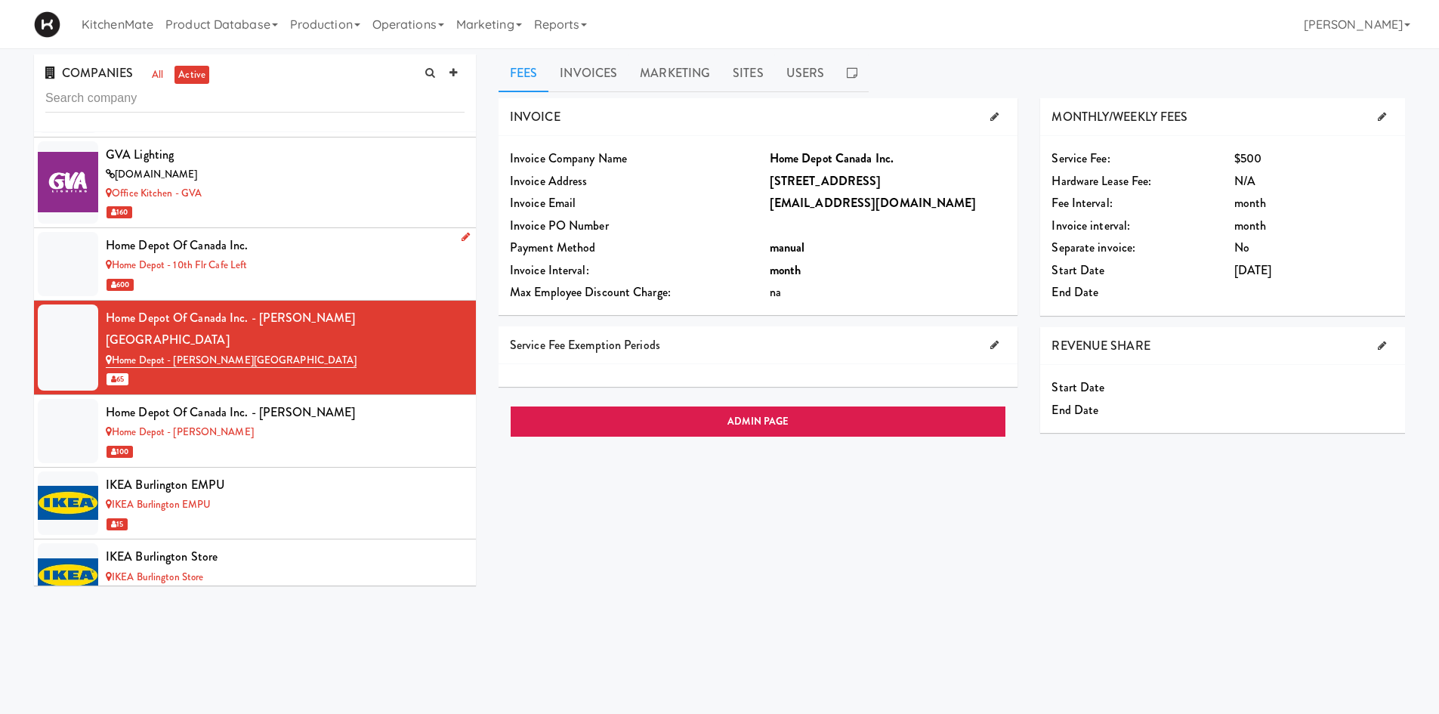
click at [263, 270] on div "Home Depot - 10th Flr Cafe Left" at bounding box center [285, 265] width 359 height 19
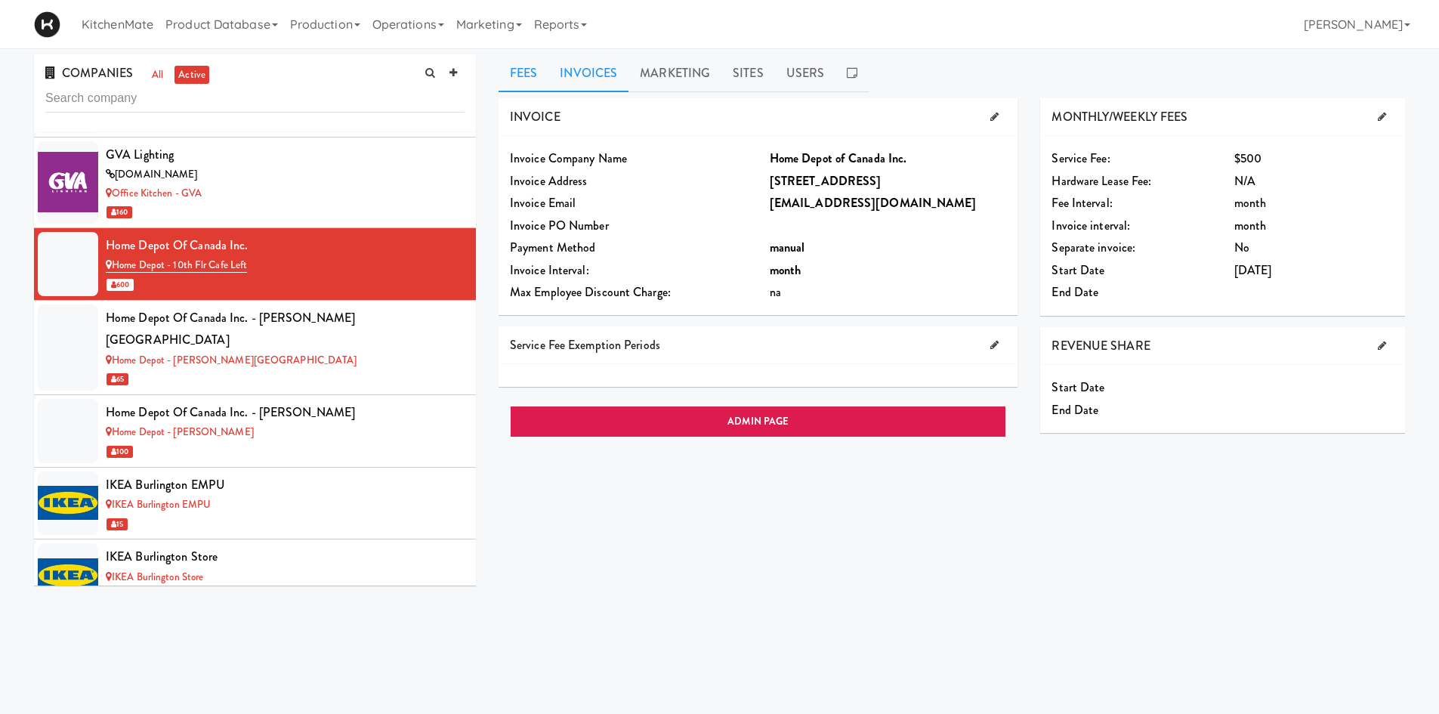
click at [606, 70] on link "Invoices" at bounding box center [588, 73] width 80 height 38
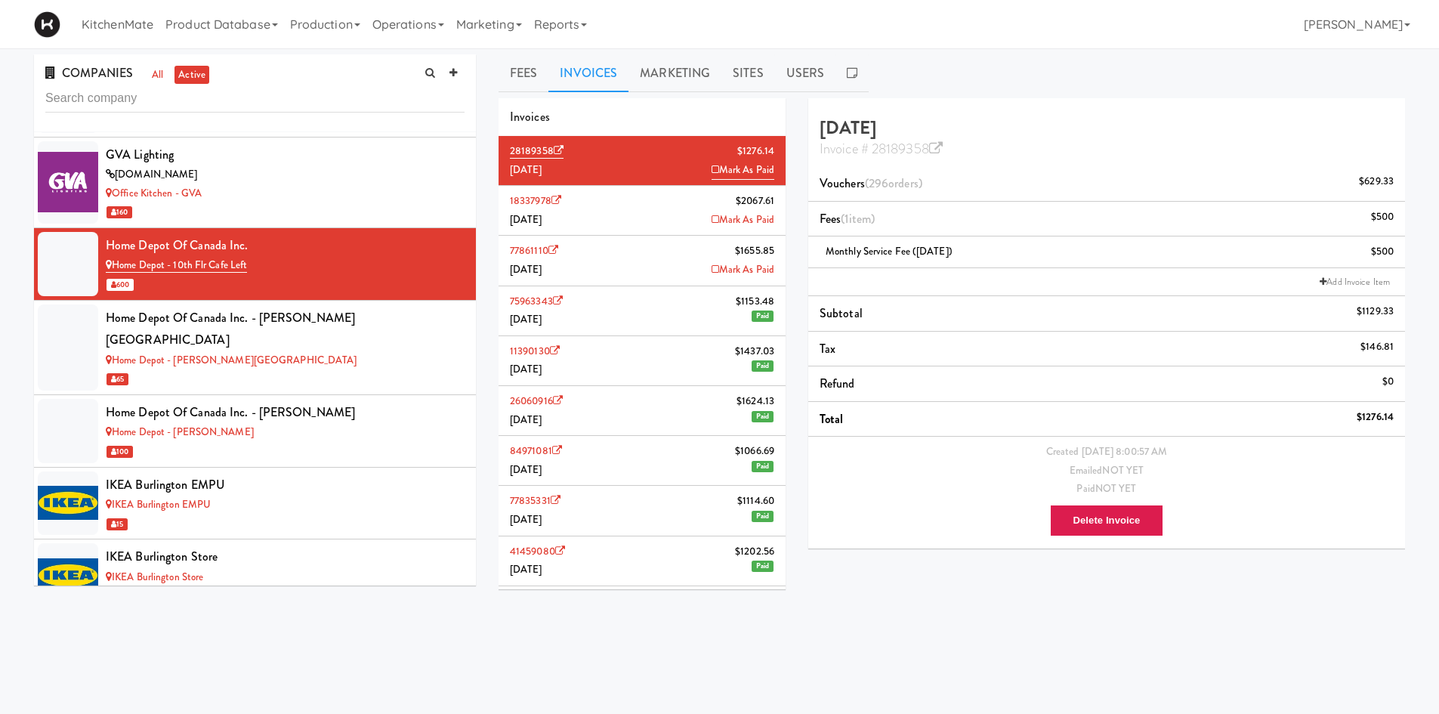
click at [645, 206] on li "18337978 $2067.61 July 2025 Mark As Paid" at bounding box center [642, 211] width 287 height 50
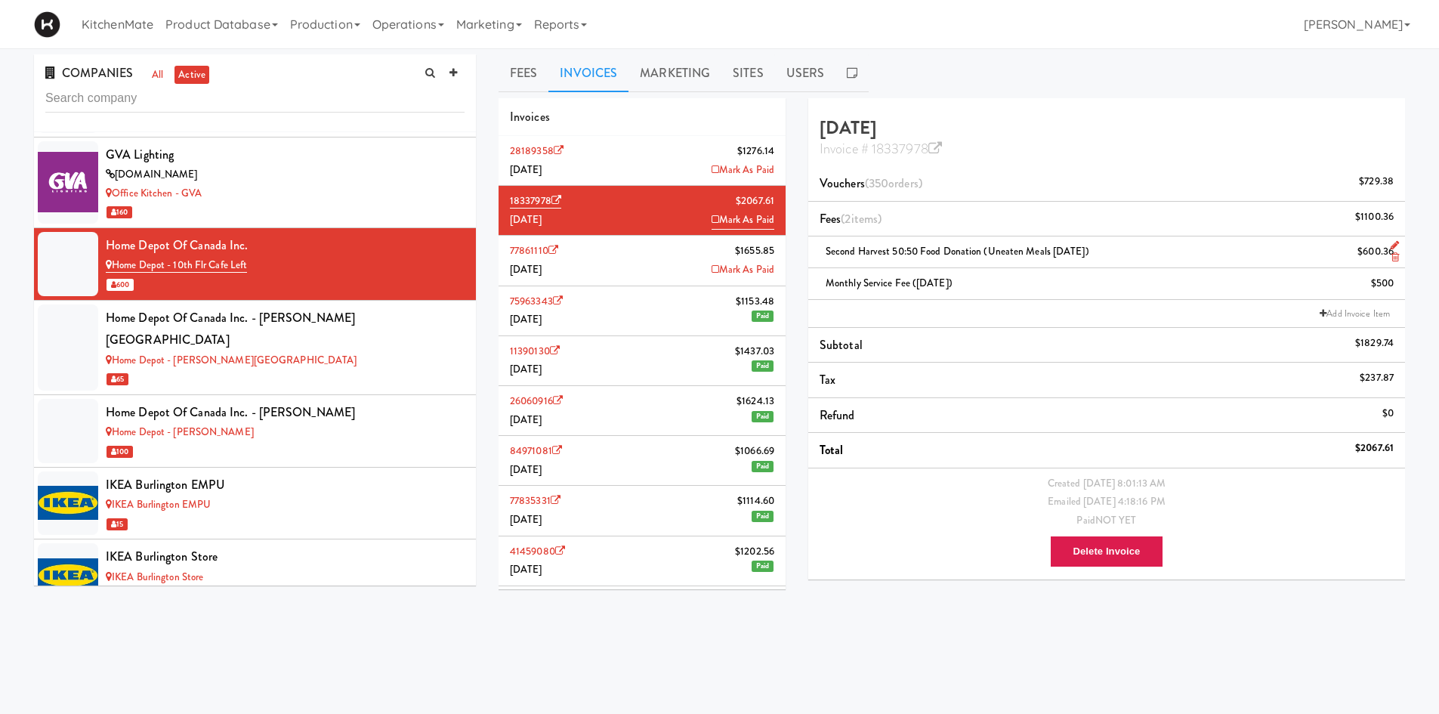
drag, startPoint x: 1108, startPoint y: 246, endPoint x: 819, endPoint y: 249, distance: 289.3
click at [820, 249] on div "Second Harvest 50:50 Food Donation (Uneaten Meals July 2025) $600.36" at bounding box center [1107, 251] width 574 height 19
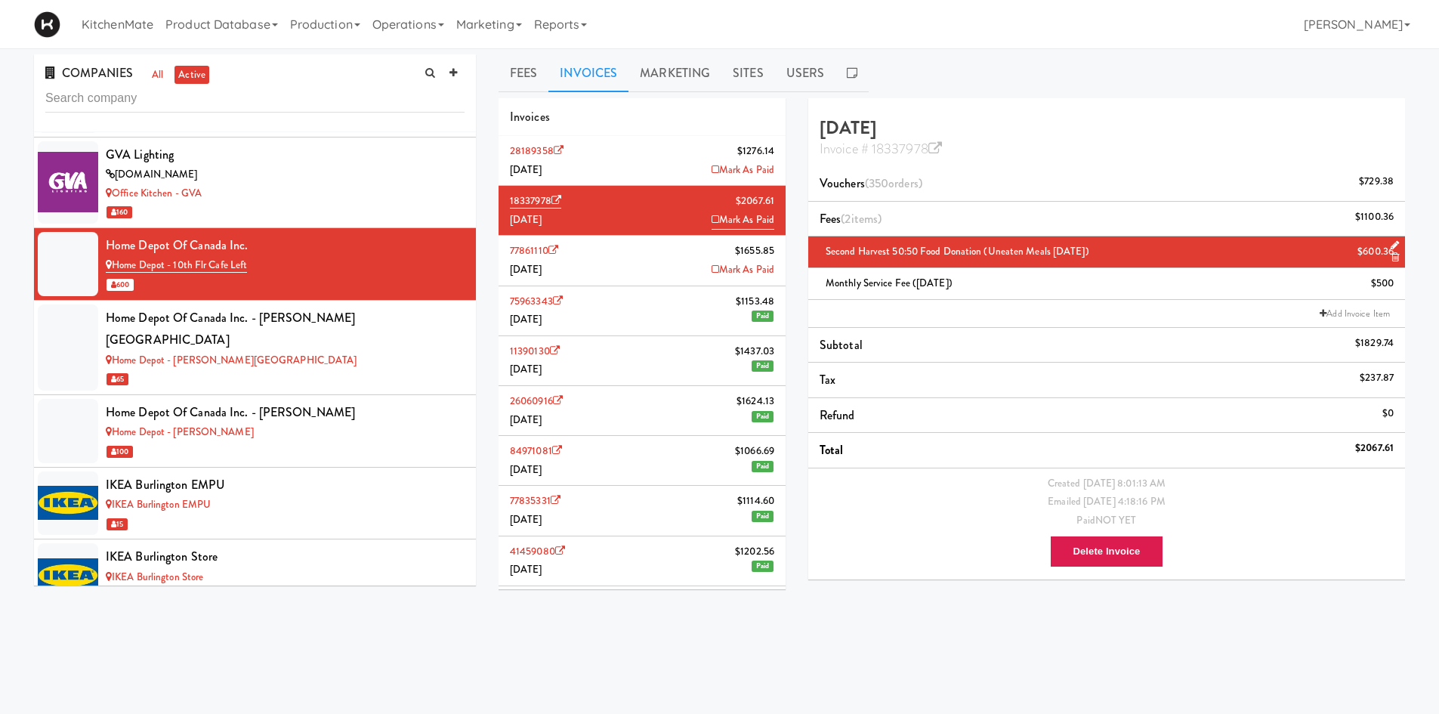
copy span "Second Harvest 50:50 Food Donation (Uneaten Meals [DATE])"
click at [586, 162] on li "28189358 $1276.14 August 2025 Mark As Paid" at bounding box center [642, 161] width 287 height 50
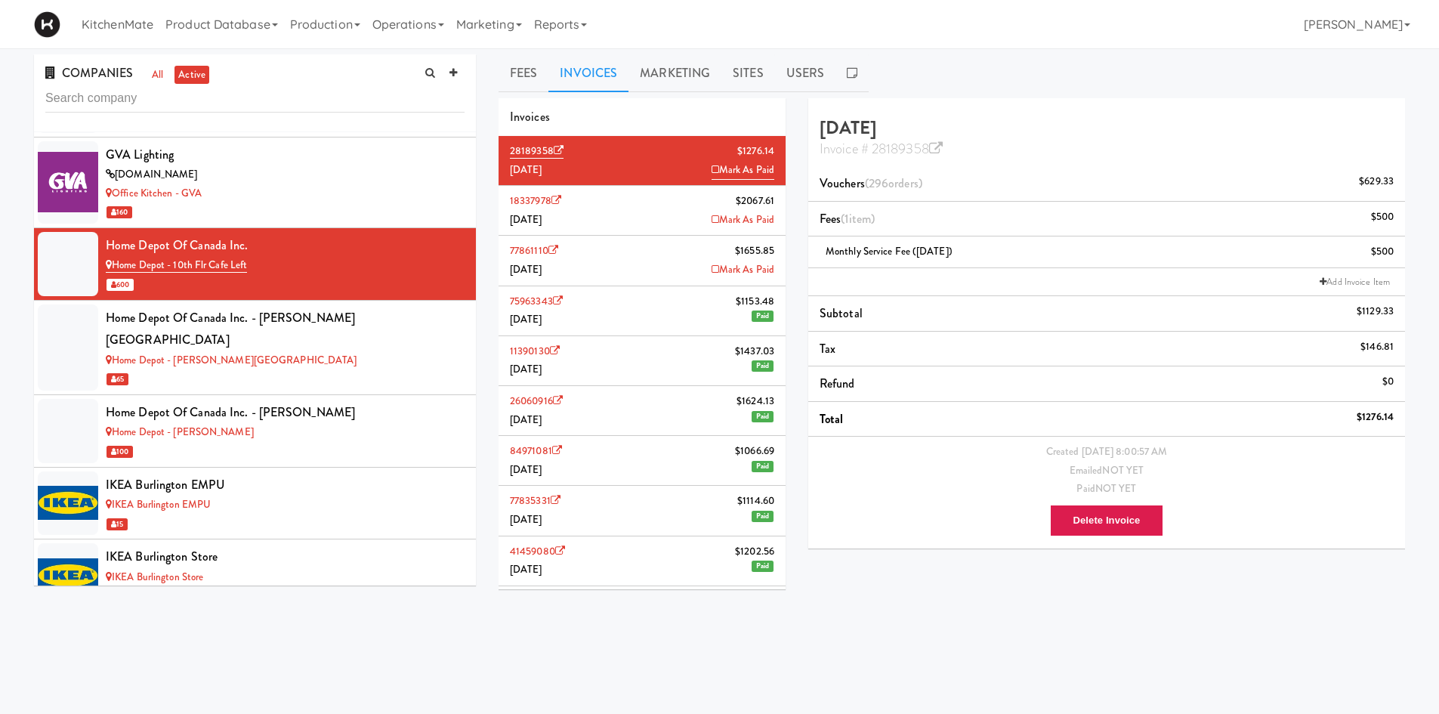
click at [947, 270] on li "Add Invoice Item" at bounding box center [1106, 282] width 597 height 28
click at [1324, 277] on icon at bounding box center [1323, 281] width 7 height 9
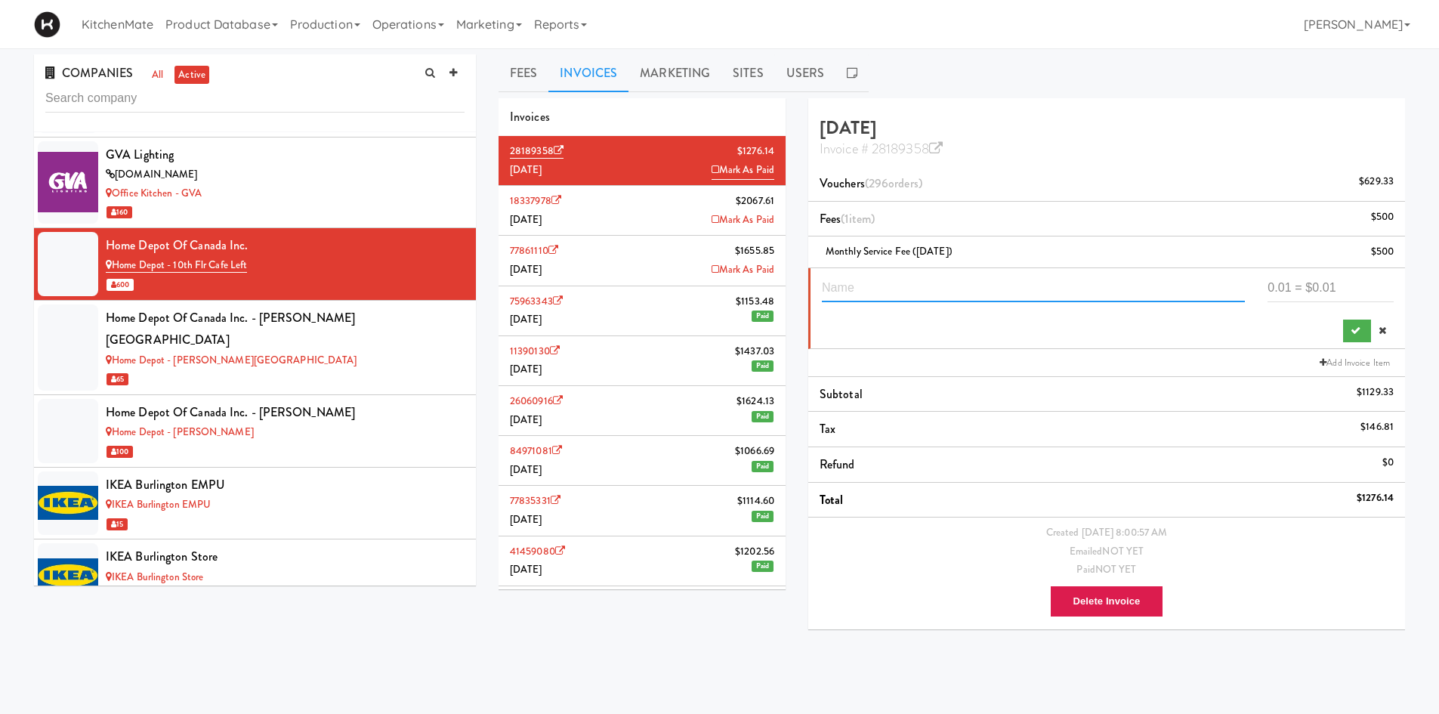
click at [993, 283] on input "text" at bounding box center [1033, 288] width 423 height 28
paste input "Second Harvest 50:50 Food Donation (Uneaten Meals [DATE])"
click at [1098, 285] on input "Second Harvest 50:50 Food Donation (Uneaten Meals [DATE])" at bounding box center [1033, 288] width 423 height 28
click at [1142, 286] on input "Second Harvest 50:50 Food Donation (Uneaten Meals [DATE])" at bounding box center [1033, 288] width 423 height 28
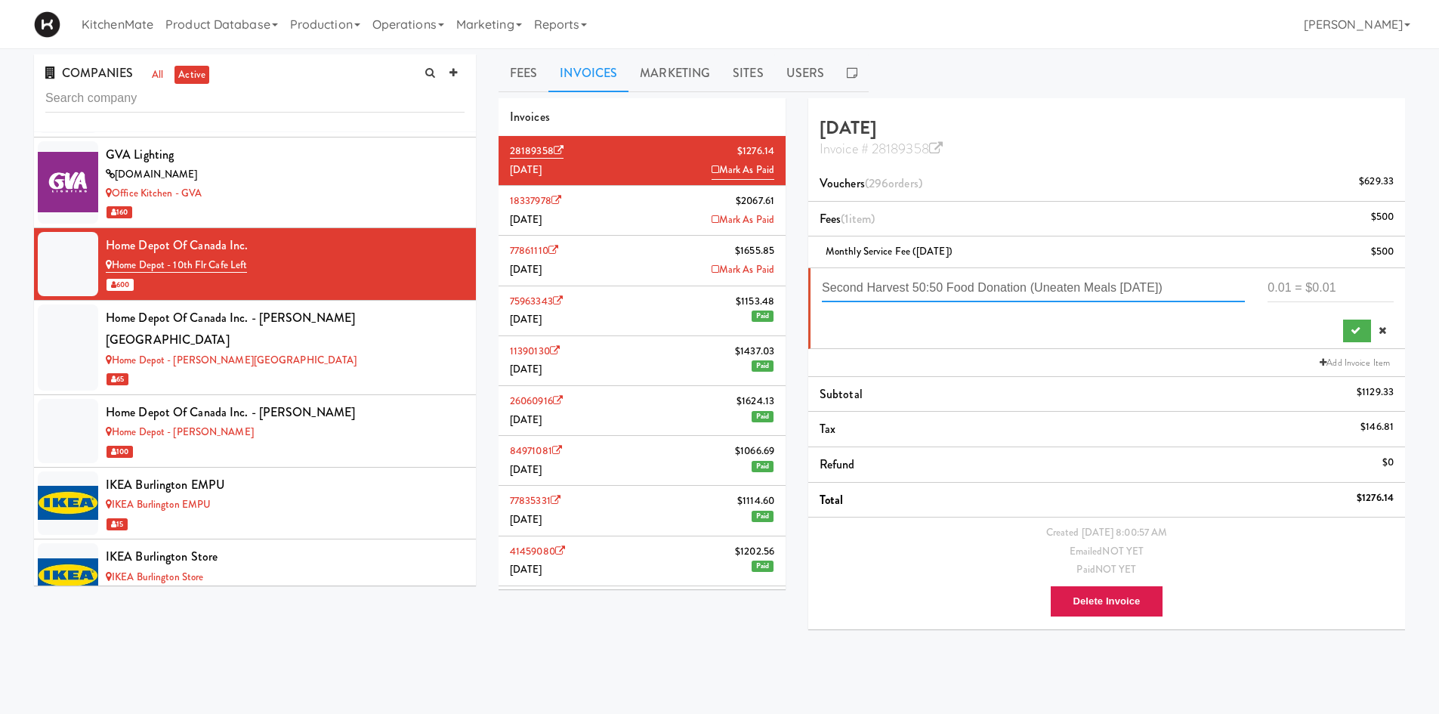
click at [1125, 288] on input "Second Harvest 50:50 Food Donation (Uneaten Meals [DATE])" at bounding box center [1033, 288] width 423 height 28
type input "Second Harvest 50:50 Food Donation (Uneaten Meals [DATE])"
click at [1345, 323] on button "submit" at bounding box center [1357, 331] width 28 height 23
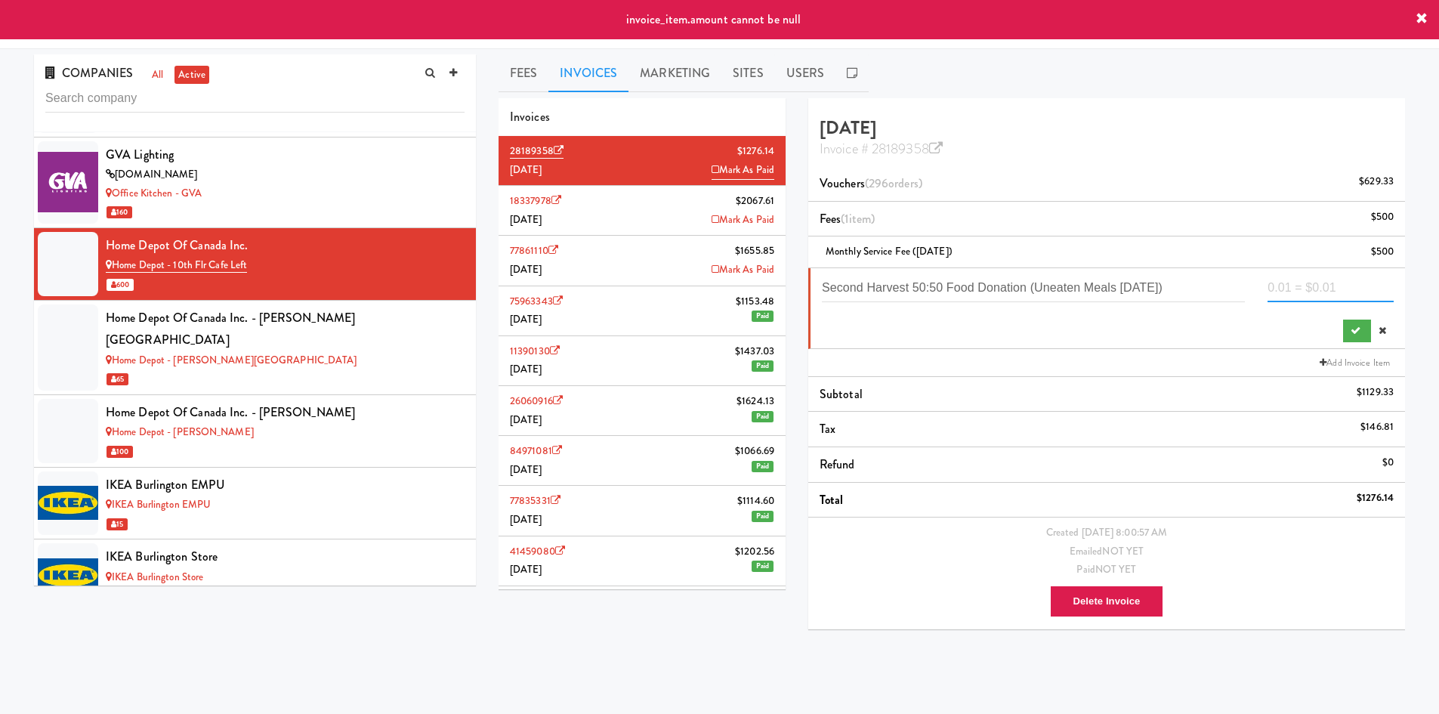
click at [1314, 292] on input "number" at bounding box center [1331, 288] width 126 height 28
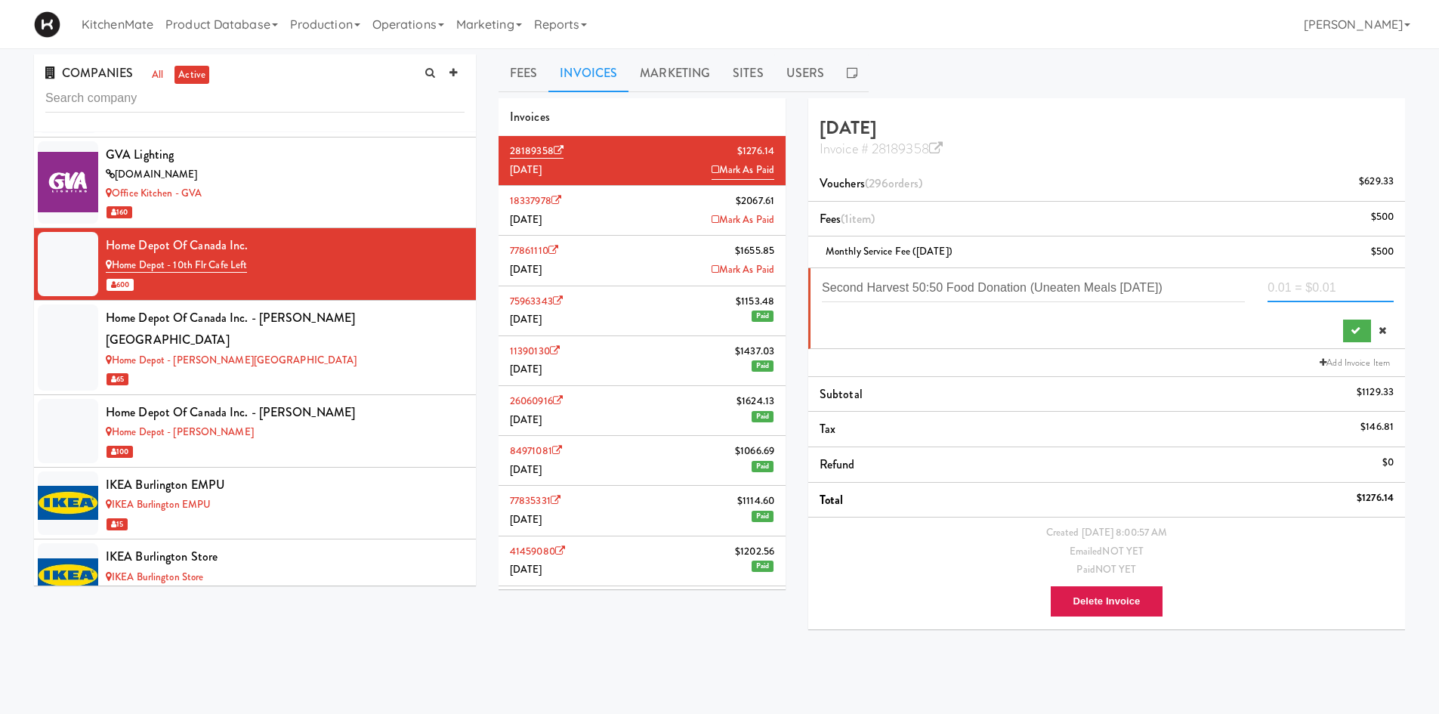
click at [1295, 294] on input "number" at bounding box center [1331, 288] width 126 height 28
type input "574.2225"
click at [1345, 340] on button "submit" at bounding box center [1357, 331] width 28 height 23
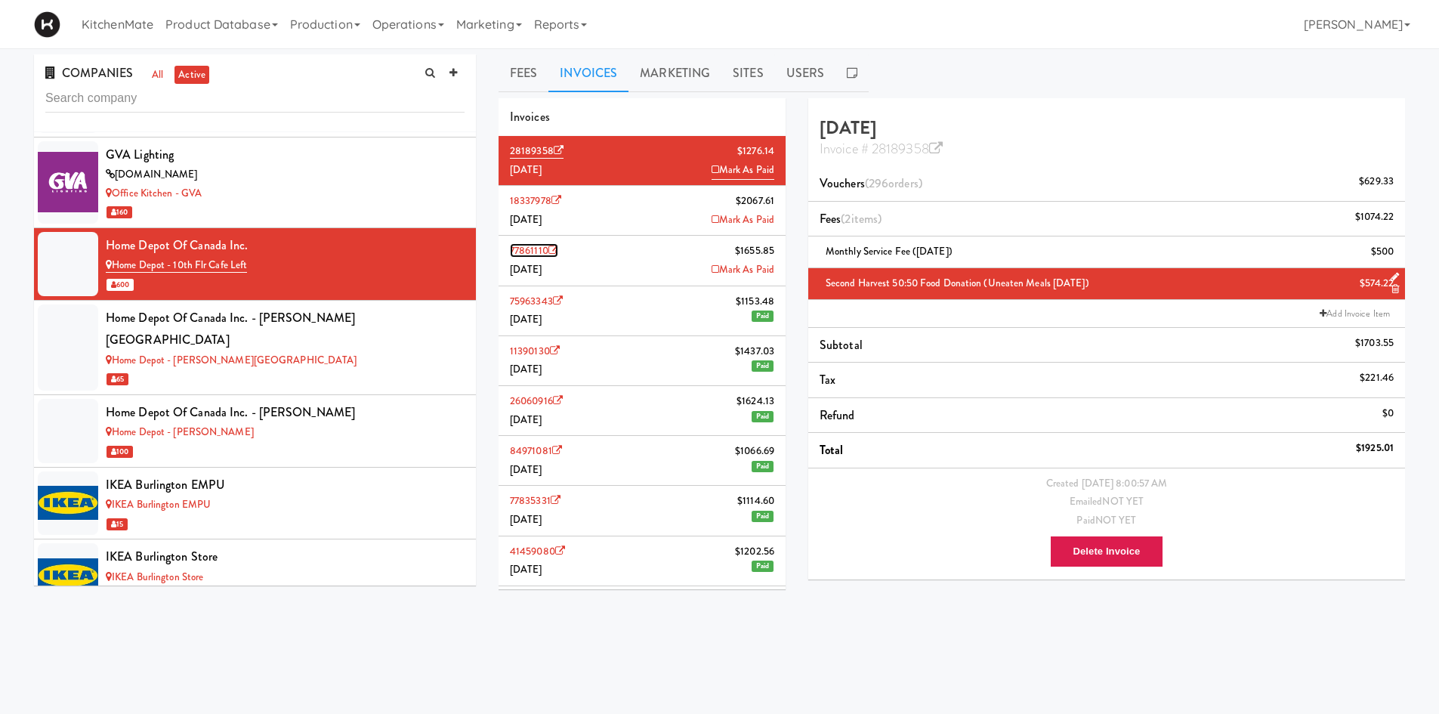
click at [558, 254] on icon at bounding box center [553, 250] width 10 height 10
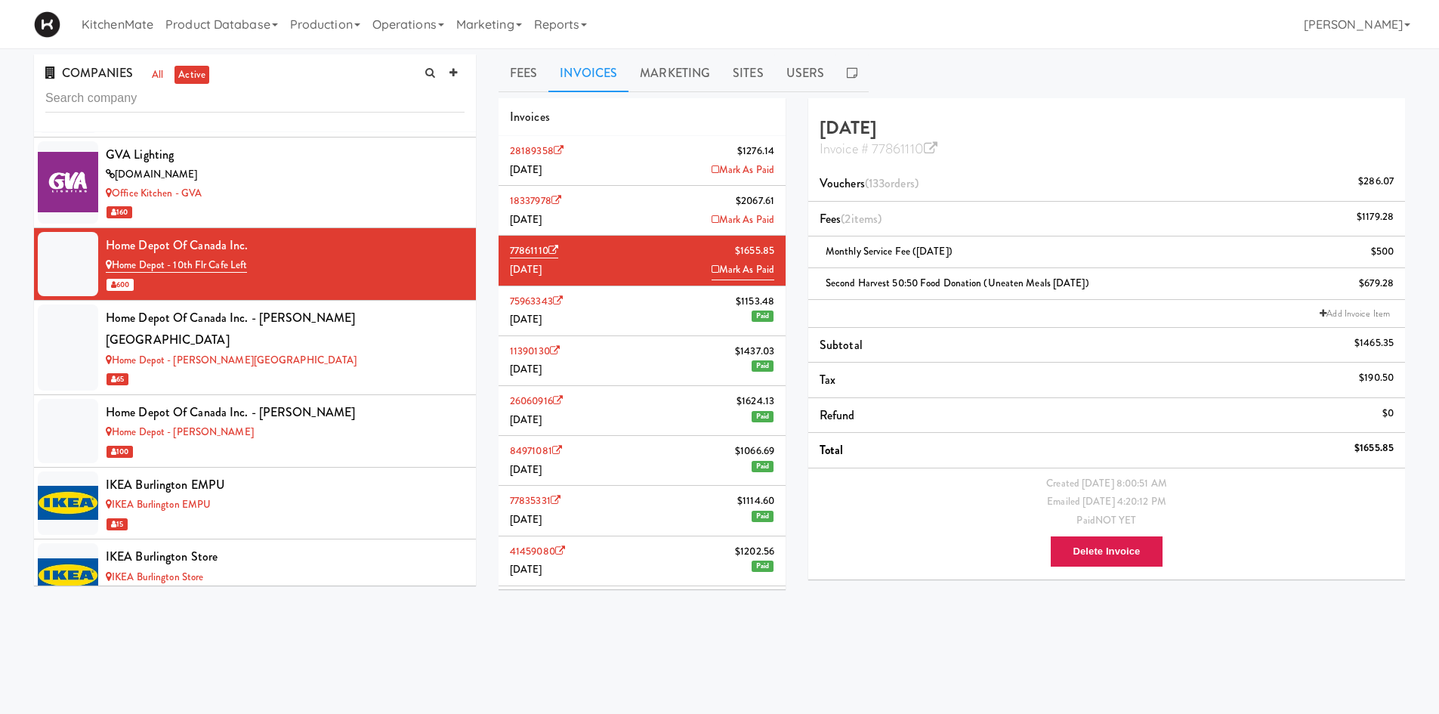
click at [642, 202] on li "18337978 $2067.61 July 2025 Mark As Paid" at bounding box center [642, 211] width 287 height 50
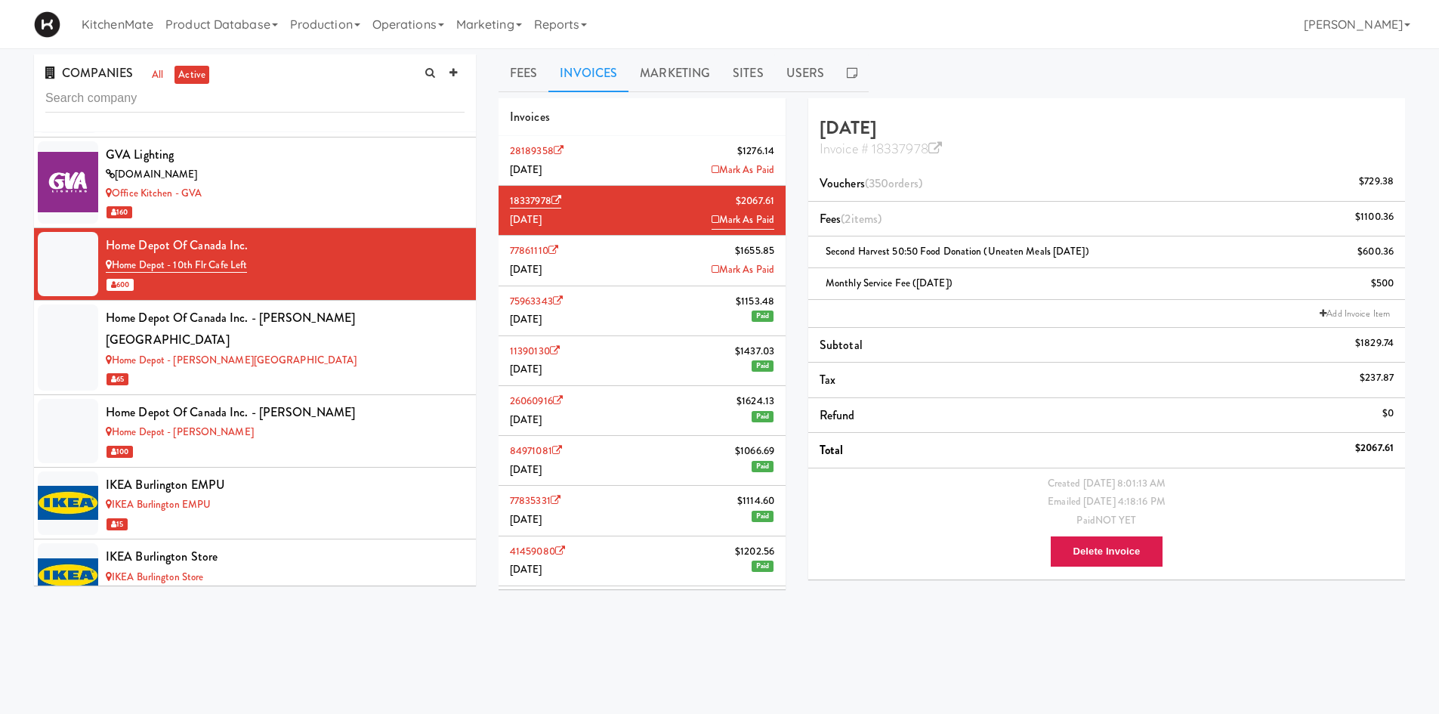
click at [659, 157] on li "28189358 $1276.14 August 2025 Mark As Paid" at bounding box center [642, 161] width 287 height 50
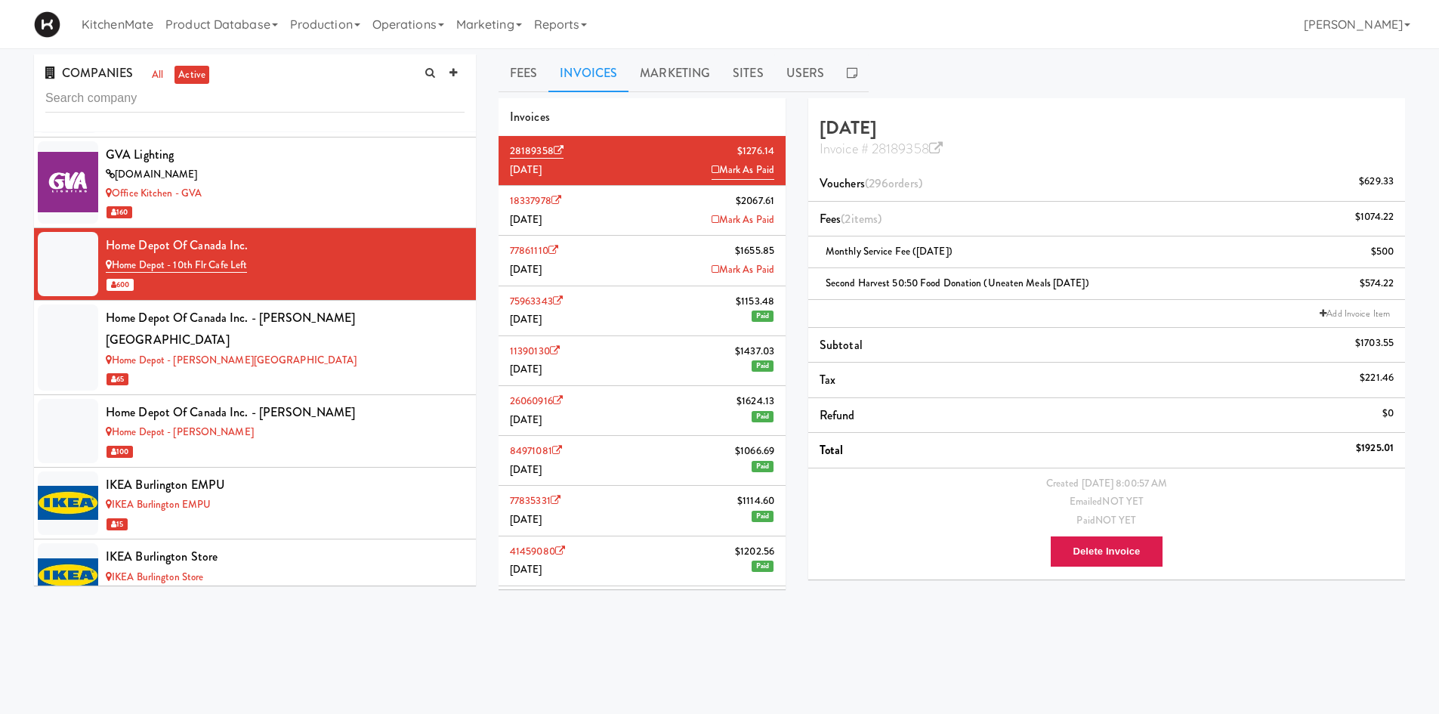
click at [581, 258] on li "77861110 $1655.85 June 2025 Mark As Paid" at bounding box center [642, 261] width 287 height 50
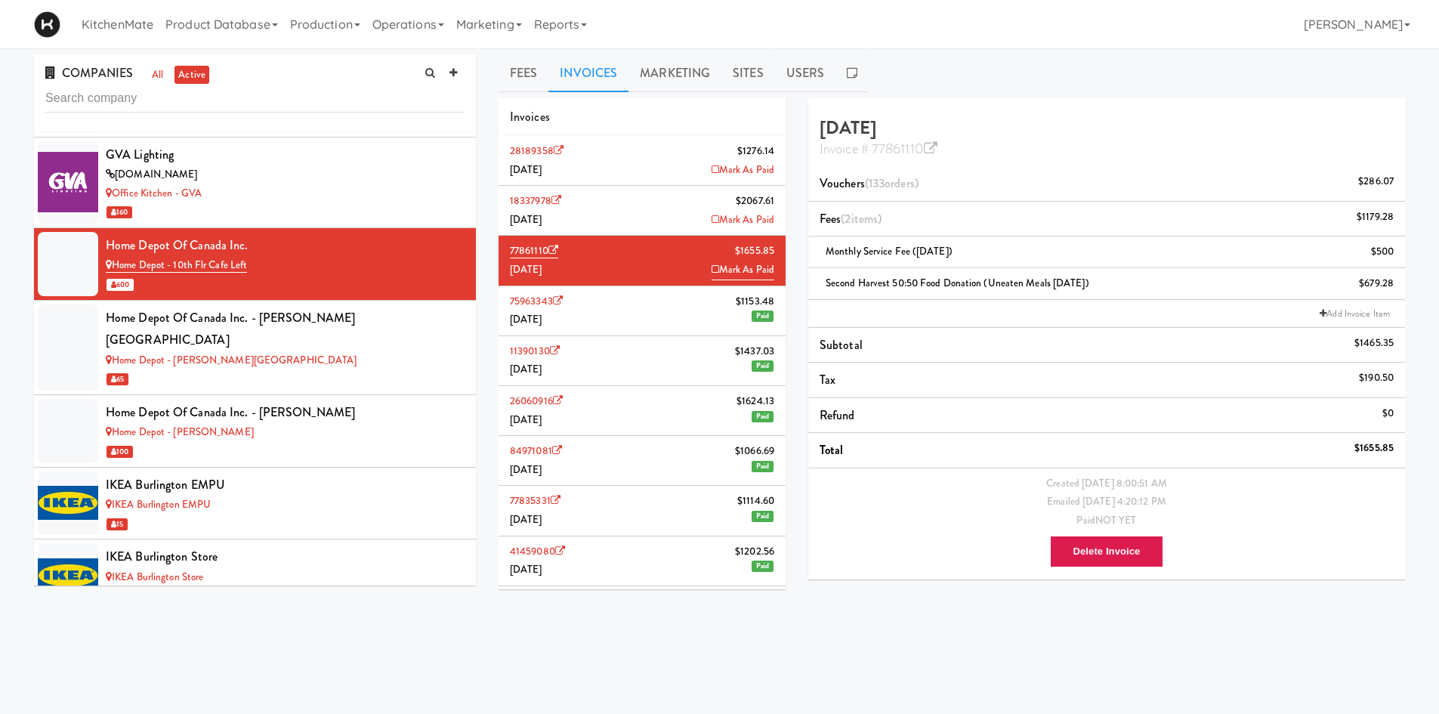
click at [625, 216] on li "18337978 $2067.61 July 2025 Mark As Paid" at bounding box center [642, 211] width 287 height 50
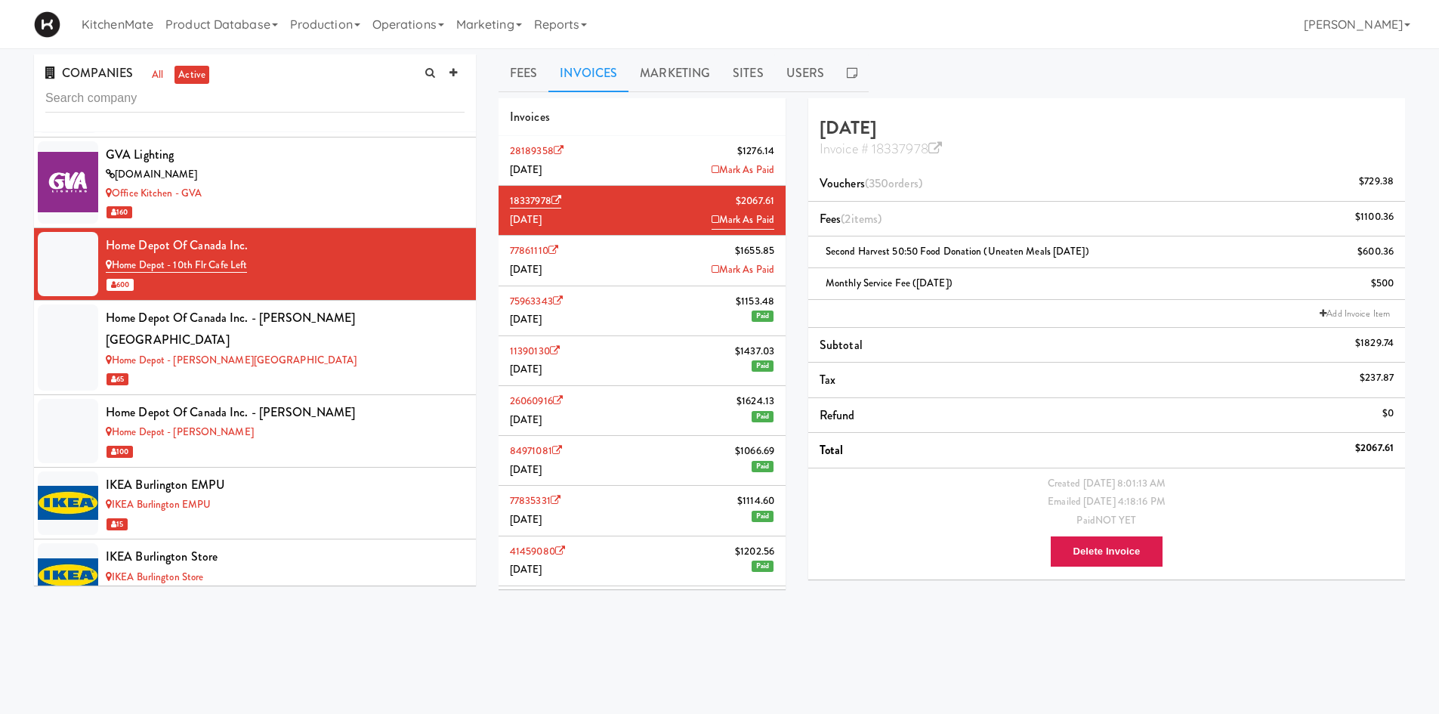
click at [606, 267] on li "77861110 $1655.85 June 2025 Mark As Paid" at bounding box center [642, 261] width 287 height 50
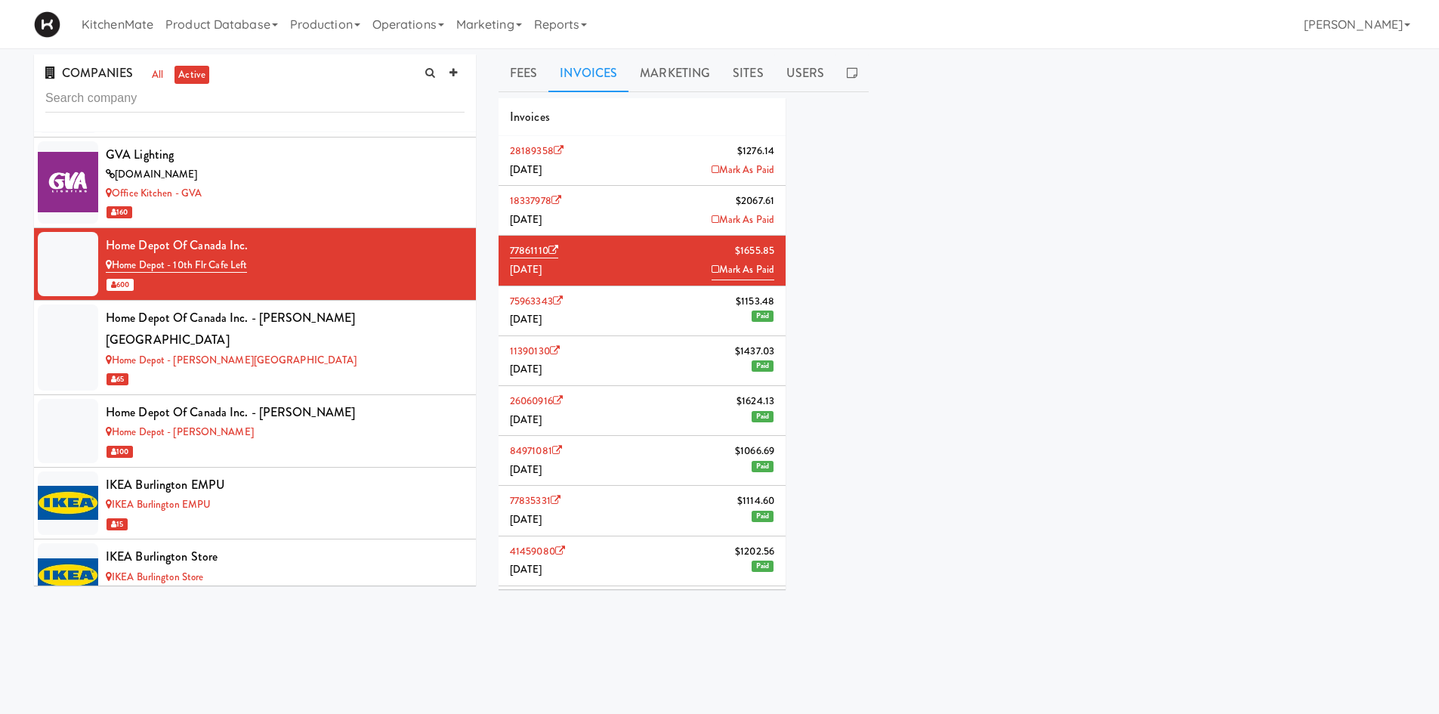
click at [597, 320] on li "75963343 $1153.48 May 2025 Paid" at bounding box center [642, 311] width 287 height 50
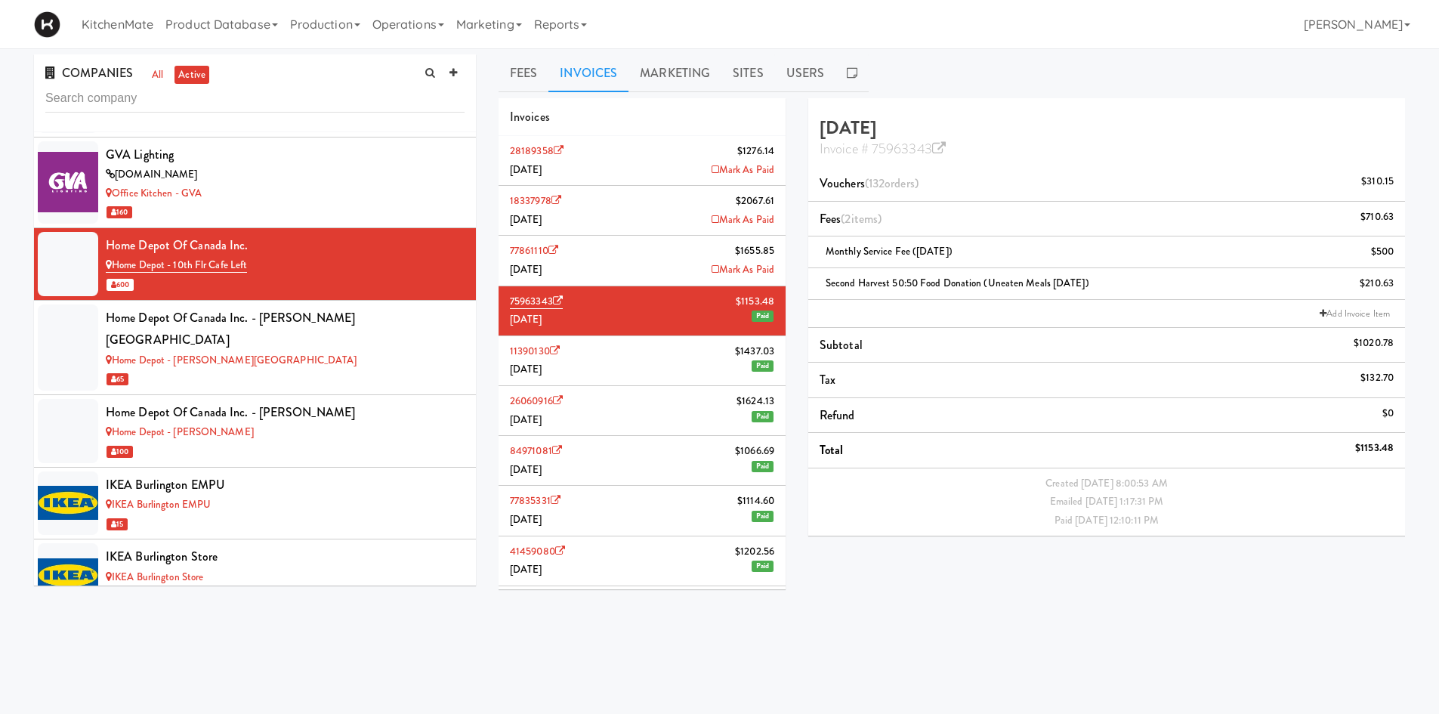
click at [659, 245] on li "77861110 $1655.85 June 2025 Mark As Paid" at bounding box center [642, 261] width 287 height 50
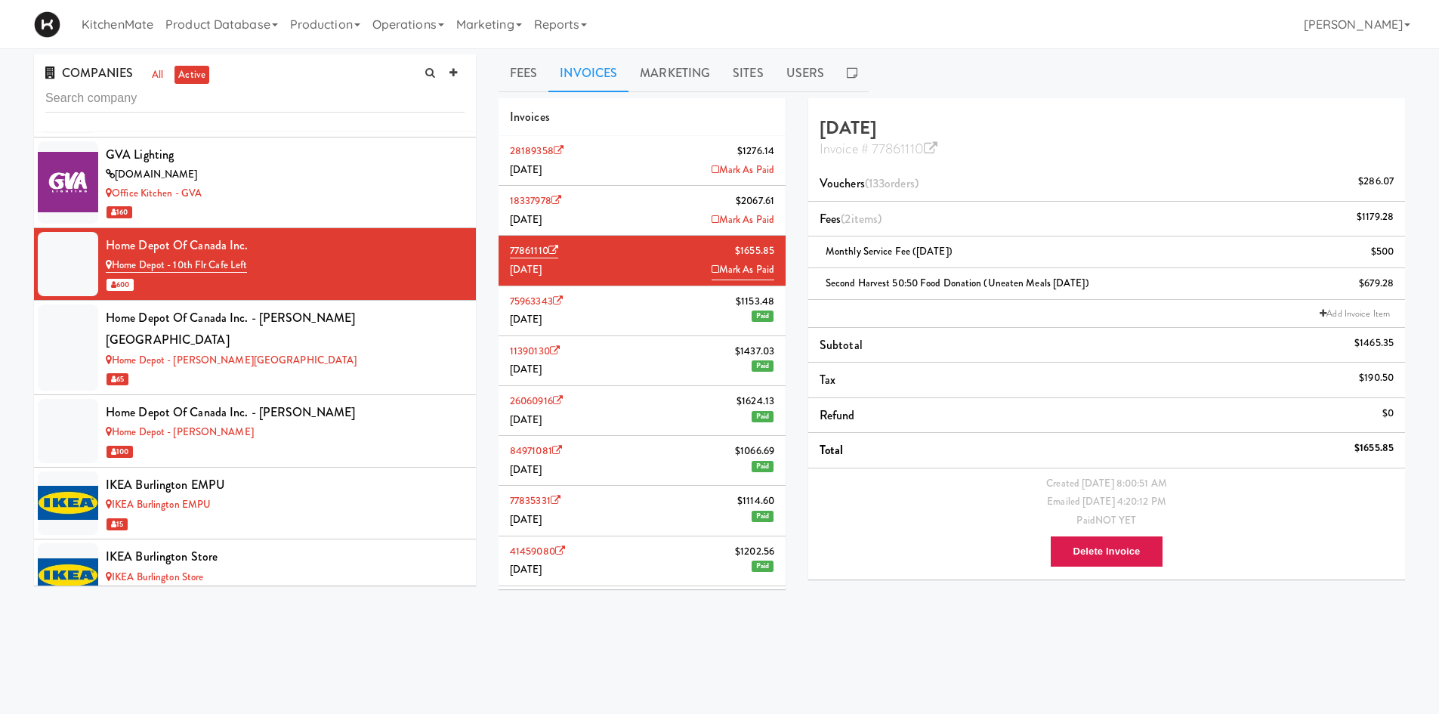
click at [674, 203] on li "18337978 $2067.61 July 2025 Mark As Paid" at bounding box center [642, 211] width 287 height 50
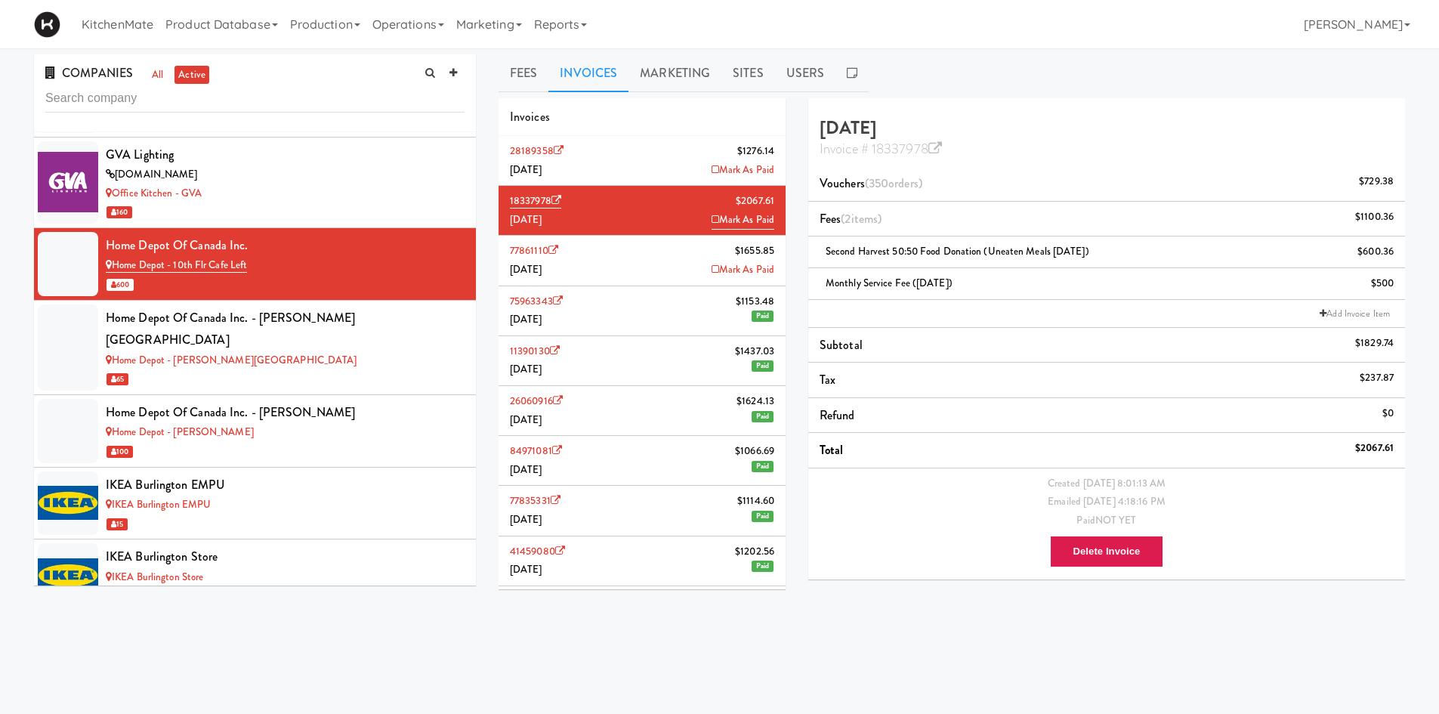
click at [672, 143] on li "28189358 $1276.14 August 2025 Mark As Paid" at bounding box center [642, 161] width 287 height 50
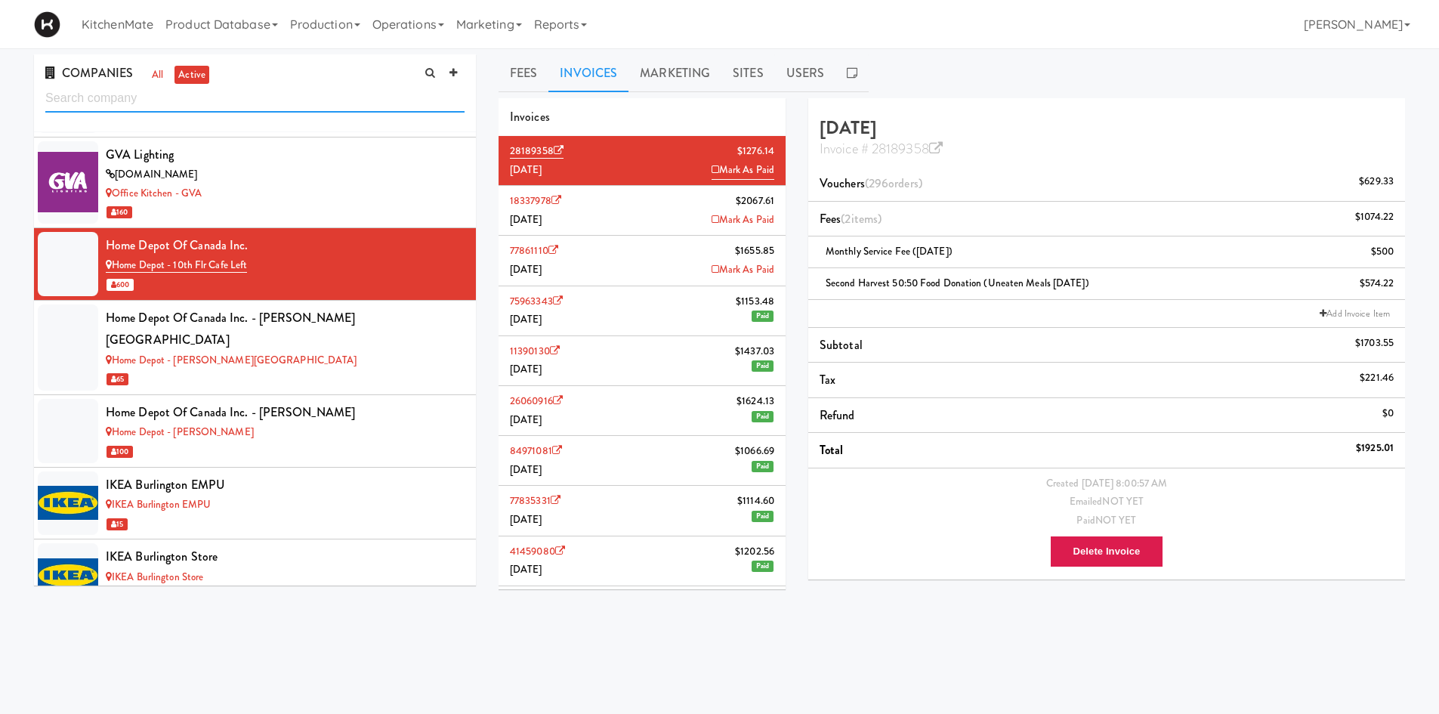
click at [218, 103] on input "text" at bounding box center [254, 99] width 419 height 28
click at [279, 514] on div "15" at bounding box center [285, 523] width 359 height 19
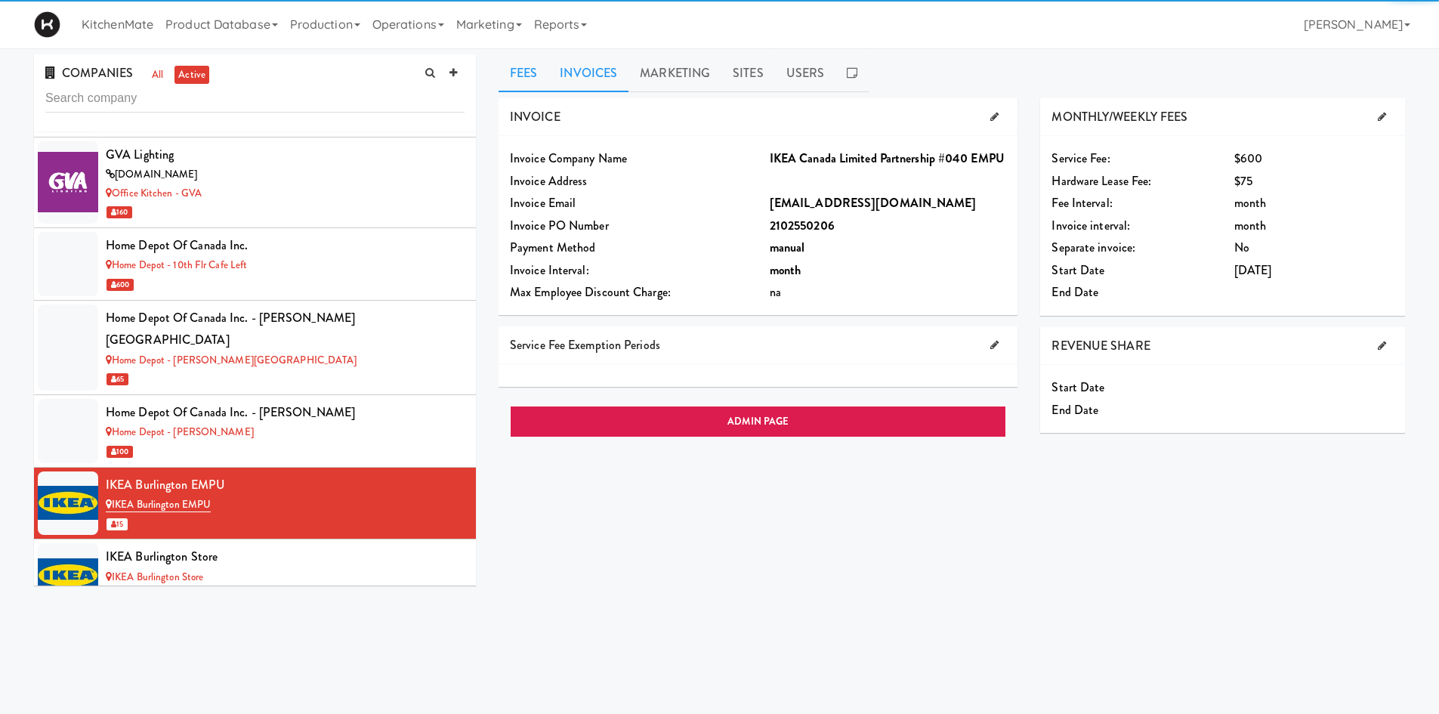
click at [601, 76] on link "Invoices" at bounding box center [588, 73] width 80 height 38
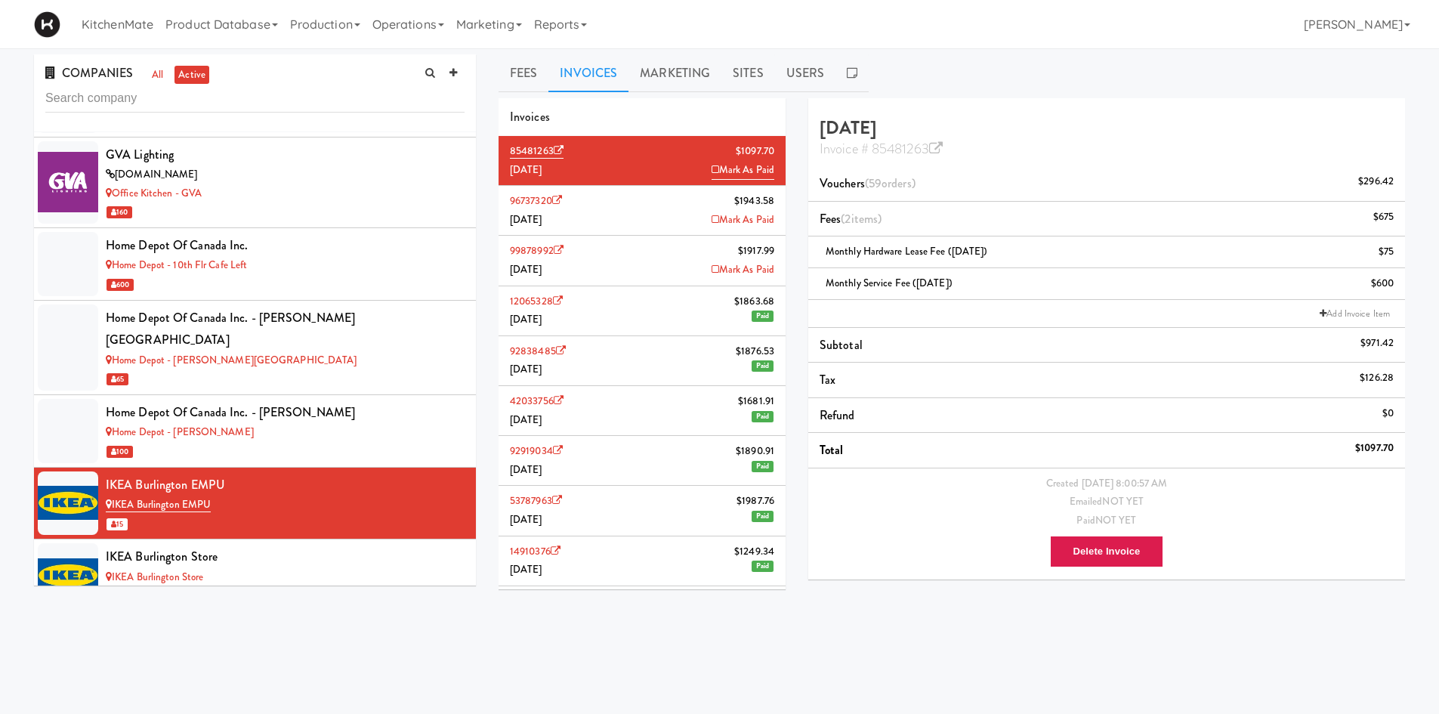
click at [607, 195] on li "96737320 $1943.58 July 2025 Mark As Paid" at bounding box center [642, 211] width 287 height 50
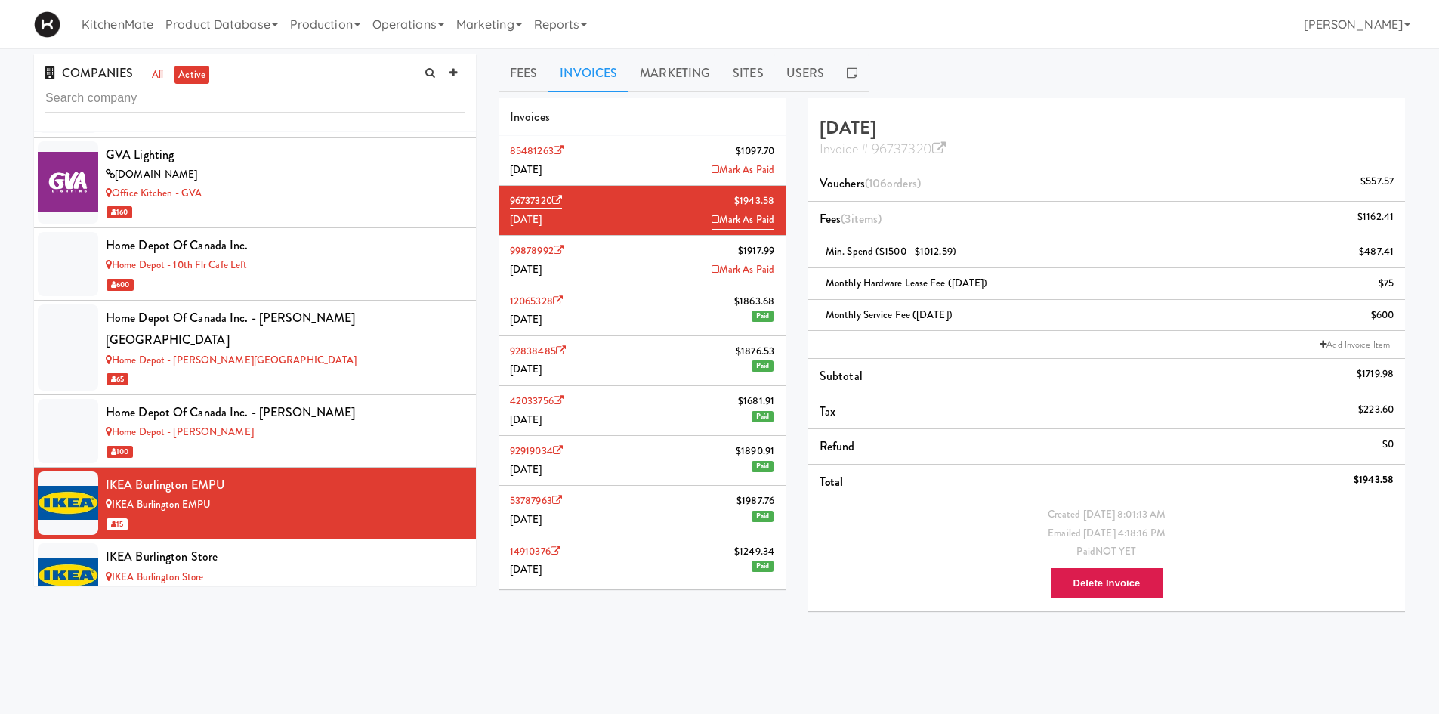
click at [359, 83] on div "COMPANIES all active" at bounding box center [255, 93] width 442 height 78
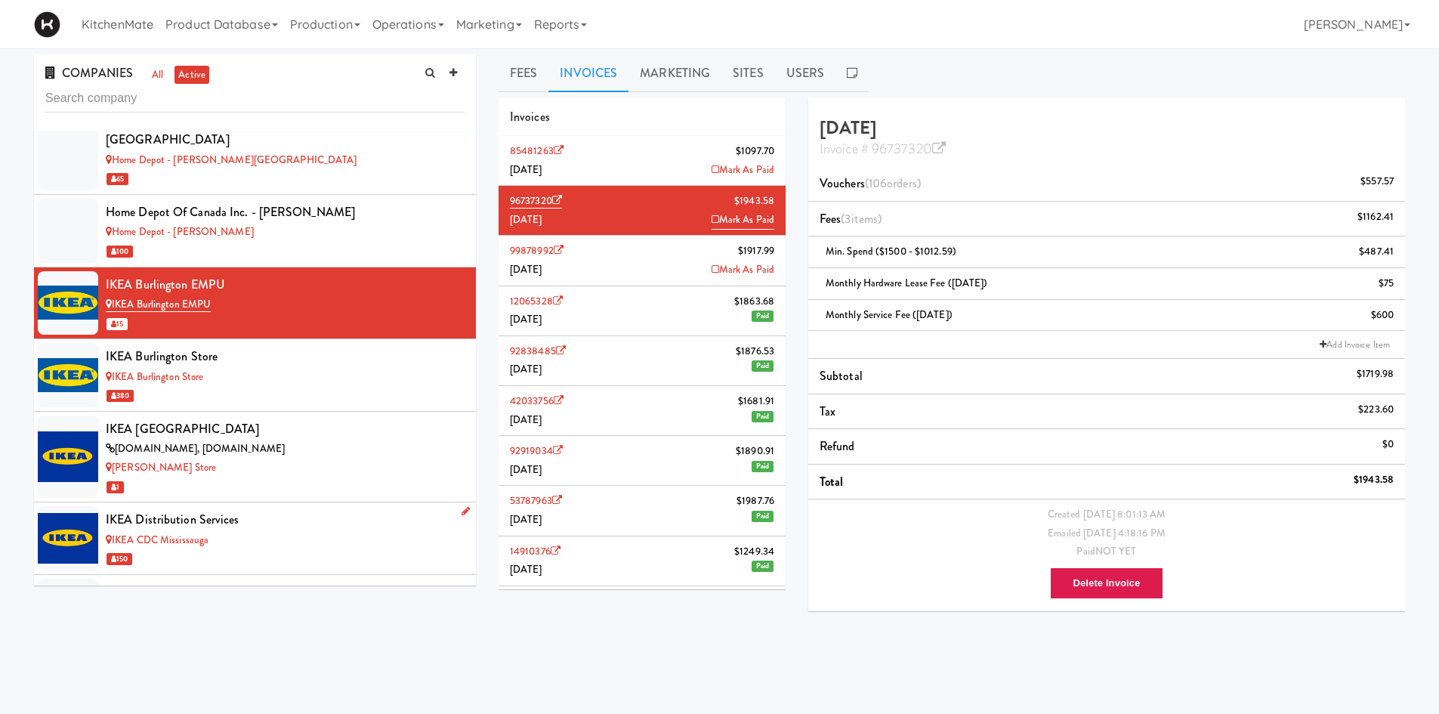
scroll to position [4962, 0]
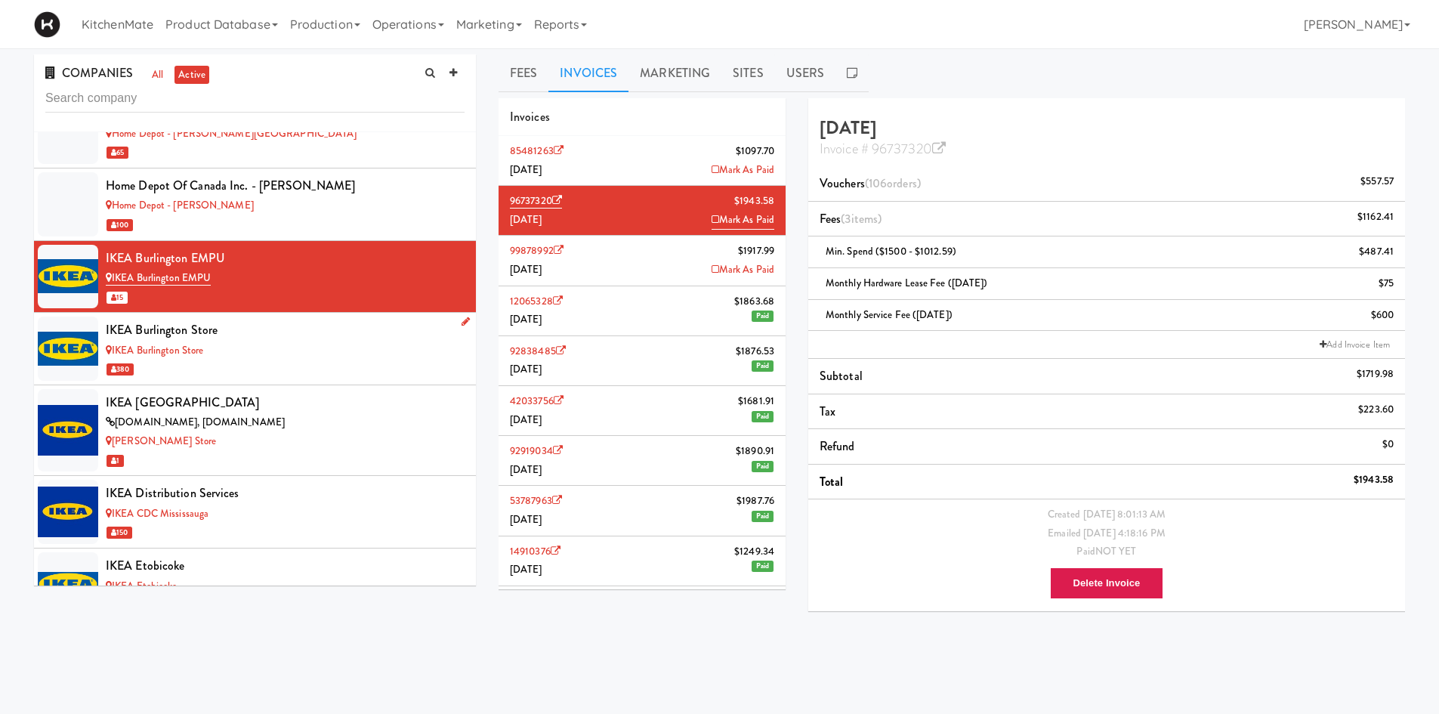
click at [217, 341] on div "IKEA Burlington Store" at bounding box center [285, 350] width 359 height 19
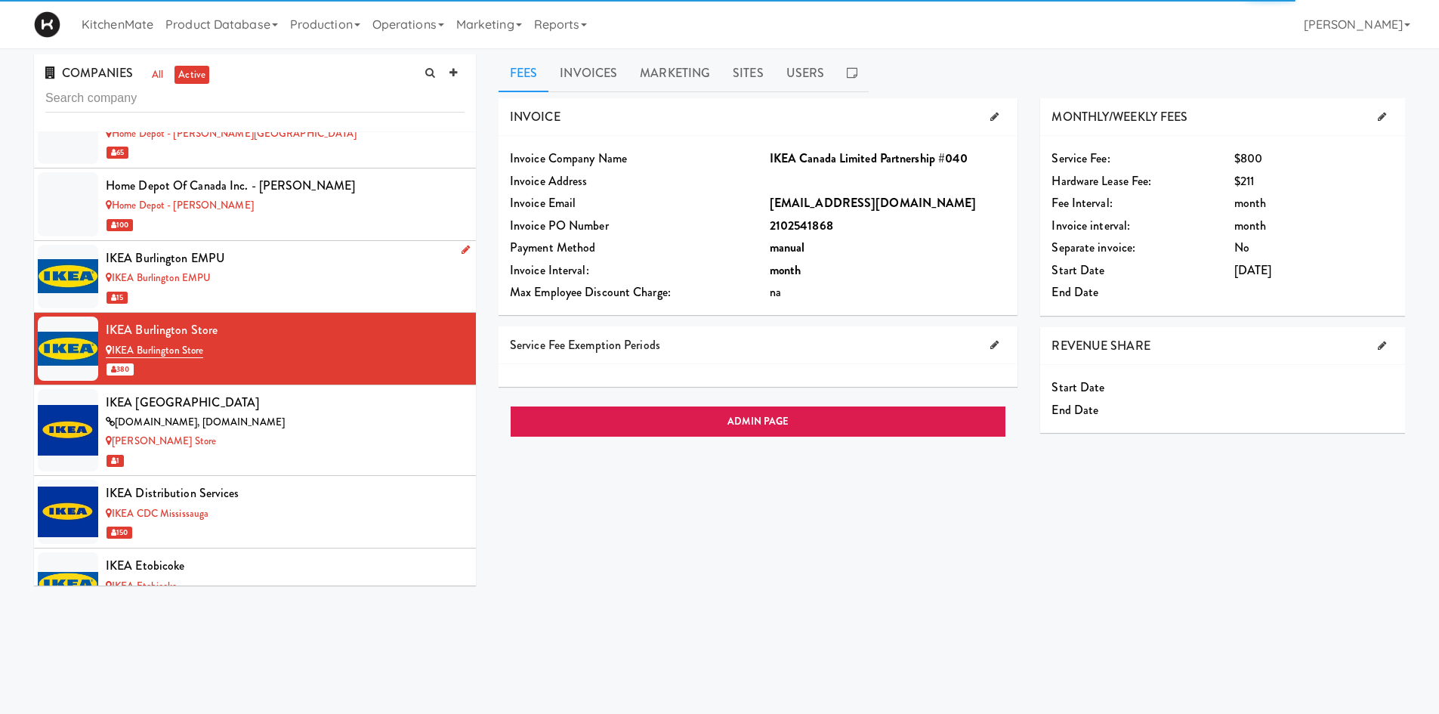
click at [258, 288] on div "15" at bounding box center [285, 297] width 359 height 19
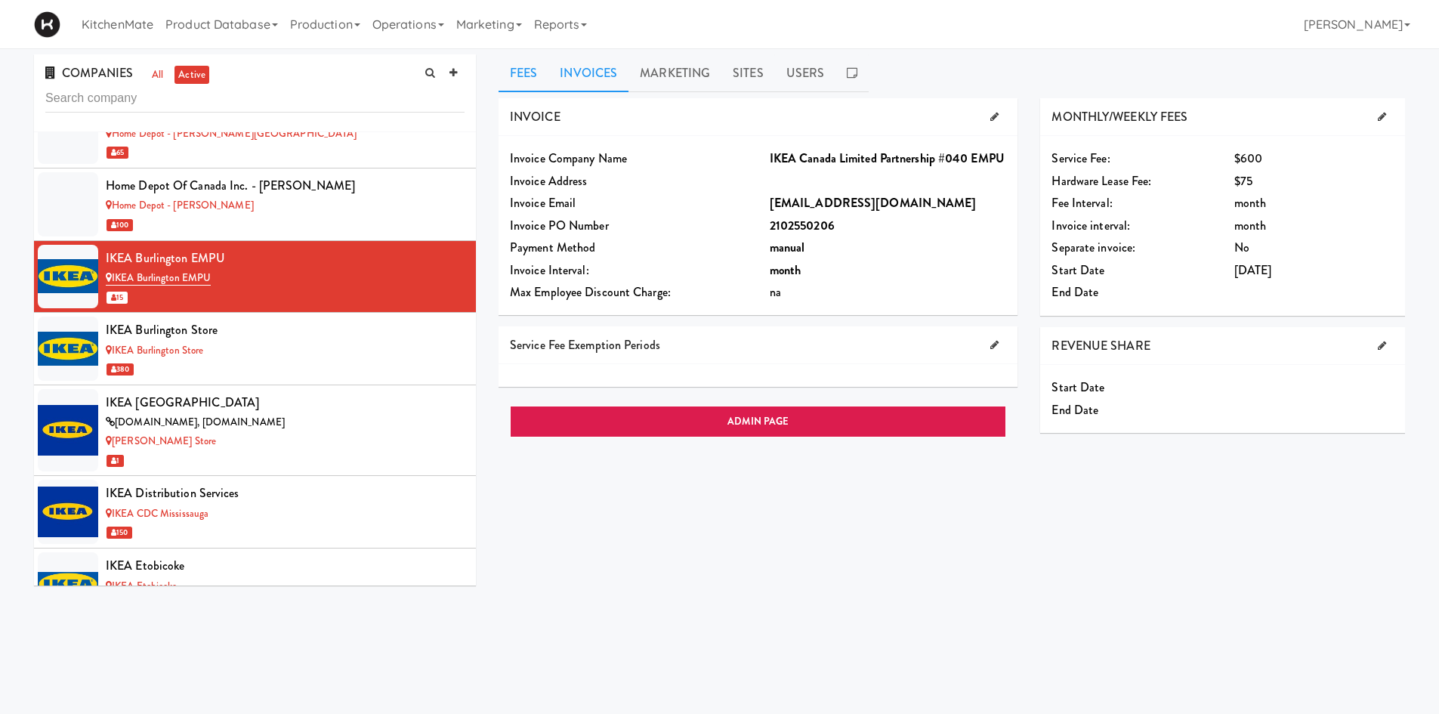
click at [603, 83] on link "Invoices" at bounding box center [588, 73] width 80 height 38
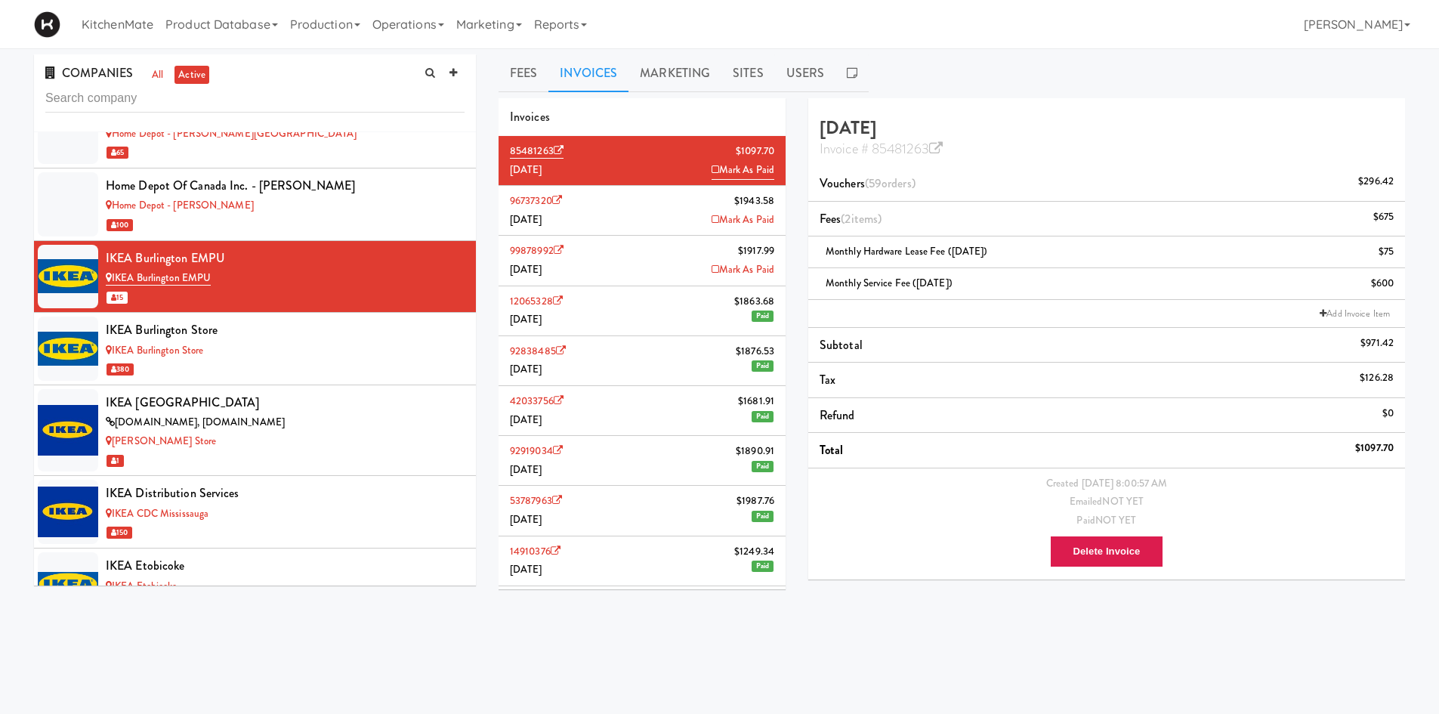
click at [587, 200] on li "96737320 $1943.58 July 2025 Mark As Paid" at bounding box center [642, 211] width 287 height 50
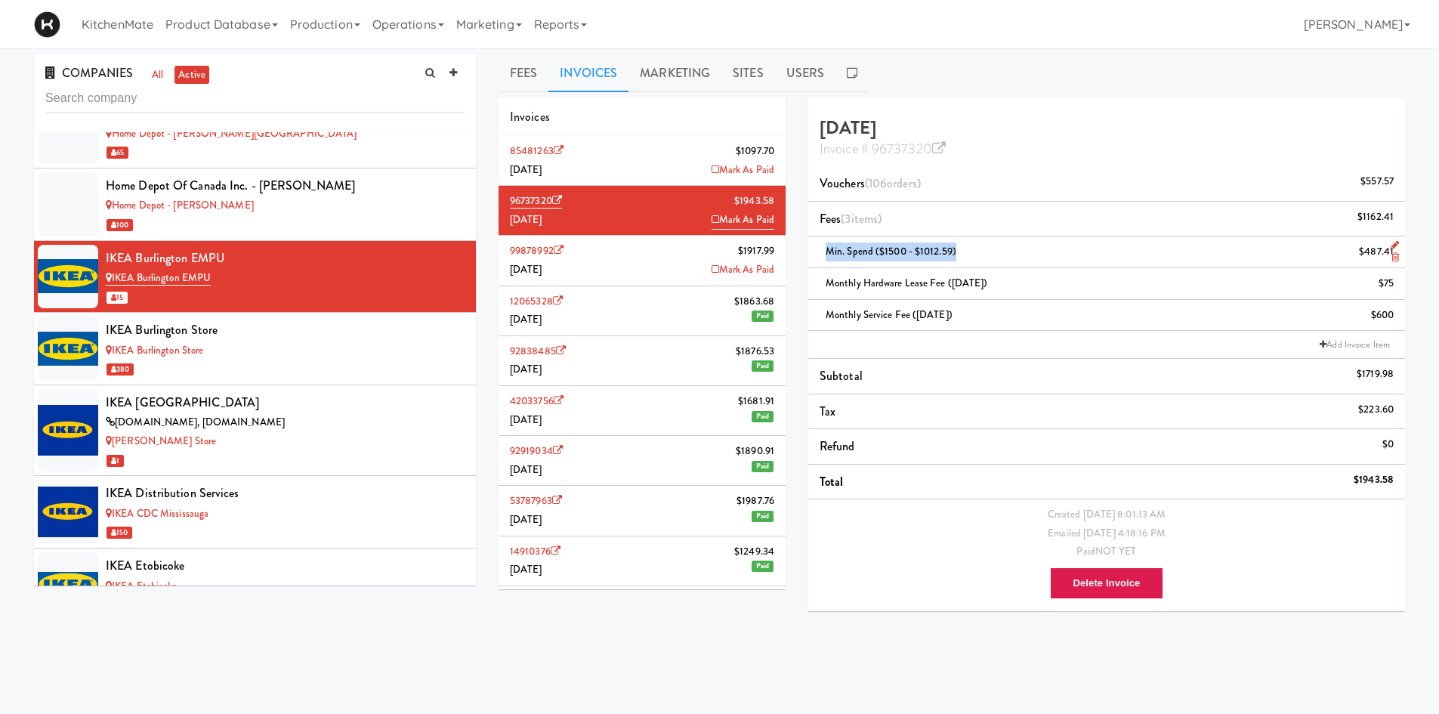
drag, startPoint x: 959, startPoint y: 252, endPoint x: 821, endPoint y: 249, distance: 138.3
click at [821, 249] on div "Min. Spend ($1500 - $1012.59) $487.41" at bounding box center [1107, 251] width 574 height 19
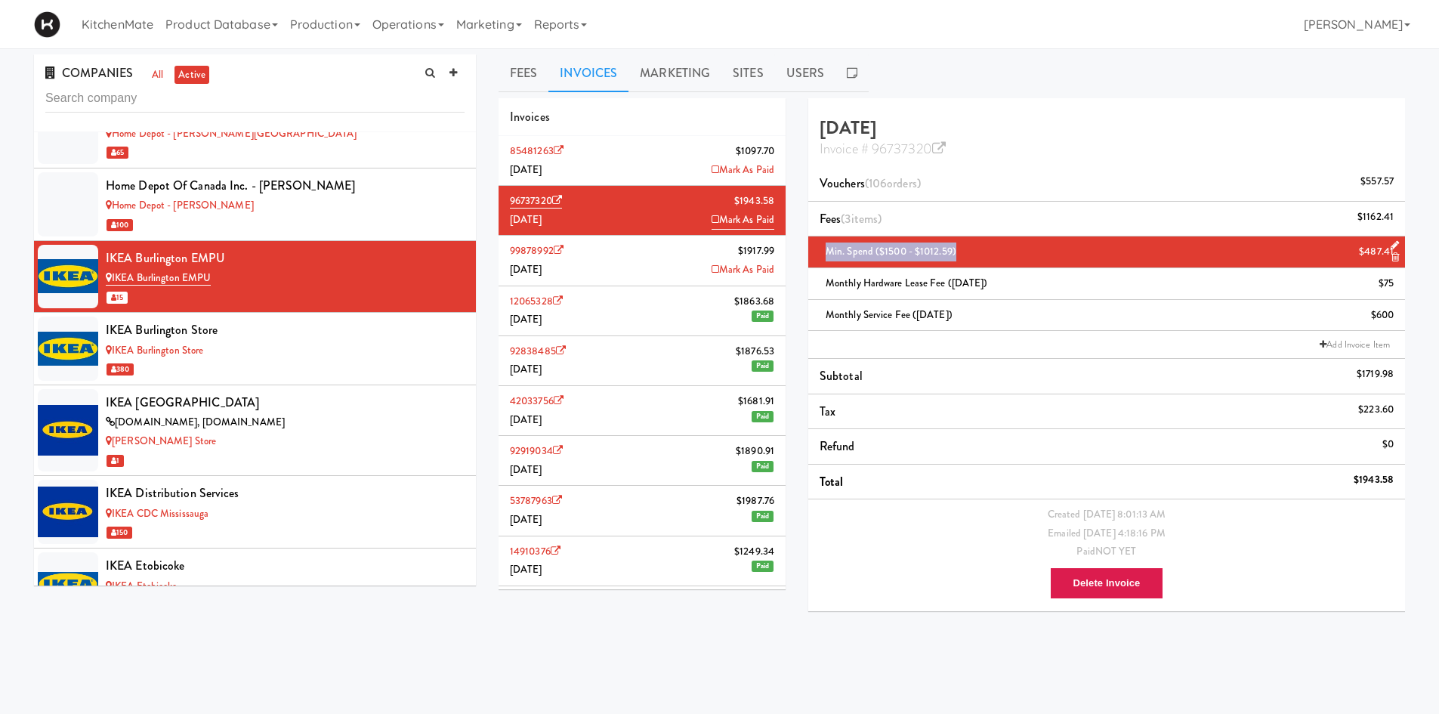
copy span "Min. Spend ($1500 - $1012.59)"
click at [612, 141] on li "85481263 $1097.70 August 2025 Mark As Paid" at bounding box center [642, 161] width 287 height 50
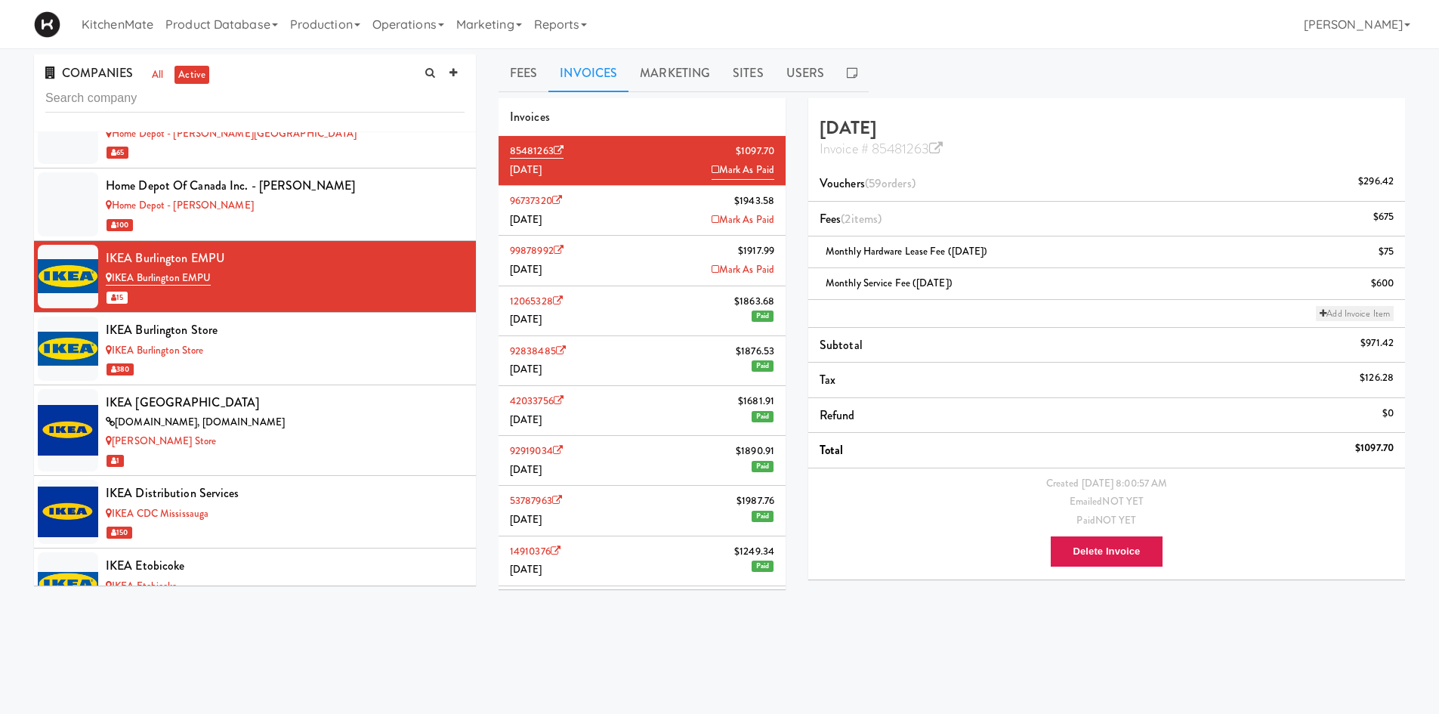
click at [1335, 315] on link "Add Invoice Item" at bounding box center [1355, 313] width 78 height 15
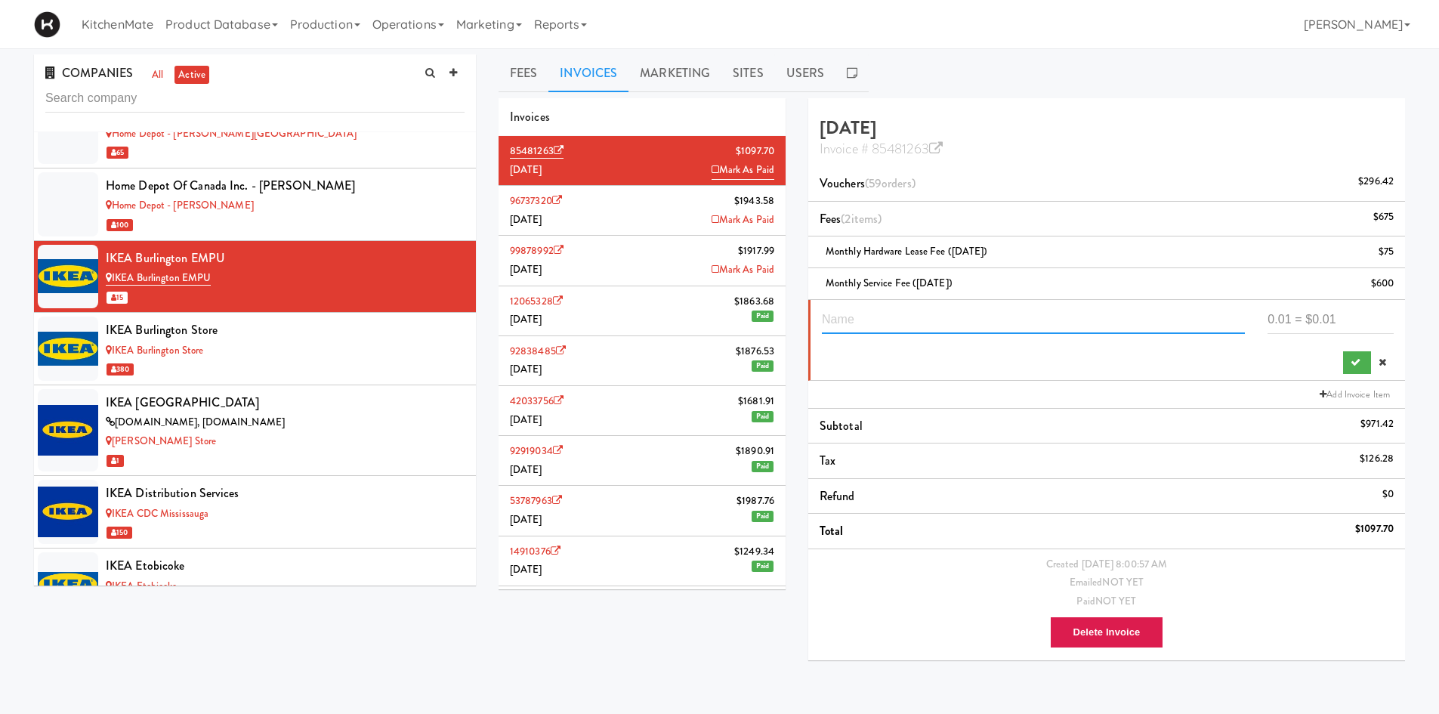
click at [984, 322] on input "text" at bounding box center [1033, 320] width 423 height 28
paste input "Min. Spend ($1500 - $1012.59)"
click at [968, 326] on input "Min. Spend ($1500 - $1012.59)" at bounding box center [1033, 320] width 423 height 28
type input "Min. Spend ($1500 - $541.24)"
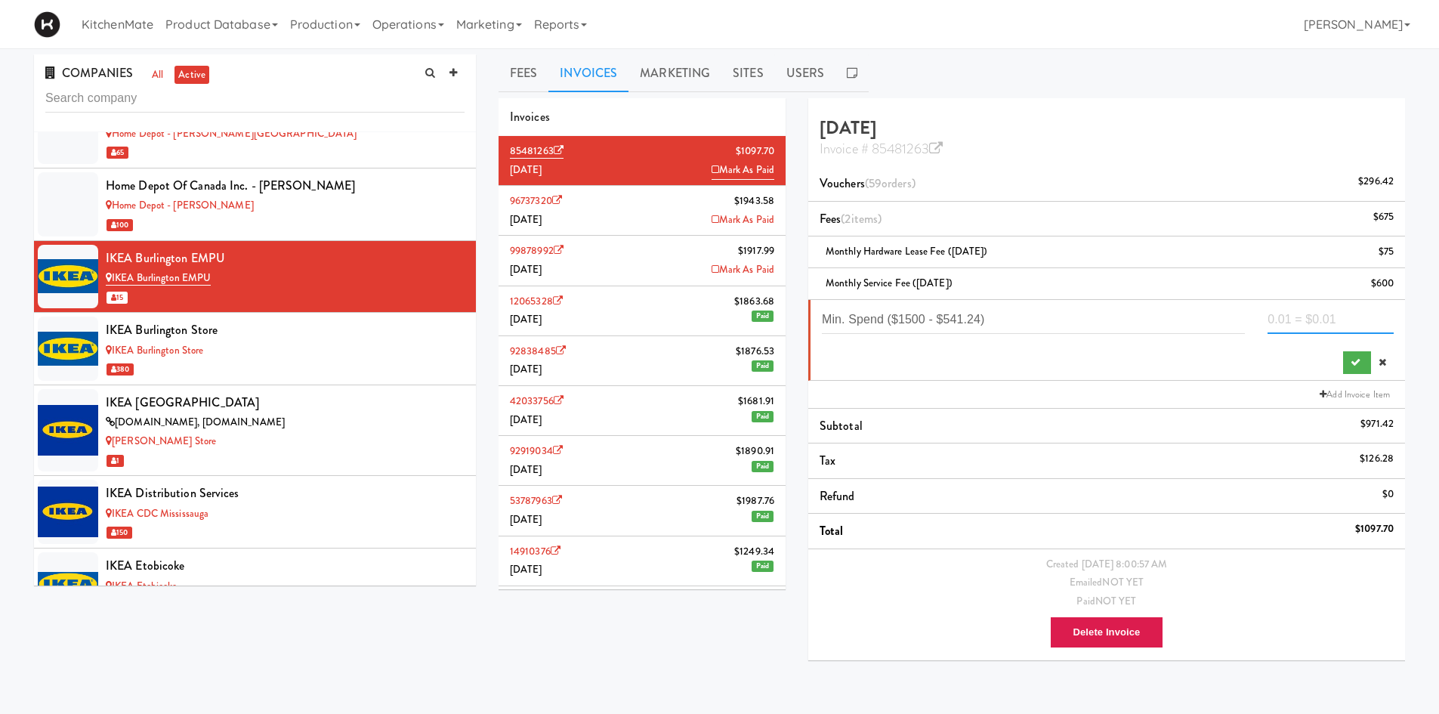
click at [1317, 324] on input "number" at bounding box center [1331, 320] width 126 height 28
type input "958.76"
click at [1335, 363] on div "Min. Spend ($1500 - $541.24) 958.76" at bounding box center [1108, 340] width 572 height 68
click at [1345, 363] on button "submit" at bounding box center [1357, 362] width 28 height 23
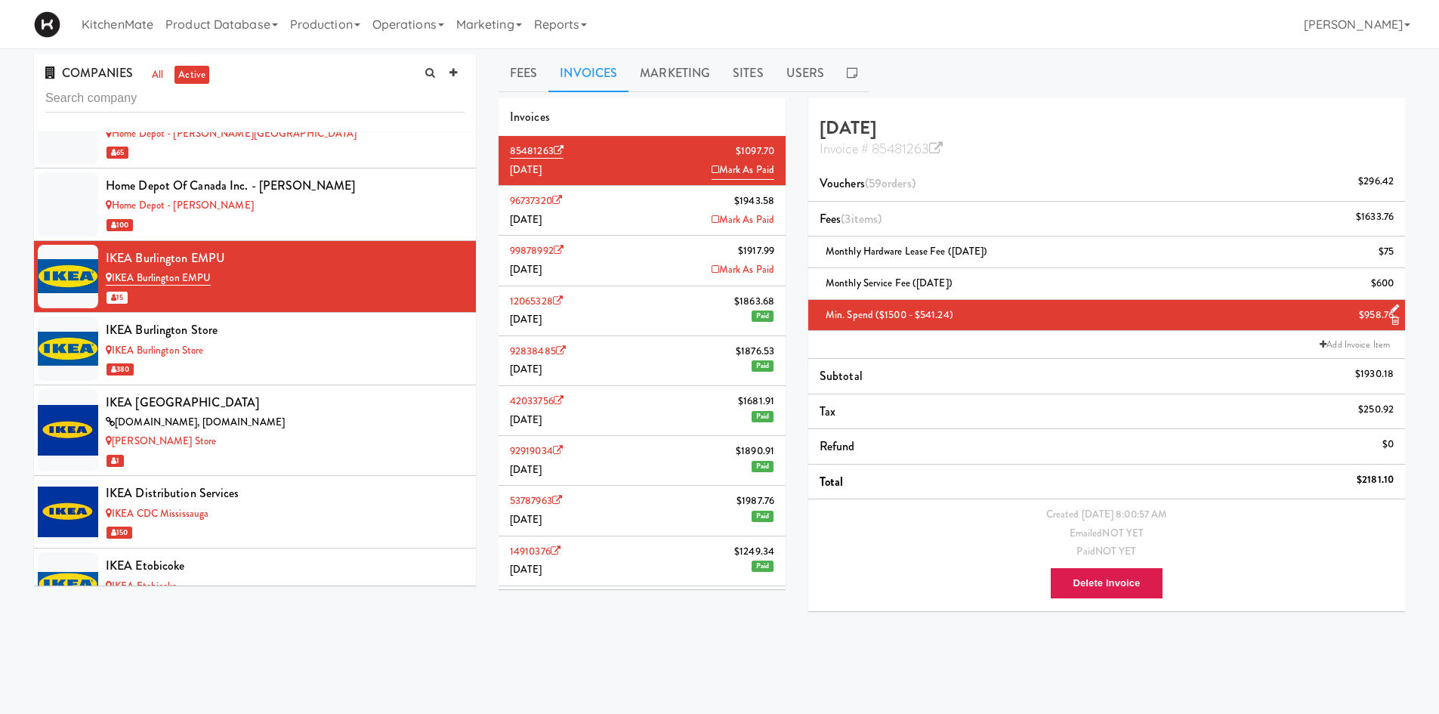
click at [1271, 567] on div "Delete Invoice" at bounding box center [1107, 583] width 574 height 44
click at [940, 148] on icon at bounding box center [936, 149] width 14 height 14
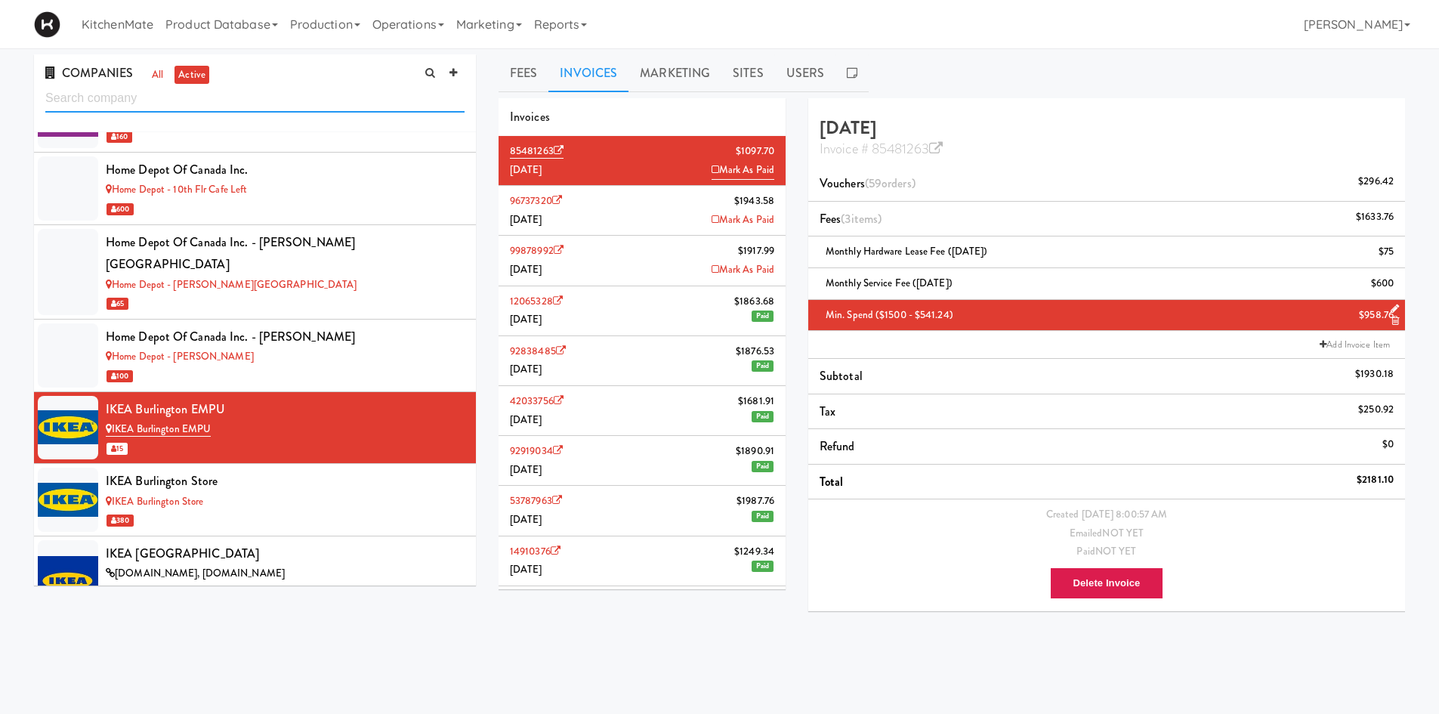
click at [237, 106] on input "text" at bounding box center [254, 99] width 419 height 28
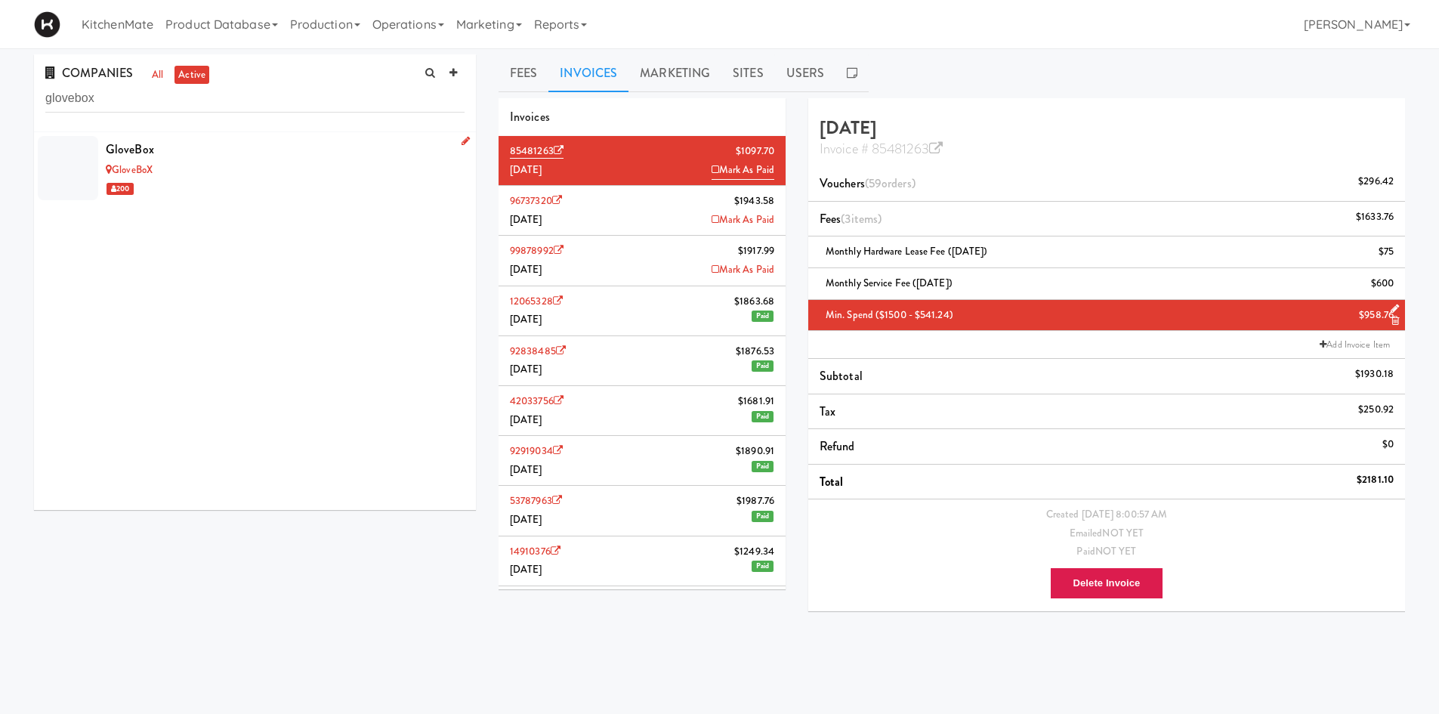
click at [240, 171] on div "GloveBoX" at bounding box center [285, 170] width 359 height 19
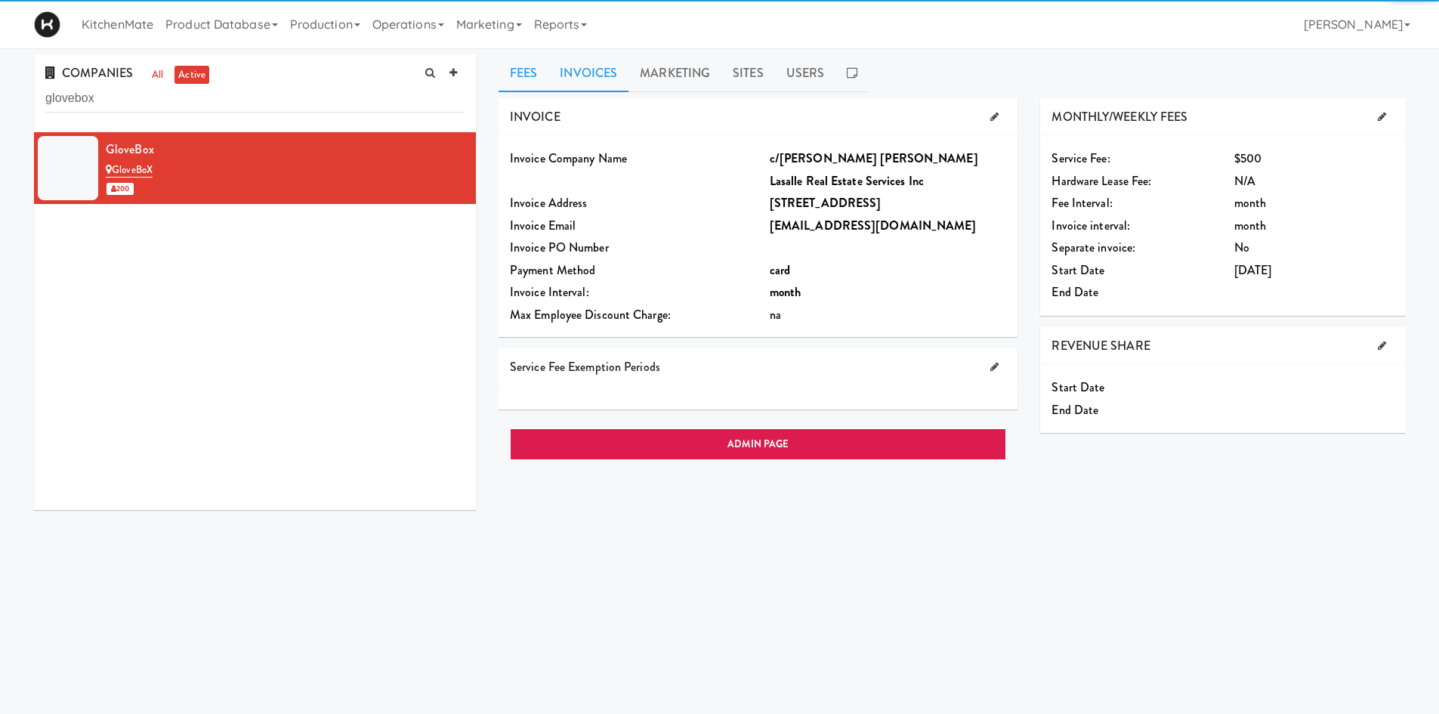
click at [577, 75] on link "Invoices" at bounding box center [588, 73] width 80 height 38
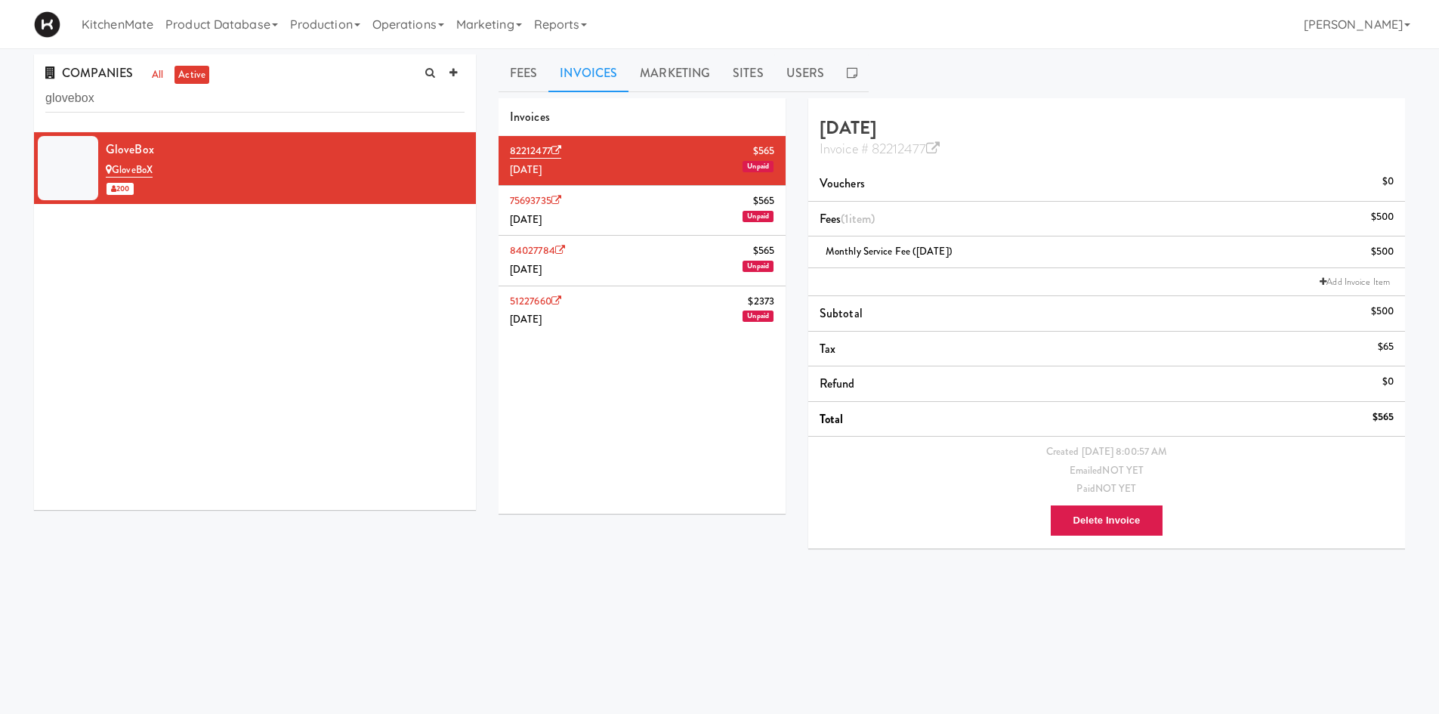
click at [1061, 164] on div "August 2025 Invoice # 82212477 Vouchers $0 Fees (1 item ) $500 Monthly Service …" at bounding box center [1106, 323] width 597 height 450
click at [931, 153] on icon at bounding box center [933, 149] width 14 height 14
click at [264, 92] on input "glovebox" at bounding box center [254, 99] width 419 height 28
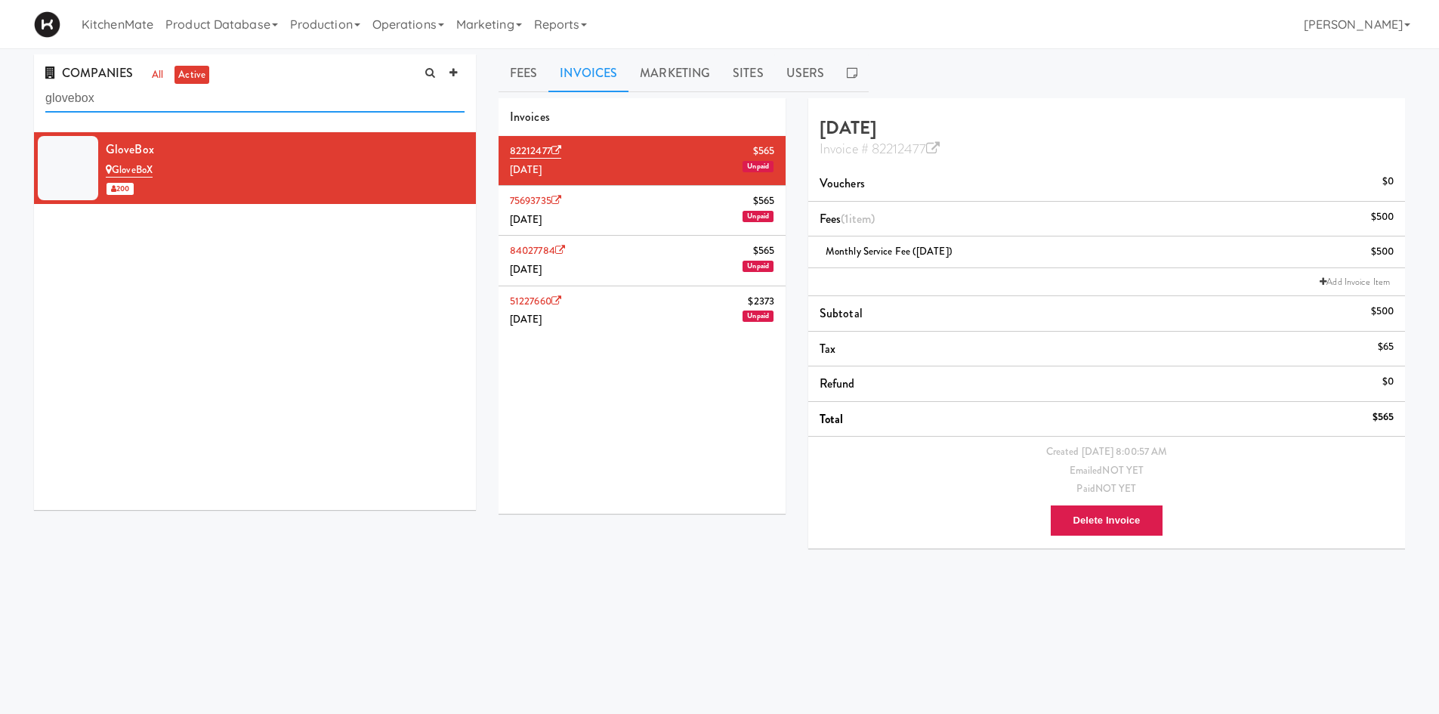
paste input "Home Depot of Canada Inc."
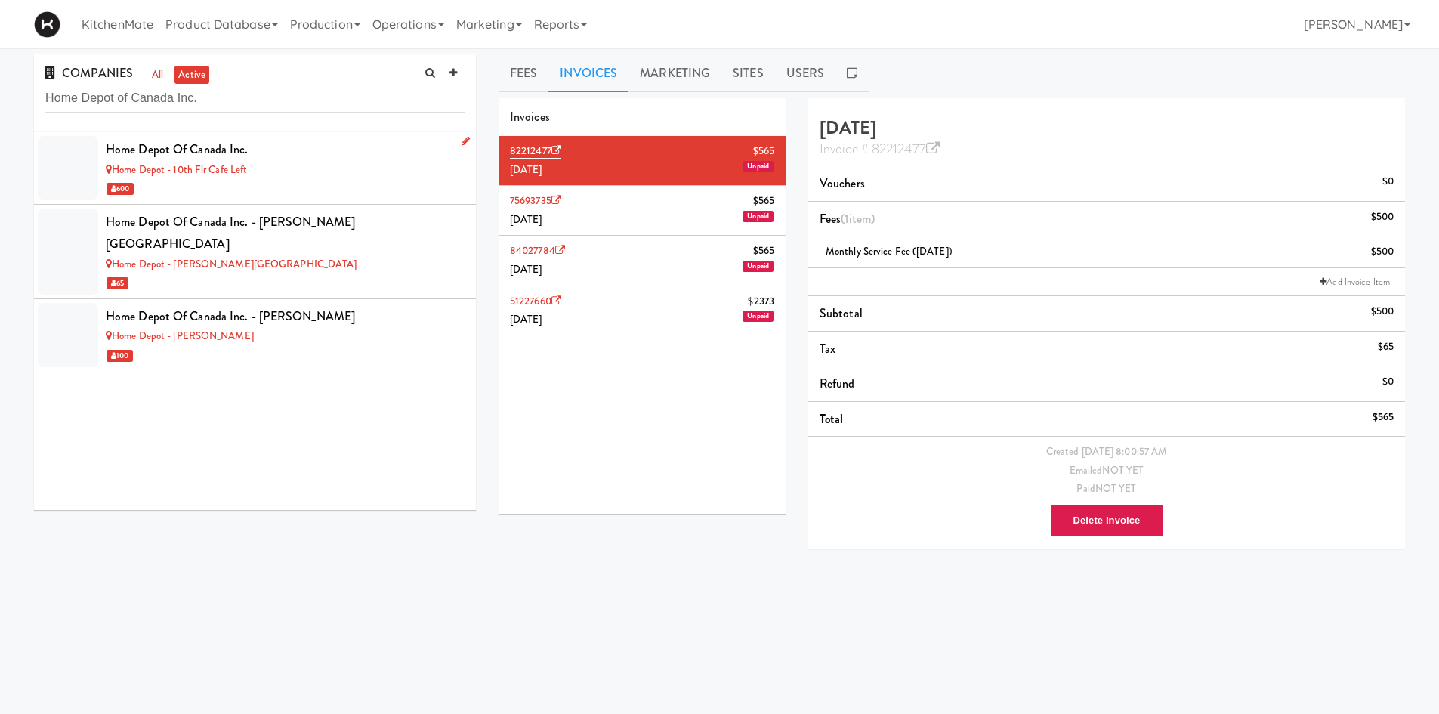
click at [319, 185] on div "600" at bounding box center [285, 188] width 359 height 19
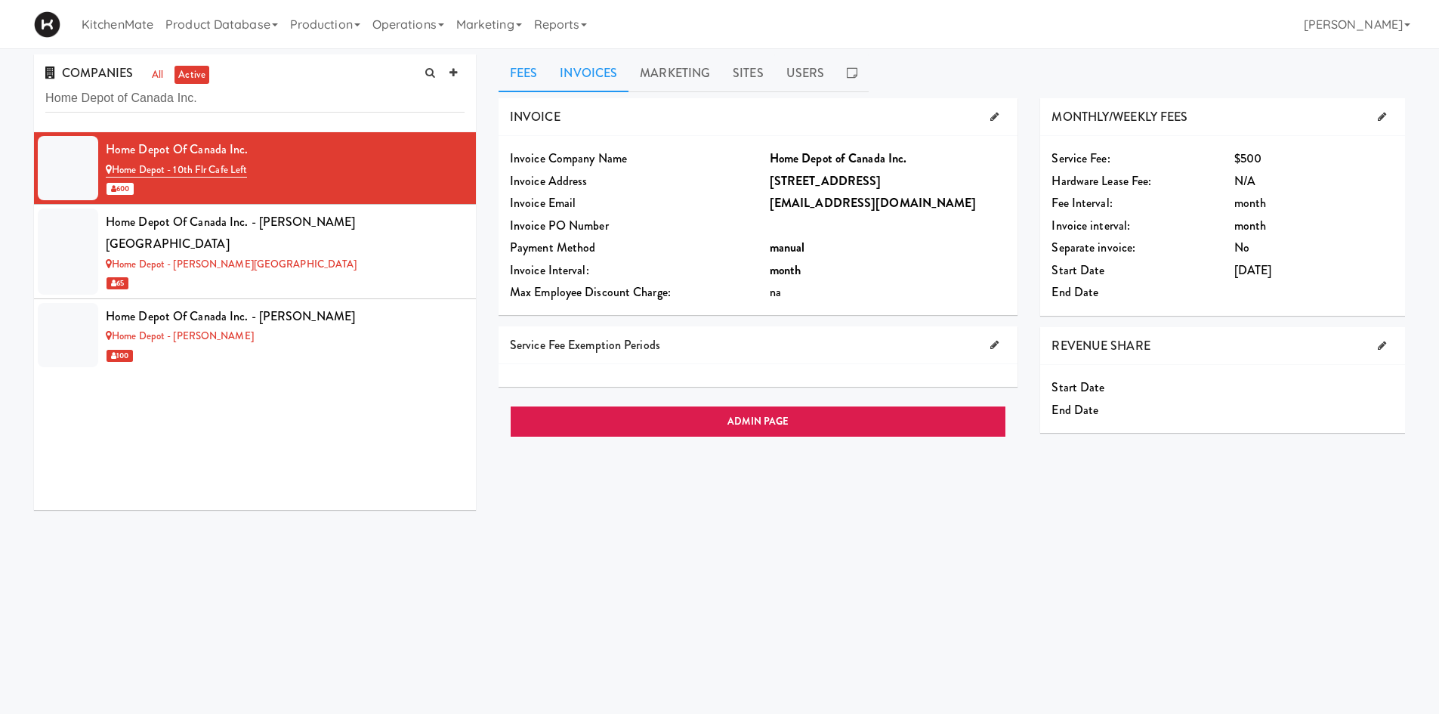
click at [622, 85] on link "Invoices" at bounding box center [588, 73] width 80 height 38
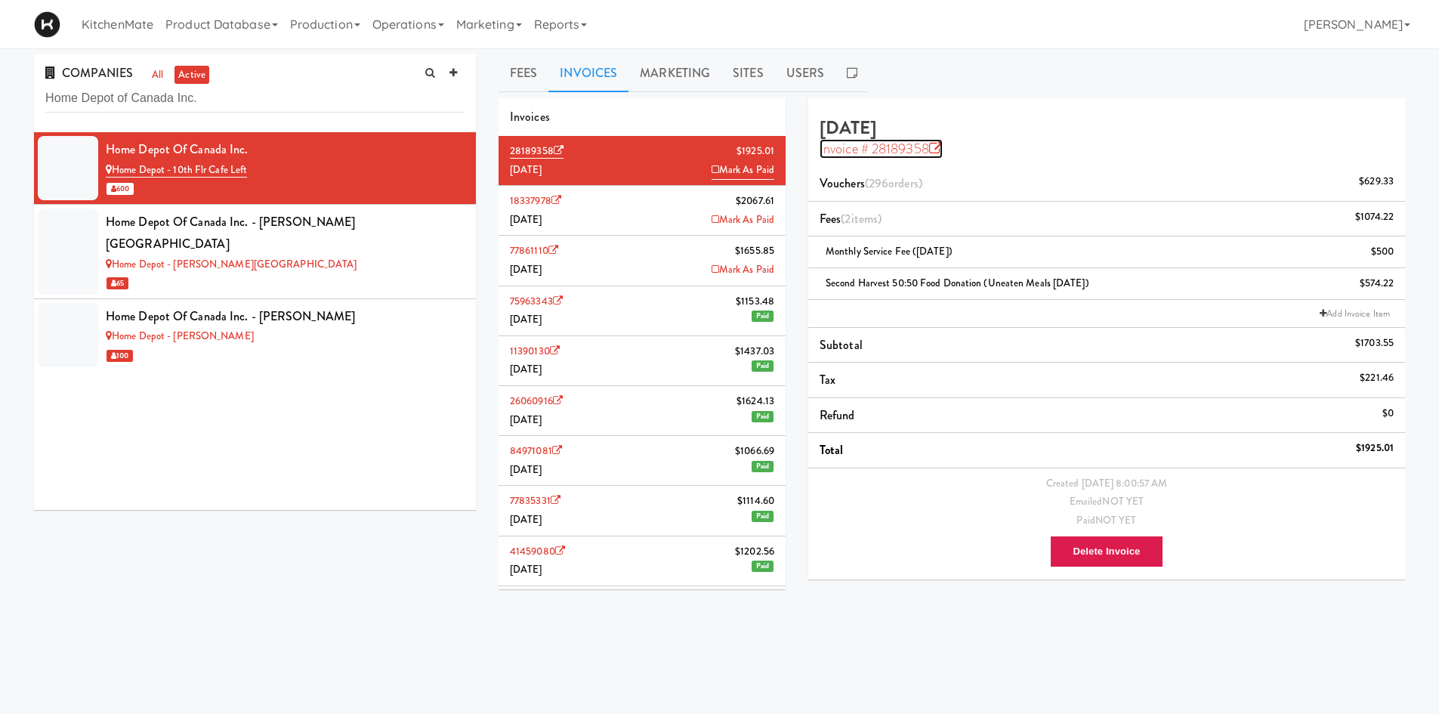
click at [938, 153] on icon at bounding box center [936, 149] width 14 height 14
click at [692, 199] on li "18337978 $2067.61 July 2025 Mark As Paid" at bounding box center [642, 211] width 287 height 50
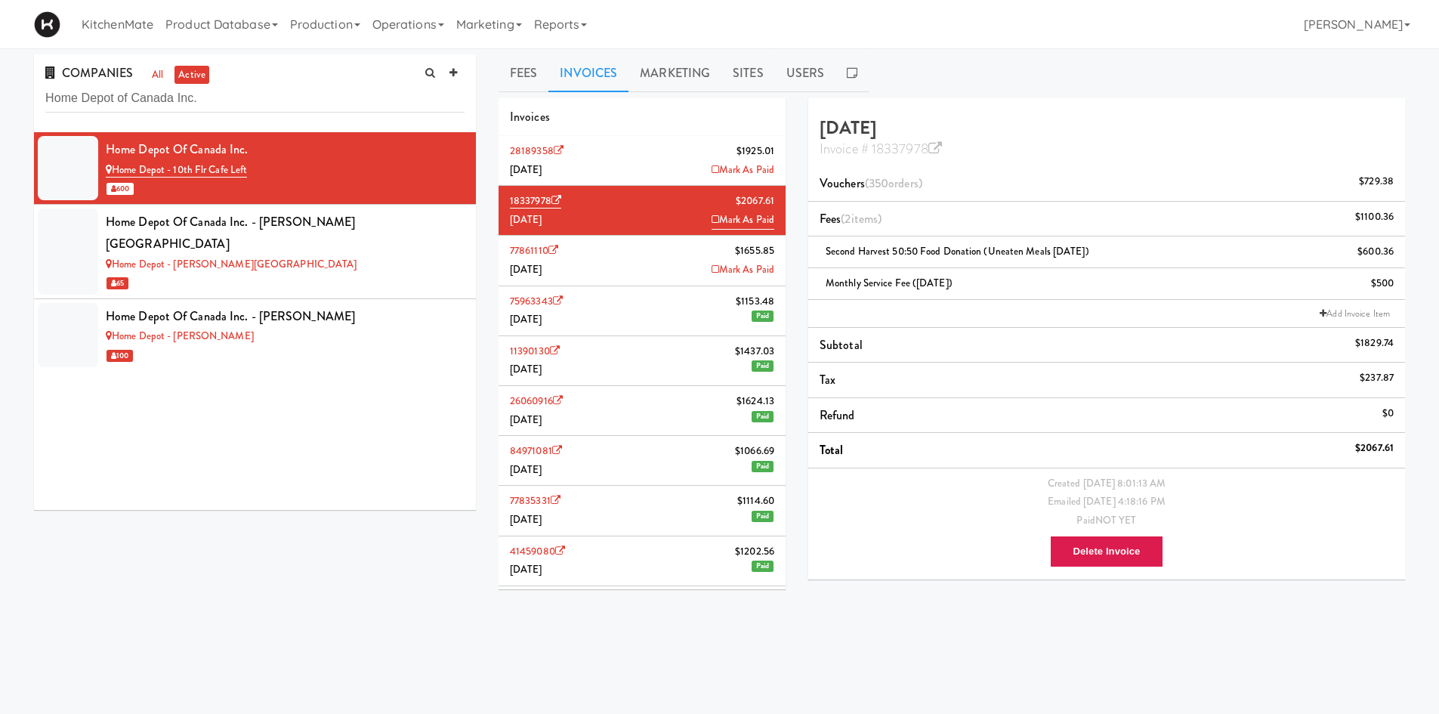
click at [695, 135] on div "Invoices" at bounding box center [642, 117] width 287 height 39
click at [695, 140] on li "28189358 $1925.01 August 2025 Mark As Paid" at bounding box center [642, 161] width 287 height 50
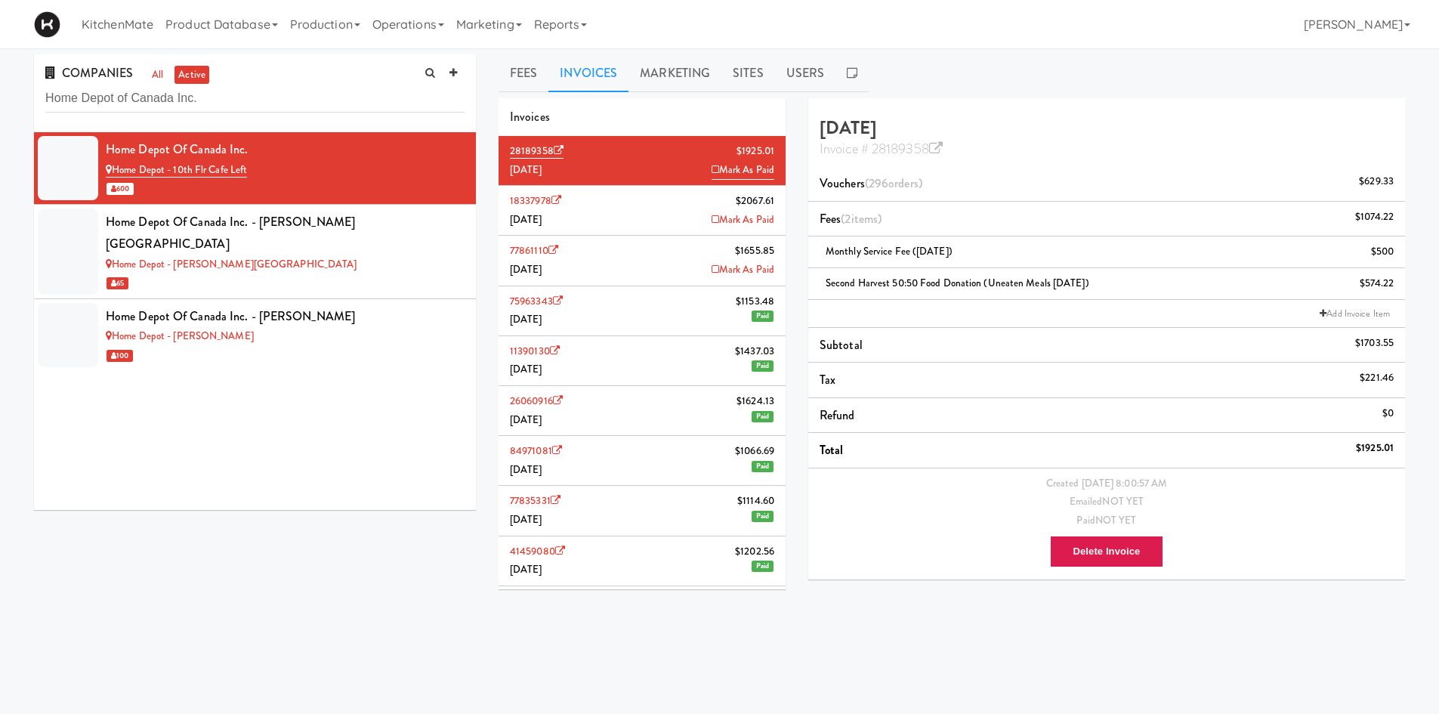
click at [659, 222] on li "18337978 $2067.61 July 2025 Mark As Paid" at bounding box center [642, 211] width 287 height 50
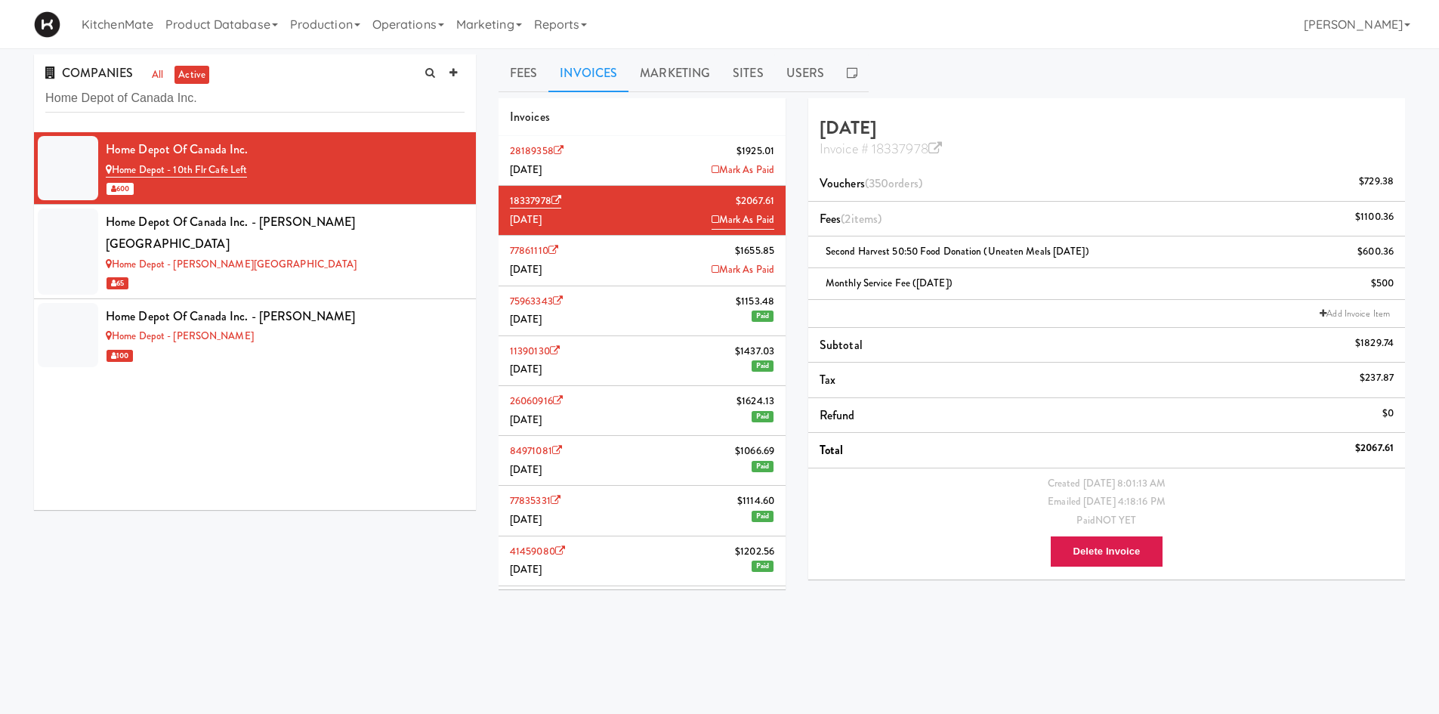
click at [674, 158] on li "28189358 $1925.01 August 2025 Mark As Paid" at bounding box center [642, 161] width 287 height 50
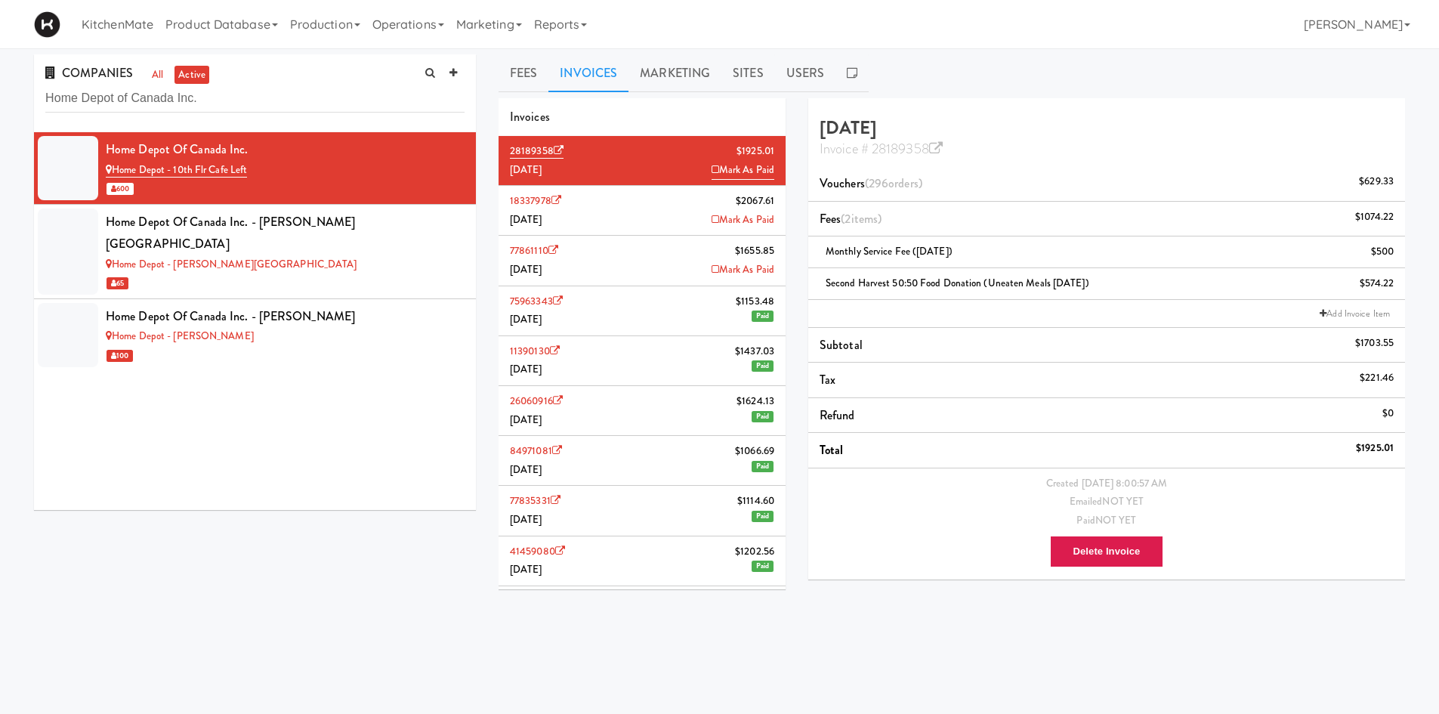
click at [662, 200] on li "18337978 $2067.61 July 2025 Mark As Paid" at bounding box center [642, 211] width 287 height 50
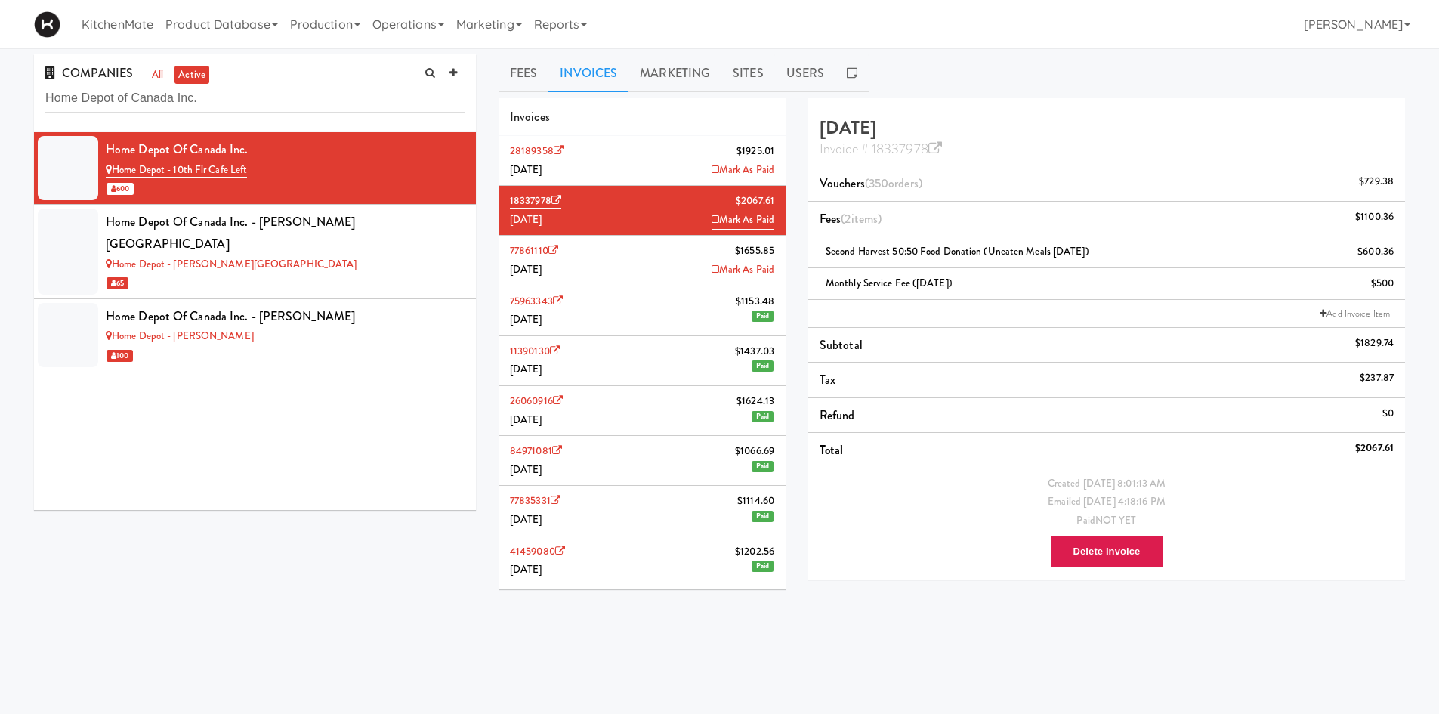
click at [679, 161] on li "28189358 $1925.01 August 2025 Mark As Paid" at bounding box center [642, 161] width 287 height 50
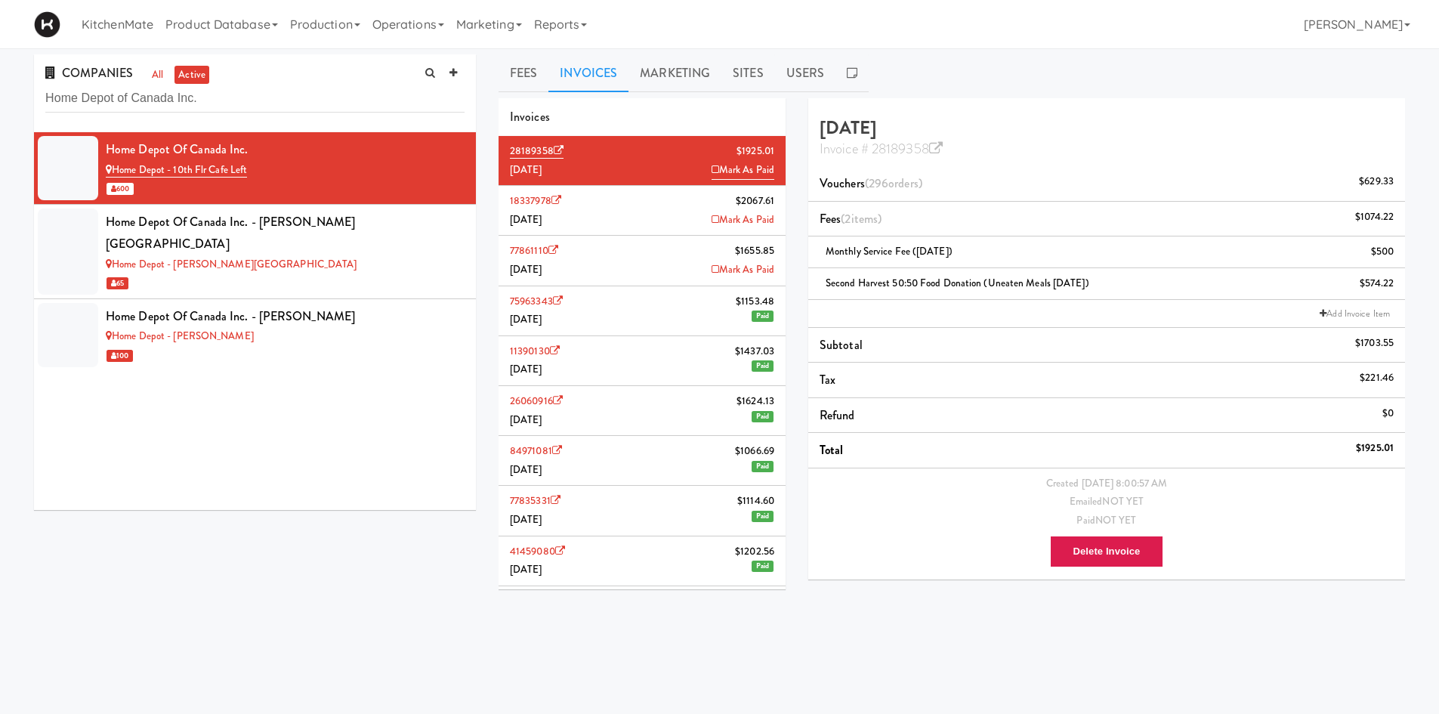
click at [664, 273] on li "77861110 $1655.85 June 2025 Mark As Paid" at bounding box center [642, 261] width 287 height 50
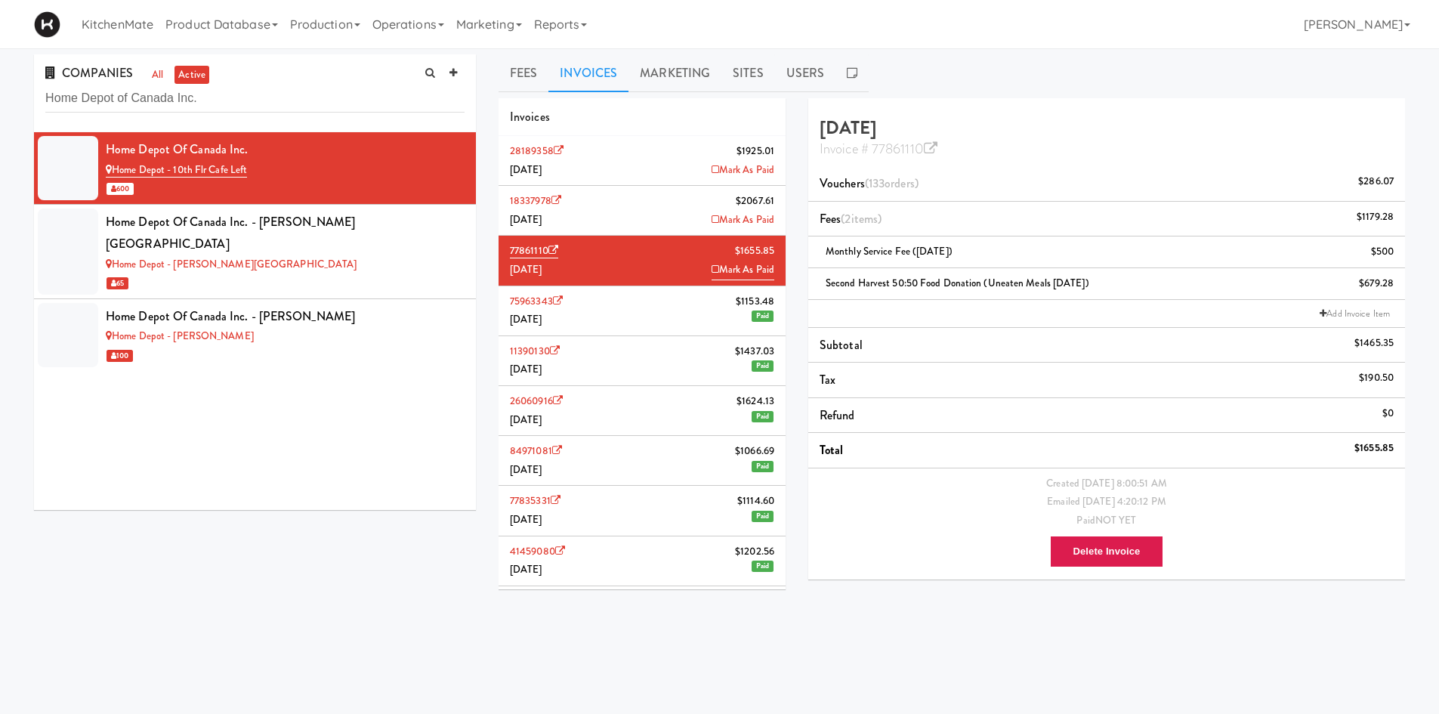
click at [647, 304] on li "75963343 $1153.48 May 2025 Paid" at bounding box center [642, 311] width 287 height 50
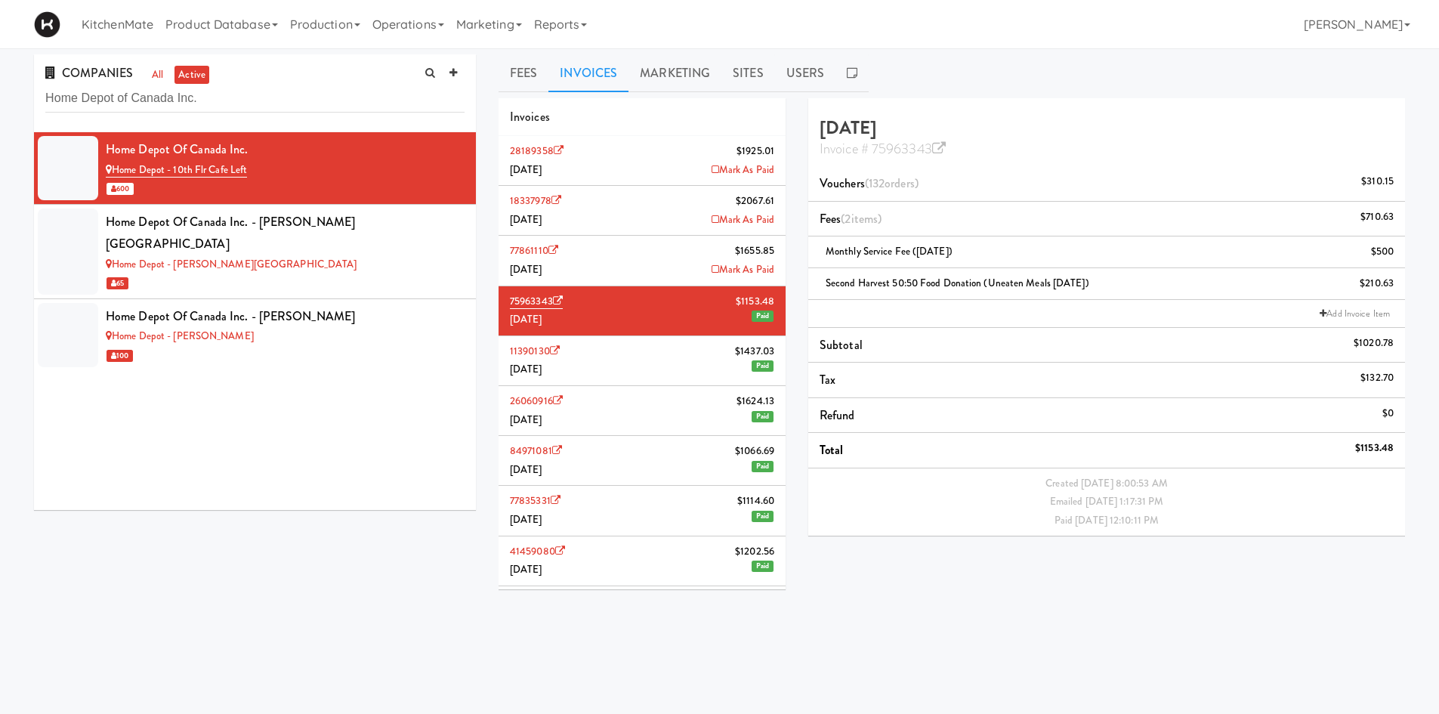
click at [675, 153] on li "28189358 $1925.01 August 2025 Mark As Paid" at bounding box center [642, 161] width 287 height 50
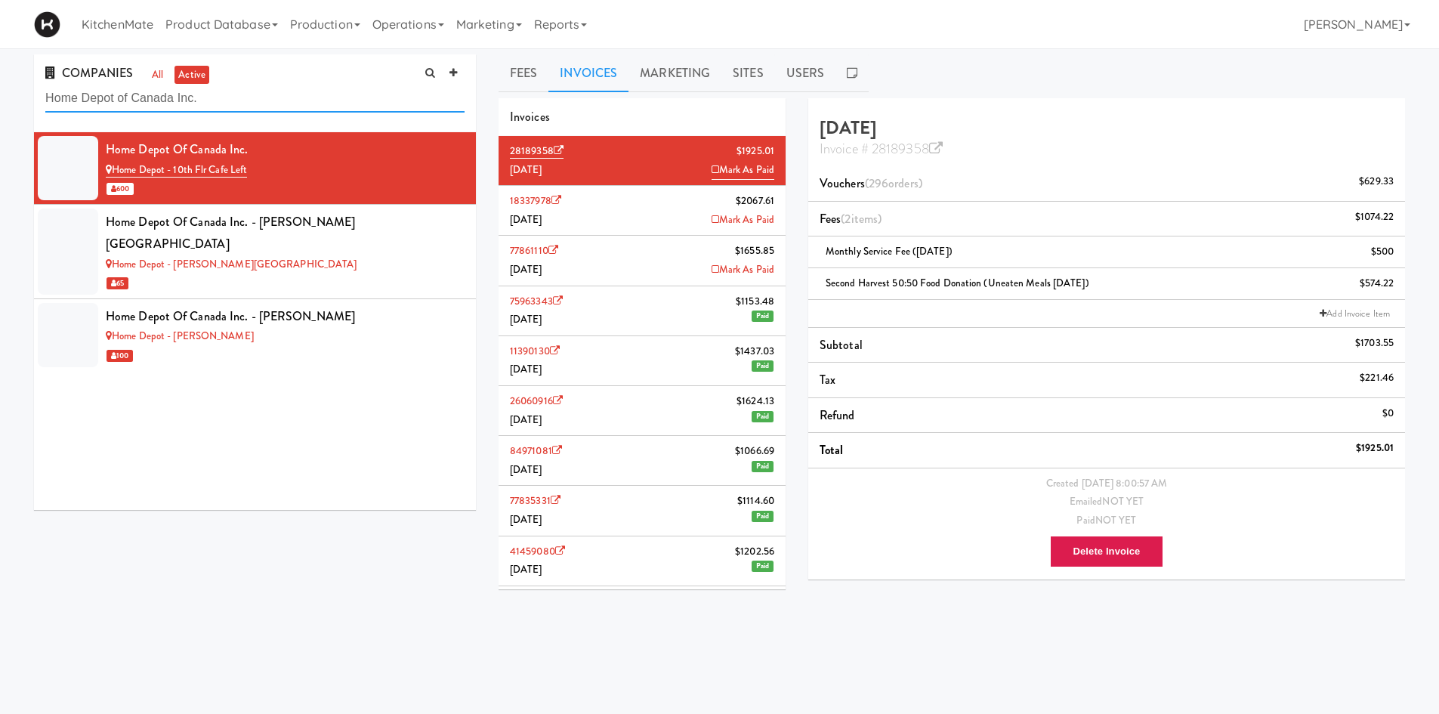
click at [240, 101] on input "Home Depot of Canada Inc." at bounding box center [254, 99] width 419 height 28
paste input "IKEA Burlington Store"
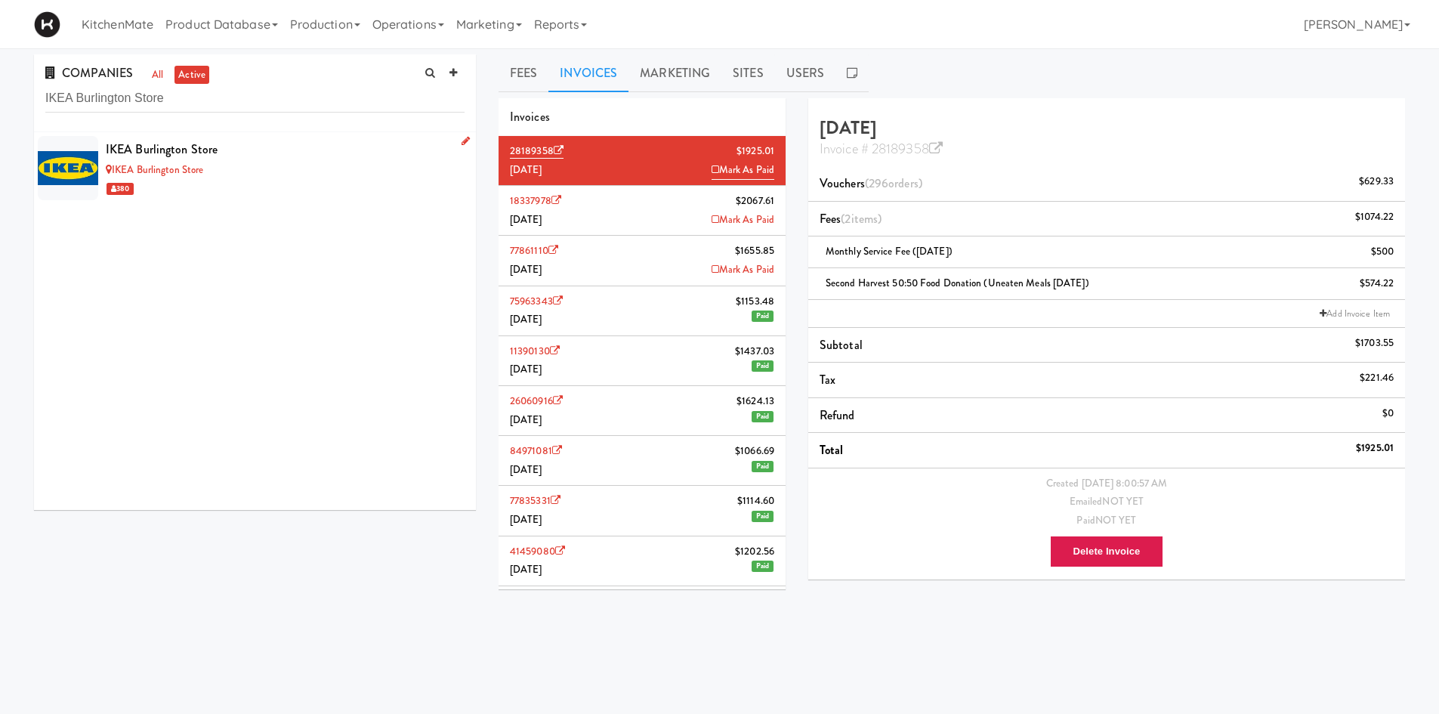
click at [239, 153] on div "IKEA Burlington Store" at bounding box center [285, 149] width 359 height 23
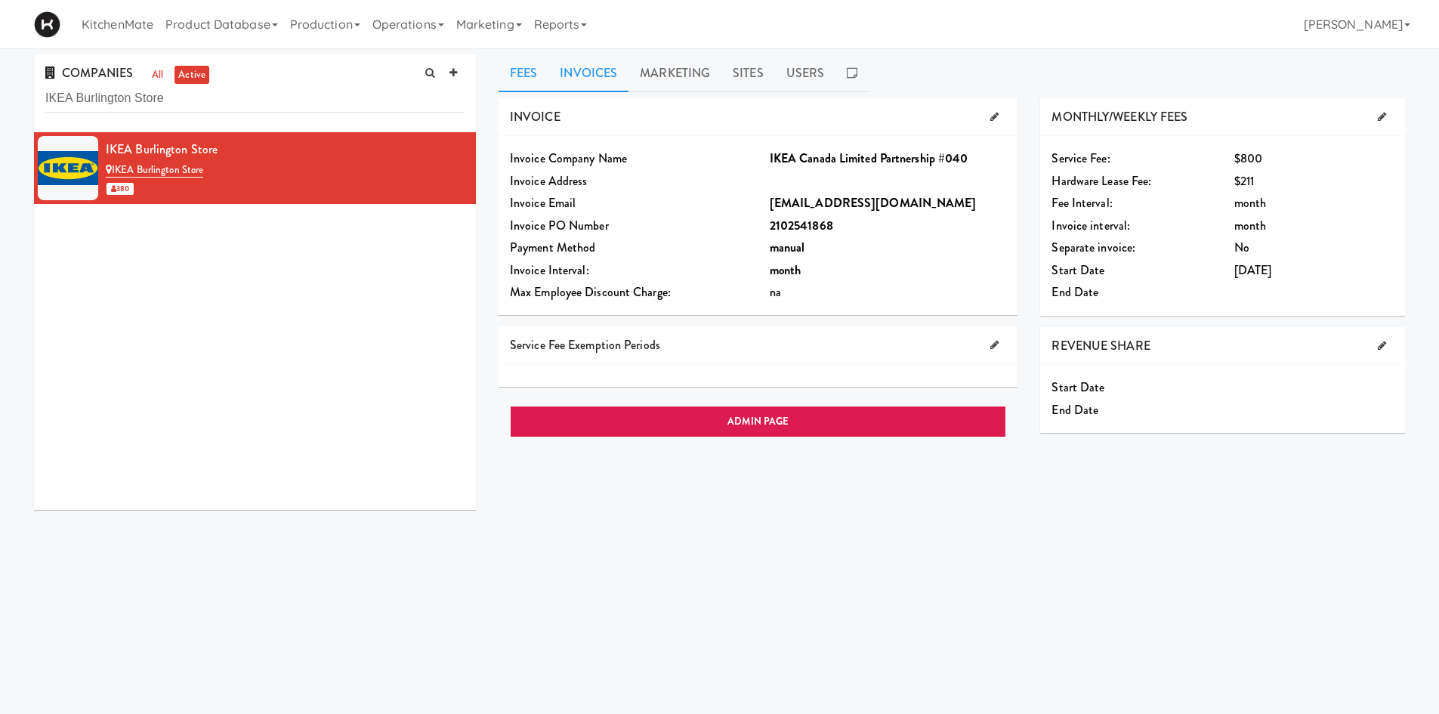
click at [591, 84] on link "Invoices" at bounding box center [588, 73] width 80 height 38
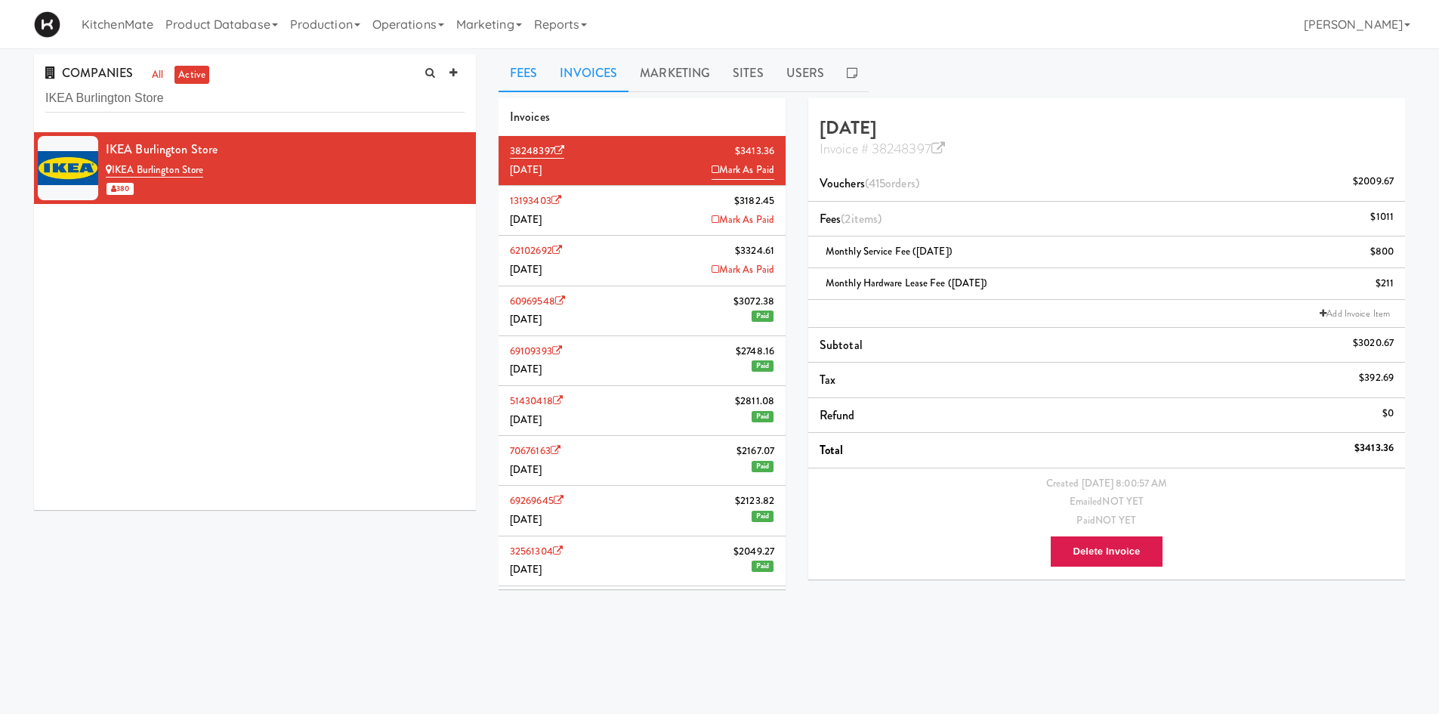
click at [529, 73] on link "Fees" at bounding box center [524, 73] width 50 height 38
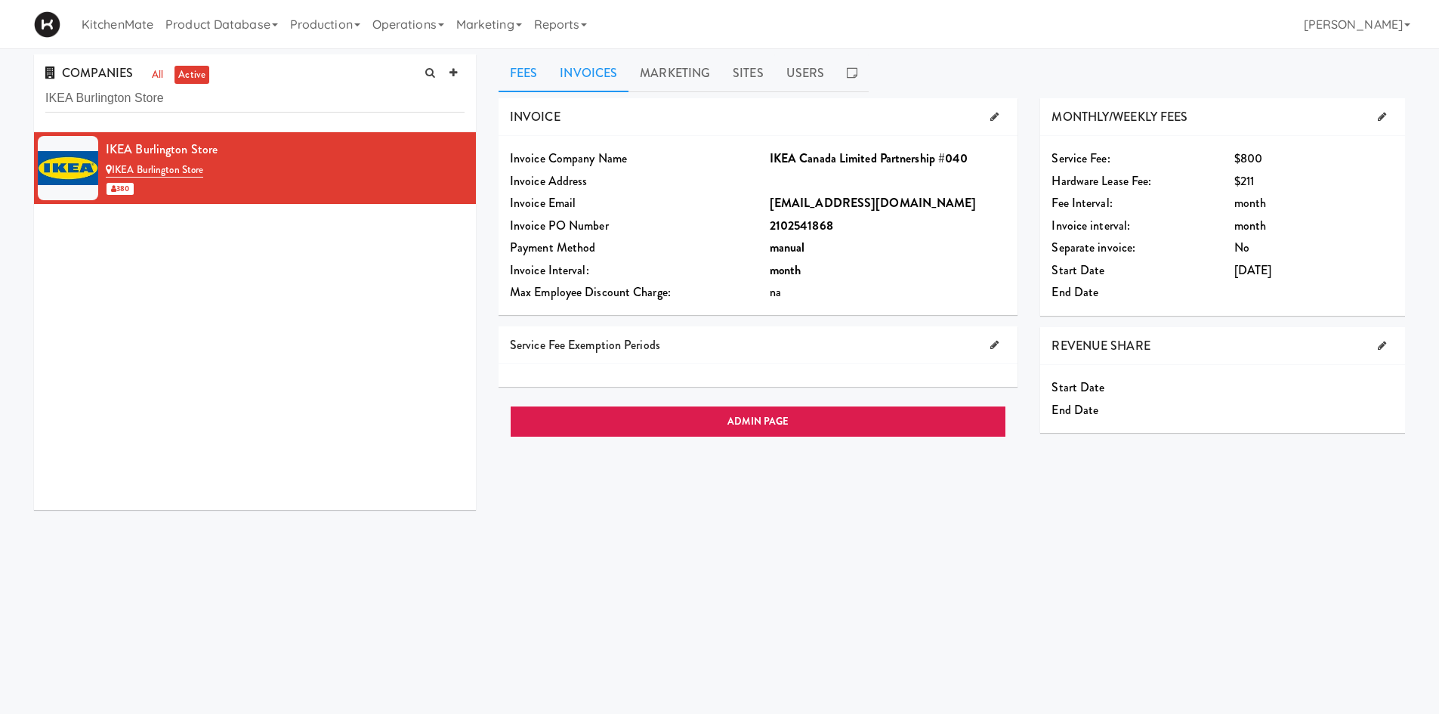
click at [589, 73] on link "Invoices" at bounding box center [588, 73] width 80 height 38
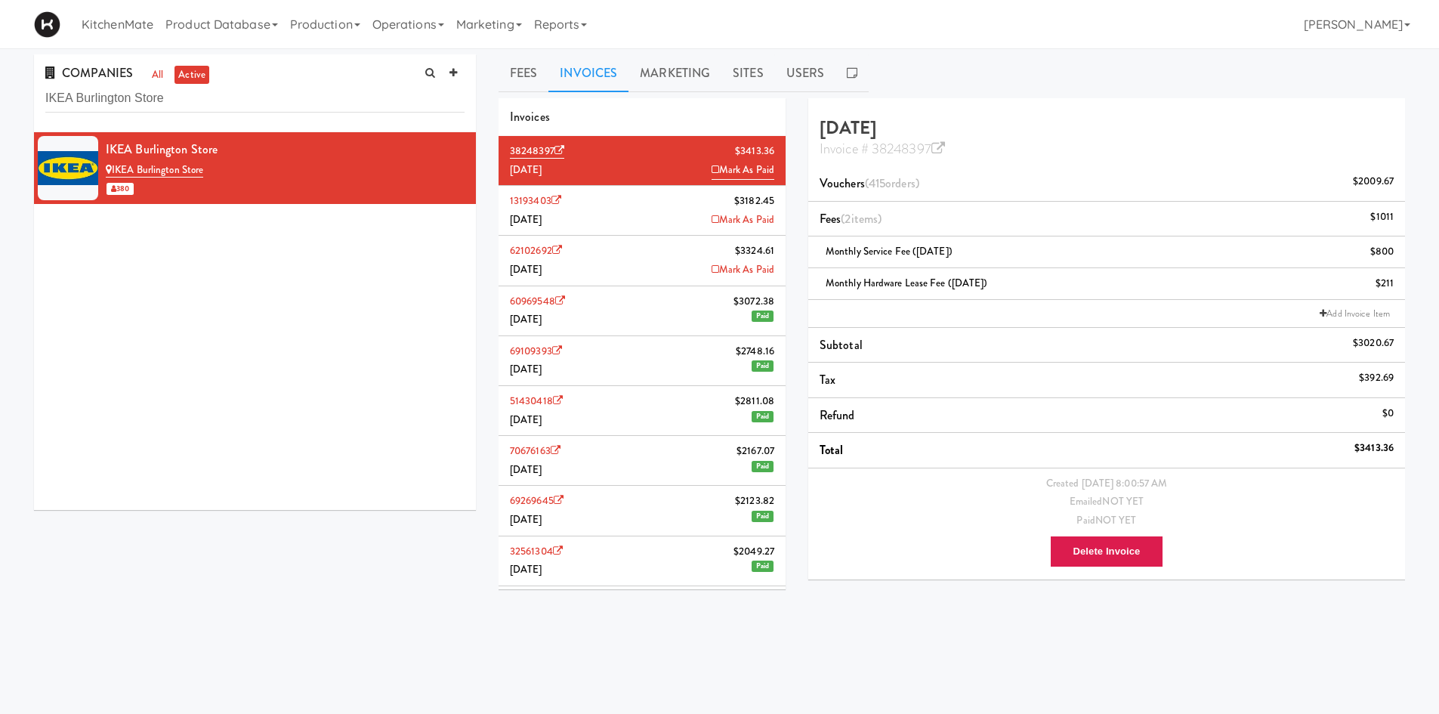
click at [601, 214] on li "13193403 $3182.45 July 2025 Mark As Paid" at bounding box center [642, 211] width 287 height 50
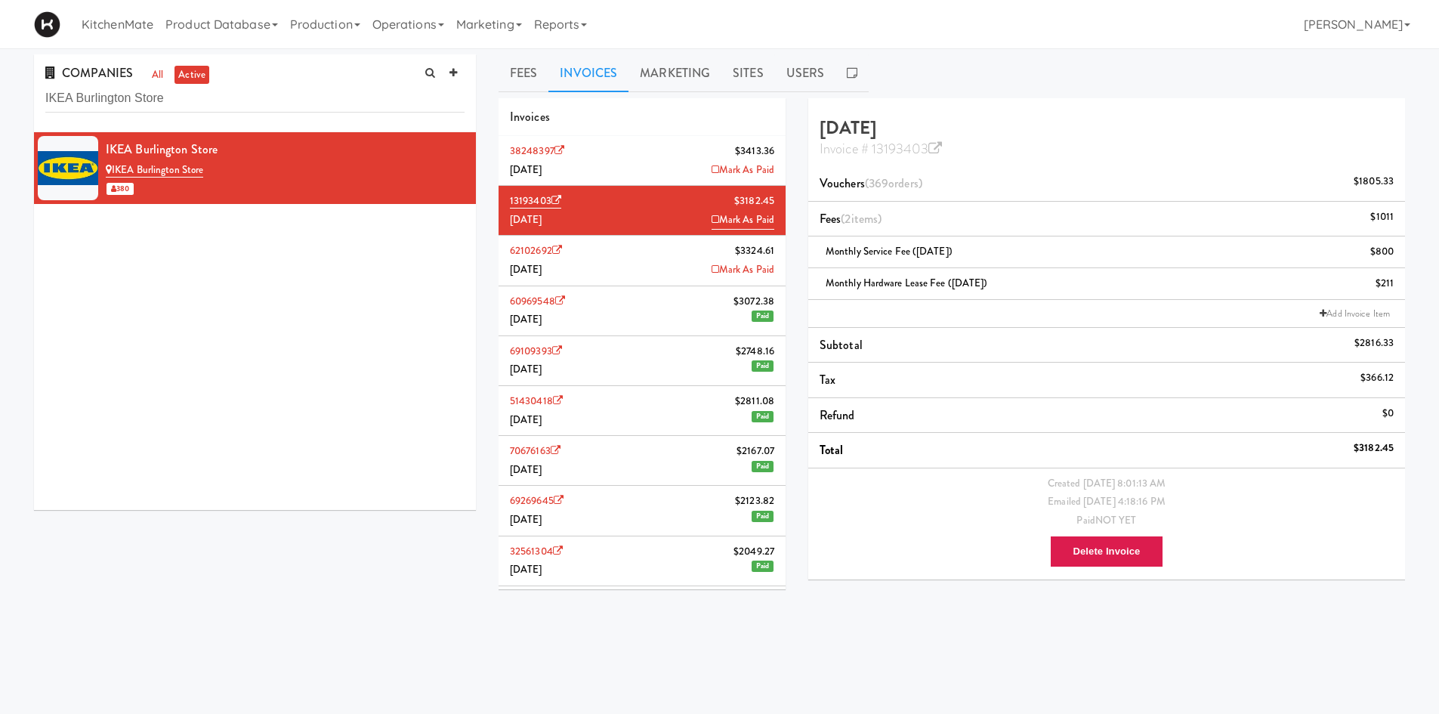
click at [627, 165] on li "38248397 $3413.36 August 2025 Mark As Paid" at bounding box center [642, 161] width 287 height 50
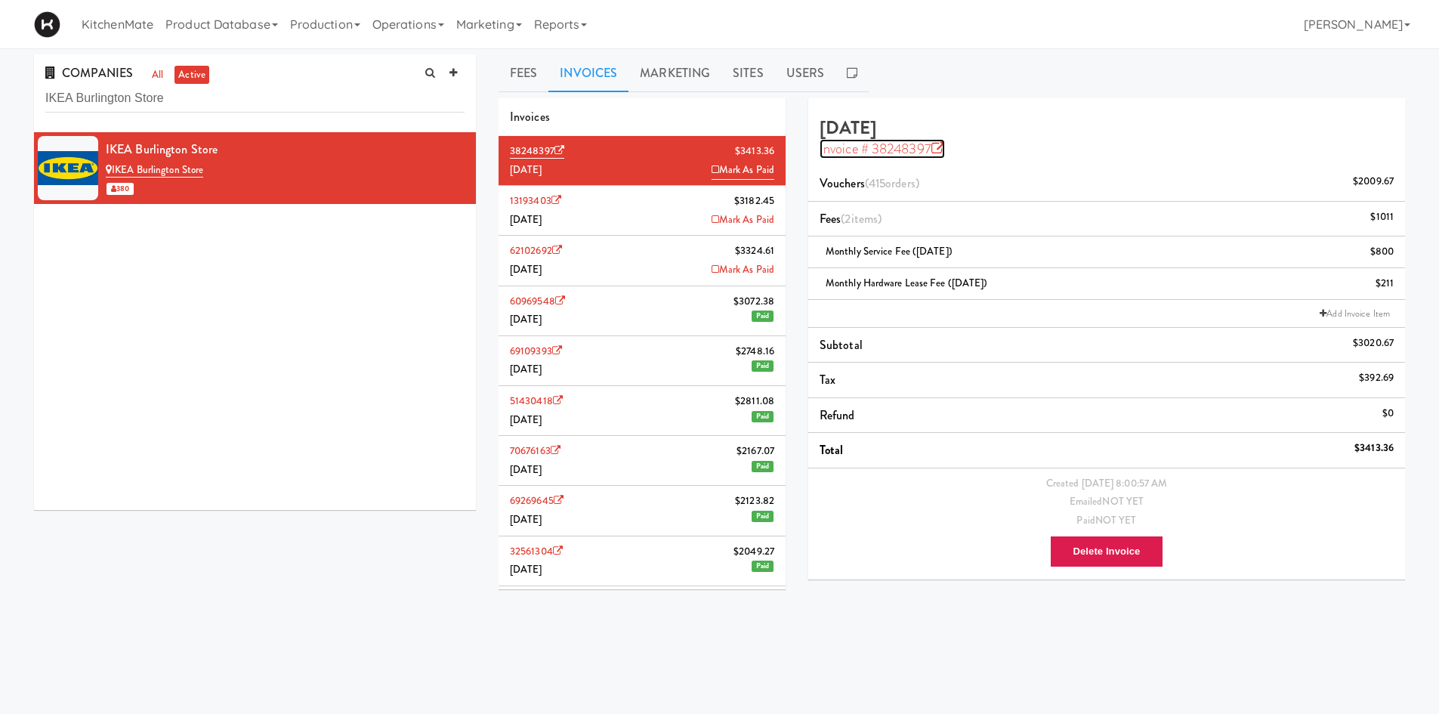
click at [940, 149] on icon at bounding box center [938, 149] width 14 height 14
click at [167, 98] on input "IKEA Burlington Store" at bounding box center [254, 99] width 419 height 28
paste input "Distribution Services"
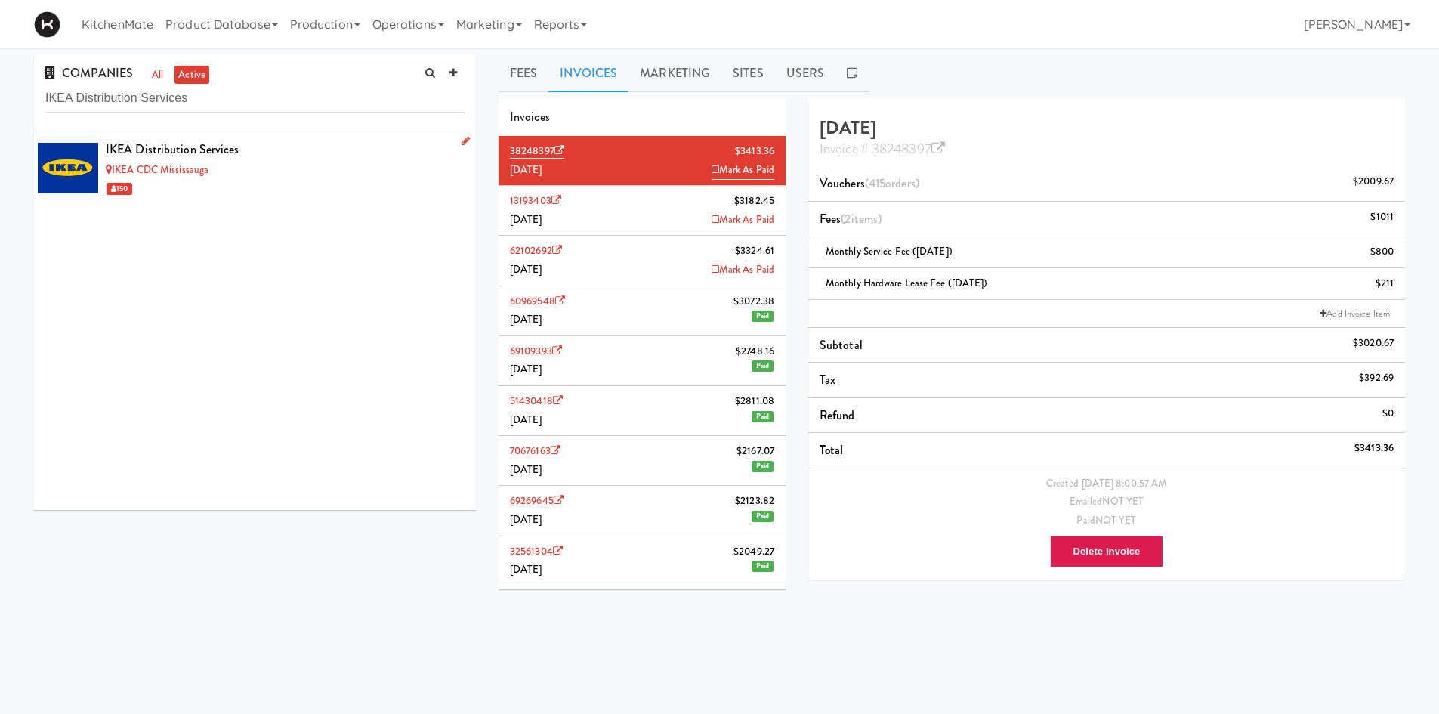
click at [304, 147] on div "IKEA Distribution Services" at bounding box center [285, 149] width 359 height 23
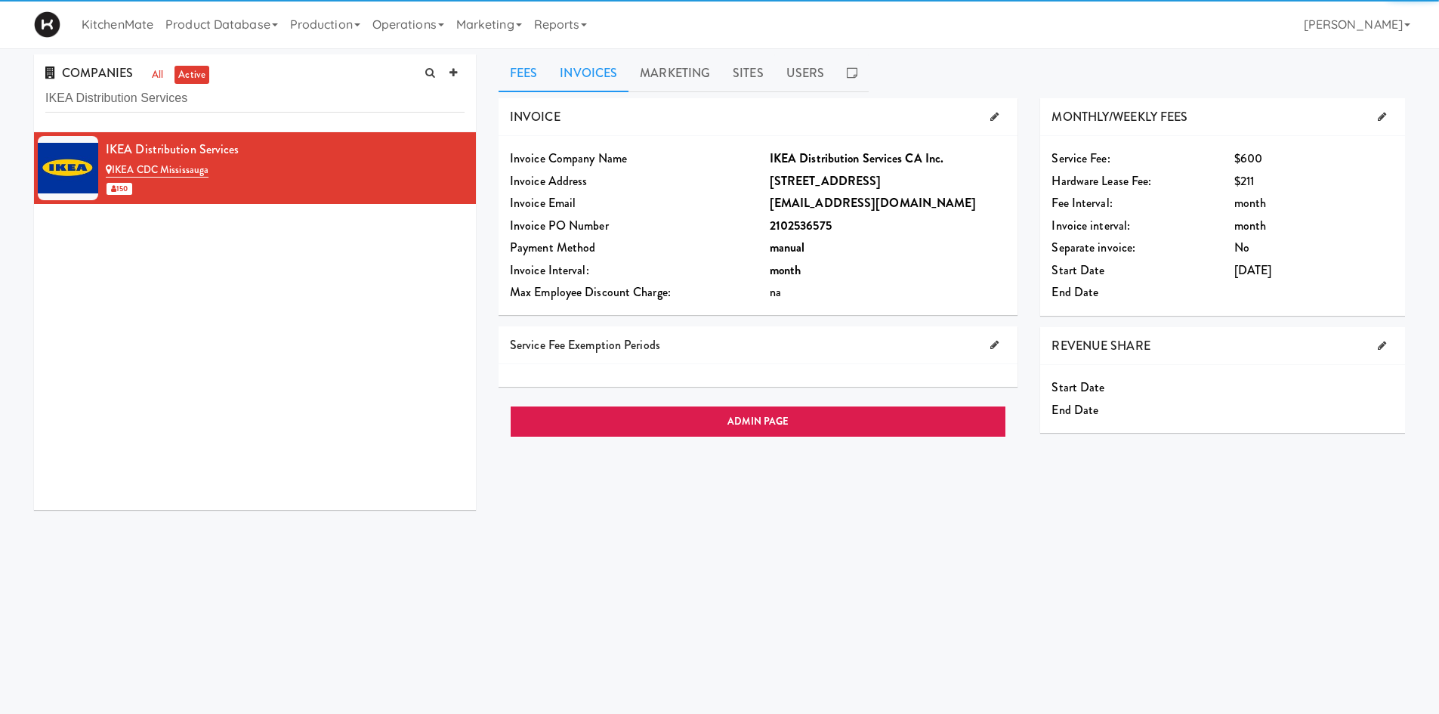
click at [599, 65] on link "Invoices" at bounding box center [588, 73] width 80 height 38
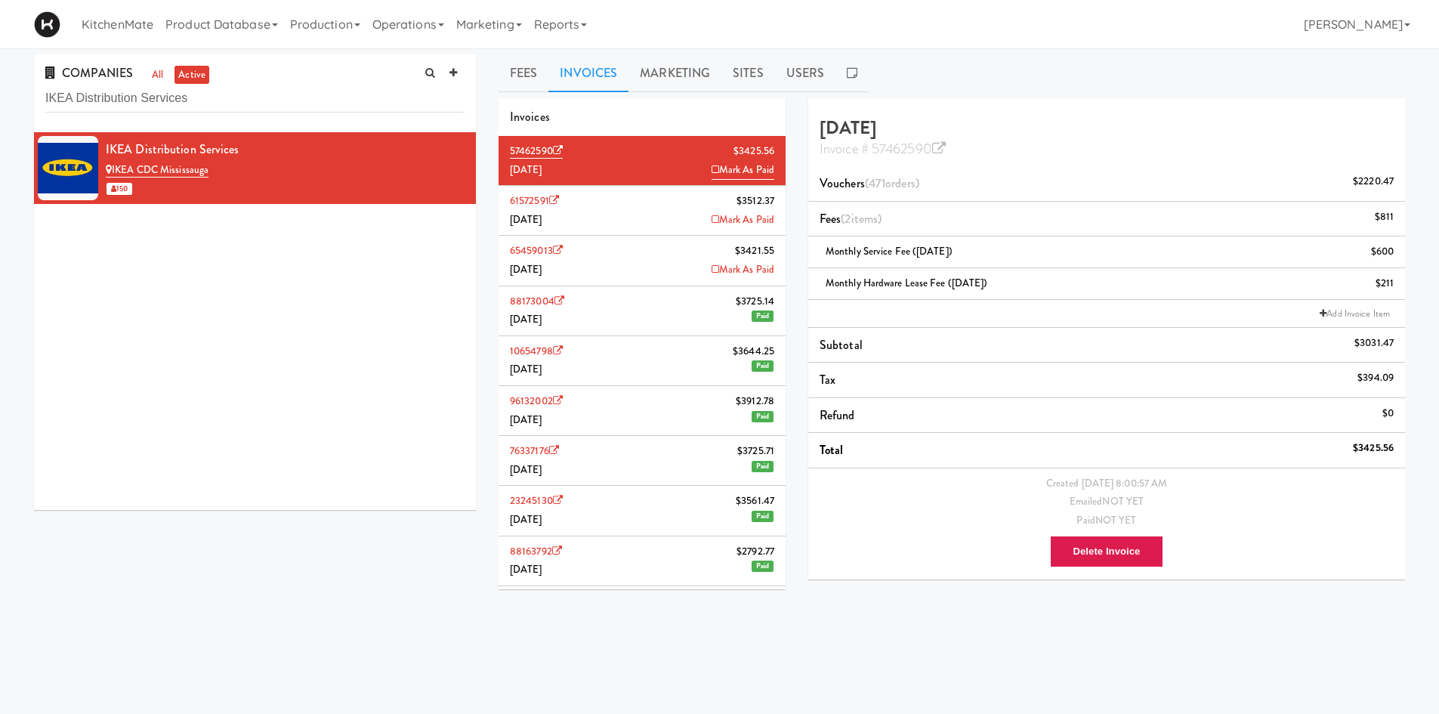
click at [665, 190] on li "61572591 $3512.37 July 2025 Mark As Paid" at bounding box center [642, 211] width 287 height 50
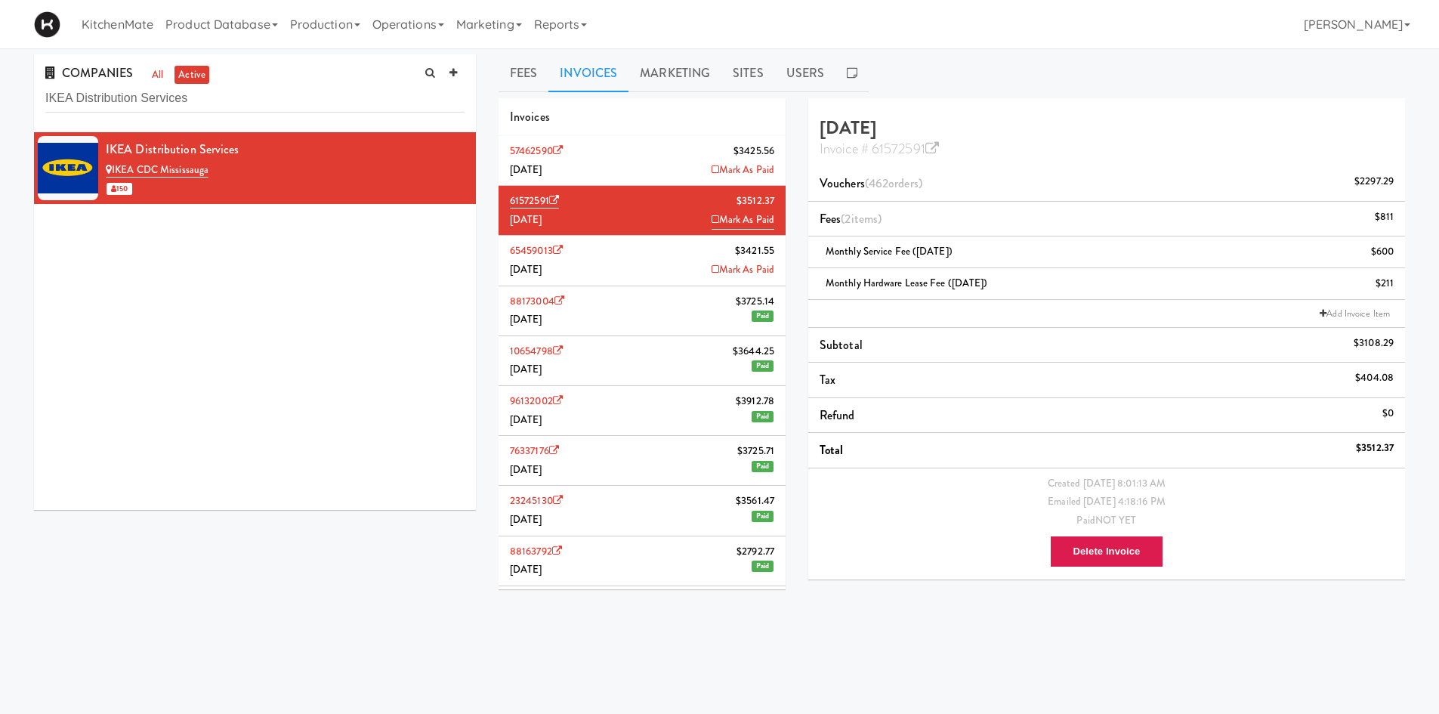
click at [645, 161] on li "57462590 $3425.56 August 2025 Mark As Paid" at bounding box center [642, 161] width 287 height 50
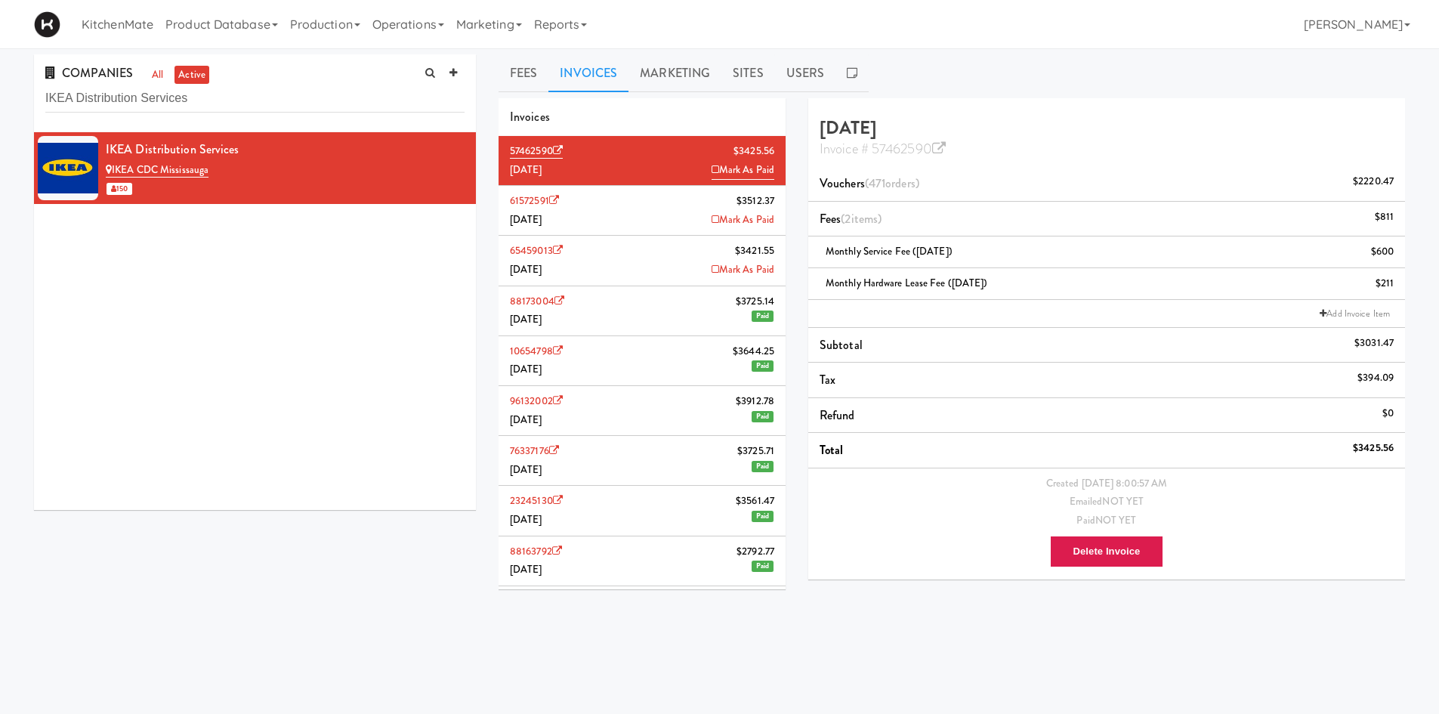
click at [952, 149] on div "Invoice # 57462590" at bounding box center [1107, 147] width 574 height 20
click at [945, 150] on icon at bounding box center [939, 149] width 14 height 14
click at [292, 104] on input "IKEA Distribution Services" at bounding box center [254, 99] width 419 height 28
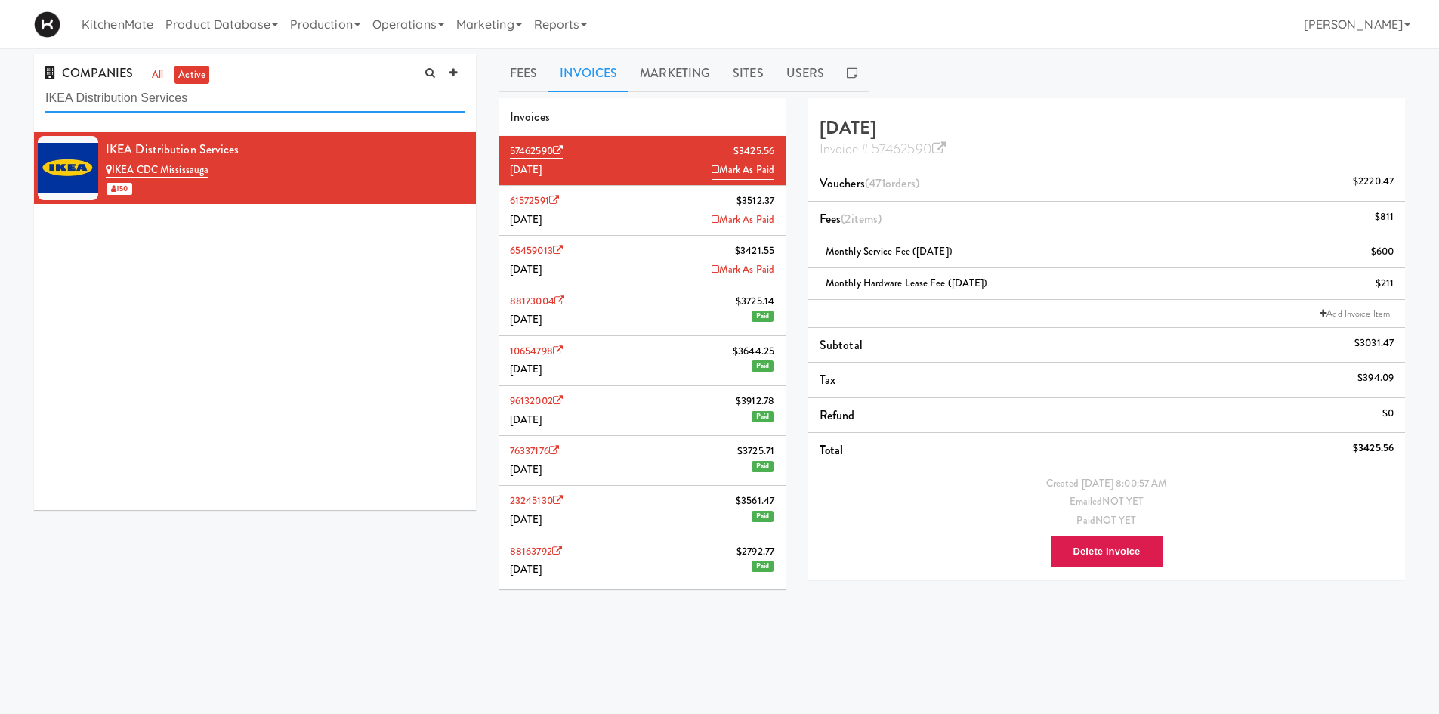
paste input "Vaughan Store"
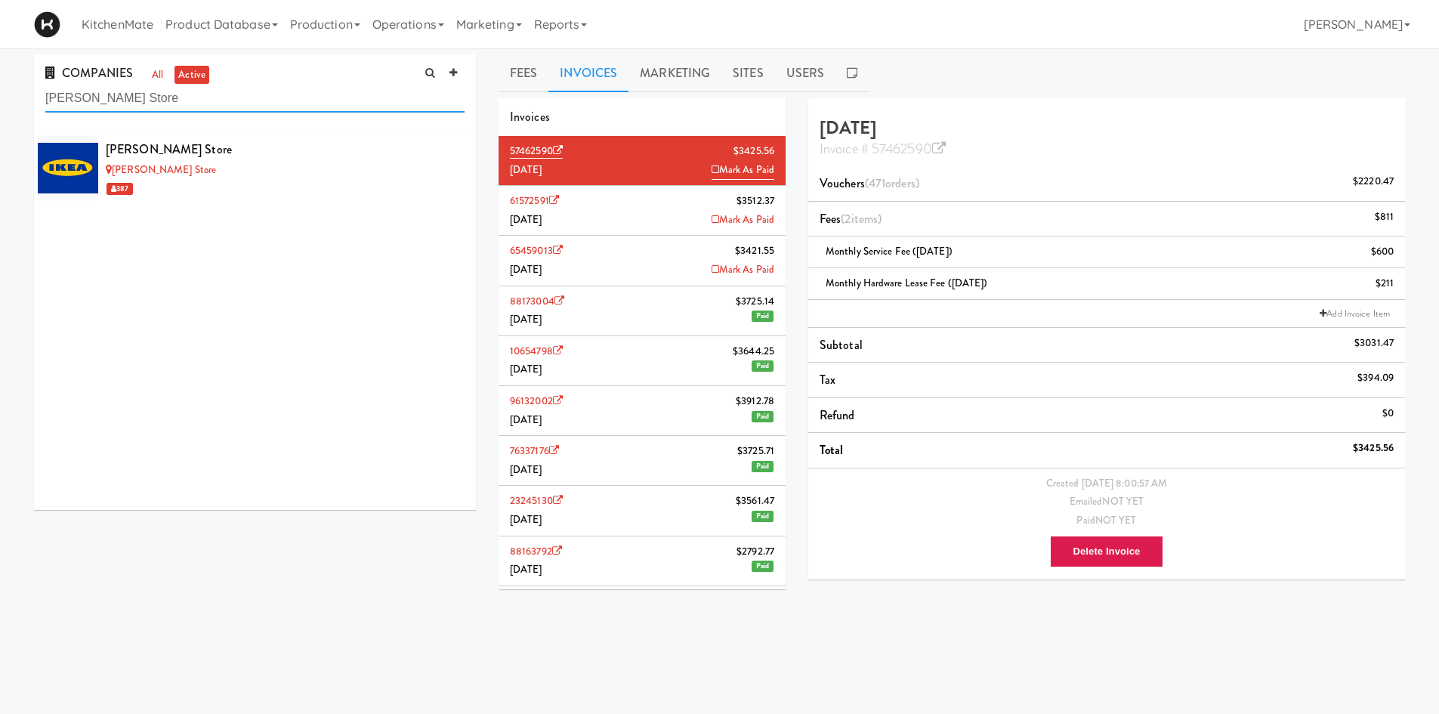
click at [342, 90] on input "IKEA Vaughan Store" at bounding box center [254, 99] width 419 height 28
paste input "Scarborough Town Center"
click at [340, 140] on div "IKEA Scarborough Town Center" at bounding box center [285, 149] width 359 height 23
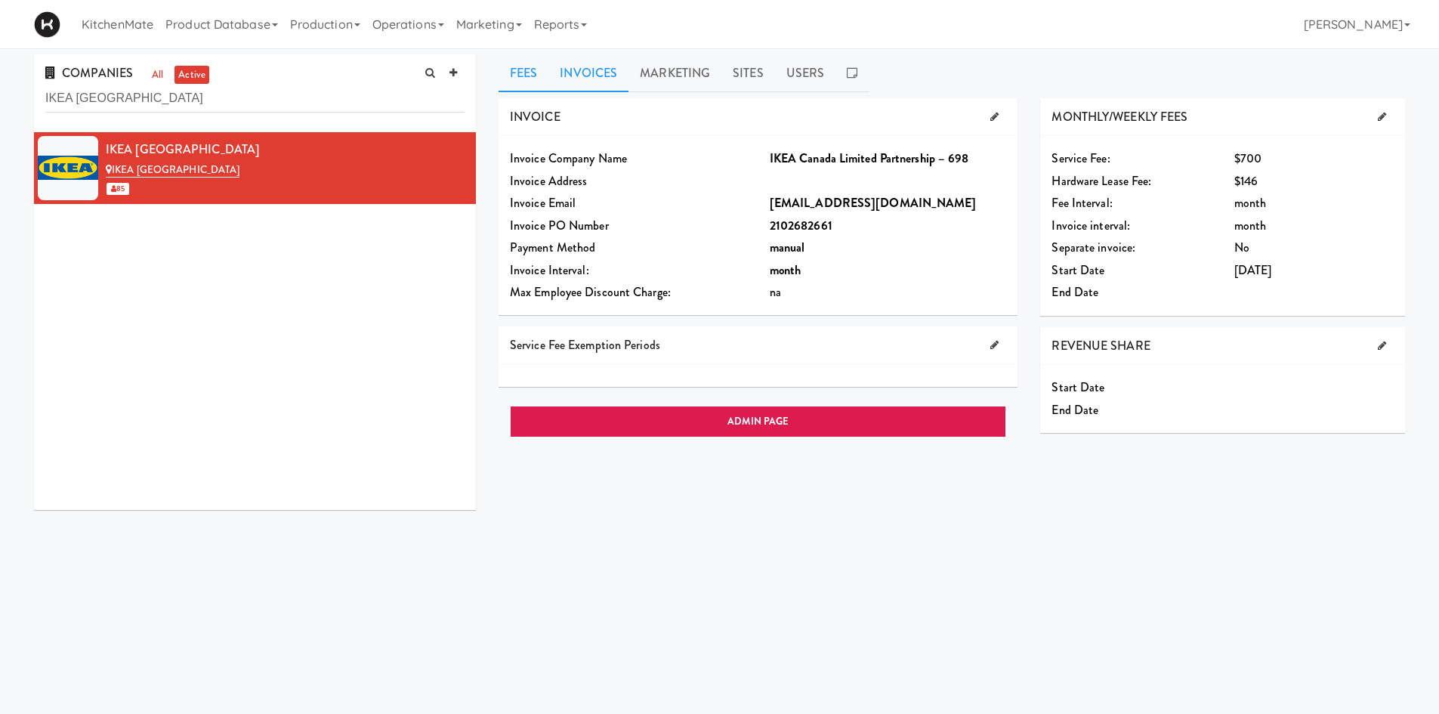
click at [579, 85] on link "Invoices" at bounding box center [588, 73] width 80 height 38
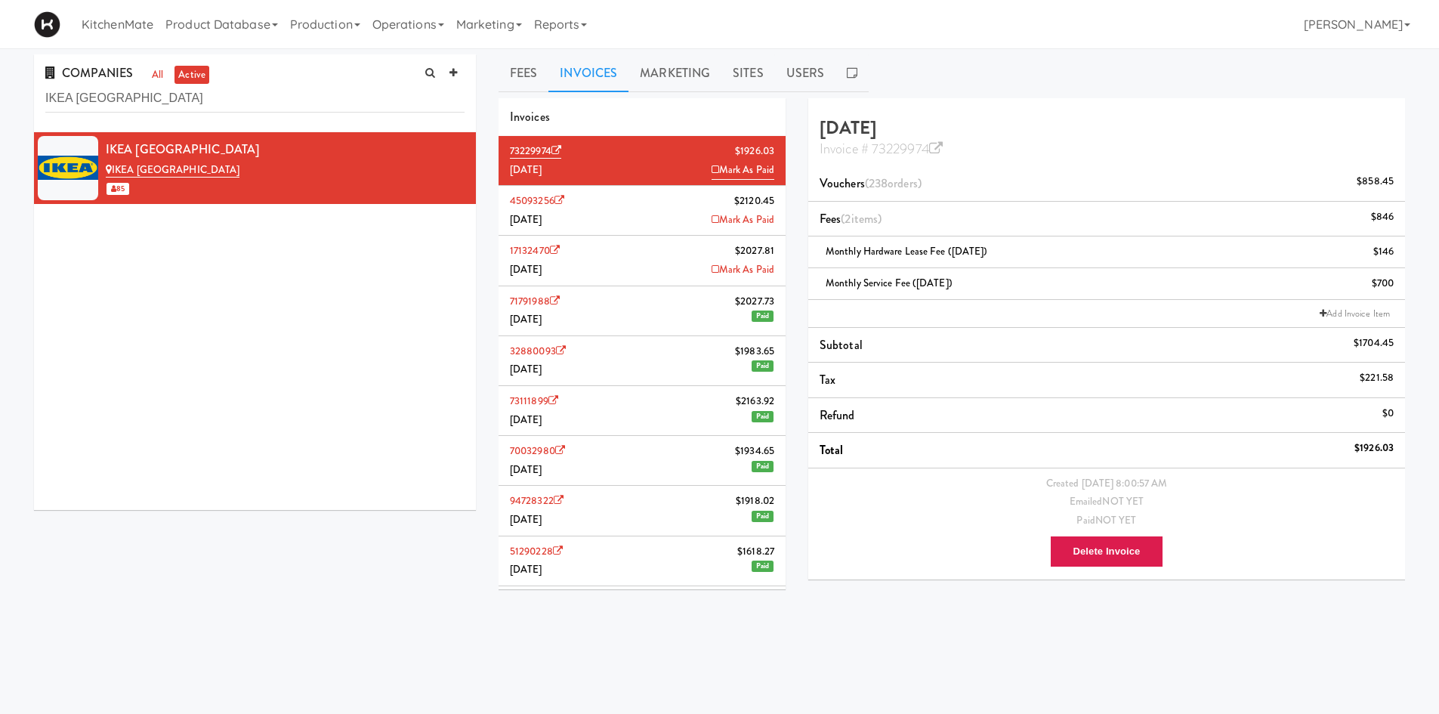
click at [606, 186] on li "45093256 $2120.45 July 2025 Mark As Paid" at bounding box center [642, 211] width 287 height 50
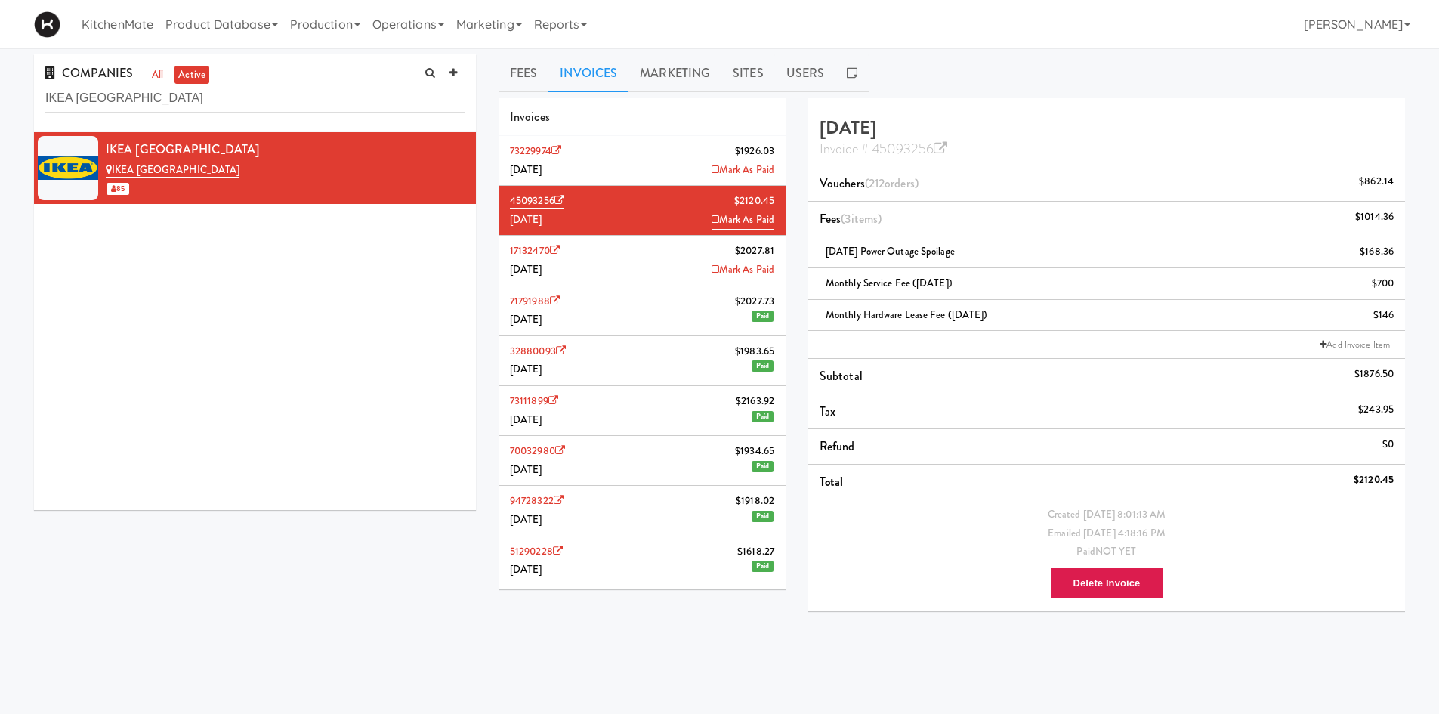
click at [678, 260] on li "17132470 $2027.81 June 2025 Mark As Paid" at bounding box center [642, 261] width 287 height 50
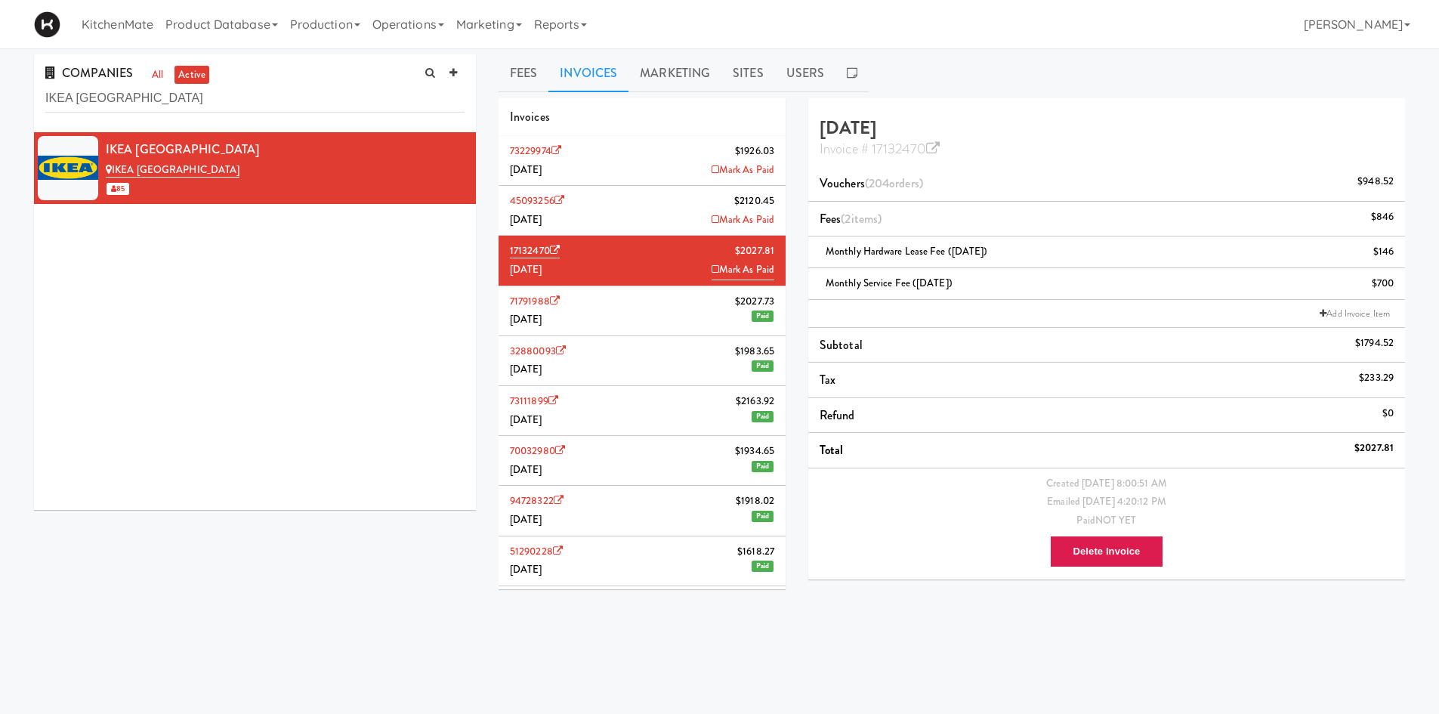
click at [669, 207] on li "45093256 $2120.45 July 2025 Mark As Paid" at bounding box center [642, 211] width 287 height 50
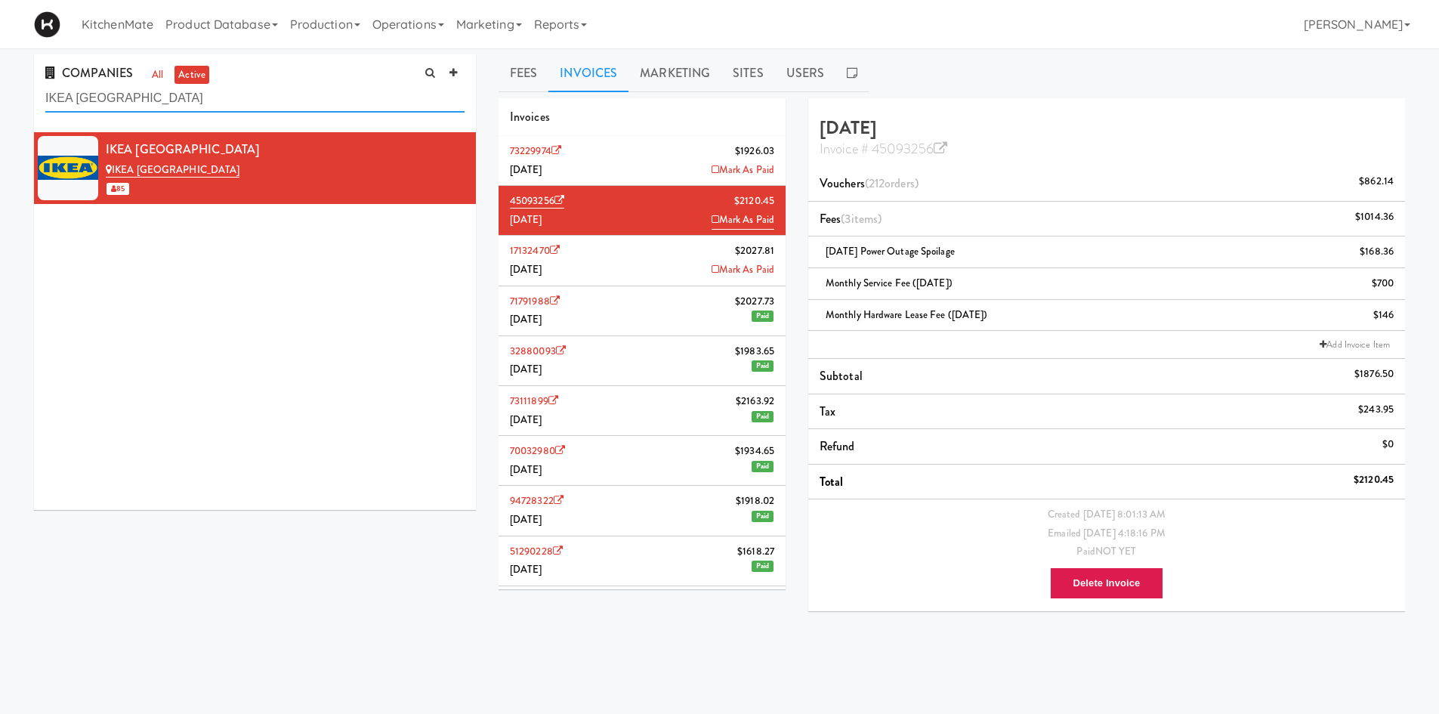
click at [341, 92] on input "IKEA Scarborough Town Center" at bounding box center [254, 99] width 419 height 28
paste input "Burlington Store"
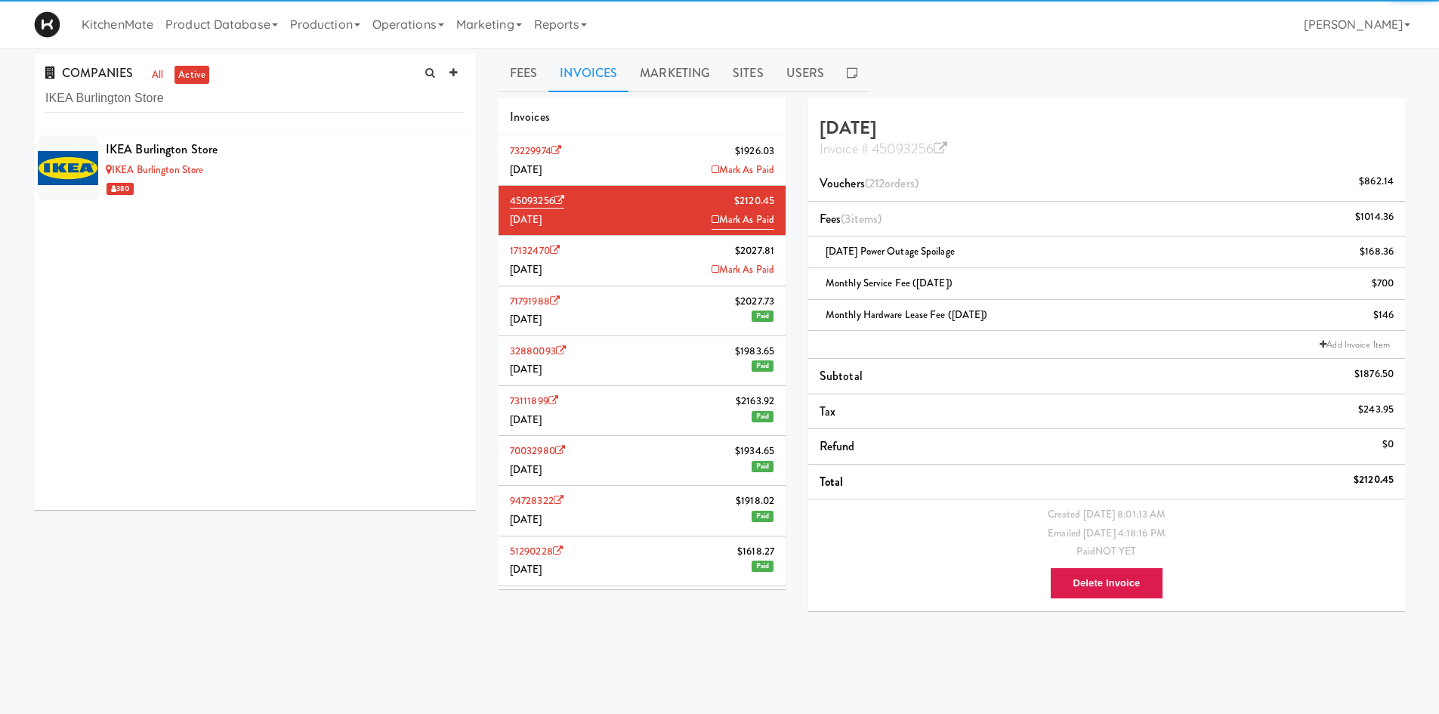
click at [312, 156] on div "IKEA Burlington Store" at bounding box center [285, 149] width 359 height 23
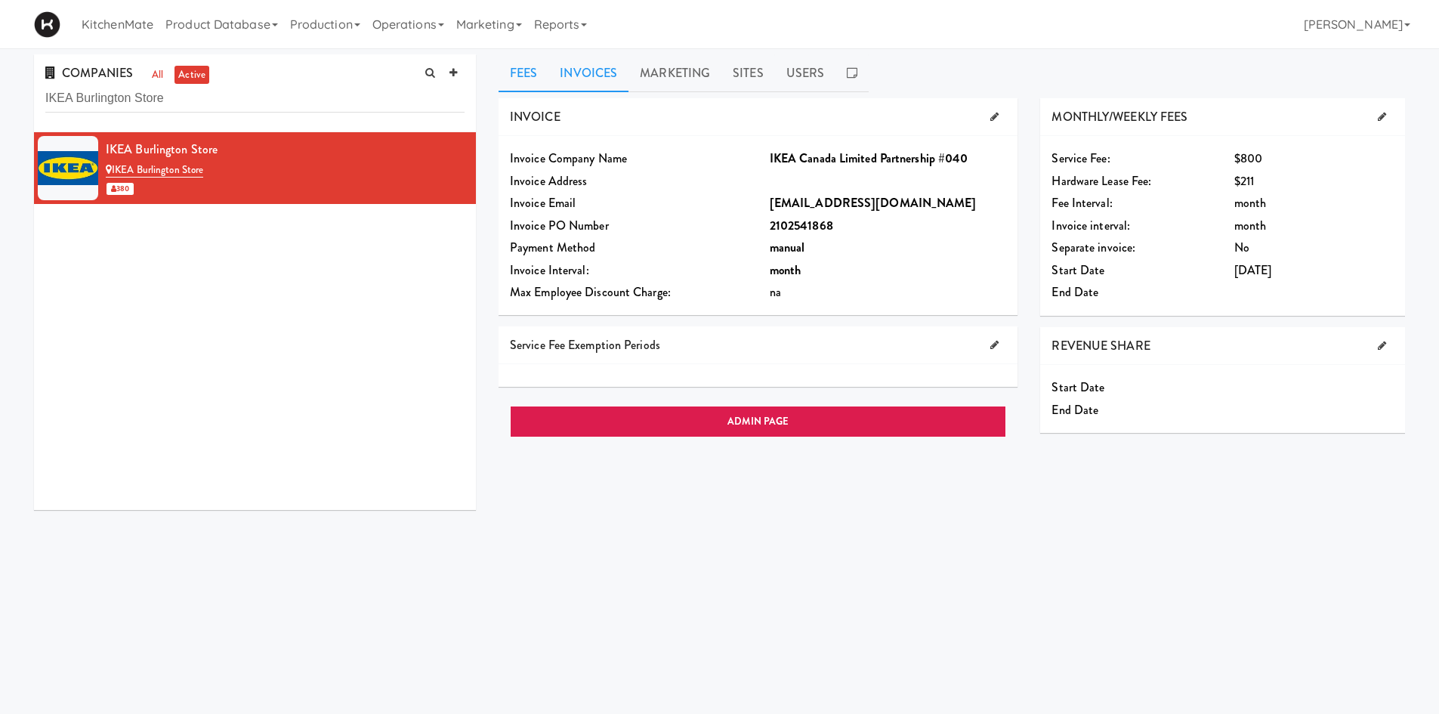
click at [595, 79] on link "Invoices" at bounding box center [588, 73] width 80 height 38
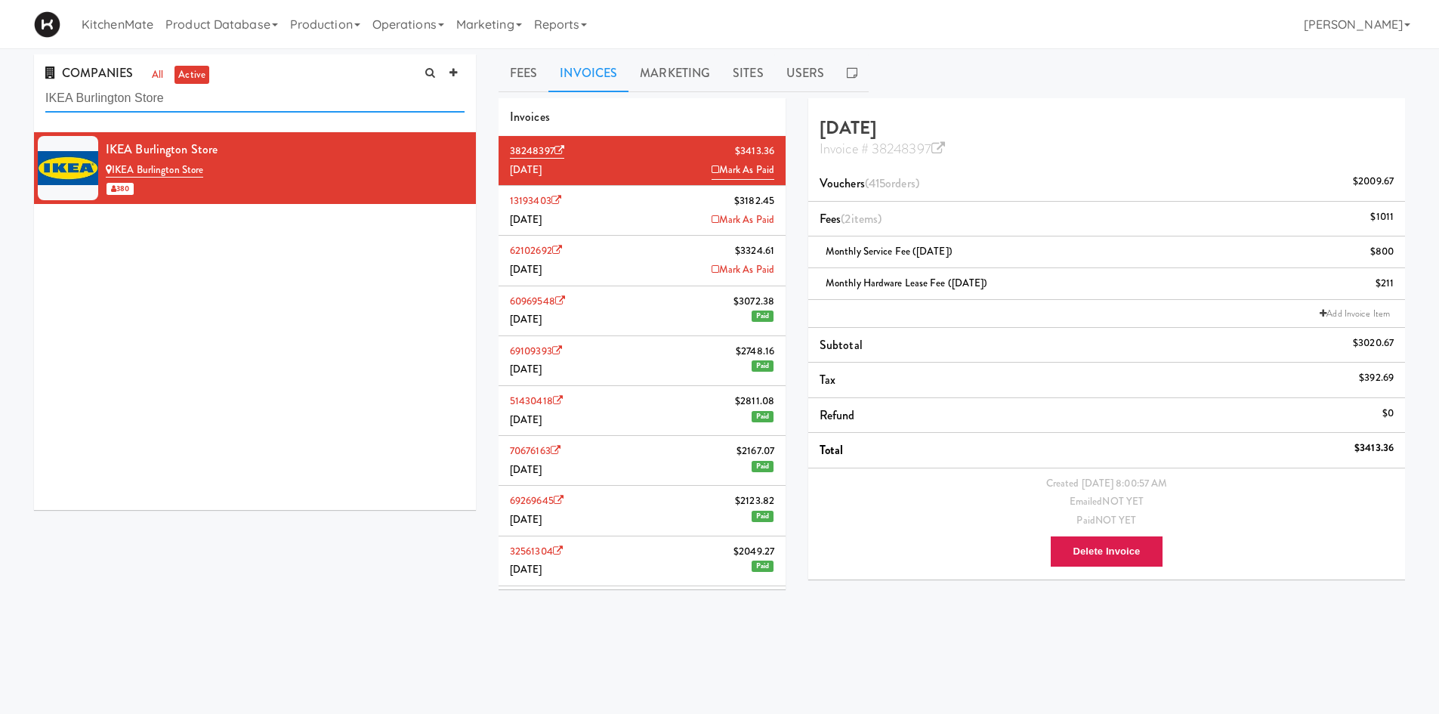
click at [289, 109] on input "IKEA Burlington Store" at bounding box center [254, 99] width 419 height 28
paste input "Distribution Services"
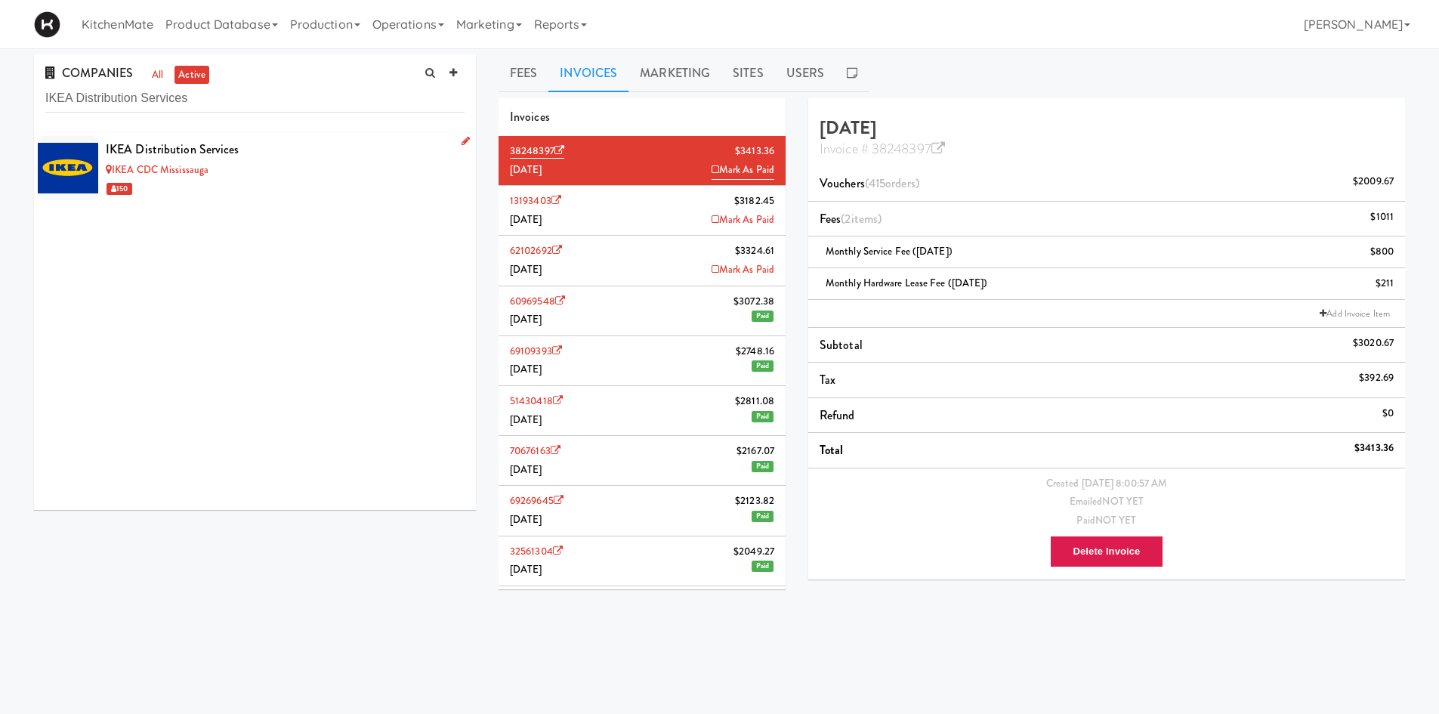
click at [294, 164] on div "IKEA CDC Mississauga" at bounding box center [285, 170] width 359 height 19
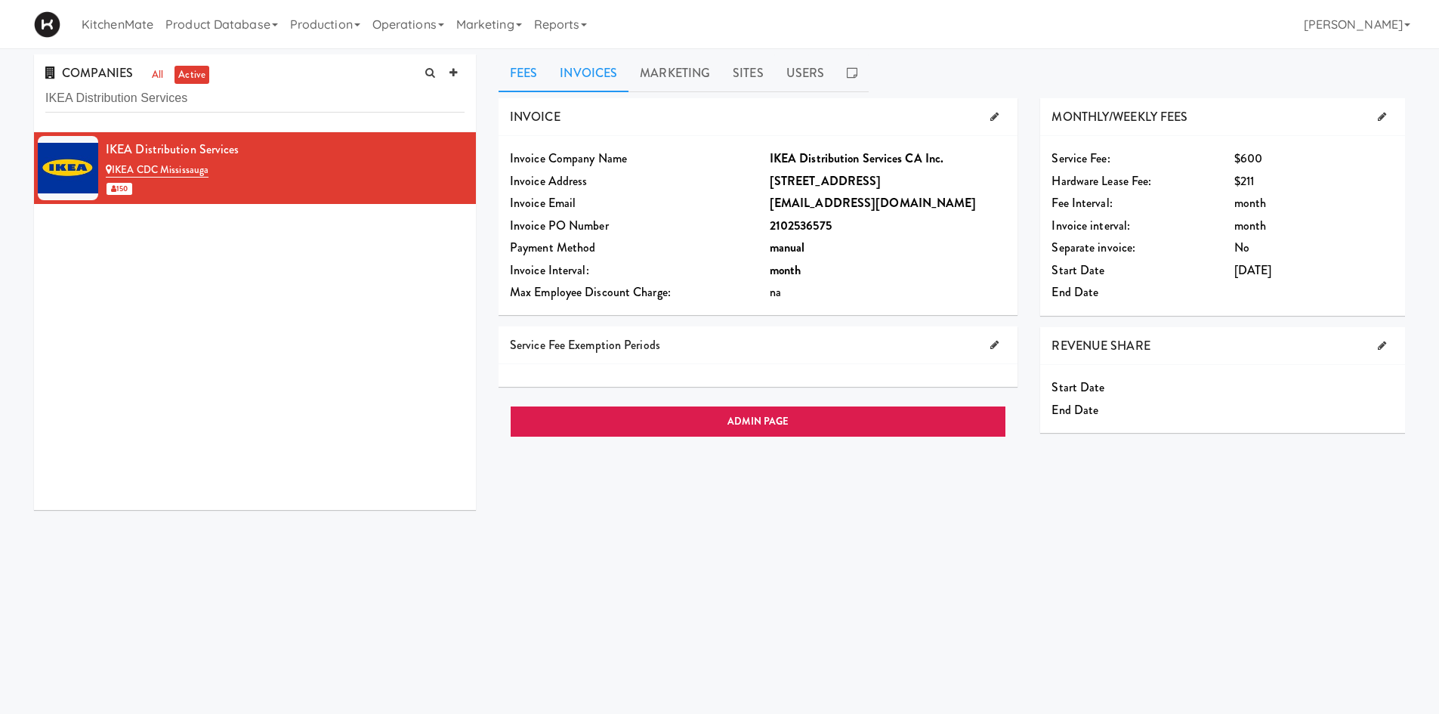
click at [613, 76] on link "Invoices" at bounding box center [588, 73] width 80 height 38
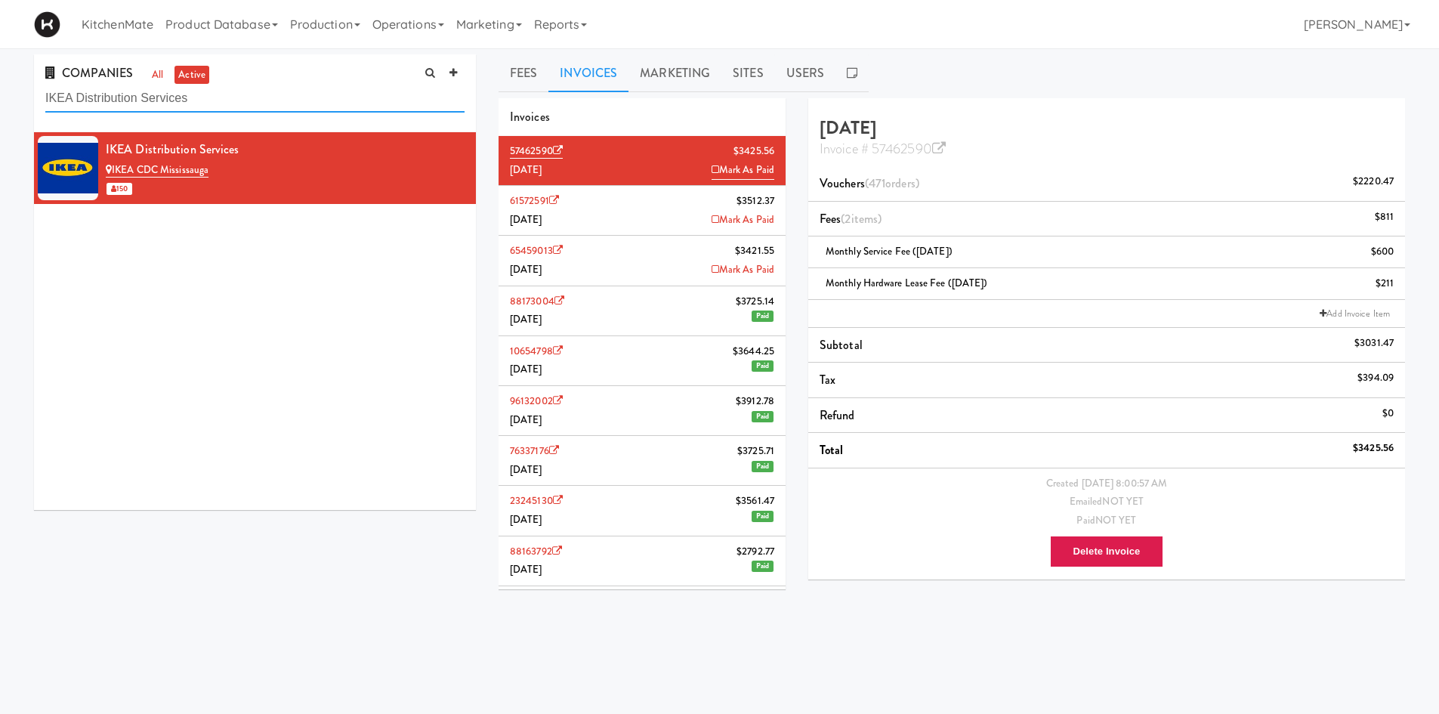
click at [350, 94] on input "IKEA Distribution Services" at bounding box center [254, 99] width 419 height 28
paste input "Etobicoke"
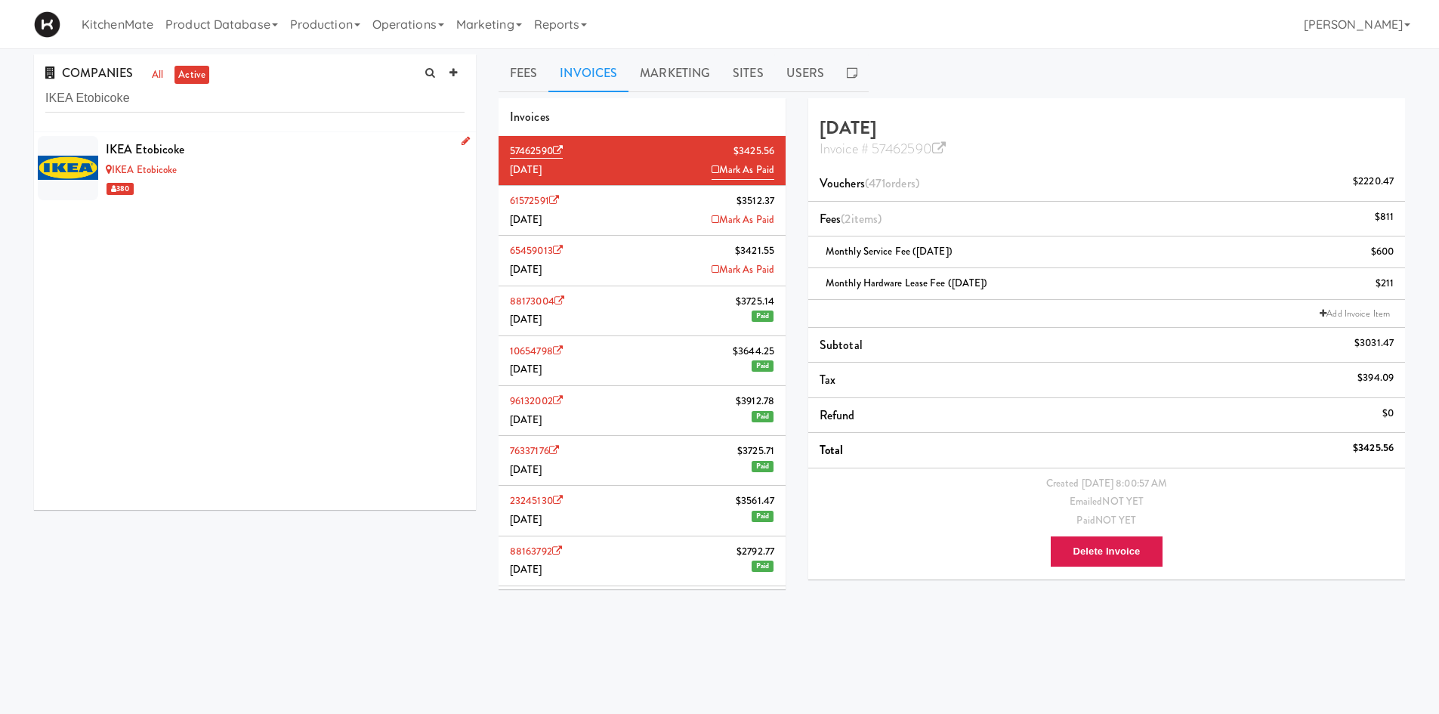
click at [276, 150] on div "IKEA Etobicoke" at bounding box center [285, 149] width 359 height 23
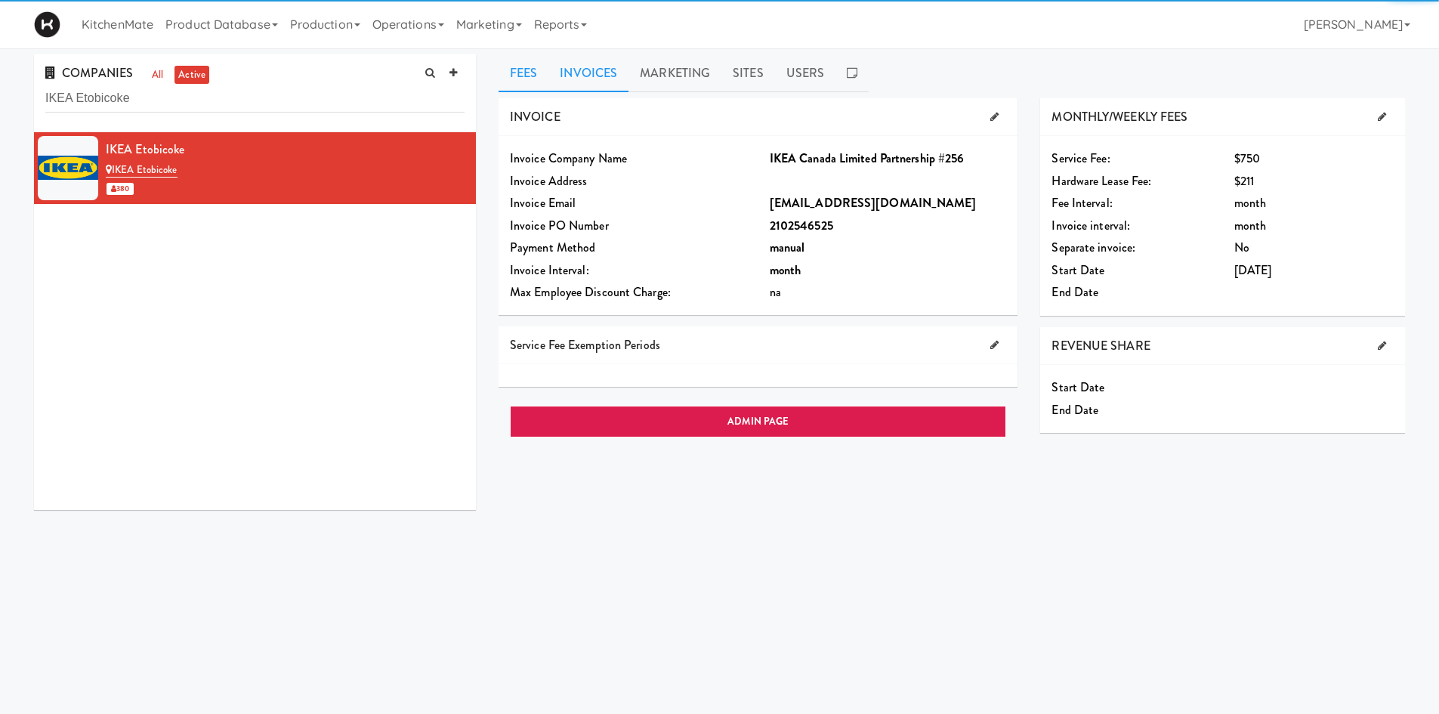
click at [594, 74] on link "Invoices" at bounding box center [588, 73] width 80 height 38
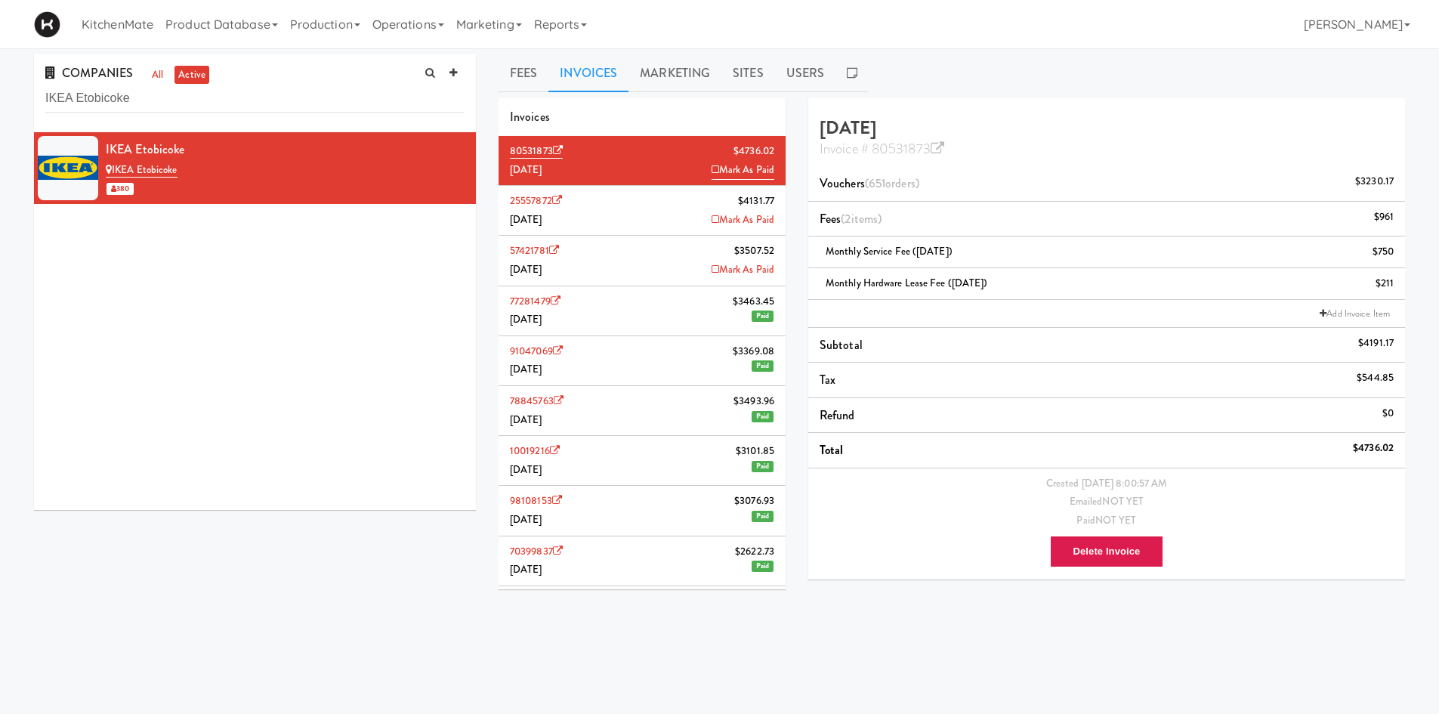
click at [640, 216] on li "25557872 $4131.77 July 2025 Mark As Paid" at bounding box center [642, 211] width 287 height 50
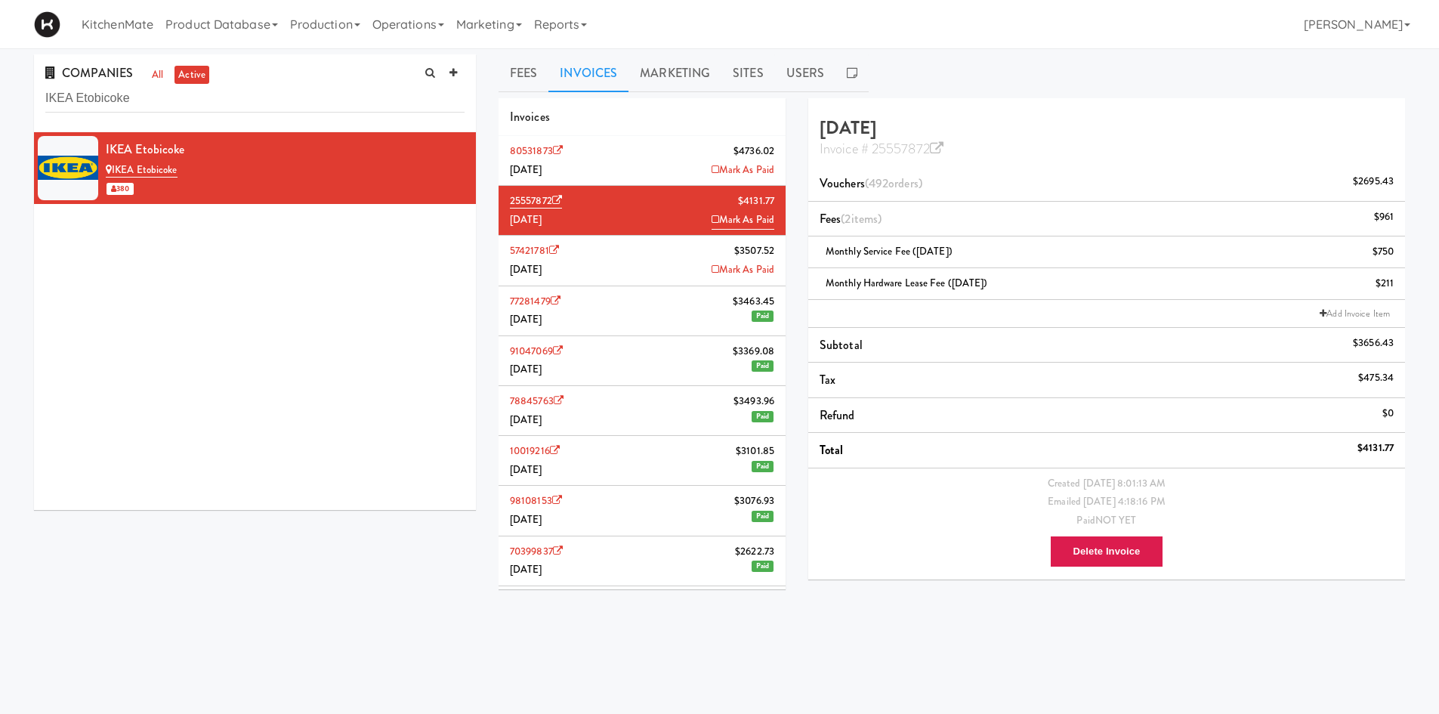
click at [638, 149] on li "80531873 $4736.02 August 2025 Mark As Paid" at bounding box center [642, 161] width 287 height 50
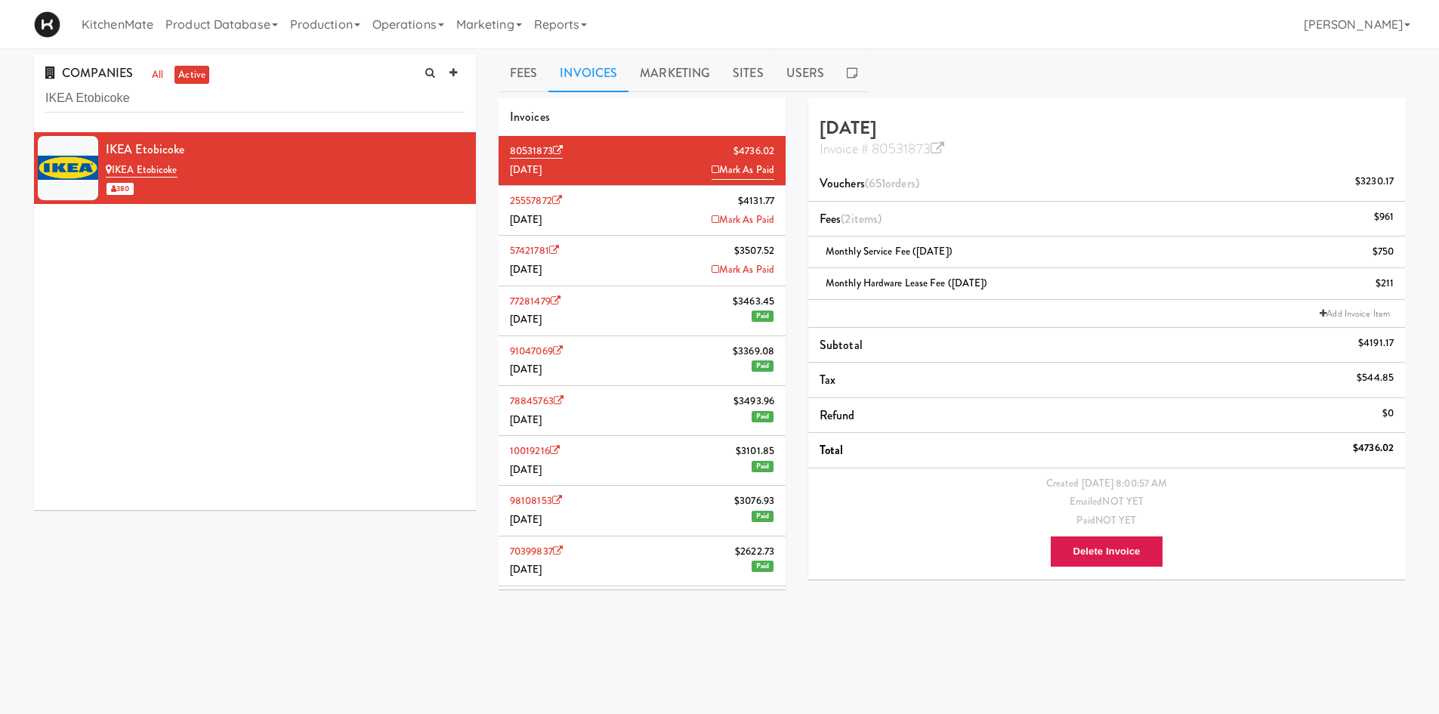
click at [633, 195] on li "25557872 $4131.77 July 2025 Mark As Paid" at bounding box center [642, 211] width 287 height 50
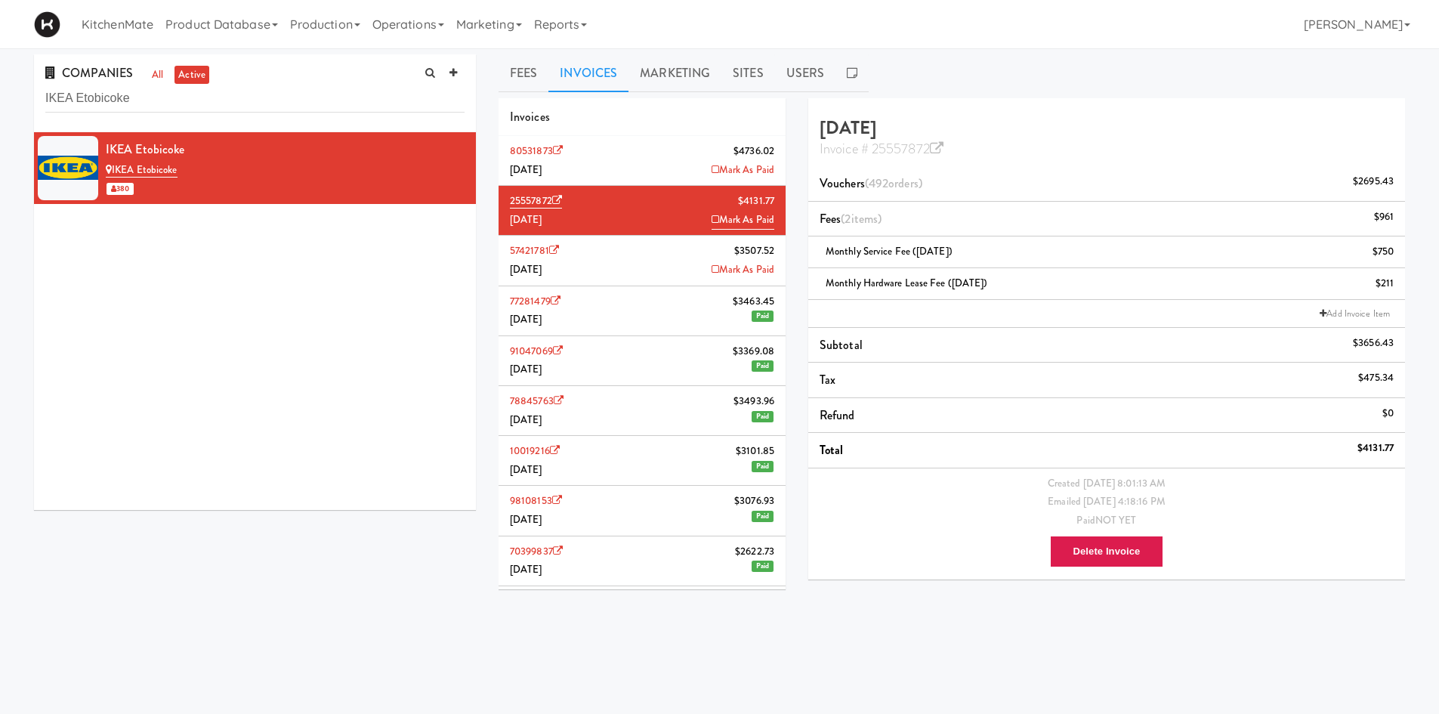
click at [651, 156] on li "80531873 $4736.02 August 2025 Mark As Paid" at bounding box center [642, 161] width 287 height 50
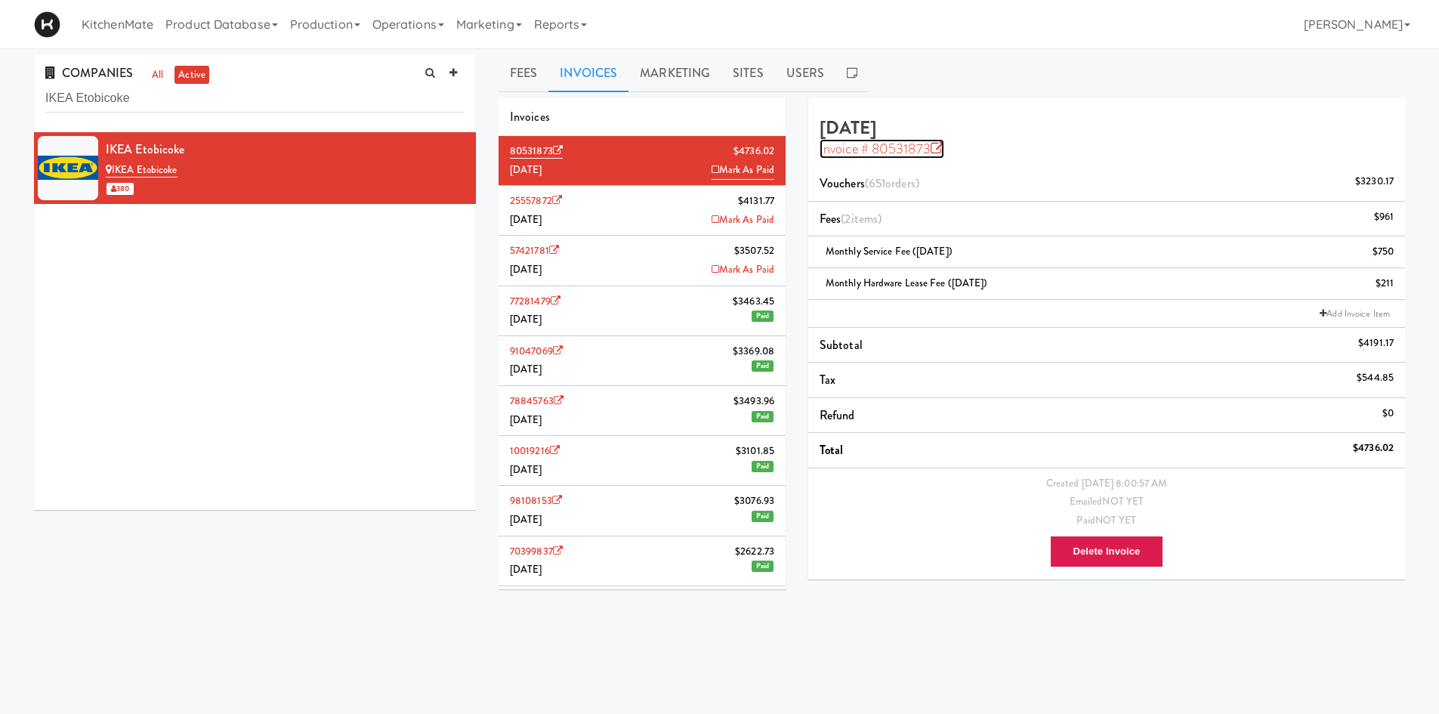
click at [937, 147] on icon at bounding box center [938, 149] width 14 height 14
click at [252, 86] on input "IKEA Etobicoke" at bounding box center [254, 99] width 419 height 28
paste input "North York"
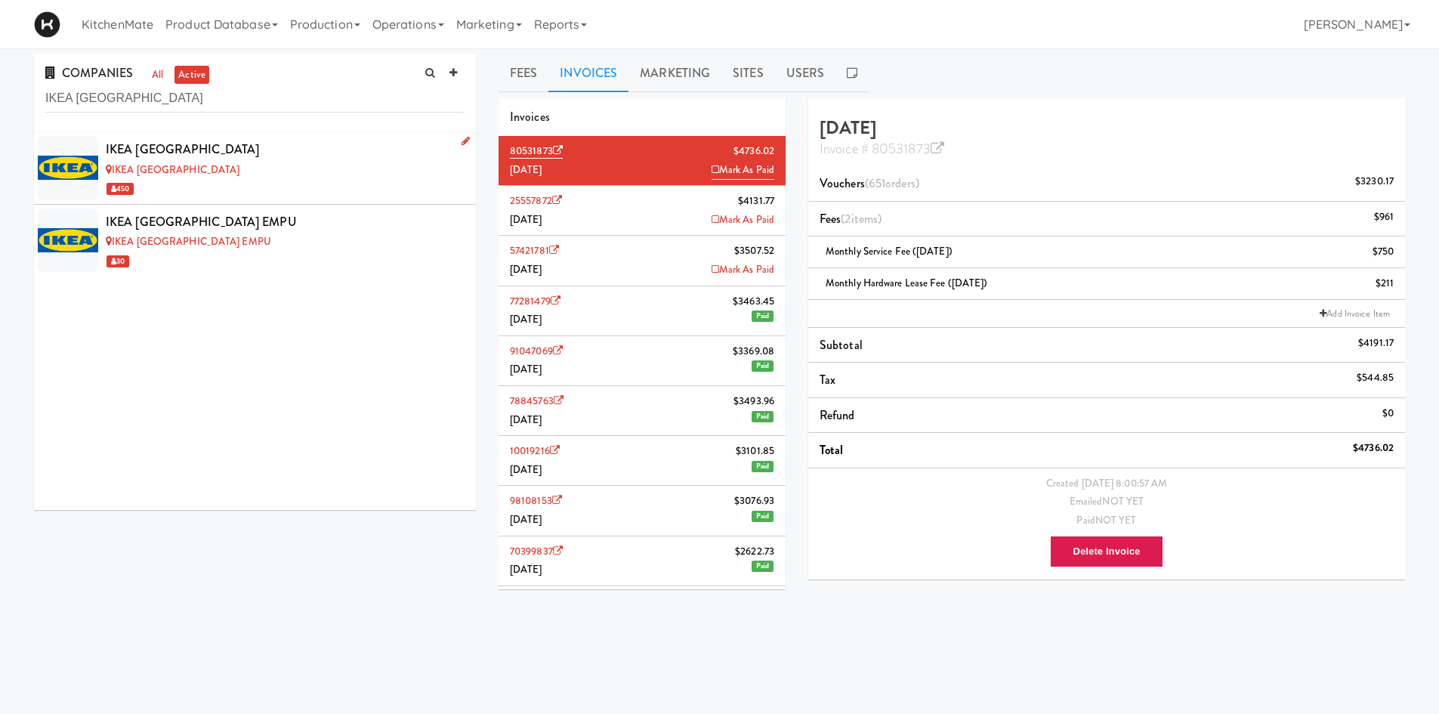
click at [258, 171] on div "IKEA North York Store" at bounding box center [285, 170] width 359 height 19
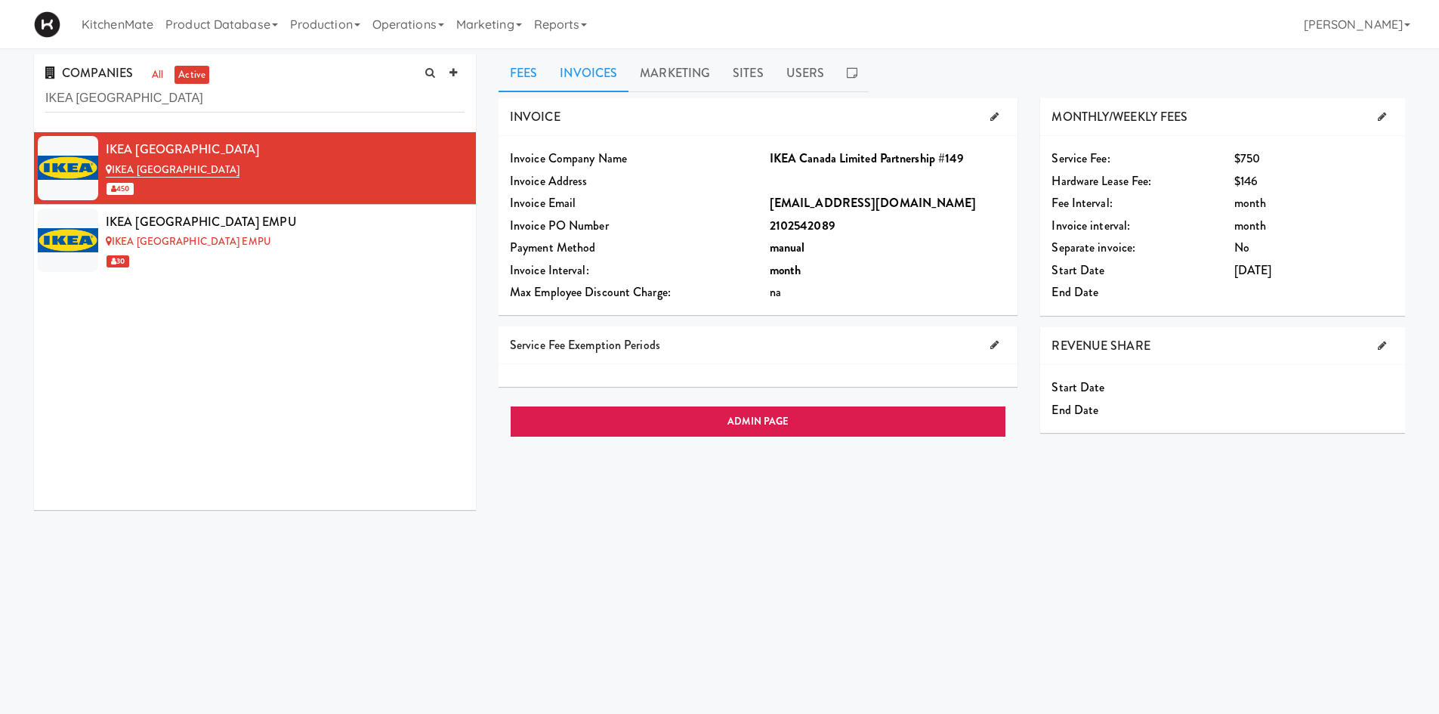
click at [616, 69] on link "Invoices" at bounding box center [588, 73] width 80 height 38
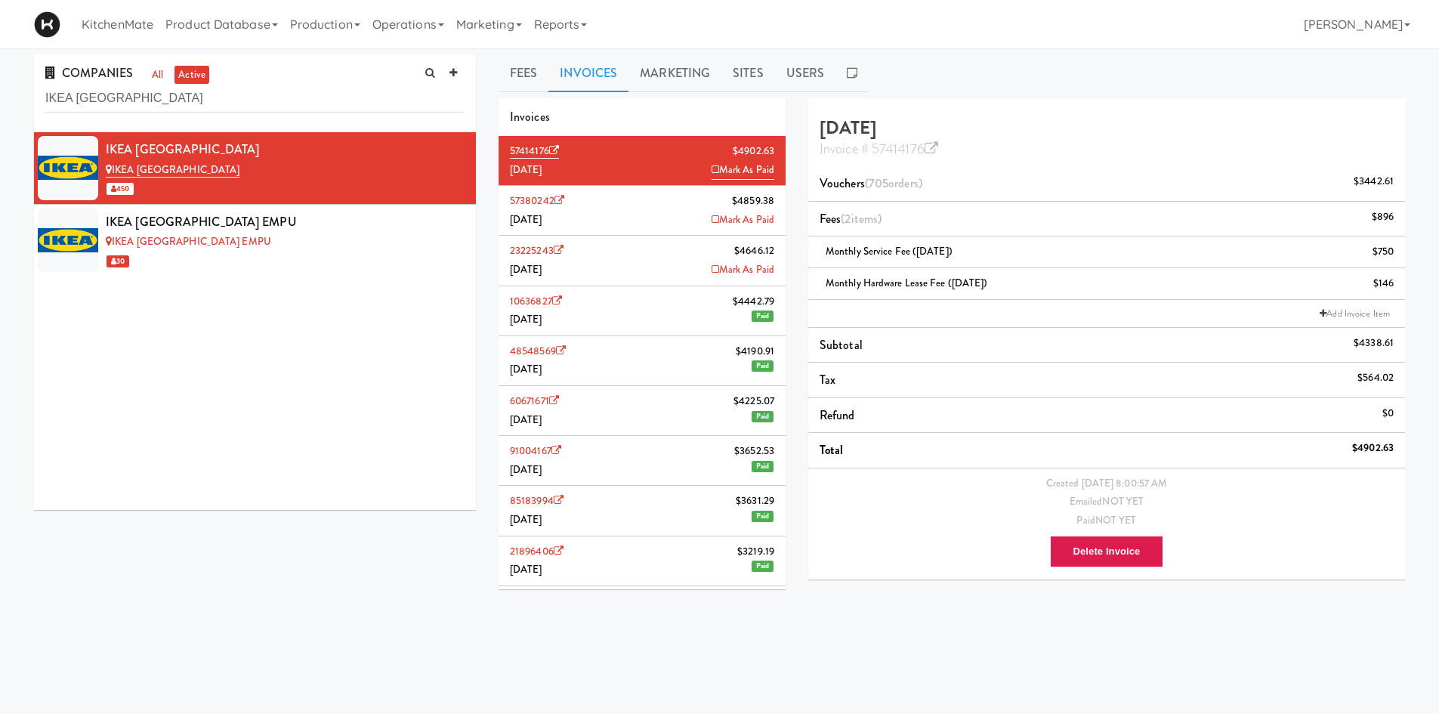
click at [660, 202] on li "57380242 $4859.38 July 2025 Mark As Paid" at bounding box center [642, 211] width 287 height 50
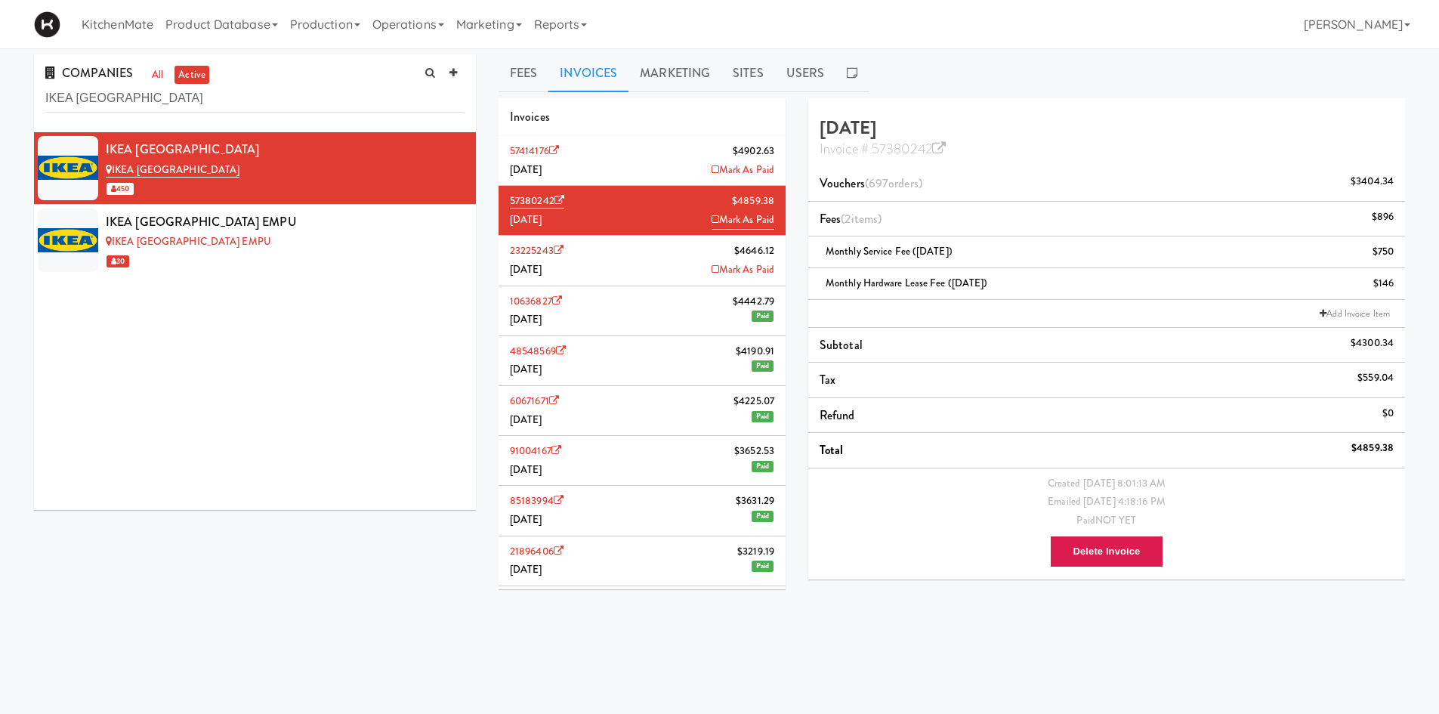
click at [673, 162] on li "57414176 $4902.63 August 2025 Mark As Paid" at bounding box center [642, 161] width 287 height 50
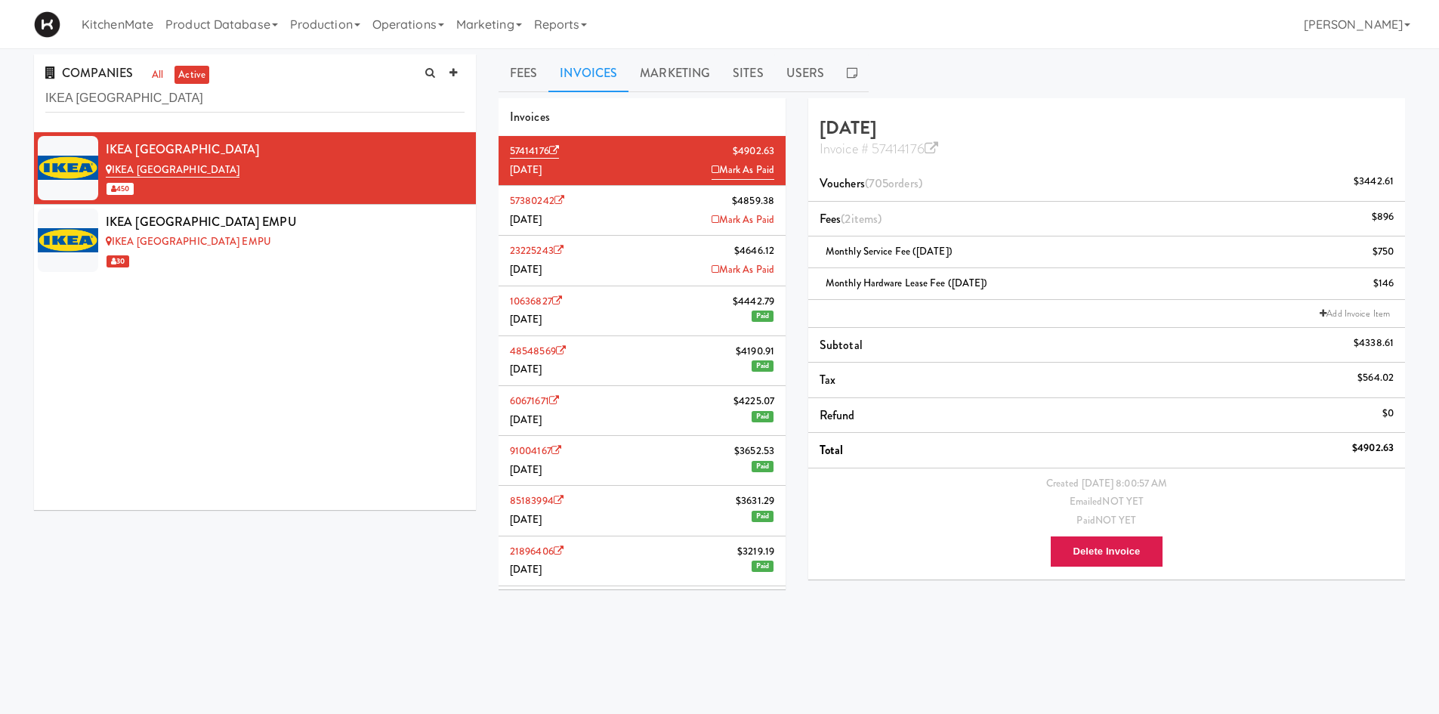
click at [664, 257] on li "23225243 $4646.12 June 2025 Mark As Paid" at bounding box center [642, 261] width 287 height 50
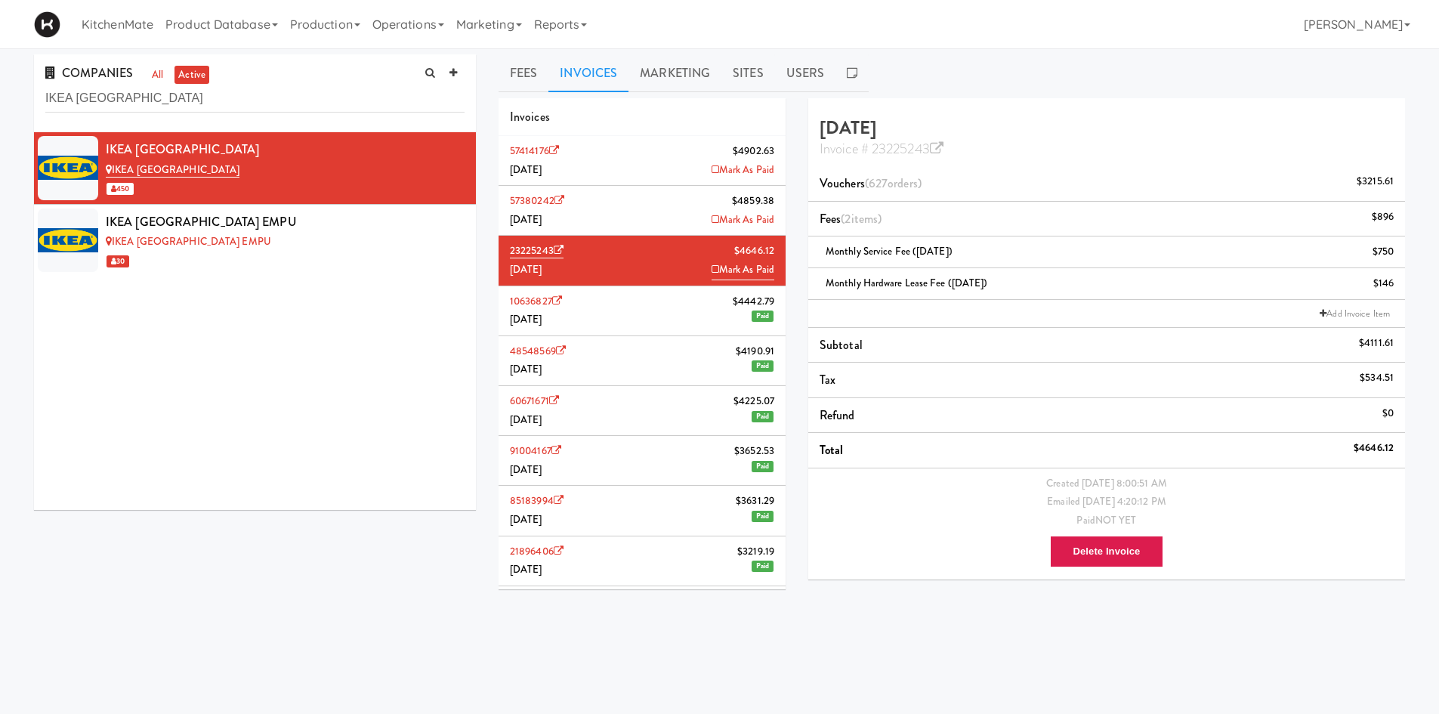
click at [682, 197] on li "57380242 $4859.38 July 2025 Mark As Paid" at bounding box center [642, 211] width 287 height 50
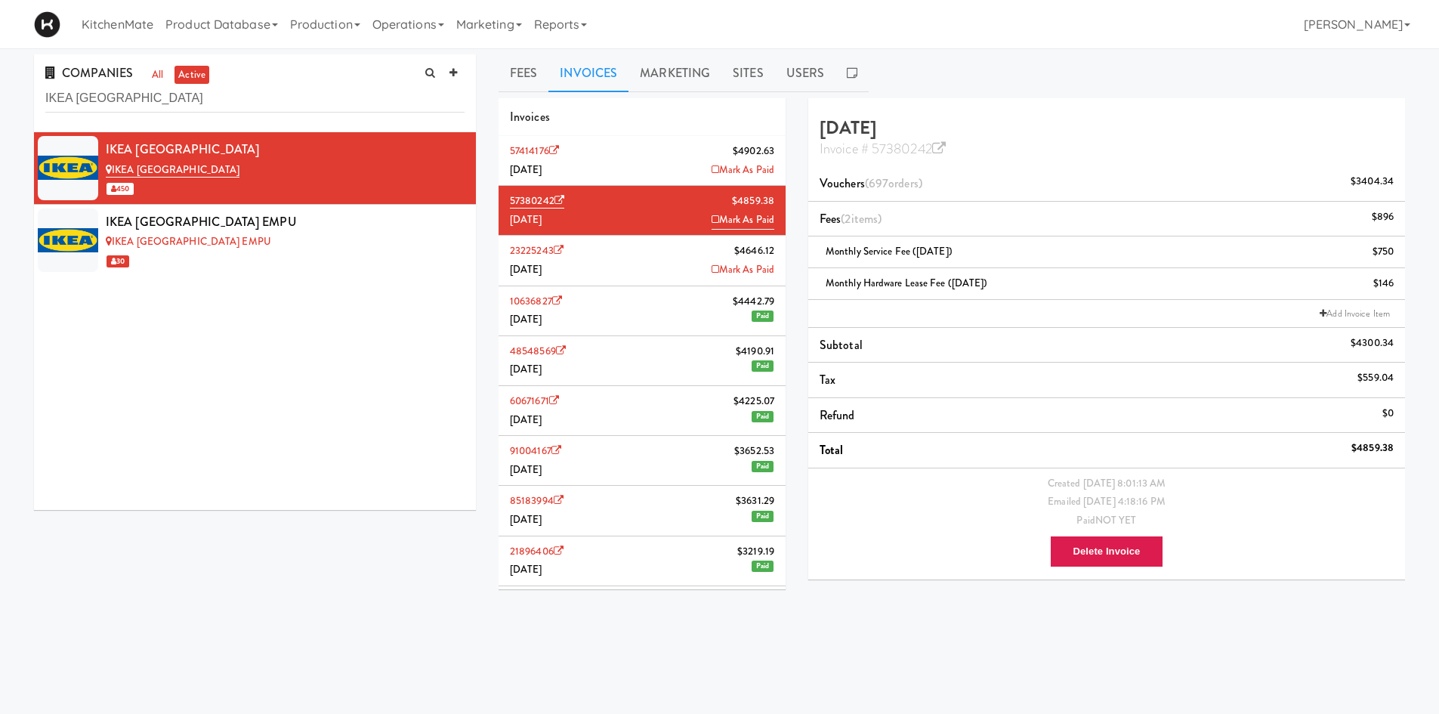
click at [682, 174] on li "57414176 $4902.63 August 2025 Mark As Paid" at bounding box center [642, 161] width 287 height 50
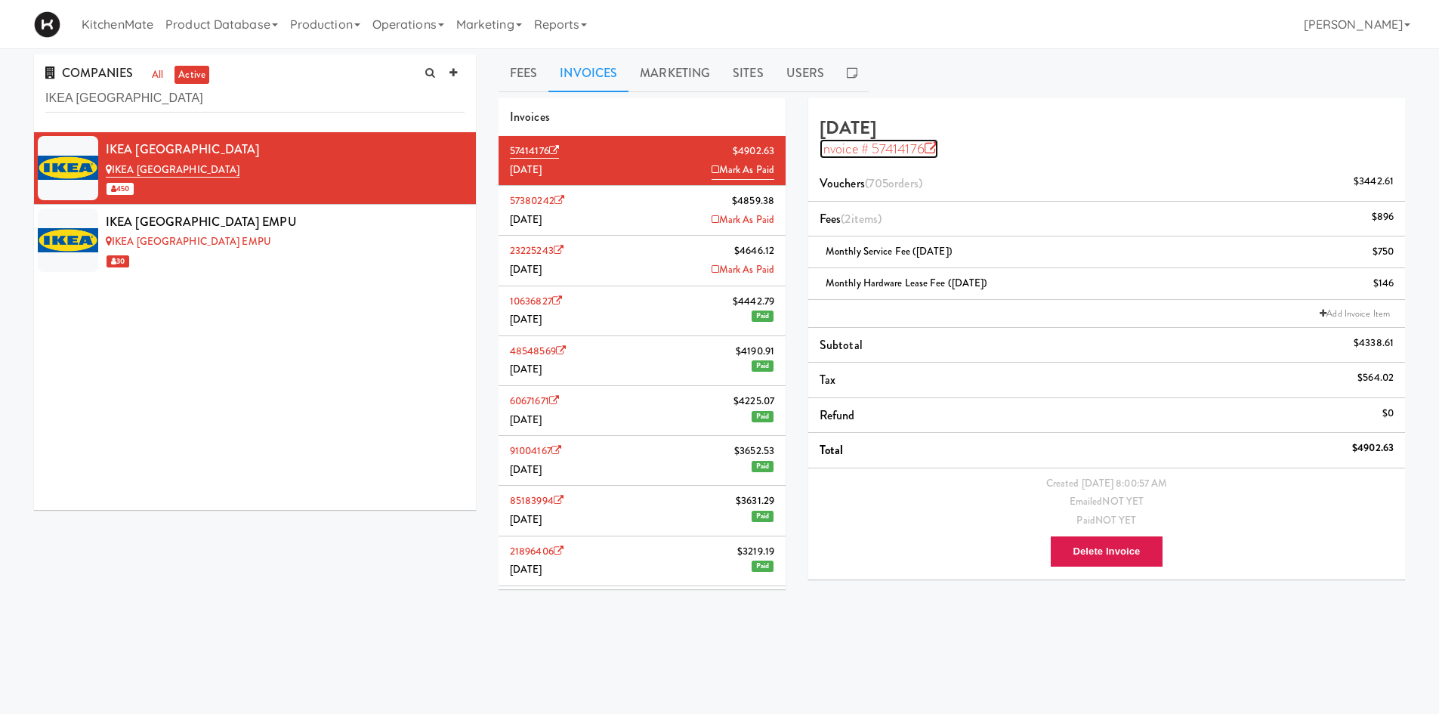
click at [937, 147] on icon at bounding box center [932, 149] width 14 height 14
click at [302, 86] on input "IKEA North York" at bounding box center [254, 99] width 419 height 28
paste input "Scarborough Town Center"
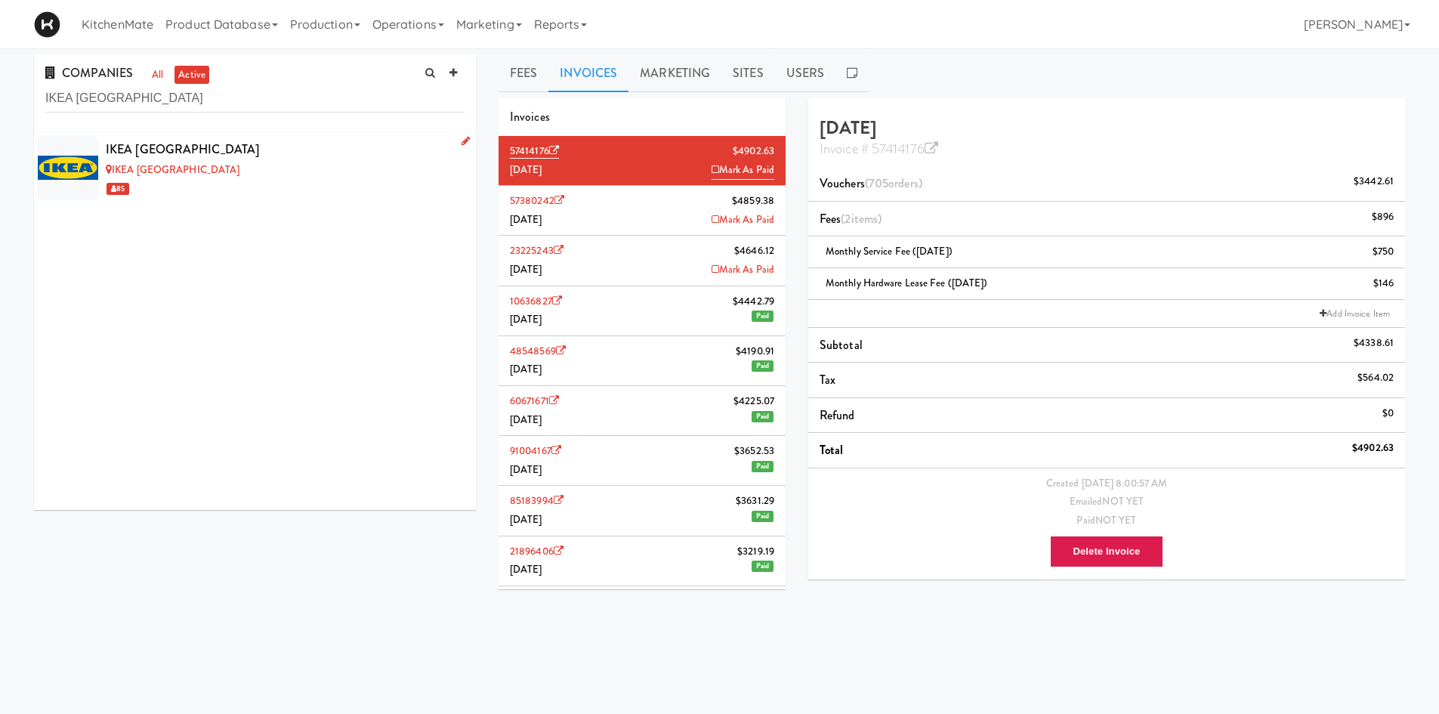
click at [314, 165] on div "IKEA Scarborough Town Center" at bounding box center [285, 170] width 359 height 19
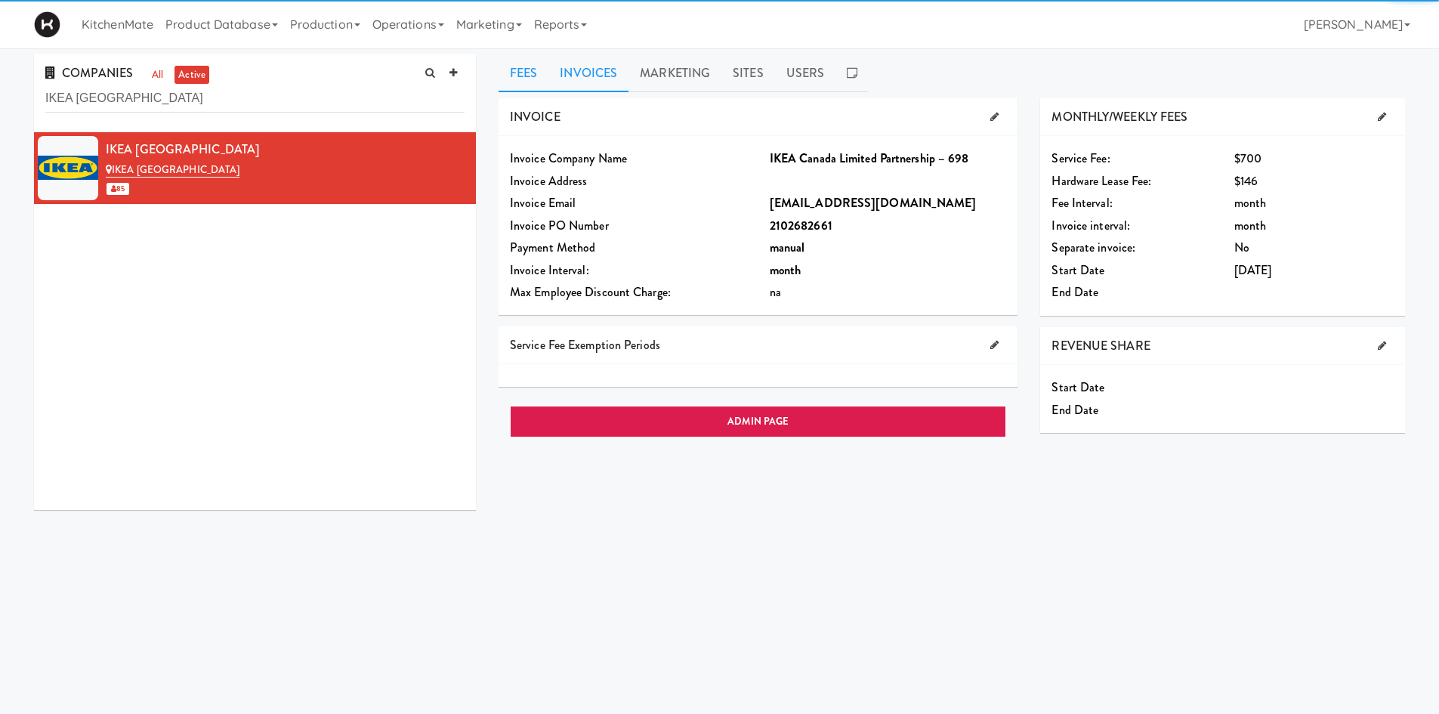
click at [595, 77] on link "Invoices" at bounding box center [588, 73] width 80 height 38
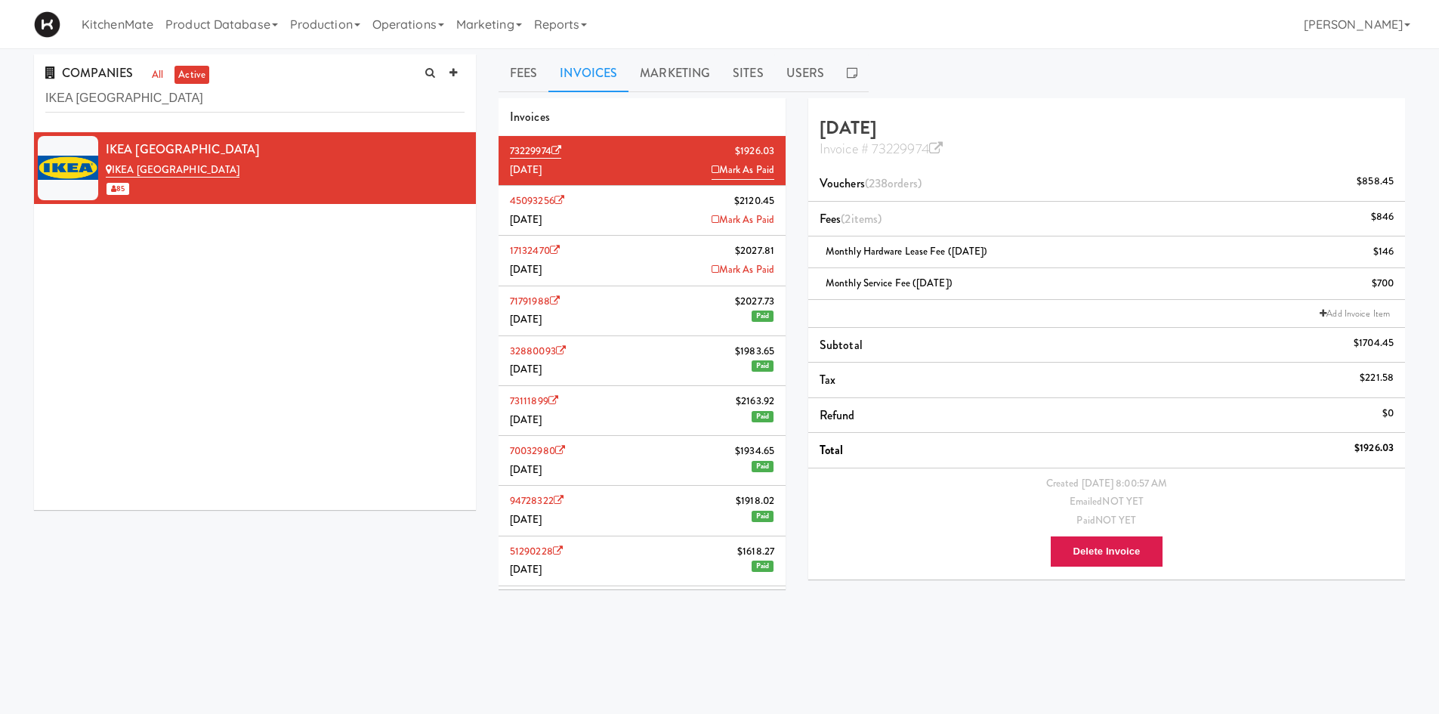
click at [627, 193] on li "45093256 $2120.45 July 2025 Mark As Paid" at bounding box center [642, 211] width 287 height 50
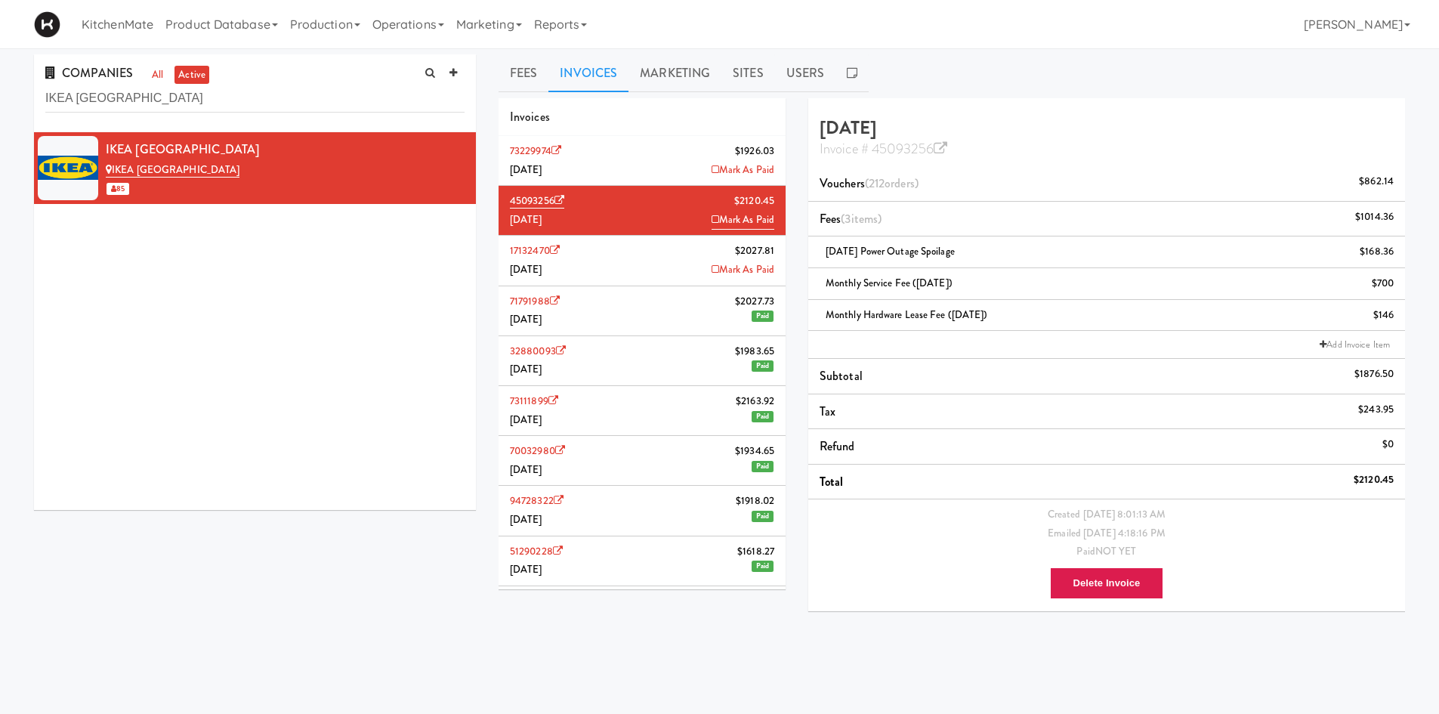
click at [645, 171] on li "73229974 $1926.03 August 2025 Mark As Paid" at bounding box center [642, 161] width 287 height 50
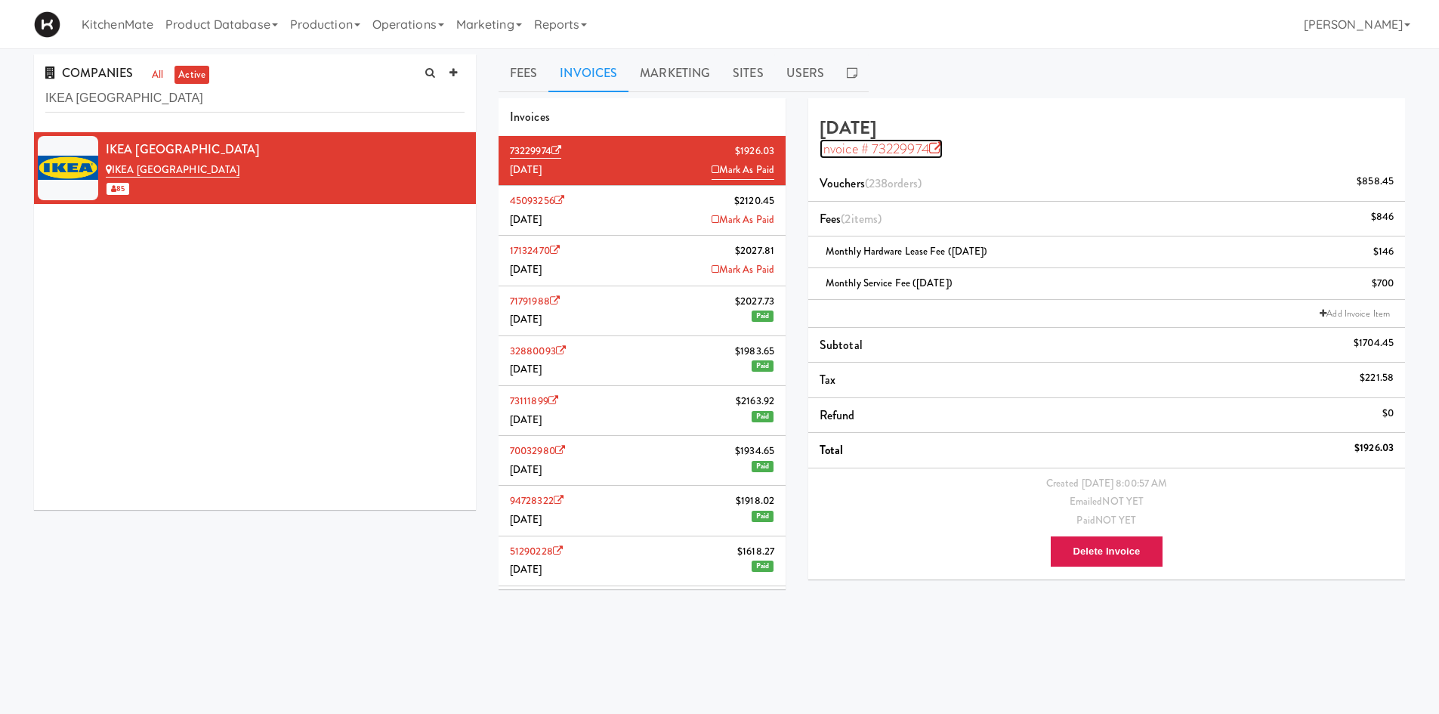
click at [942, 149] on icon at bounding box center [936, 149] width 14 height 14
click at [344, 102] on input "IKEA Scarborough Town Center" at bounding box center [254, 99] width 419 height 28
paste input "Toronto Downtown - Aura"
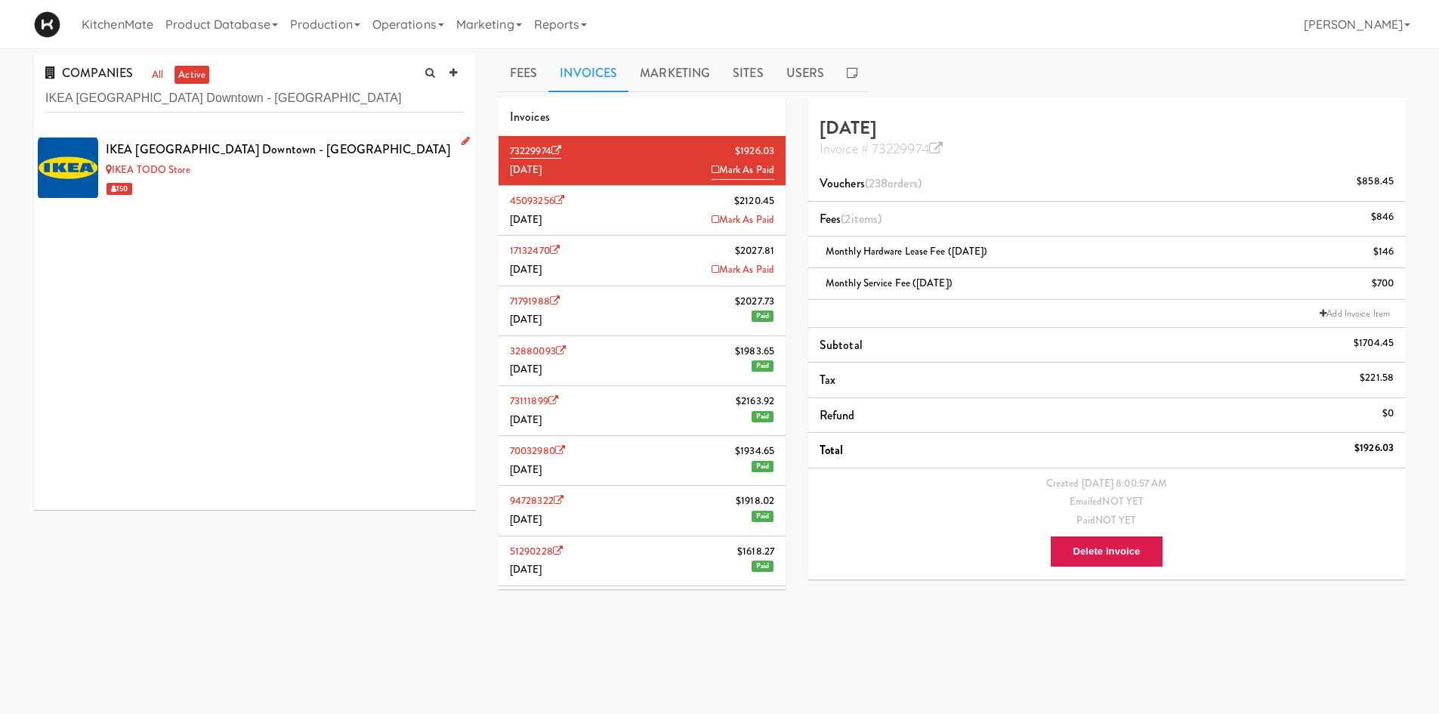
click at [289, 146] on div "IKEA Toronto Downtown - Aura" at bounding box center [285, 149] width 359 height 23
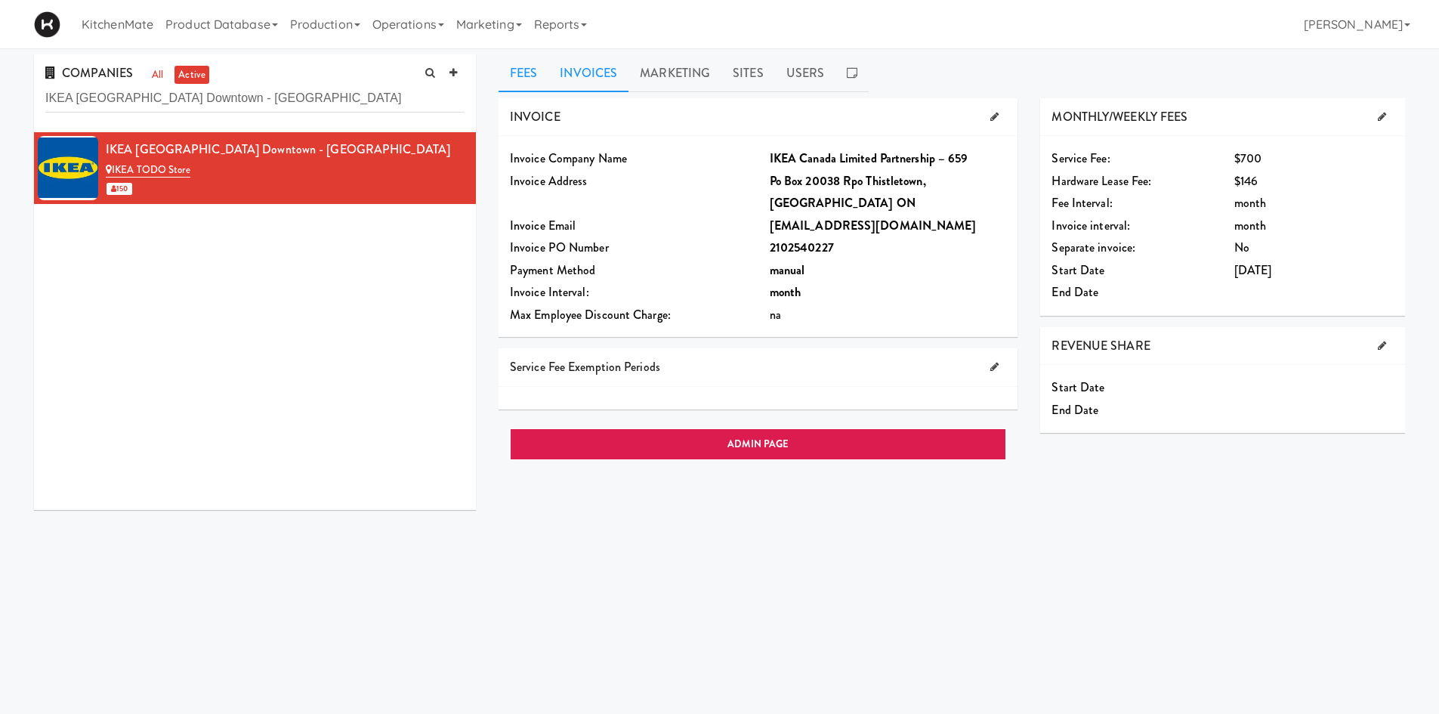
click at [594, 63] on link "Invoices" at bounding box center [588, 73] width 80 height 38
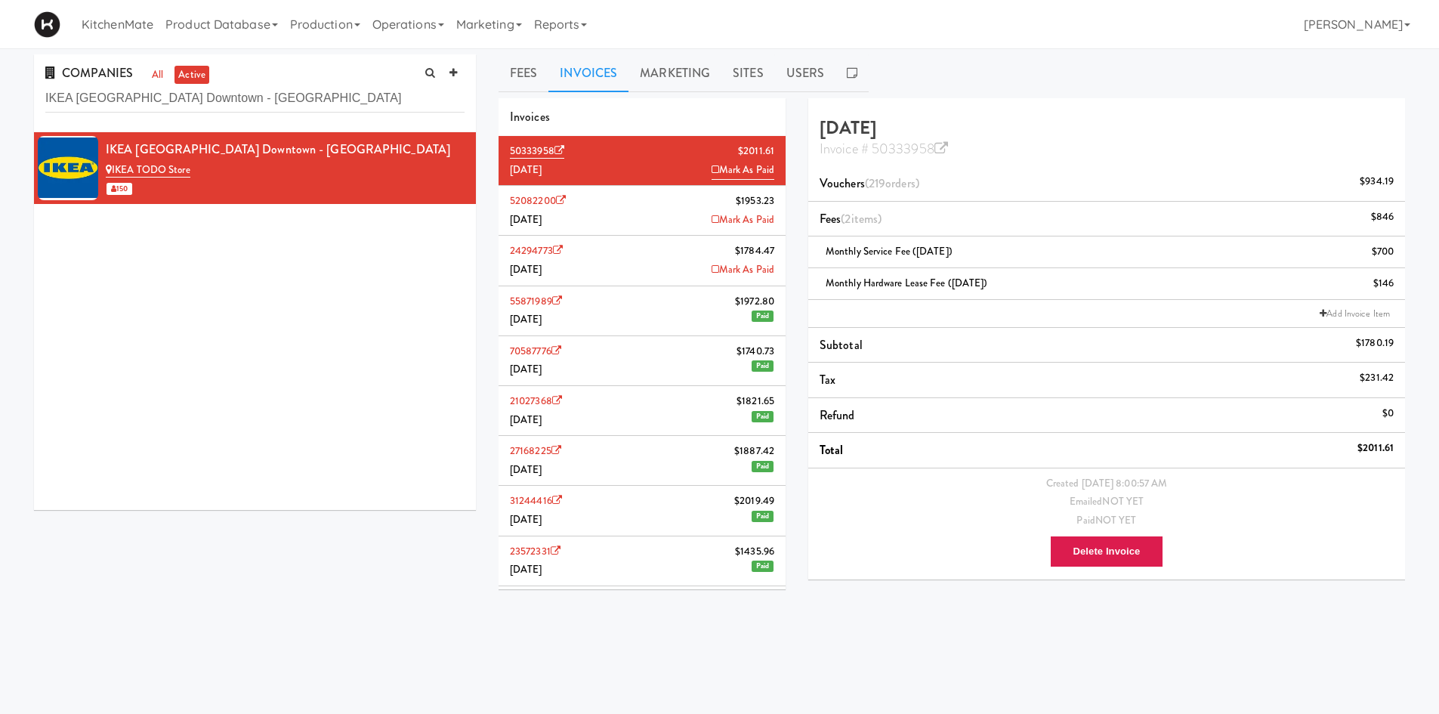
click at [630, 205] on li "52082200 $1953.23 July 2025 Mark As Paid" at bounding box center [642, 211] width 287 height 50
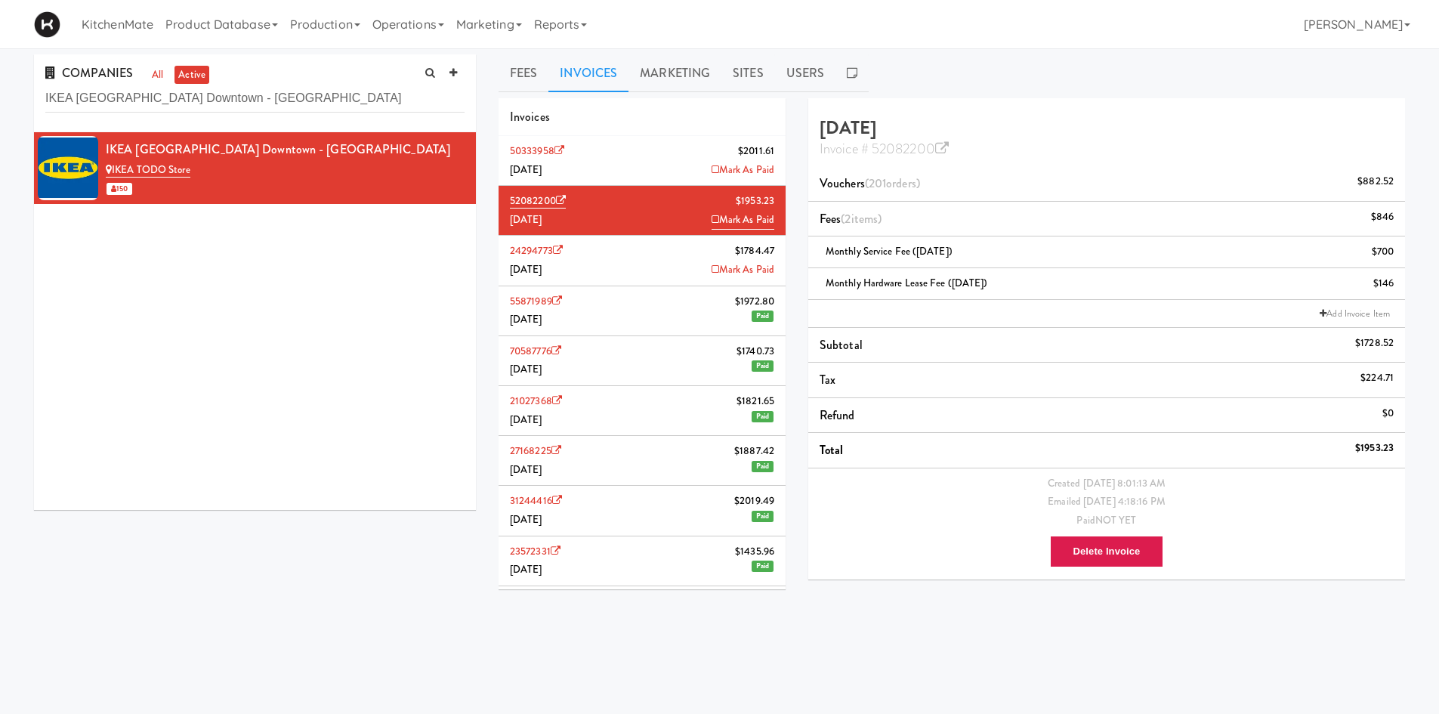
click at [644, 170] on li "50333958 $2011.61 August 2025 Mark As Paid" at bounding box center [642, 161] width 287 height 50
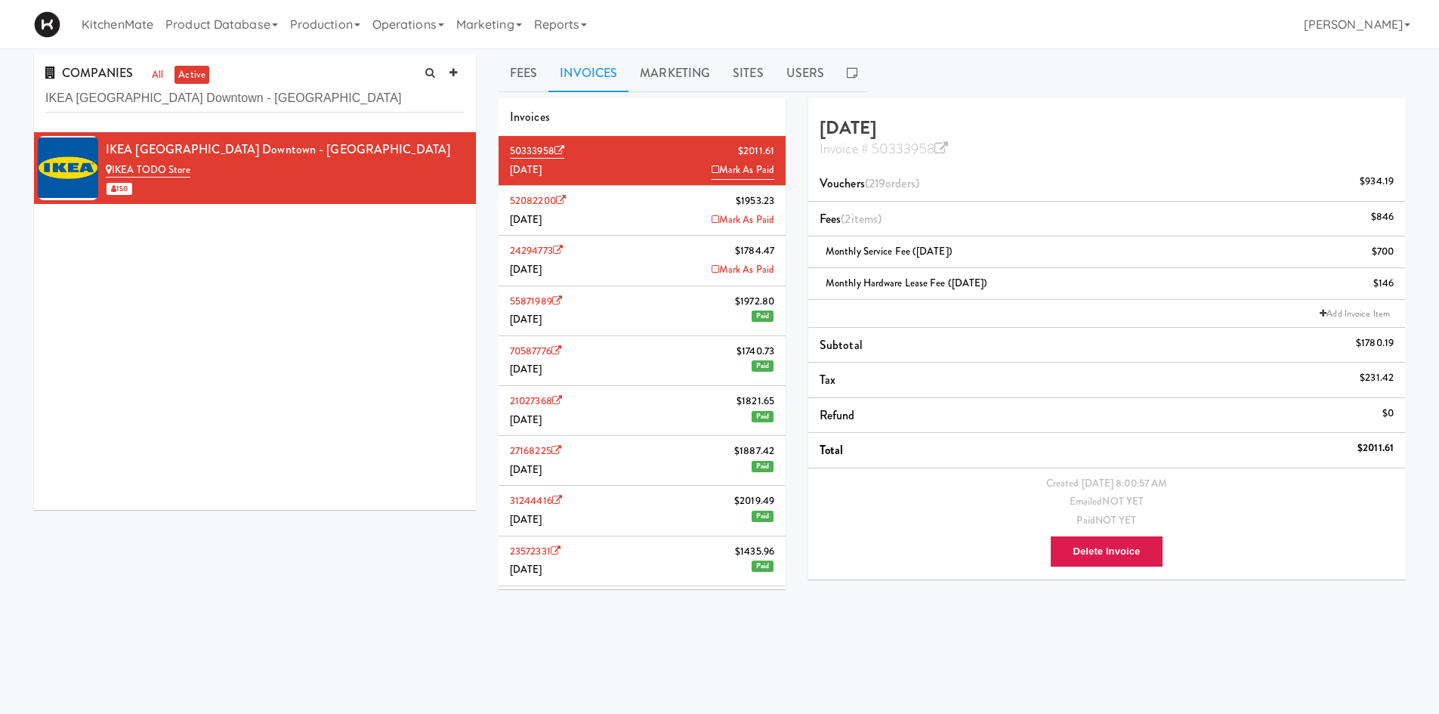
click at [651, 212] on li "52082200 $1953.23 July 2025 Mark As Paid" at bounding box center [642, 211] width 287 height 50
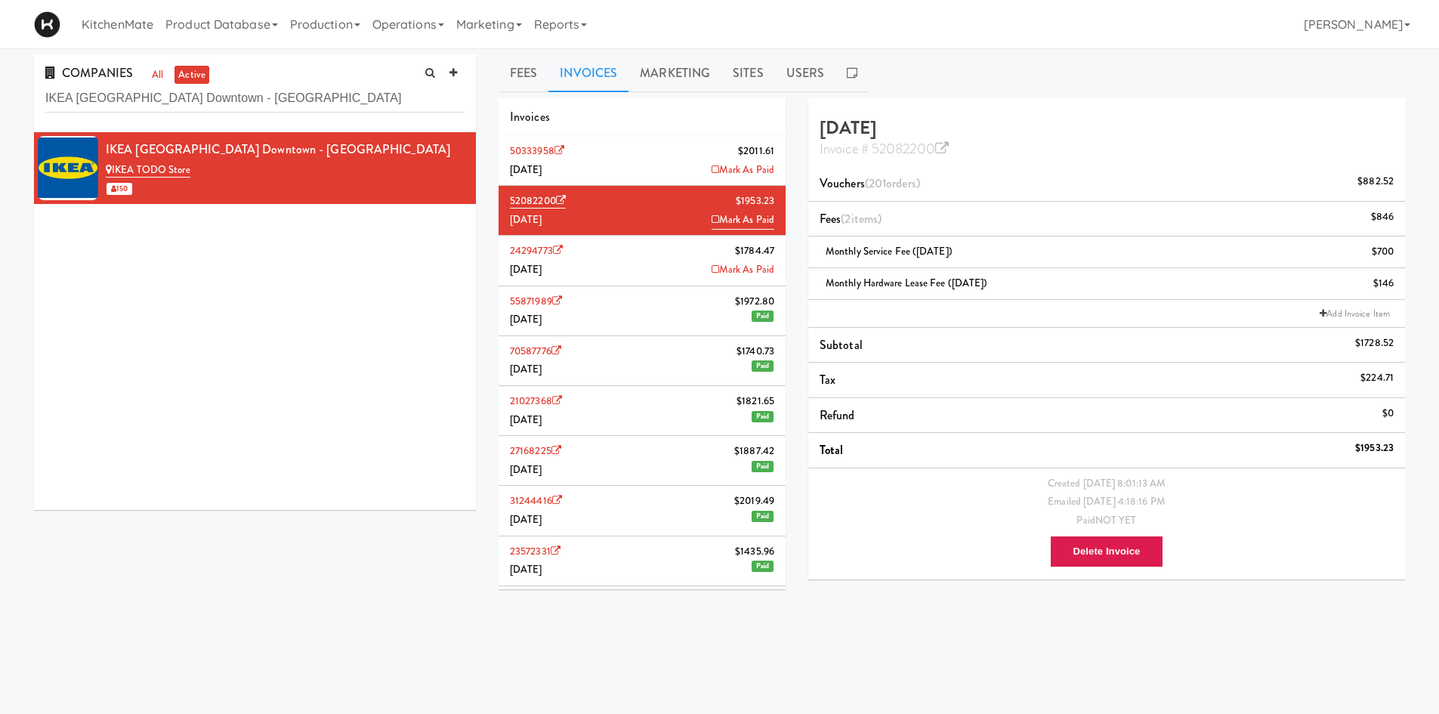
click at [648, 155] on li "50333958 $2011.61 August 2025 Mark As Paid" at bounding box center [642, 161] width 287 height 50
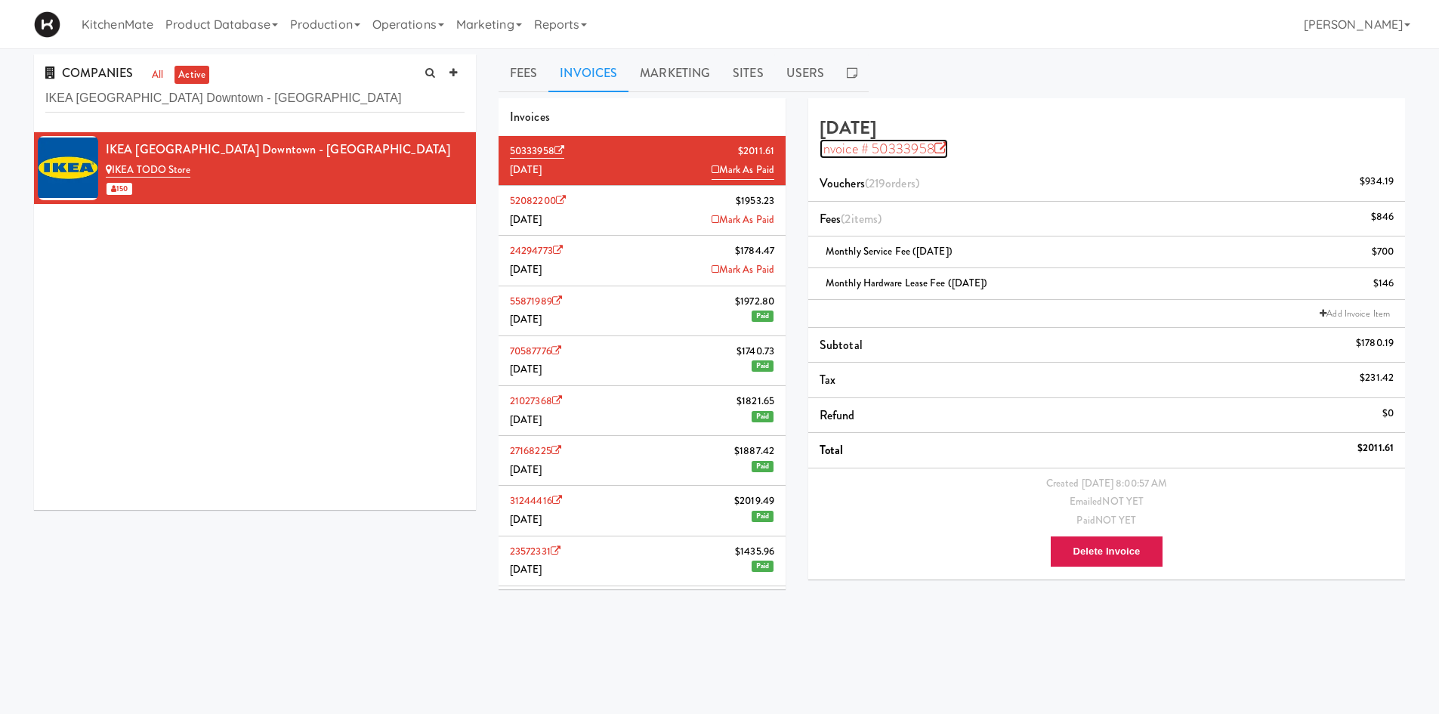
click at [940, 140] on link "Invoice # 50333958" at bounding box center [884, 149] width 128 height 20
click at [303, 82] on div "COMPANIES all active IKEA Toronto Downtown - Aura" at bounding box center [255, 93] width 442 height 78
click at [301, 103] on input "IKEA Toronto Downtown - Aura" at bounding box center [254, 99] width 419 height 28
click at [301, 100] on input "IKEA Toronto Downtown - Aura" at bounding box center [254, 99] width 419 height 28
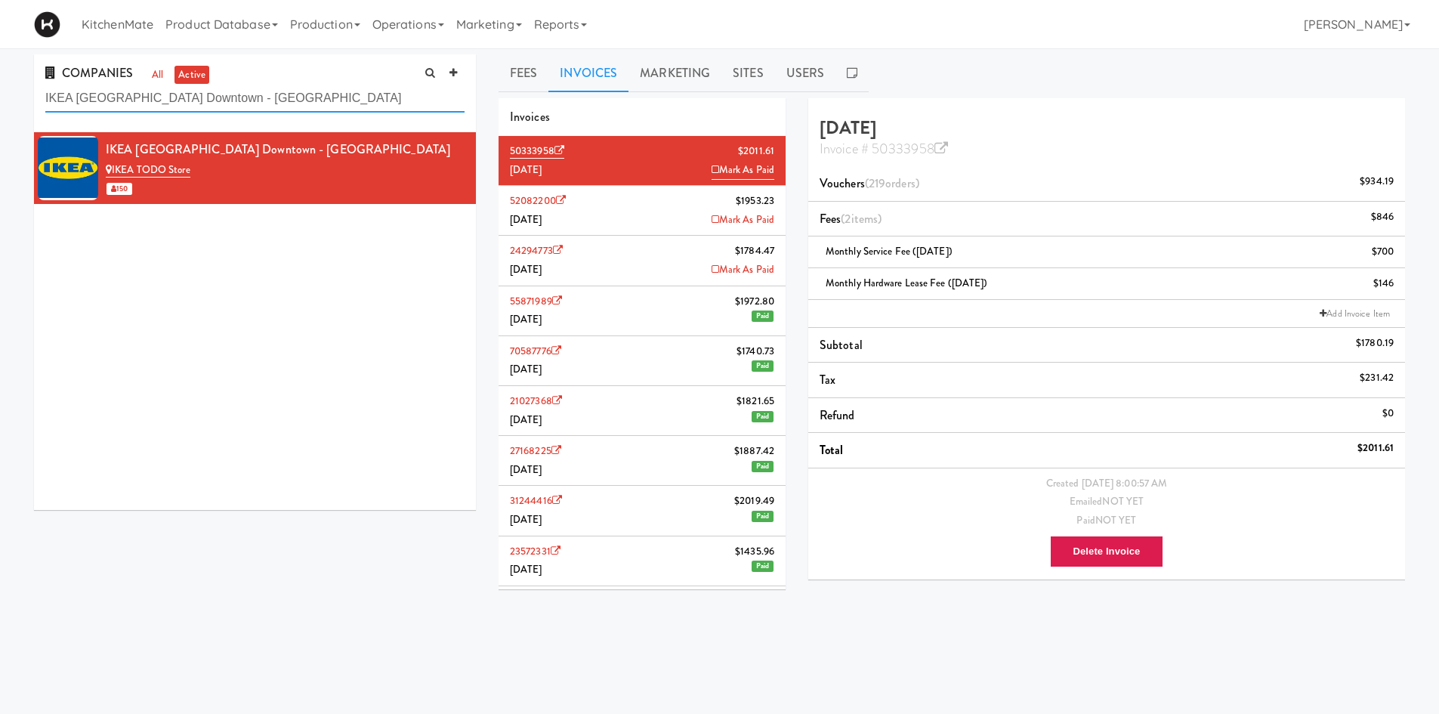
click at [301, 100] on input "IKEA Toronto Downtown - Aura" at bounding box center [254, 99] width 419 height 28
paste input "Vaughan Store"
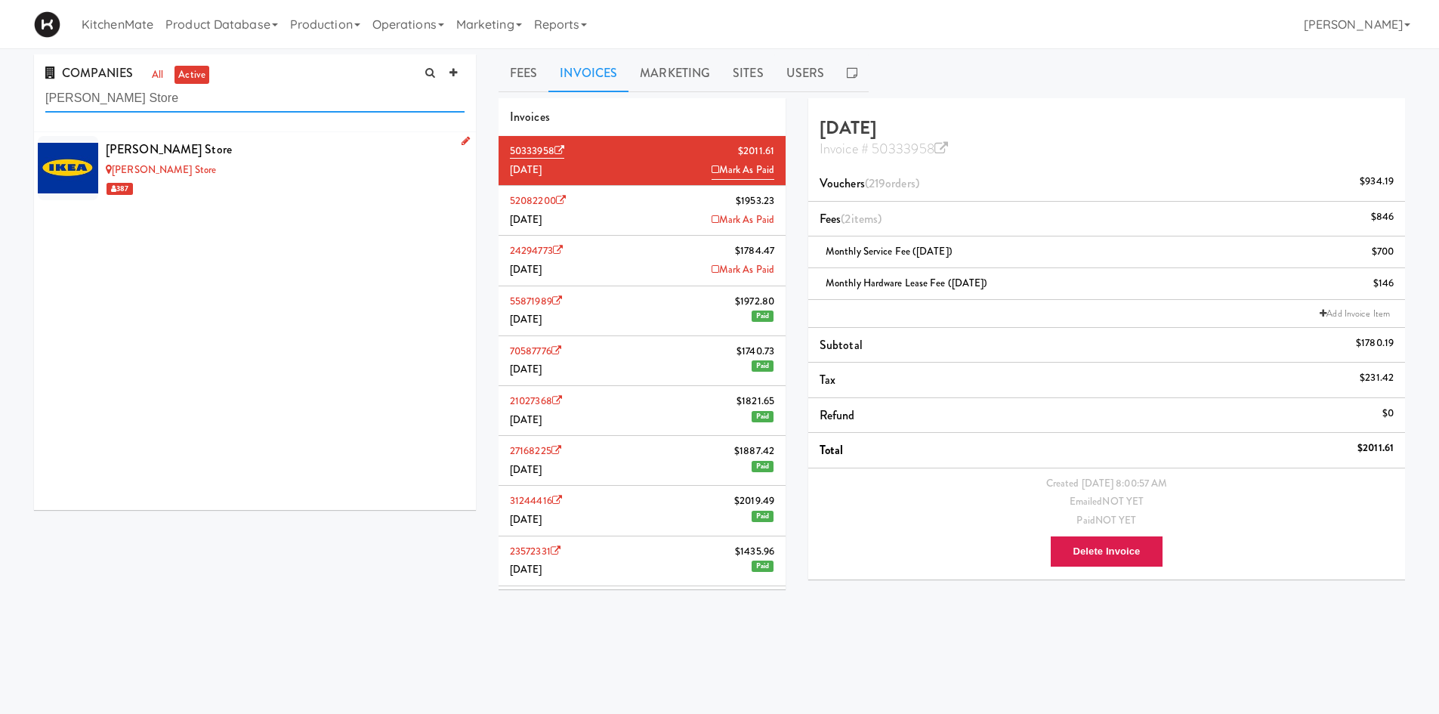
type input "IKEA Vaughan Store"
click at [297, 168] on div "IKEA Vaughan Store" at bounding box center [285, 170] width 359 height 19
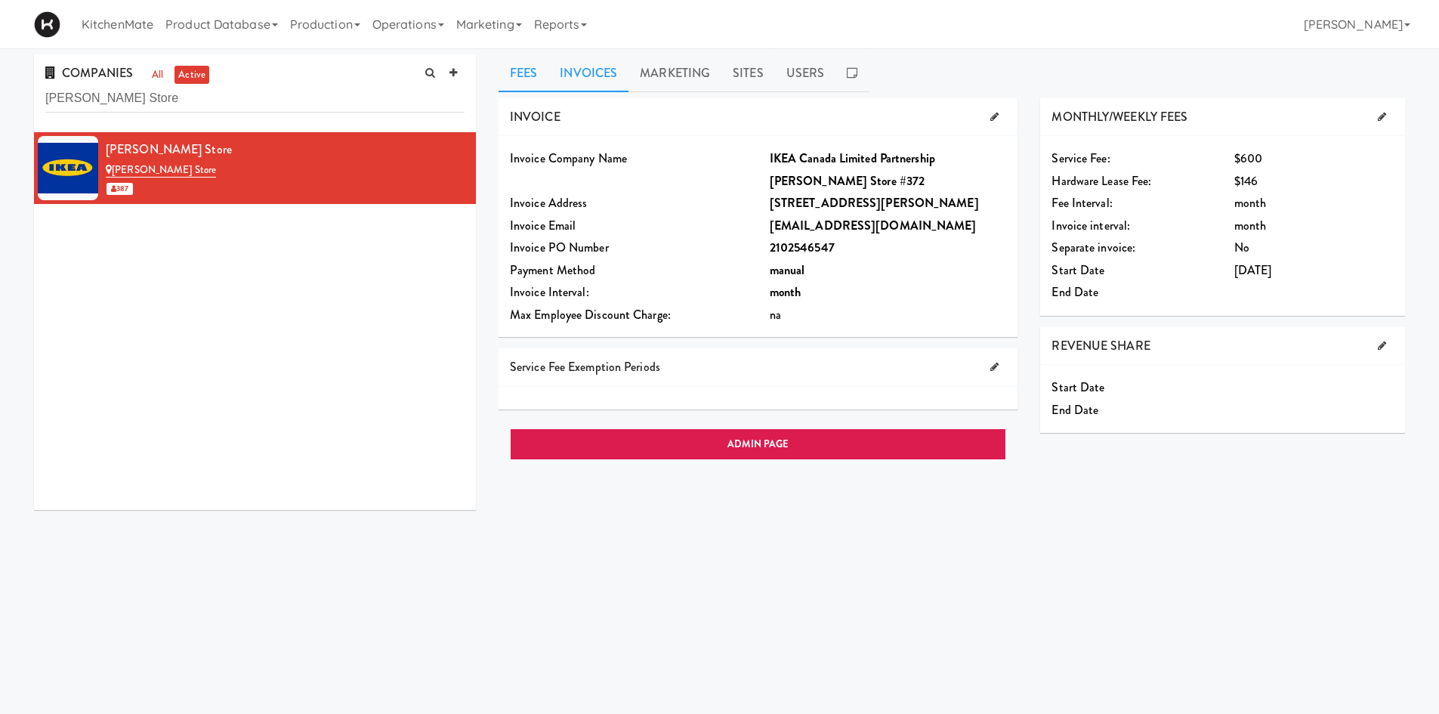
click at [609, 85] on link "Invoices" at bounding box center [588, 73] width 80 height 38
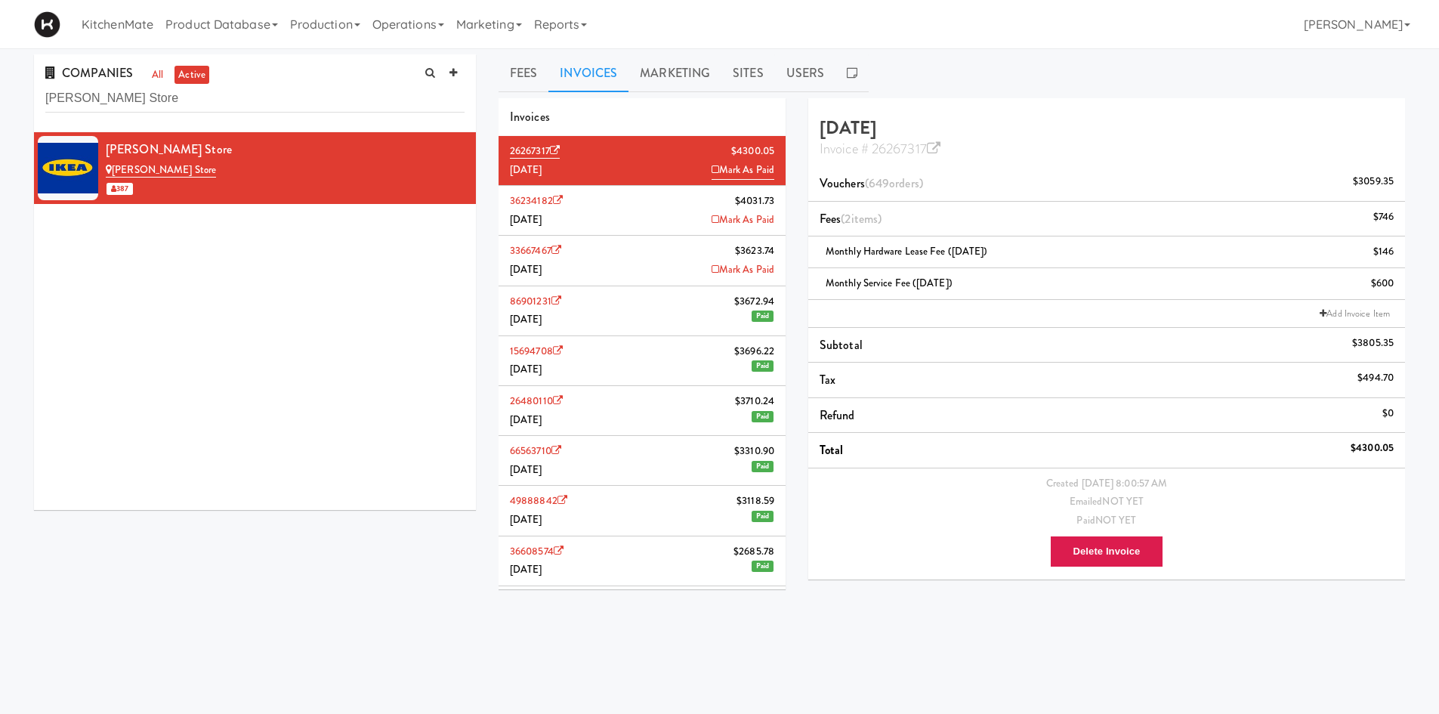
click at [580, 216] on li "36234182 $4031.73 July 2025 Mark As Paid" at bounding box center [642, 211] width 287 height 50
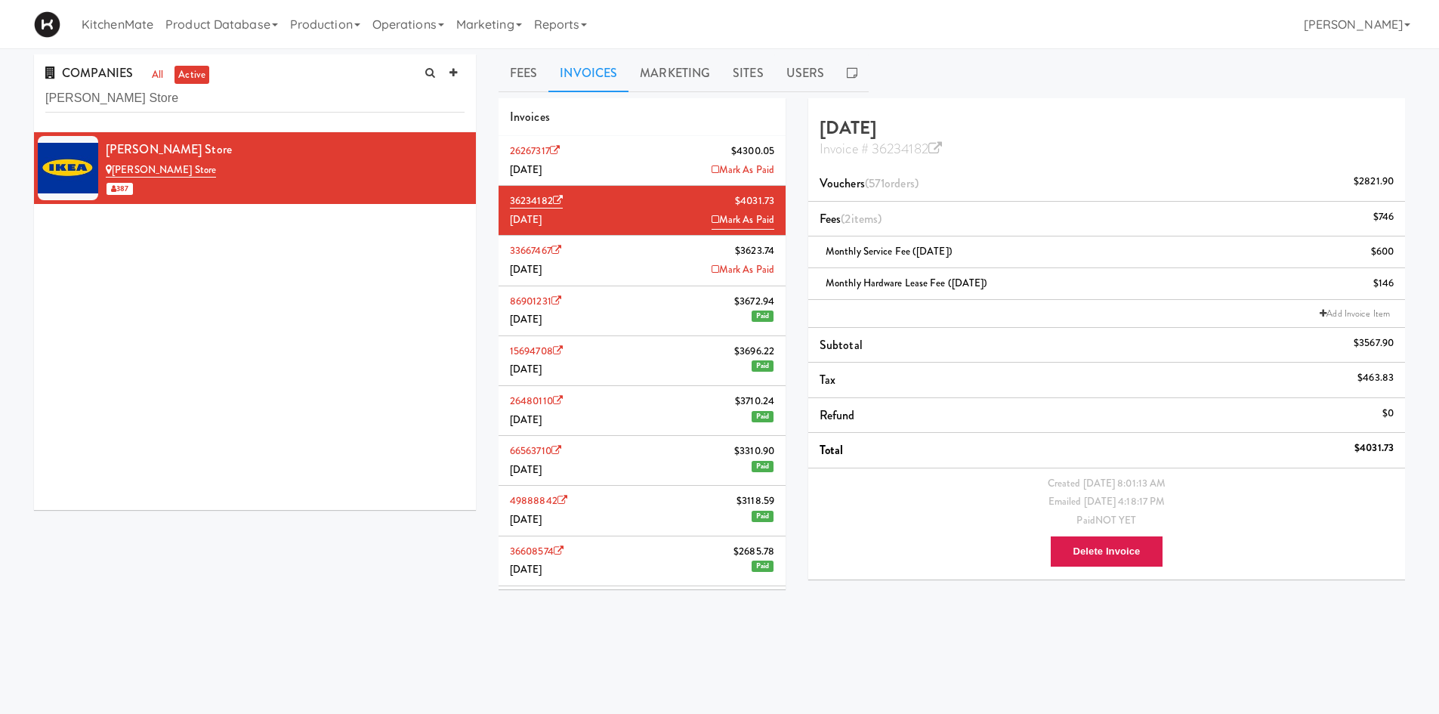
click at [617, 150] on li "26267317 $4300.05 August 2025 Mark As Paid" at bounding box center [642, 161] width 287 height 50
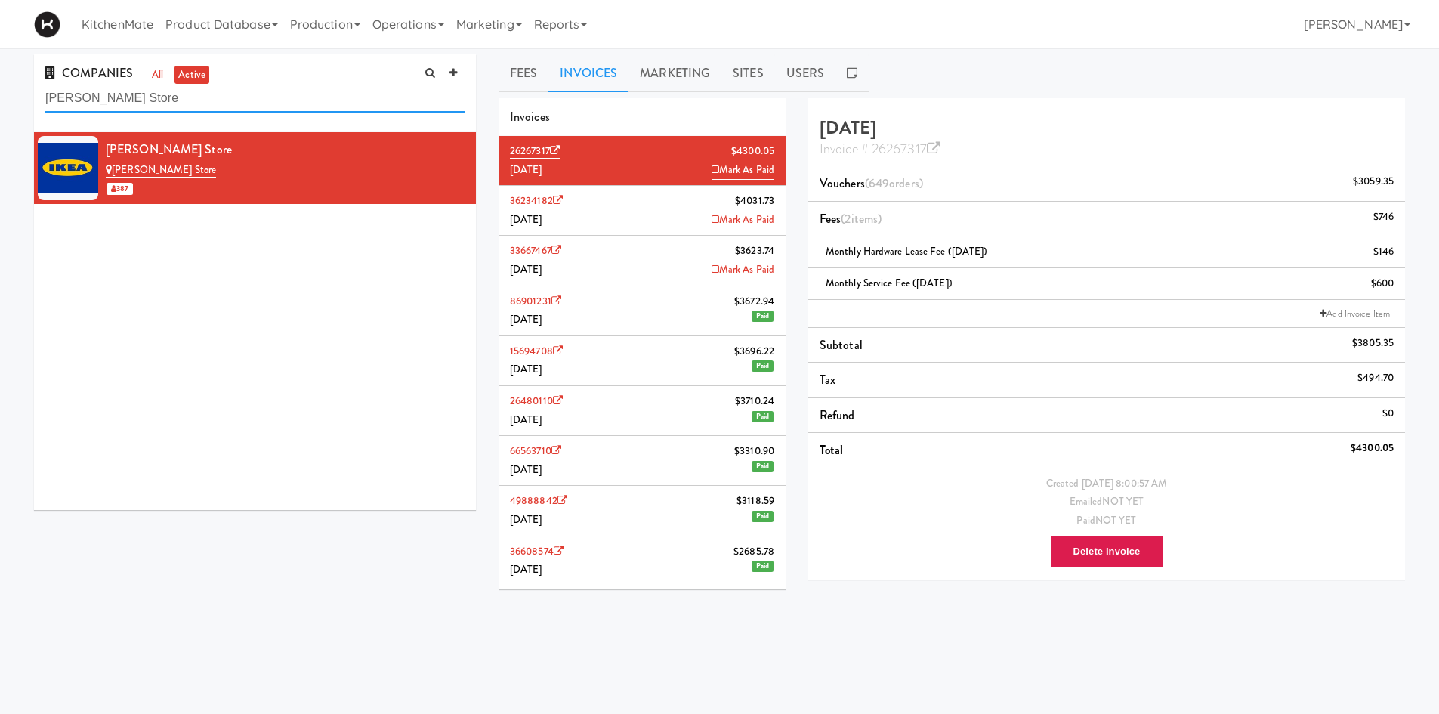
click at [310, 87] on input "IKEA Vaughan Store" at bounding box center [254, 99] width 419 height 28
paste input "Landa Kennedy Office Limited Partnership"
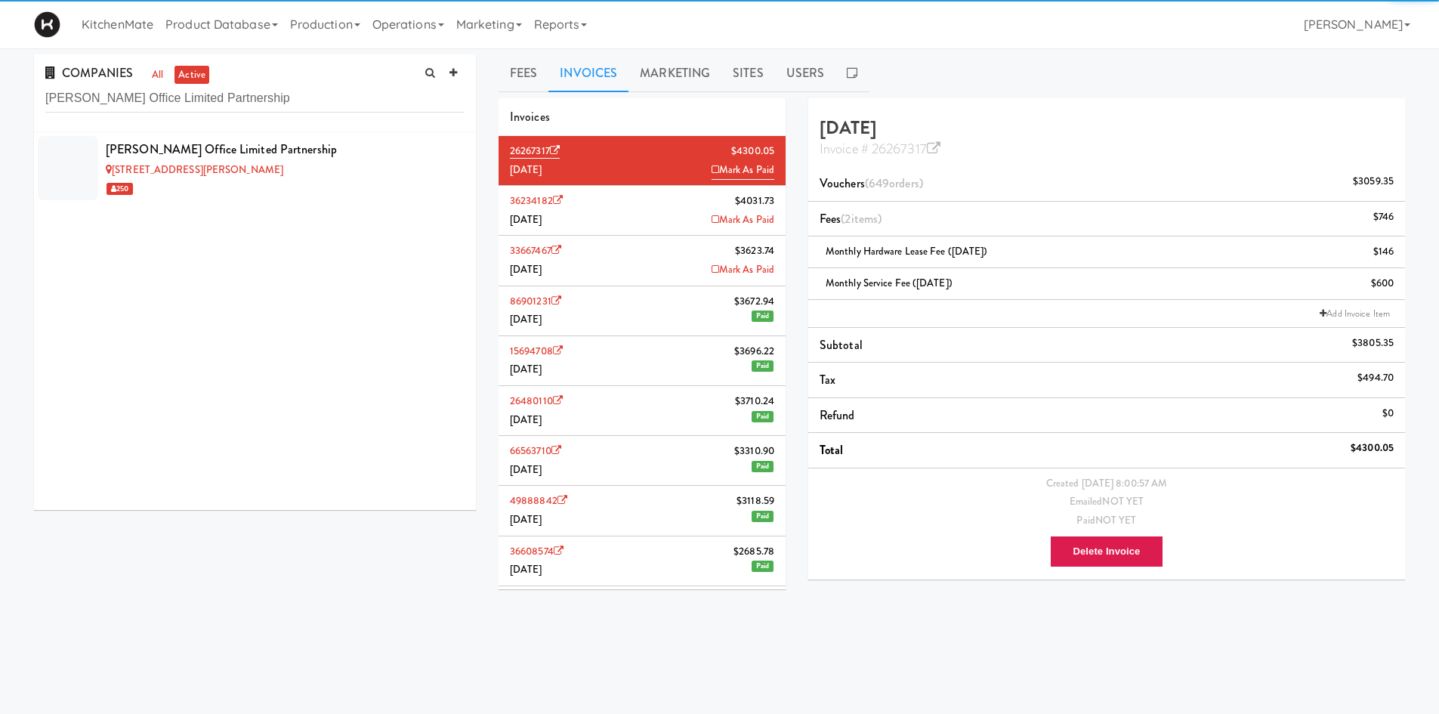
click at [324, 157] on div "Landa Kennedy Office Limited Partnership" at bounding box center [285, 149] width 359 height 23
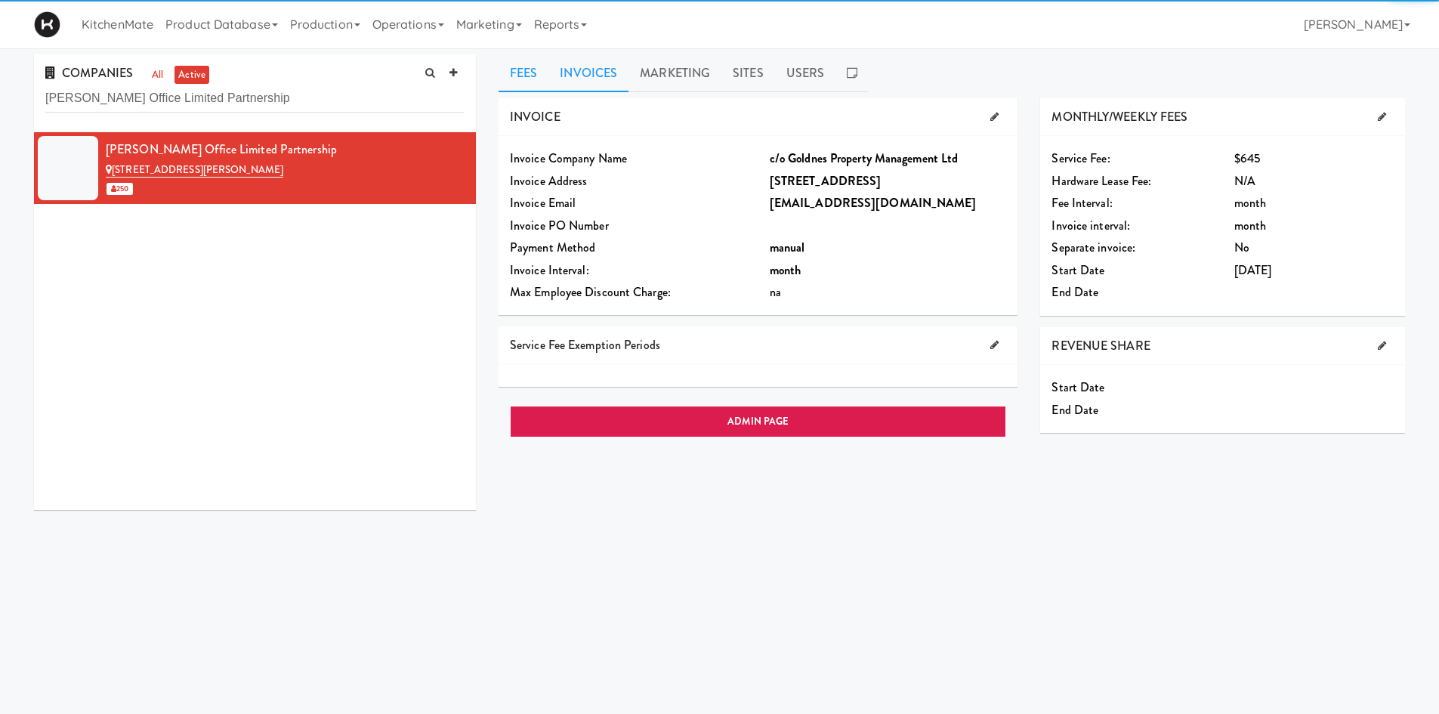
click at [570, 58] on link "Invoices" at bounding box center [588, 73] width 80 height 38
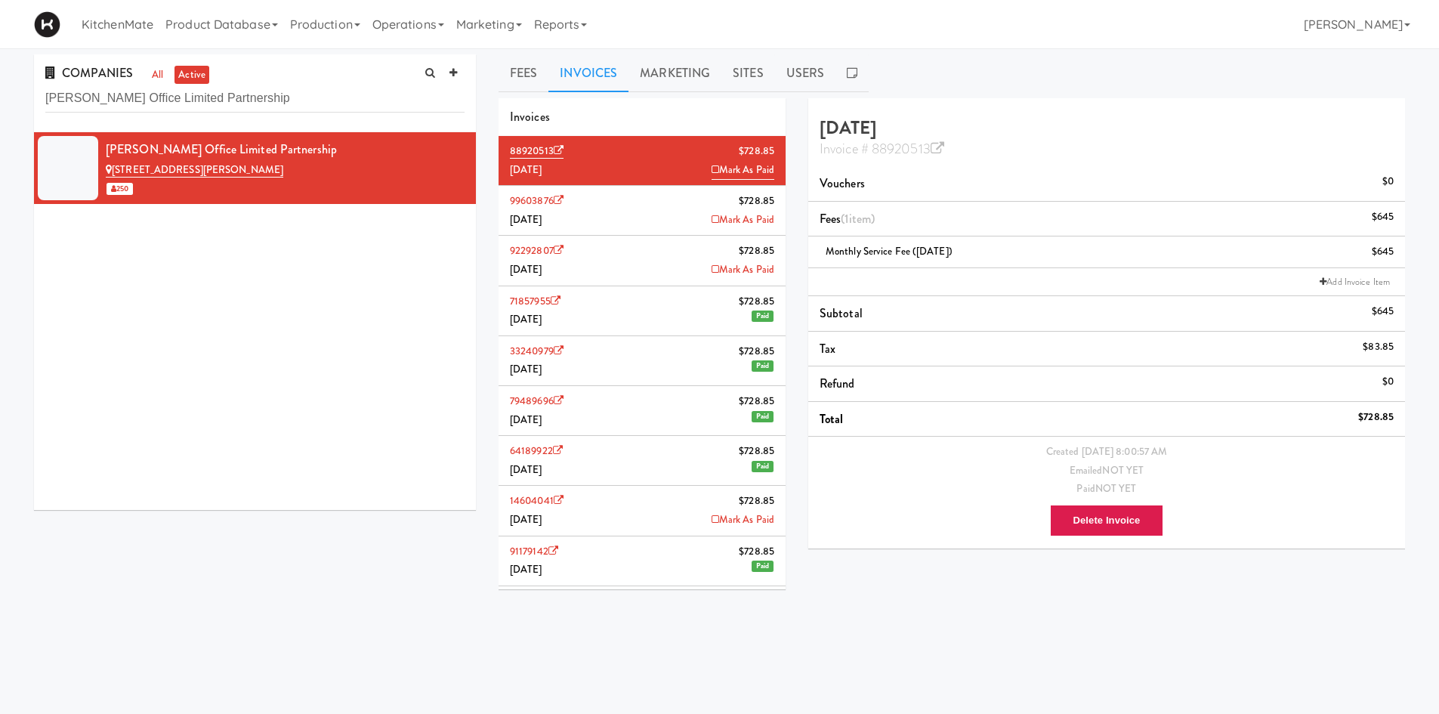
click at [653, 215] on li "99603876 $728.85 July 2025 Mark As Paid" at bounding box center [642, 211] width 287 height 50
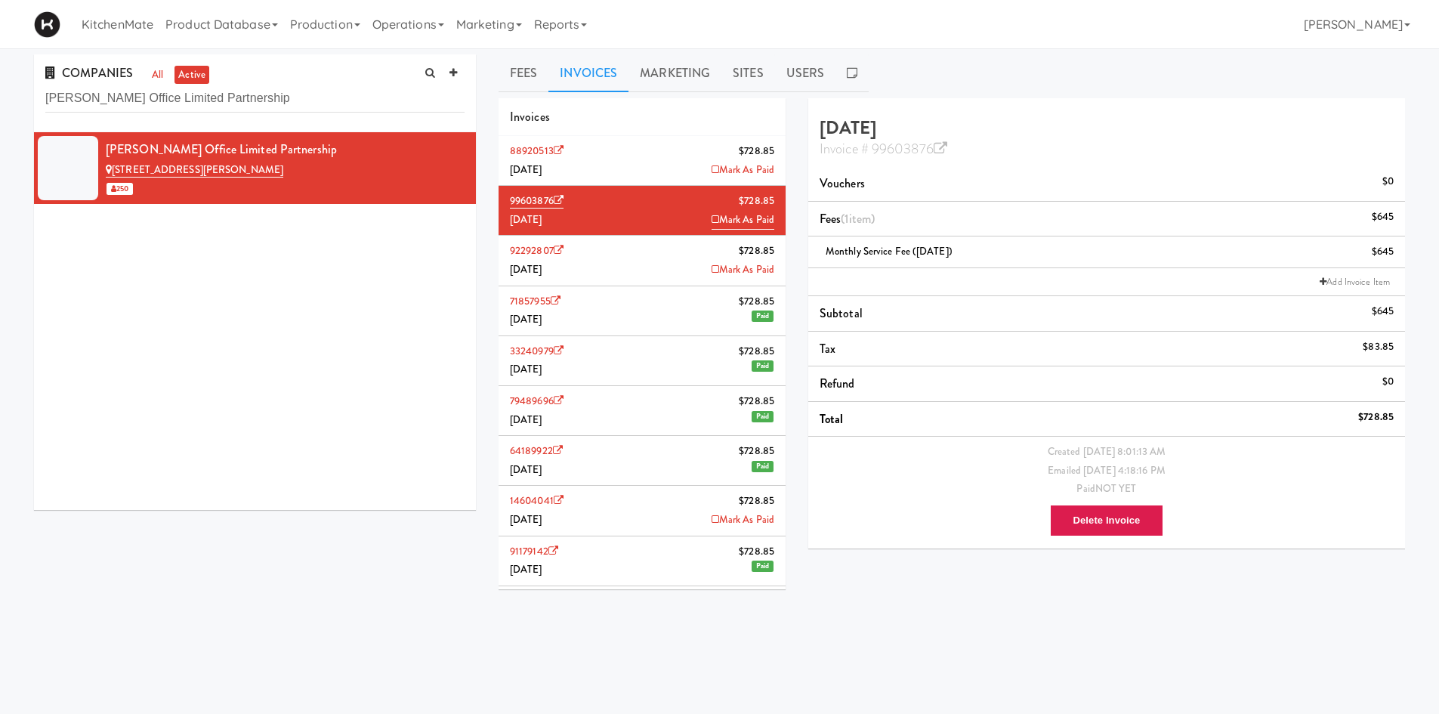
click at [670, 167] on li "88920513 $728.85 August 2025 Mark As Paid" at bounding box center [642, 161] width 287 height 50
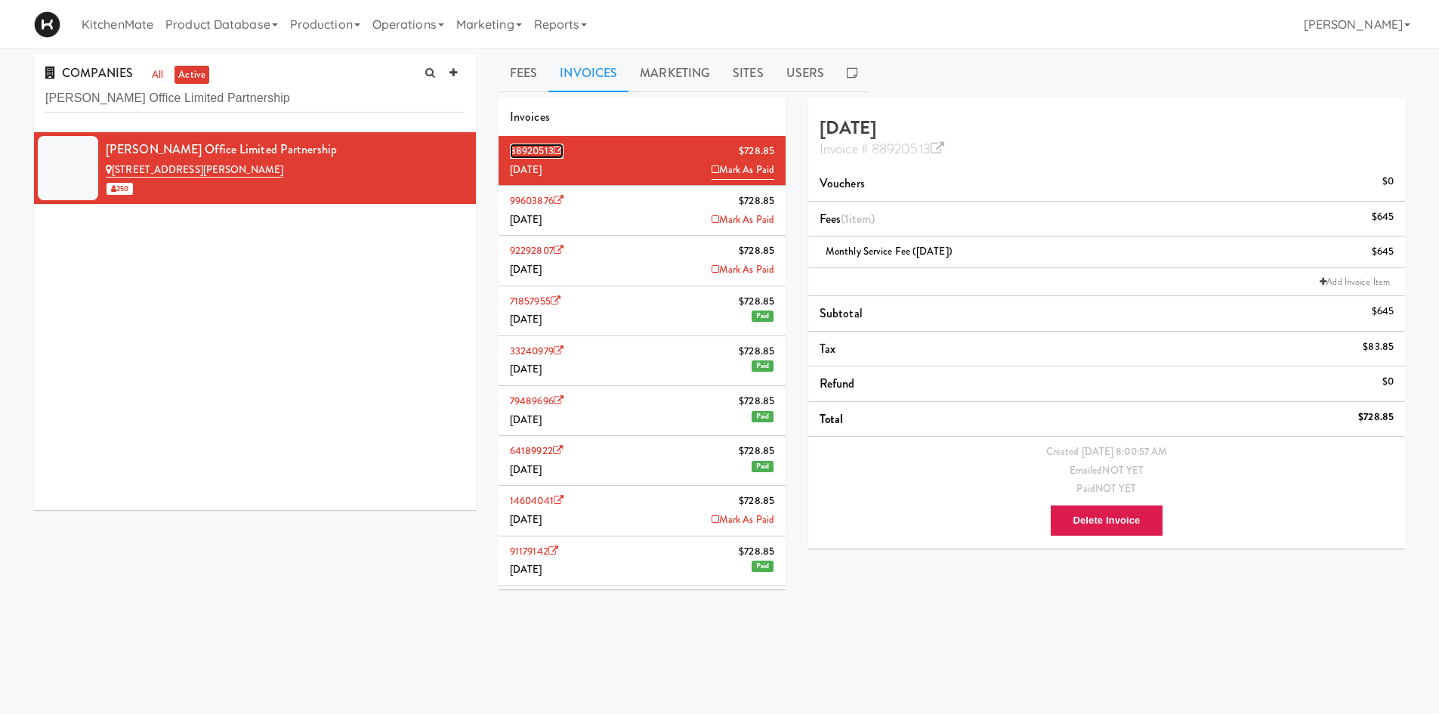
click at [555, 148] on icon at bounding box center [559, 151] width 10 height 10
click at [284, 97] on input "Landa Kennedy Office Limited Partnership" at bounding box center [254, 99] width 419 height 28
paste input "Mattr (formerly Shawcor)"
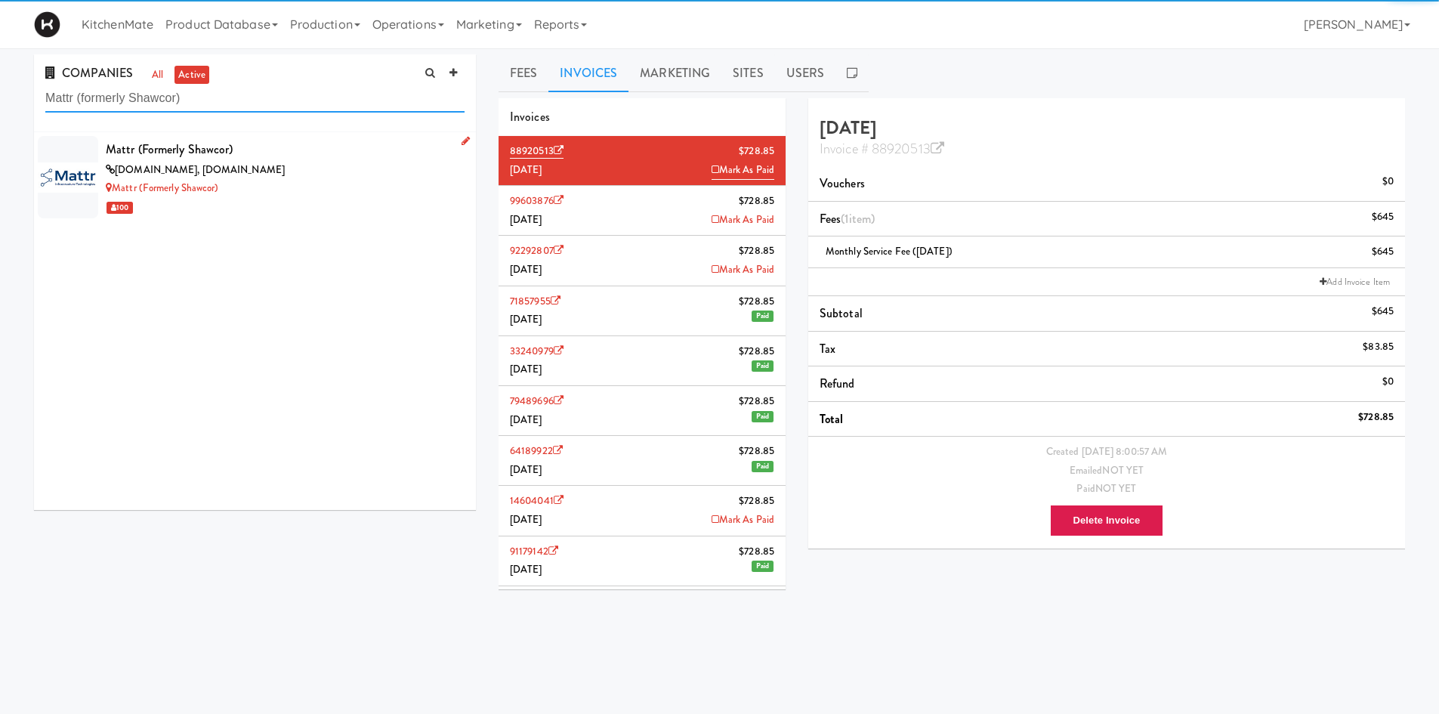
type input "Mattr (formerly Shawcor)"
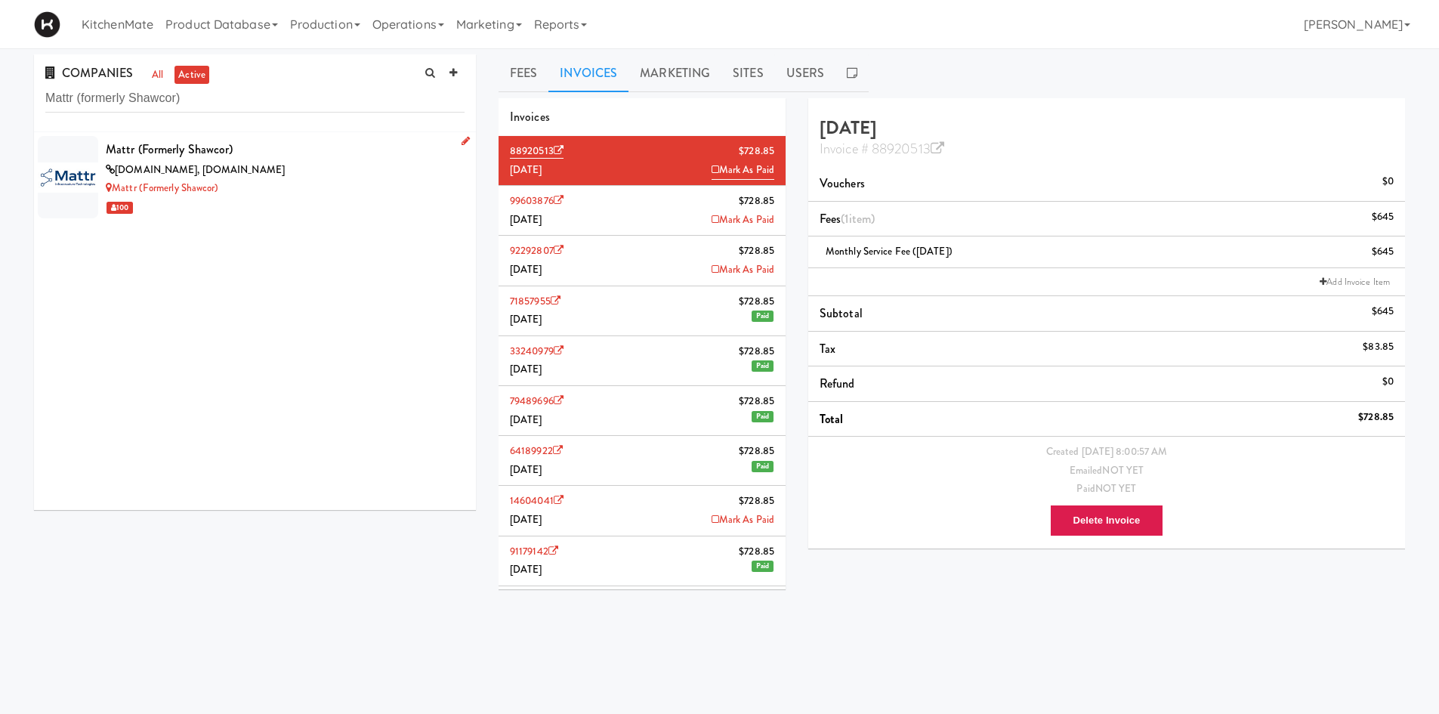
click at [255, 156] on div "Mattr (formerly Shawcor)" at bounding box center [285, 149] width 359 height 23
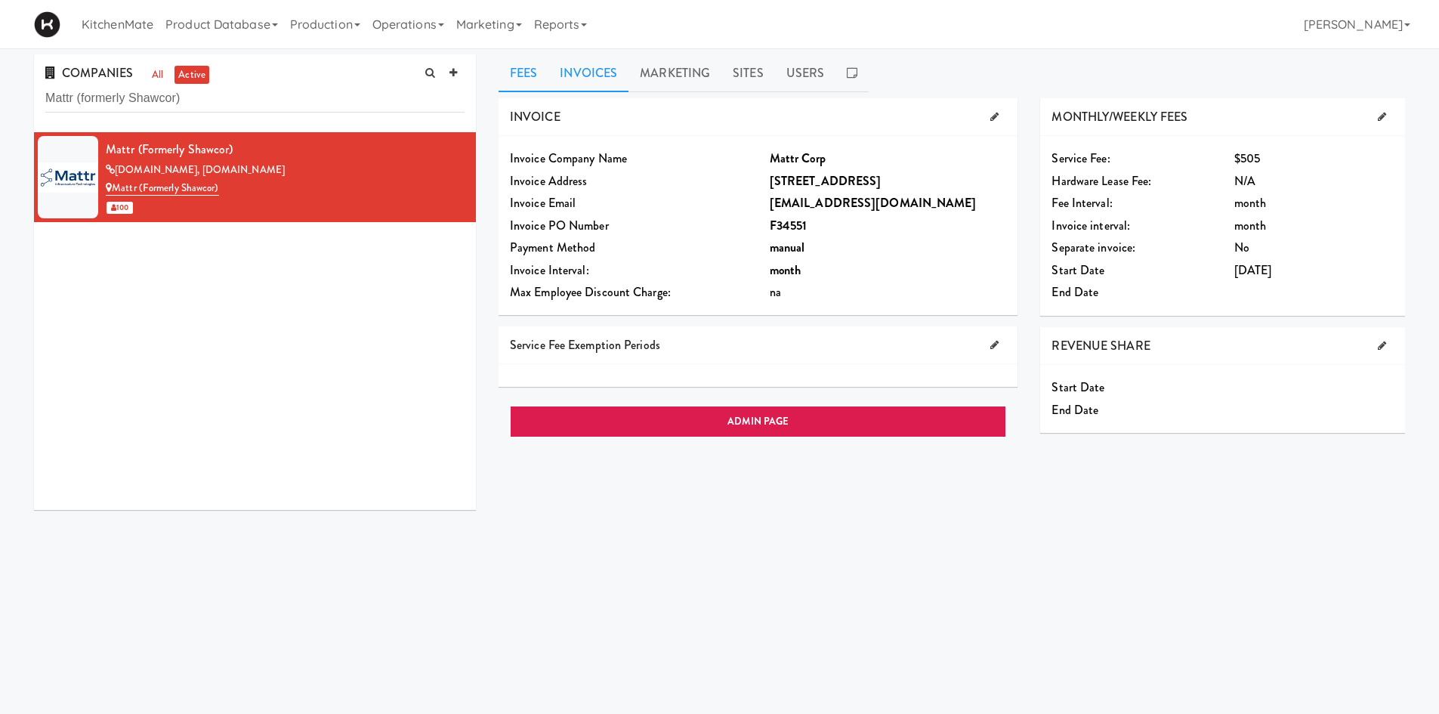
click at [603, 74] on link "Invoices" at bounding box center [588, 73] width 80 height 38
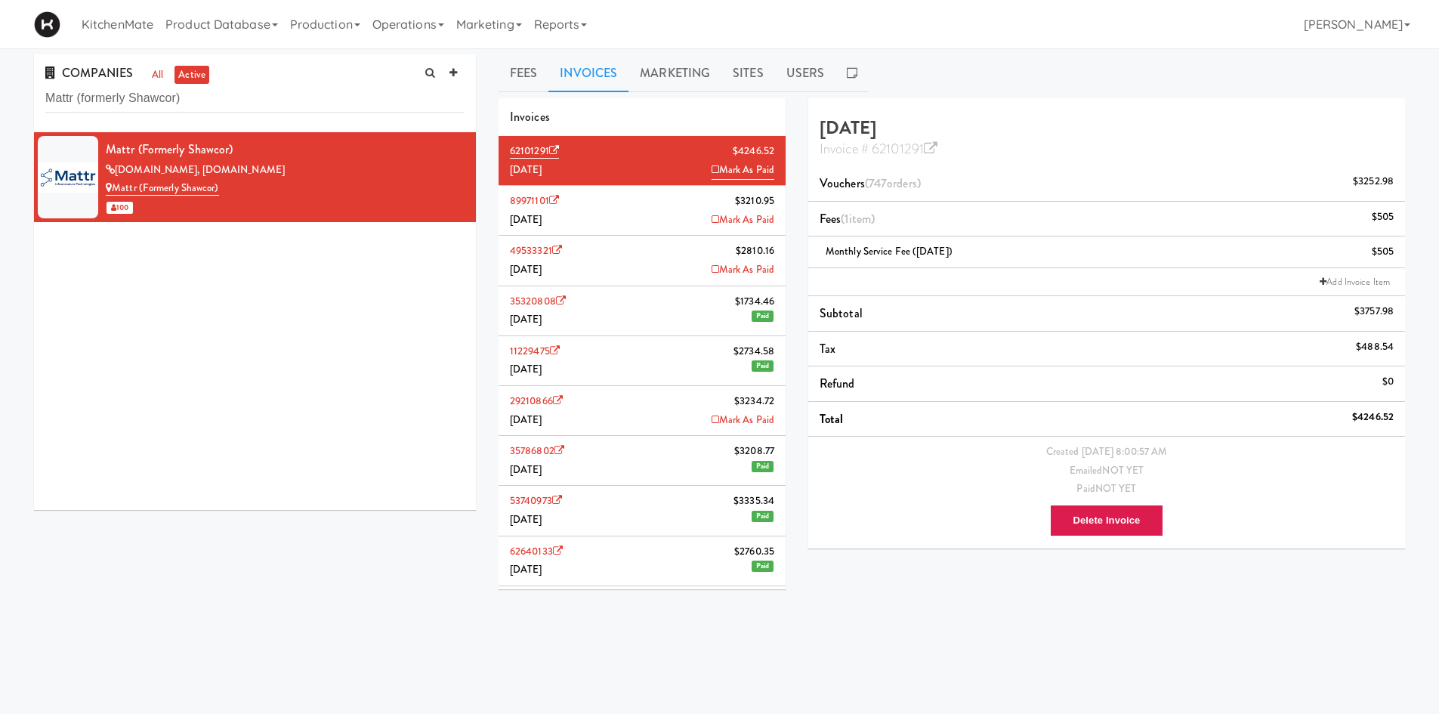
click at [613, 195] on li "89971101 $3210.95 July 2025 Mark As Paid" at bounding box center [642, 211] width 287 height 50
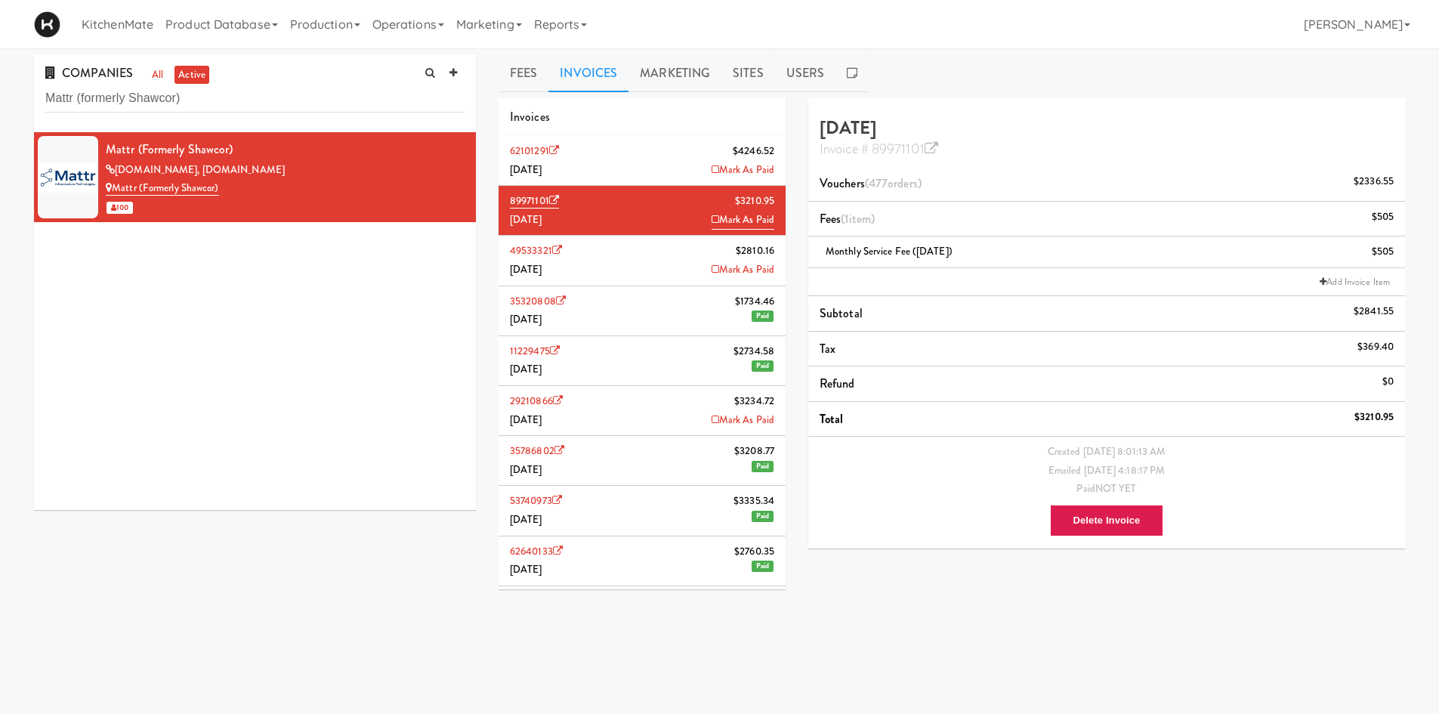
click at [607, 160] on li "62101291 $4246.52 August 2025 Mark As Paid" at bounding box center [642, 161] width 287 height 50
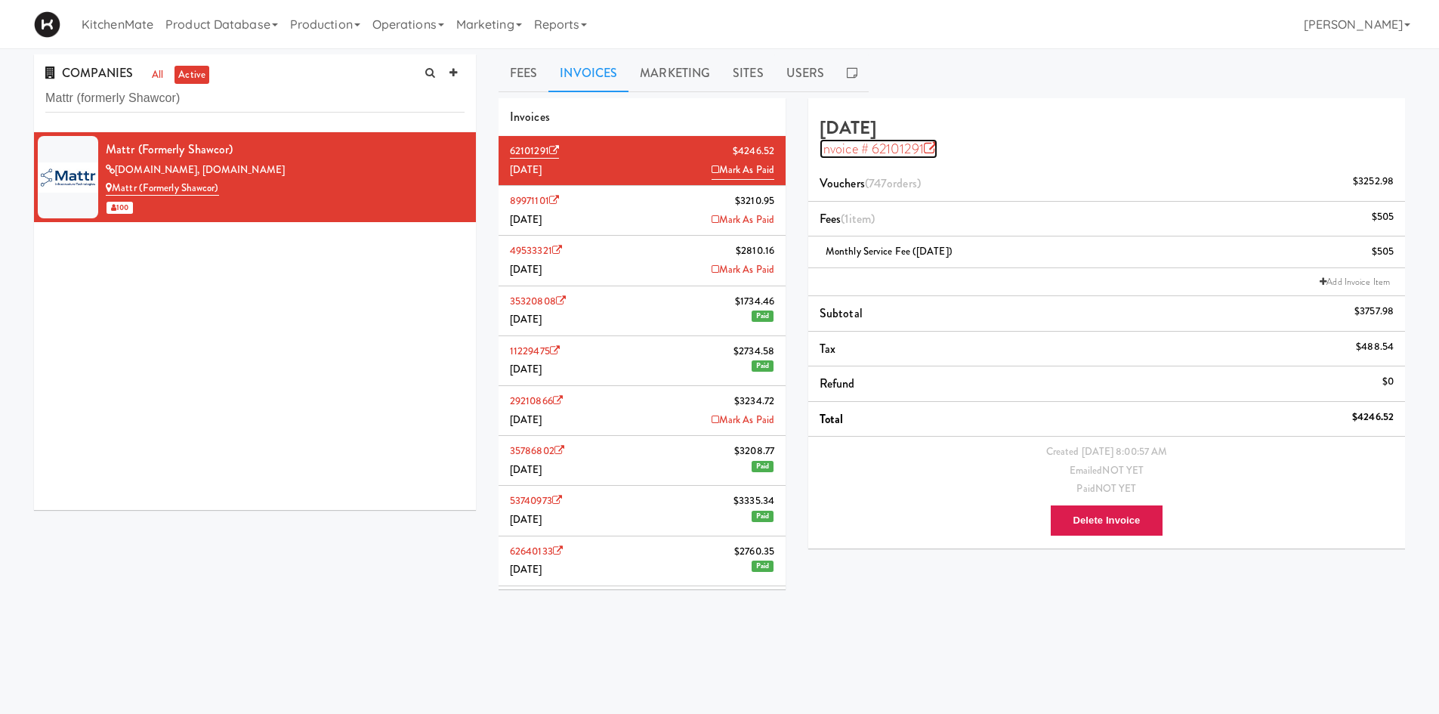
click at [931, 145] on icon at bounding box center [931, 149] width 14 height 14
click at [273, 97] on input "Mattr (formerly Shawcor)" at bounding box center [254, 99] width 419 height 28
click at [272, 97] on input "Mattr (formerly Shawcor)" at bounding box center [254, 99] width 419 height 28
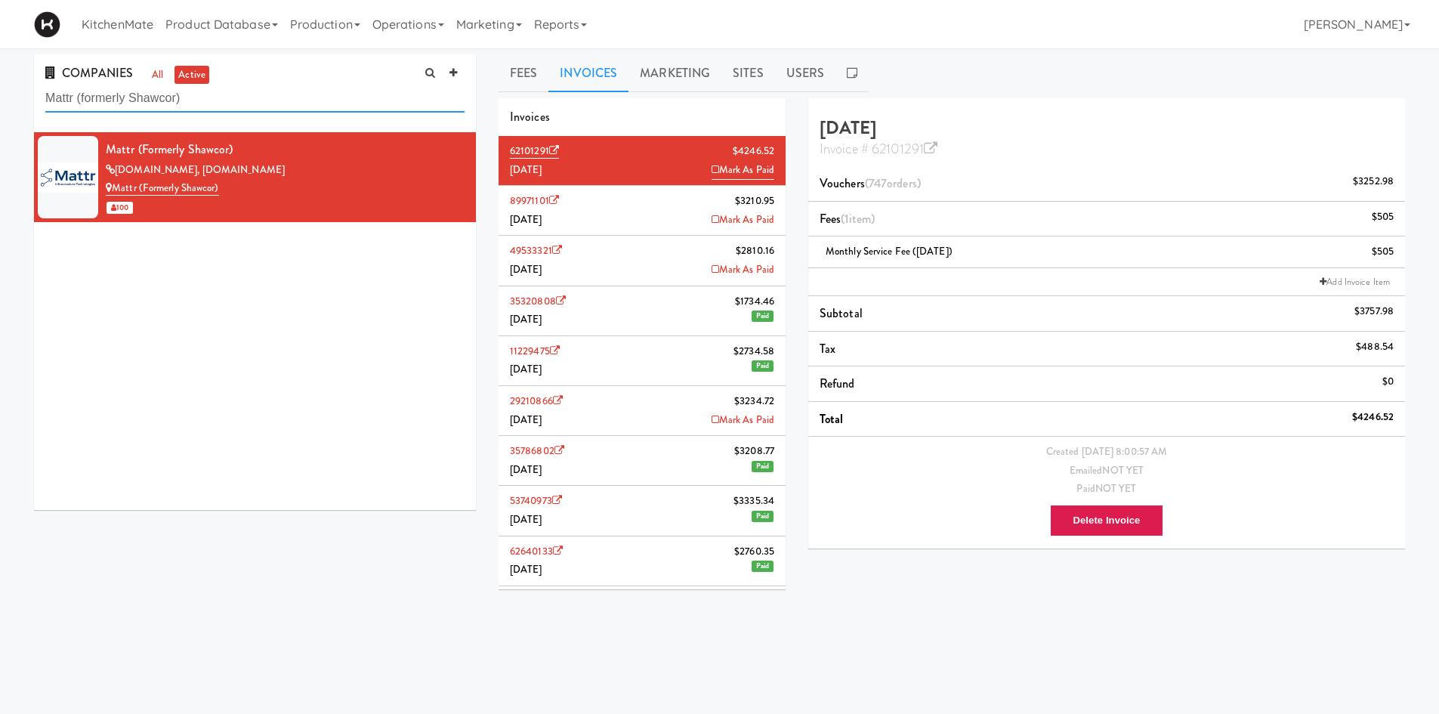
paste input "OLG"
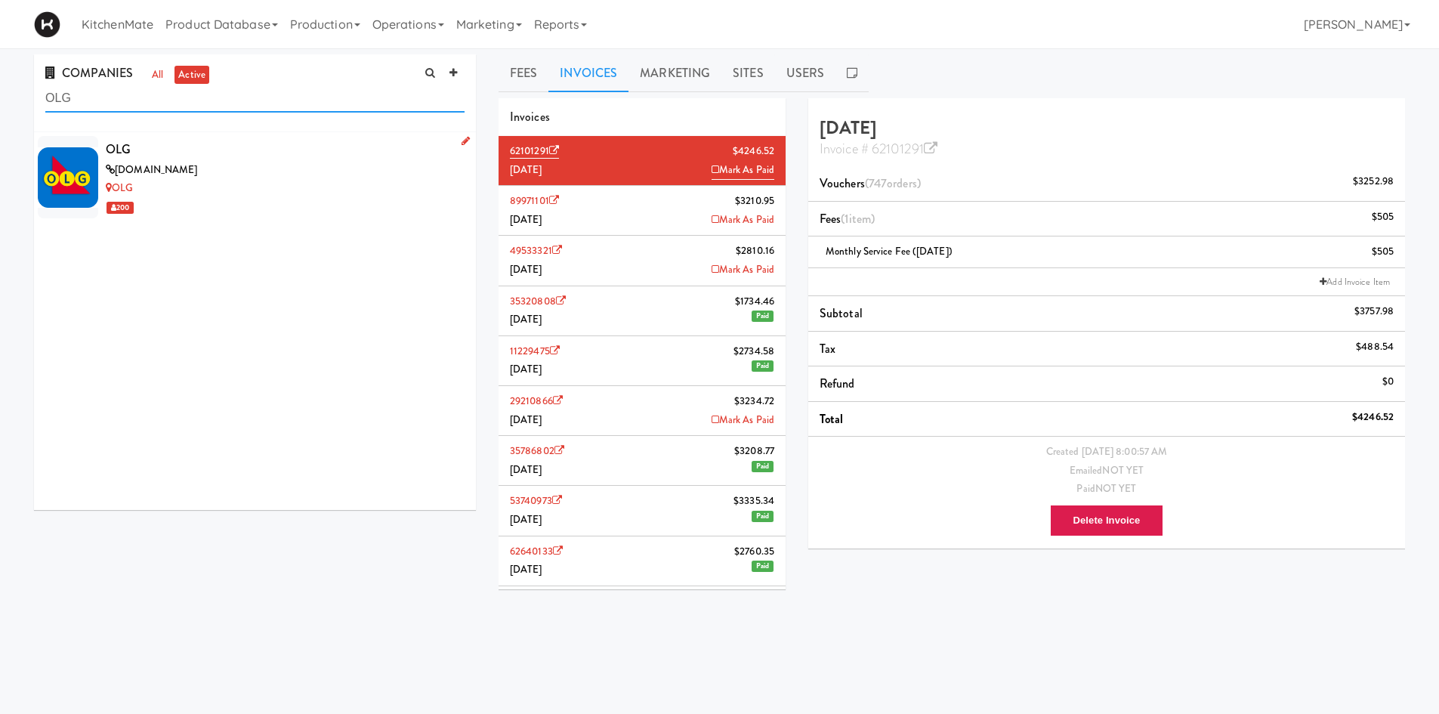
type input "OLG"
click at [174, 158] on div "OLG" at bounding box center [285, 149] width 359 height 23
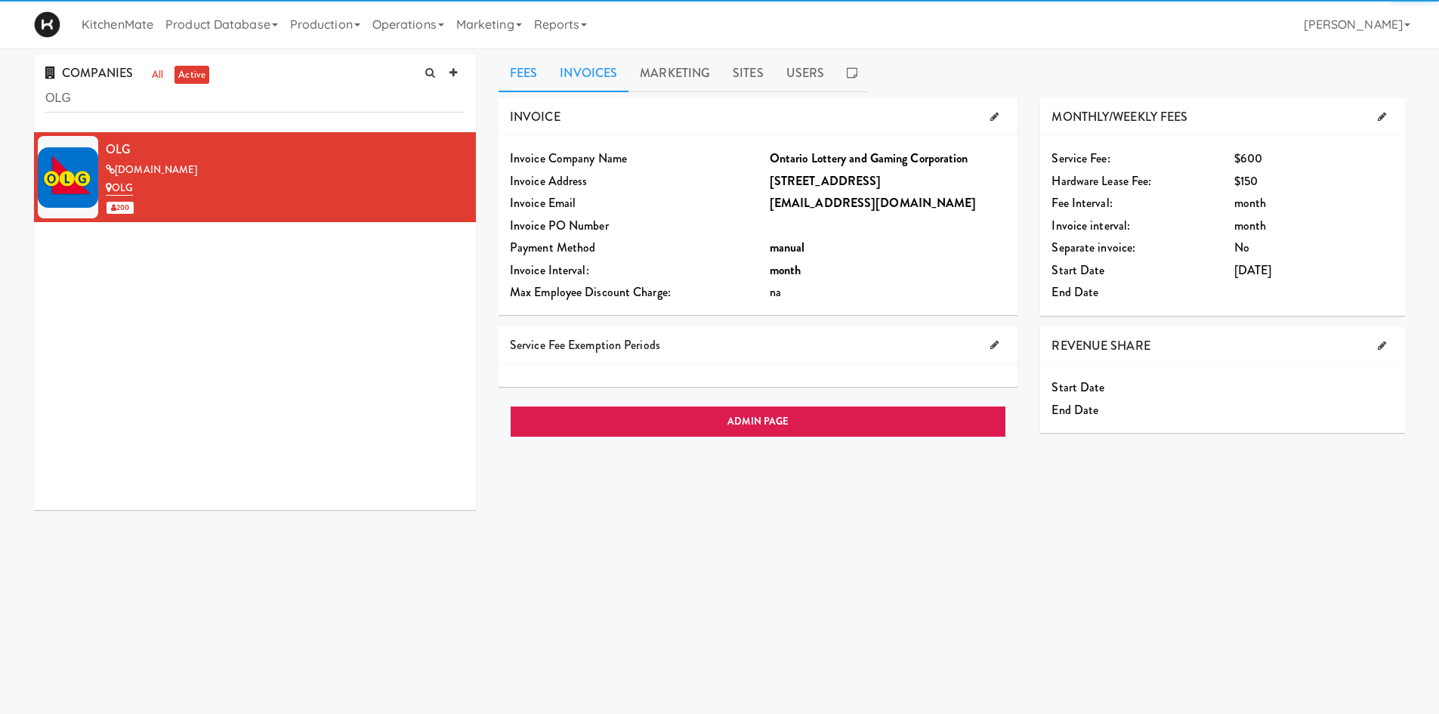
click at [604, 65] on link "Invoices" at bounding box center [588, 73] width 80 height 38
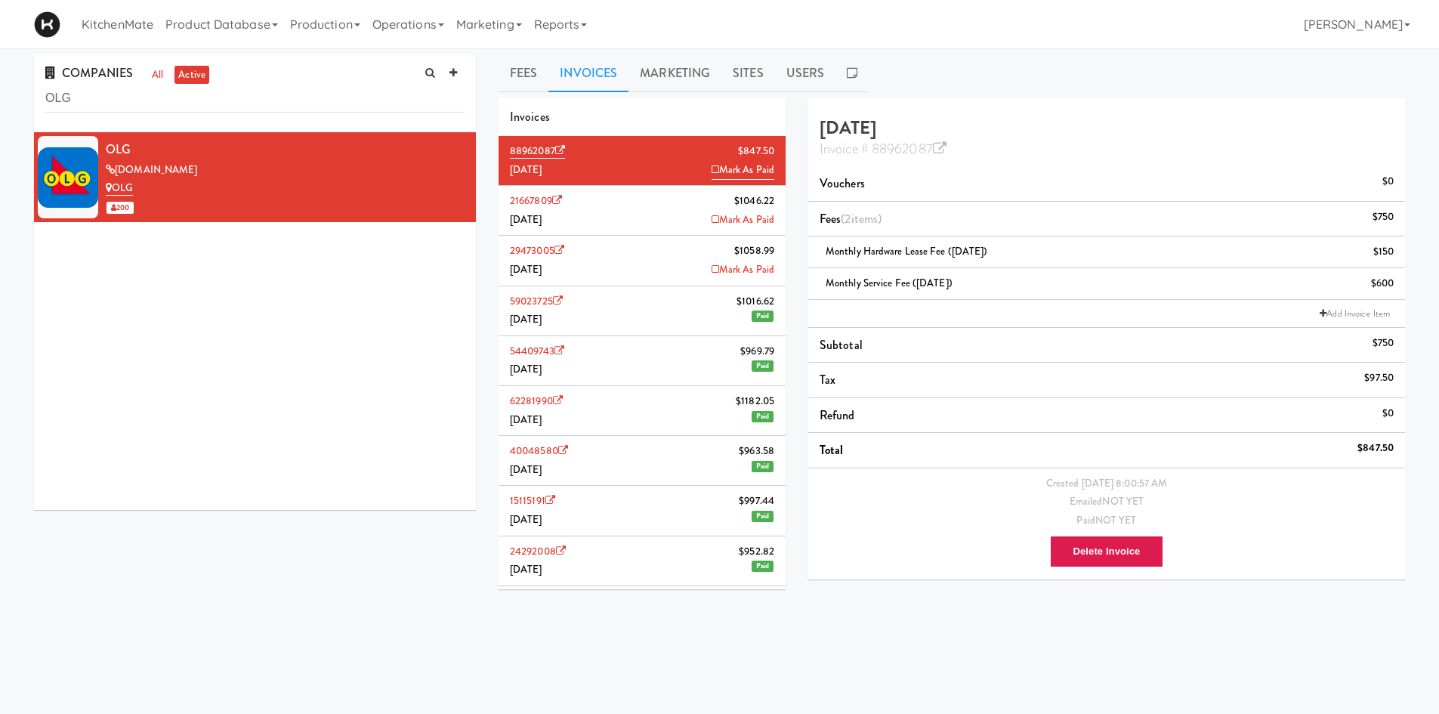
click at [672, 196] on li "21667809 $1046.[DATE] Mark As Paid" at bounding box center [642, 211] width 287 height 50
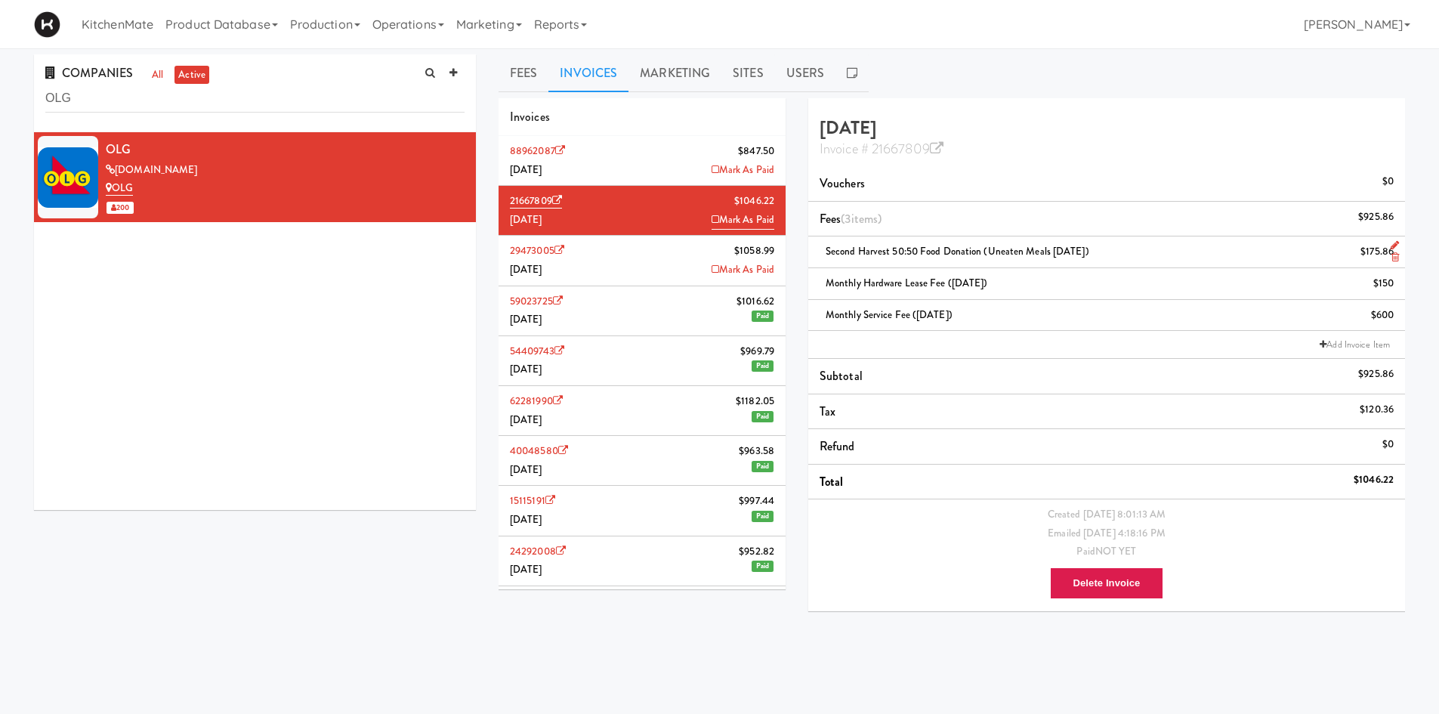
drag, startPoint x: 1093, startPoint y: 248, endPoint x: 811, endPoint y: 251, distance: 281.8
click at [811, 251] on li "Second Harvest 50:50 Food Donation (Uneaten Meals [DATE]) $175.86" at bounding box center [1106, 252] width 597 height 32
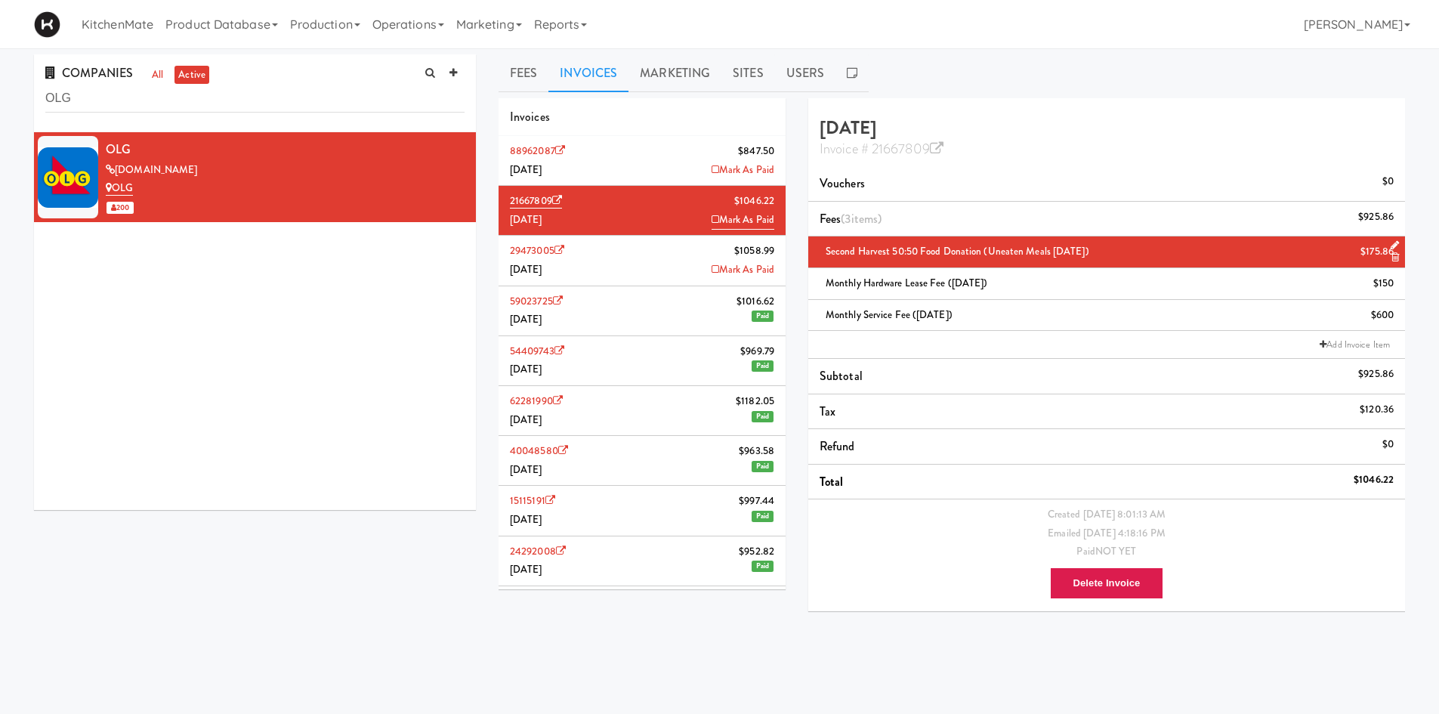
copy span "Second Harvest 50:50 Food Donation (Uneaten Meals [DATE])"
click at [588, 156] on li "88962087 $847.50 [DATE] Mark As Paid" at bounding box center [642, 161] width 287 height 50
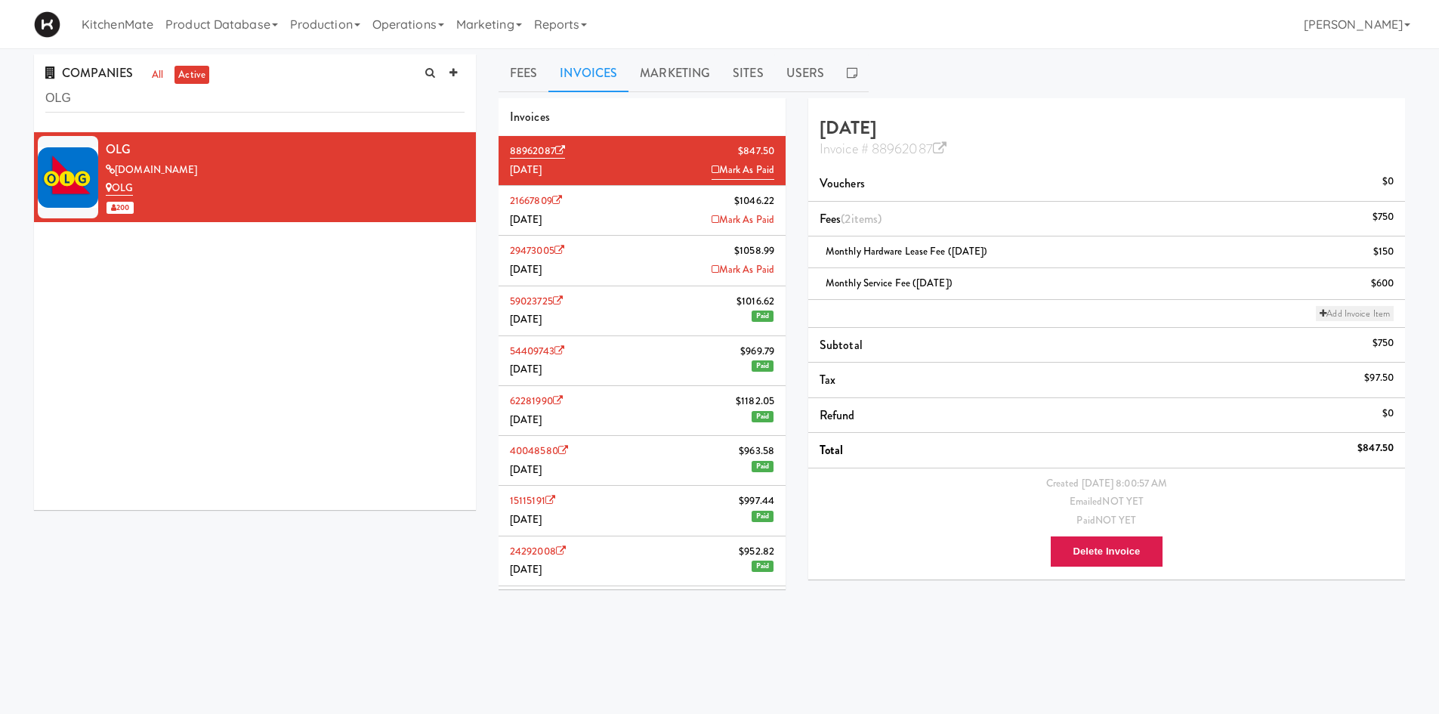
click at [1347, 312] on link "Add Invoice Item" at bounding box center [1355, 313] width 78 height 15
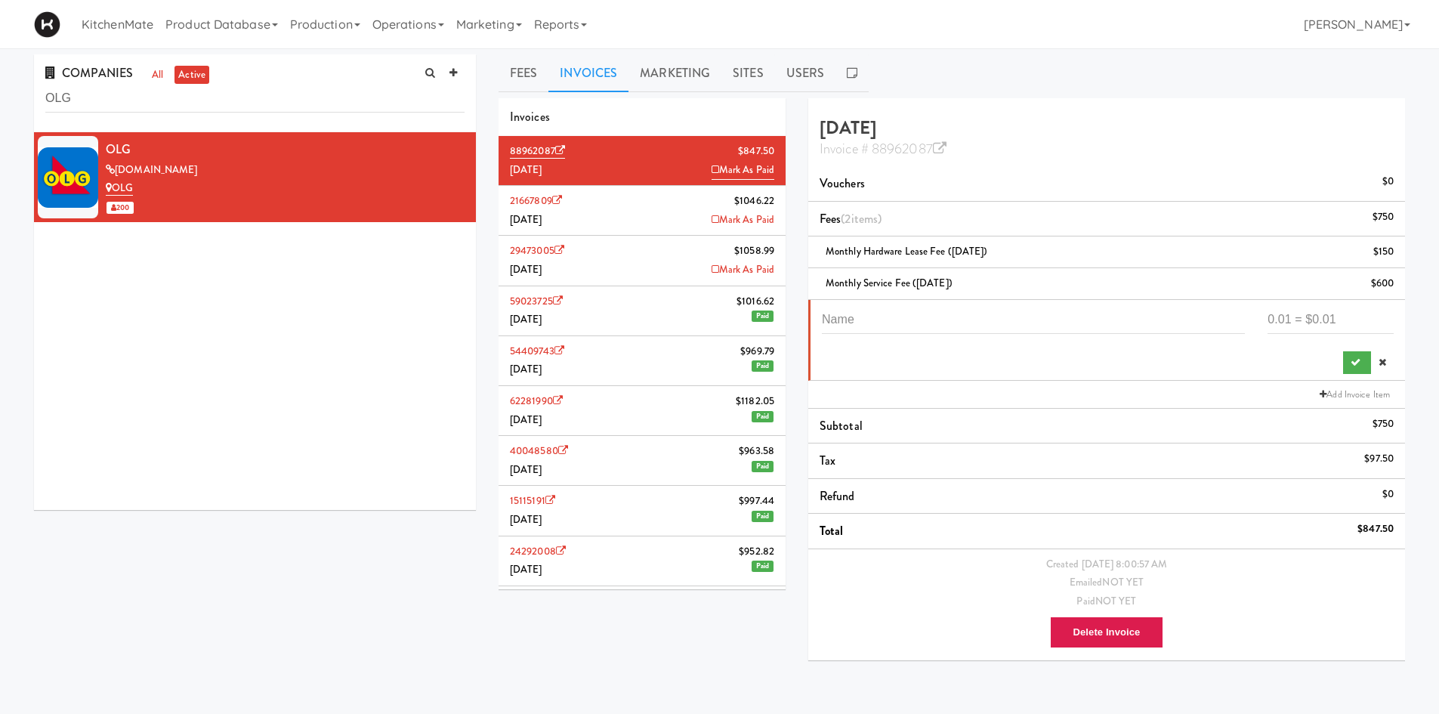
drag, startPoint x: 996, startPoint y: 300, endPoint x: 993, endPoint y: 310, distance: 10.8
click at [995, 300] on li at bounding box center [1106, 340] width 597 height 81
click at [993, 310] on input "text" at bounding box center [1033, 320] width 423 height 28
paste input "Second Harvest 50:50 Food Donation (Uneaten Meals [DATE])"
click at [1296, 314] on input "number" at bounding box center [1331, 320] width 126 height 28
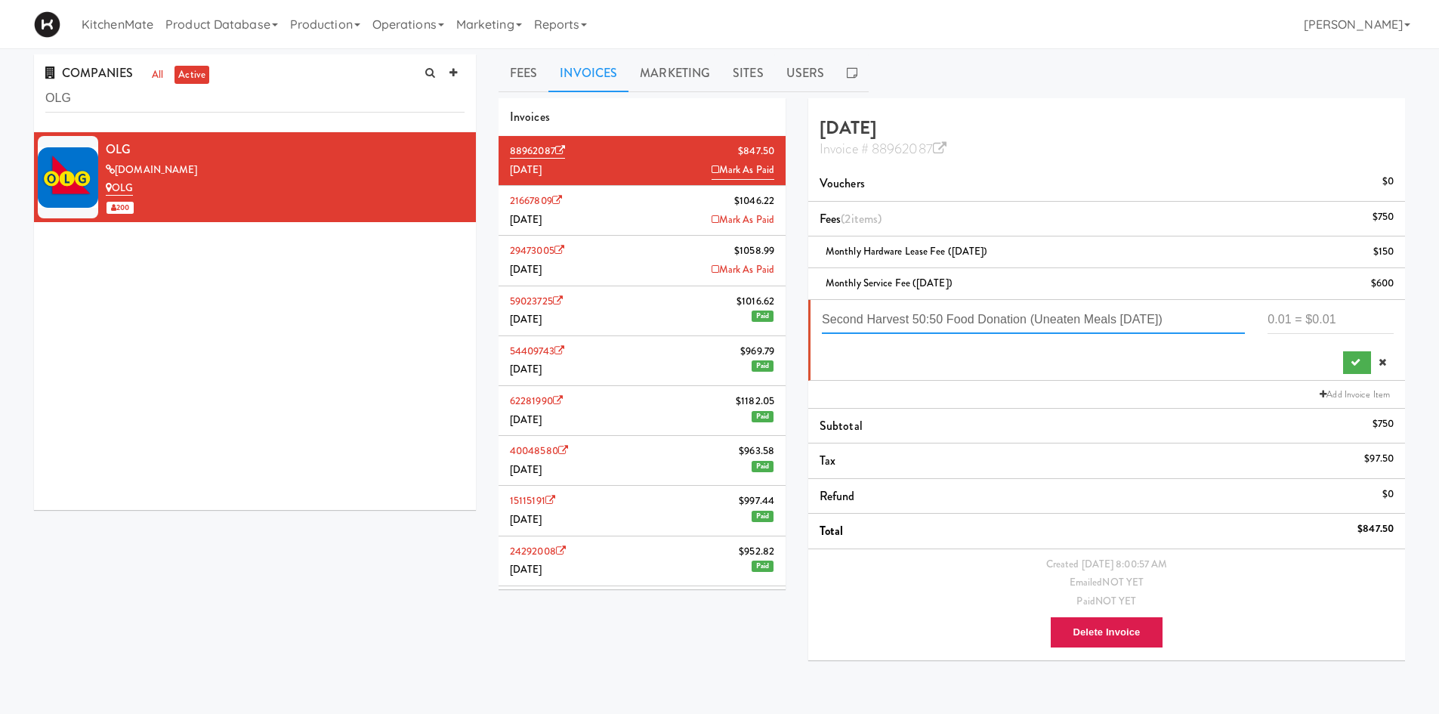
click at [1122, 316] on input "Second Harvest 50:50 Food Donation (Uneaten Meals [DATE])" at bounding box center [1033, 320] width 423 height 28
type input "Second Harvest 50:50 Food Donation (Uneaten Meals [DATE])"
click at [1372, 310] on input "number" at bounding box center [1331, 320] width 126 height 28
click at [1283, 318] on input "number" at bounding box center [1331, 320] width 126 height 28
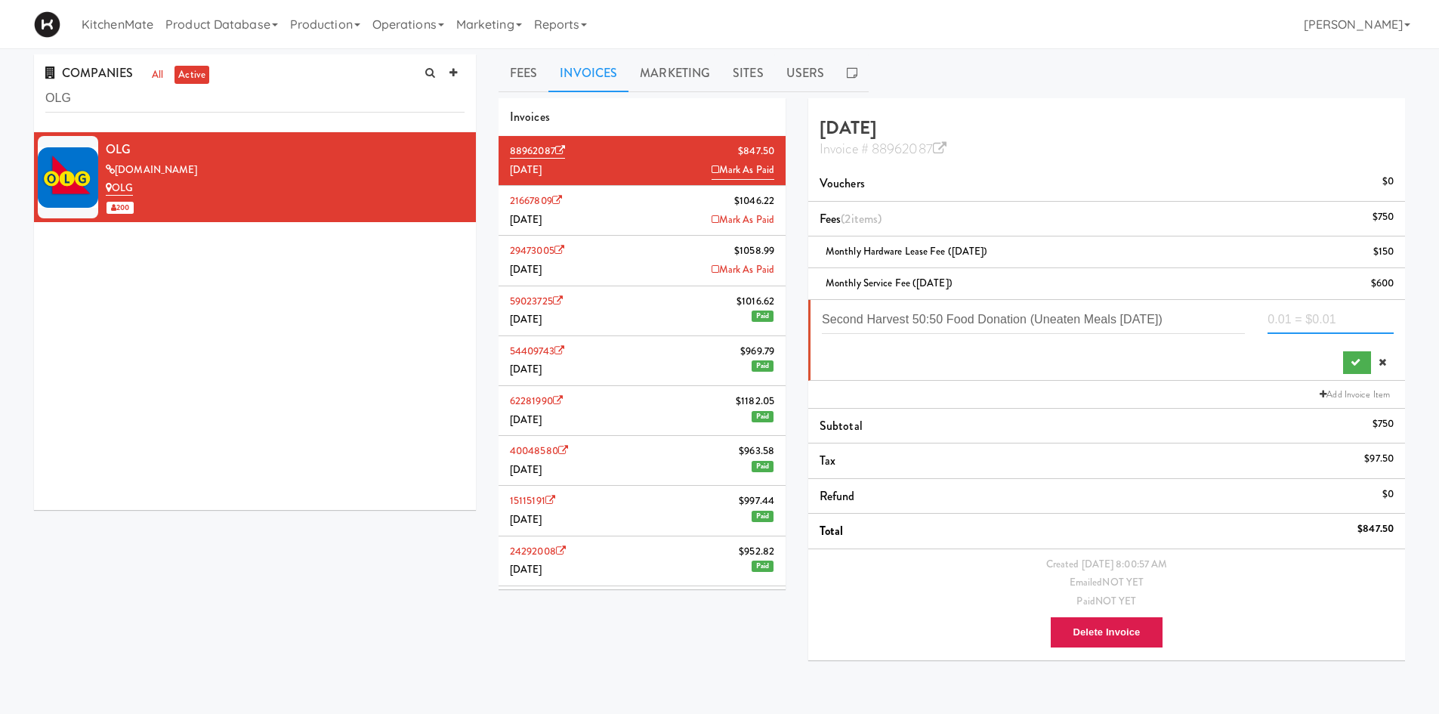
click at [1325, 310] on input "number" at bounding box center [1331, 320] width 126 height 28
type input "119.055"
click at [1345, 362] on button "submit" at bounding box center [1357, 362] width 28 height 23
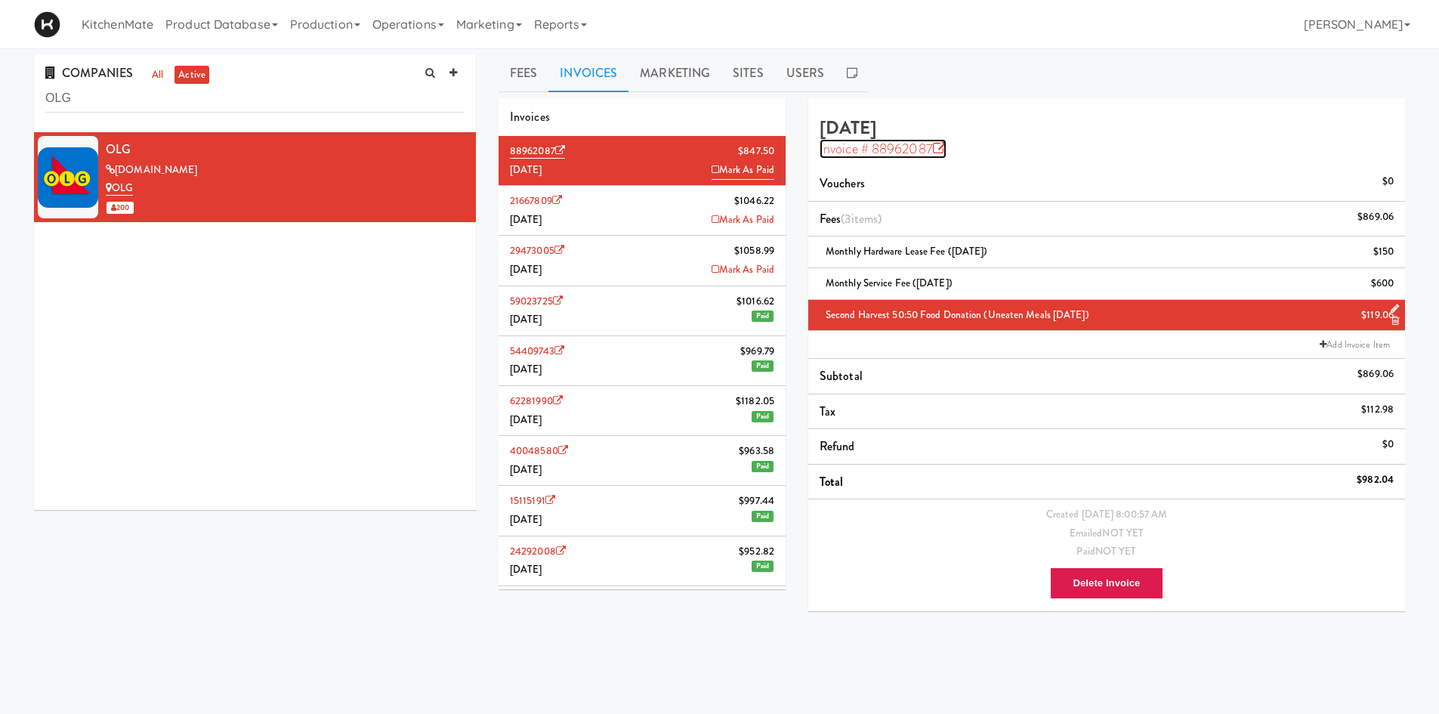
click at [942, 149] on icon at bounding box center [940, 149] width 14 height 14
click at [269, 97] on input "OLG" at bounding box center [254, 99] width 419 height 28
click at [212, 99] on input "OLG" at bounding box center [254, 99] width 419 height 28
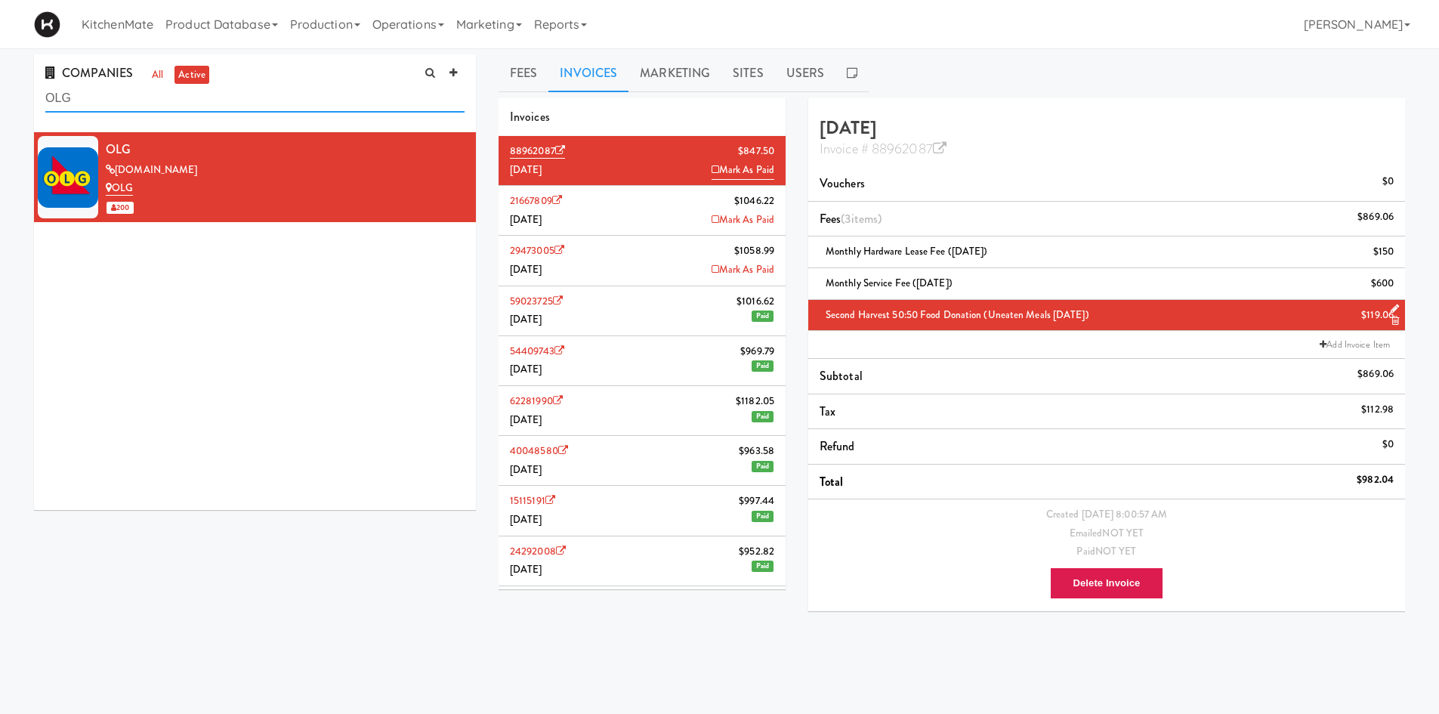
click at [212, 98] on input "OLG" at bounding box center [254, 99] width 419 height 28
paste input "ntario Medical Association (OMA)"
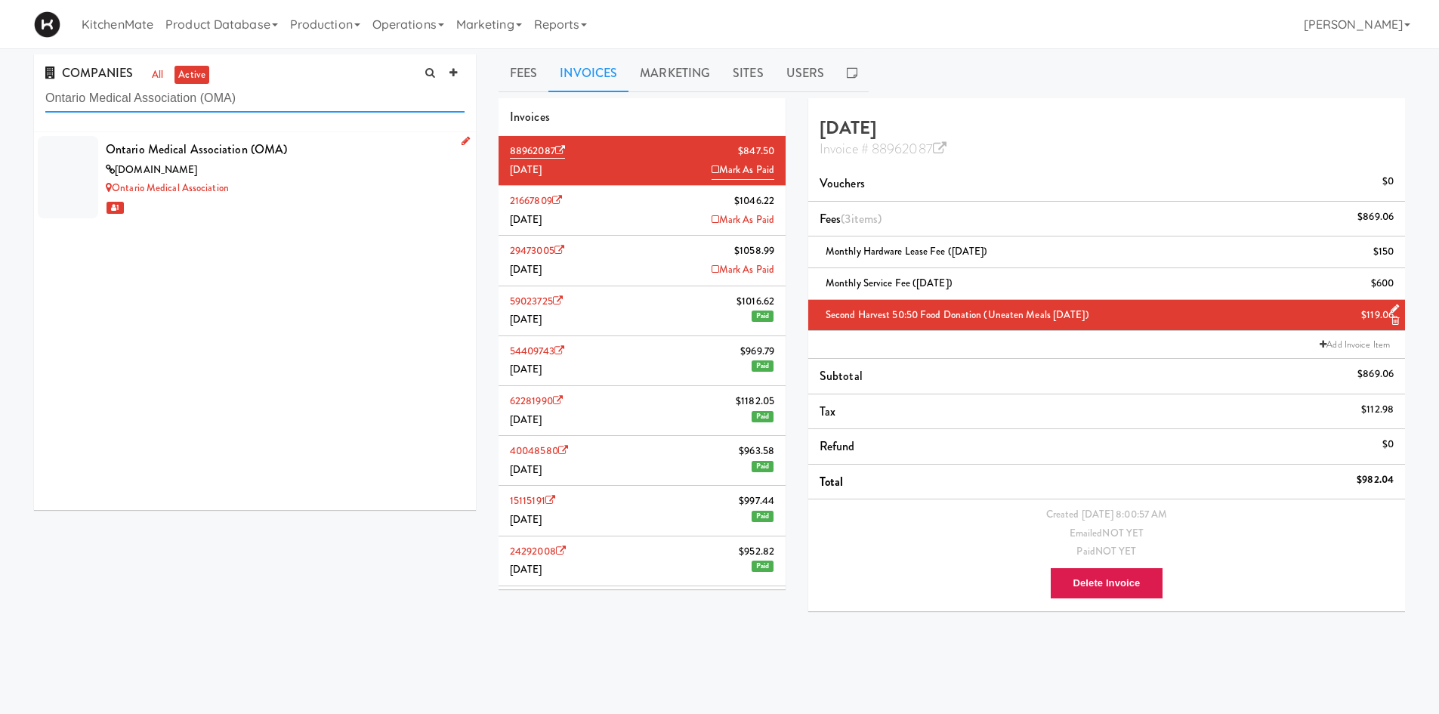
type input "Ontario Medical Association (OMA)"
click at [219, 146] on div "Ontario Medical Association (OMA)" at bounding box center [285, 149] width 359 height 23
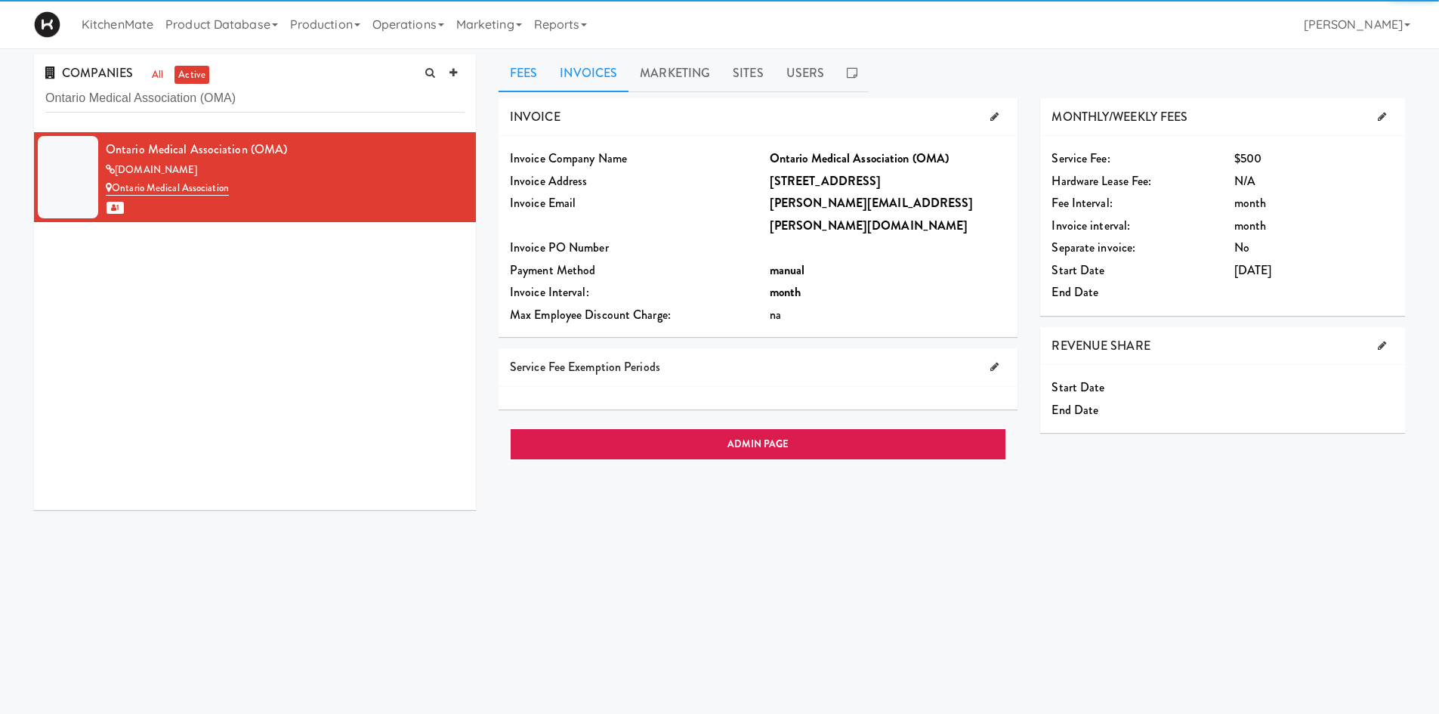
click at [601, 73] on link "Invoices" at bounding box center [588, 73] width 80 height 38
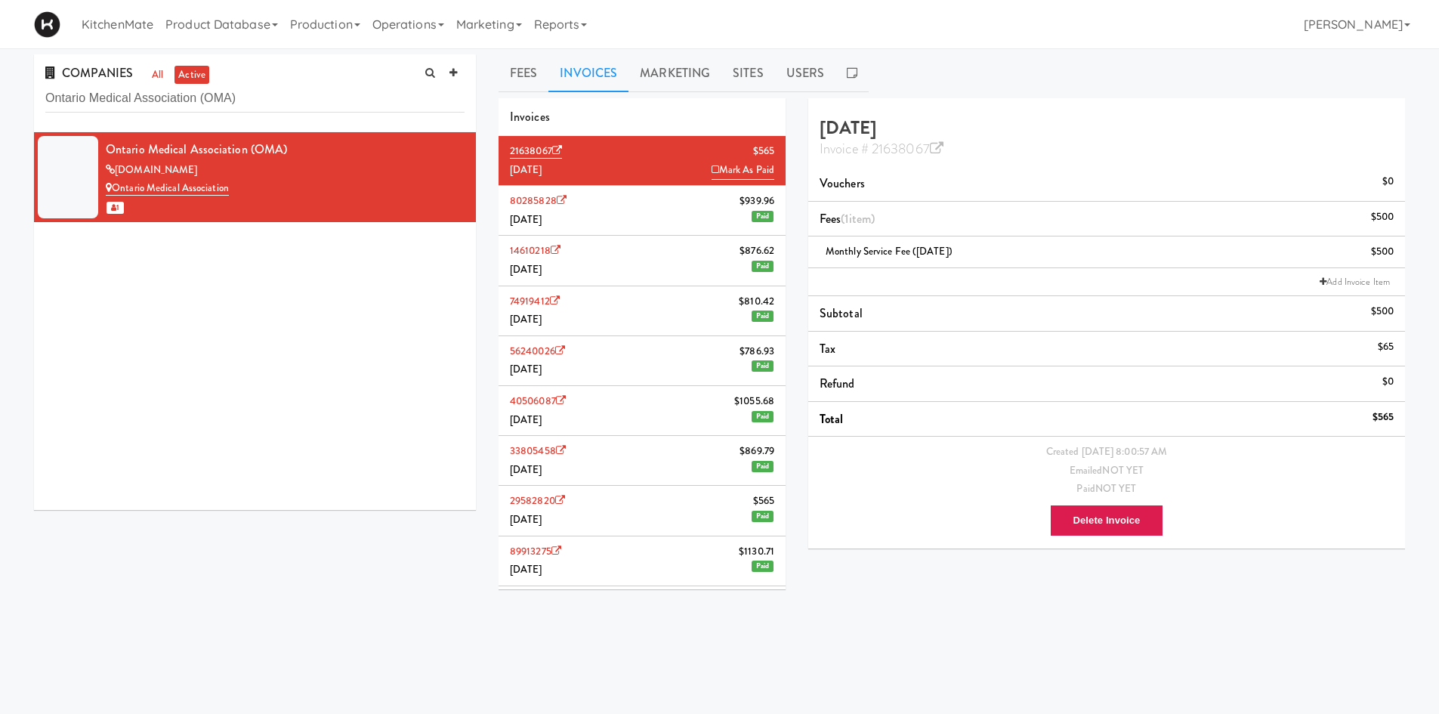
click at [631, 215] on li "80285828 $939.96 [DATE] Paid" at bounding box center [642, 211] width 287 height 50
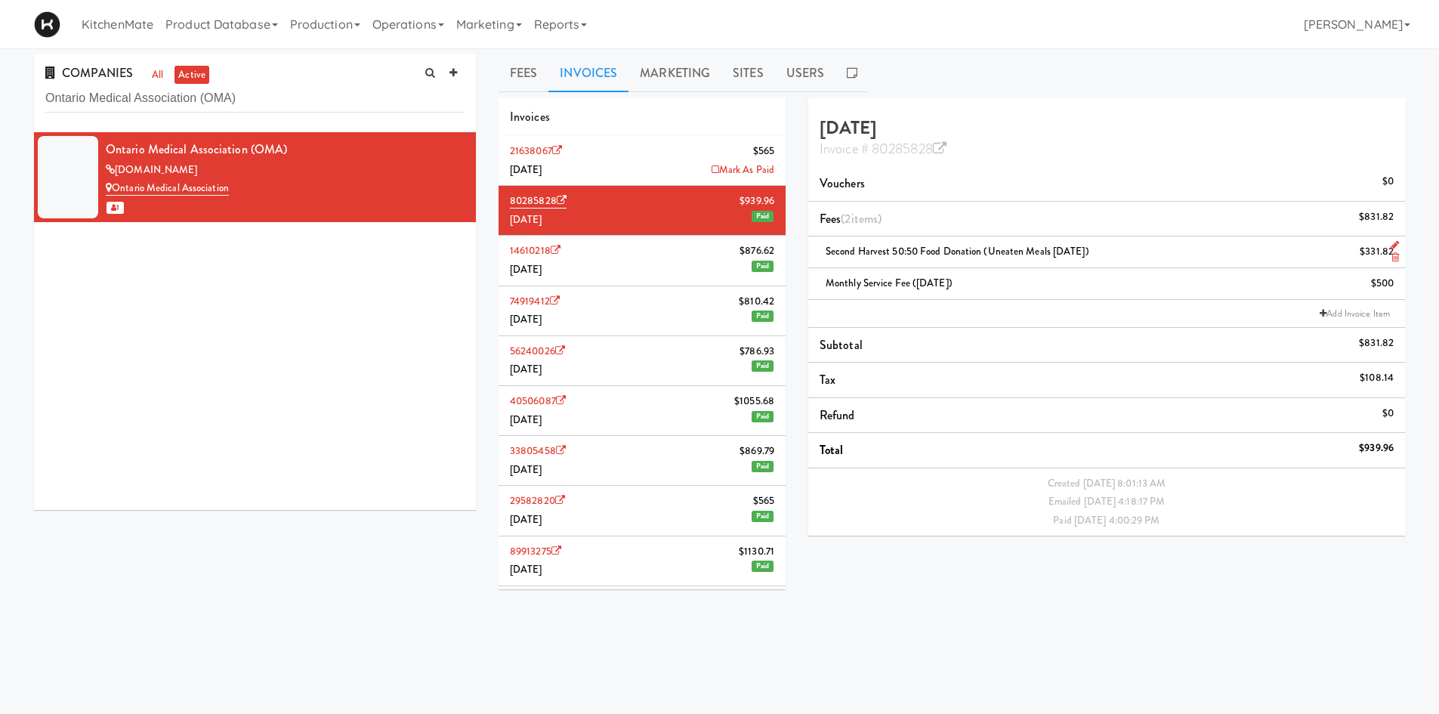
drag, startPoint x: 1102, startPoint y: 255, endPoint x: 817, endPoint y: 249, distance: 284.8
click at [817, 249] on li "Second Harvest 50:50 Food Donation (Uneaten Meals [DATE]) $331.82" at bounding box center [1106, 252] width 597 height 32
copy span "Second Harvest 50:50 Food Donation (Uneaten Meals [DATE])"
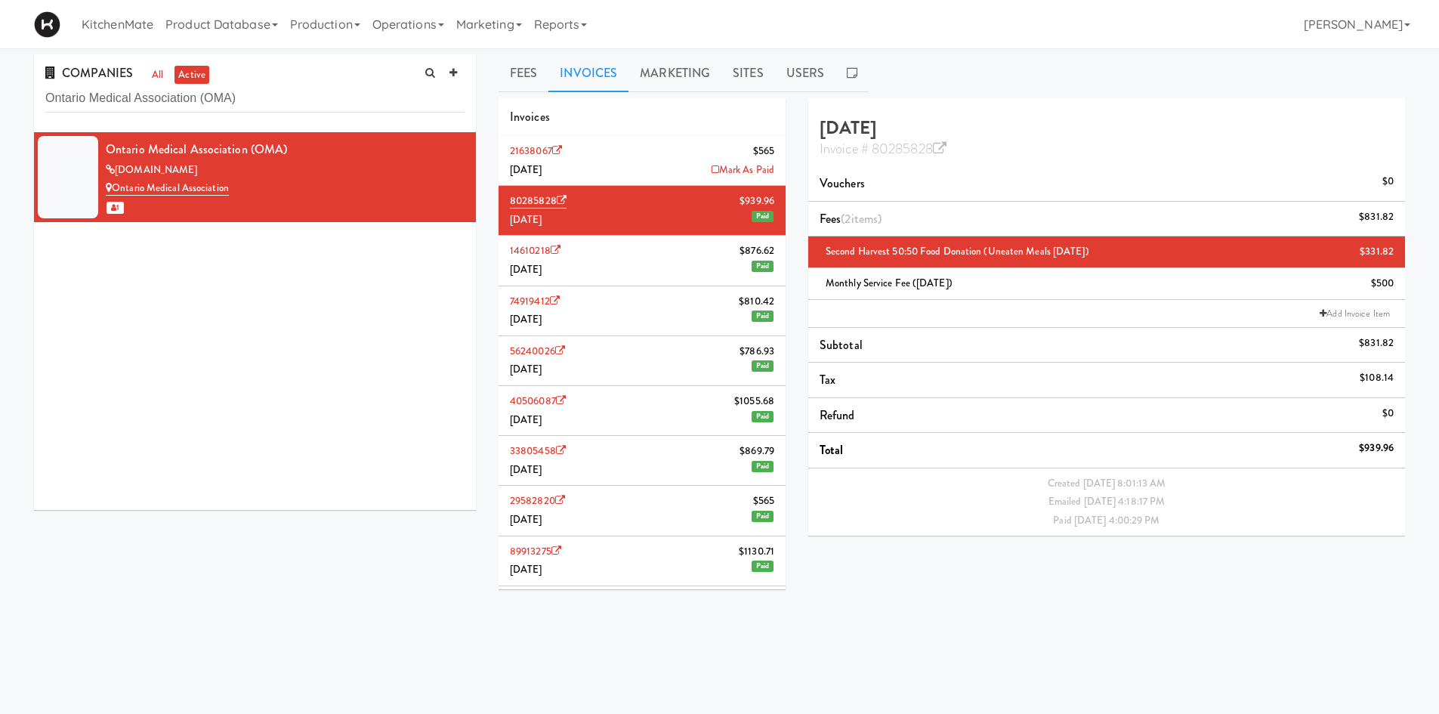
click at [588, 158] on li "21638067 $565 August 2025 Mark As Paid" at bounding box center [642, 161] width 287 height 50
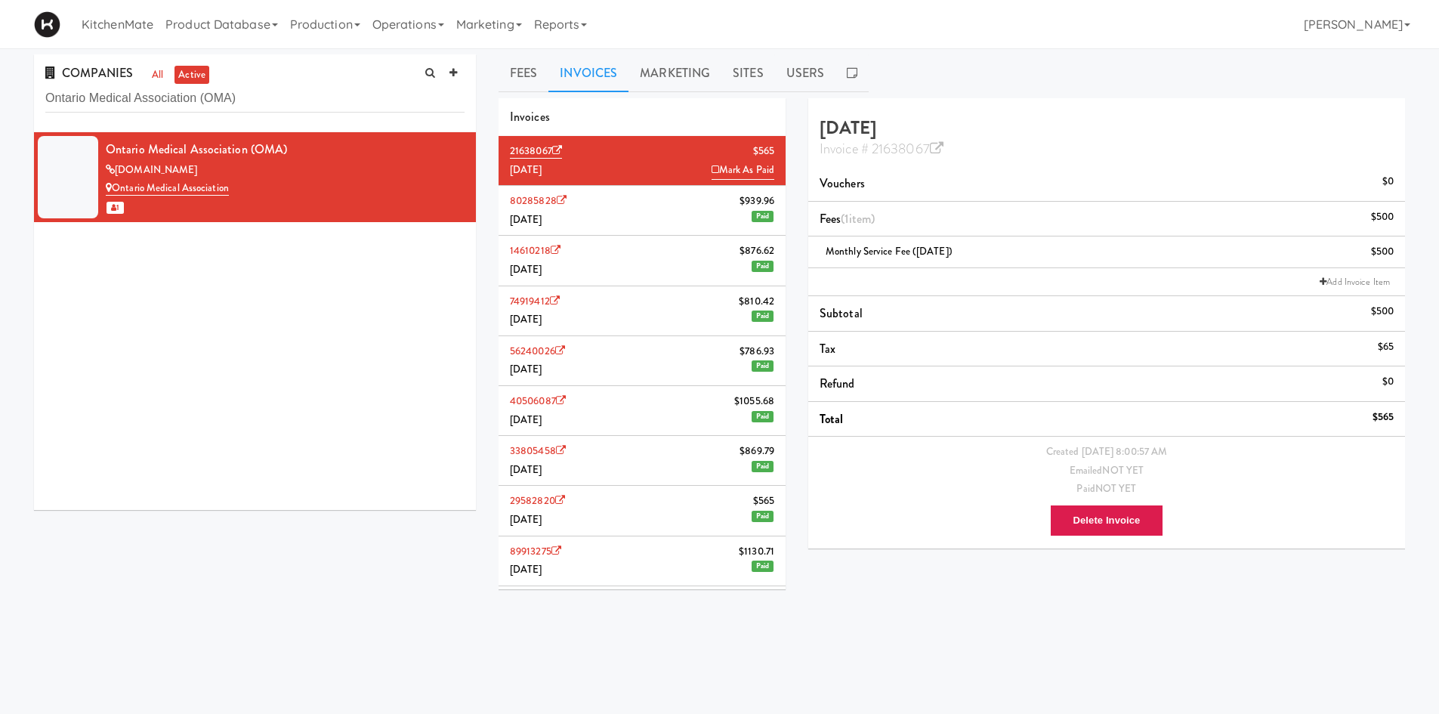
click at [909, 272] on li "Add Invoice Item" at bounding box center [1106, 282] width 597 height 28
click at [1342, 278] on link "Add Invoice Item" at bounding box center [1355, 281] width 78 height 15
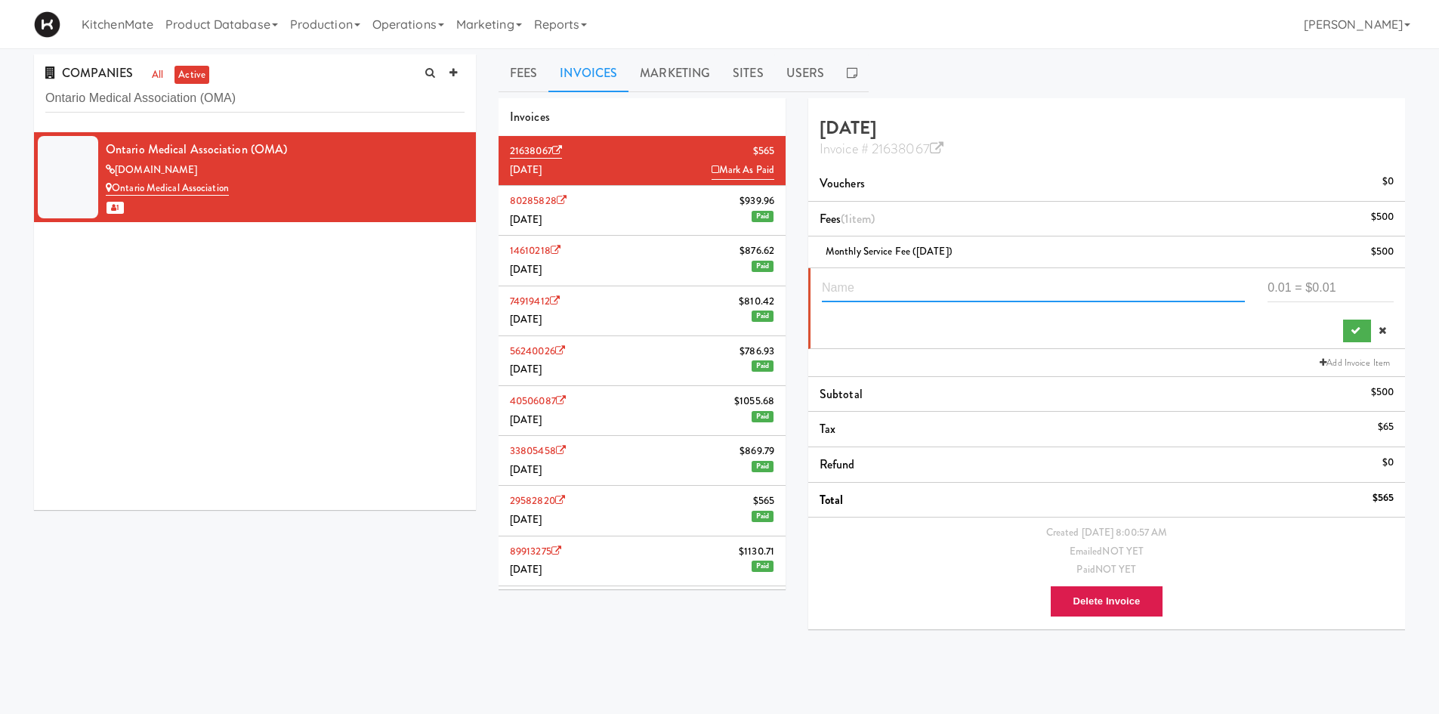
click at [936, 289] on input "text" at bounding box center [1033, 288] width 423 height 28
paste input "Second Harvest 50:50 Food Donation (Uneaten Meals July 2025)"
click at [1122, 287] on input "Second Harvest 50:50 Food Donation (Uneaten Meals July 2025)" at bounding box center [1033, 288] width 423 height 28
type input "Second Harvest 50:50 Food Donation (Uneaten Meals August 2025)"
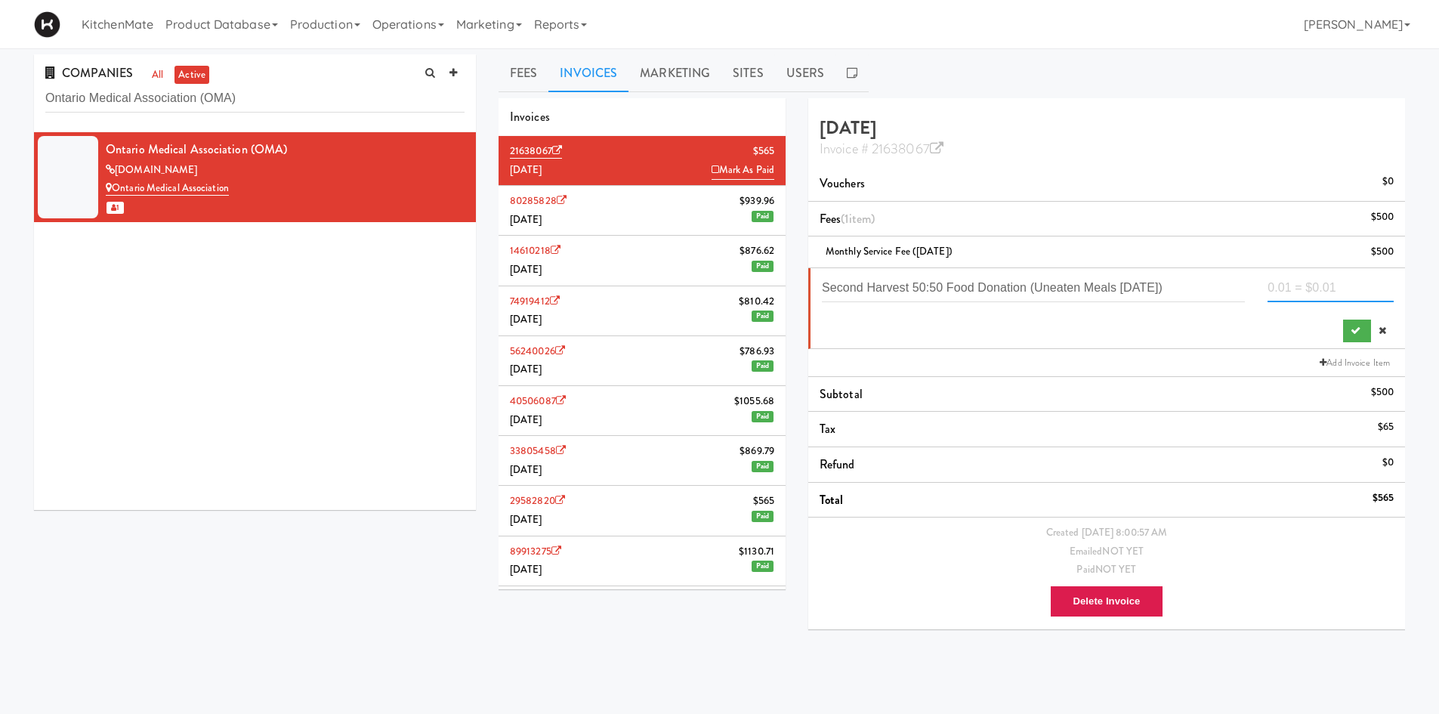
click at [1349, 282] on input "number" at bounding box center [1331, 288] width 126 height 28
click at [1286, 274] on input "number" at bounding box center [1331, 288] width 126 height 28
type input "185.055"
click at [1366, 327] on button "submit" at bounding box center [1357, 331] width 28 height 23
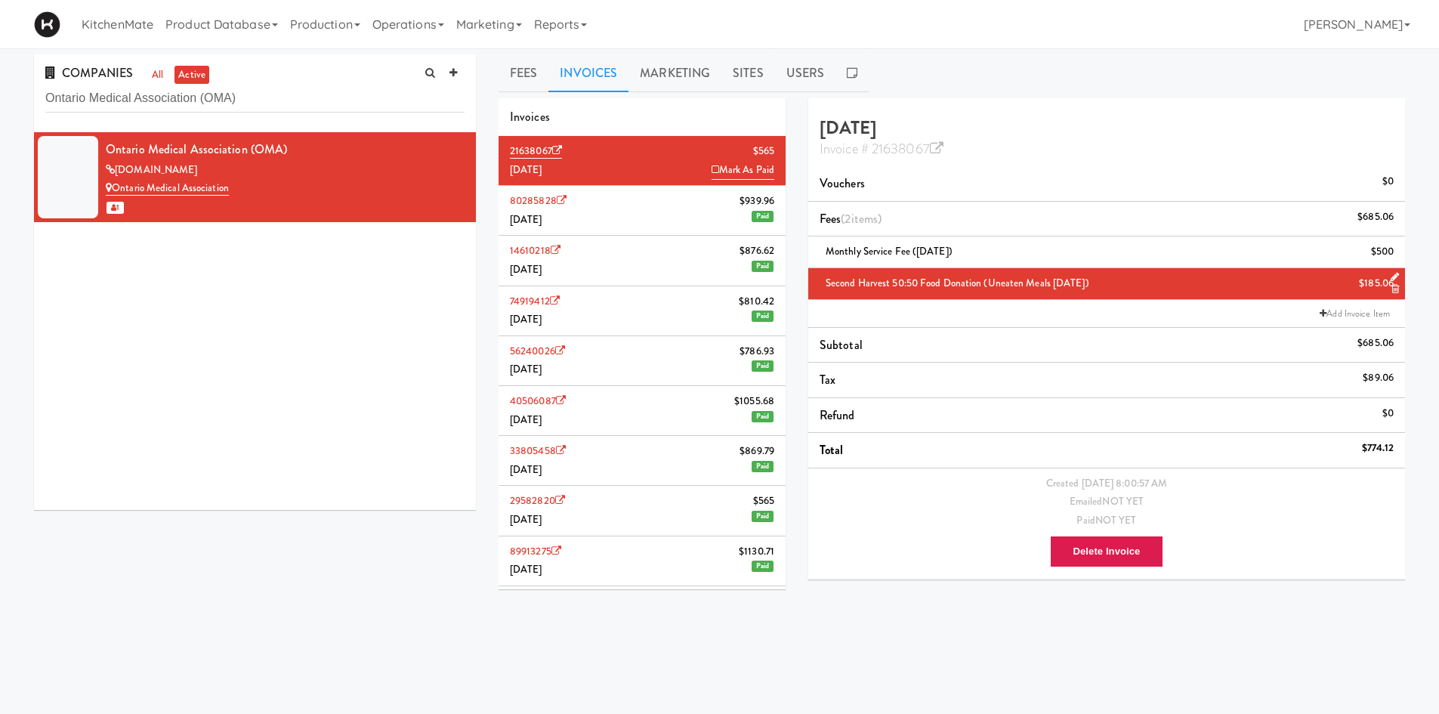
click at [656, 216] on li "80285828 $939.96 July 2025 Paid" at bounding box center [642, 211] width 287 height 50
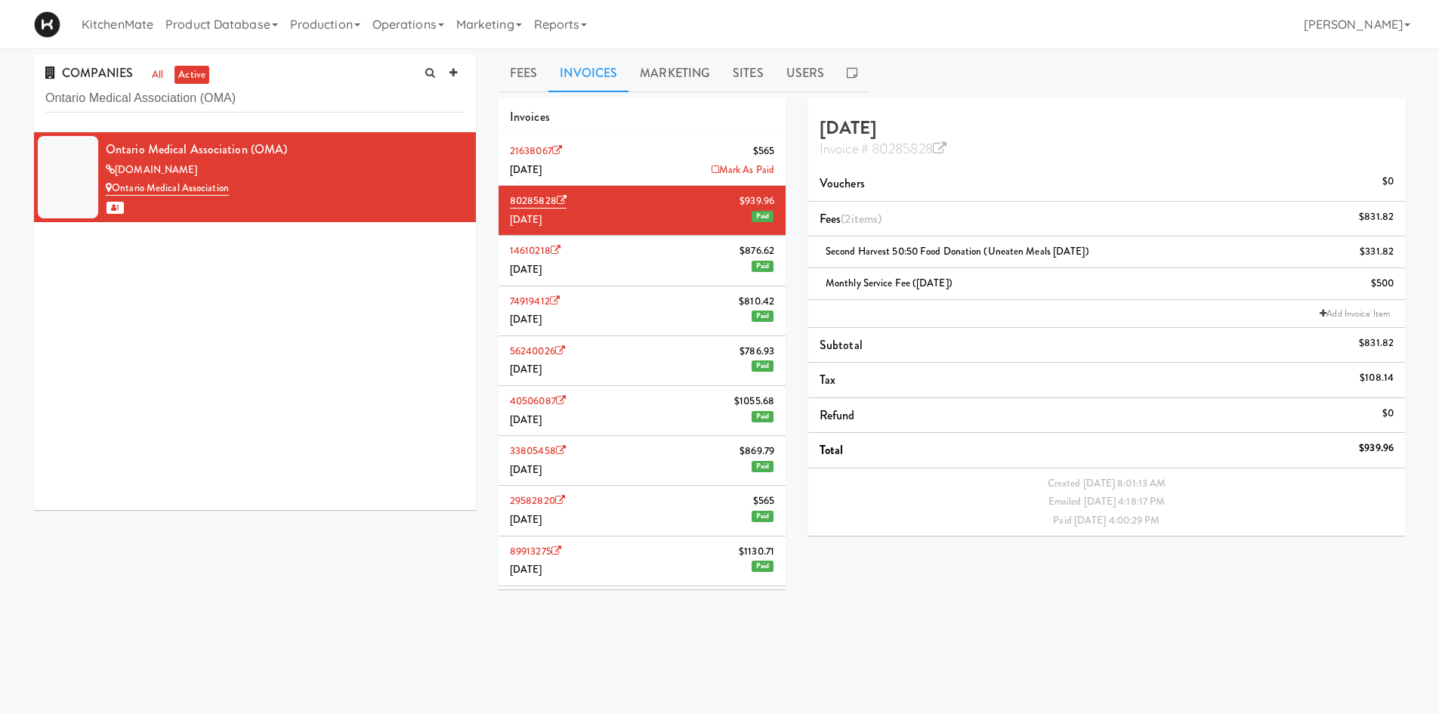
click at [666, 260] on li "14610218 $876.62 June 2025 Paid" at bounding box center [642, 261] width 287 height 50
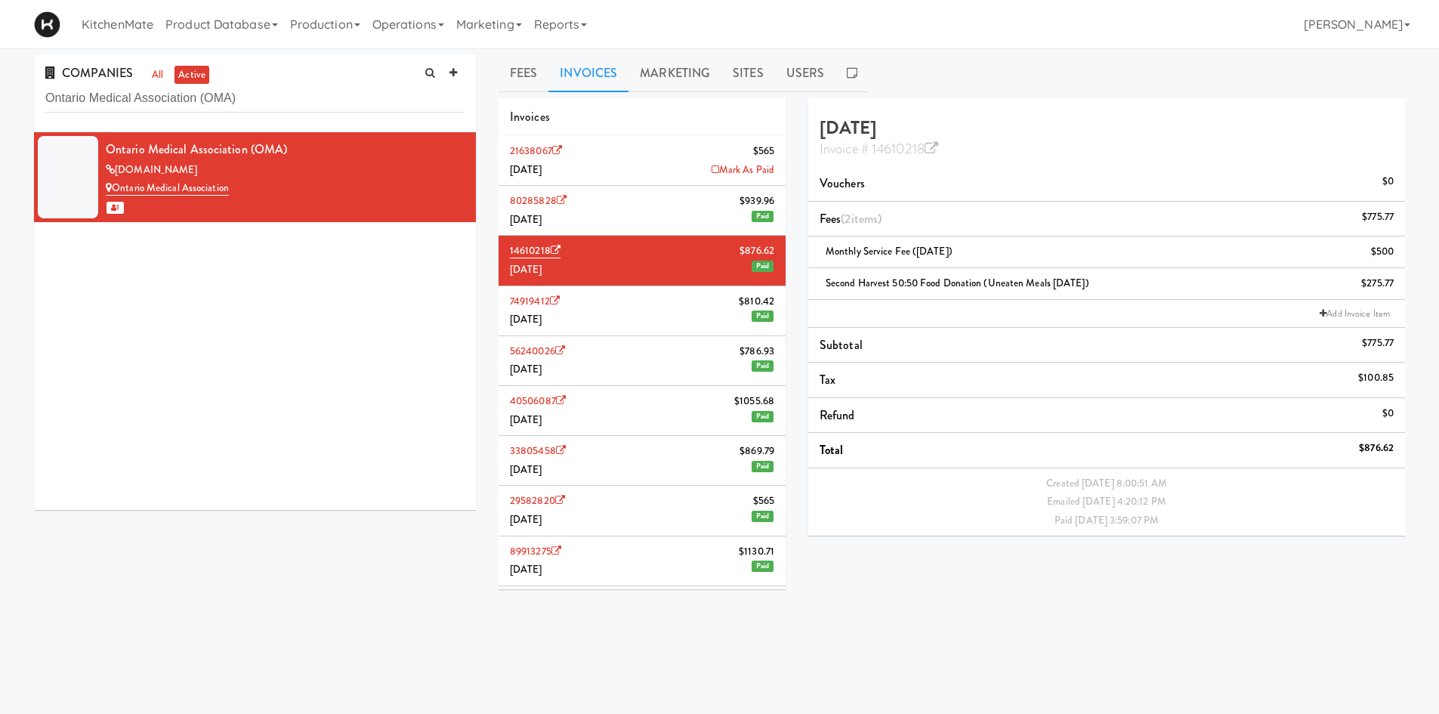
click at [656, 298] on li "74919412 $810.42 May 2025 Paid" at bounding box center [642, 311] width 287 height 50
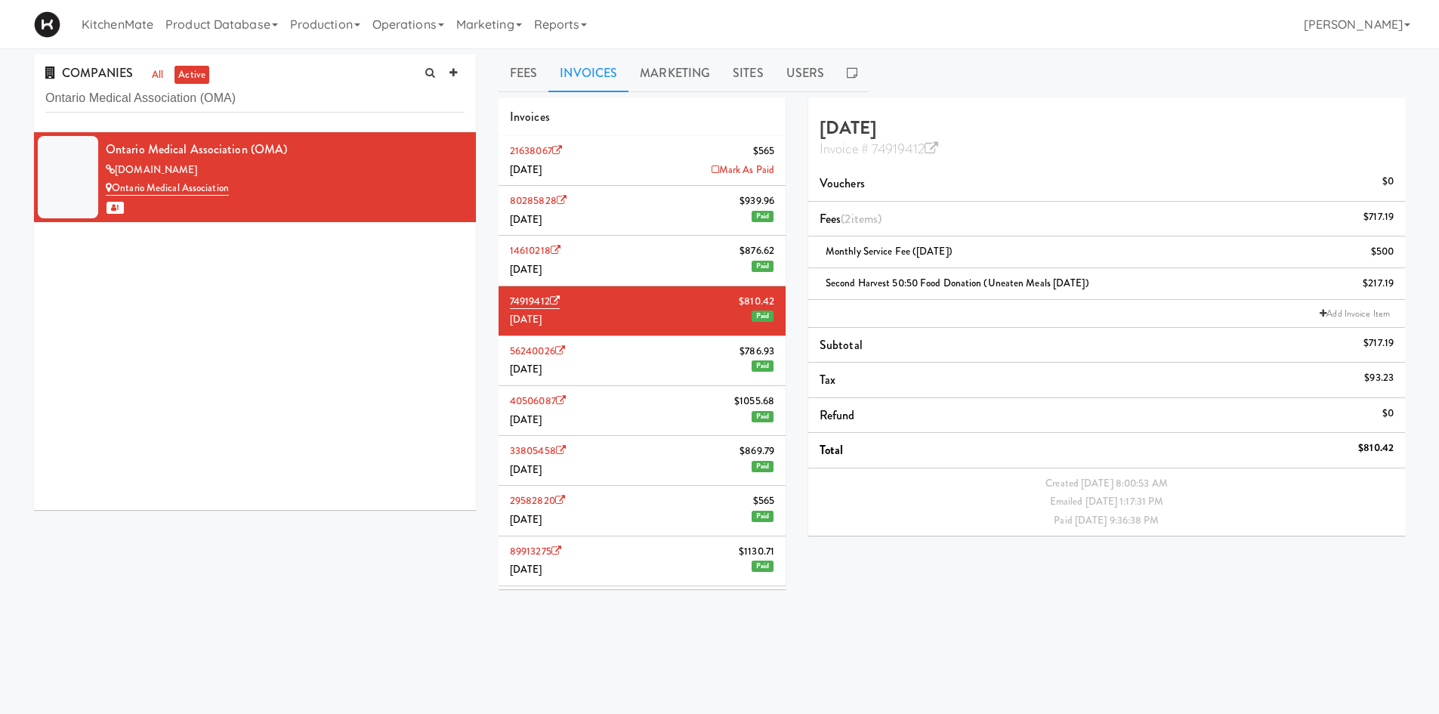
click at [661, 158] on li "21638067 $565 August 2025 Mark As Paid" at bounding box center [642, 161] width 287 height 50
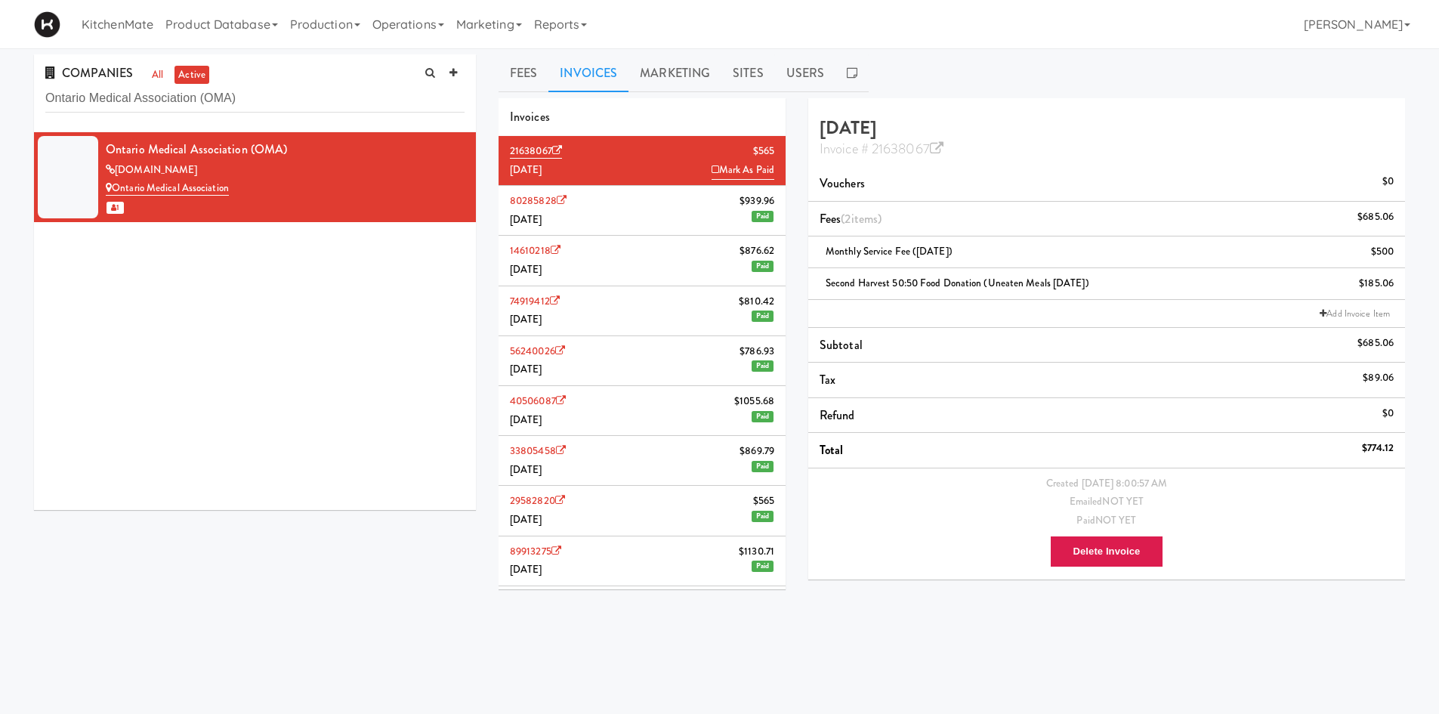
click at [635, 223] on li "80285828 $939.96 July 2025 Paid" at bounding box center [642, 211] width 287 height 50
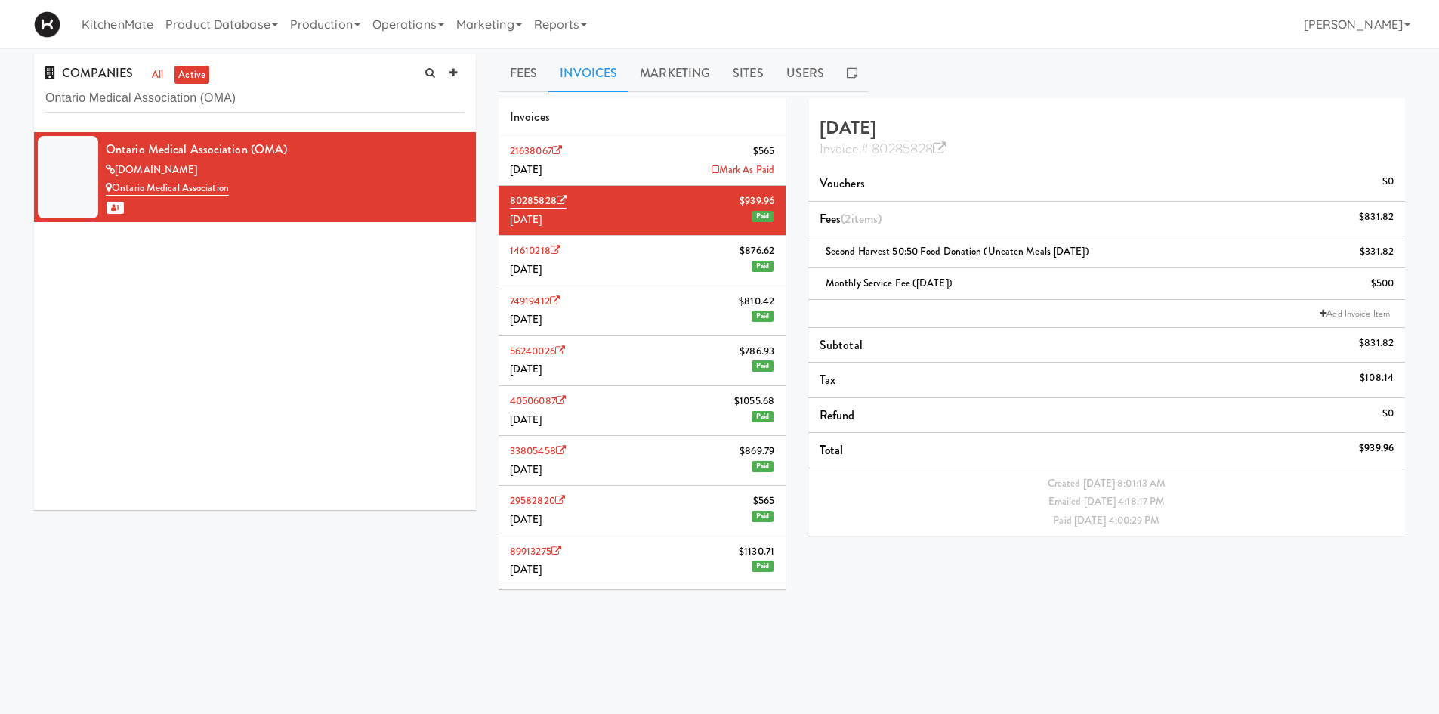
click at [663, 167] on li "21638067 $565 August 2025 Mark As Paid" at bounding box center [642, 161] width 287 height 50
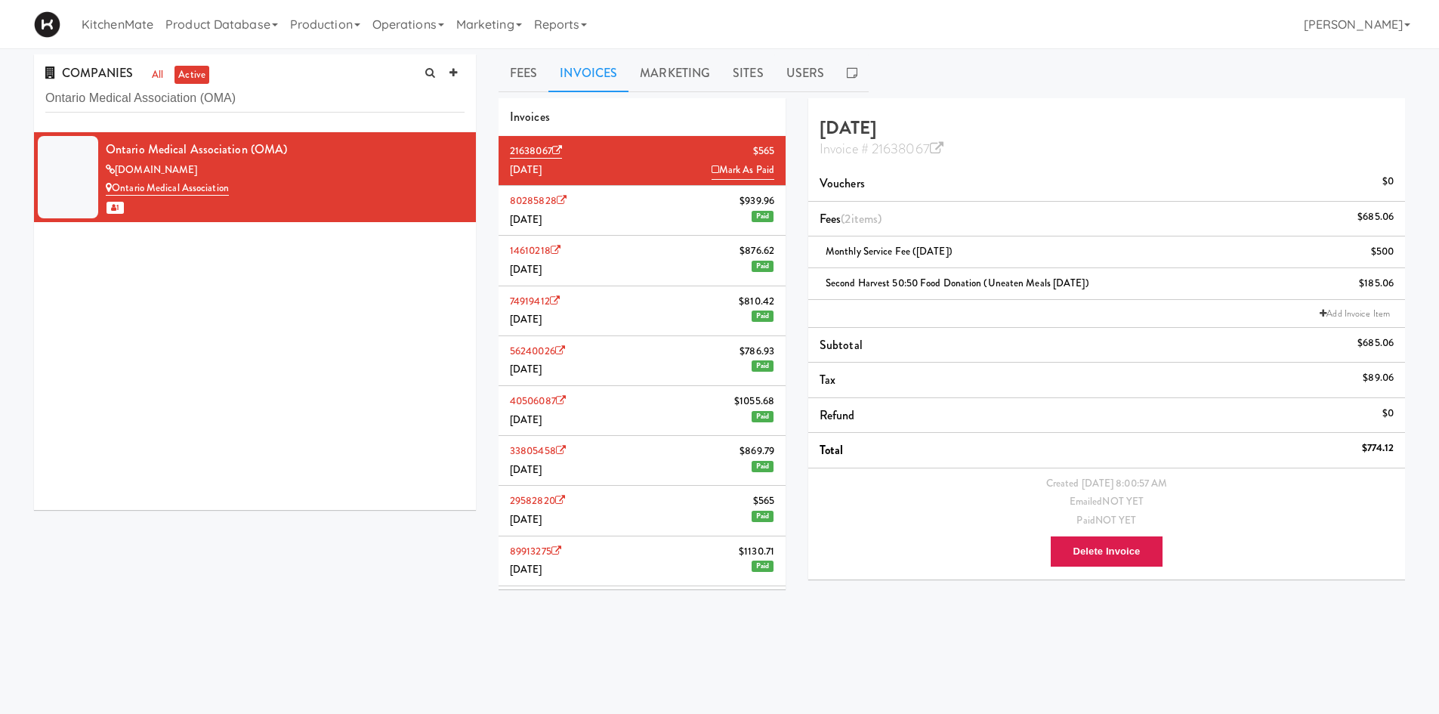
click at [680, 370] on li "56240026 $786.93 April 2025 Paid" at bounding box center [642, 361] width 287 height 50
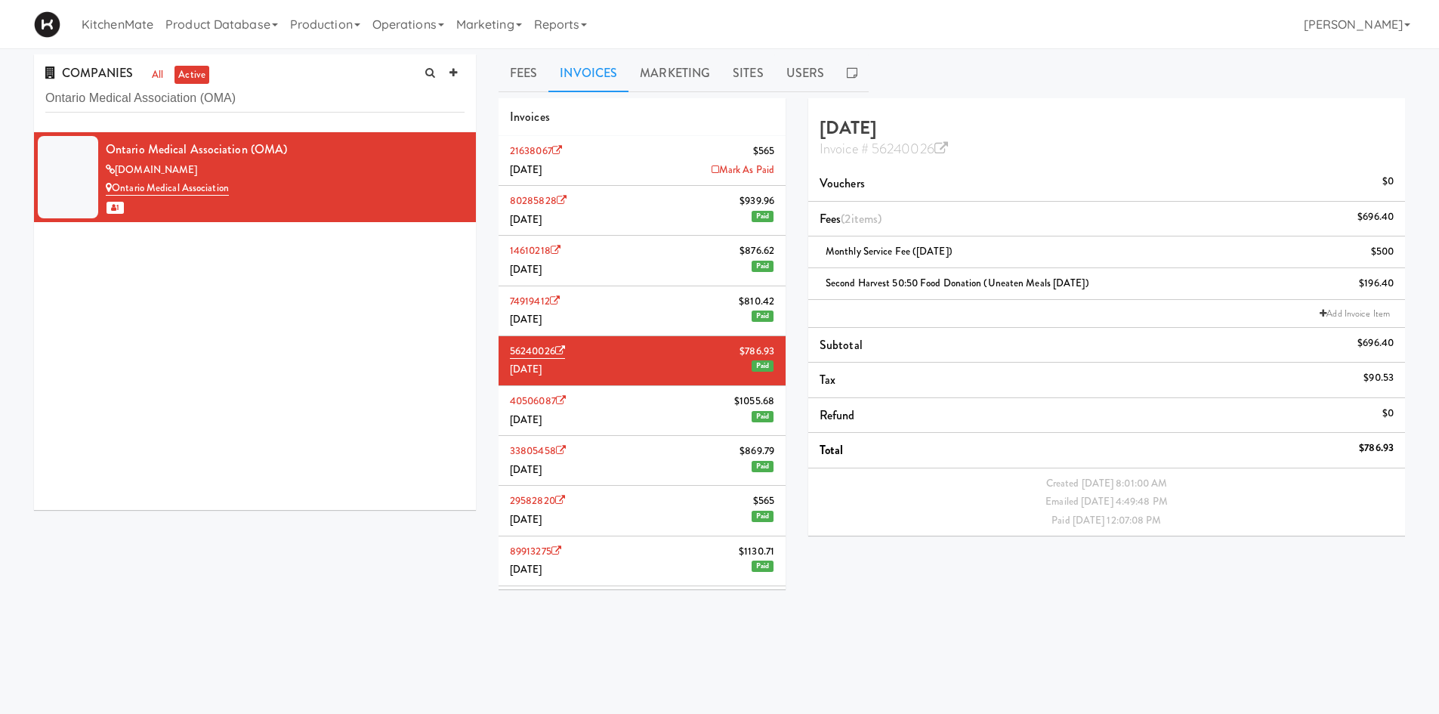
click at [674, 155] on li "21638067 $565 August 2025 Mark As Paid" at bounding box center [642, 161] width 287 height 50
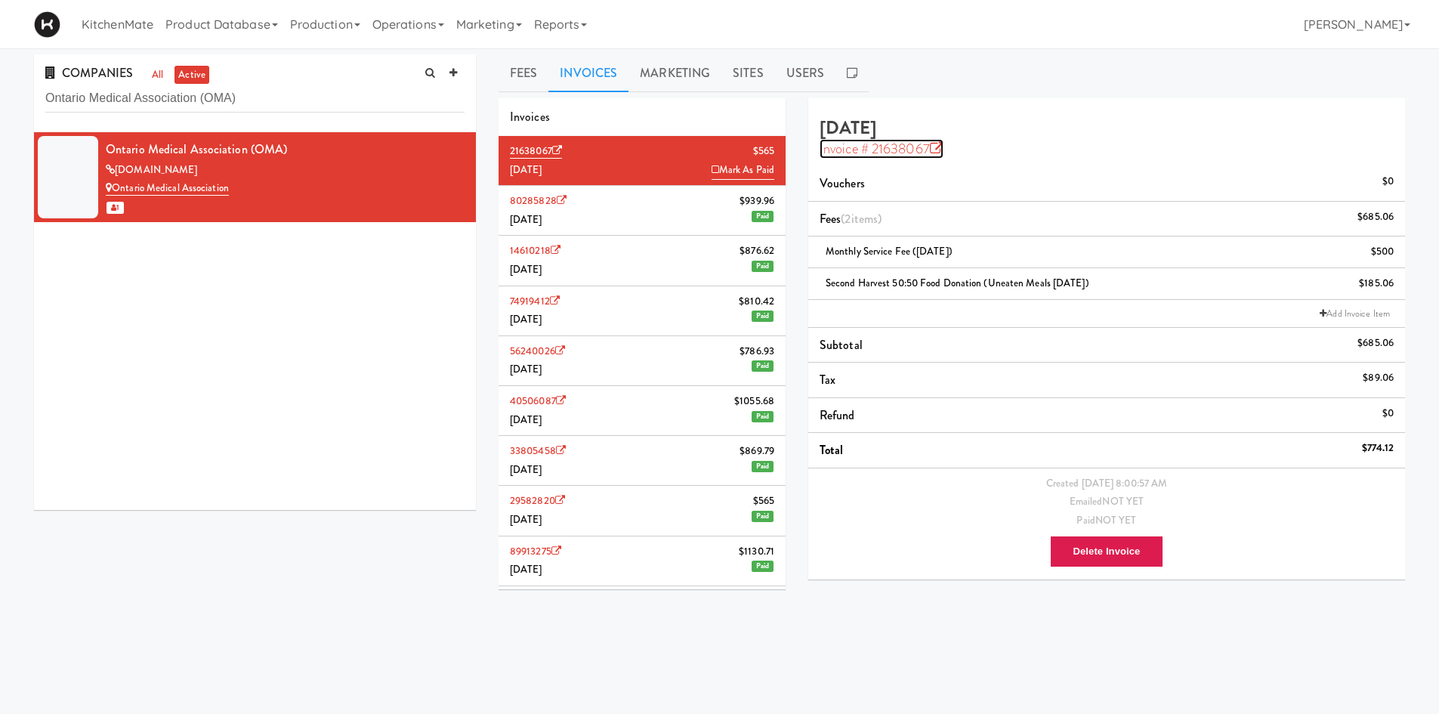
click at [937, 155] on icon at bounding box center [937, 149] width 14 height 14
click at [373, 78] on div "COMPANIES all active Ontario Medical Association (OMA)" at bounding box center [255, 93] width 442 height 78
click at [377, 94] on input "Ontario Medical Association (OMA)" at bounding box center [254, 99] width 419 height 28
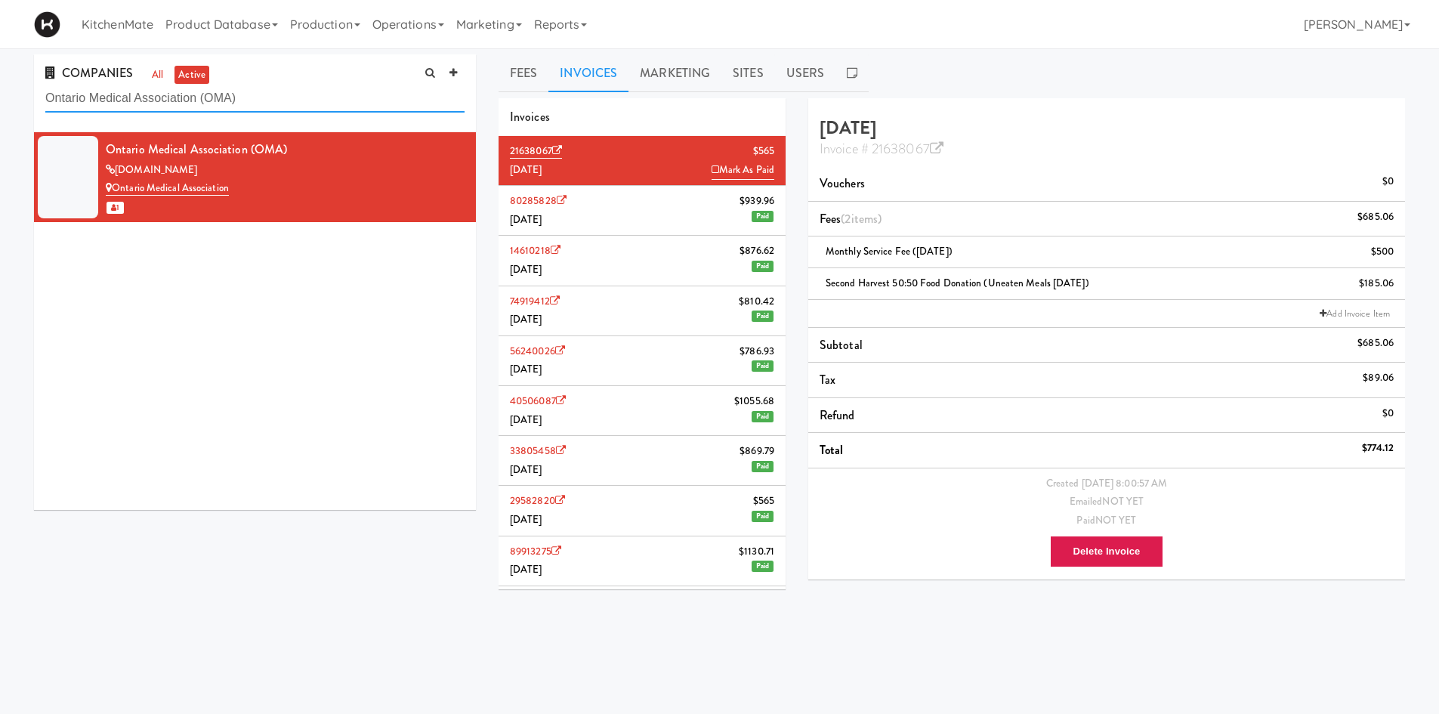
paste input "Steam Whistle"
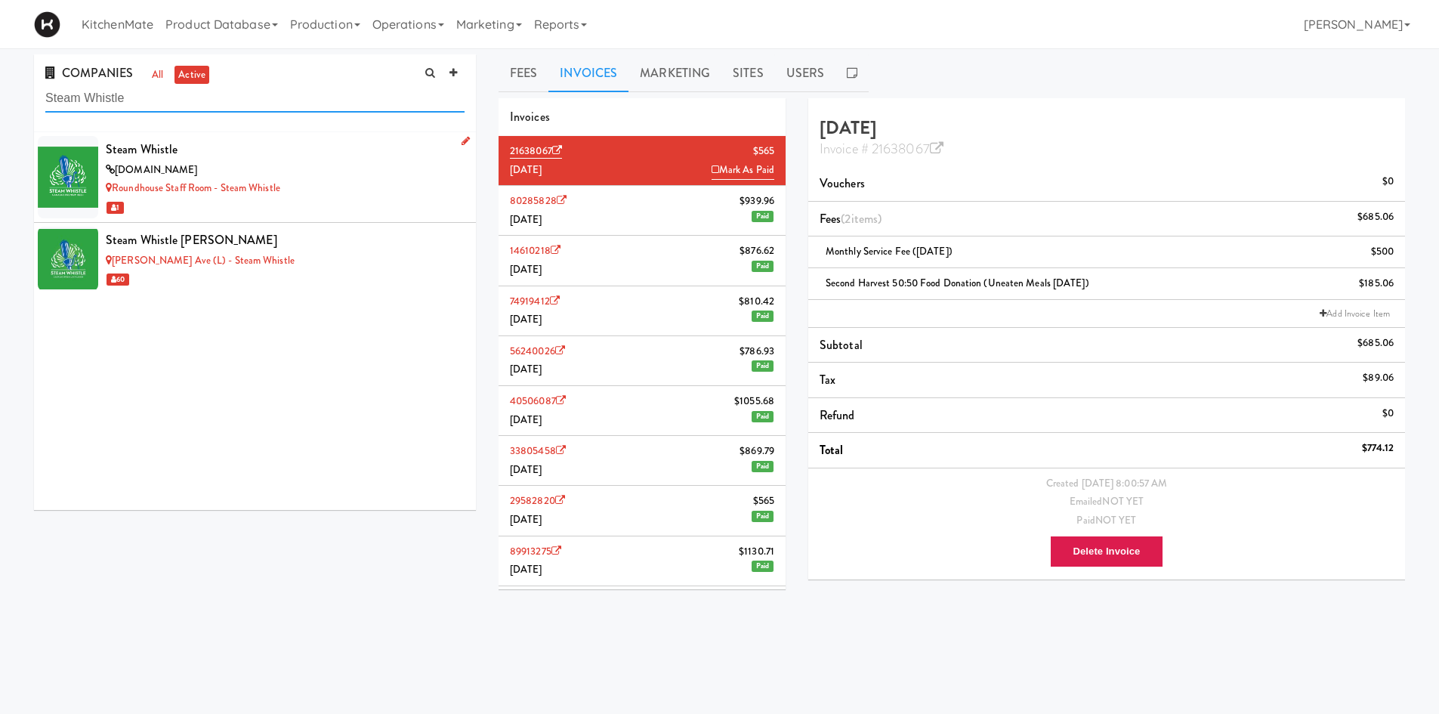
type input "Steam Whistle"
click at [320, 179] on div "Roundhouse Staff Room - Steam Whistle" at bounding box center [285, 188] width 359 height 19
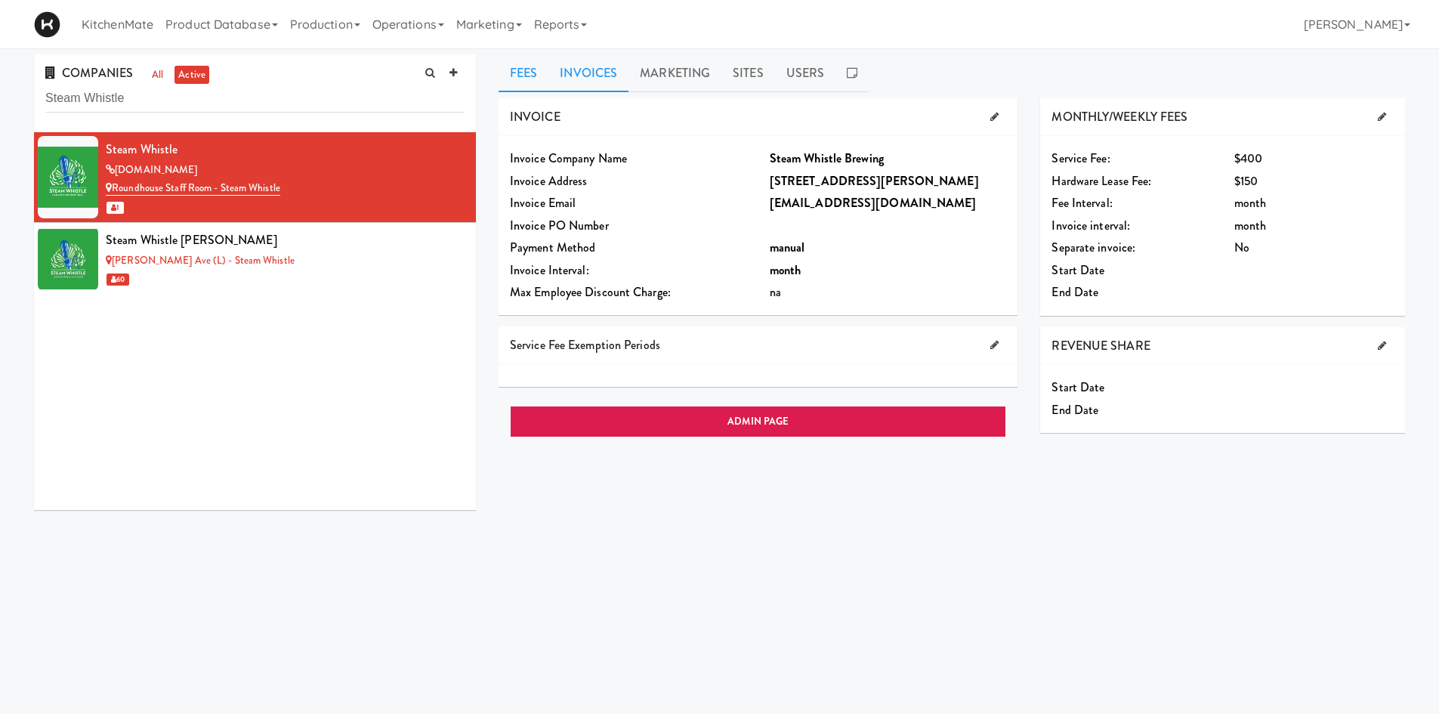
click at [582, 54] on link "Invoices" at bounding box center [588, 73] width 80 height 38
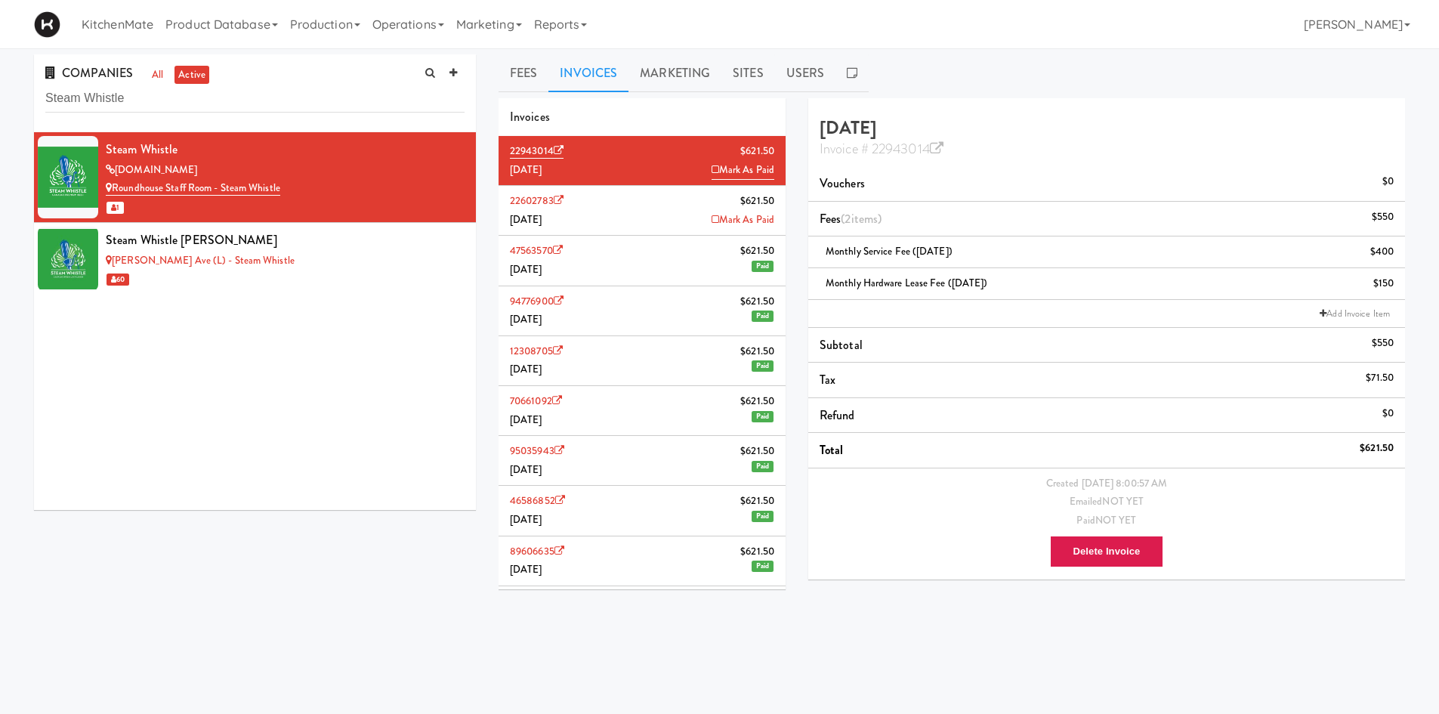
click at [683, 214] on li "22602783 $621.50 July 2025 Mark As Paid" at bounding box center [642, 211] width 287 height 50
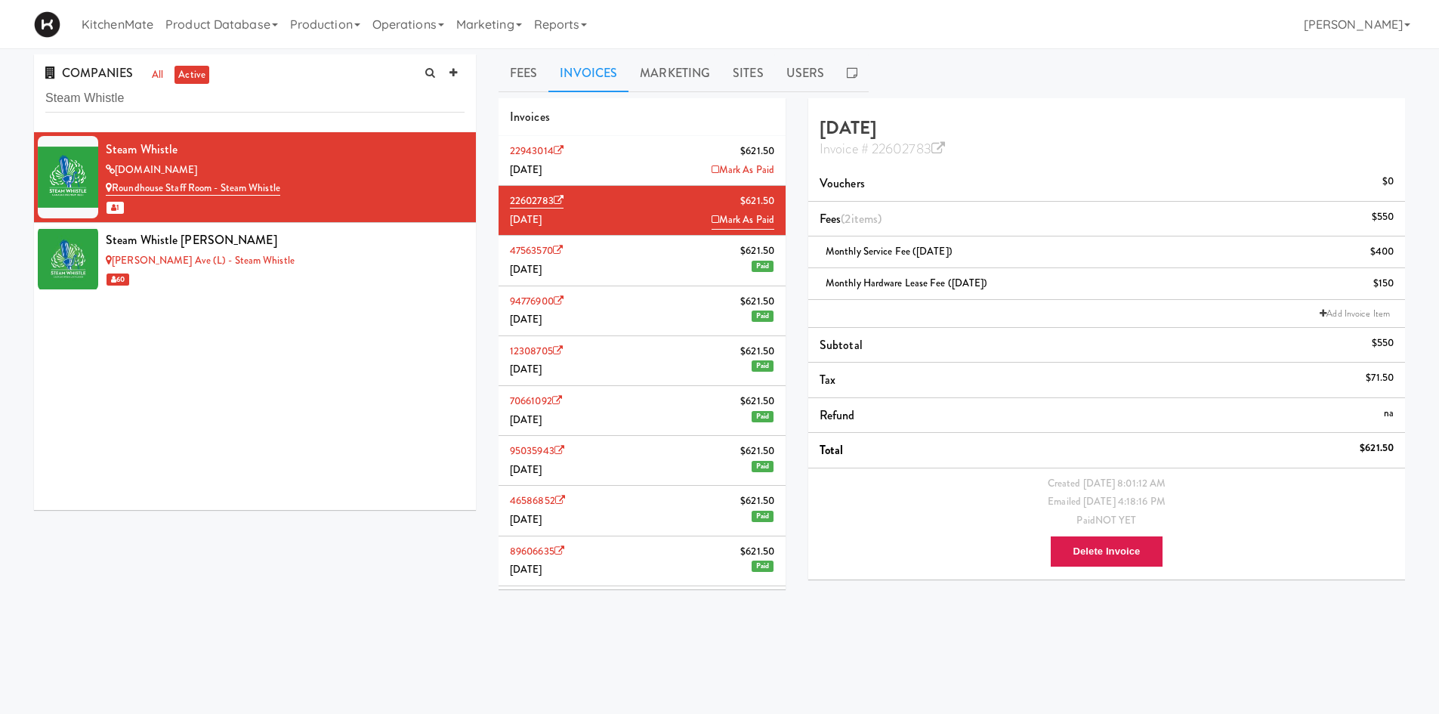
click at [642, 271] on li "47563570 $621.50 June 2025 Paid" at bounding box center [642, 261] width 287 height 50
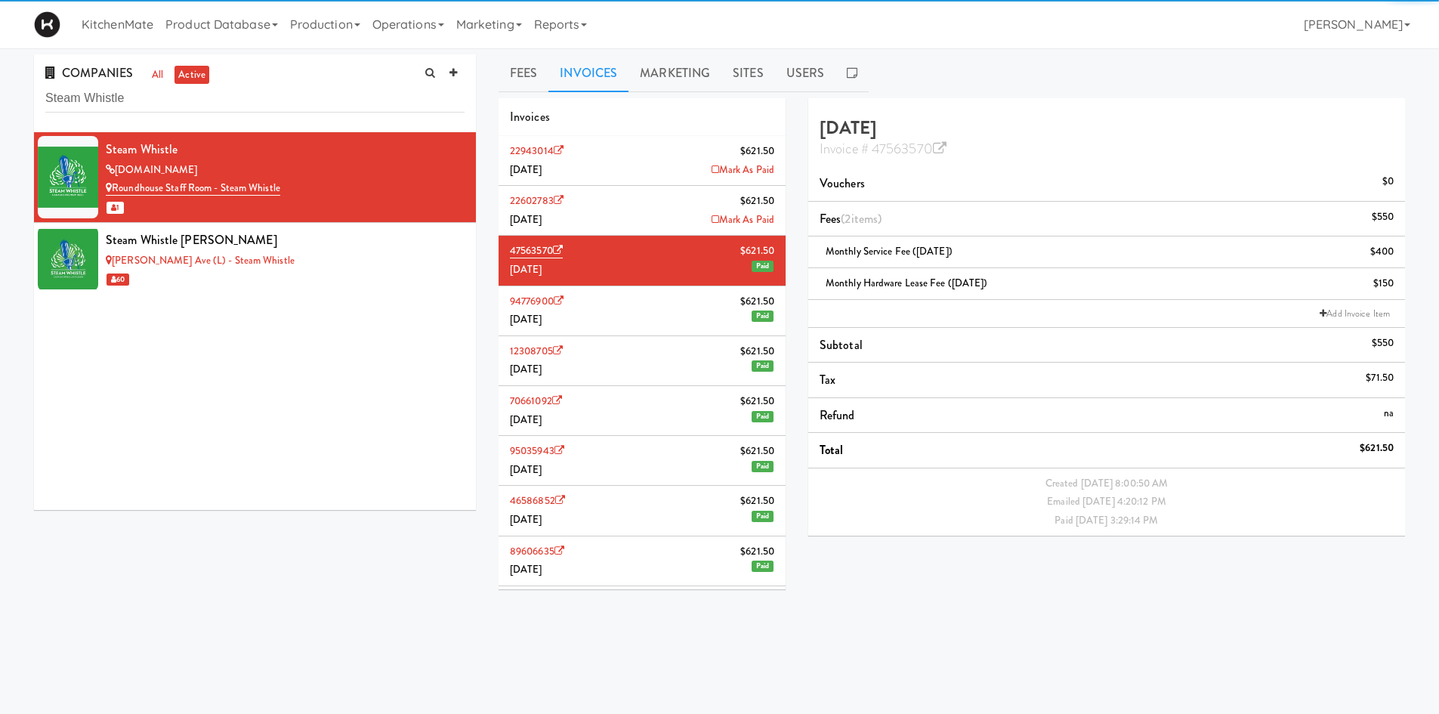
click at [646, 197] on li "22602783 $621.50 July 2025 Mark As Paid" at bounding box center [642, 211] width 287 height 50
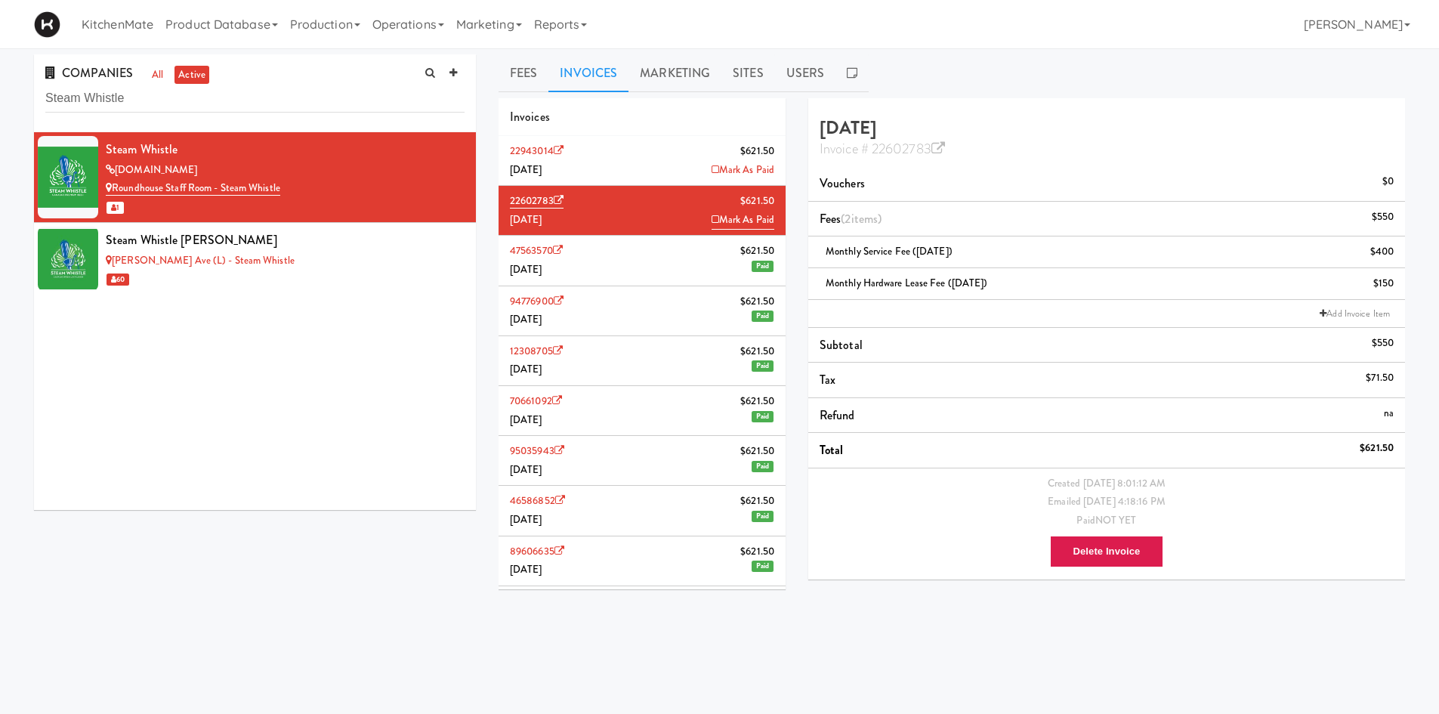
click at [657, 170] on li "22943014 $621.50 August 2025 Mark As Paid" at bounding box center [642, 161] width 287 height 50
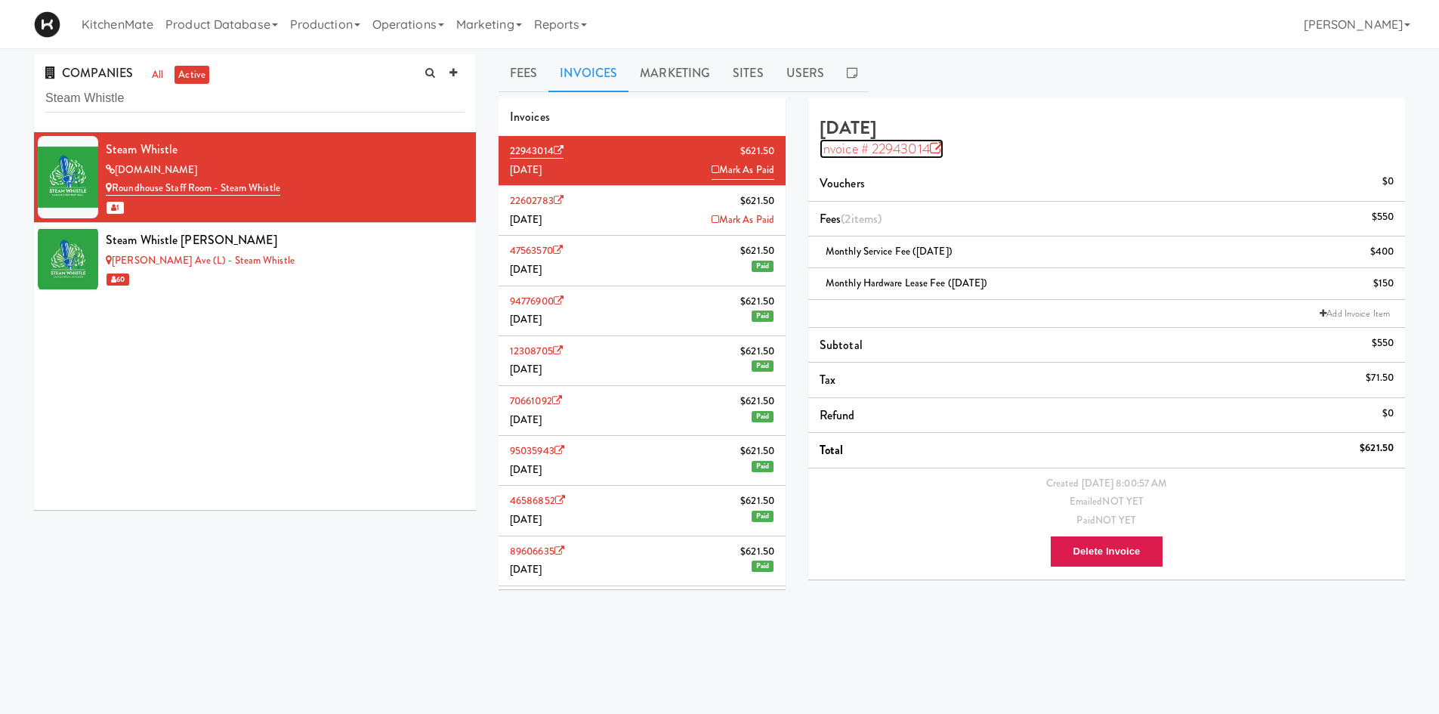
click at [941, 147] on icon at bounding box center [937, 149] width 14 height 14
click at [232, 257] on link "Evans Ave (L) - Steam Whistle" at bounding box center [200, 260] width 189 height 14
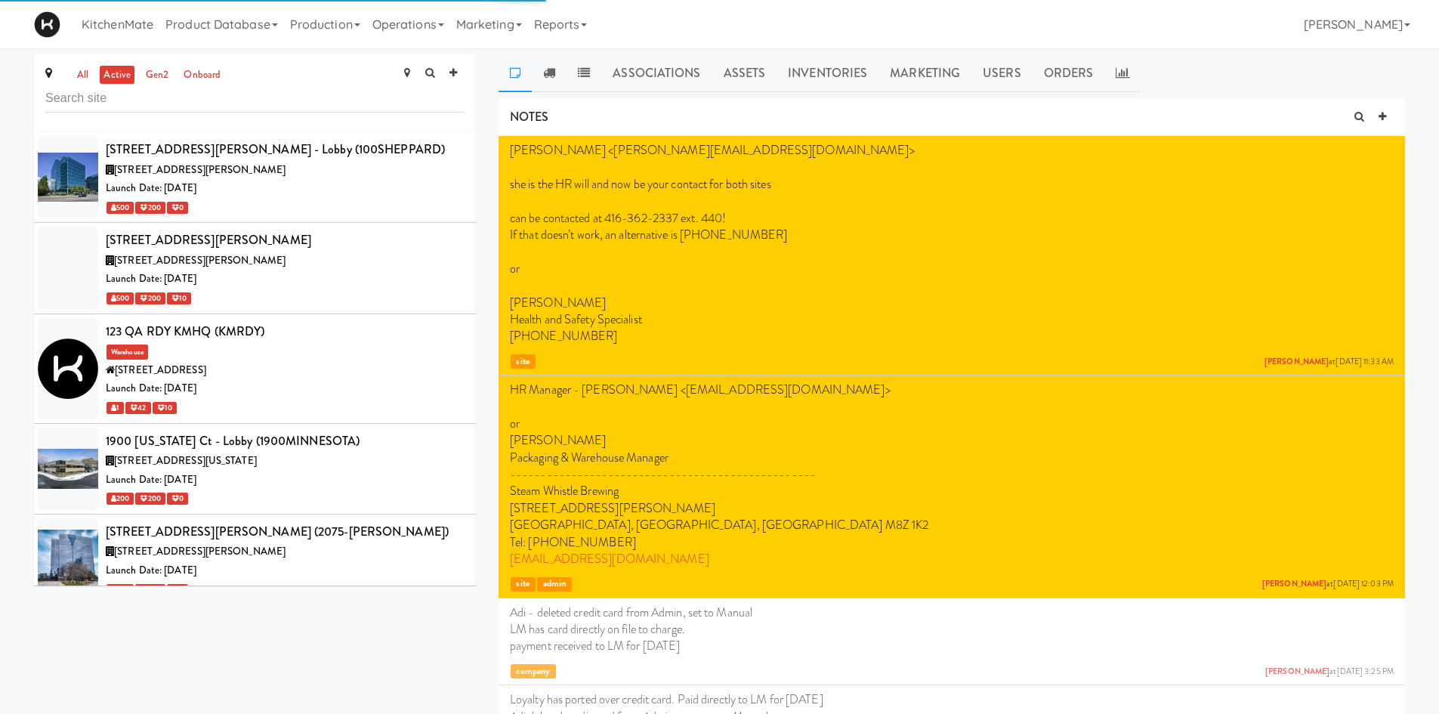
scroll to position [2686, 0]
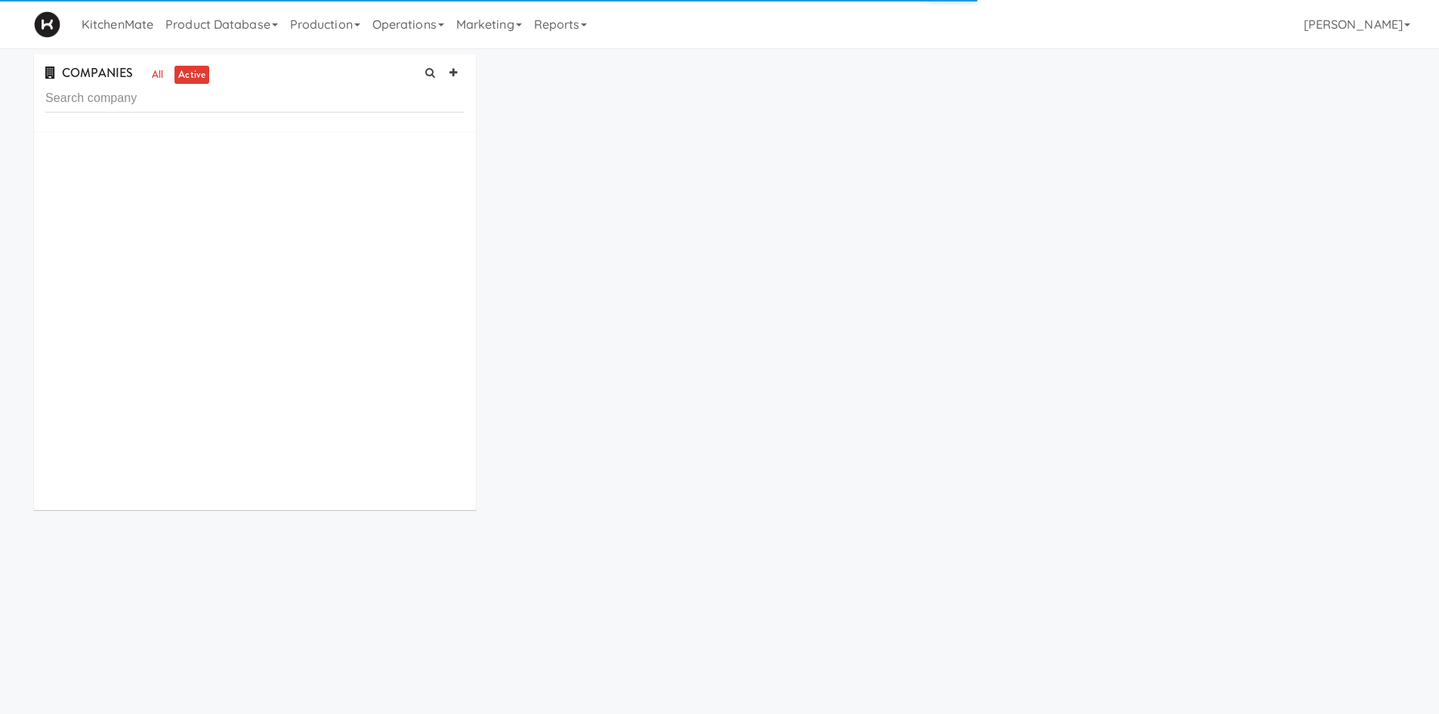
click at [290, 100] on input "text" at bounding box center [254, 99] width 419 height 28
click at [157, 78] on link "all" at bounding box center [157, 75] width 19 height 19
click at [184, 100] on input "text" at bounding box center [254, 99] width 419 height 28
paste input "Steam Whistle Evans"
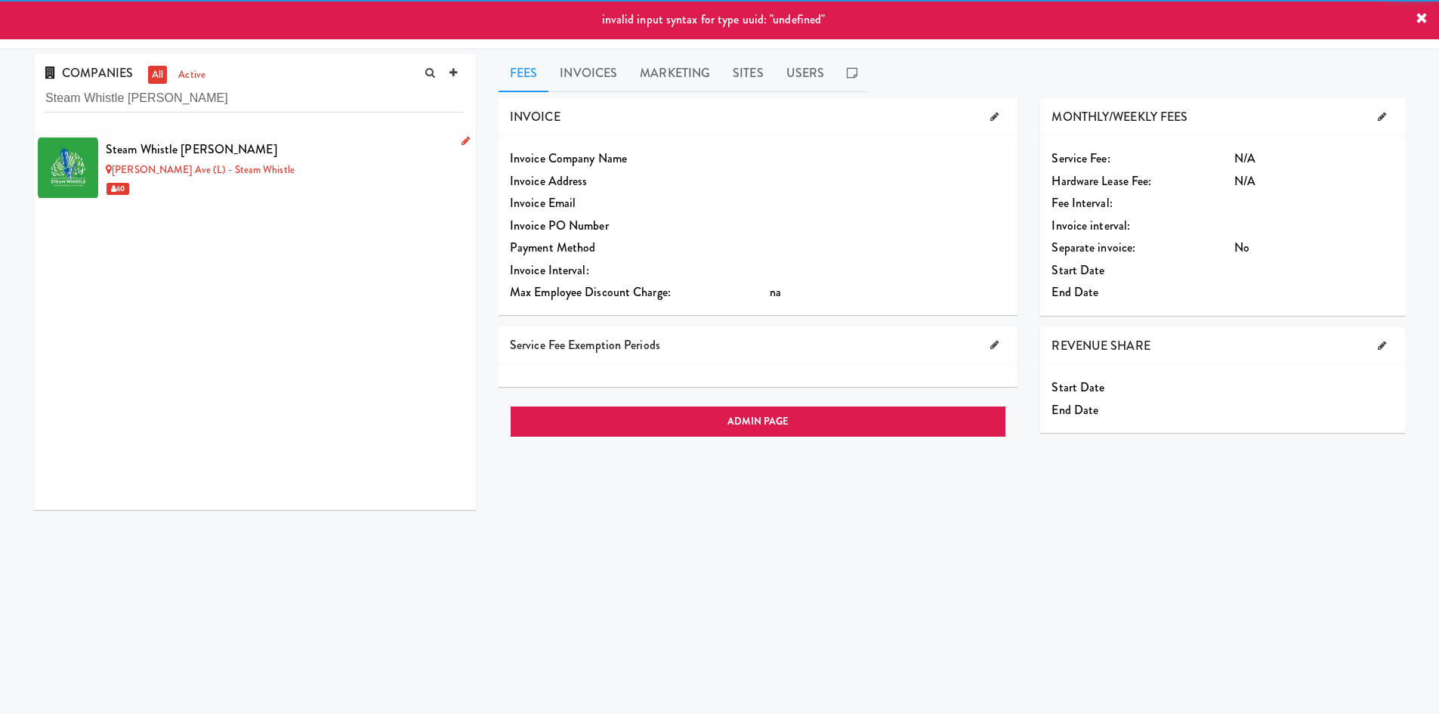
click at [316, 174] on div "Evans Ave (L) - Steam Whistle" at bounding box center [285, 170] width 359 height 19
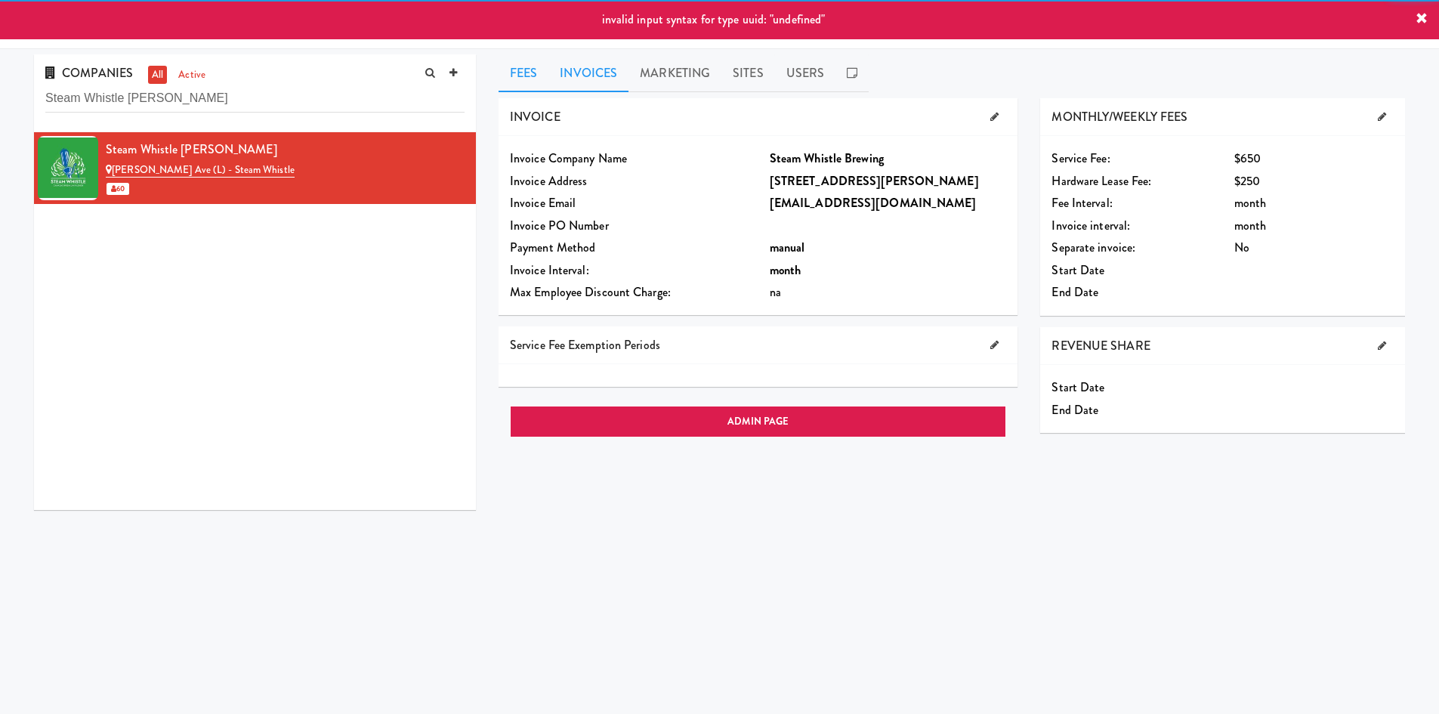
click at [615, 79] on link "Invoices" at bounding box center [588, 73] width 80 height 38
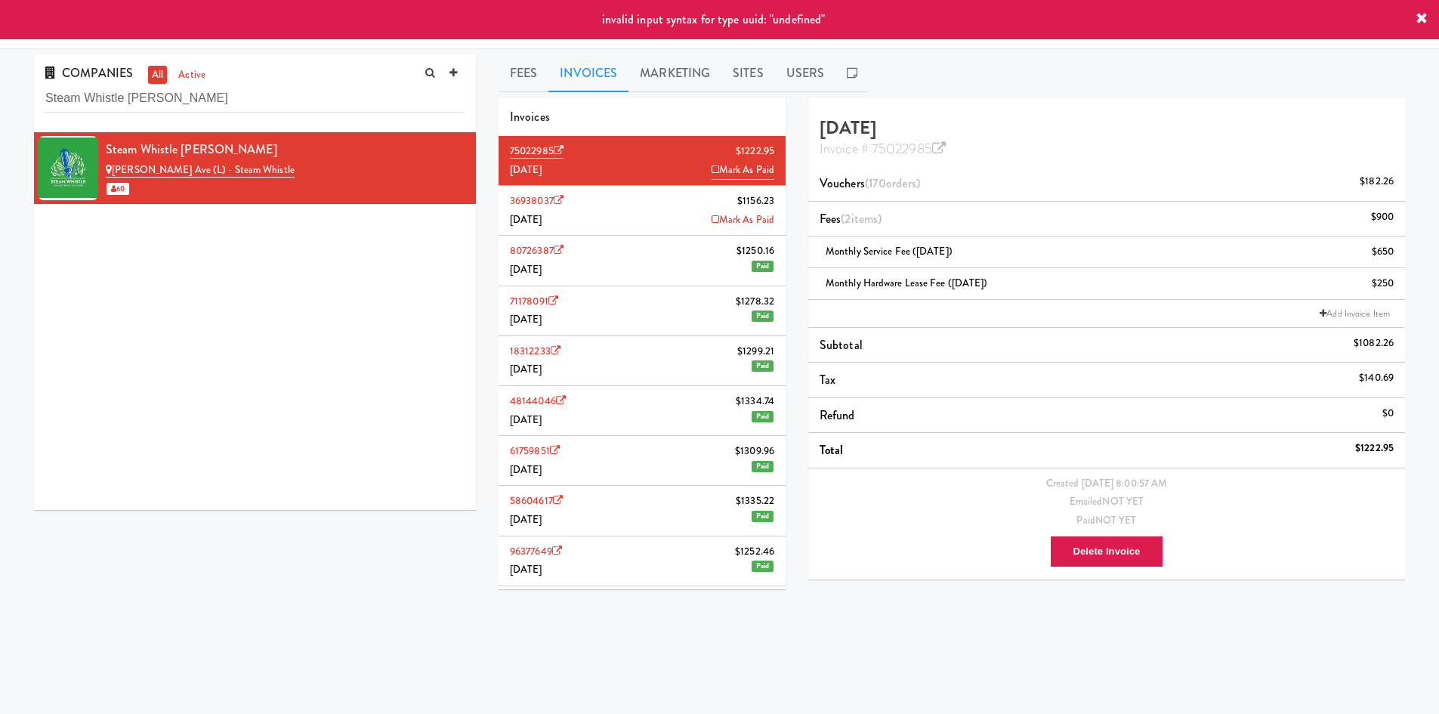
click at [602, 208] on li "36938037 $1156.23 July 2025 Mark As Paid" at bounding box center [642, 211] width 287 height 50
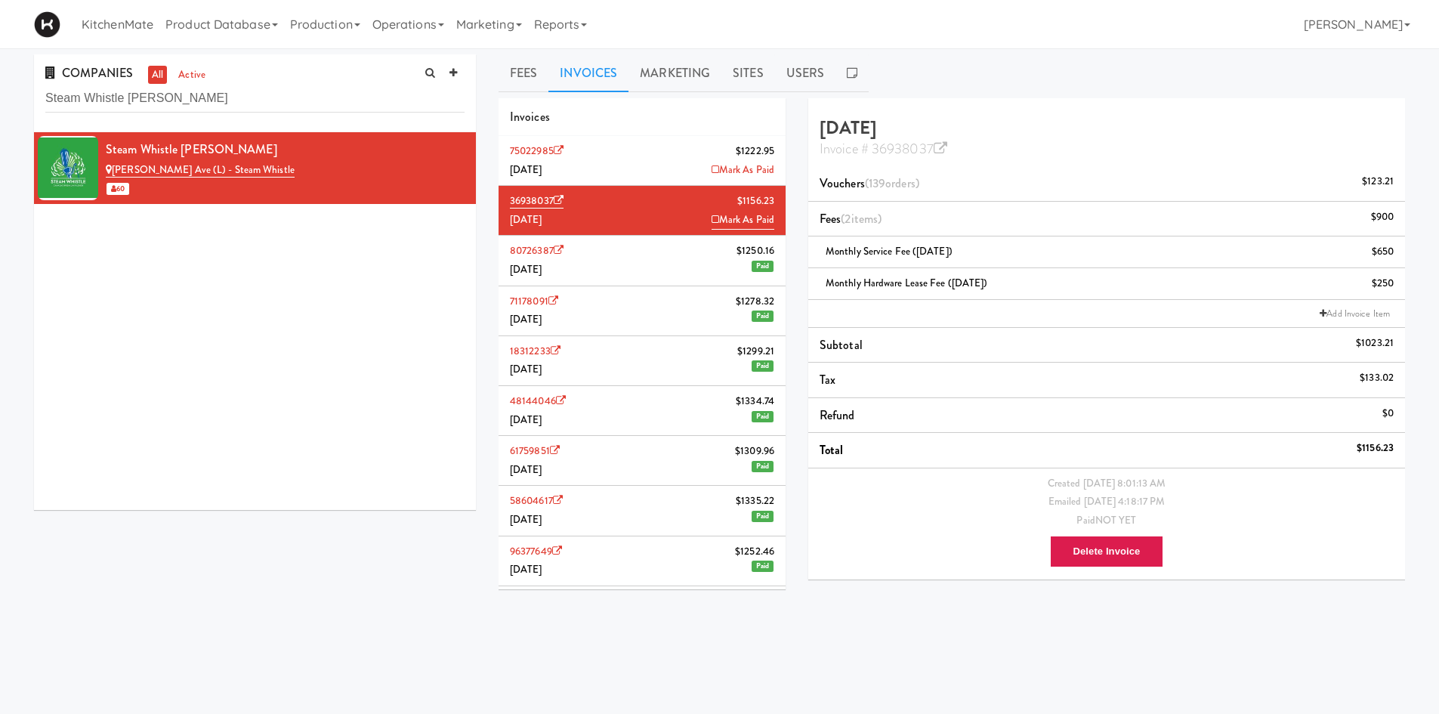
click at [617, 171] on li "75022985 $1222.95 August 2025 Mark As Paid" at bounding box center [642, 161] width 287 height 50
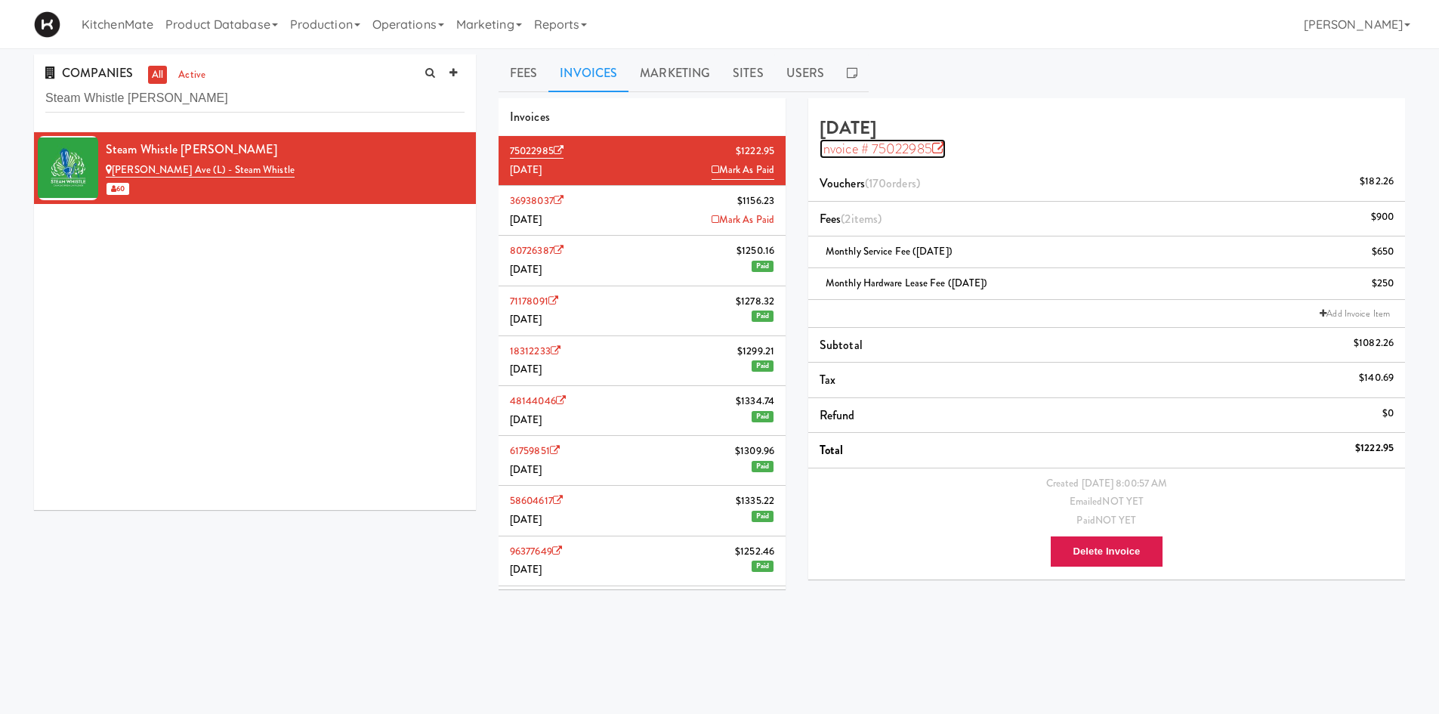
click at [924, 147] on link "Invoice # 75022985" at bounding box center [883, 149] width 126 height 20
click at [347, 99] on input "Steam Whistle Evans" at bounding box center [254, 99] width 419 height 28
paste input "Trillium Health - Queensway"
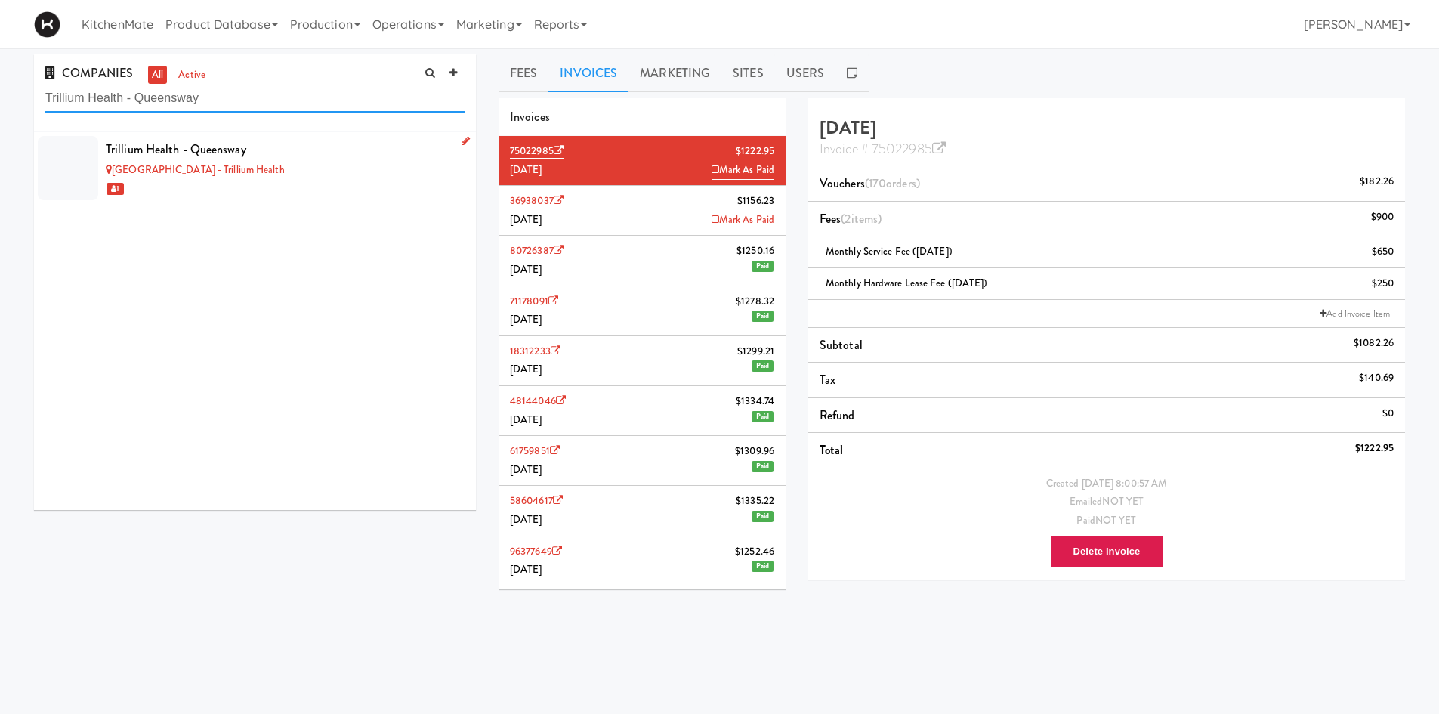
type input "Trillium Health - Queensway"
click at [334, 159] on div "Trillium Health - Queensway" at bounding box center [285, 149] width 359 height 23
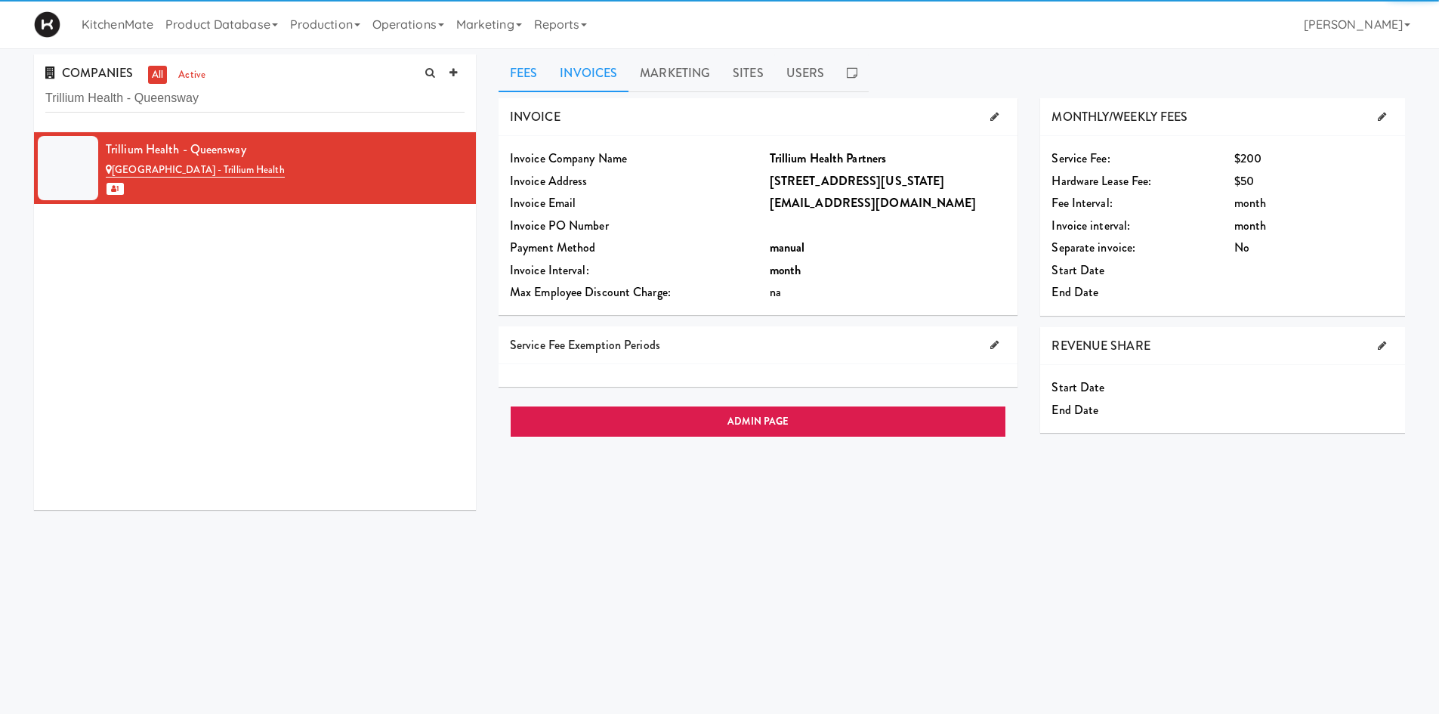
click at [604, 73] on link "Invoices" at bounding box center [588, 73] width 80 height 38
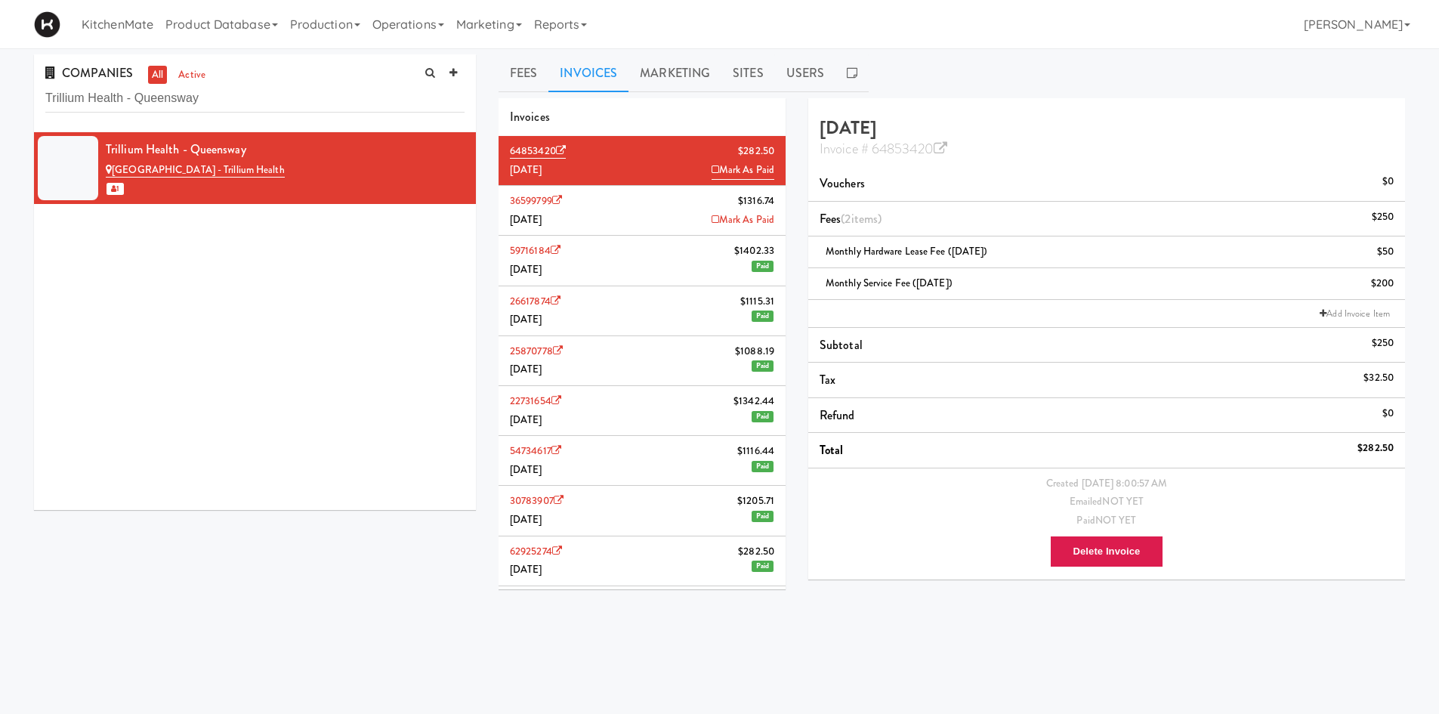
click at [640, 201] on li "36599799 $1316.74 July 2025 Mark As Paid" at bounding box center [642, 211] width 287 height 50
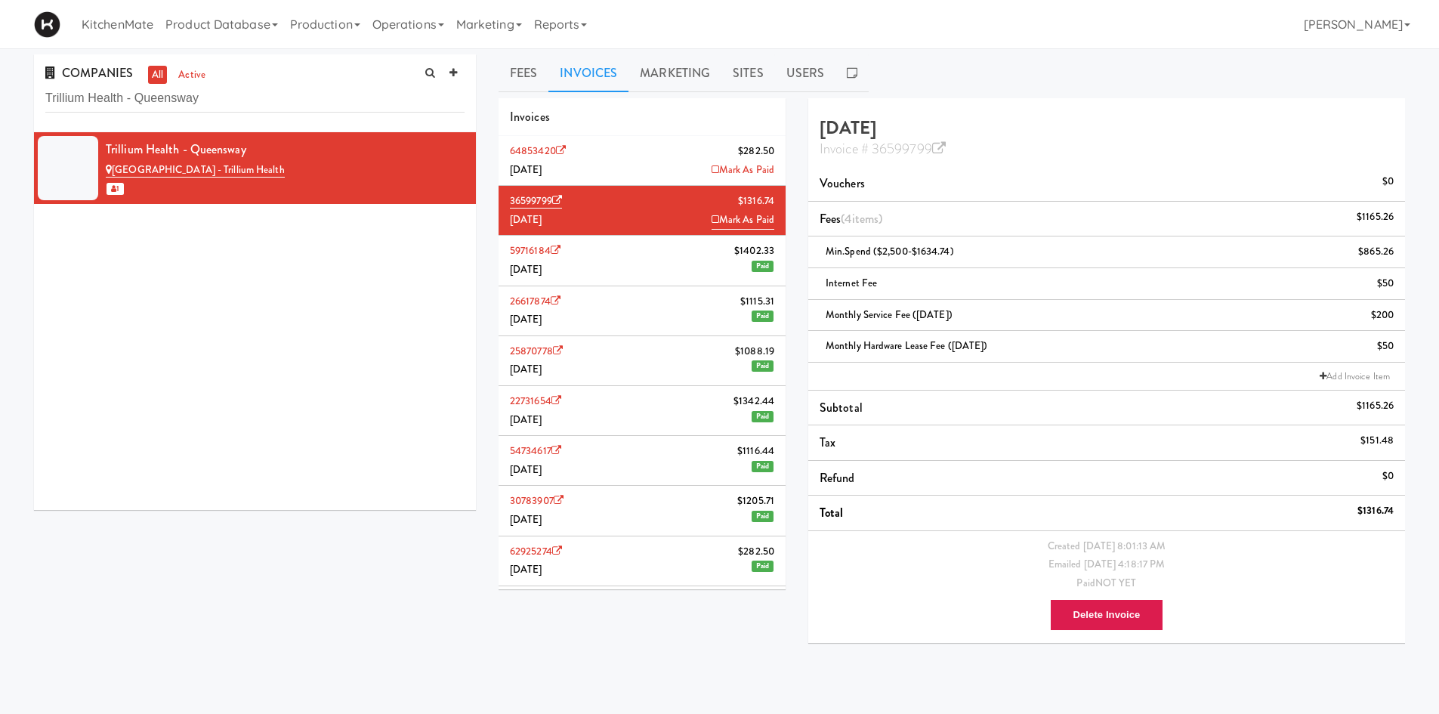
click at [640, 168] on li "64853420 $282.50 August 2025 Mark As Paid" at bounding box center [642, 161] width 287 height 50
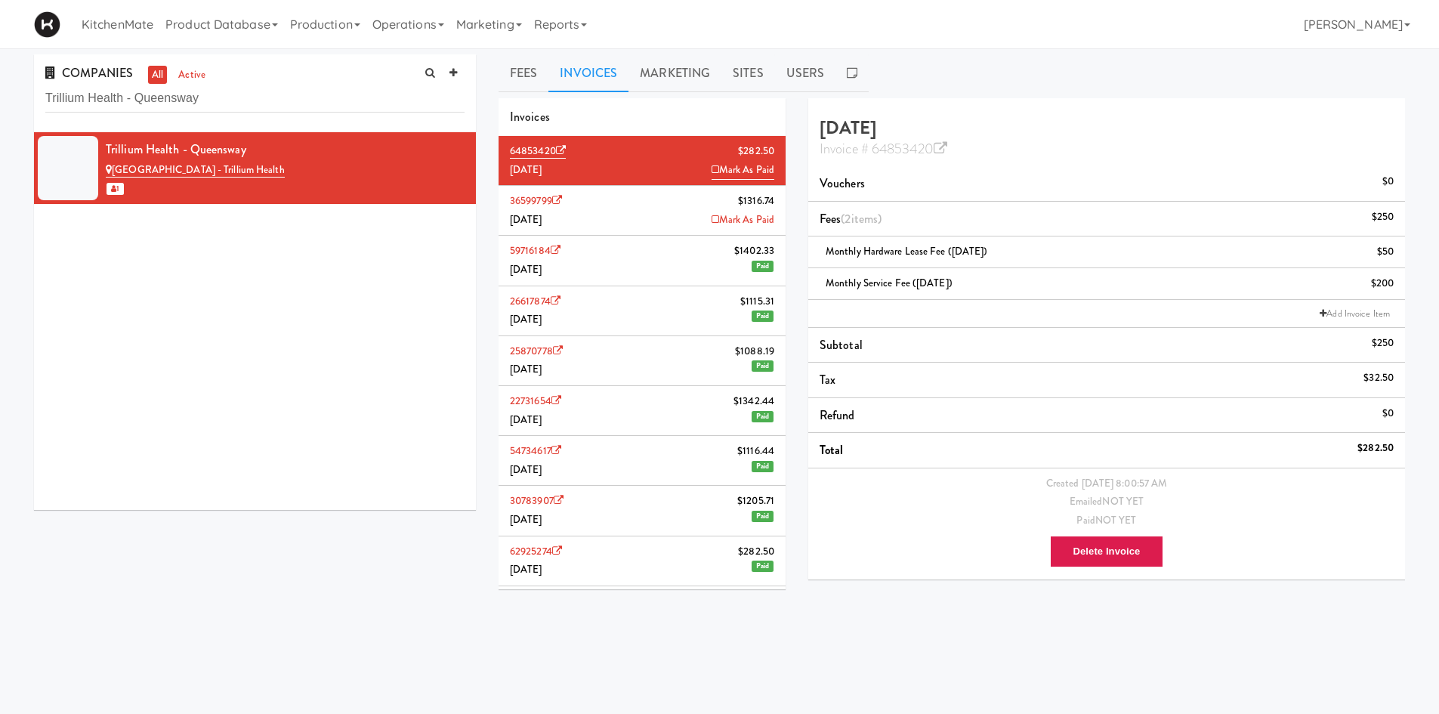
click at [899, 309] on li "Add Invoice Item" at bounding box center [1106, 314] width 597 height 28
click at [1354, 309] on link "Add Invoice Item" at bounding box center [1355, 313] width 78 height 15
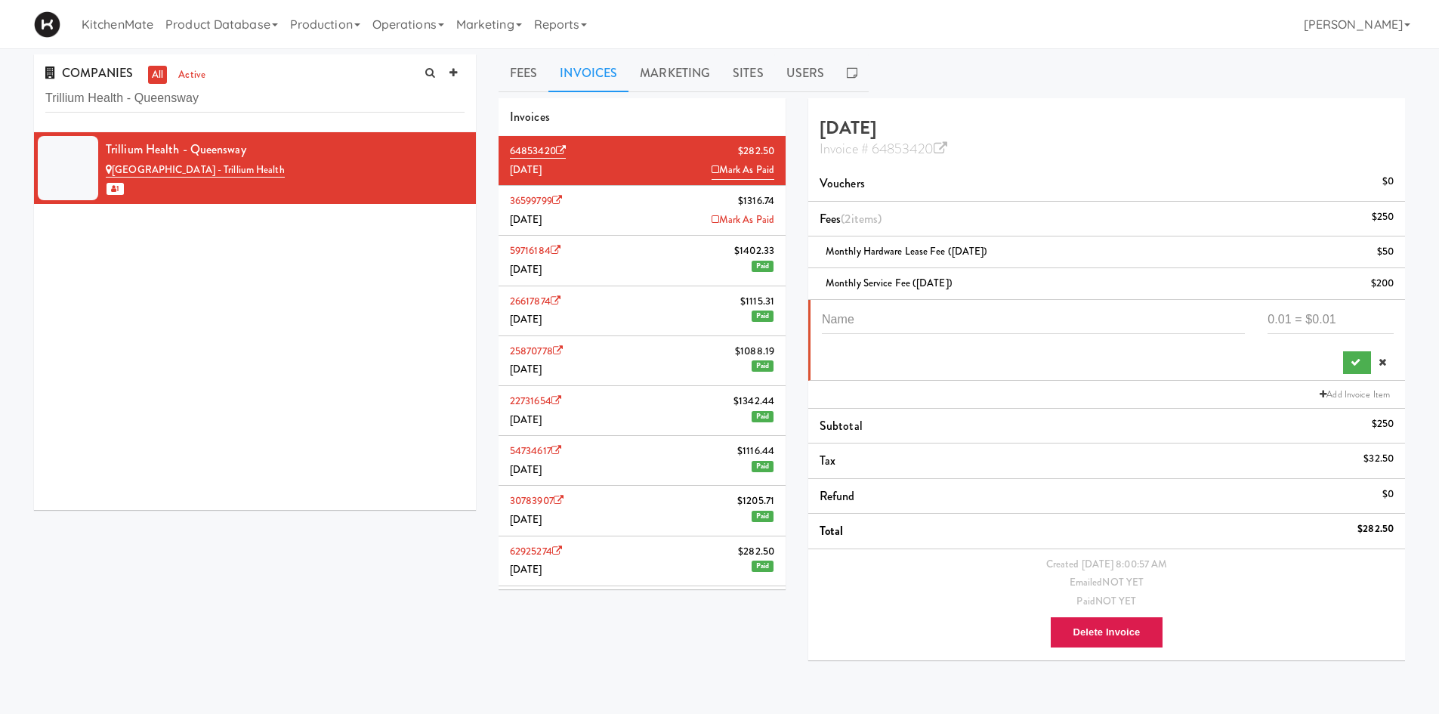
click at [654, 188] on li "36599799 $1316.74 July 2025 Mark As Paid" at bounding box center [642, 211] width 287 height 50
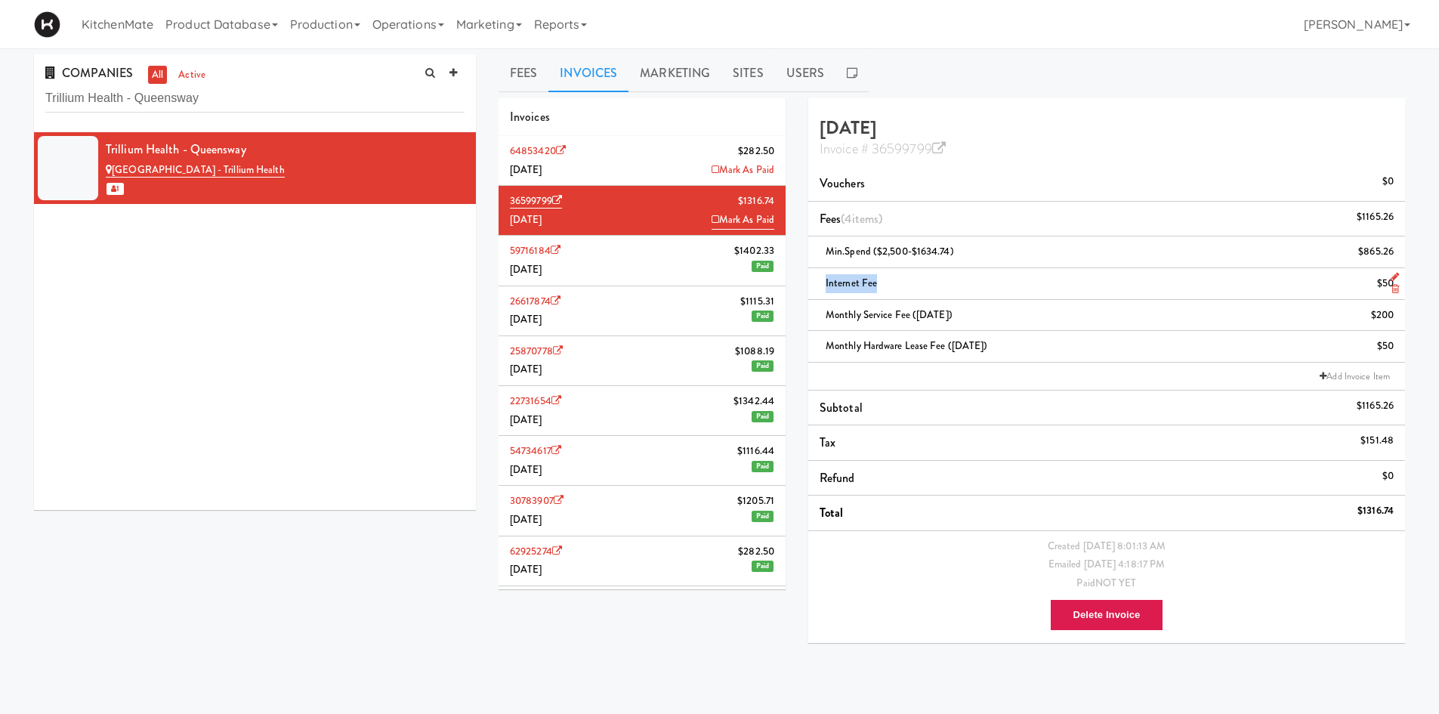
drag, startPoint x: 894, startPoint y: 282, endPoint x: 822, endPoint y: 285, distance: 71.8
click at [822, 285] on div "Internet Fee $50" at bounding box center [1107, 283] width 574 height 19
copy span "Internet Fee"
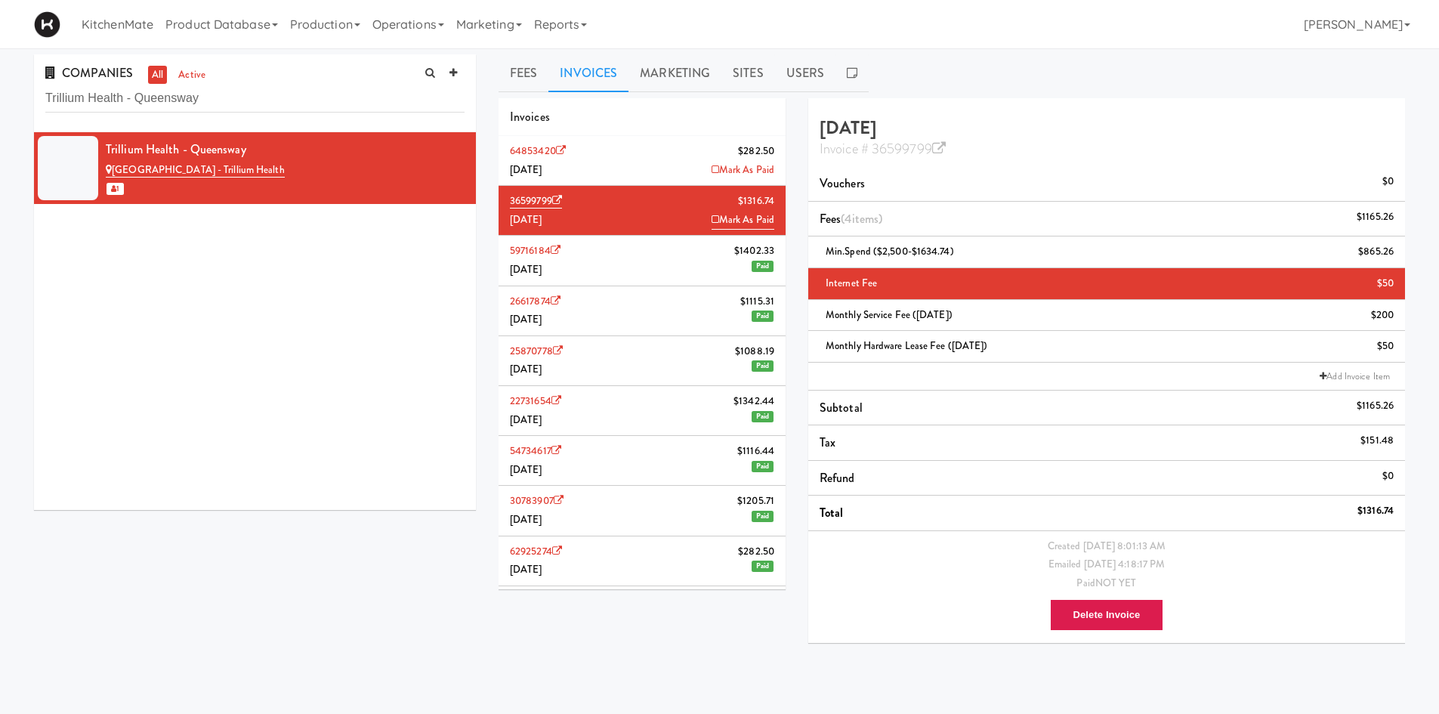
click at [602, 160] on li "64853420 $282.50 August 2025 Mark As Paid" at bounding box center [642, 161] width 287 height 50
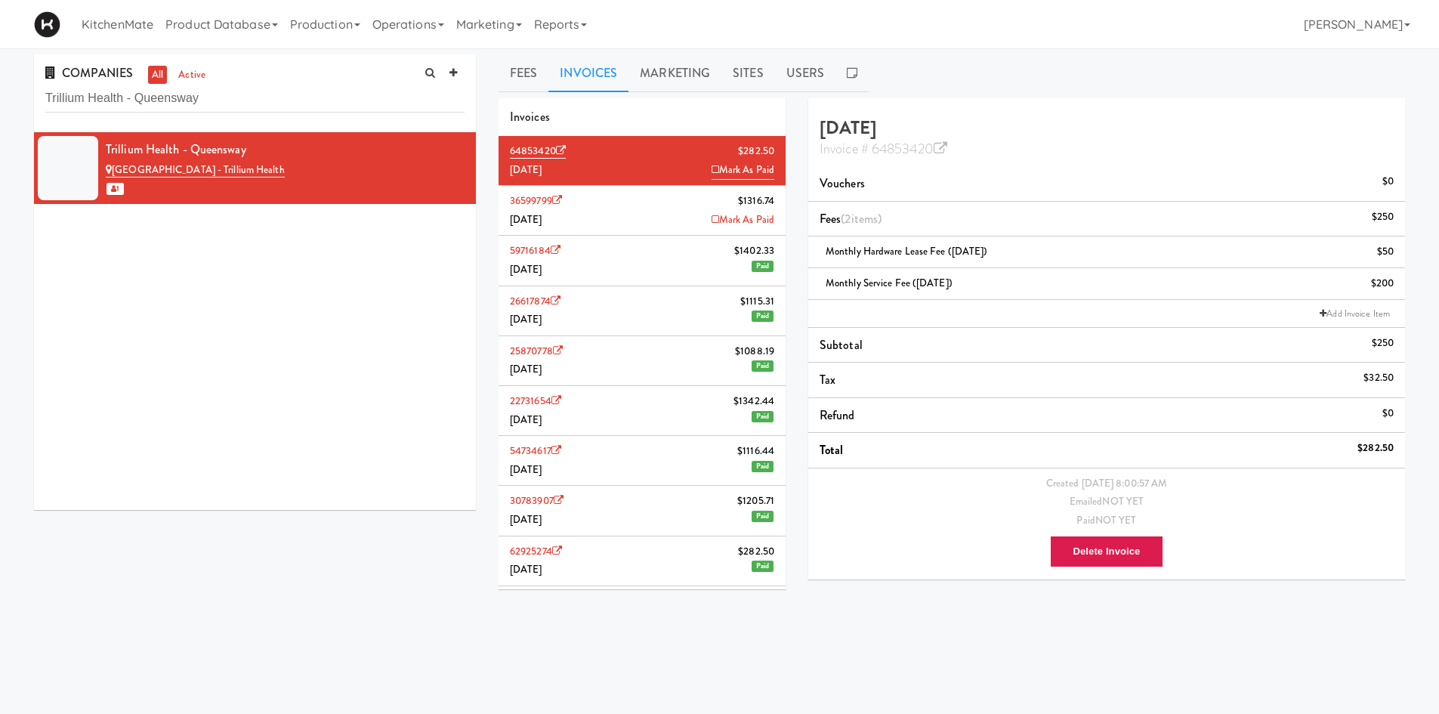
click at [996, 314] on li "Add Invoice Item" at bounding box center [1106, 314] width 597 height 28
click at [1345, 310] on link "Add Invoice Item" at bounding box center [1355, 313] width 78 height 15
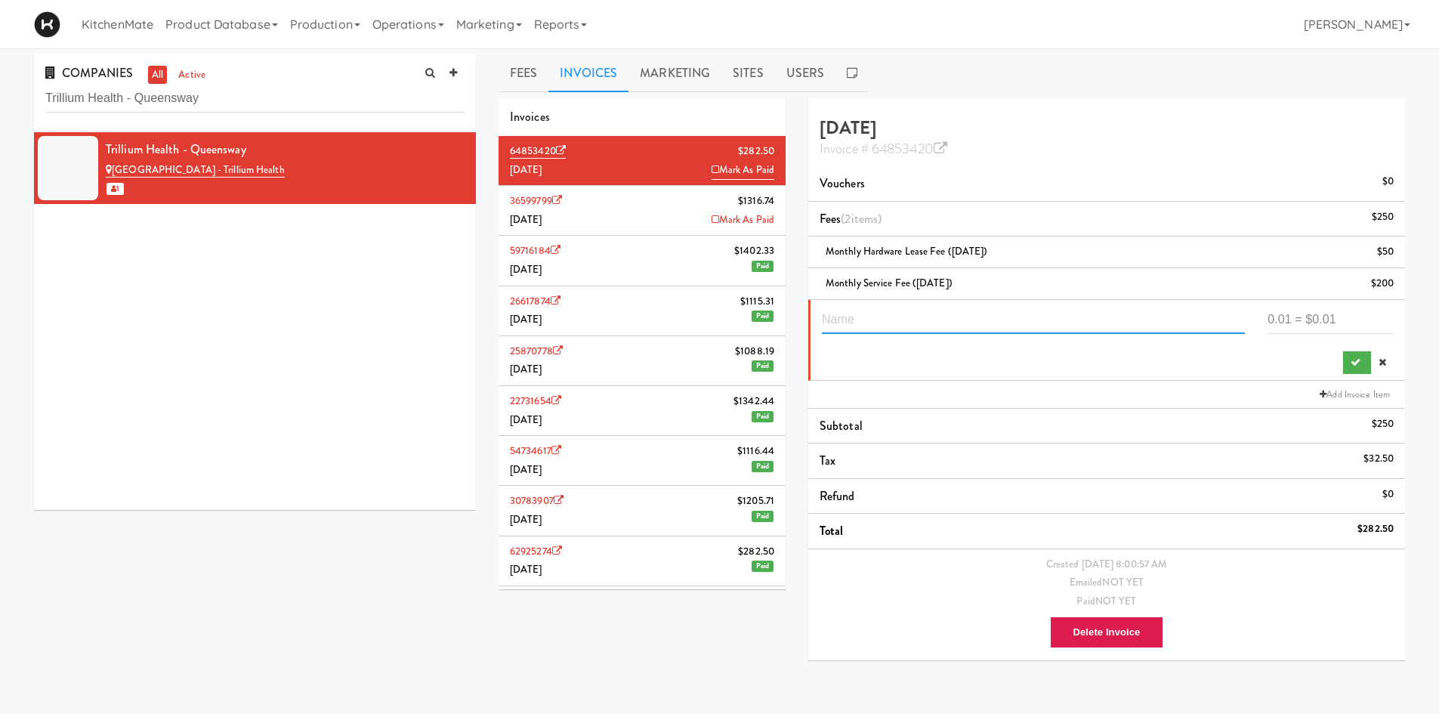
click at [1057, 321] on input "text" at bounding box center [1033, 320] width 423 height 28
paste input "Internet Fee"
type input "Internet Fee"
click at [1287, 315] on input "number" at bounding box center [1331, 320] width 126 height 28
type input "50"
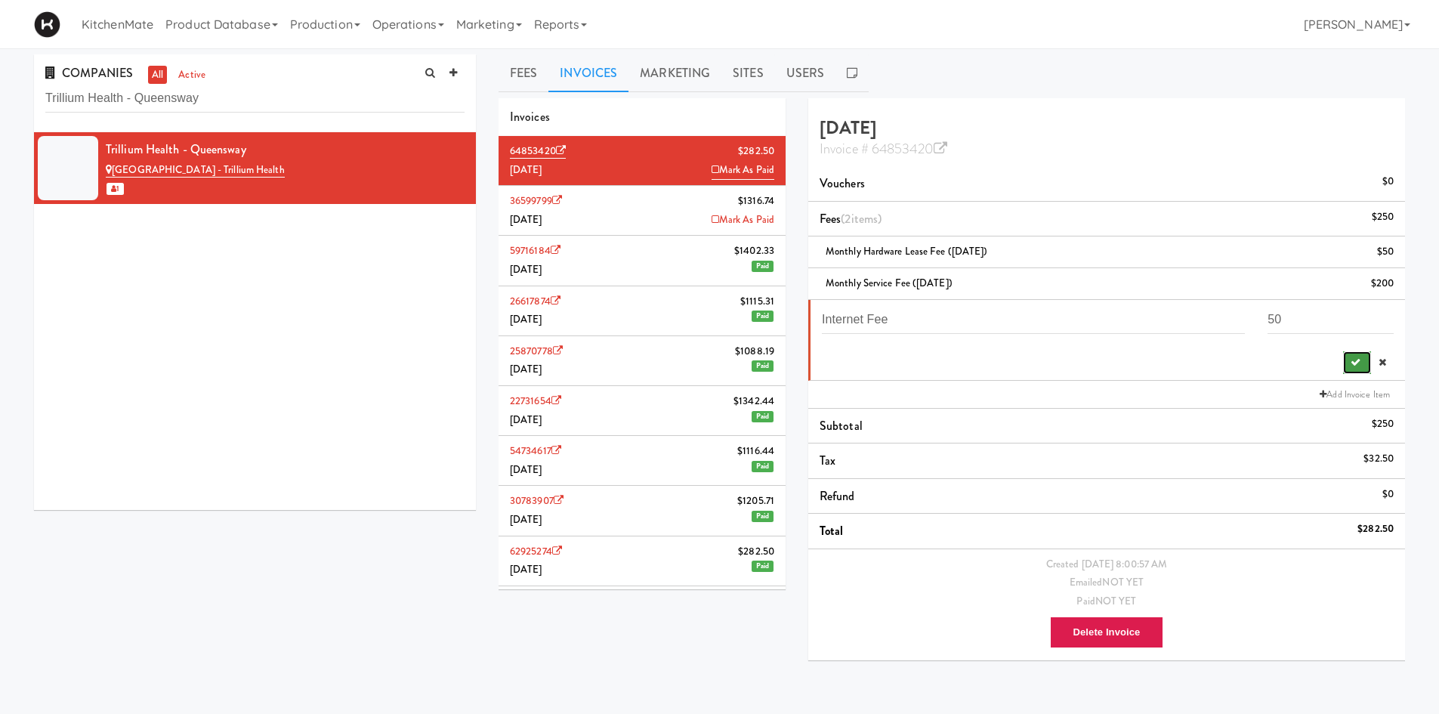
click at [1358, 363] on icon "submit" at bounding box center [1356, 362] width 10 height 10
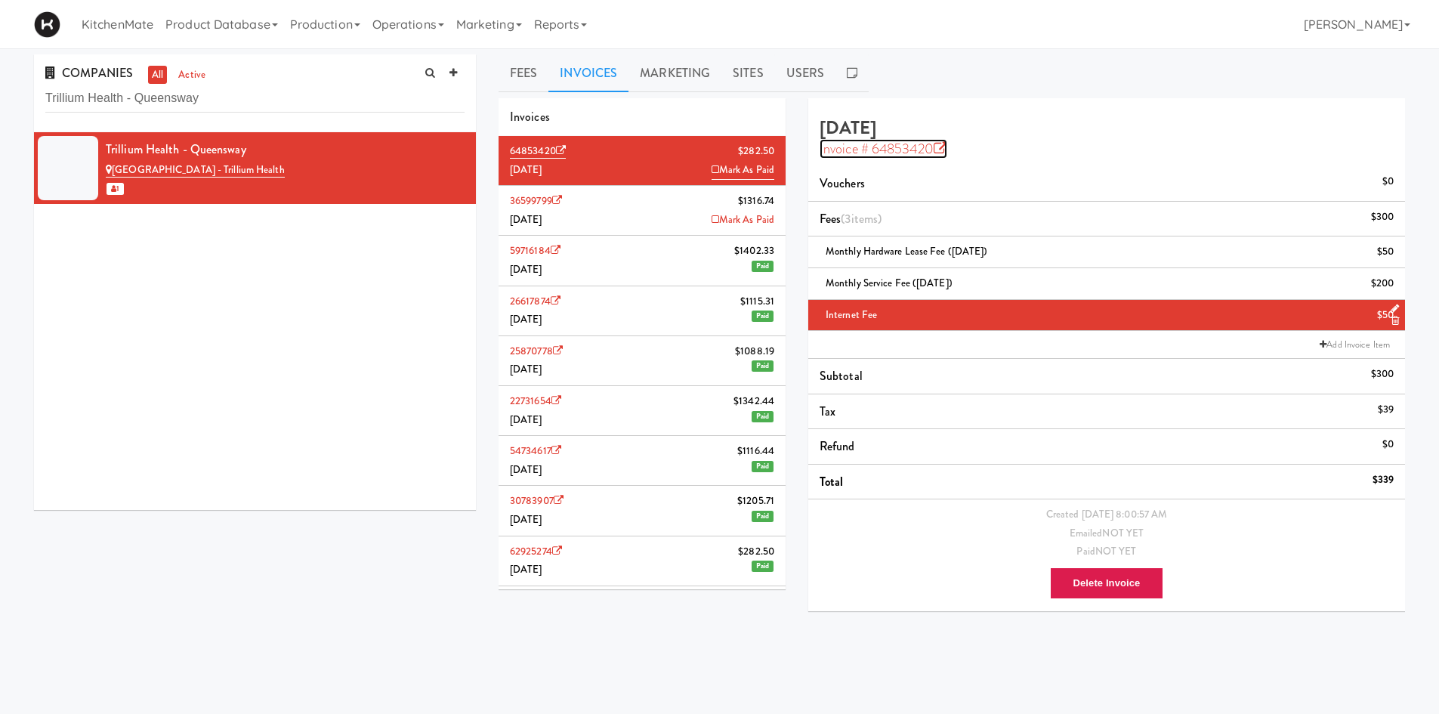
click at [946, 150] on icon at bounding box center [941, 149] width 14 height 14
click at [279, 102] on input "Trillium Health - Queensway" at bounding box center [254, 99] width 419 height 28
paste input "ue North Commercial LP c/o Colliers"
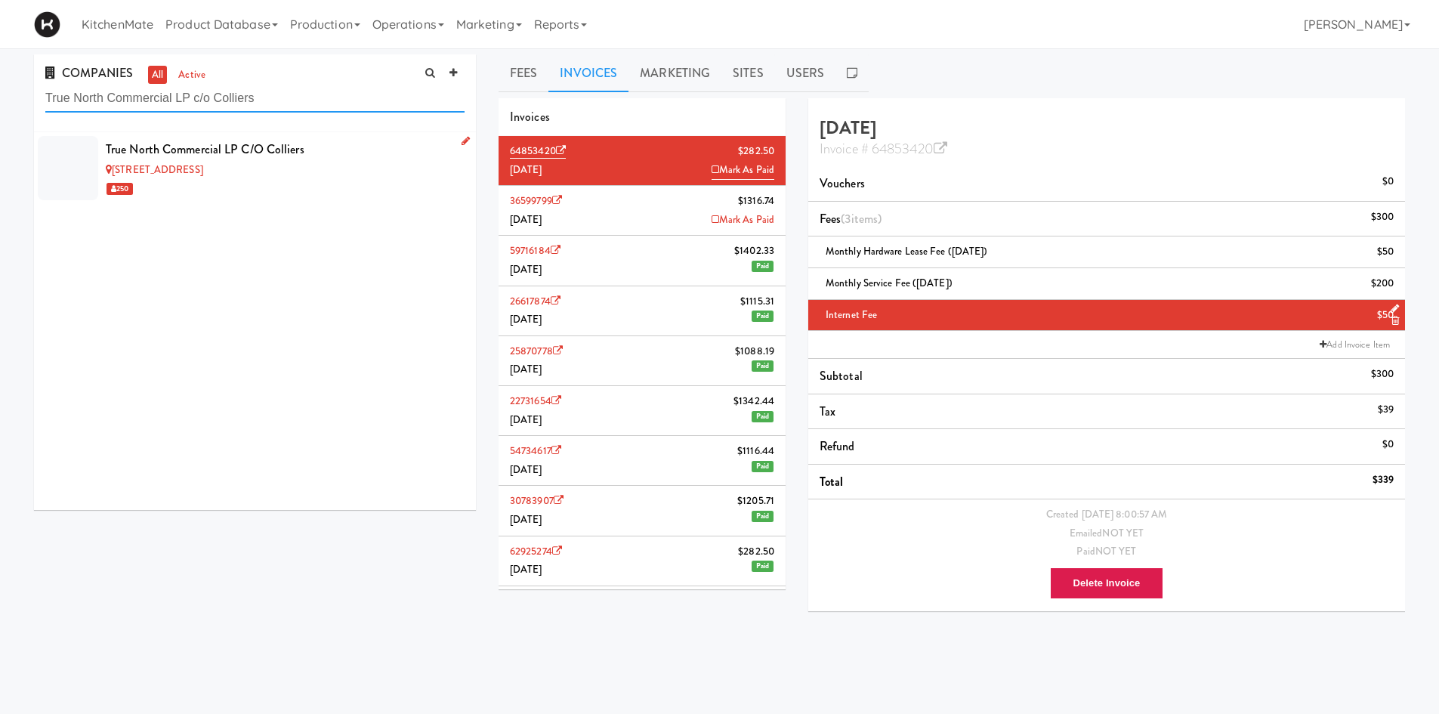
type input "True North Commercial LP c/o Colliers"
click at [319, 159] on div "True North Commercial LP c/o Colliers" at bounding box center [285, 149] width 359 height 23
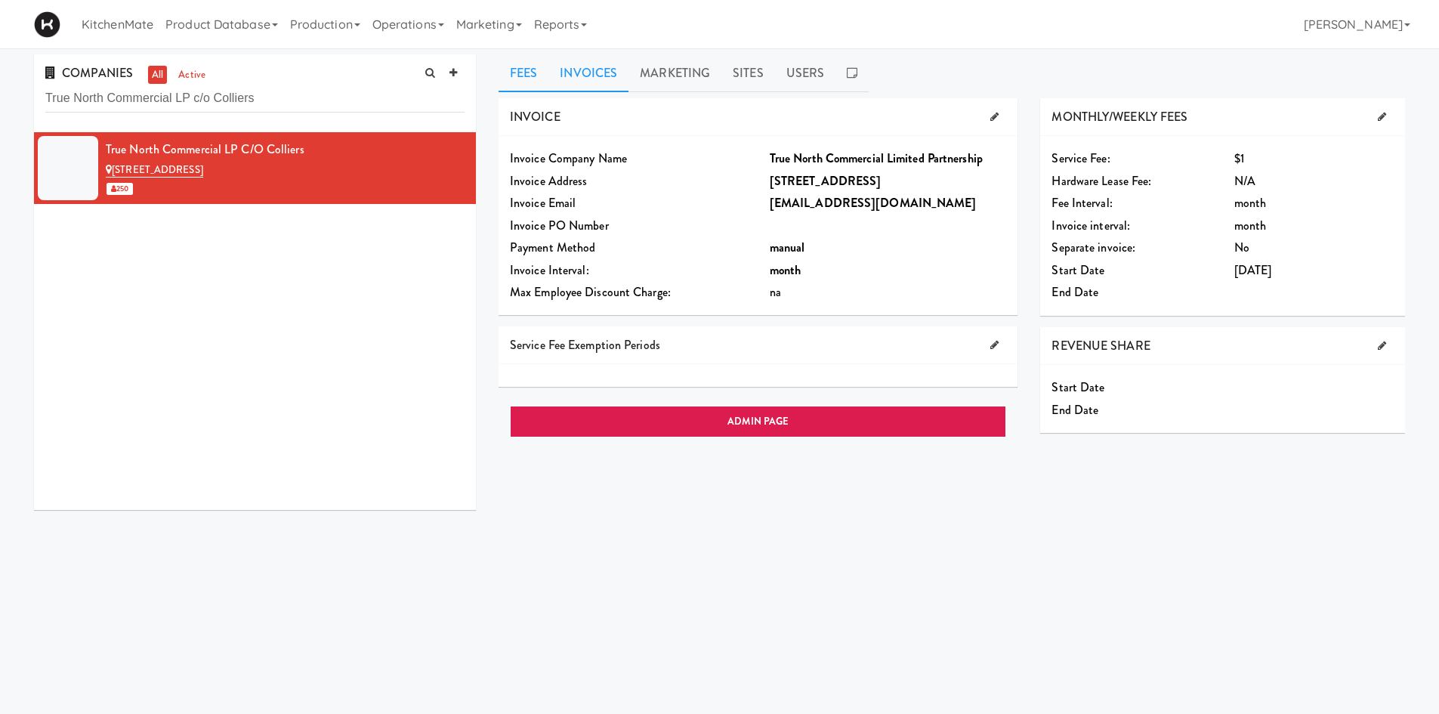
click at [586, 69] on link "Invoices" at bounding box center [588, 73] width 80 height 38
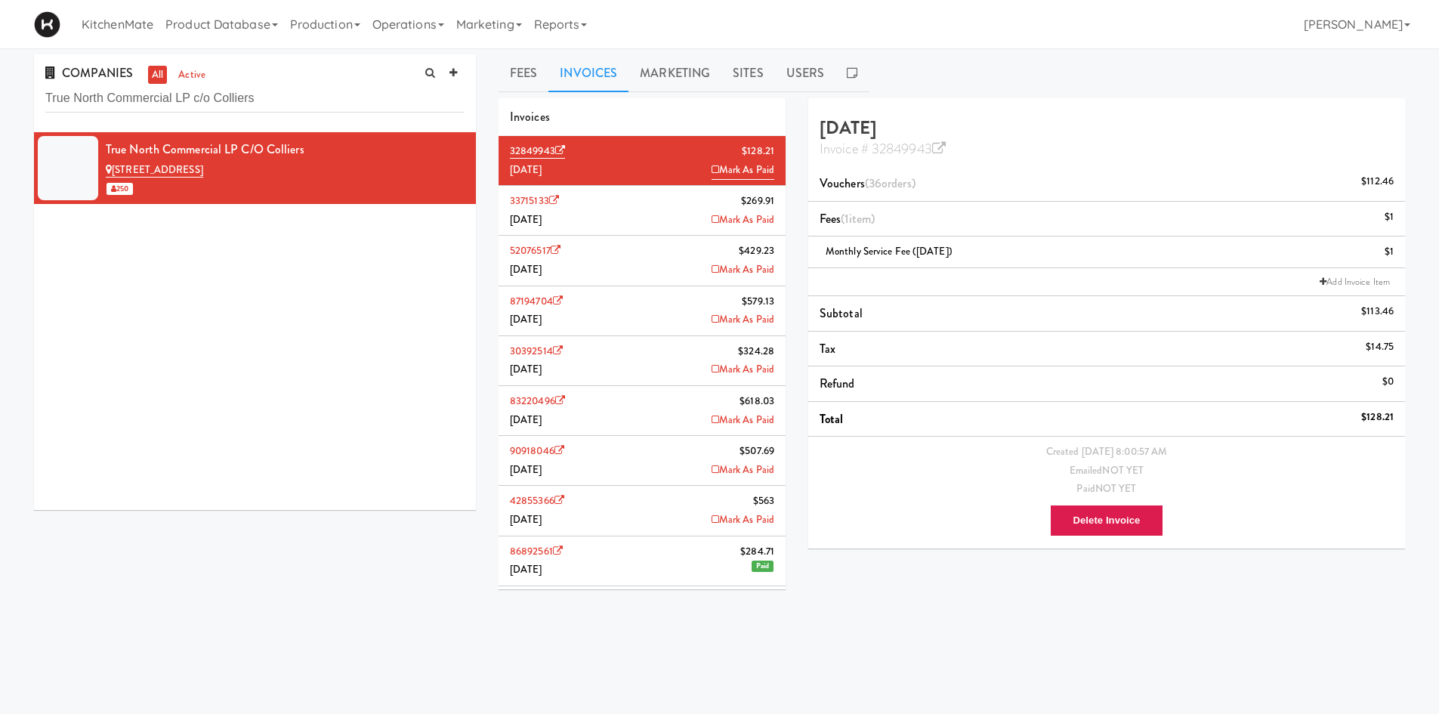
click at [616, 209] on li "33715133 $269.91 July 2025 Mark As Paid" at bounding box center [642, 211] width 287 height 50
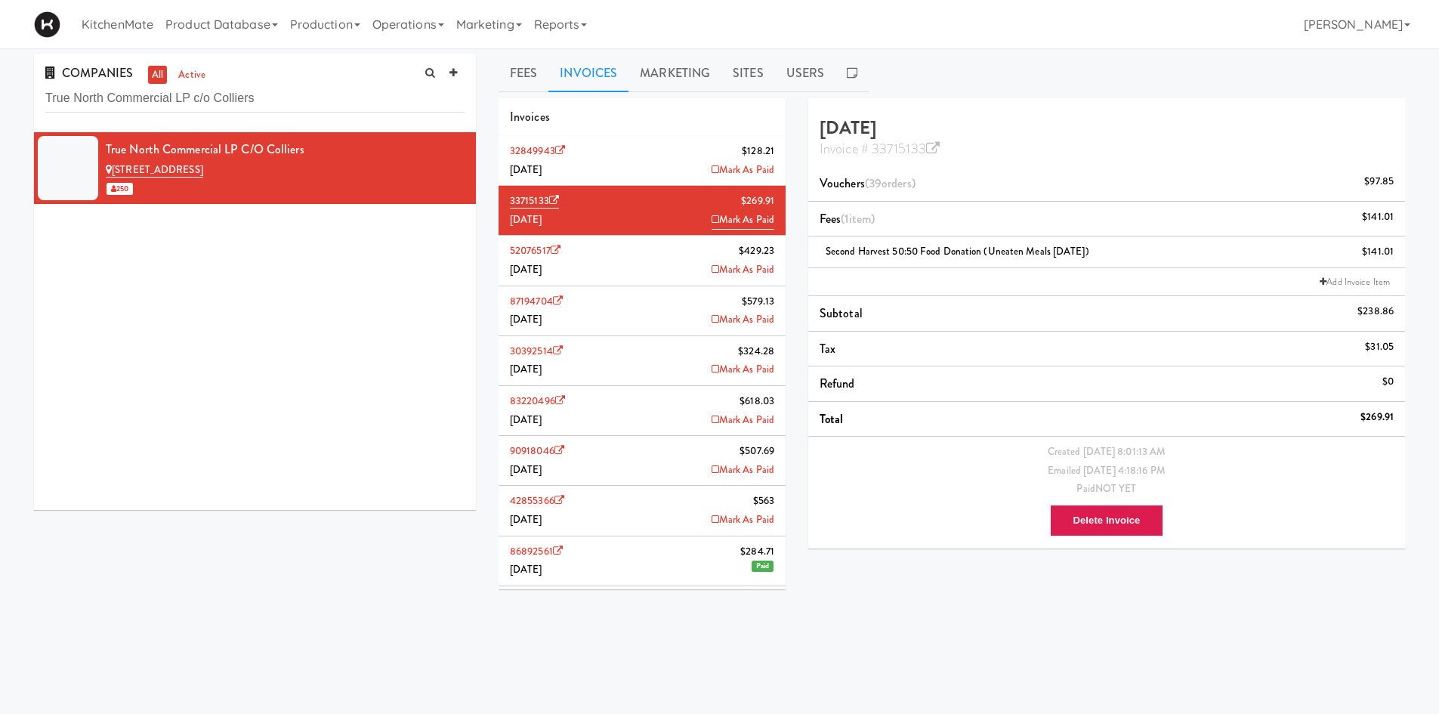
click at [647, 166] on li "32849943 $128.21 August 2025 Mark As Paid" at bounding box center [642, 161] width 287 height 50
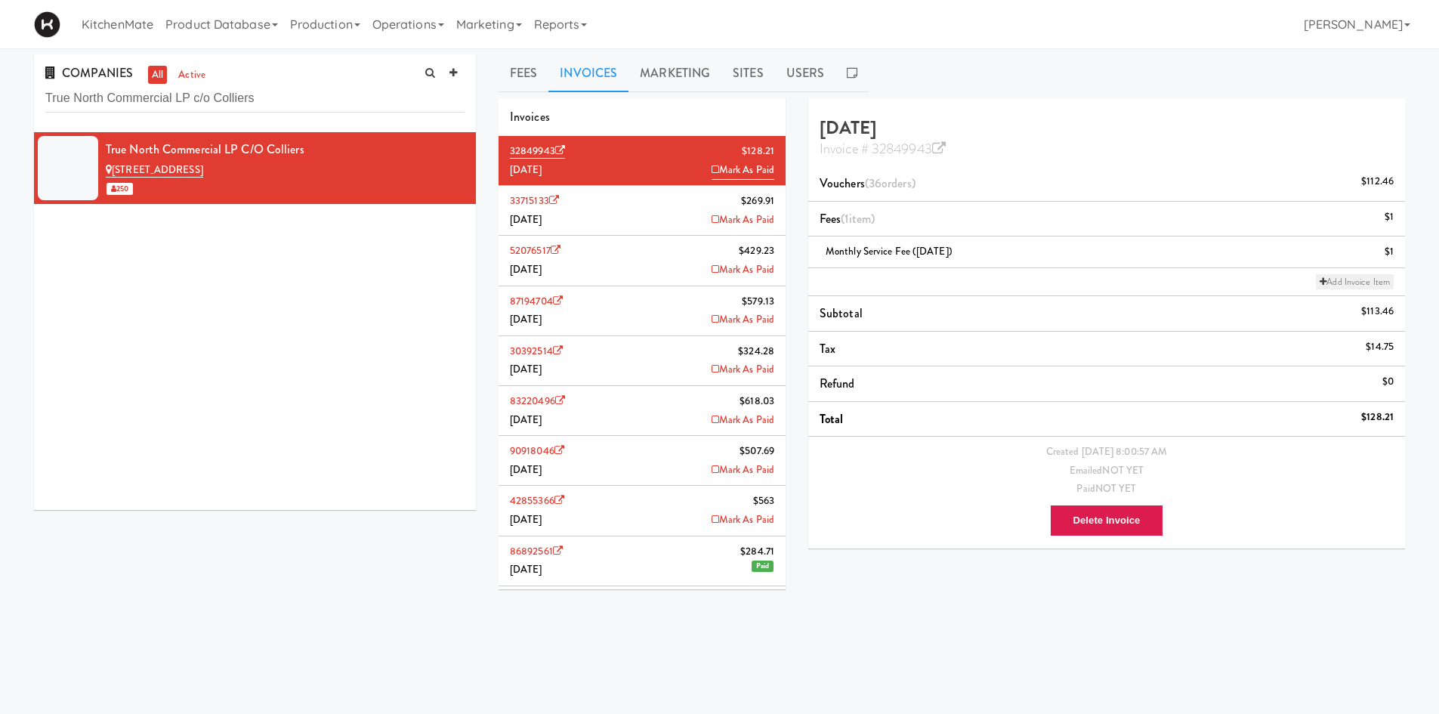
click at [1376, 274] on link "Add Invoice Item" at bounding box center [1355, 281] width 78 height 15
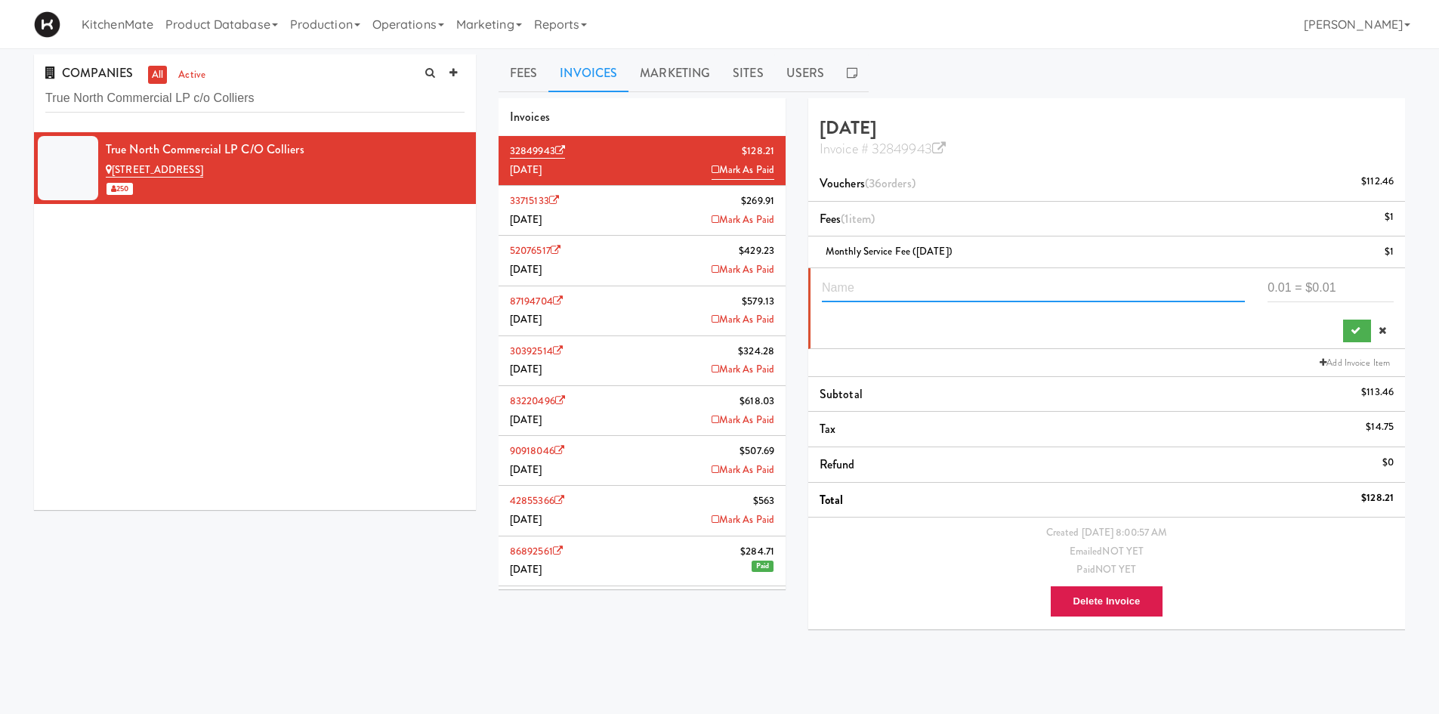
click at [1101, 287] on input "text" at bounding box center [1033, 288] width 423 height 28
click at [622, 202] on li "33715133 $269.91 July 2025 Mark As Paid" at bounding box center [642, 211] width 287 height 50
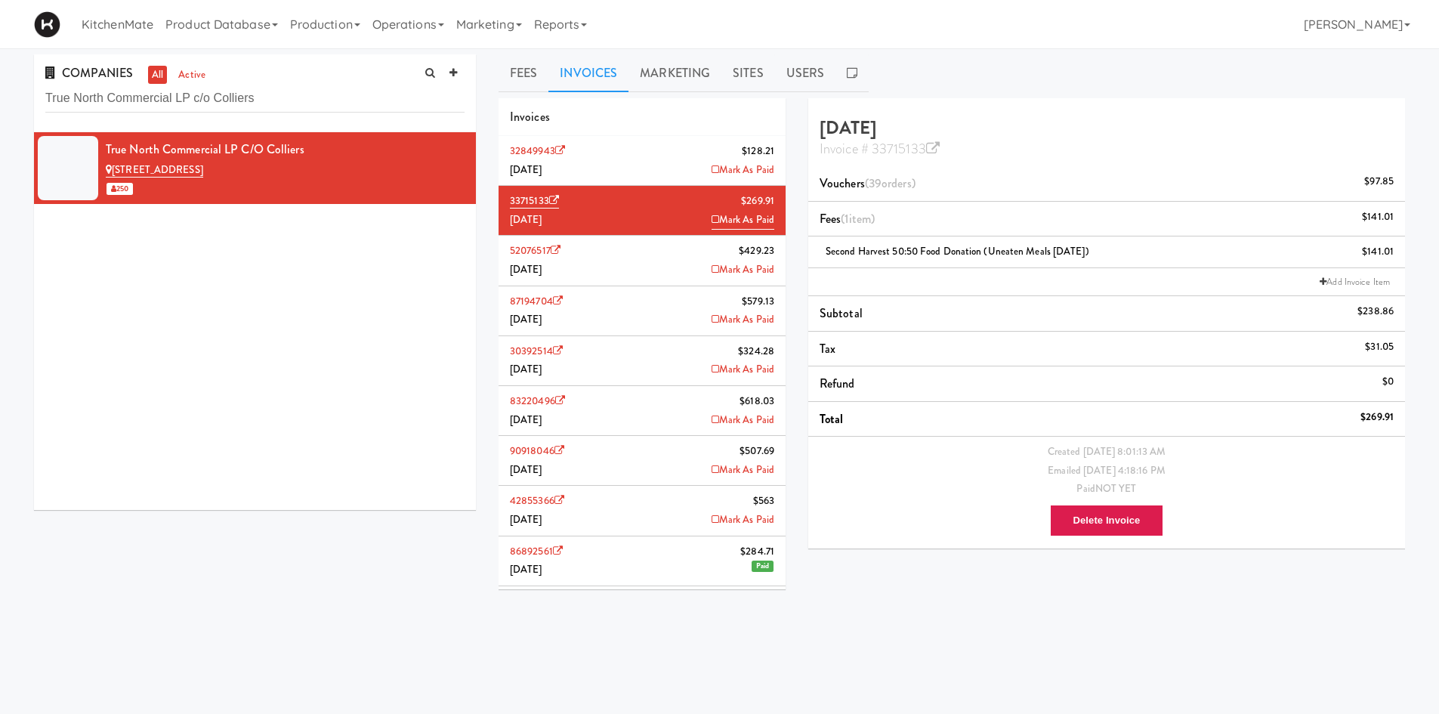
click at [610, 262] on li "52076517 $429.23 June 2025 Mark As Paid" at bounding box center [642, 261] width 287 height 50
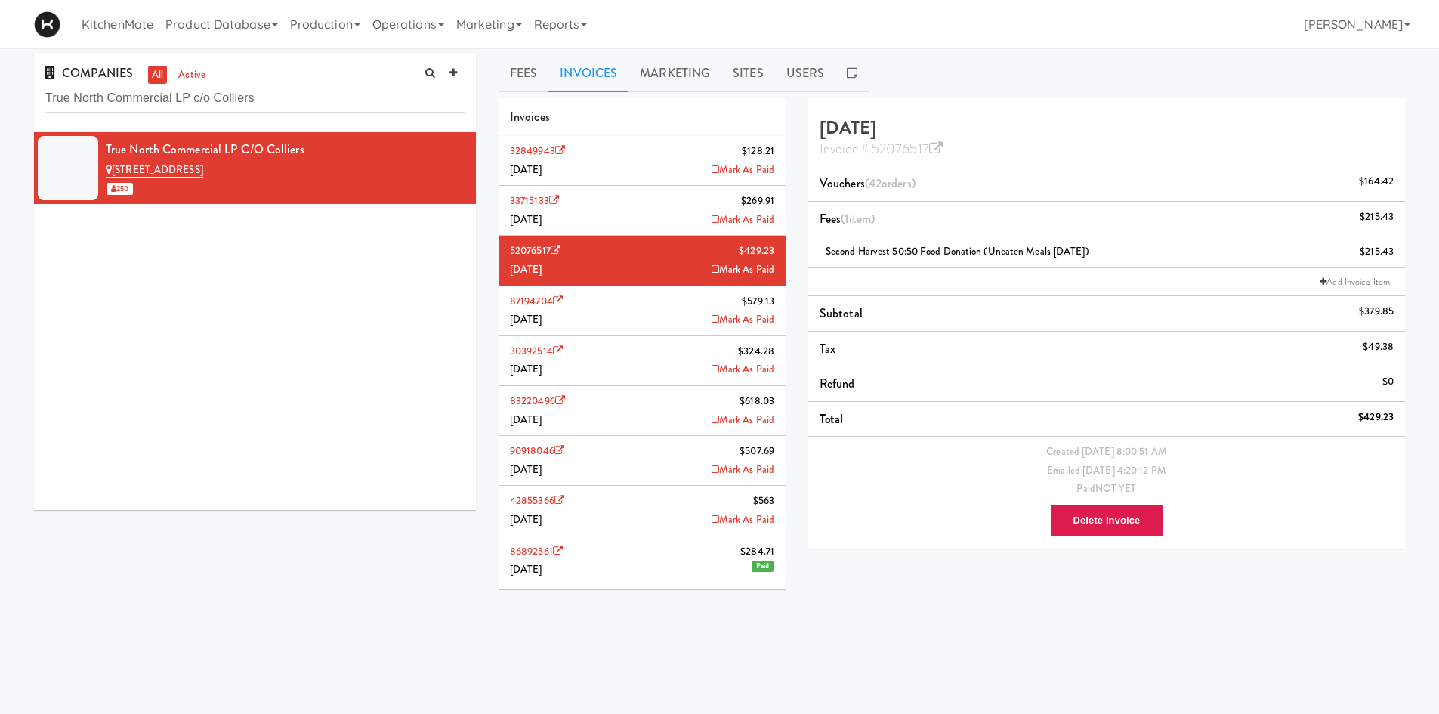
click at [646, 204] on li "33715133 $269.91 July 2025 Mark As Paid" at bounding box center [642, 211] width 287 height 50
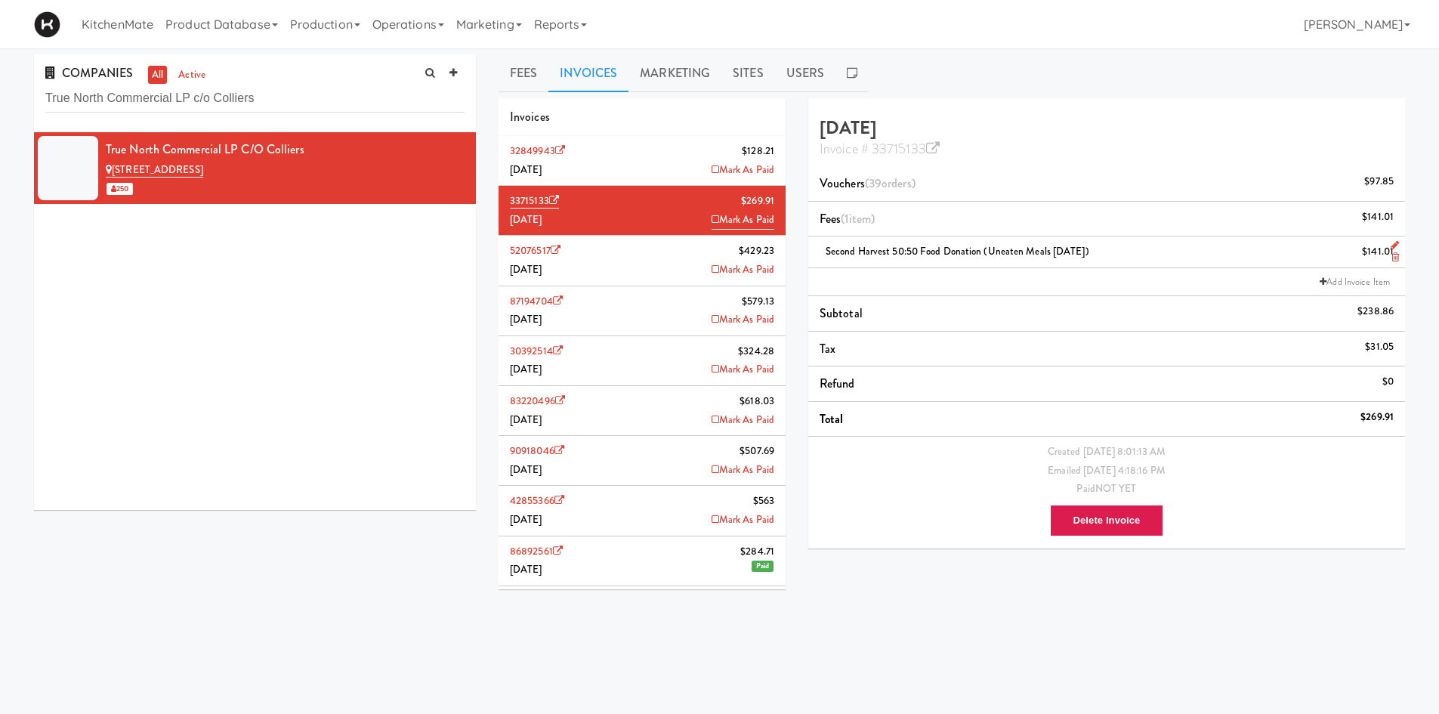
drag, startPoint x: 1108, startPoint y: 251, endPoint x: 818, endPoint y: 249, distance: 290.1
click at [820, 249] on div "Second Harvest 50:50 Food Donation (Uneaten Meals July 2025) $141.01" at bounding box center [1107, 251] width 574 height 19
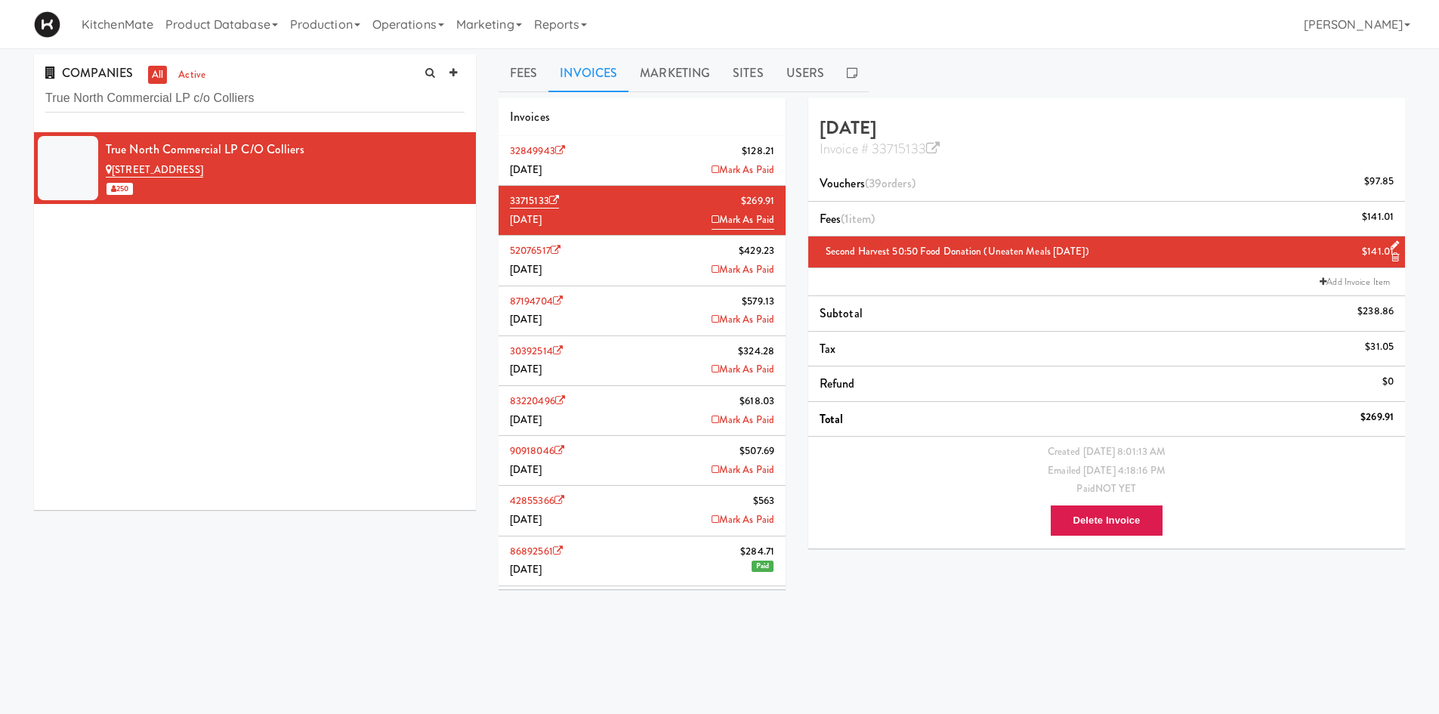
copy span "Second Harvest 50:50 Food Donation (Uneaten Meals July 2025)"
click at [675, 162] on li "32849943 $128.21 August 2025 Mark As Paid" at bounding box center [642, 161] width 287 height 50
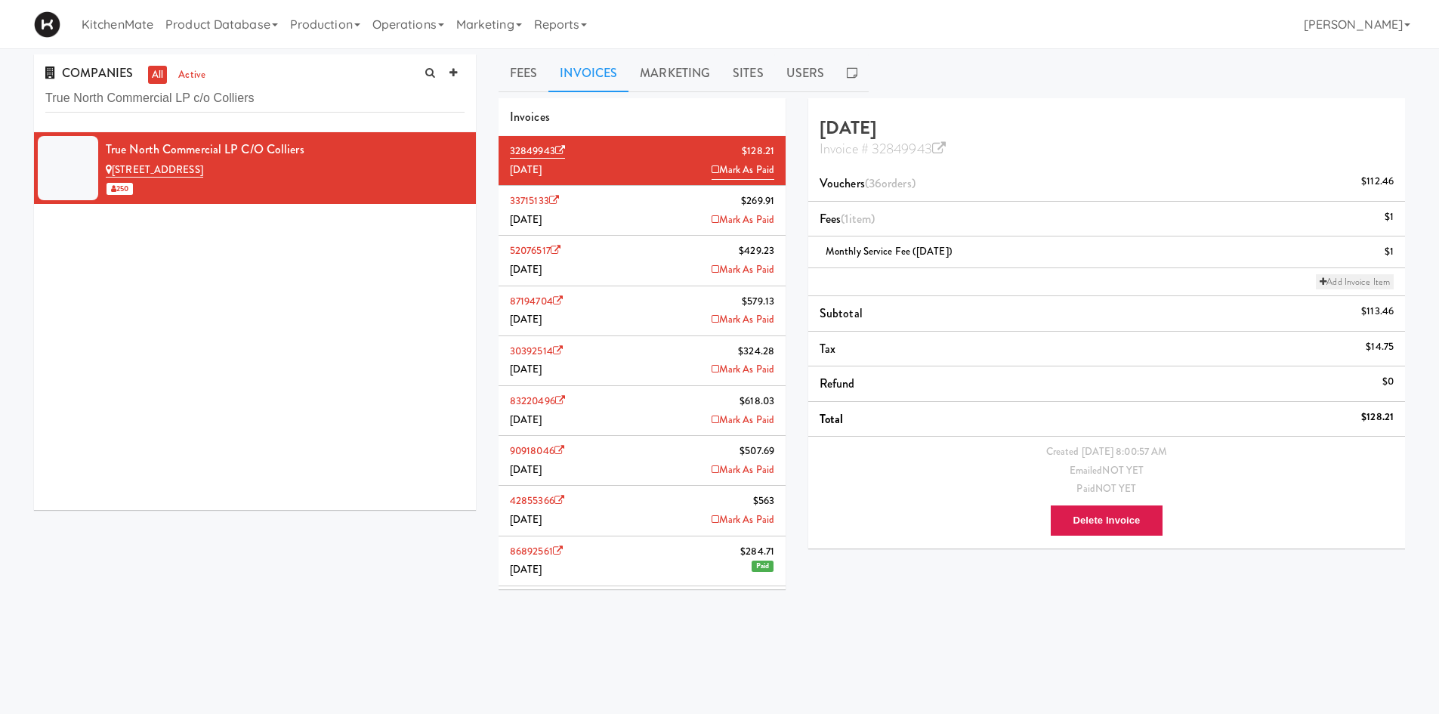
click at [1339, 286] on link "Add Invoice Item" at bounding box center [1355, 281] width 78 height 15
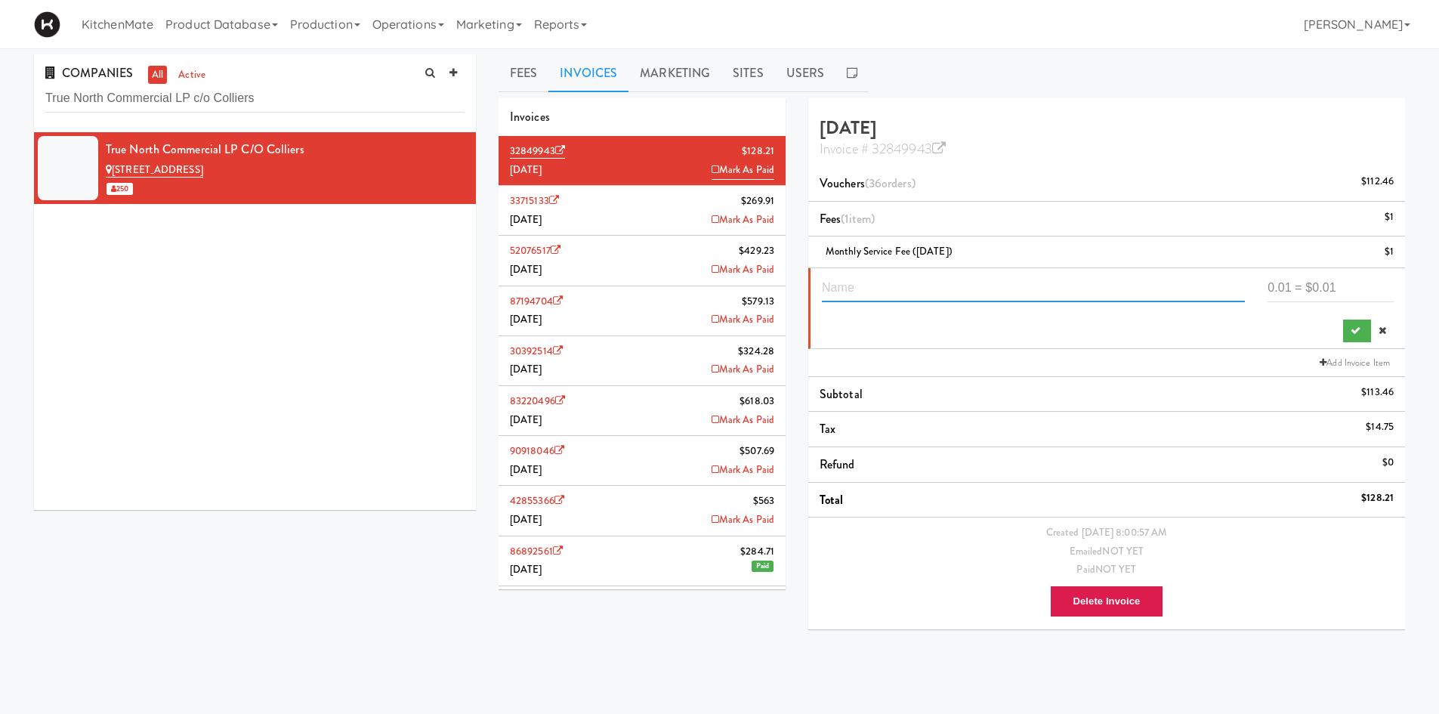
click at [1066, 295] on input "text" at bounding box center [1033, 288] width 423 height 28
paste input "Second Harvest 50:50 Food Donation (Uneaten Meals July 2025)"
click at [1134, 282] on input "Second Harvest 50:50 Food Donation (Uneaten Meals July 2025)" at bounding box center [1033, 288] width 423 height 28
click at [1133, 282] on input "Second Harvest 50:50 Food Donation (Uneaten Meals July 2025)" at bounding box center [1033, 288] width 423 height 28
type input "Second Harvest 50:50 Food Donation (Uneaten Meals August 2025)"
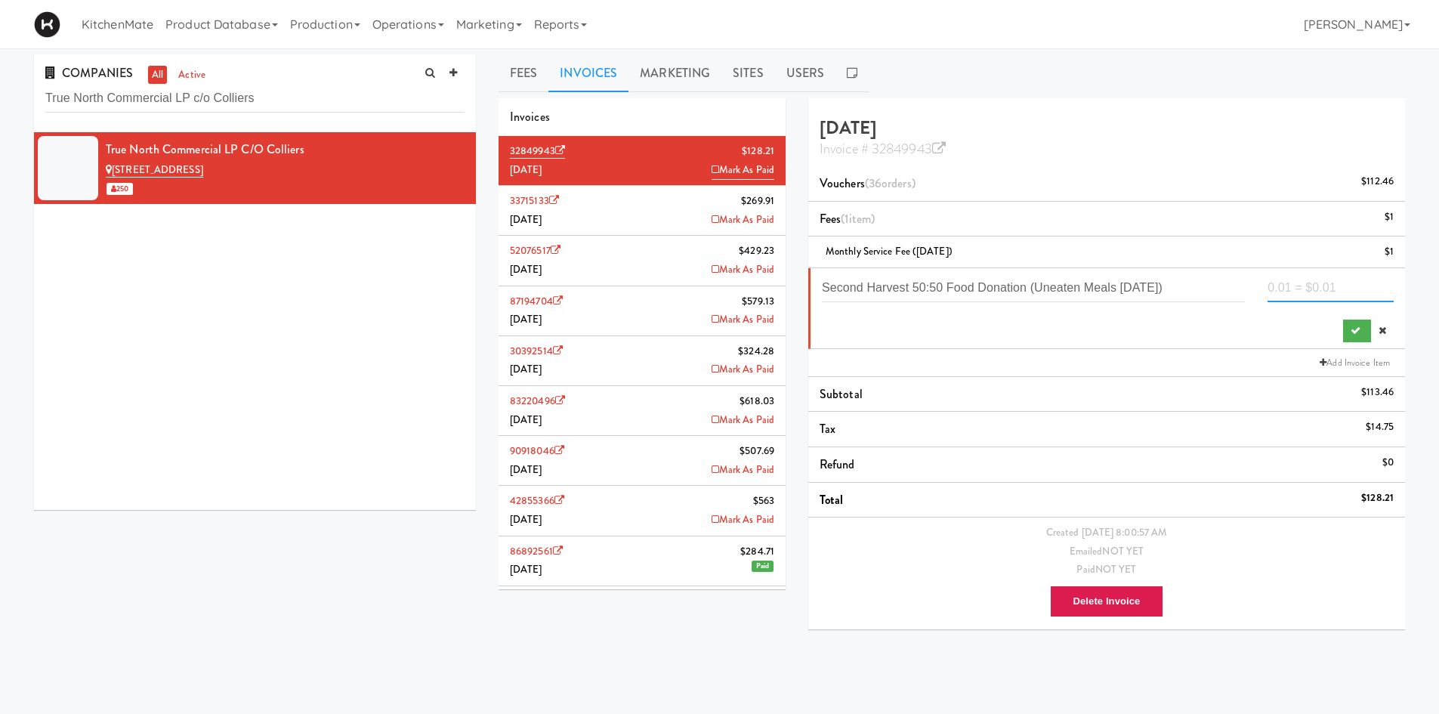
click at [1317, 282] on input "number" at bounding box center [1331, 288] width 126 height 28
click at [1345, 287] on input "number" at bounding box center [1331, 288] width 126 height 28
type input "179.86"
click at [1349, 338] on button "submit" at bounding box center [1357, 331] width 28 height 23
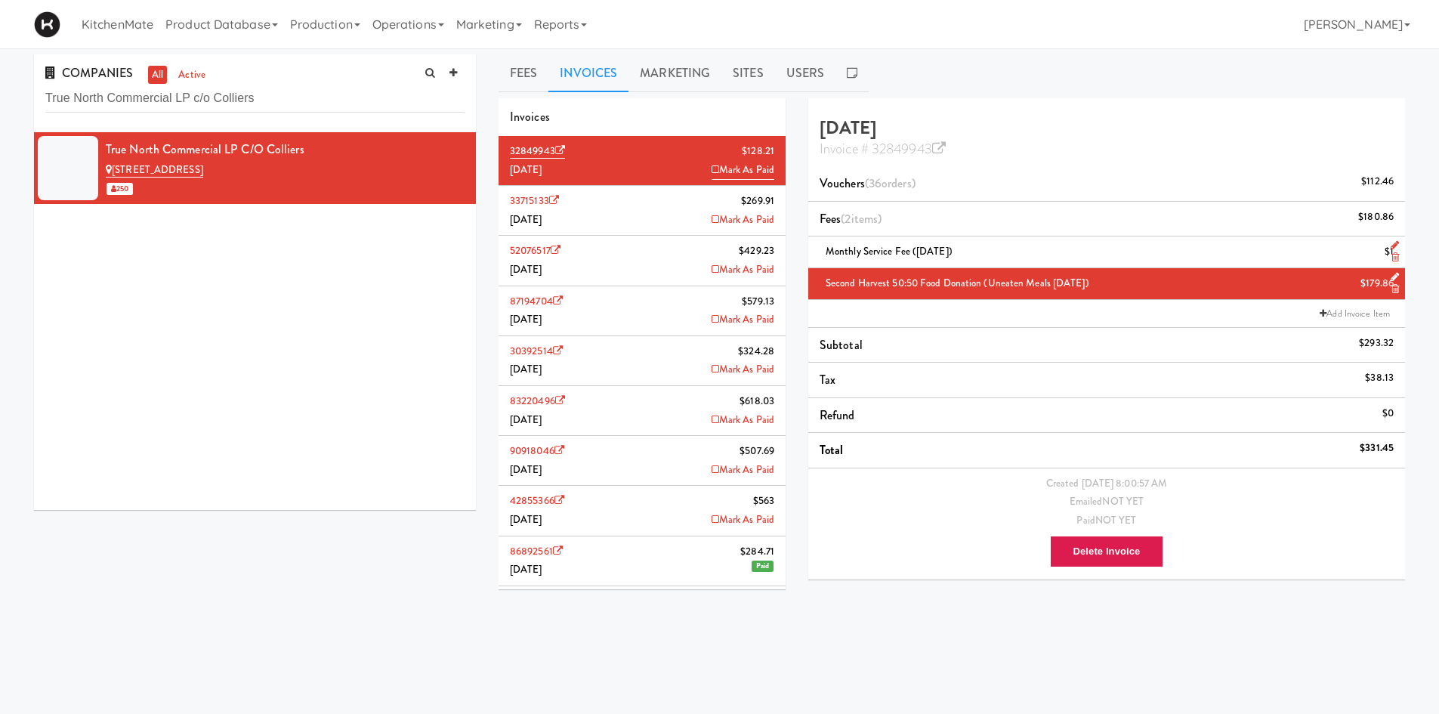
click at [1399, 257] on li "Monthly Service Fee (August 2025) $1" at bounding box center [1106, 252] width 597 height 32
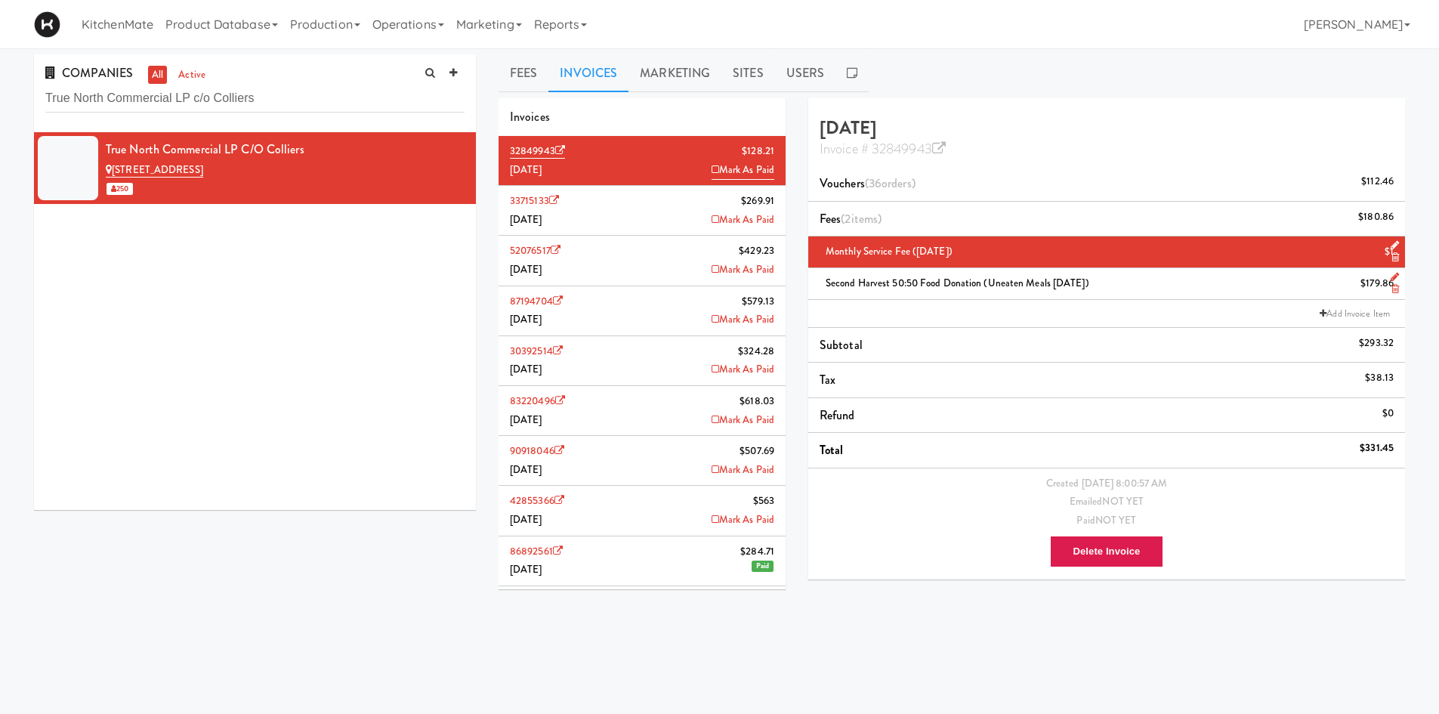
click at [1394, 256] on icon at bounding box center [1395, 257] width 8 height 10
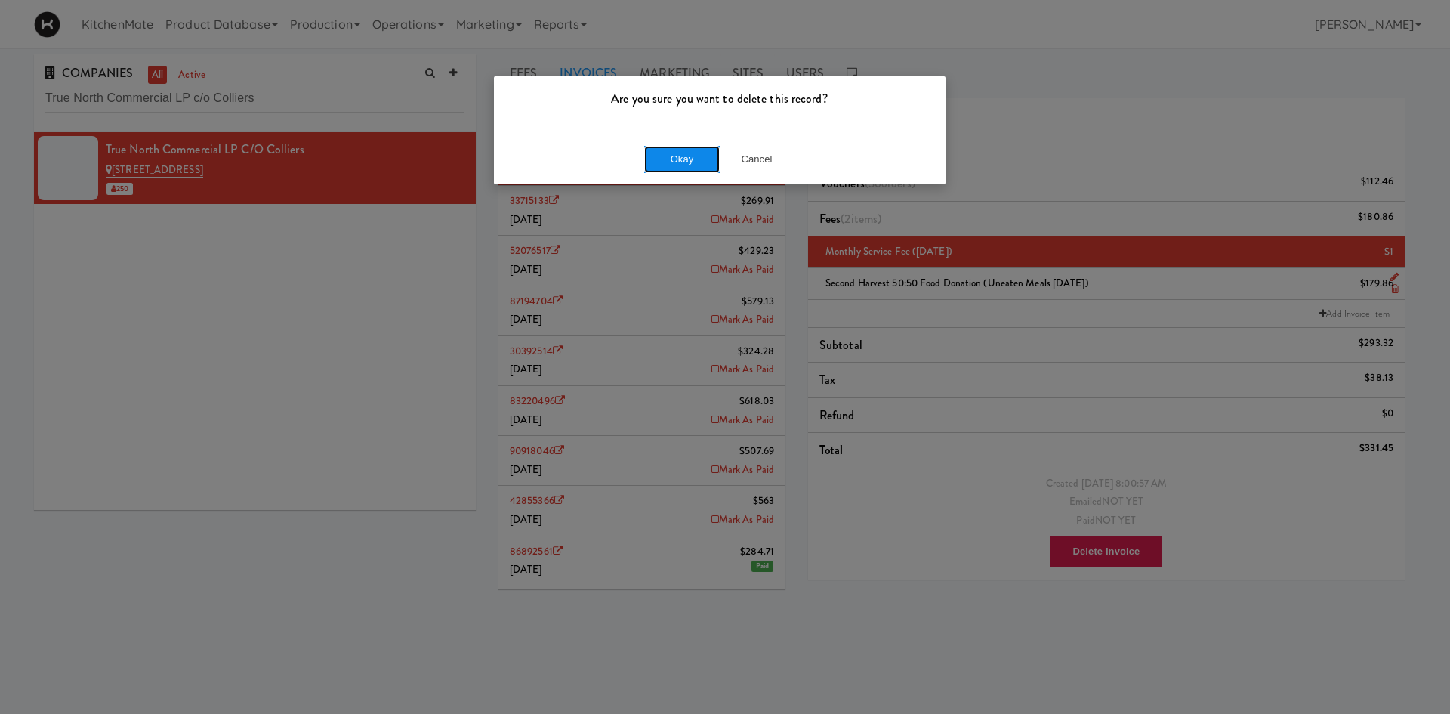
click at [678, 155] on button "Okay" at bounding box center [682, 159] width 76 height 27
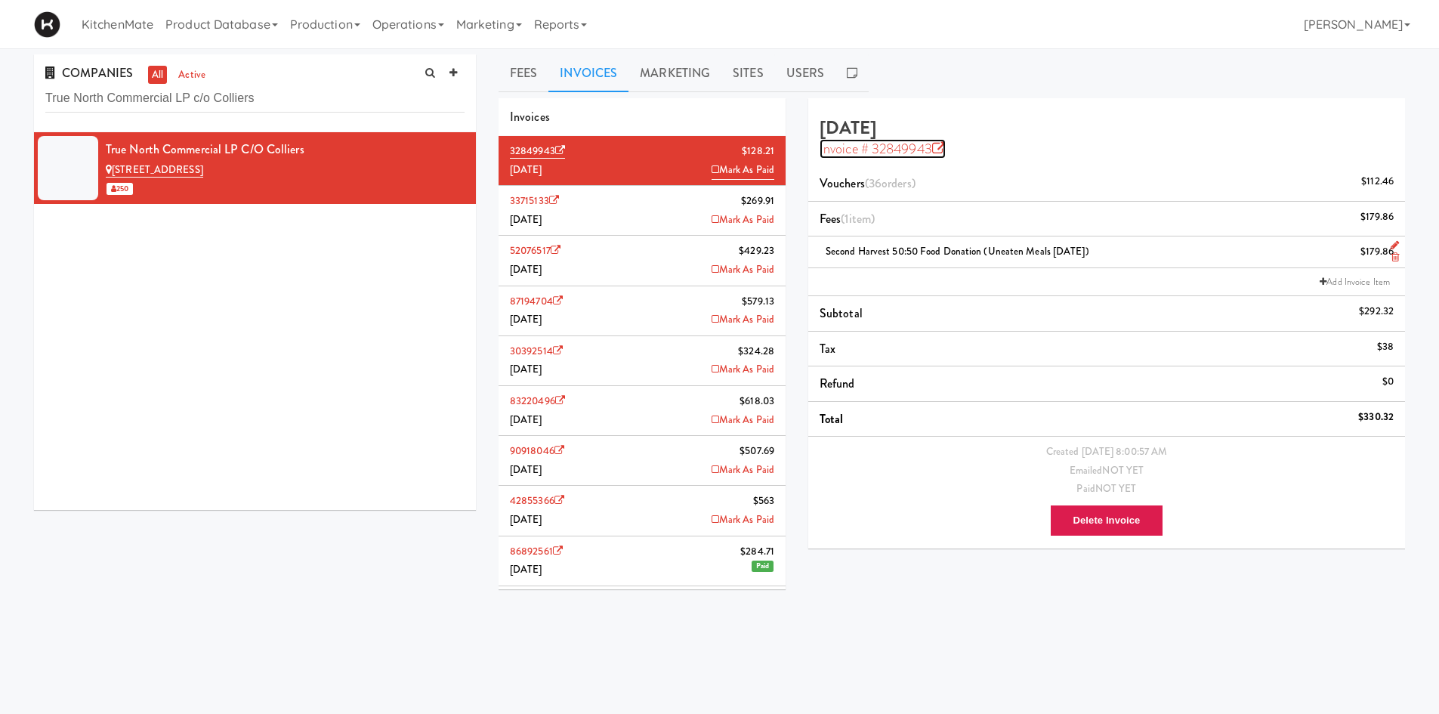
click at [942, 149] on icon at bounding box center [939, 149] width 14 height 14
click at [295, 91] on input "True North Commercial LP c/o Colliers" at bounding box center [254, 99] width 419 height 28
click at [292, 91] on input "True North Commercial LP c/o Colliers" at bounding box center [254, 99] width 419 height 28
paste input "Valleywood Center"
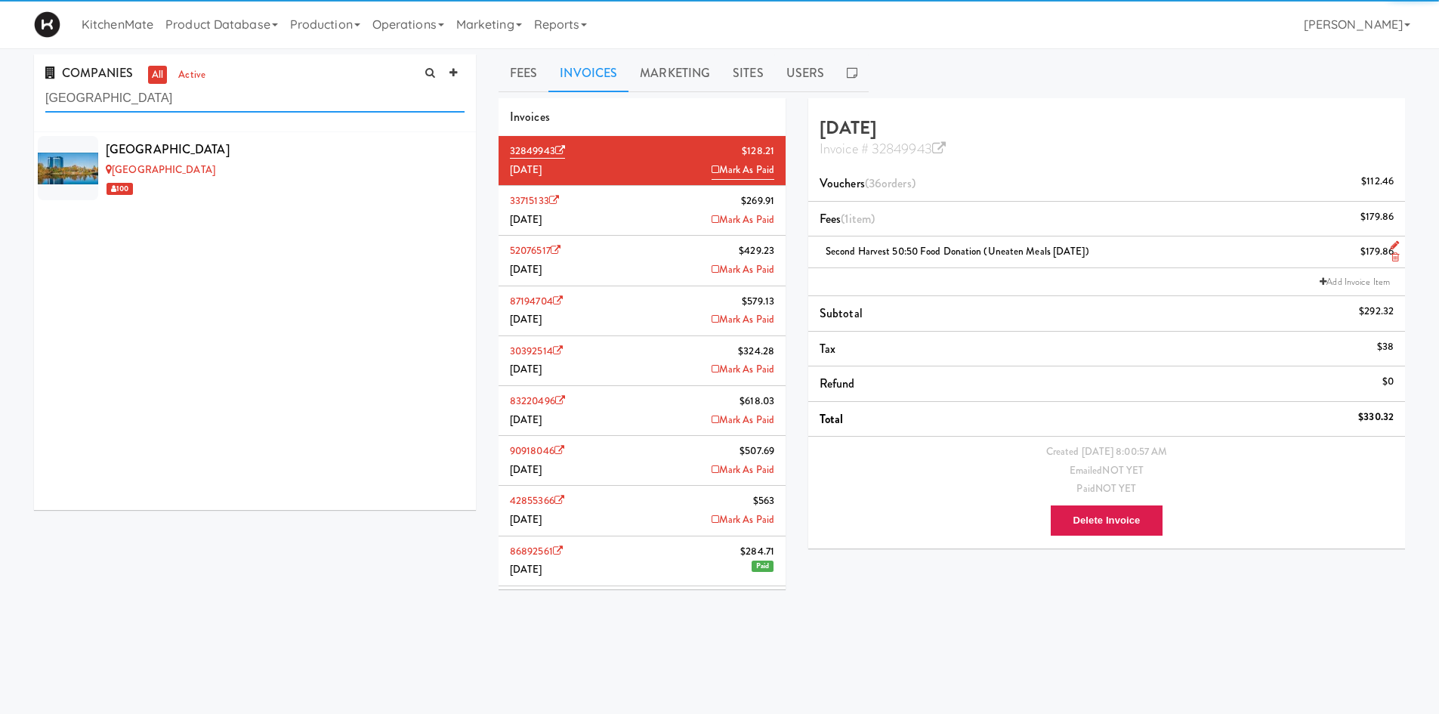
type input "Valleywood Center"
click at [250, 161] on div "Cafe Valleywood" at bounding box center [285, 170] width 359 height 19
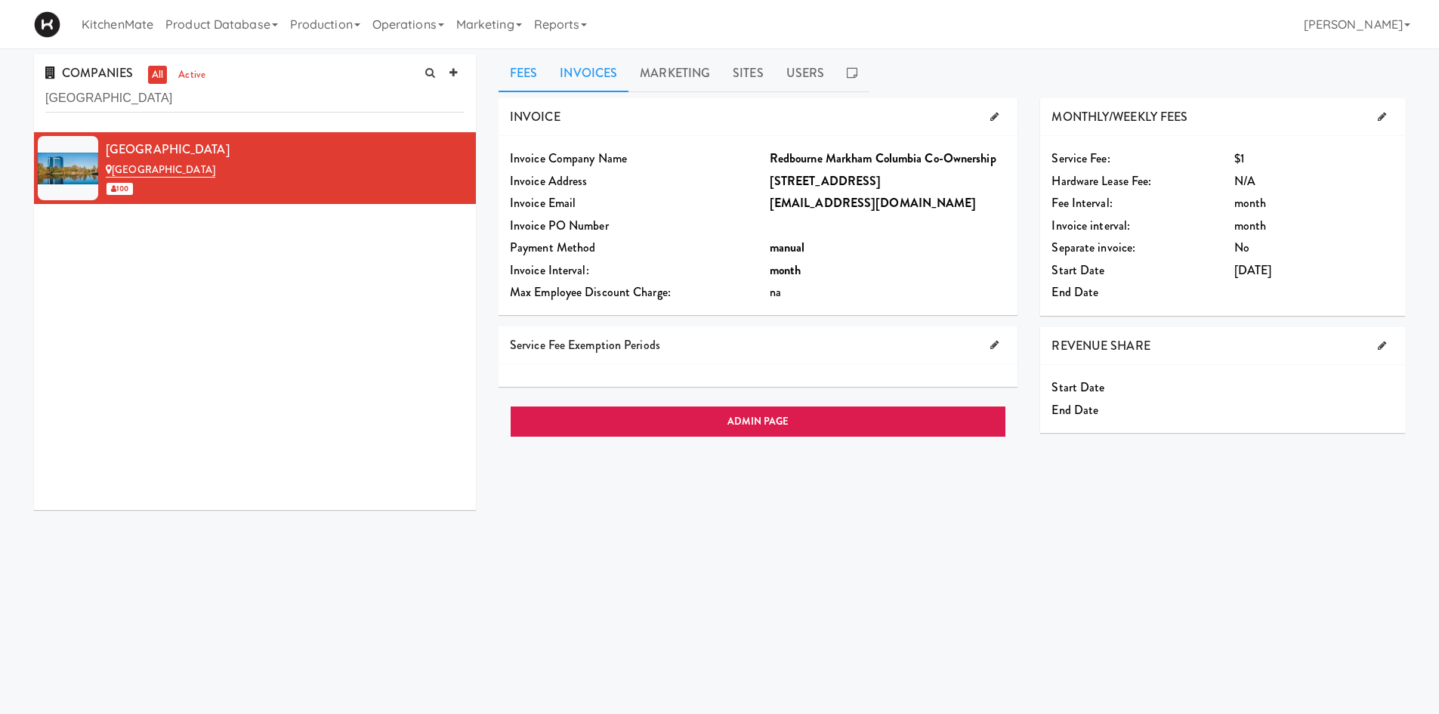
click at [601, 66] on link "Invoices" at bounding box center [588, 73] width 80 height 38
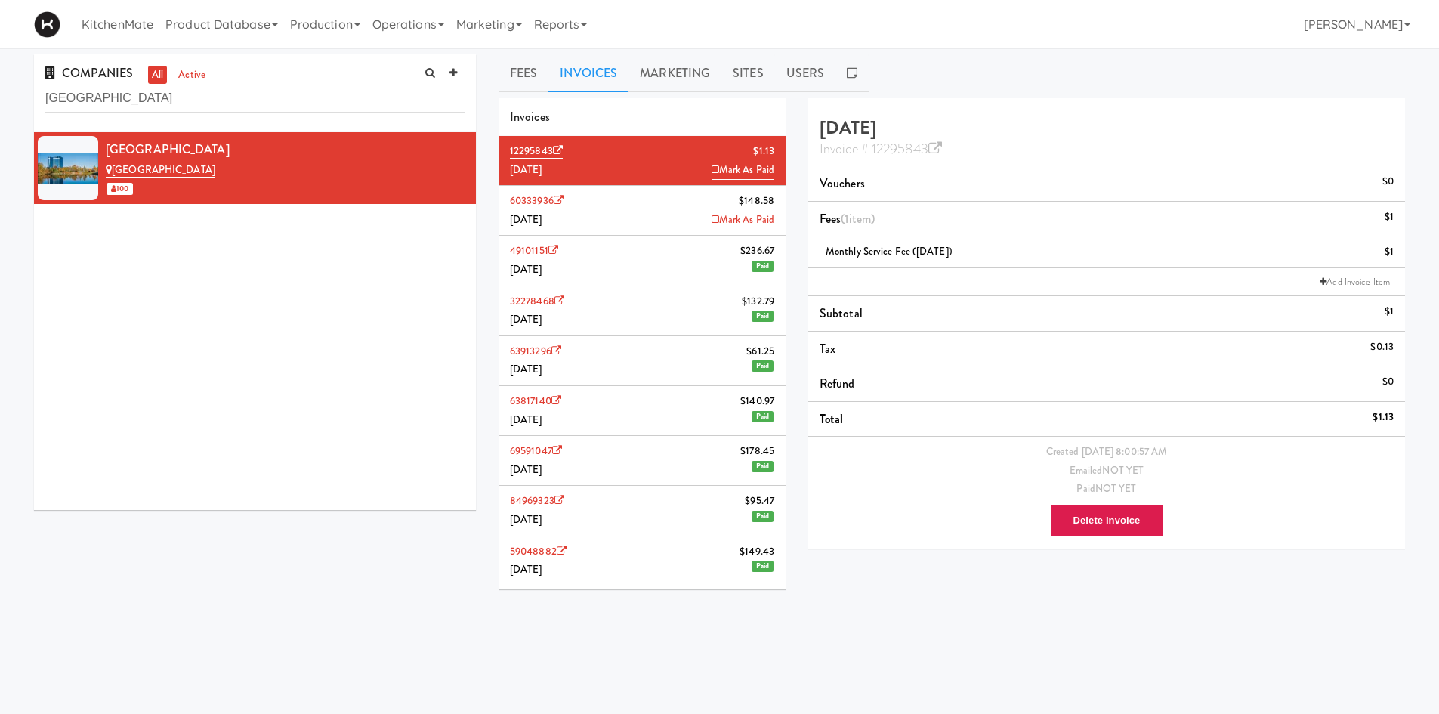
click at [612, 205] on li "60333936 $148.58 July 2025 Mark As Paid" at bounding box center [642, 211] width 287 height 50
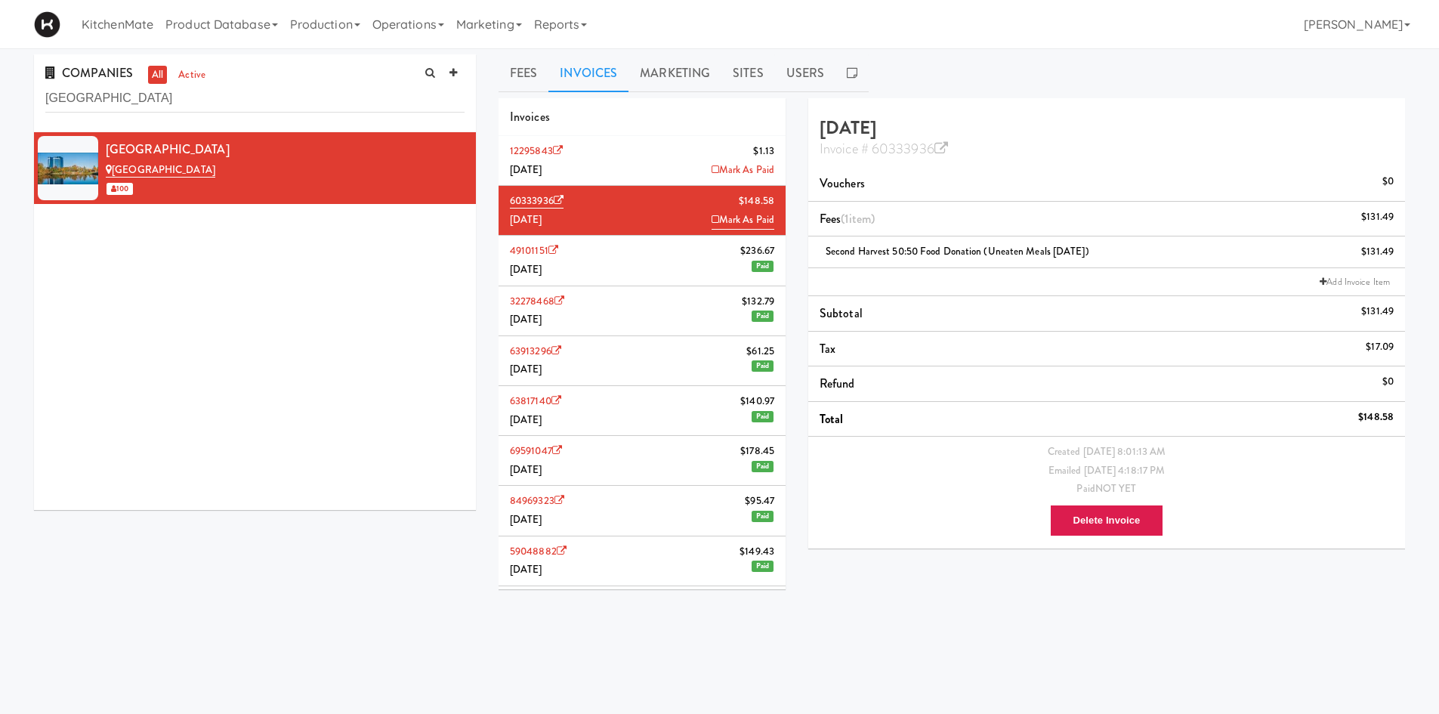
click at [661, 168] on li "12295843 $1.13 August 2025 Mark As Paid" at bounding box center [642, 161] width 287 height 50
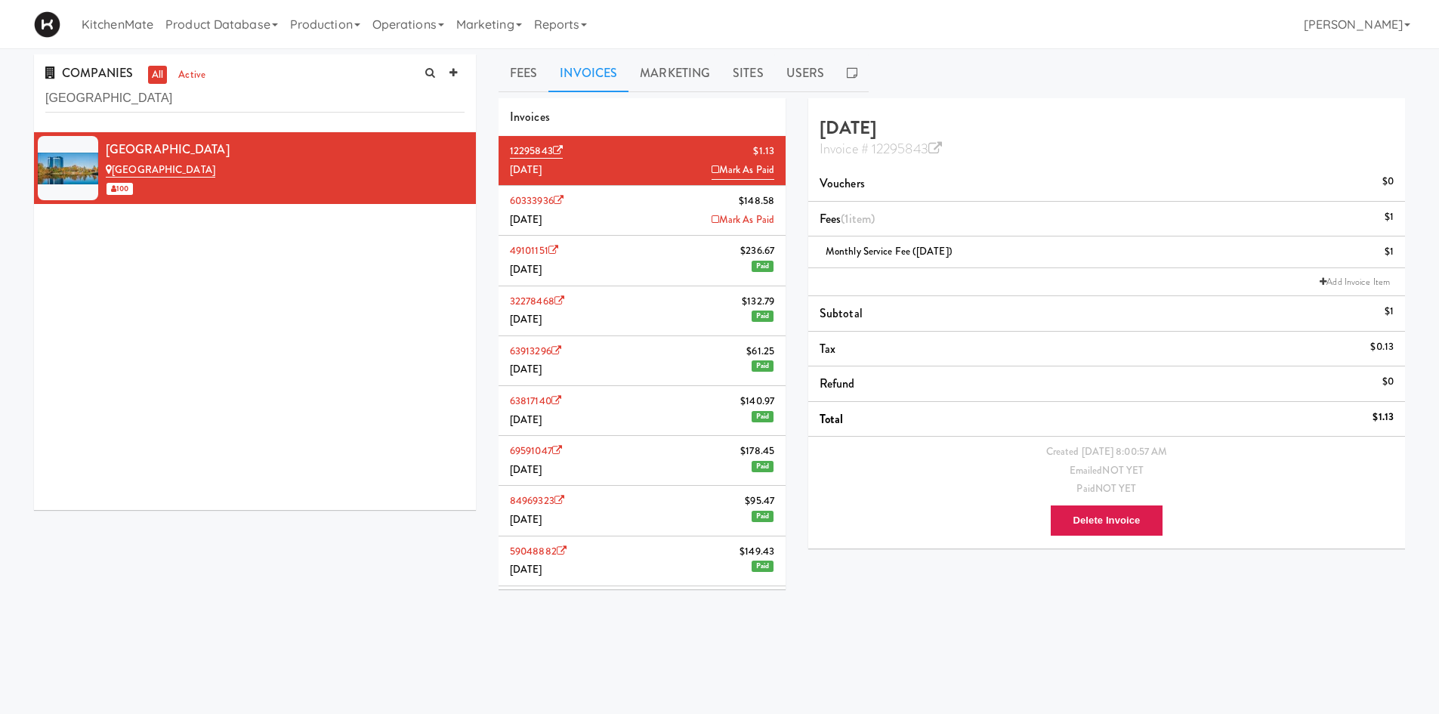
click at [674, 211] on li "60333936 $148.58 July 2025 Mark As Paid" at bounding box center [642, 211] width 287 height 50
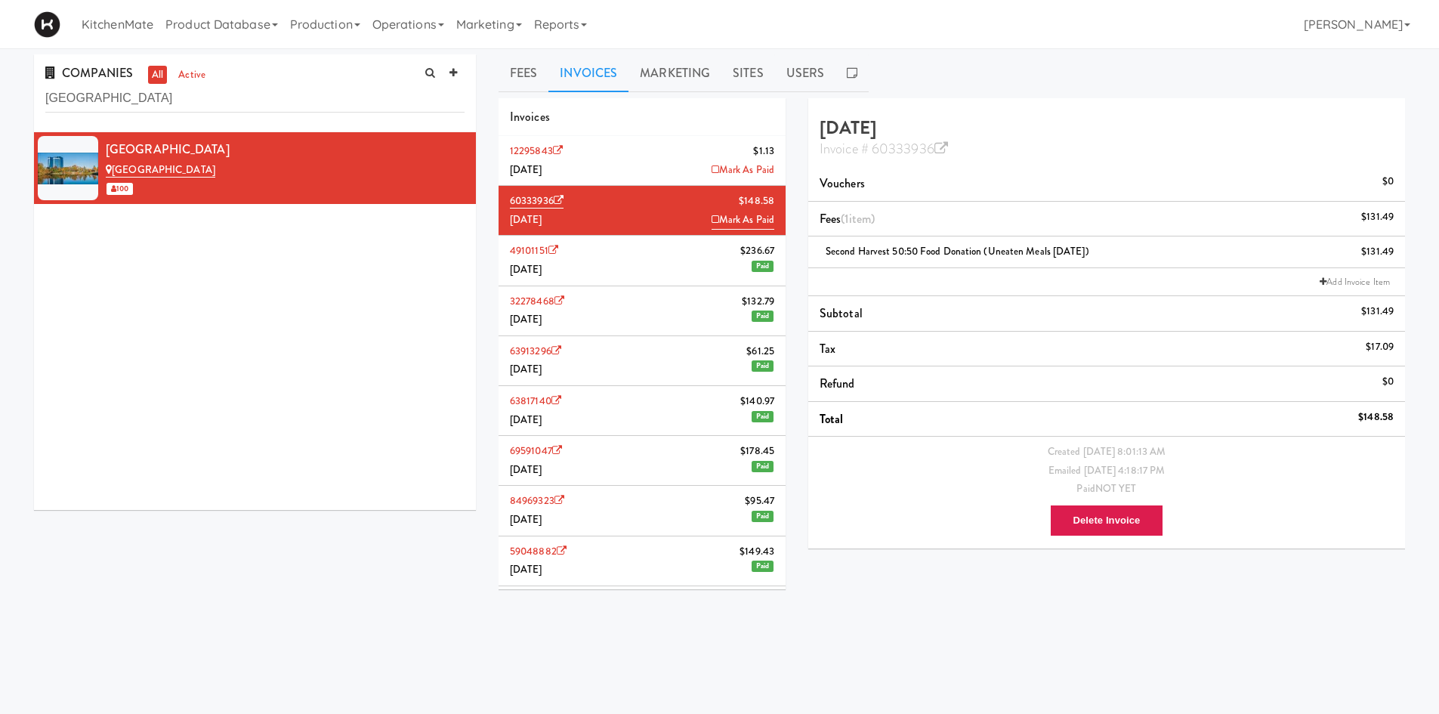
drag, startPoint x: 1124, startPoint y: 251, endPoint x: 806, endPoint y: 256, distance: 318.1
click at [806, 256] on div "July 2025 Invoice # 60333936 Vouchers $0 Fees (1 item ) $131.49 Second Harvest …" at bounding box center [1106, 329] width 619 height 462
copy span "Second Harvest 50:50 Food Donation (Uneaten Meals July 2025)"
click at [631, 167] on li "12295843 $1.13 August 2025 Mark As Paid" at bounding box center [642, 161] width 287 height 50
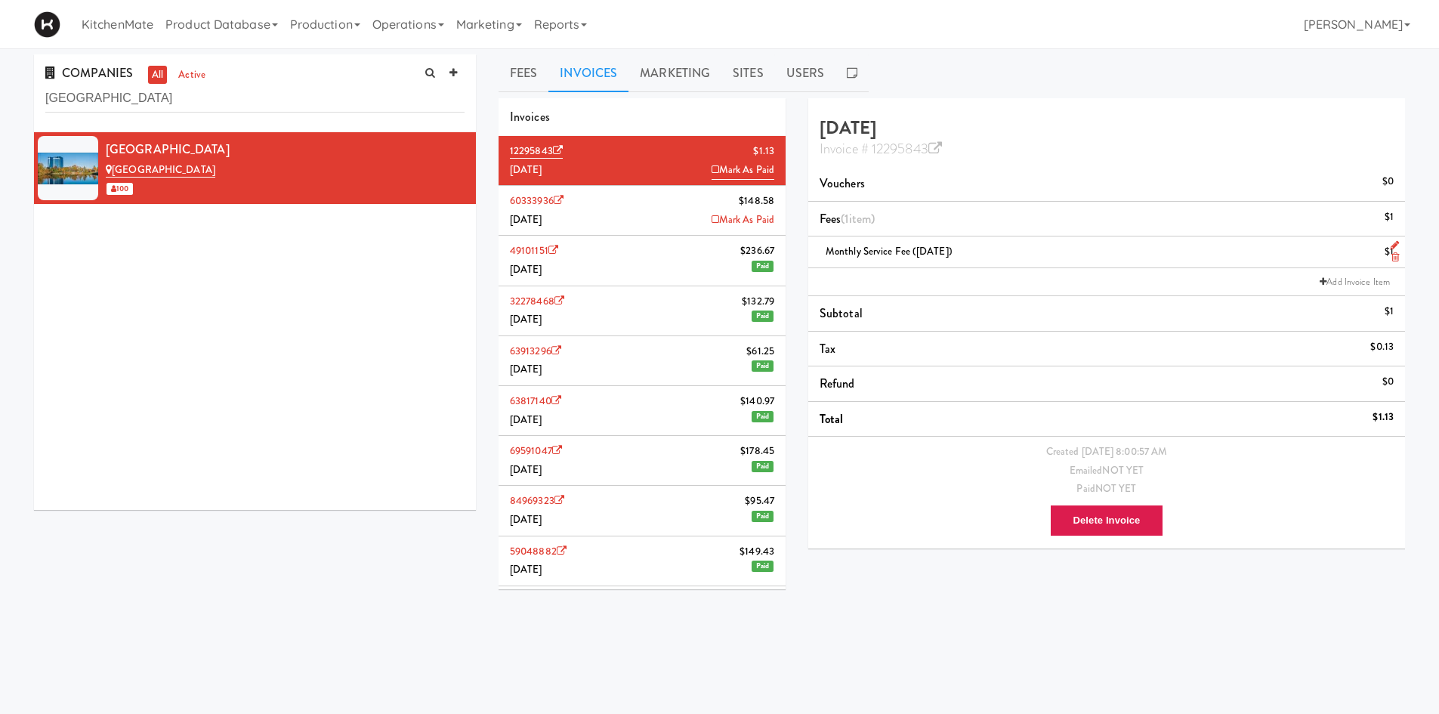
click at [1391, 241] on icon at bounding box center [1395, 245] width 8 height 10
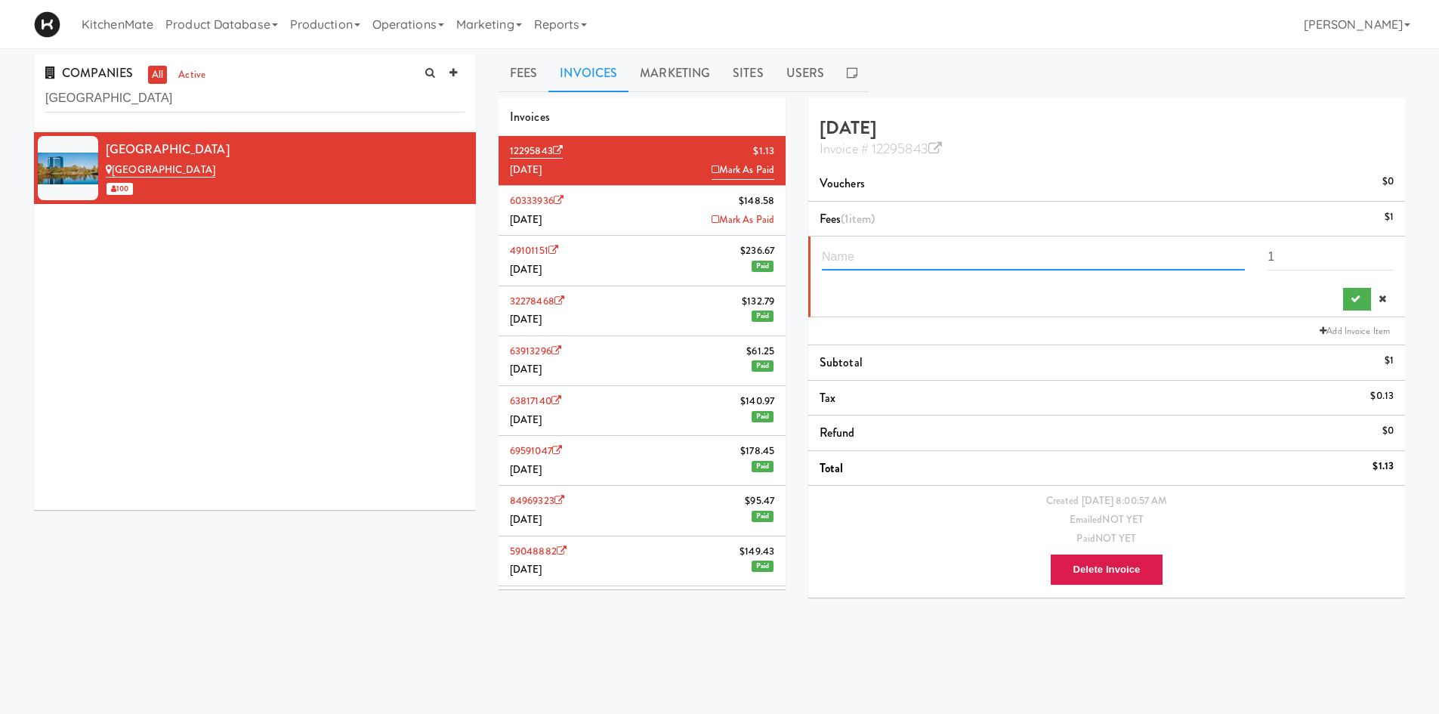
click at [996, 255] on input "text" at bounding box center [1033, 256] width 423 height 28
click at [1189, 304] on div "1" at bounding box center [1108, 276] width 572 height 68
click at [1044, 347] on li "Subtotal $1" at bounding box center [1106, 363] width 597 height 36
click at [992, 273] on div at bounding box center [1034, 261] width 446 height 39
click at [1003, 266] on input "text" at bounding box center [1033, 256] width 423 height 28
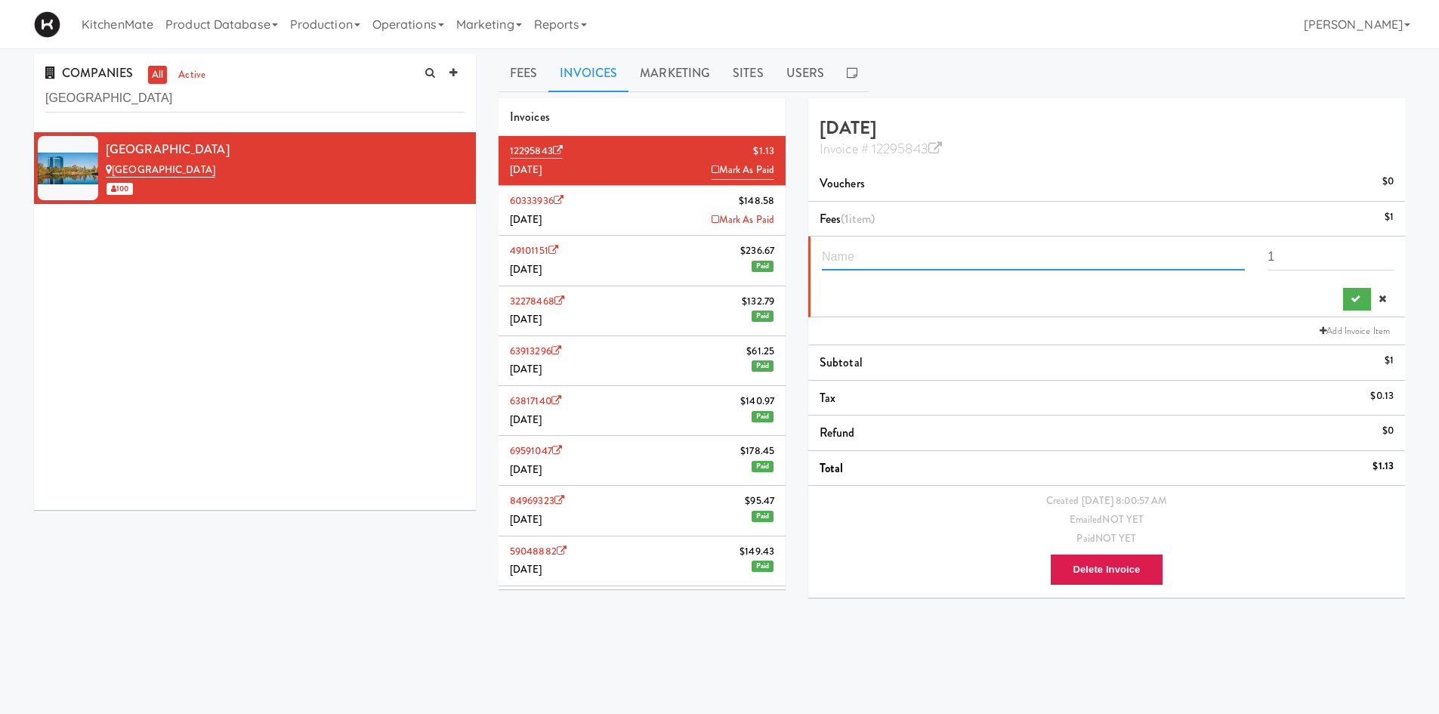
paste input "Second Harvest 50:50 Food Donation (Uneaten Meals July 2025)"
click at [1135, 257] on input "Second Harvest 50:50 Food Donation (Uneaten Meals July 2025)" at bounding box center [1033, 256] width 423 height 28
type input "Second Harvest 50:50 Food Donation (Uneaten Meals August 2025)"
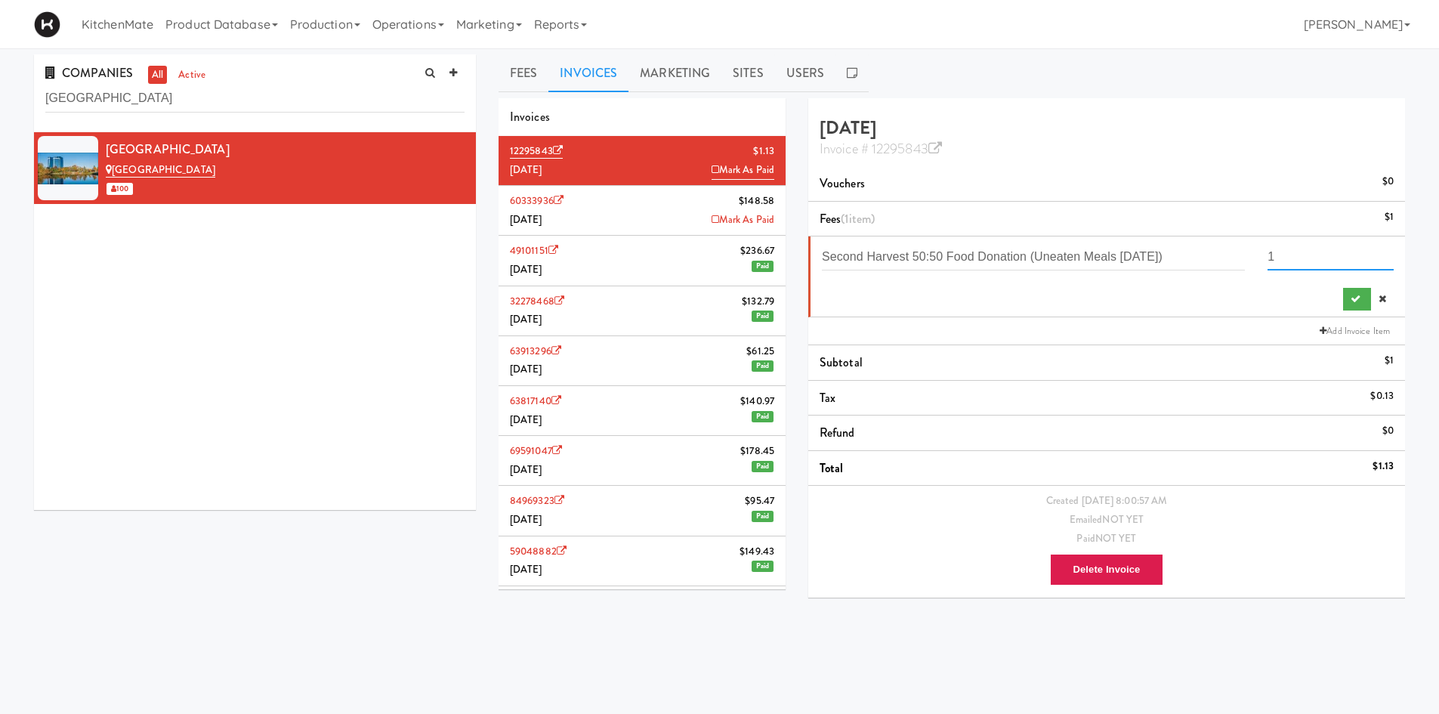
click at [1366, 265] on input "1" at bounding box center [1331, 256] width 126 height 28
click at [1332, 248] on input "number" at bounding box center [1331, 256] width 126 height 28
type input "159.39"
click at [1357, 293] on button "submit" at bounding box center [1357, 299] width 28 height 23
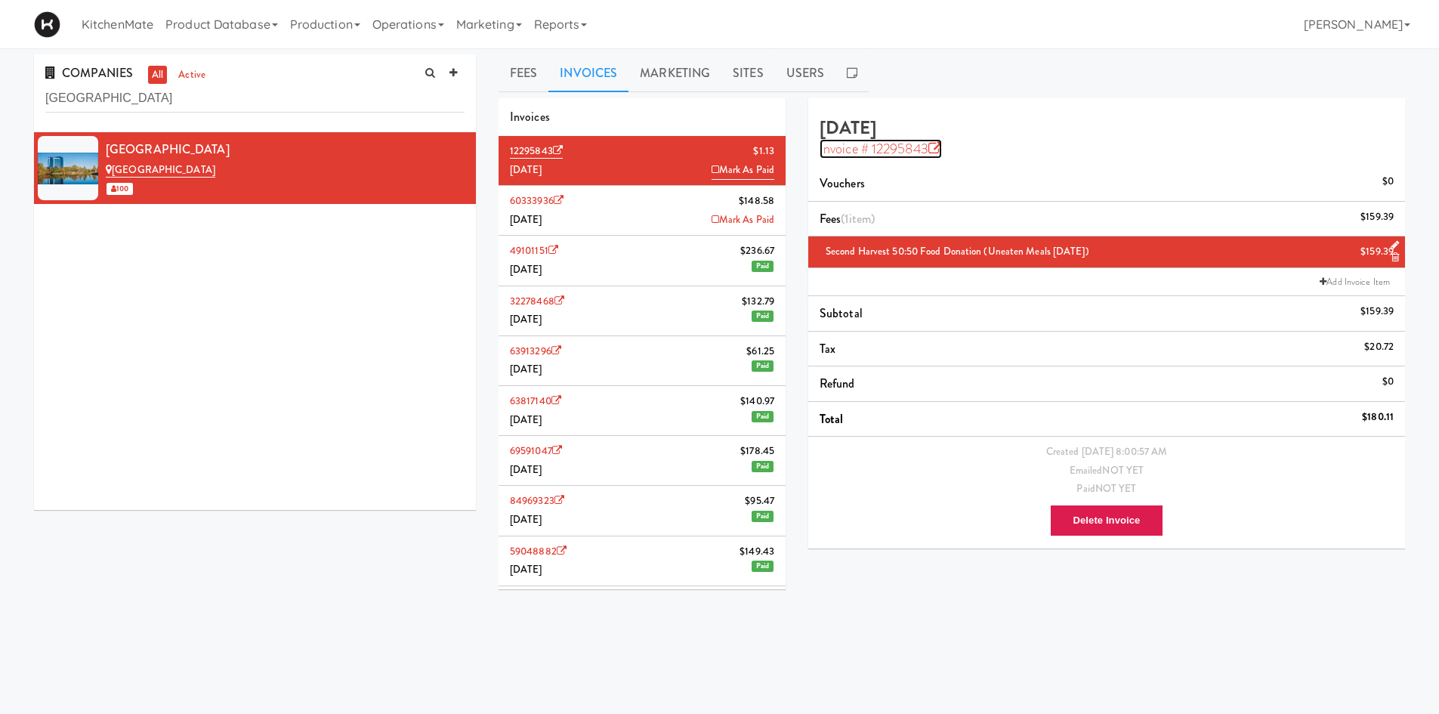
click at [938, 146] on icon at bounding box center [935, 149] width 14 height 14
click at [283, 97] on input "Valleywood Center" at bounding box center [254, 99] width 419 height 28
paste input "William Thomas Digital"
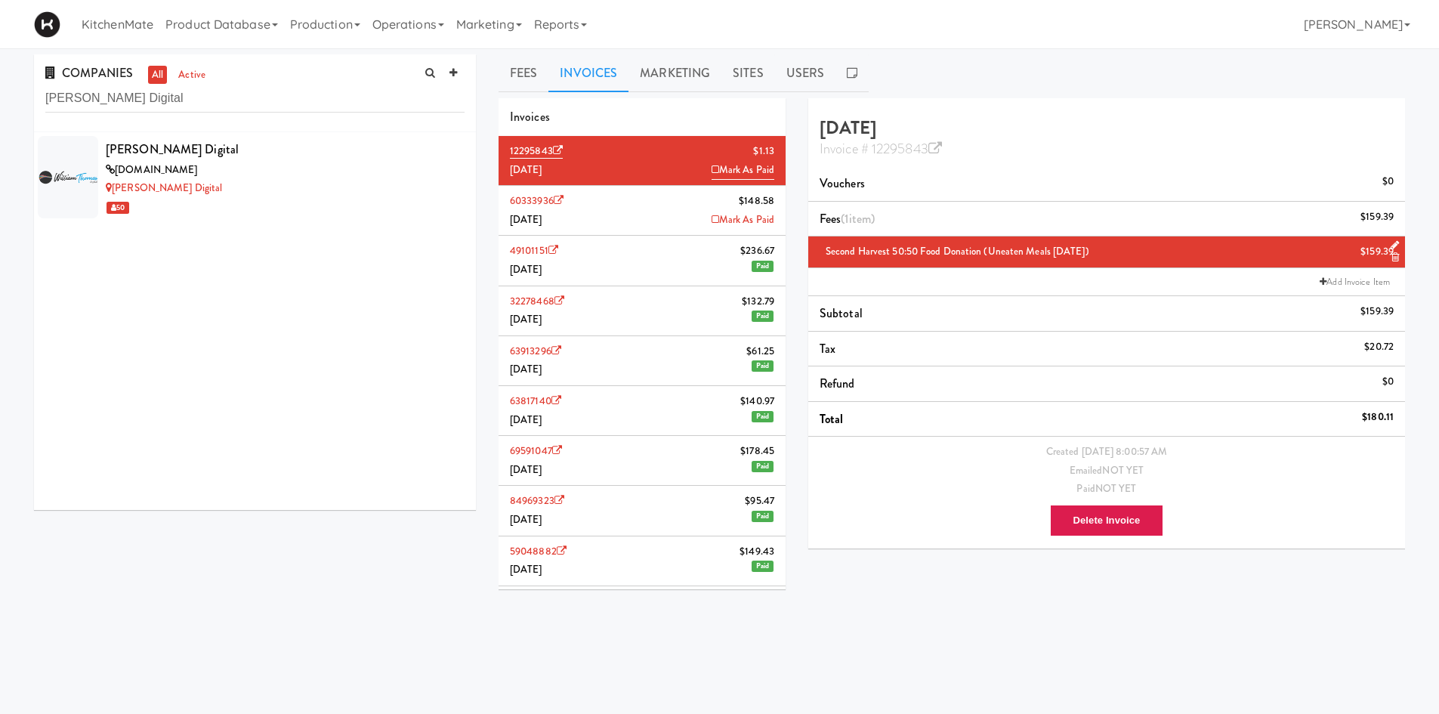
click at [273, 169] on div "williamthomasdigital.com" at bounding box center [285, 170] width 359 height 19
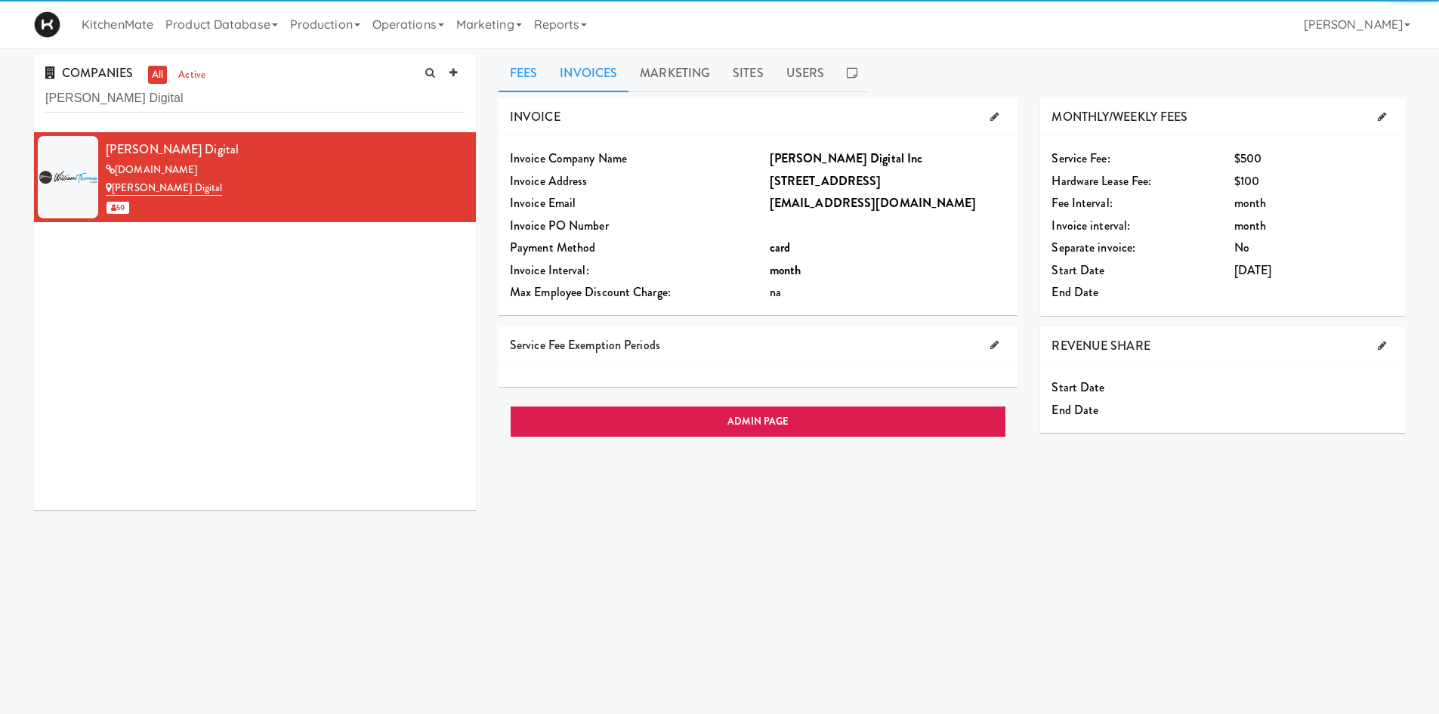
click at [575, 78] on link "Invoices" at bounding box center [588, 73] width 80 height 38
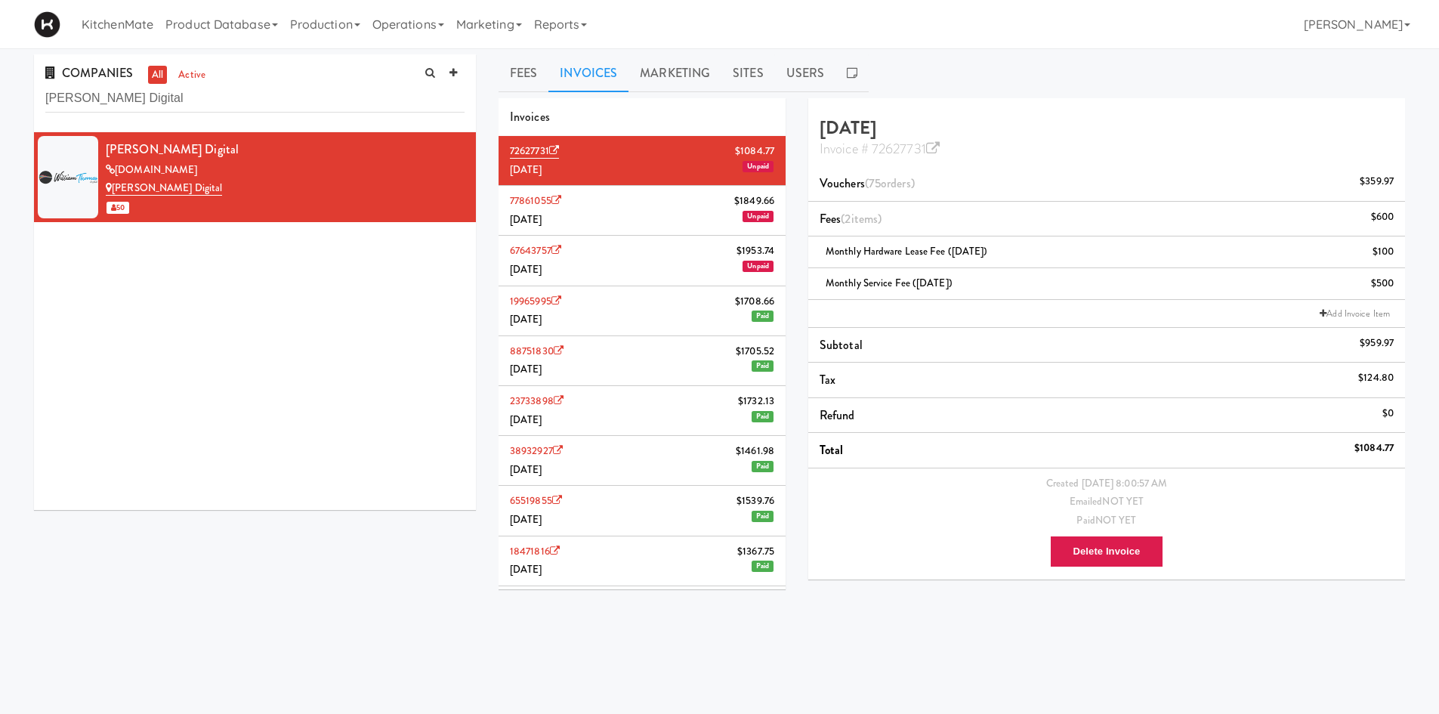
click at [634, 207] on li "77861055 $1849.66 July 2025 Unpaid" at bounding box center [642, 211] width 287 height 50
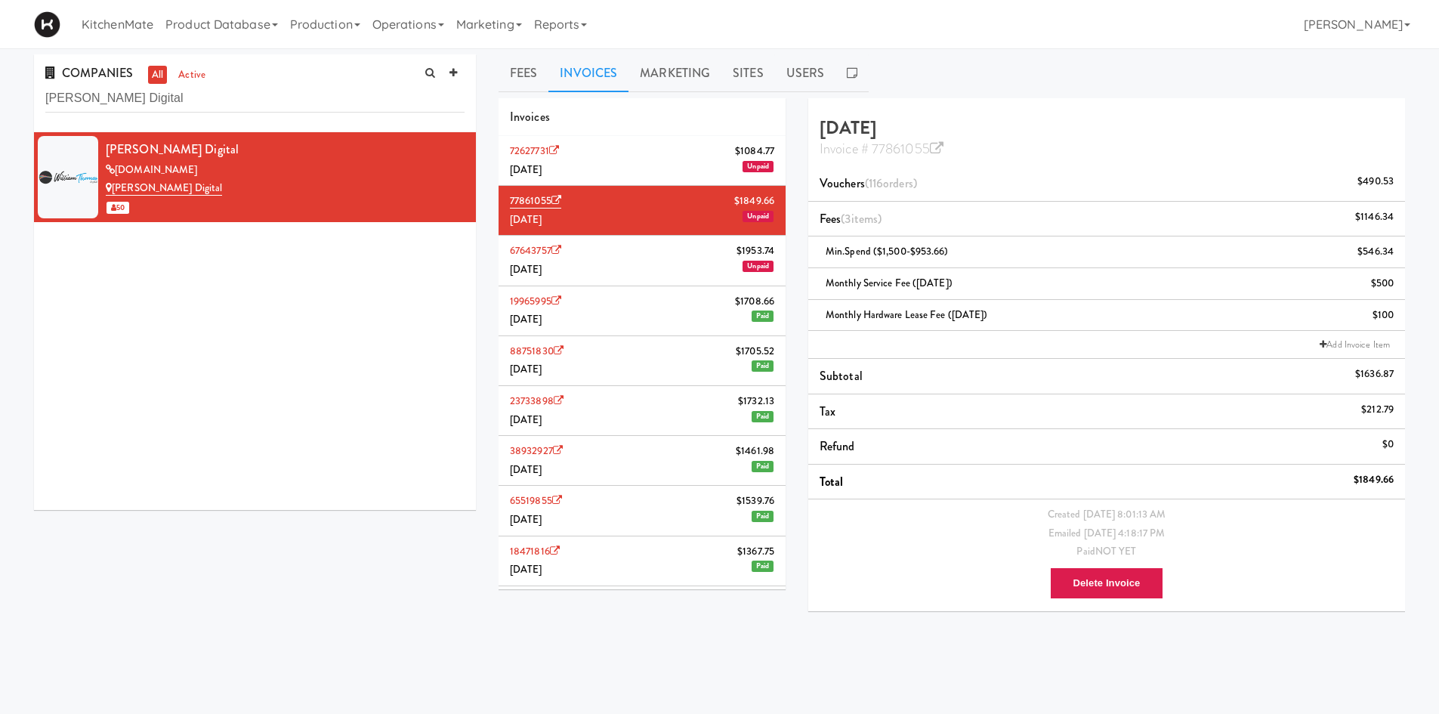
click at [647, 162] on li "72627731 $1084.77 August 2025 Unpaid" at bounding box center [642, 161] width 287 height 50
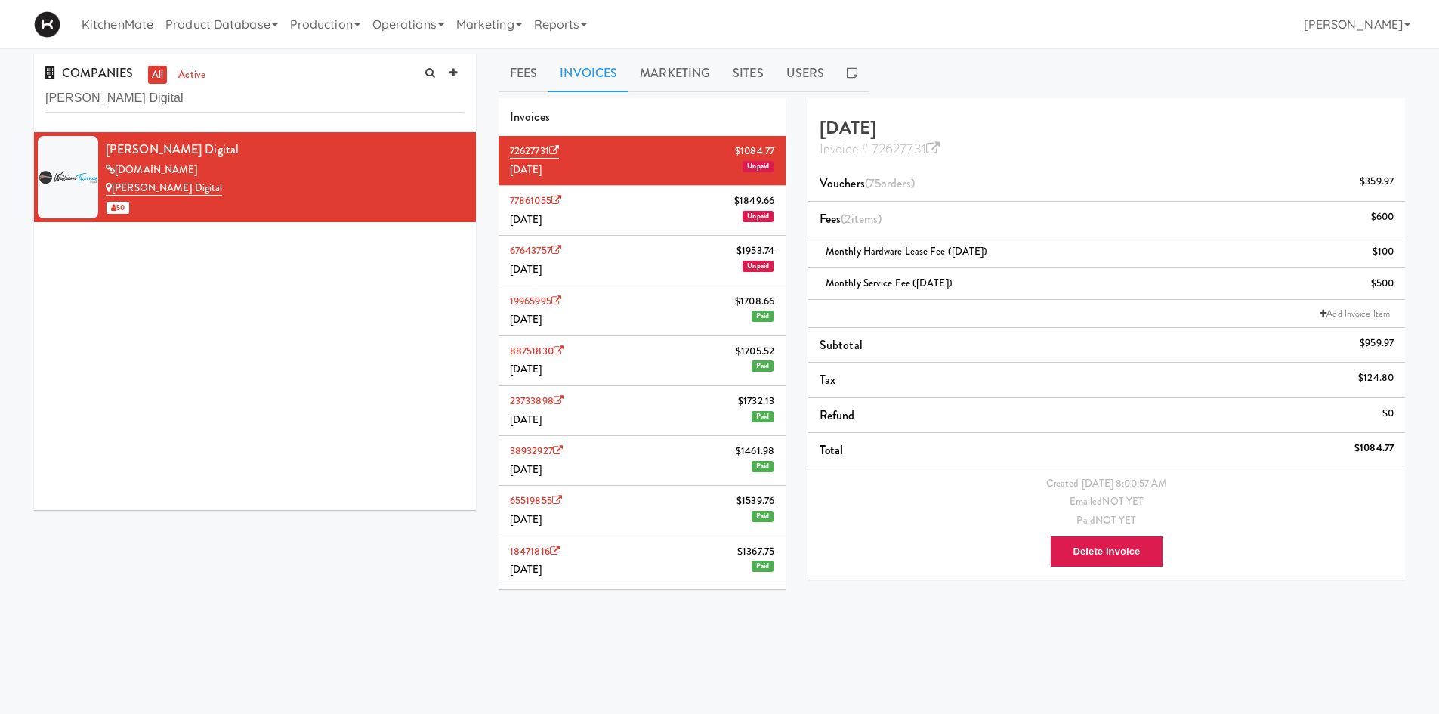
click at [690, 205] on li "77861055 $1849.66 July 2025 Unpaid" at bounding box center [642, 211] width 287 height 50
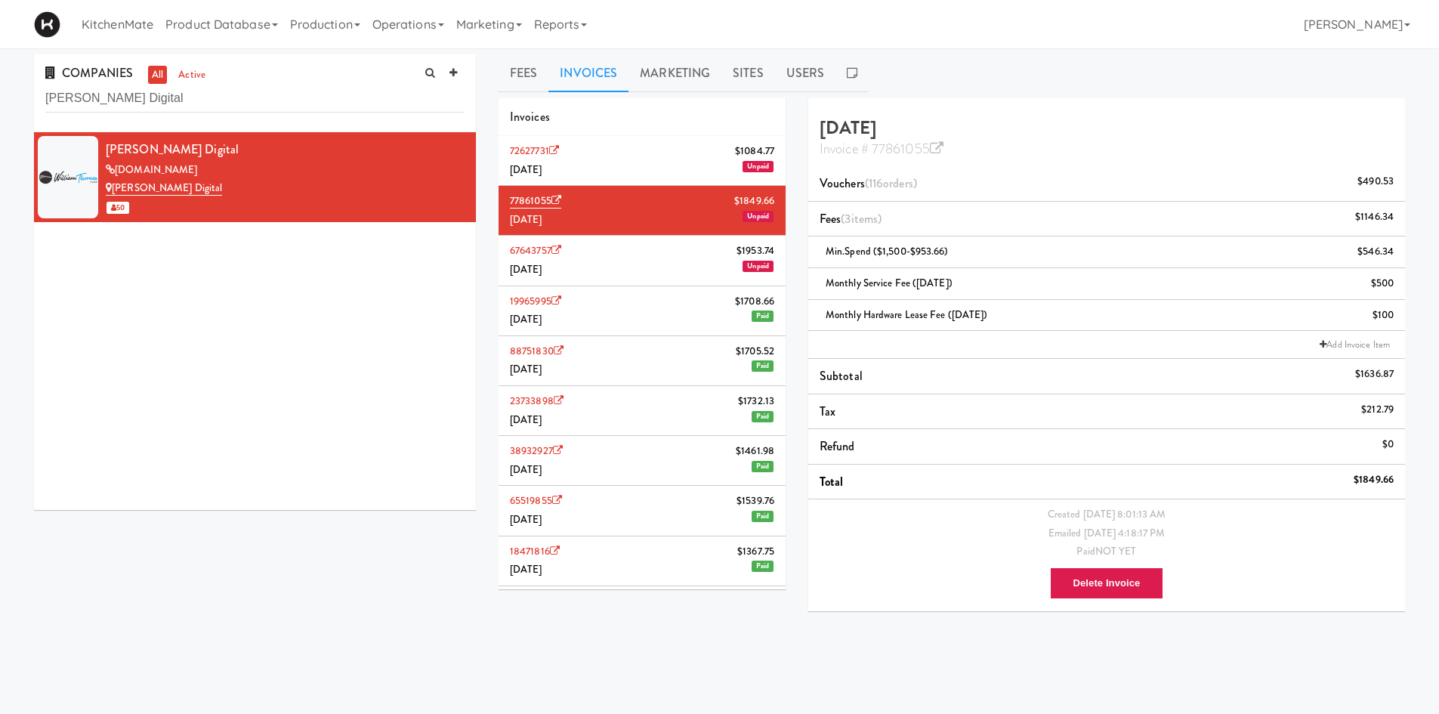
click at [672, 164] on li "72627731 $1084.77 August 2025 Unpaid" at bounding box center [642, 161] width 287 height 50
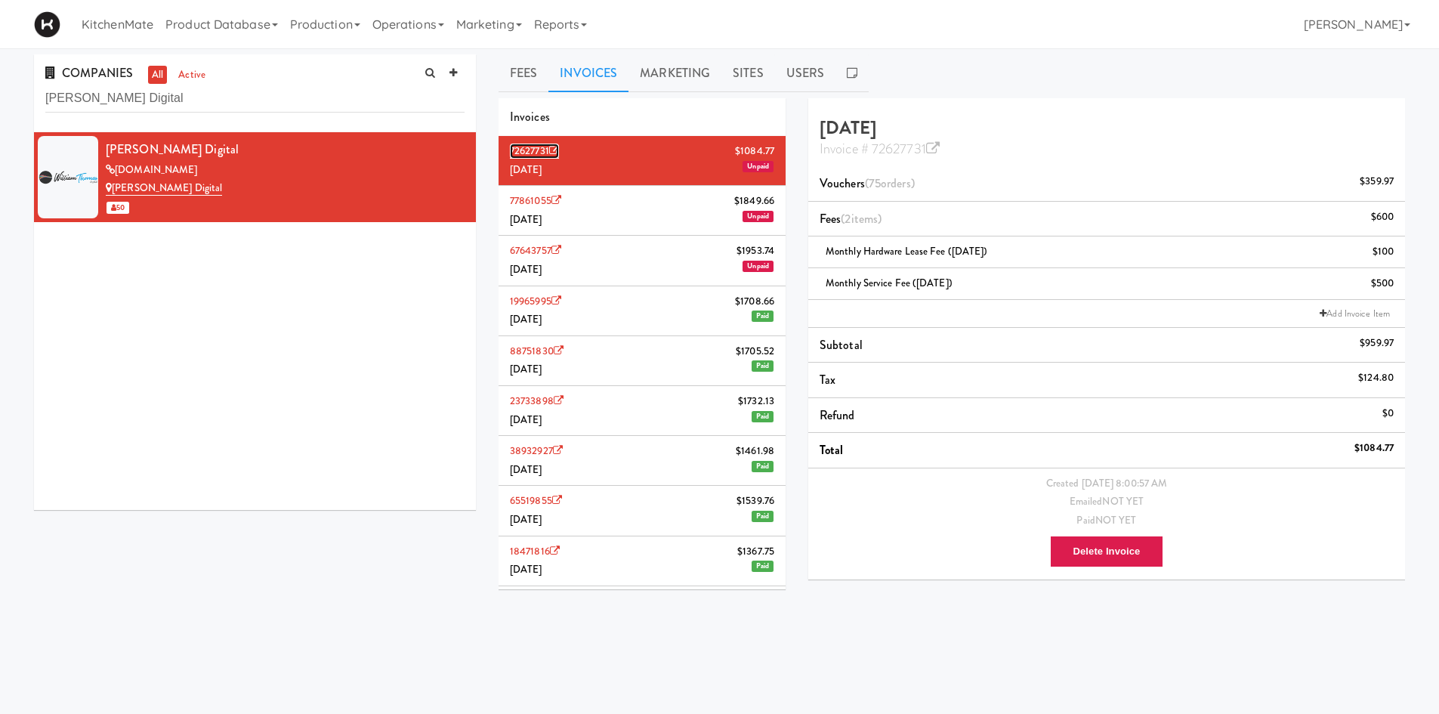
click at [559, 150] on icon at bounding box center [554, 151] width 10 height 10
click at [296, 78] on div "COMPANIES all active William Thomas Digital" at bounding box center [255, 93] width 442 height 78
click at [290, 88] on input "William Thomas Digital" at bounding box center [254, 99] width 419 height 28
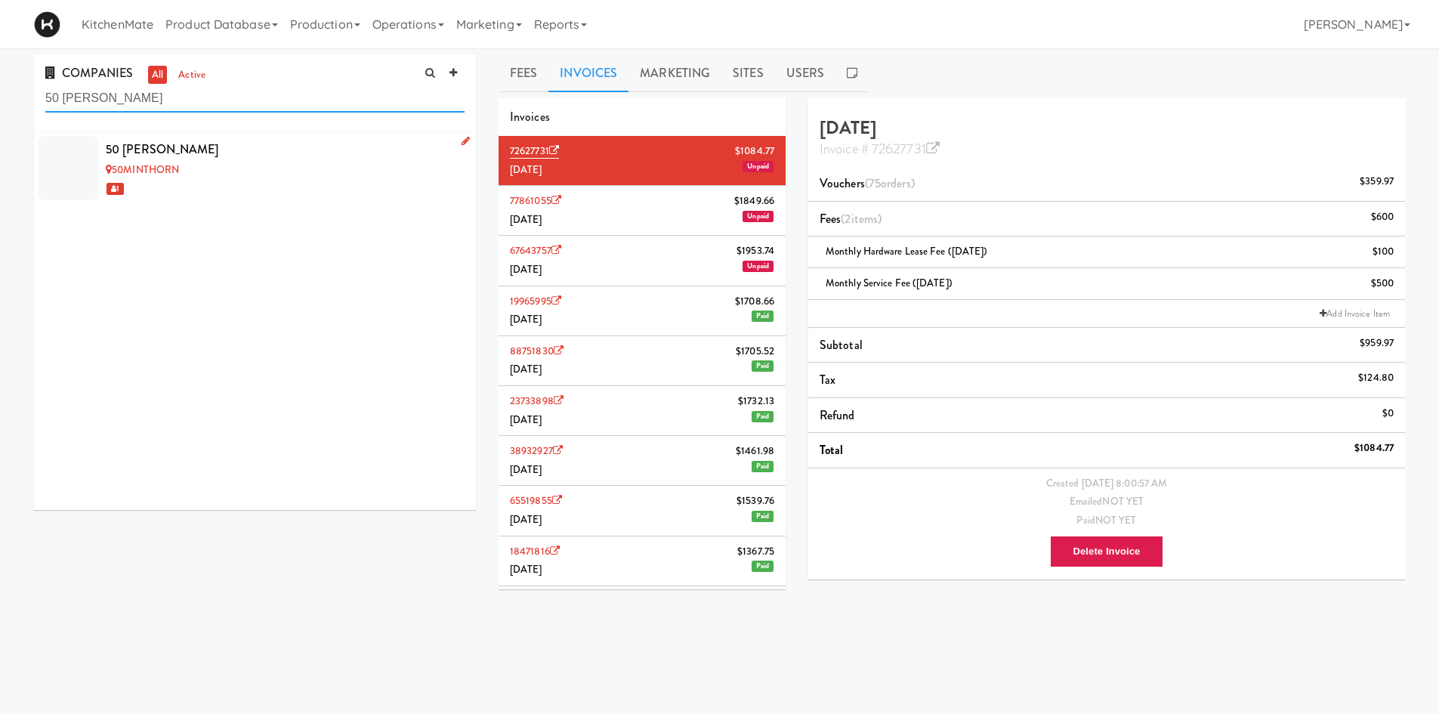
type input "50 minthorn"
click at [244, 156] on div "50 Minthorn" at bounding box center [285, 149] width 359 height 23
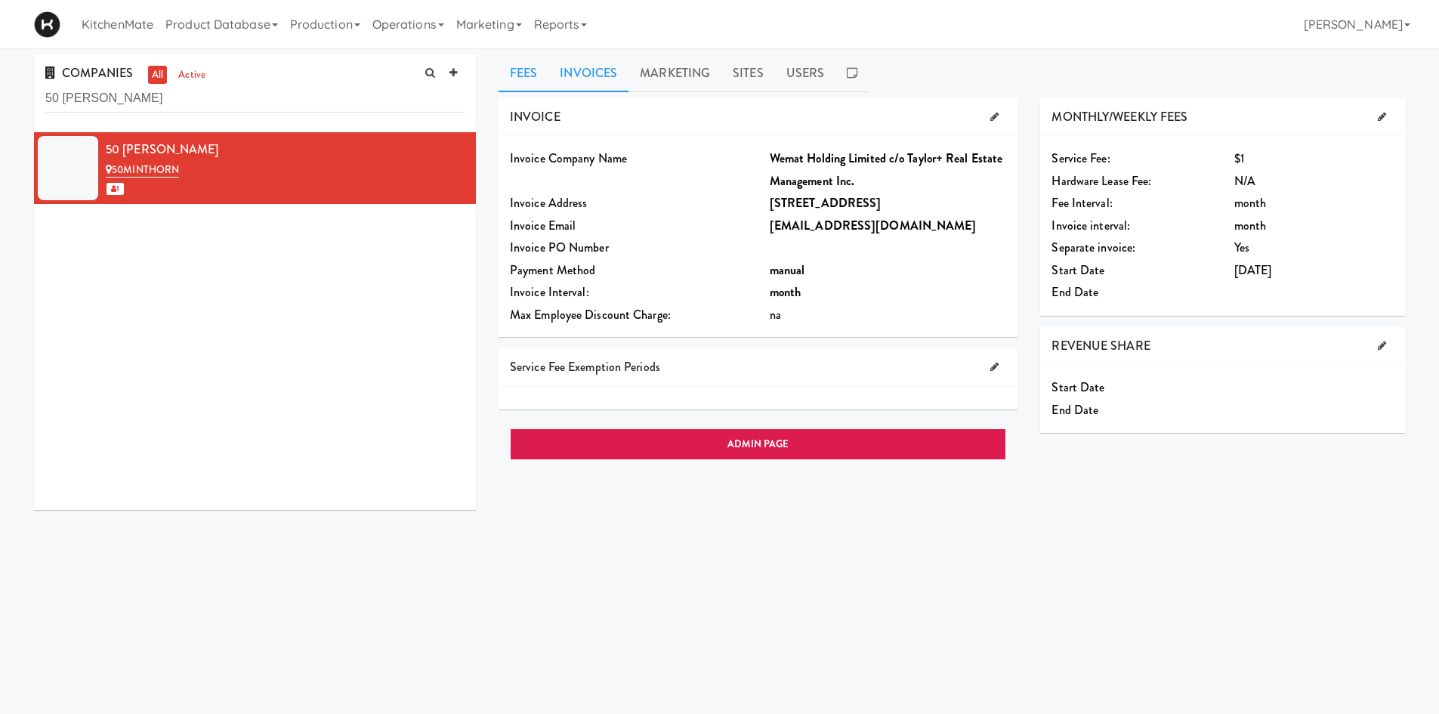
click at [600, 78] on link "Invoices" at bounding box center [588, 73] width 80 height 38
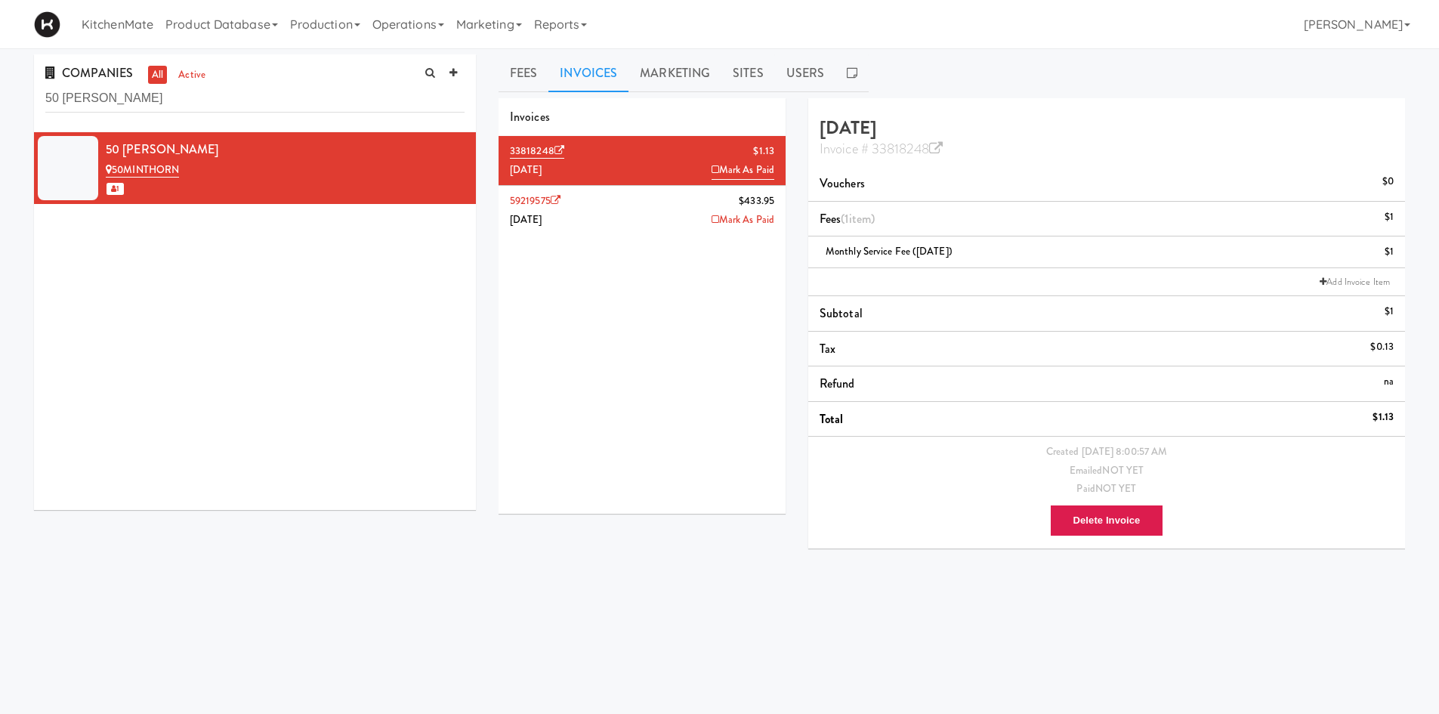
click at [666, 183] on li "33818248 $1.13 August 2025 Mark As Paid" at bounding box center [642, 161] width 287 height 50
click at [664, 197] on li "59219575 $433.95 July 2025 Mark As Paid" at bounding box center [642, 210] width 287 height 49
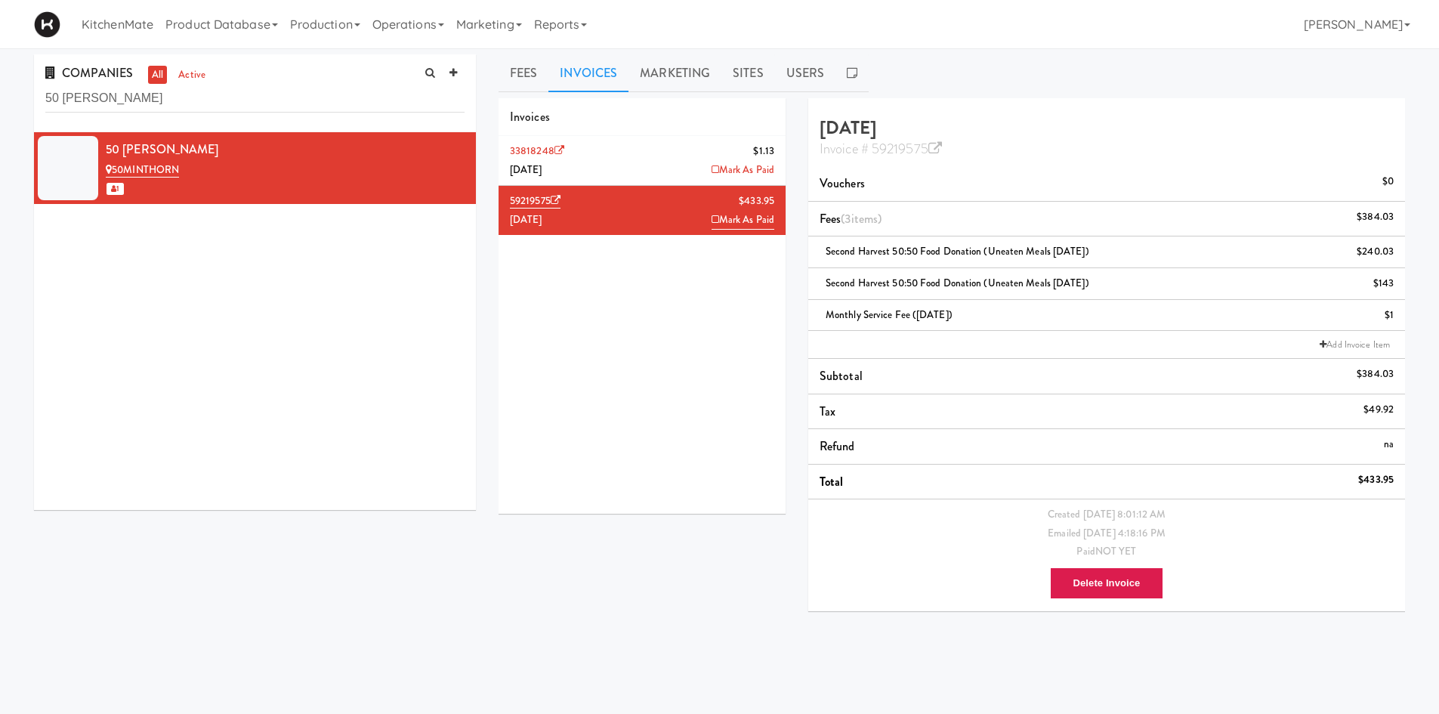
click at [651, 173] on li "33818248 $1.13 August 2025 Mark As Paid" at bounding box center [642, 161] width 287 height 50
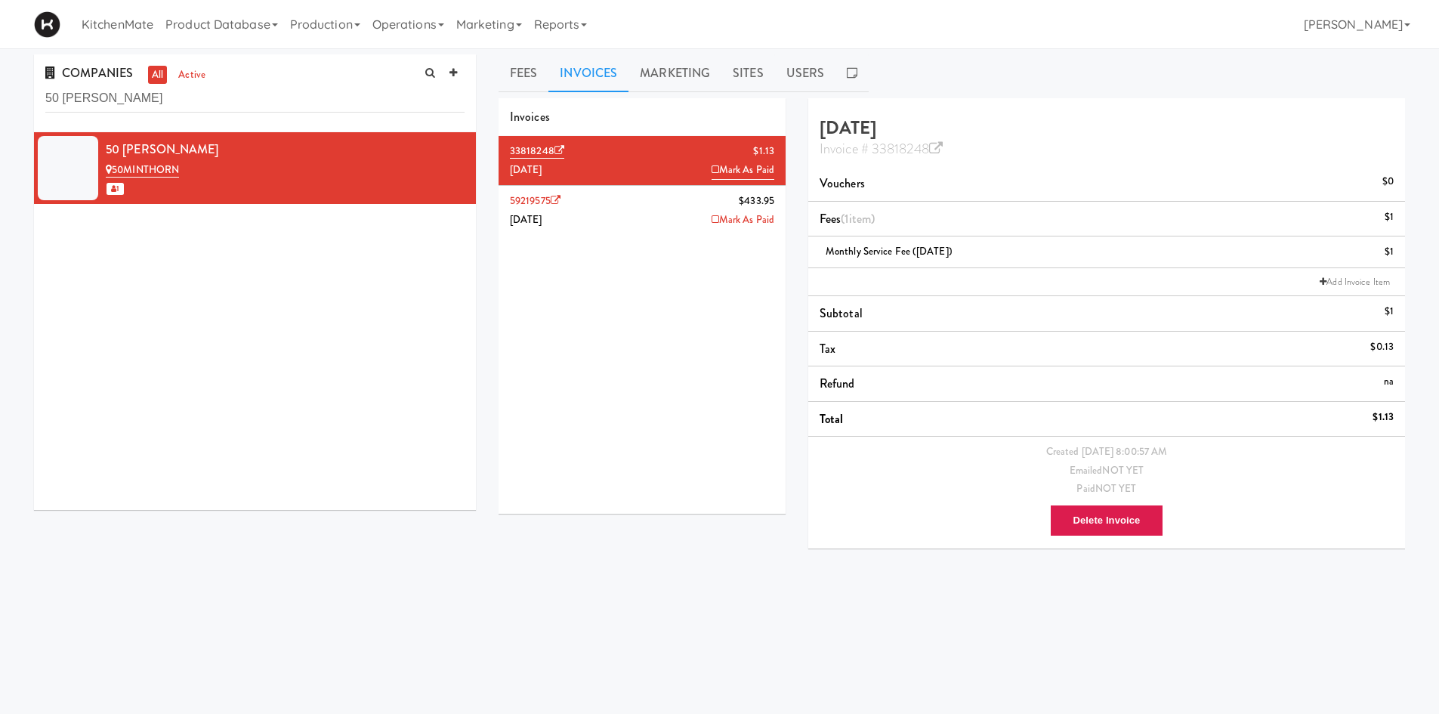
click at [665, 205] on li "59219575 $433.95 July 2025 Mark As Paid" at bounding box center [642, 210] width 287 height 49
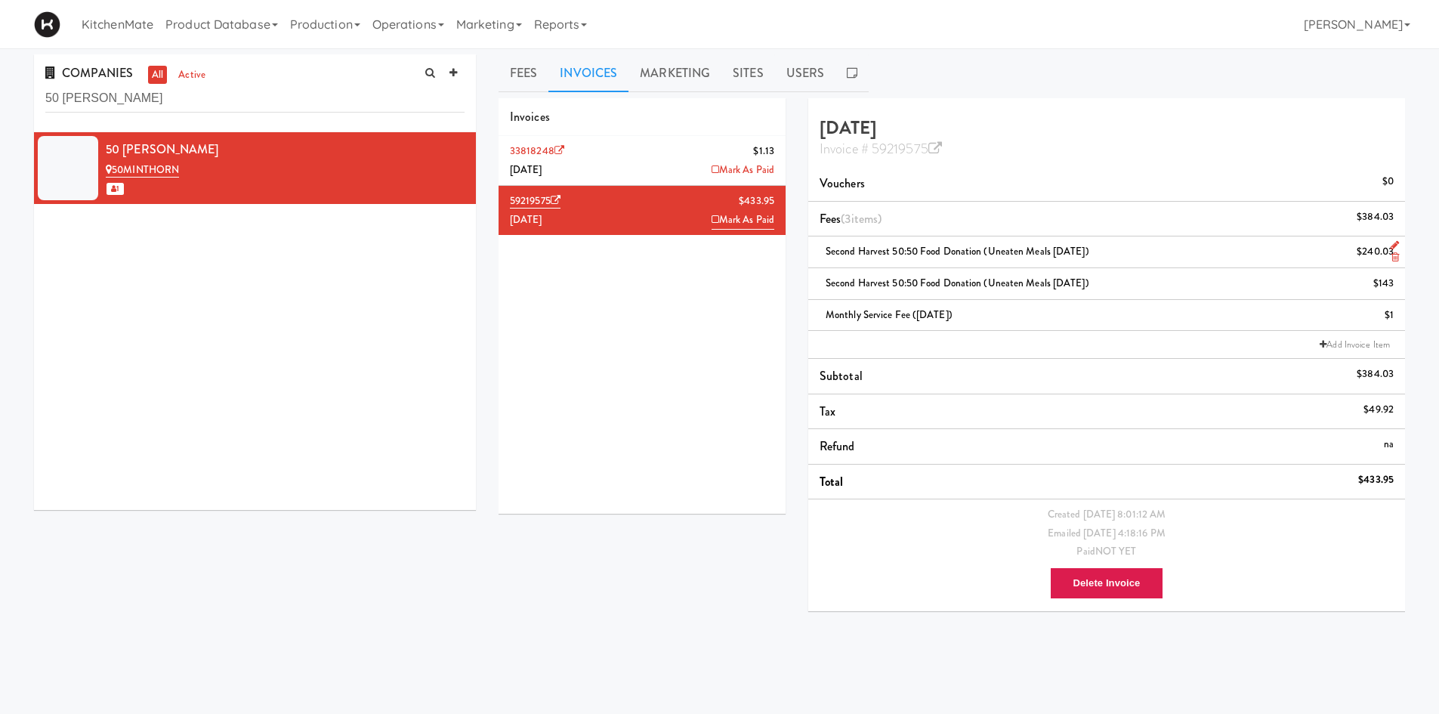
drag, startPoint x: 1105, startPoint y: 259, endPoint x: 824, endPoint y: 259, distance: 281.0
click at [824, 259] on div "Second Harvest 50:50 Food Donation (Uneaten Meals July 2025) $240.03" at bounding box center [1107, 251] width 574 height 19
copy span "Second Harvest 50:50 Food Donation (Uneaten Meals July 2025)"
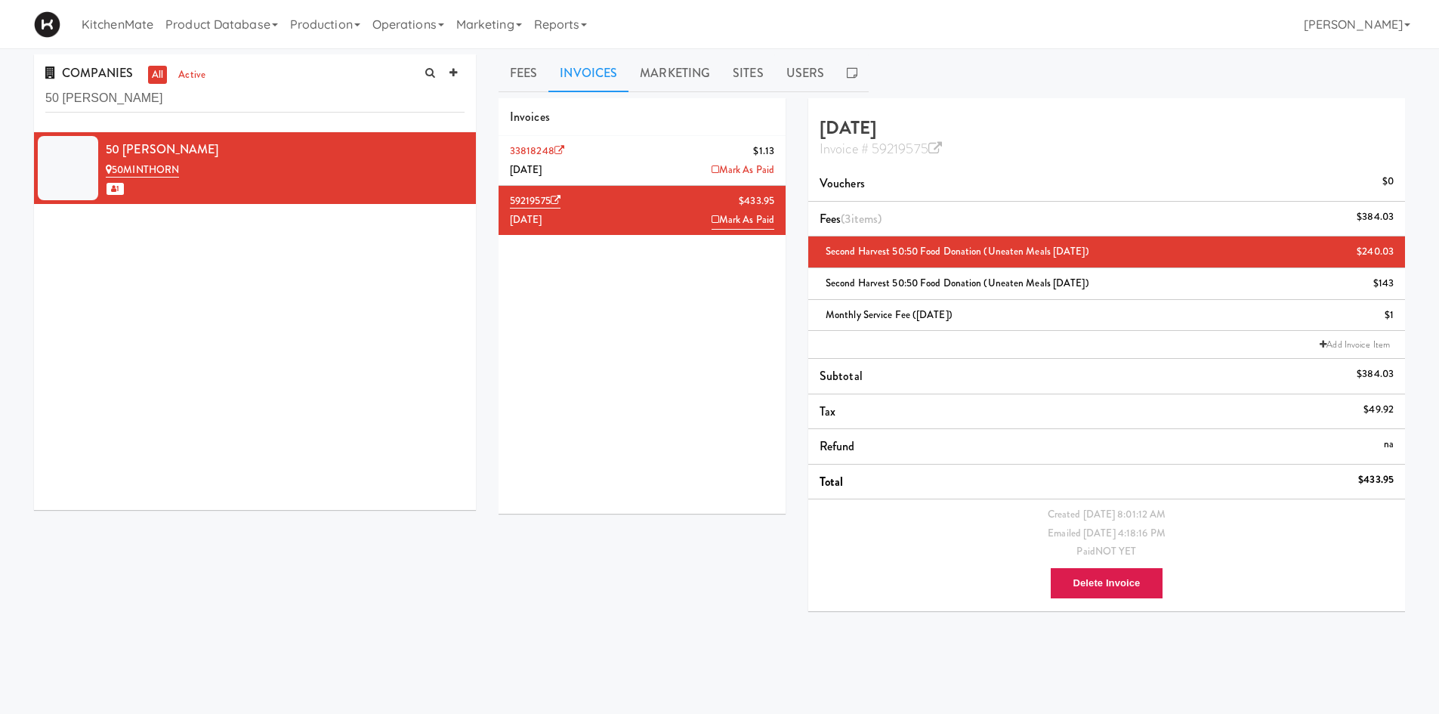
click at [639, 172] on li "33818248 $1.13 August 2025 Mark As Paid" at bounding box center [642, 161] width 287 height 50
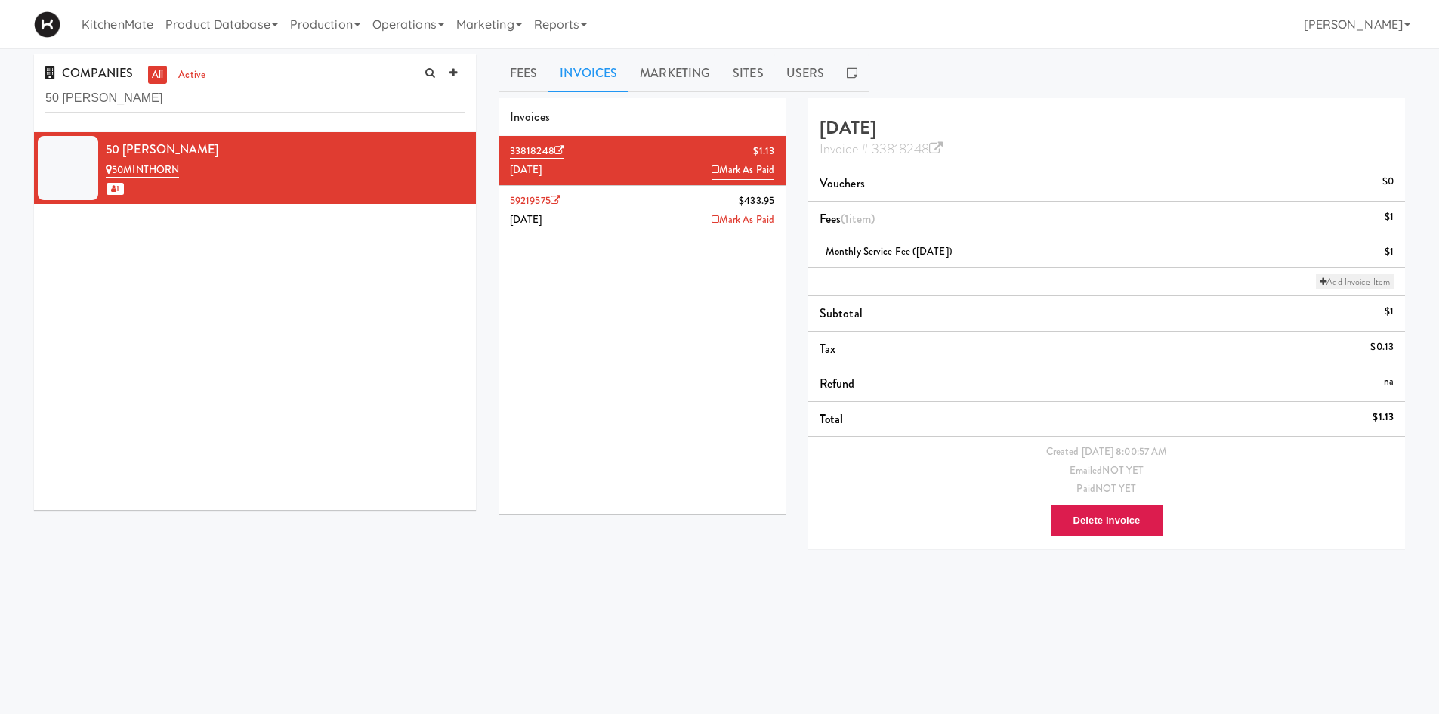
click at [1374, 274] on link "Add Invoice Item" at bounding box center [1355, 281] width 78 height 15
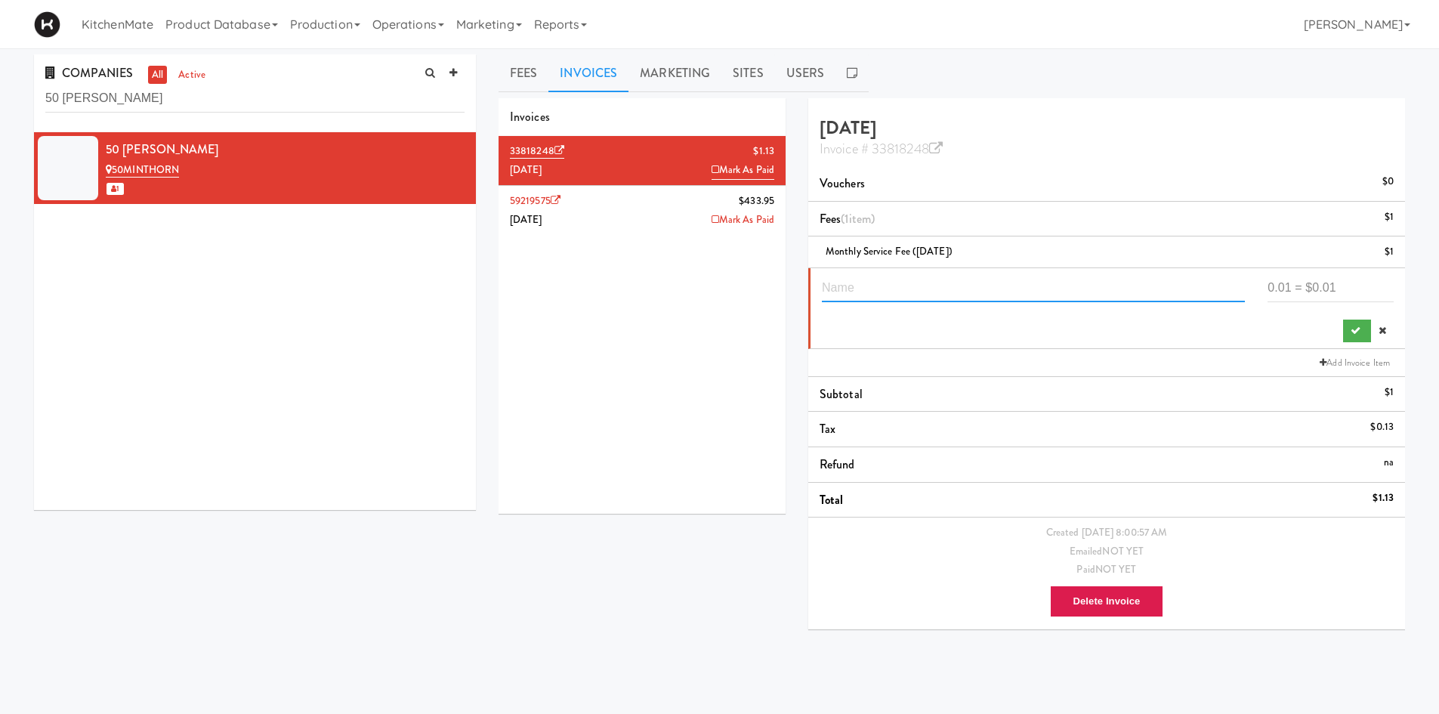
click at [1024, 285] on input "text" at bounding box center [1033, 288] width 423 height 28
paste input "Second Harvest 50:50 Food Donation (Uneaten Meals July 2025)"
click at [1141, 288] on input "Second Harvest 50:50 Food Donation (Uneaten Meals July 2025)" at bounding box center [1033, 288] width 423 height 28
click at [1128, 288] on input "Second Harvest 50:50 Food Donation (Uneaten Meals July 2025)" at bounding box center [1033, 288] width 423 height 28
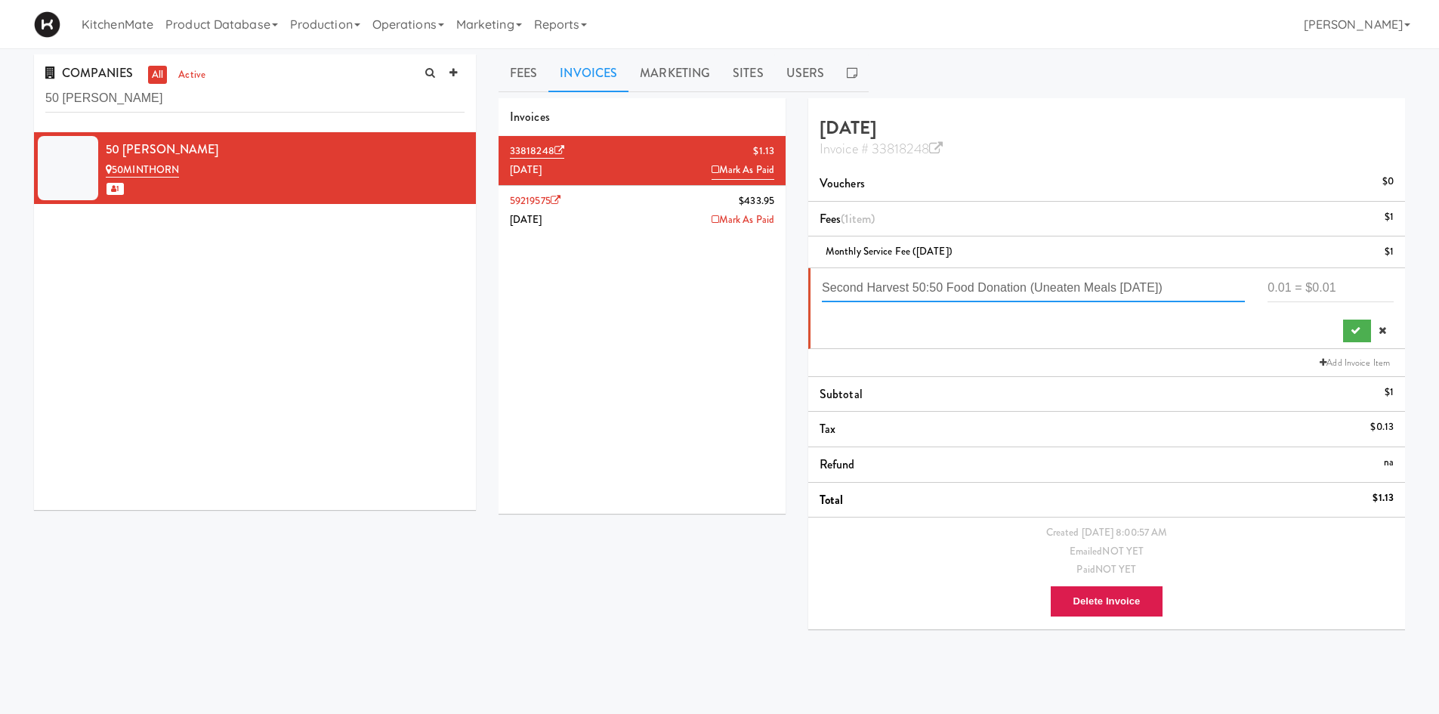
type input "Second Harvest 50:50 Food Donation (Uneaten Meals August 2025)"
click at [1339, 298] on input "number" at bounding box center [1331, 288] width 126 height 28
click at [1332, 283] on input "number" at bounding box center [1331, 288] width 126 height 28
type input "186.65"
click at [1351, 327] on icon "submit" at bounding box center [1356, 331] width 10 height 10
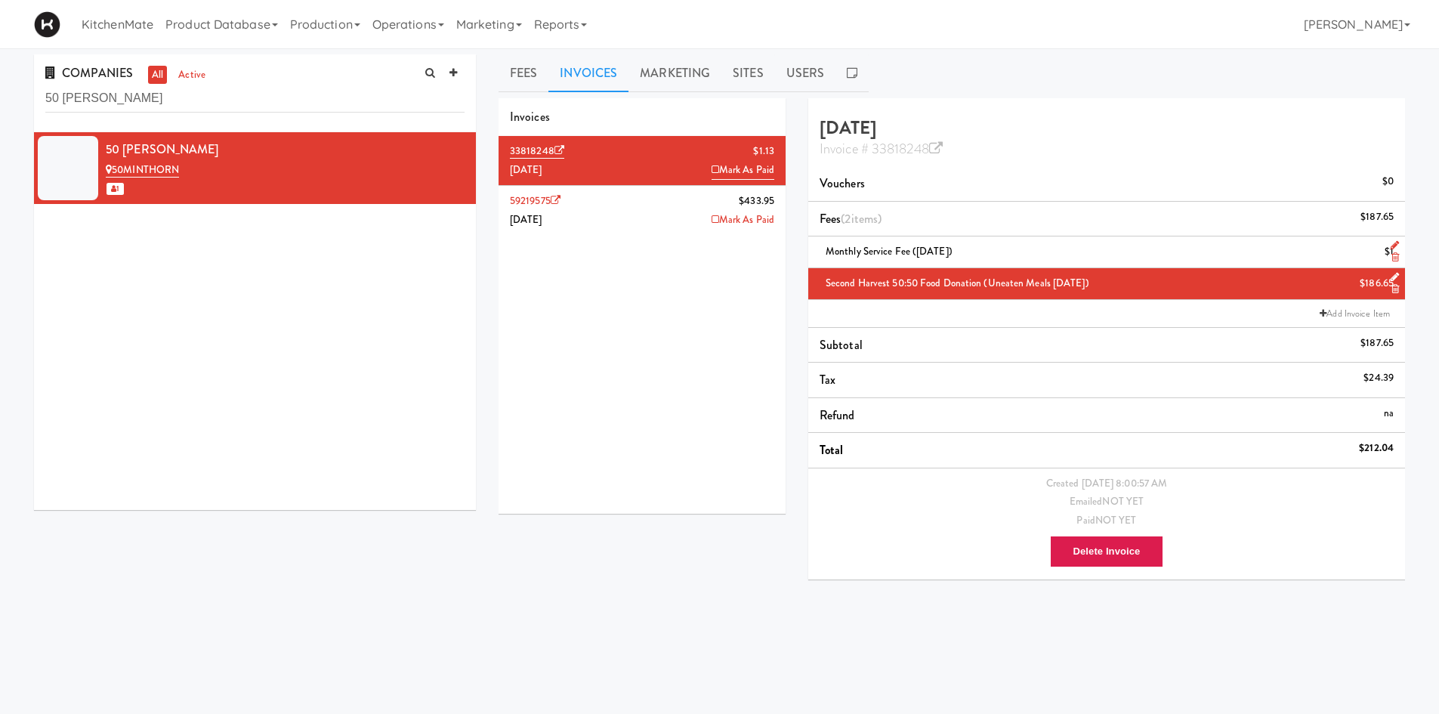
click at [1358, 250] on div "Monthly Service Fee (August 2025) $1" at bounding box center [1107, 251] width 574 height 19
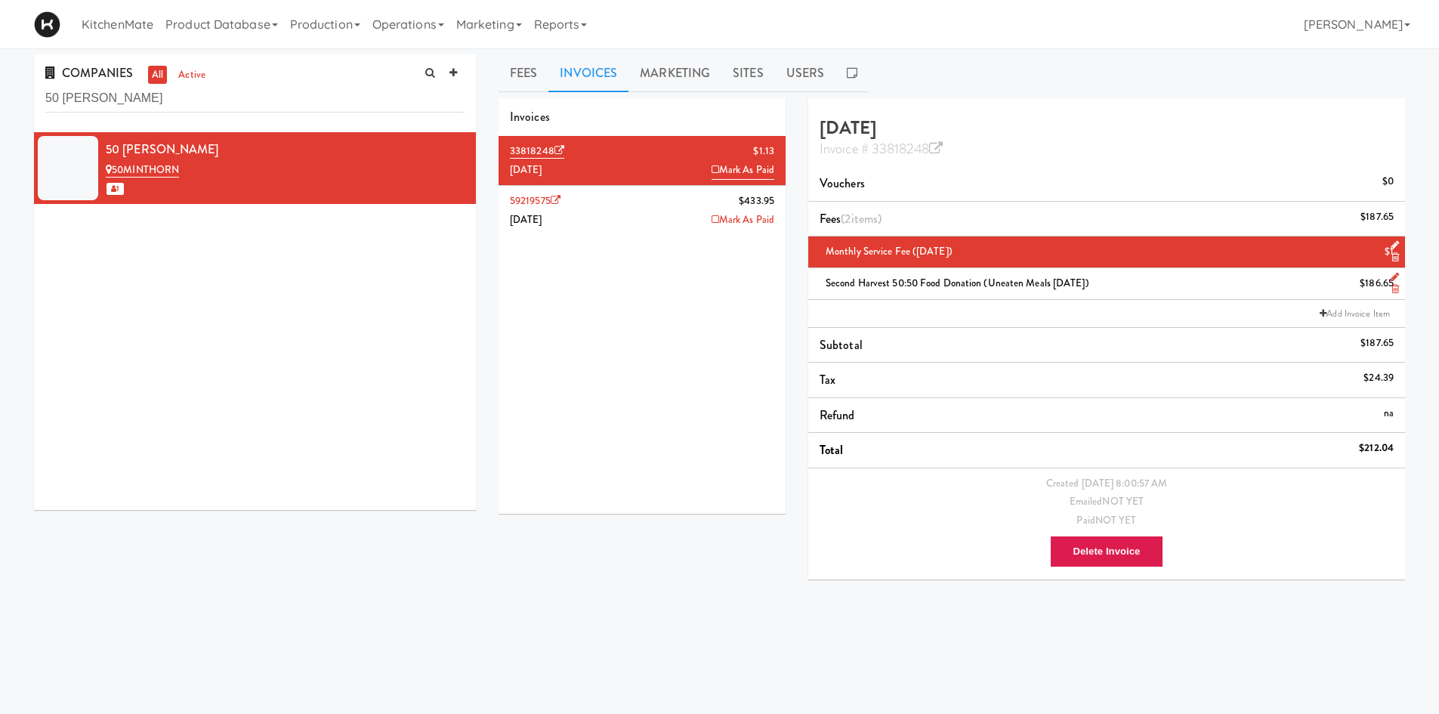
click at [1394, 255] on icon at bounding box center [1395, 257] width 8 height 10
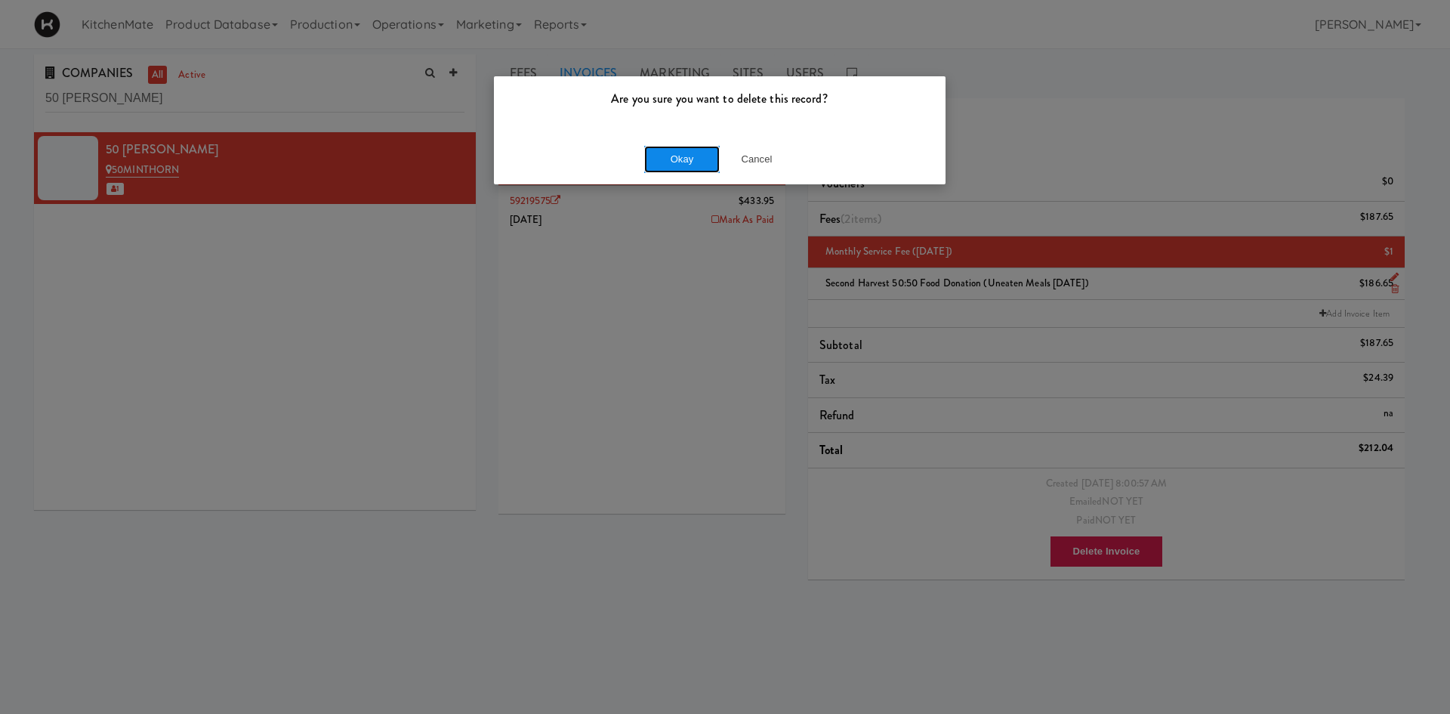
click at [701, 152] on button "Okay" at bounding box center [682, 159] width 76 height 27
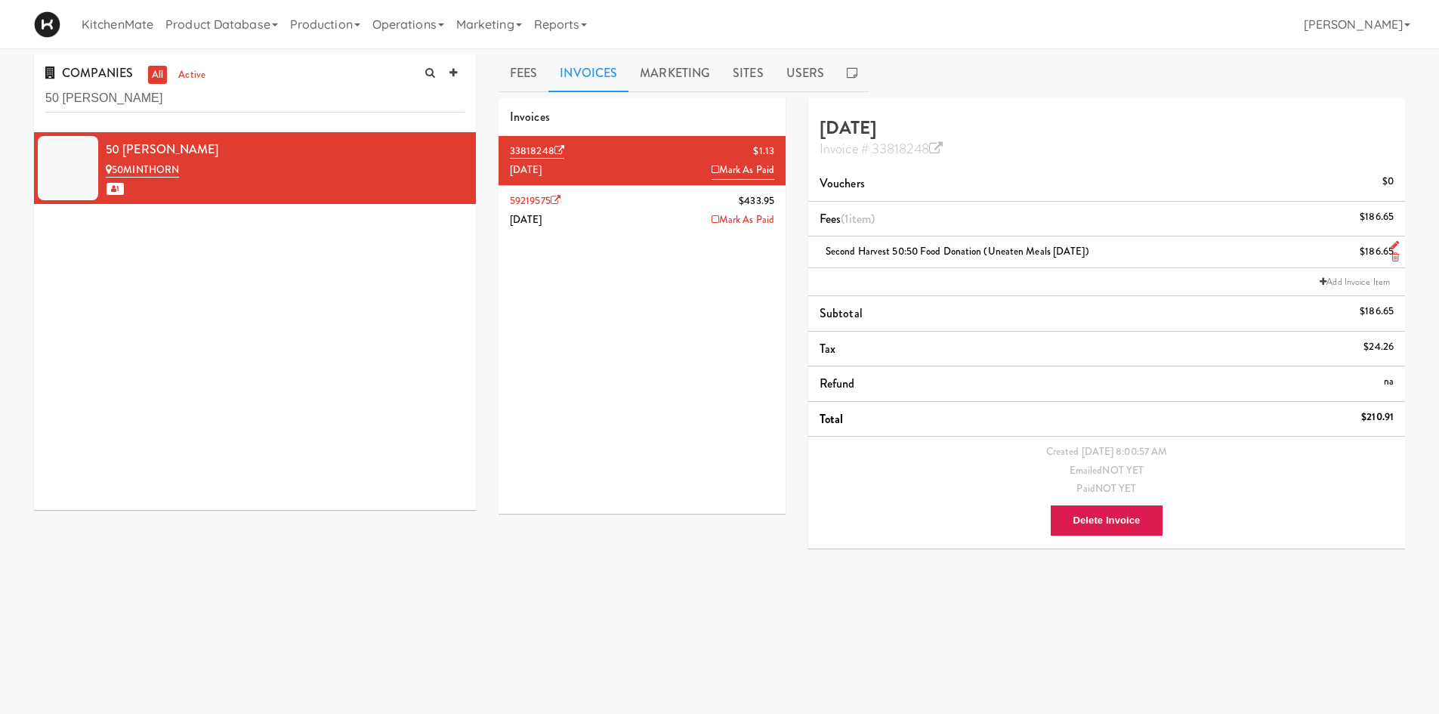
click at [555, 237] on div "33818248 $1.13 August 2025 Mark As Paid 59219575 $433.95 July 2025 Mark As Paid" at bounding box center [642, 325] width 287 height 378
drag, startPoint x: 314, startPoint y: 316, endPoint x: 227, endPoint y: 270, distance: 98.3
click at [238, 271] on div "50 Minthorn 50MINTHORN 1" at bounding box center [255, 321] width 442 height 378
drag, startPoint x: 268, startPoint y: 126, endPoint x: 320, endPoint y: 94, distance: 61.0
click at [271, 124] on div "COMPANIES all active 50 minthorn" at bounding box center [255, 93] width 442 height 78
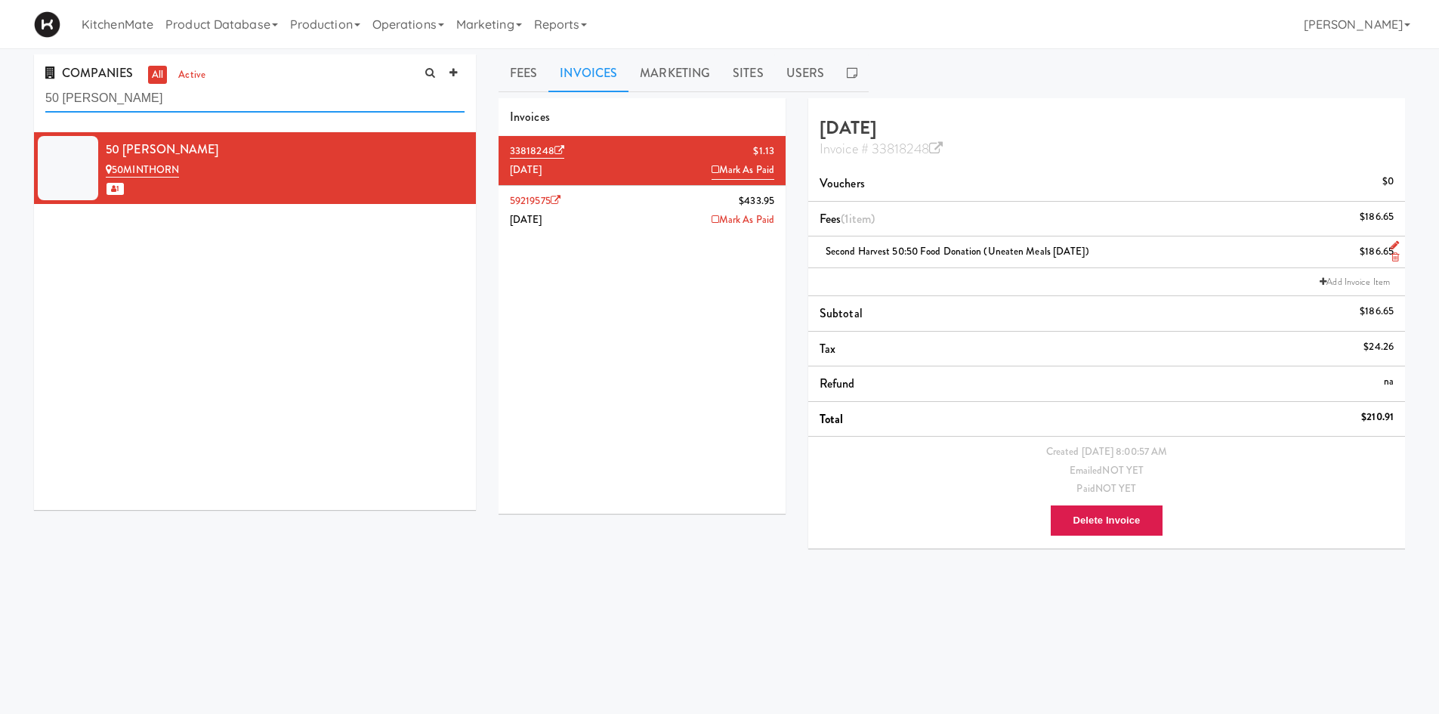
click at [320, 94] on input "50 minthorn" at bounding box center [254, 99] width 419 height 28
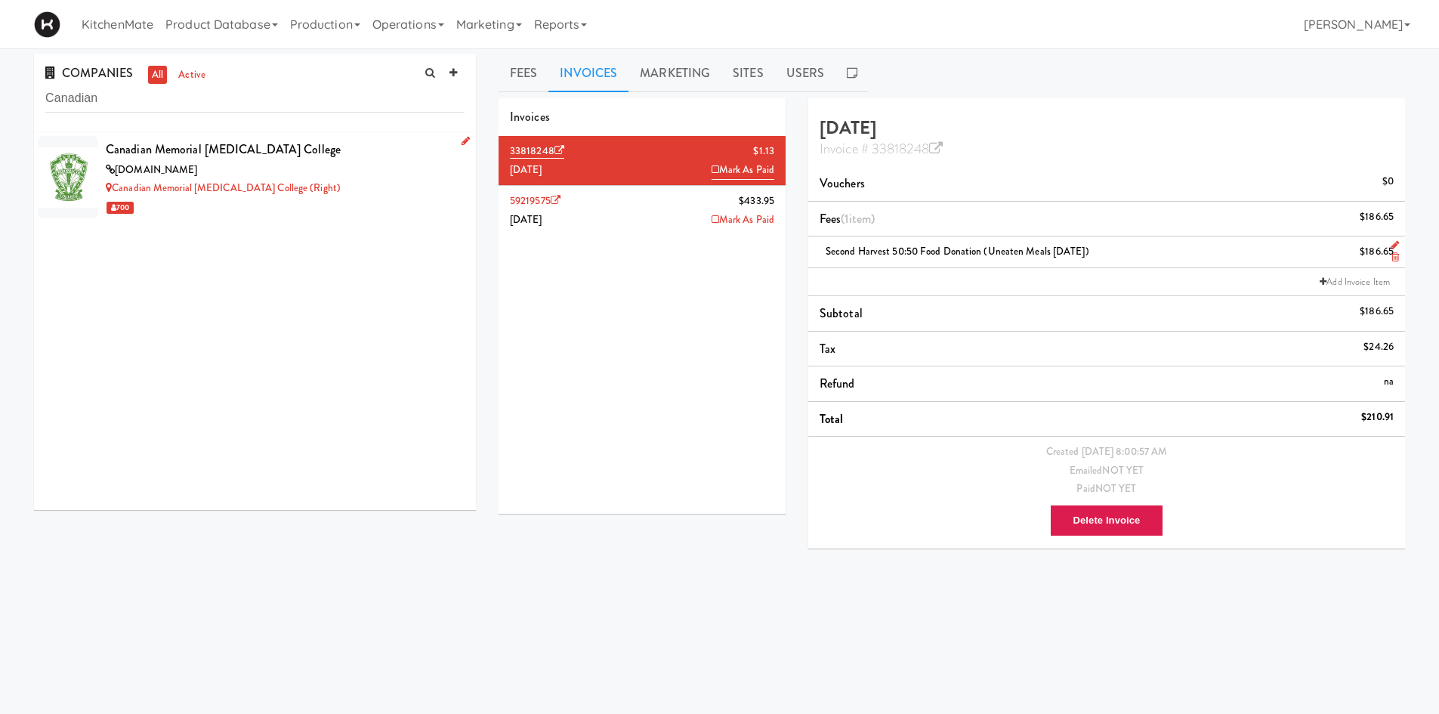
click at [344, 190] on div "Canadian Memorial Chiropractic College (Right)" at bounding box center [285, 188] width 359 height 19
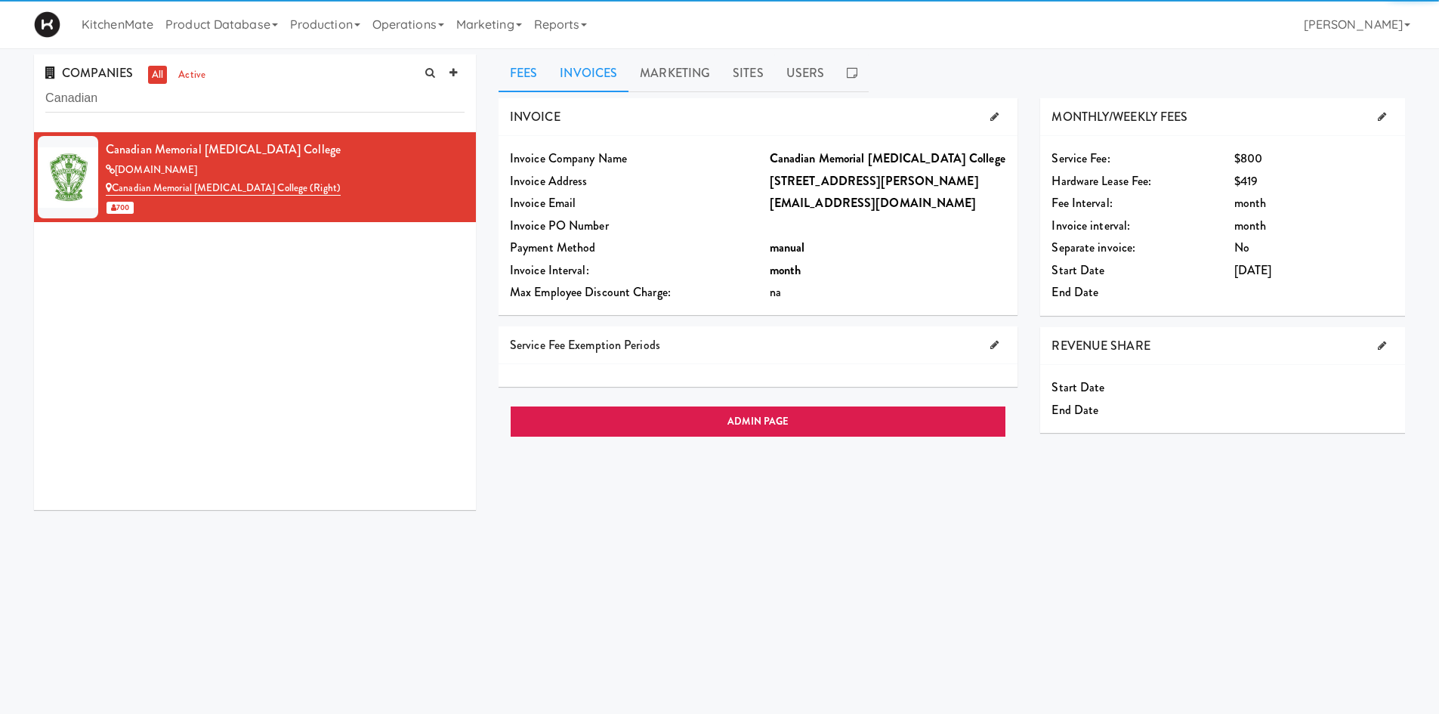
click at [614, 85] on link "Invoices" at bounding box center [588, 73] width 80 height 38
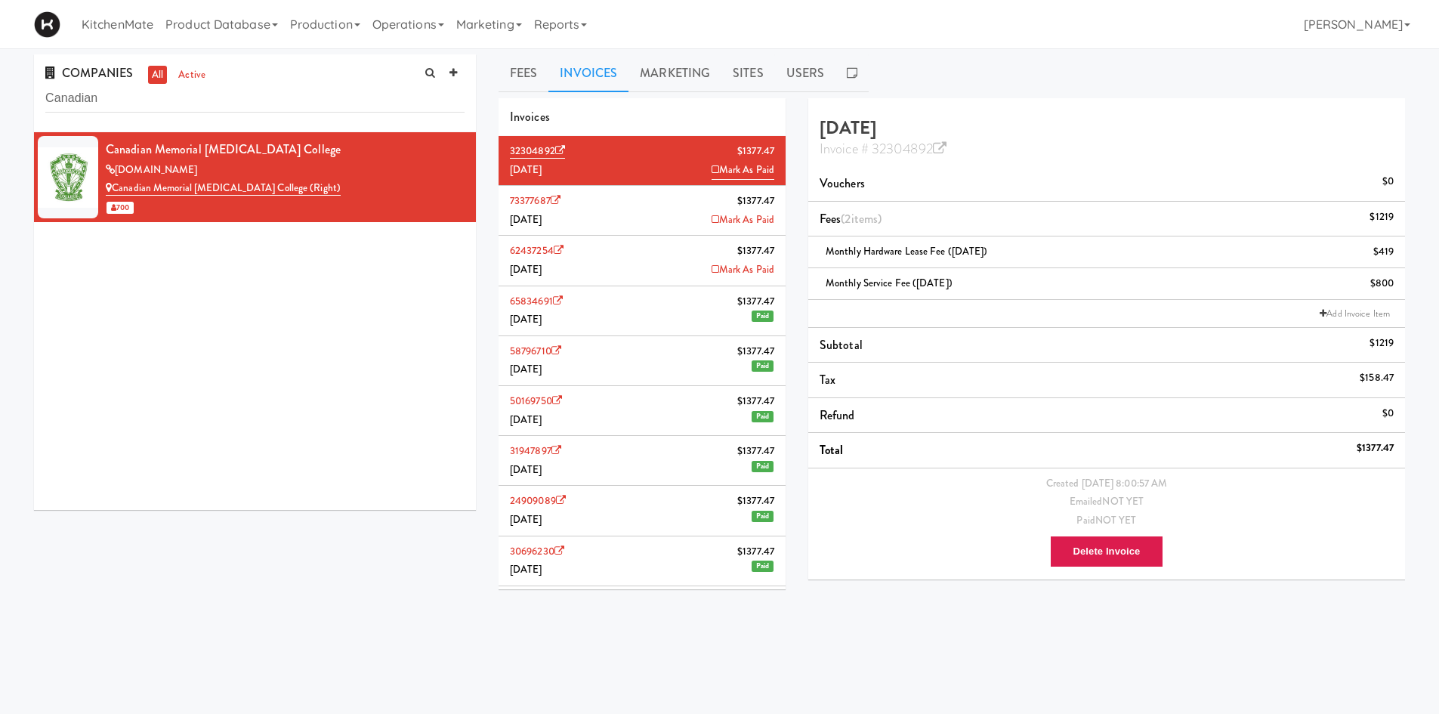
click at [640, 226] on li "73377687 $1377.47 July 2025 Mark As Paid" at bounding box center [642, 211] width 287 height 50
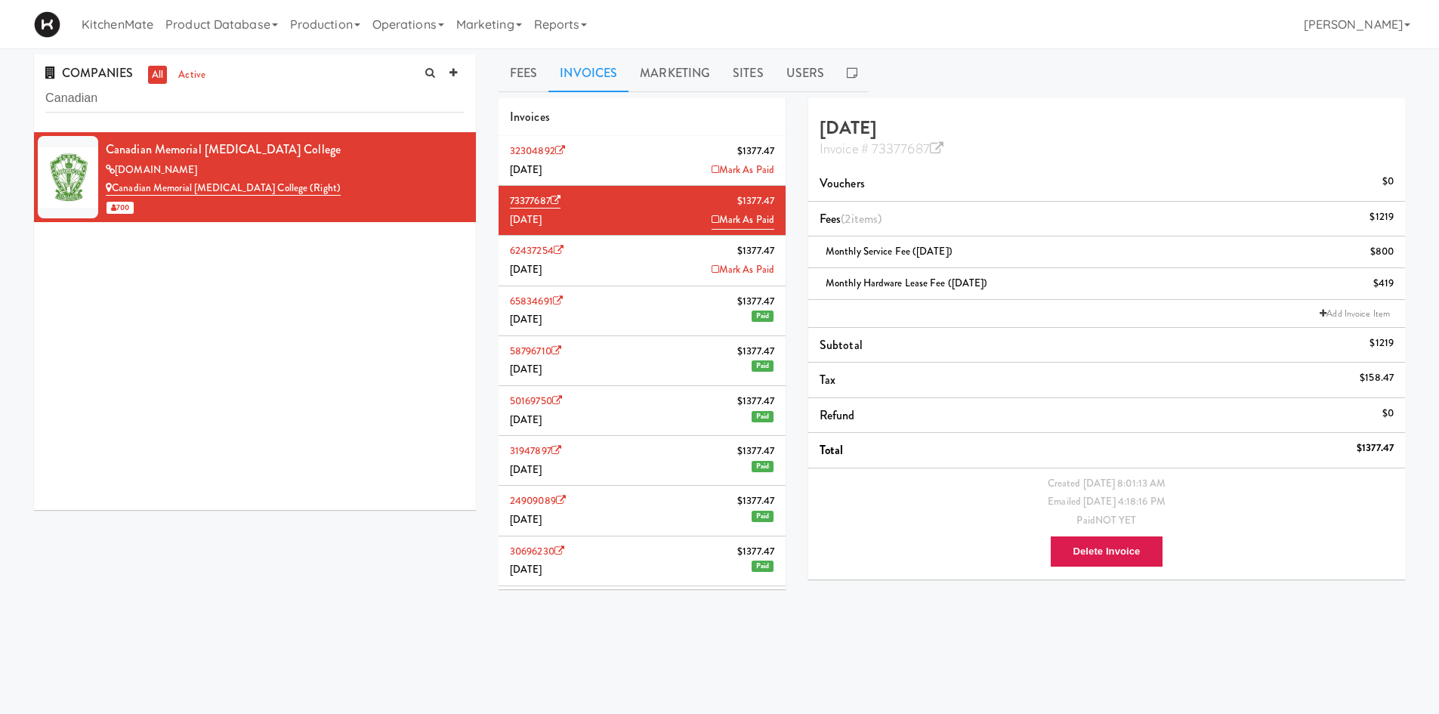
click at [640, 150] on li "32304892 $1377.47 August 2025 Mark As Paid" at bounding box center [642, 161] width 287 height 50
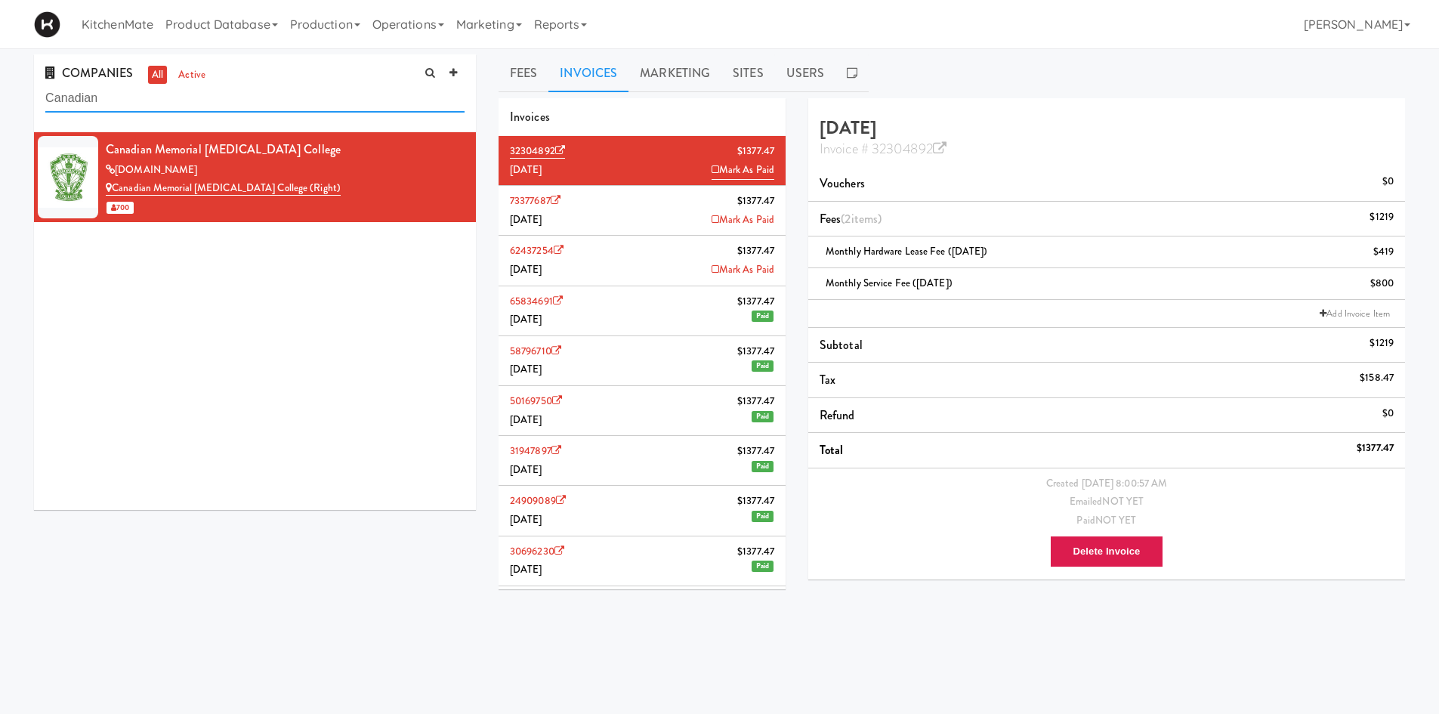
click at [295, 91] on input "Canadian" at bounding box center [254, 99] width 419 height 28
paste input "IKEA Vaughan Store"
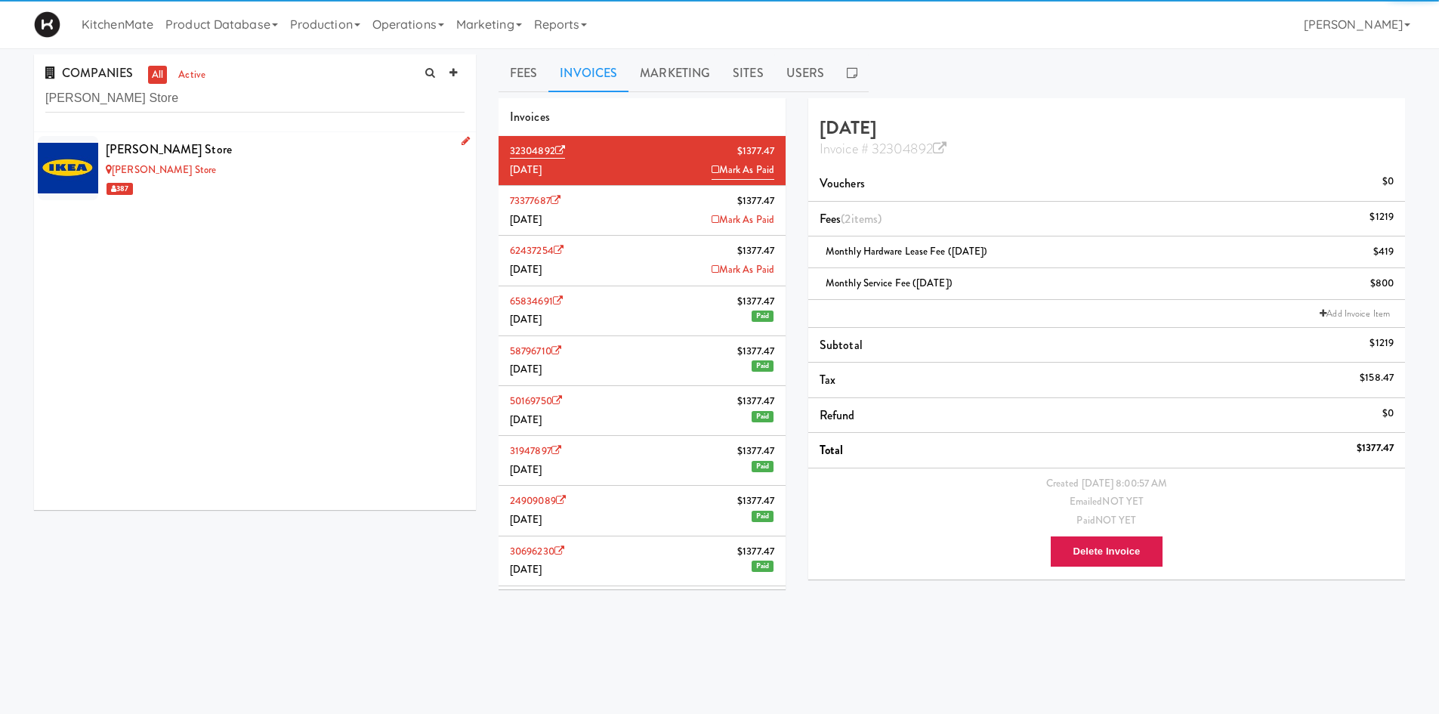
click at [305, 156] on div "IKEA Vaughan Store" at bounding box center [285, 149] width 359 height 23
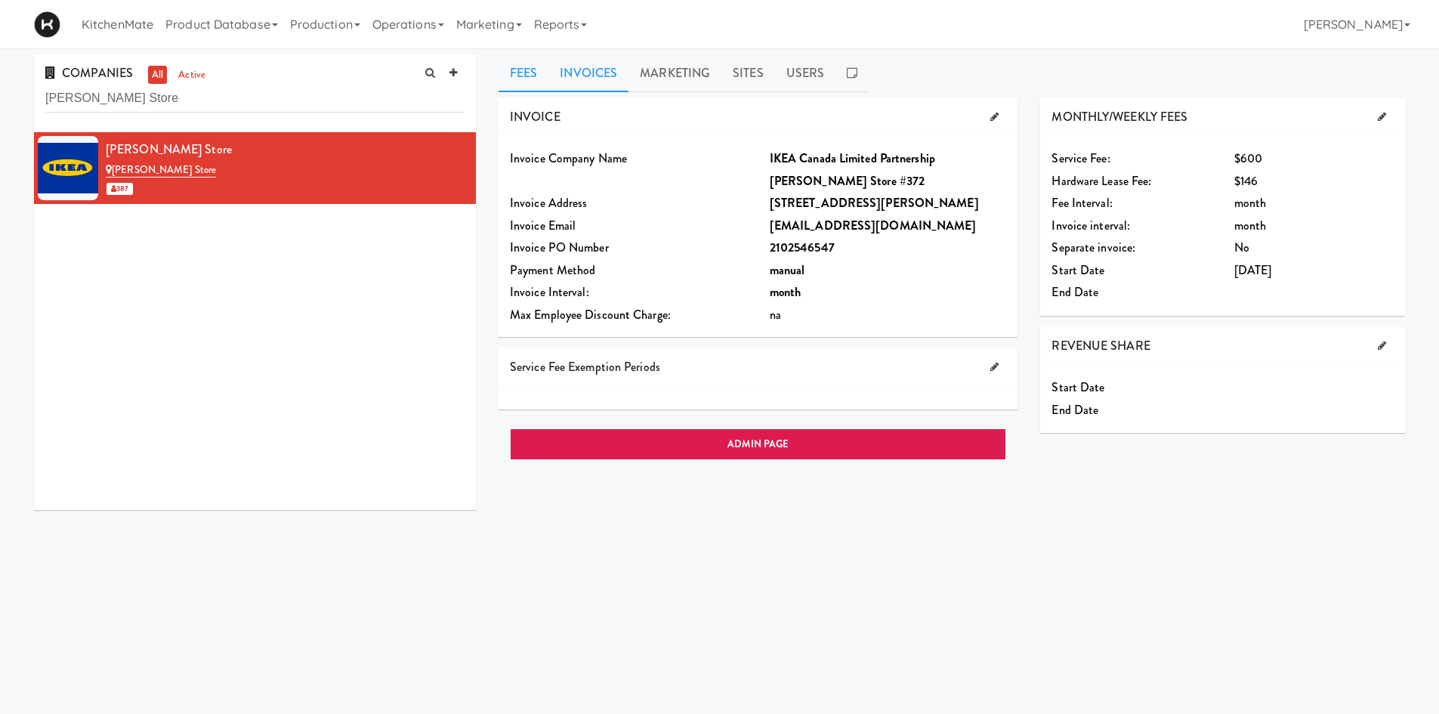
click at [591, 77] on link "Invoices" at bounding box center [588, 73] width 80 height 38
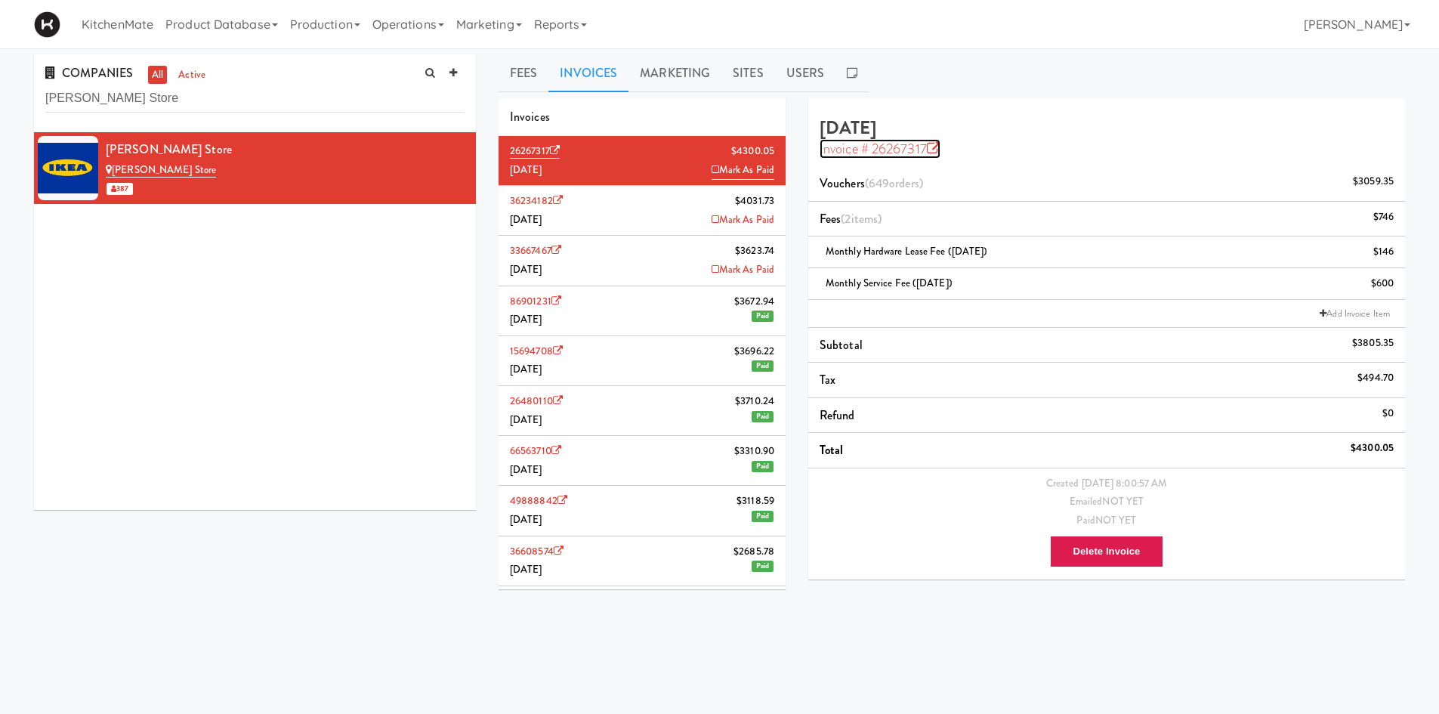
click at [930, 144] on icon at bounding box center [934, 149] width 14 height 14
click at [261, 96] on input "IKEA Vaughan Store" at bounding box center [254, 99] width 419 height 28
click at [262, 96] on input "IKEA Vaughan Store" at bounding box center [254, 99] width 419 height 28
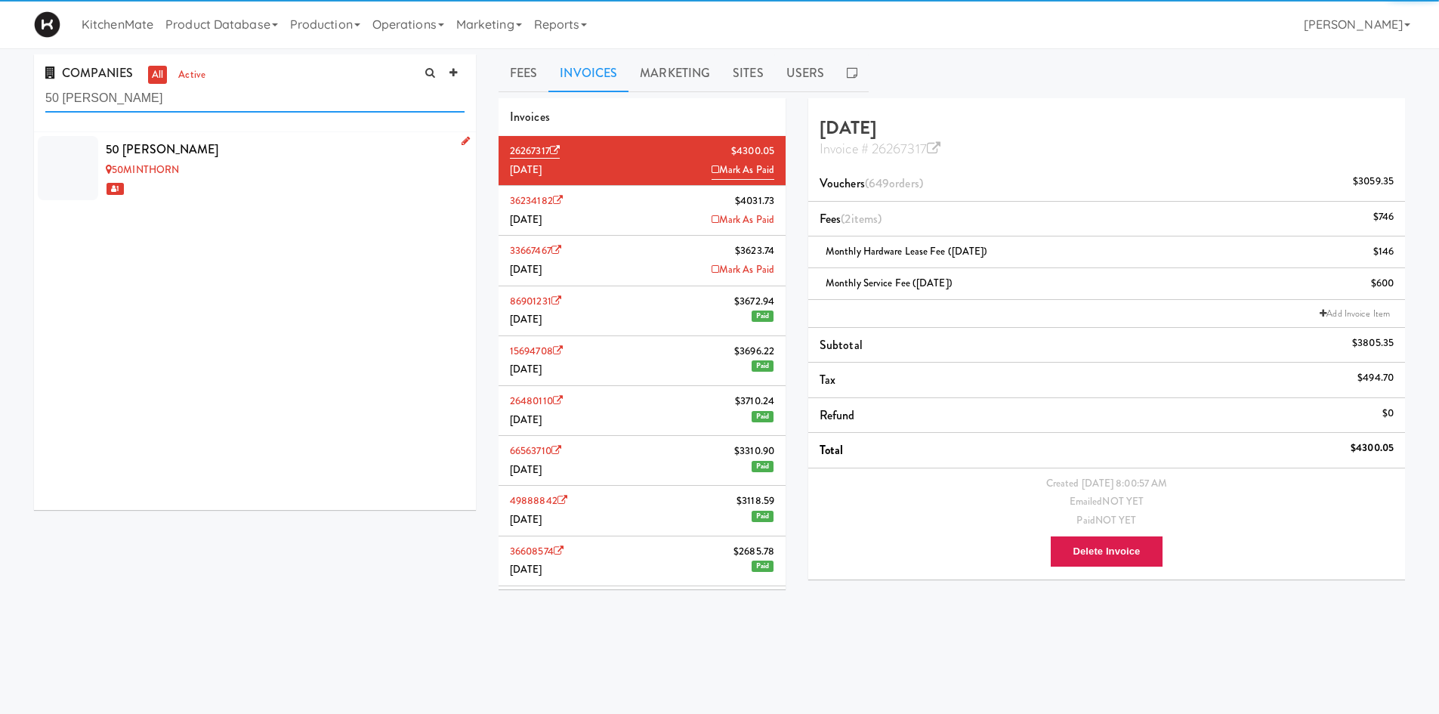
type input "50 minthorn"
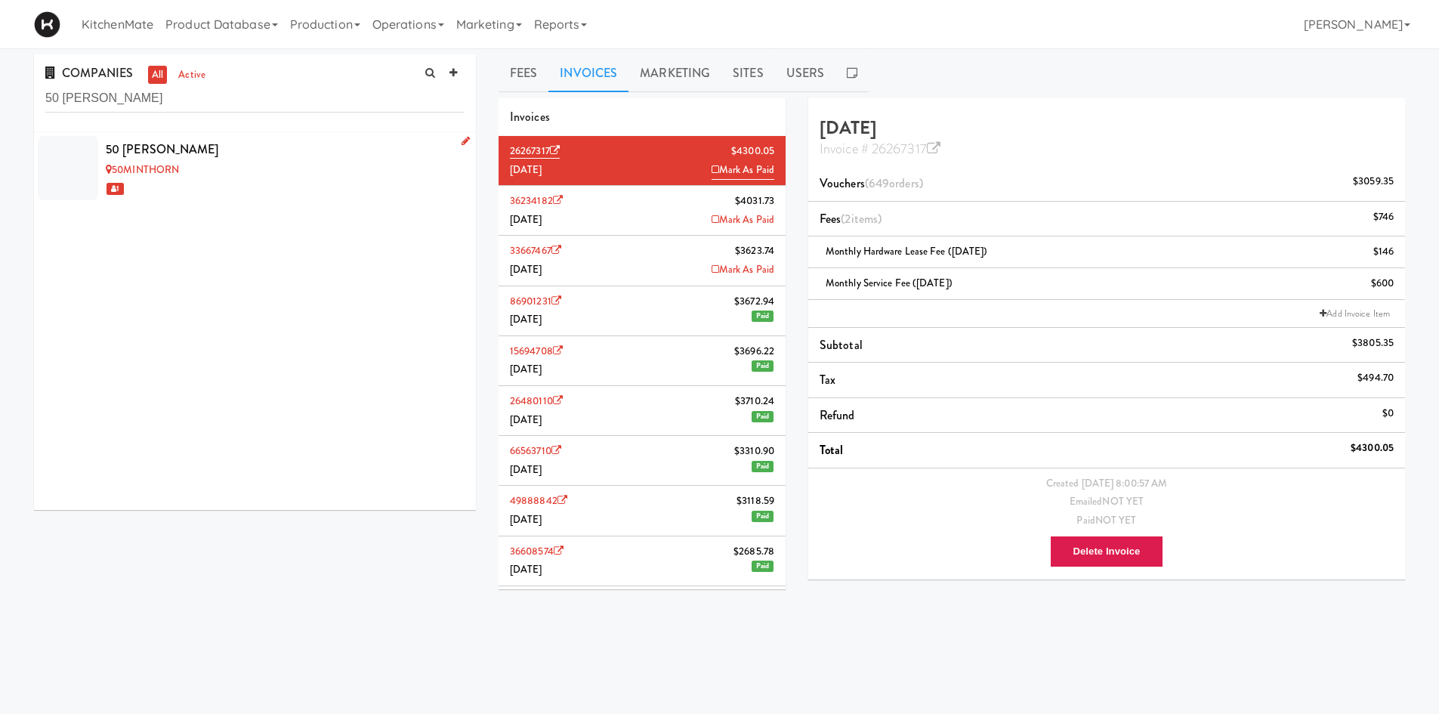
click at [270, 151] on div "50 Minthorn" at bounding box center [285, 149] width 359 height 23
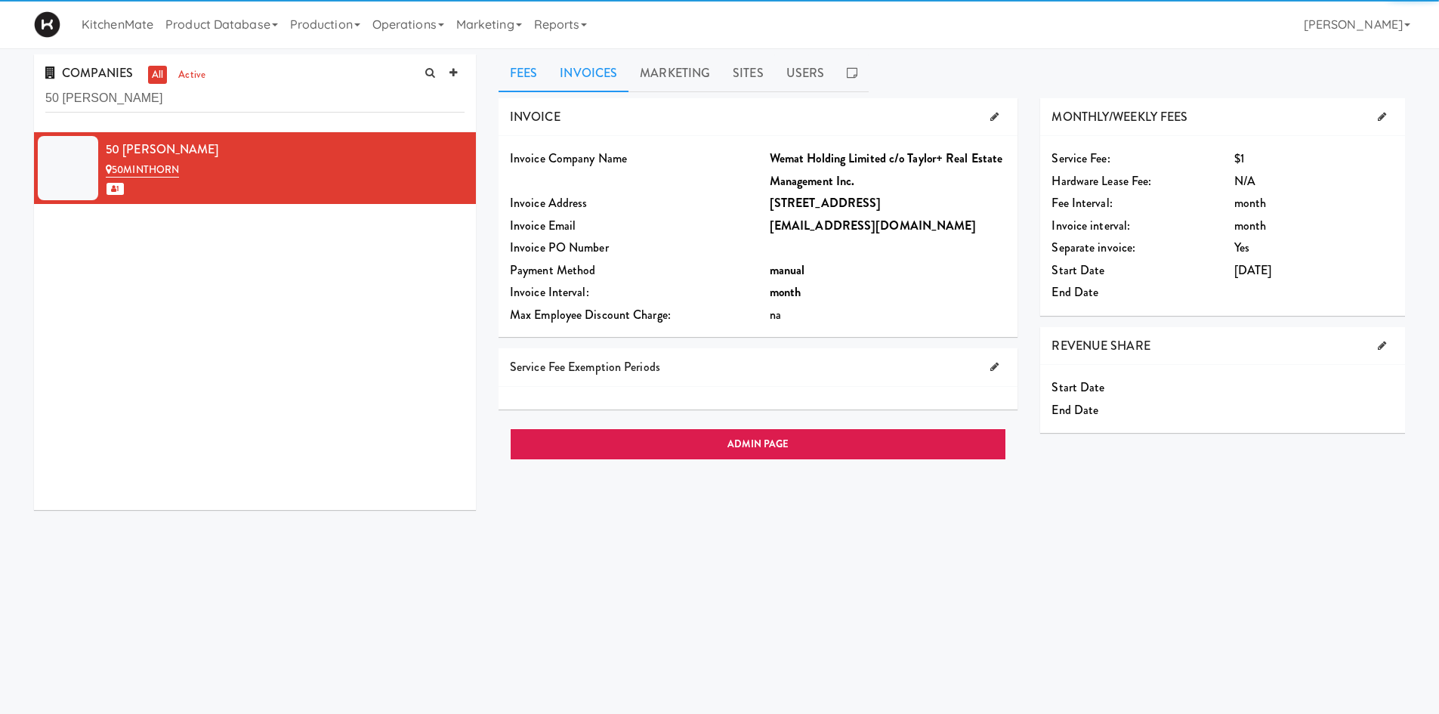
click at [618, 66] on link "Invoices" at bounding box center [588, 73] width 80 height 38
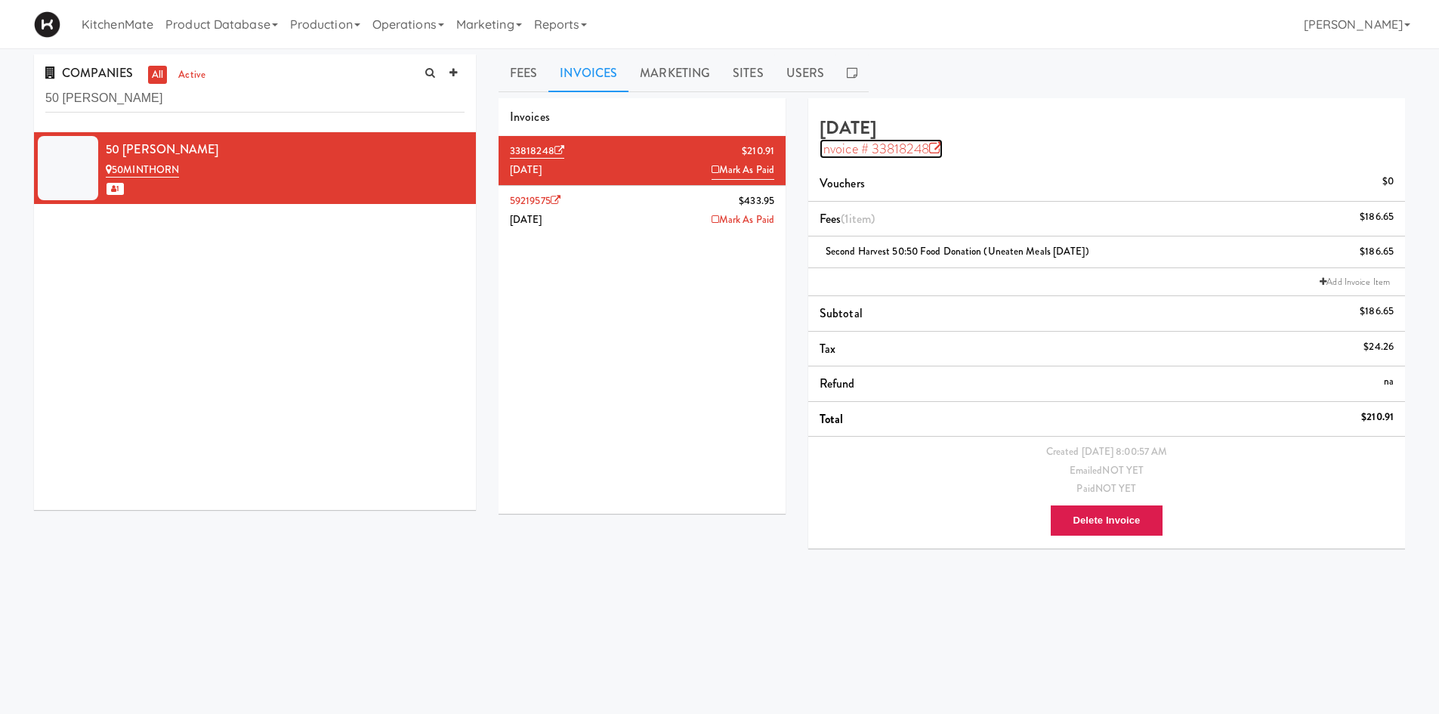
click at [943, 145] on icon at bounding box center [936, 149] width 14 height 14
